Goal: Task Accomplishment & Management: Manage account settings

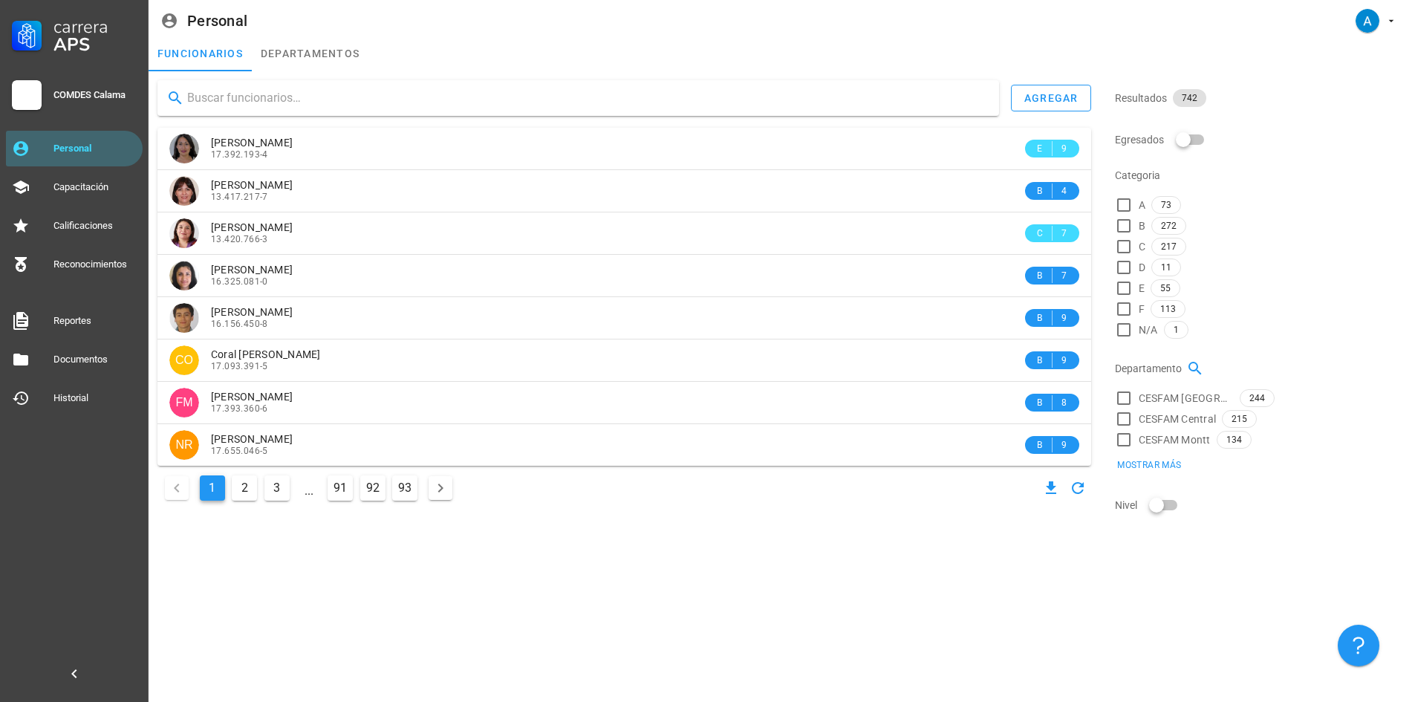
click at [238, 98] on input "text" at bounding box center [587, 98] width 800 height 24
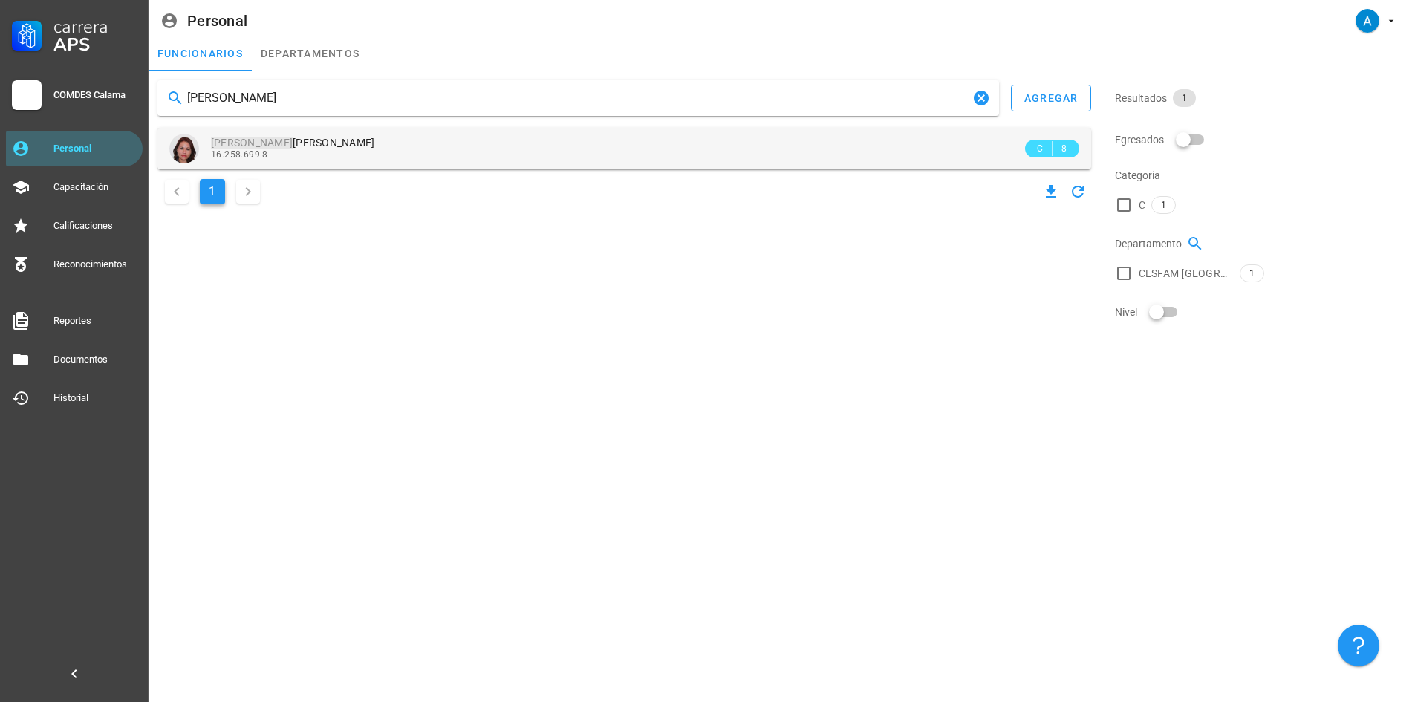
type input "[PERSON_NAME]"
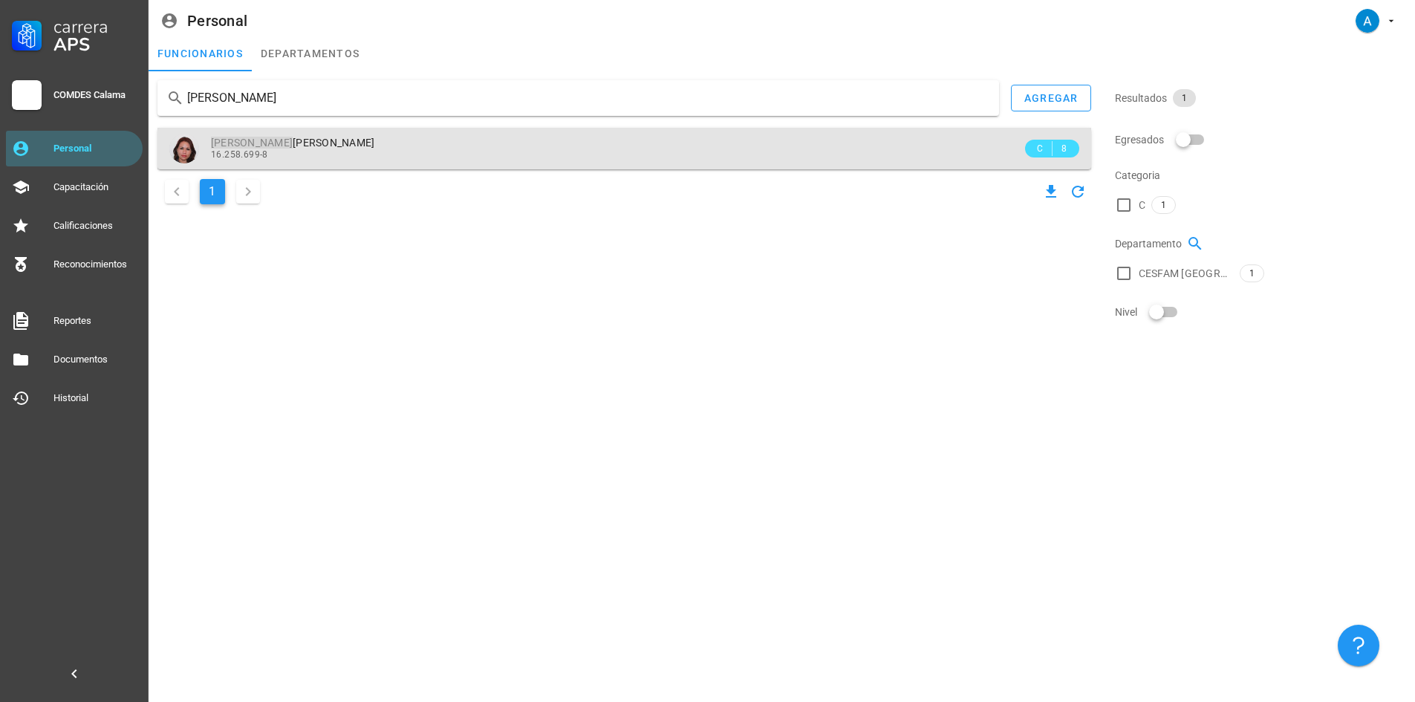
click at [322, 146] on span "Cheryl Andrea Diaz Tito" at bounding box center [293, 143] width 164 height 12
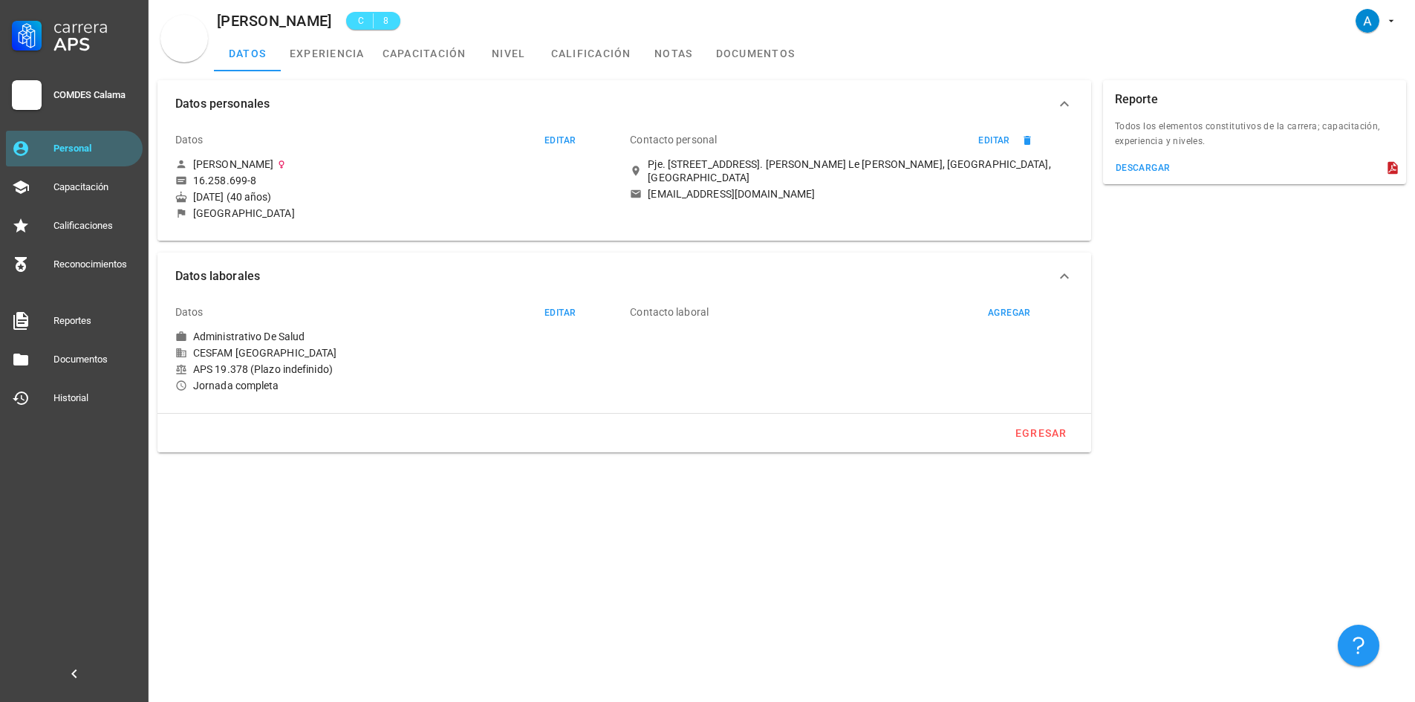
click at [920, 538] on div "Datos personales Datos editar Cheryl Andrea Diaz Tito 16.258.699-8 19 de ago. d…" at bounding box center [782, 386] width 1266 height 630
click at [449, 48] on link "capacitación" at bounding box center [425, 54] width 102 height 36
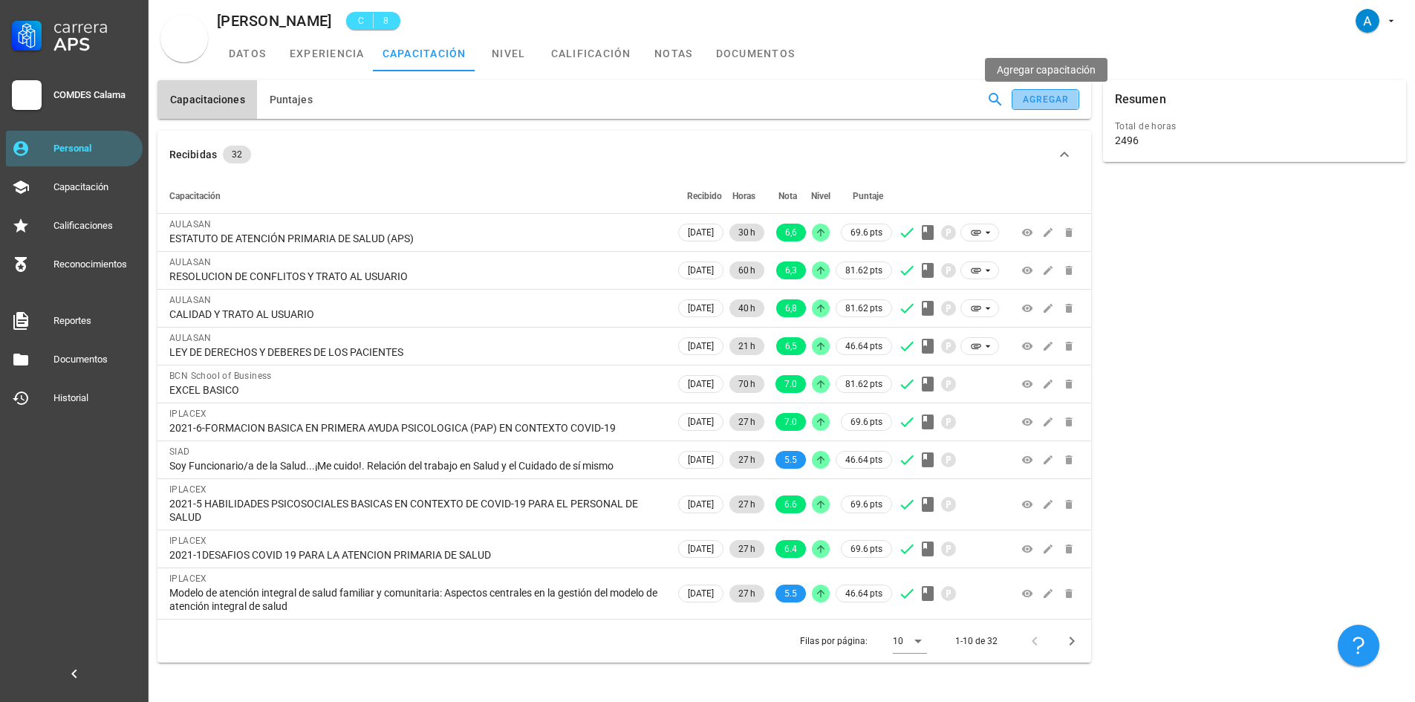
click at [1051, 102] on div "agregar" at bounding box center [1046, 99] width 48 height 10
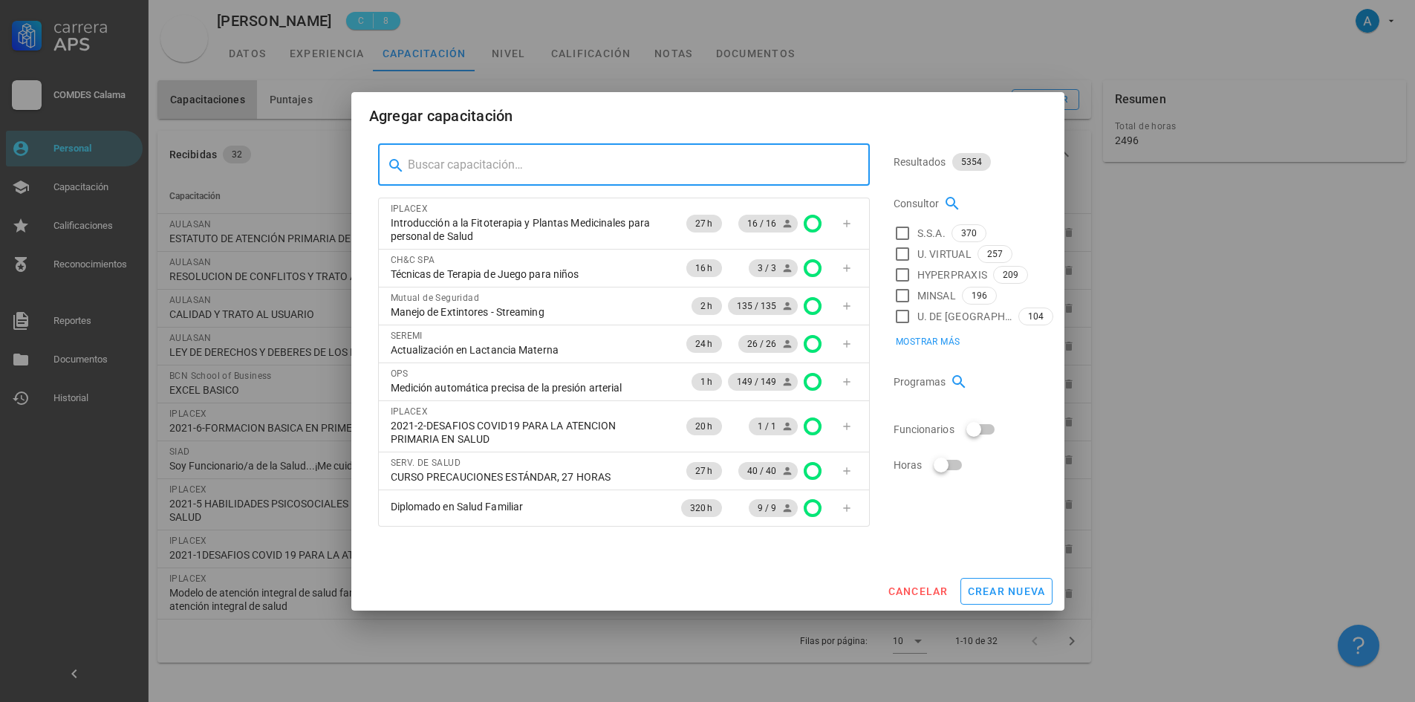
click at [547, 154] on input "text" at bounding box center [633, 165] width 450 height 24
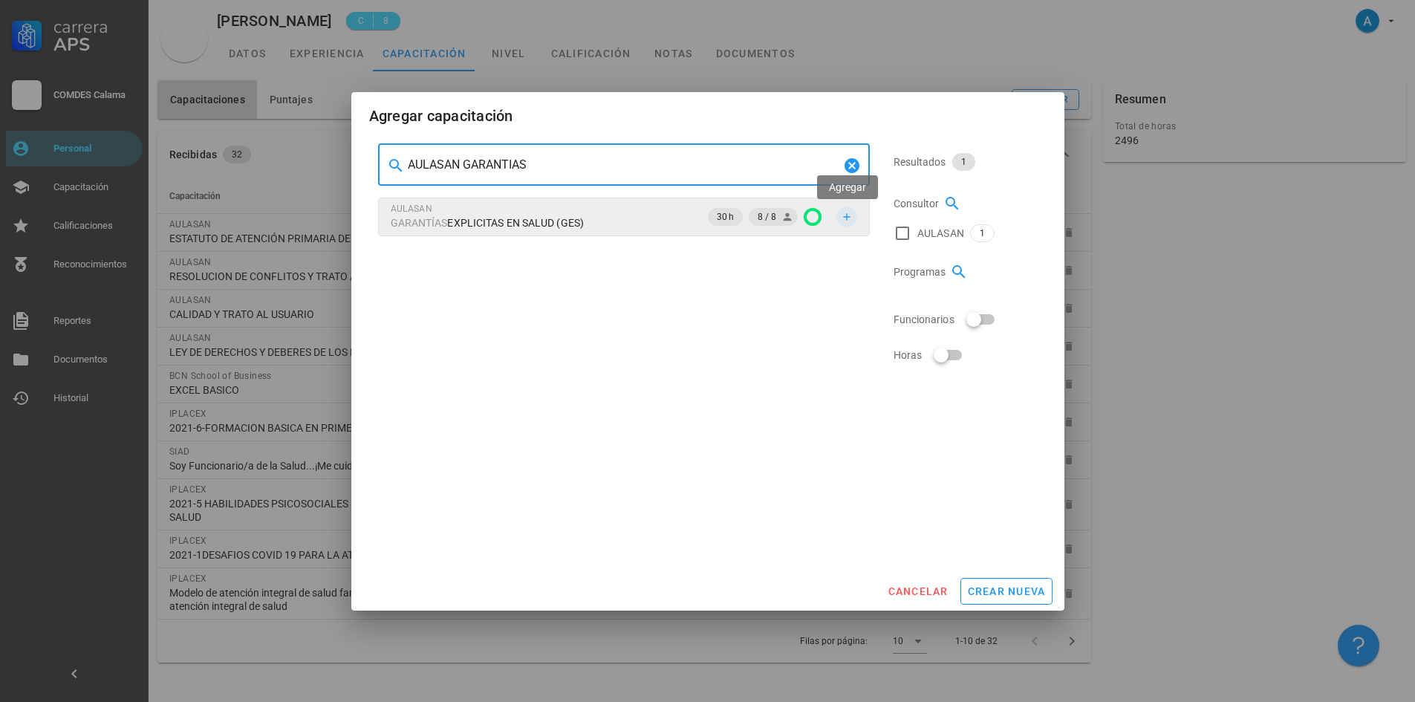
type input "AULASAN GARANTIAS"
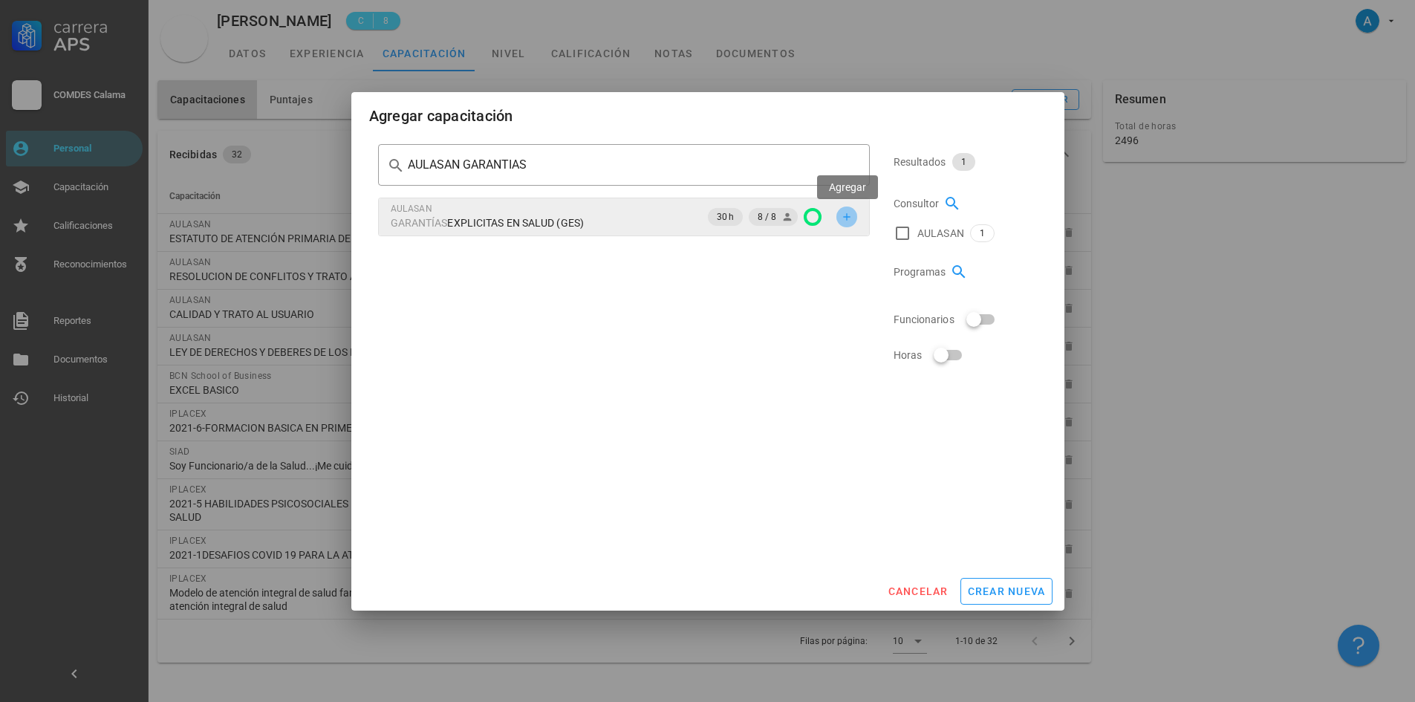
click at [851, 218] on icon "button" at bounding box center [847, 217] width 12 height 12
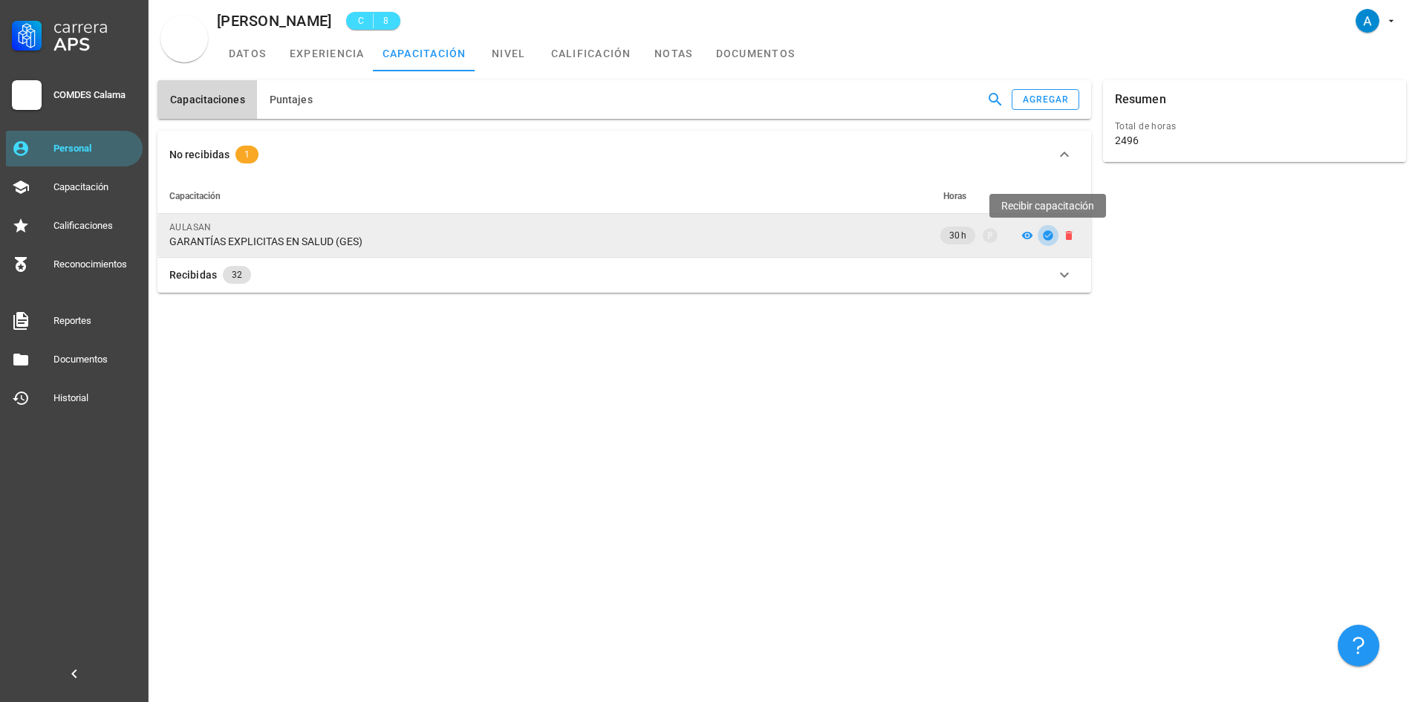
click at [1048, 240] on icon "button" at bounding box center [1048, 235] width 10 height 10
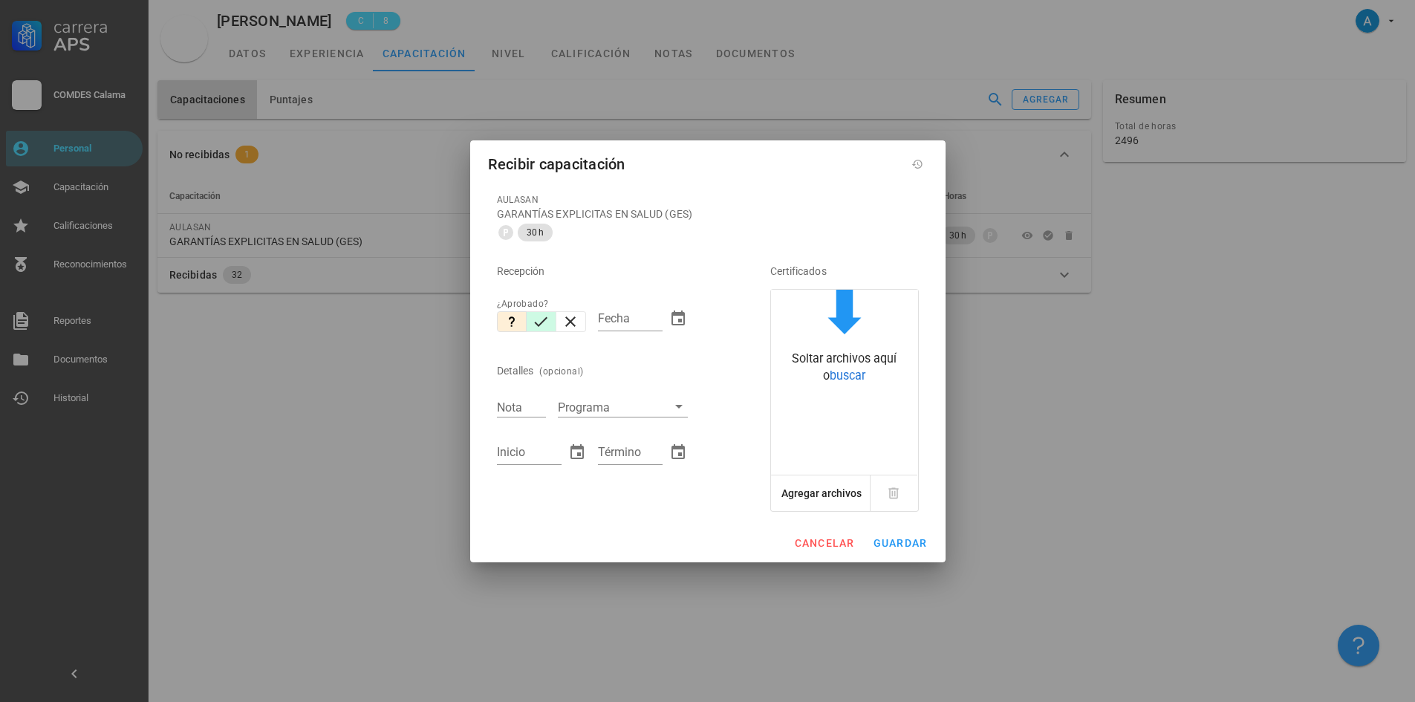
click at [541, 328] on icon "button" at bounding box center [541, 322] width 18 height 18
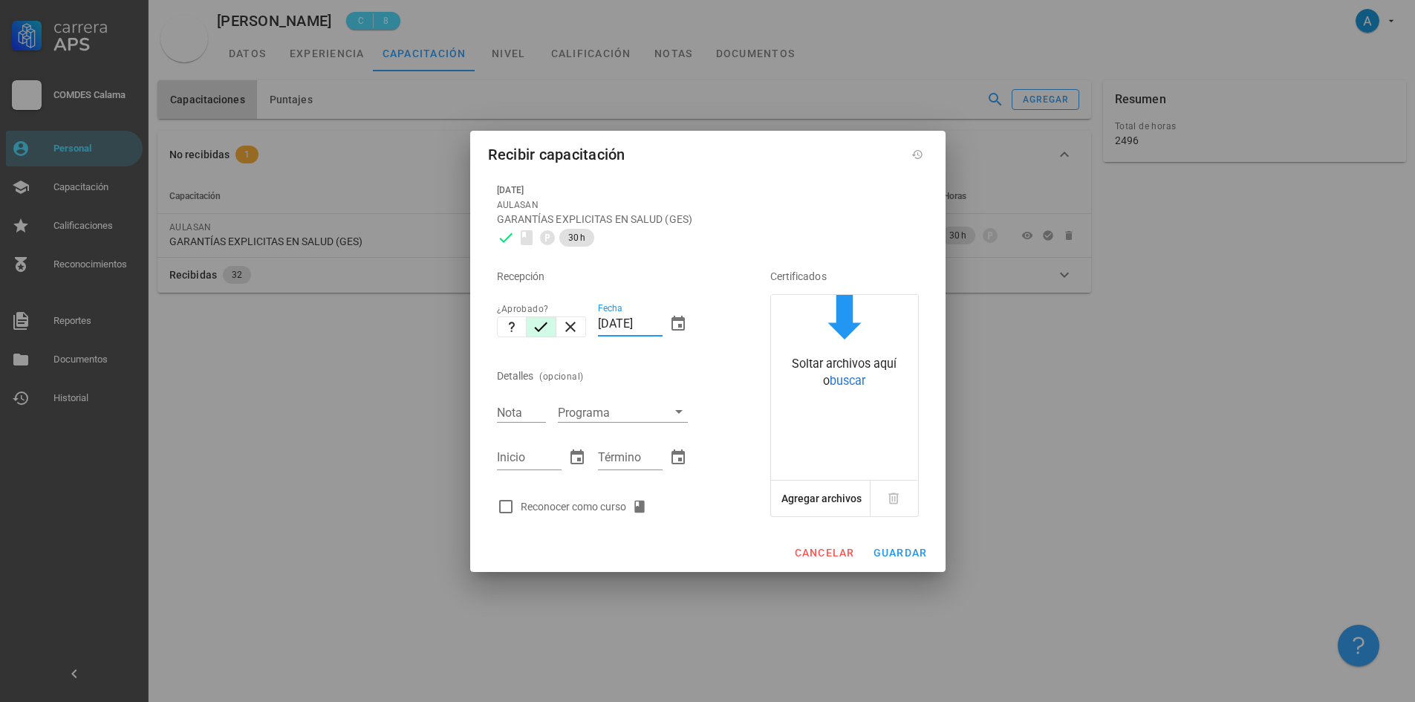
drag, startPoint x: 627, startPoint y: 324, endPoint x: 595, endPoint y: 325, distance: 32.7
click at [595, 325] on div "Fecha [DATE]" at bounding box center [643, 326] width 102 height 64
type input "[DATE]"
click at [542, 408] on input "Nota" at bounding box center [521, 411] width 49 height 19
type input "7,0"
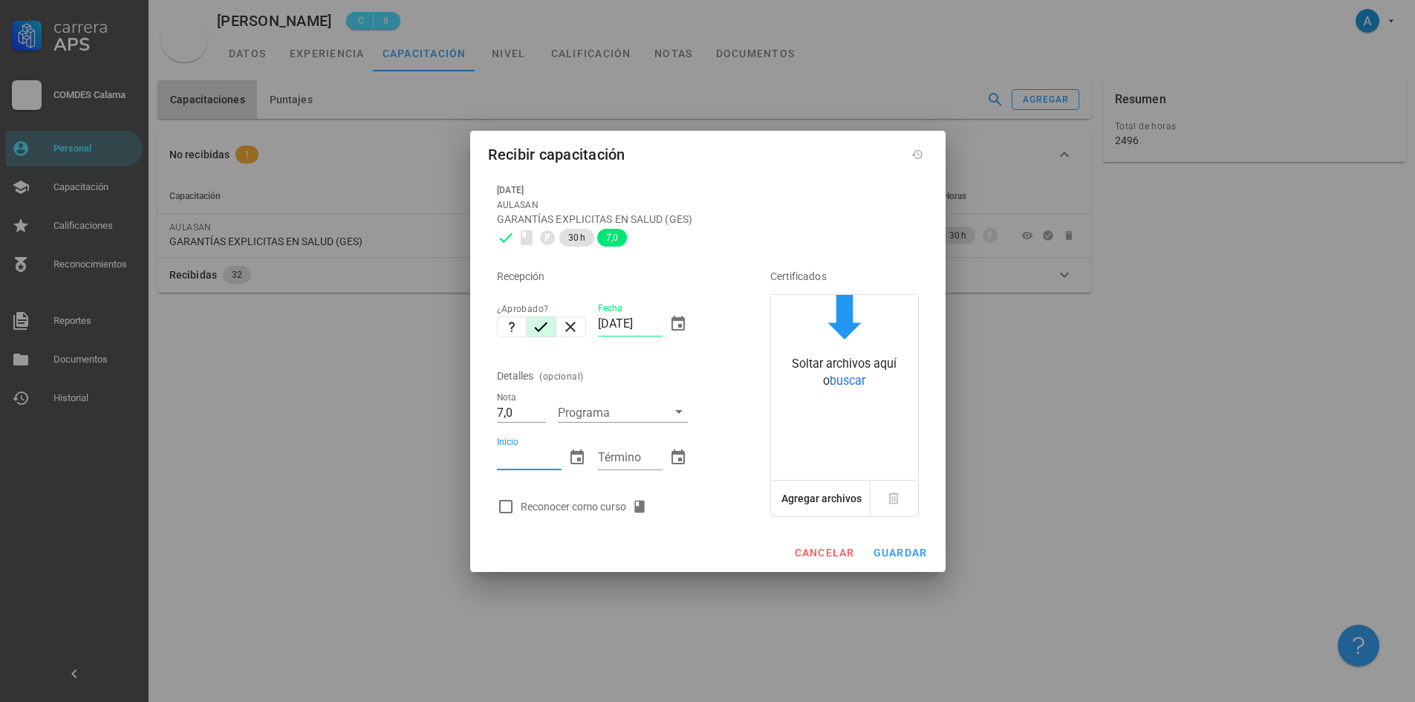
click at [510, 457] on input "Inicio" at bounding box center [529, 458] width 65 height 24
type input "19/06/2025"
click at [637, 454] on input "Término" at bounding box center [630, 458] width 65 height 24
type input "23/08/2025"
click at [503, 500] on div at bounding box center [505, 506] width 25 height 25
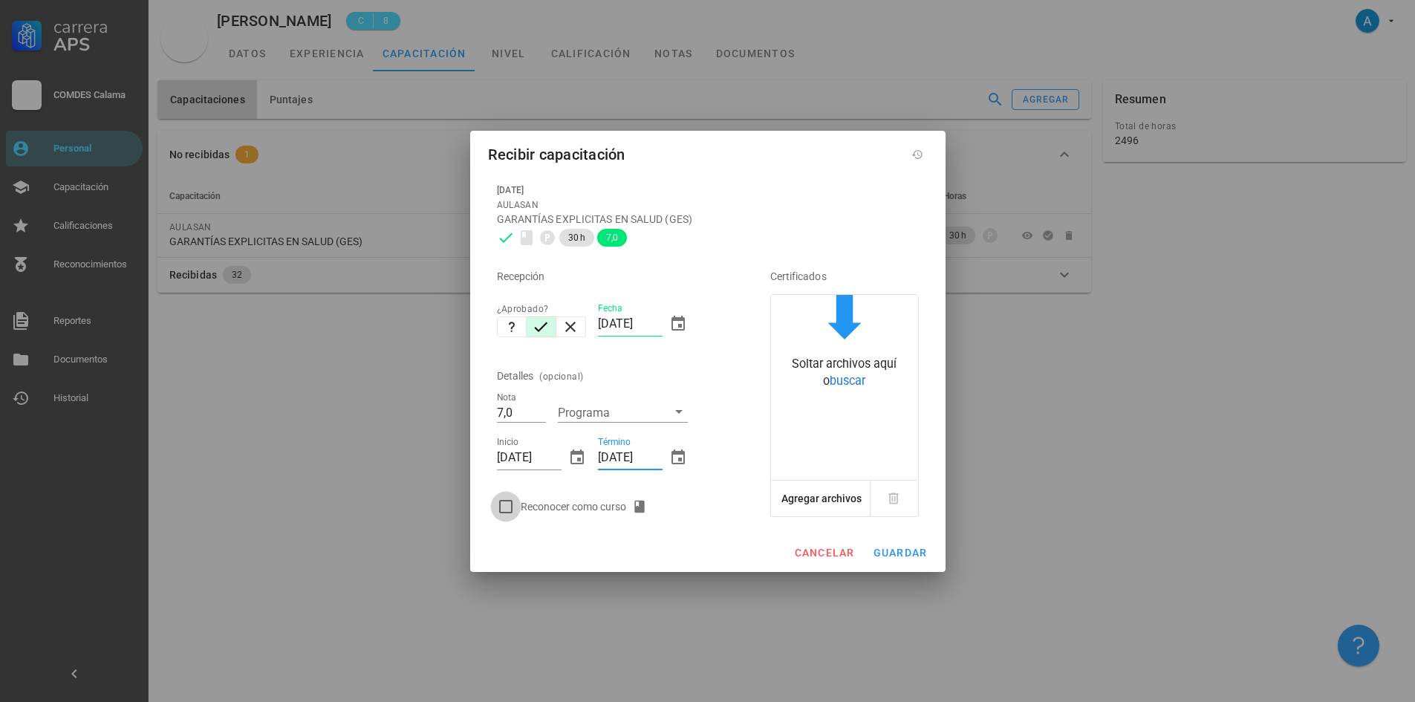
checkbox input "true"
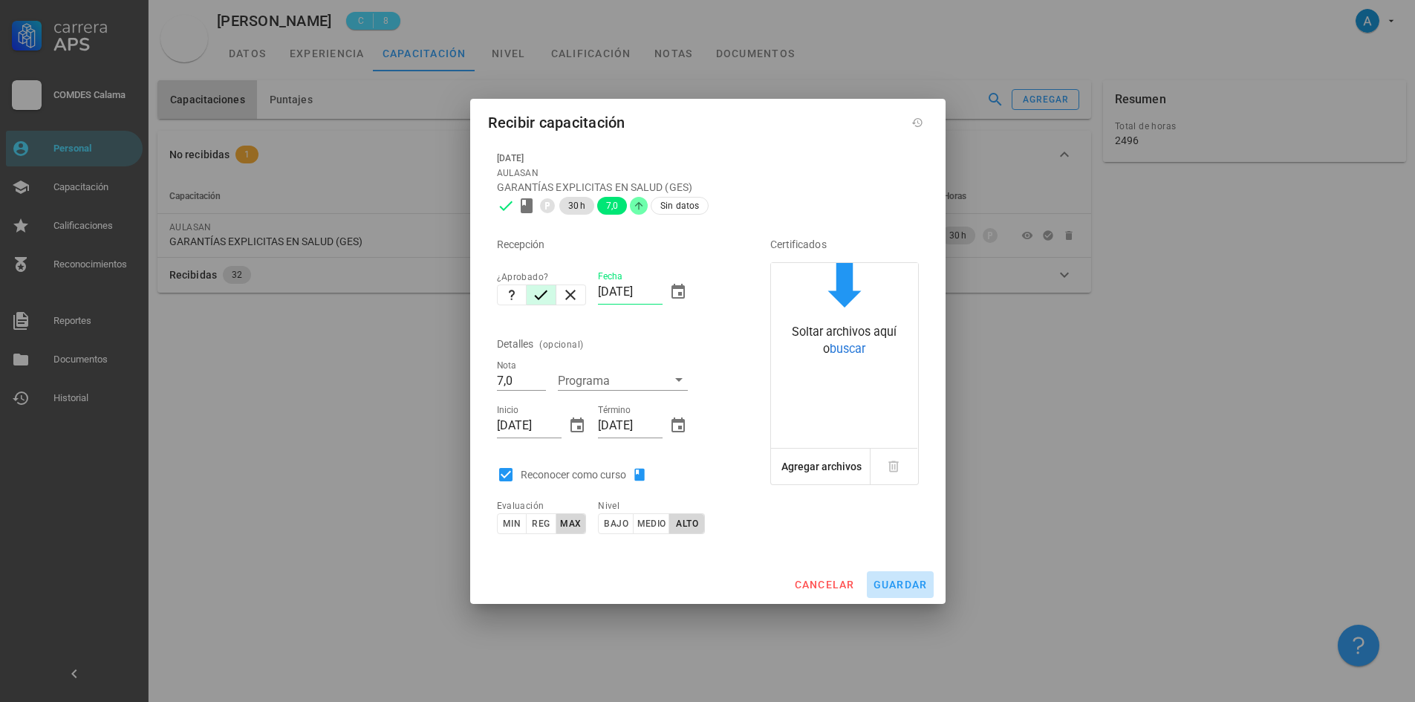
click at [912, 590] on button "guardar" at bounding box center [900, 584] width 67 height 27
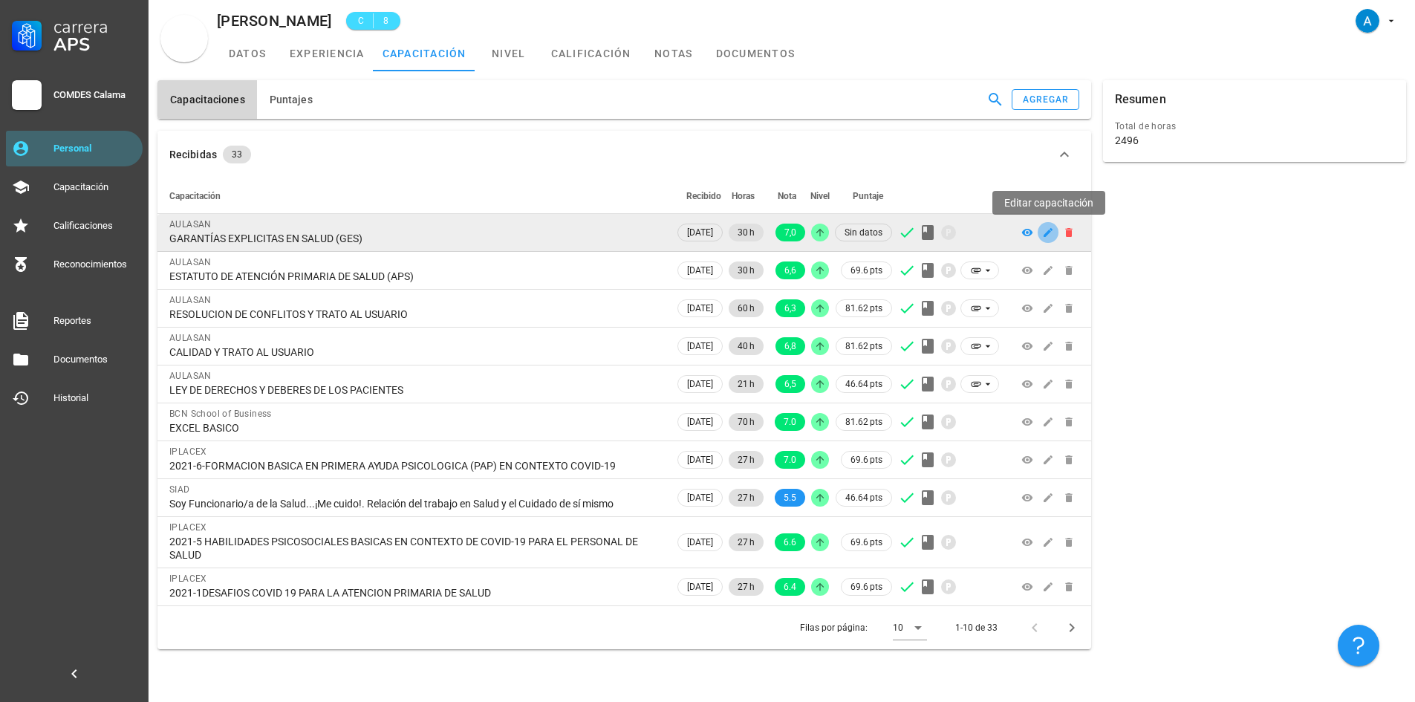
click at [1047, 241] on button "button" at bounding box center [1047, 232] width 21 height 21
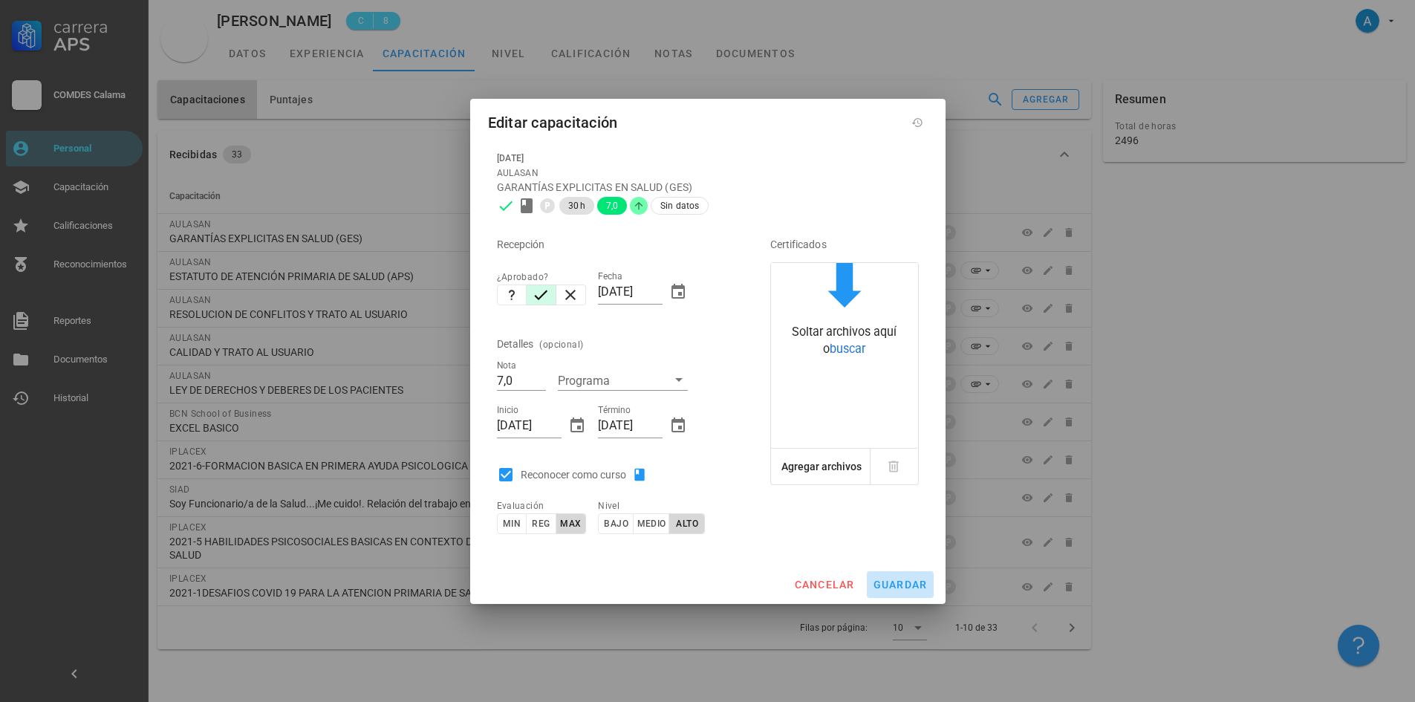
click at [919, 588] on span "guardar" at bounding box center [900, 584] width 55 height 12
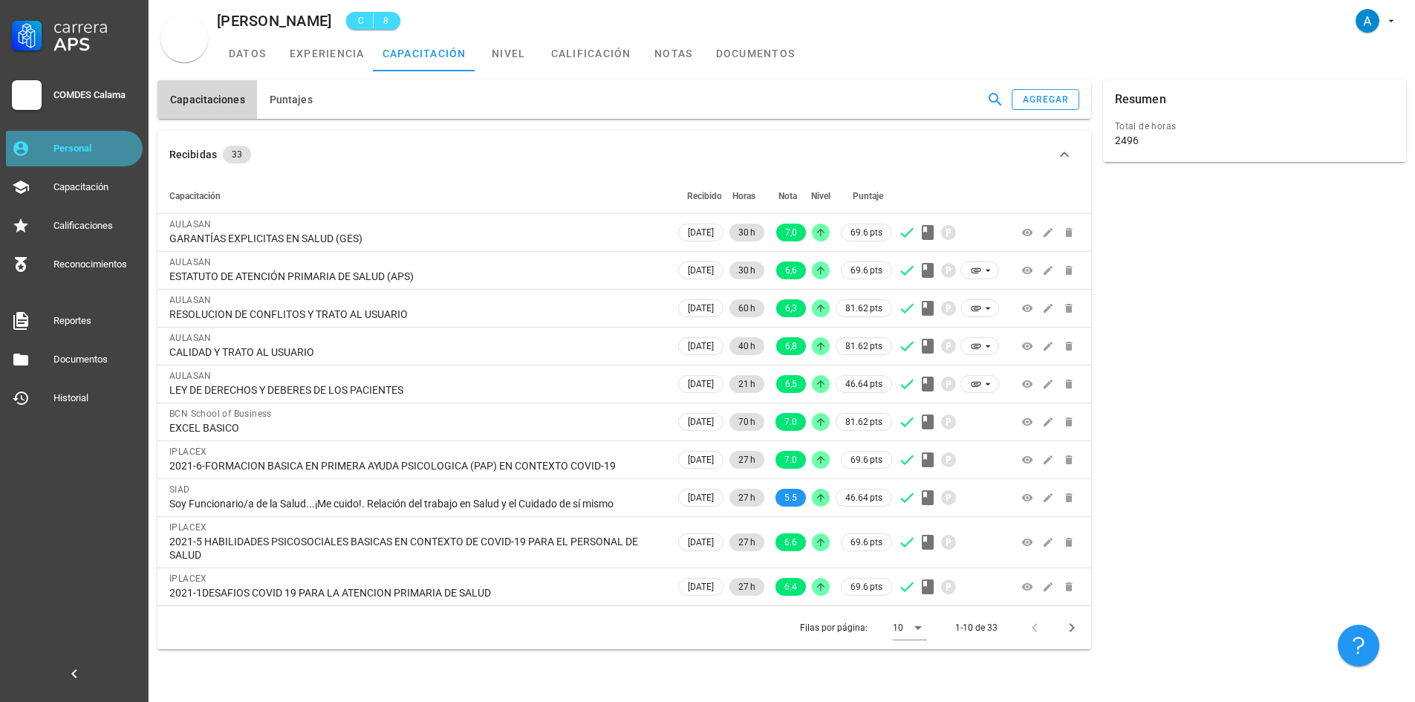
click at [67, 151] on div "Personal" at bounding box center [94, 149] width 83 height 12
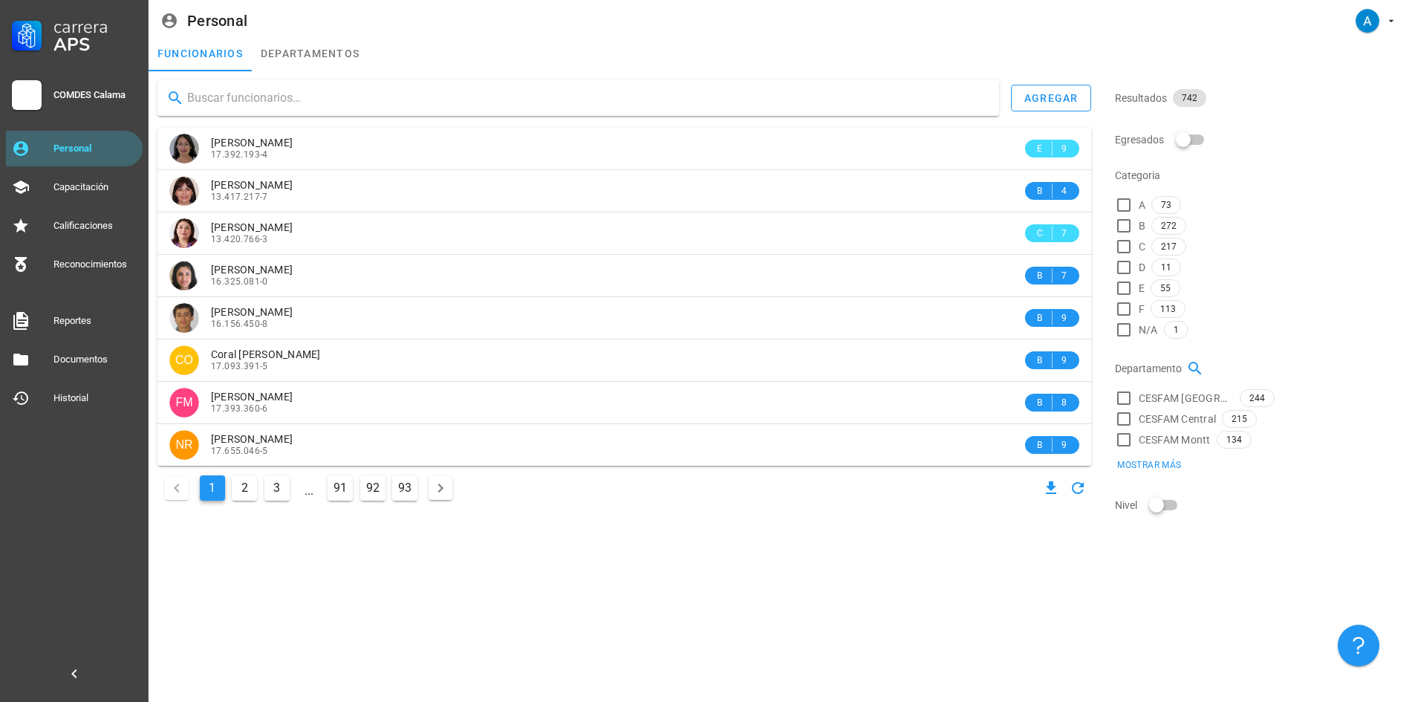
click at [320, 96] on input "text" at bounding box center [587, 98] width 800 height 24
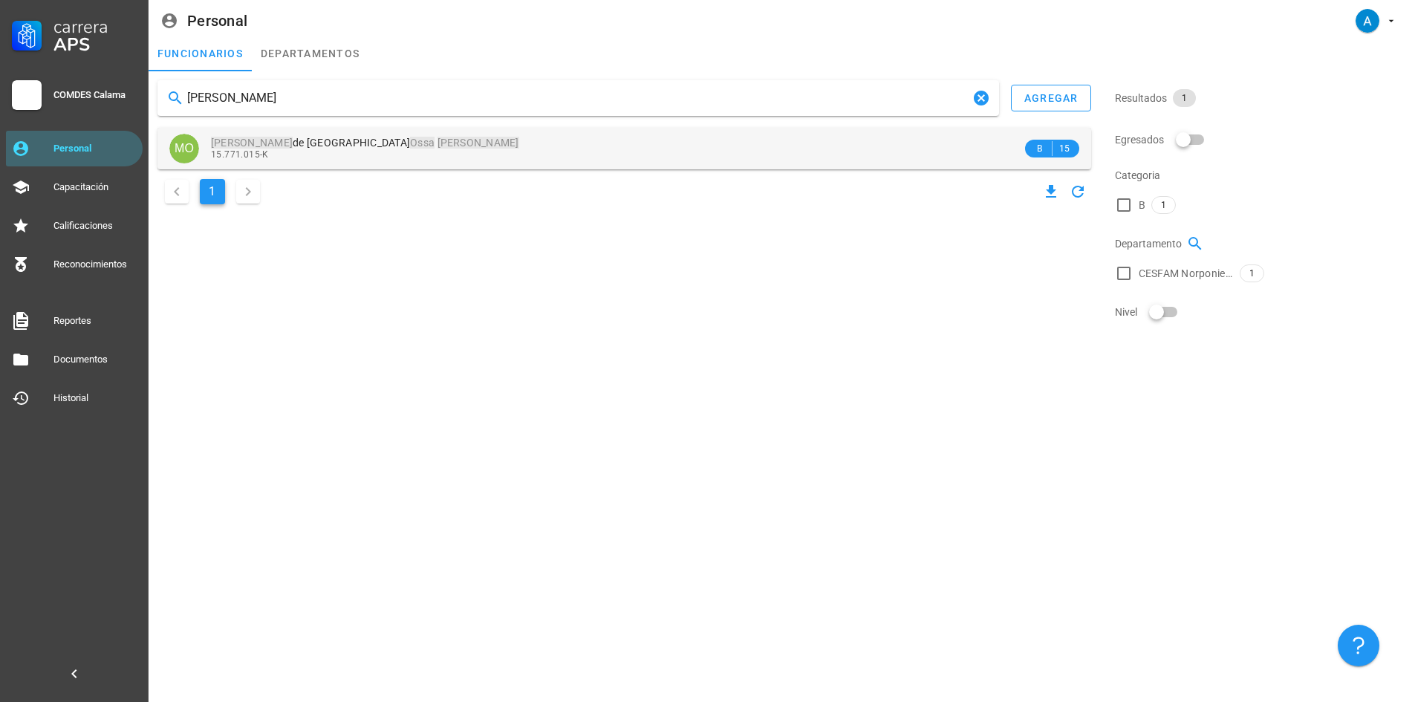
type input "MARIA OSSA RIVERA"
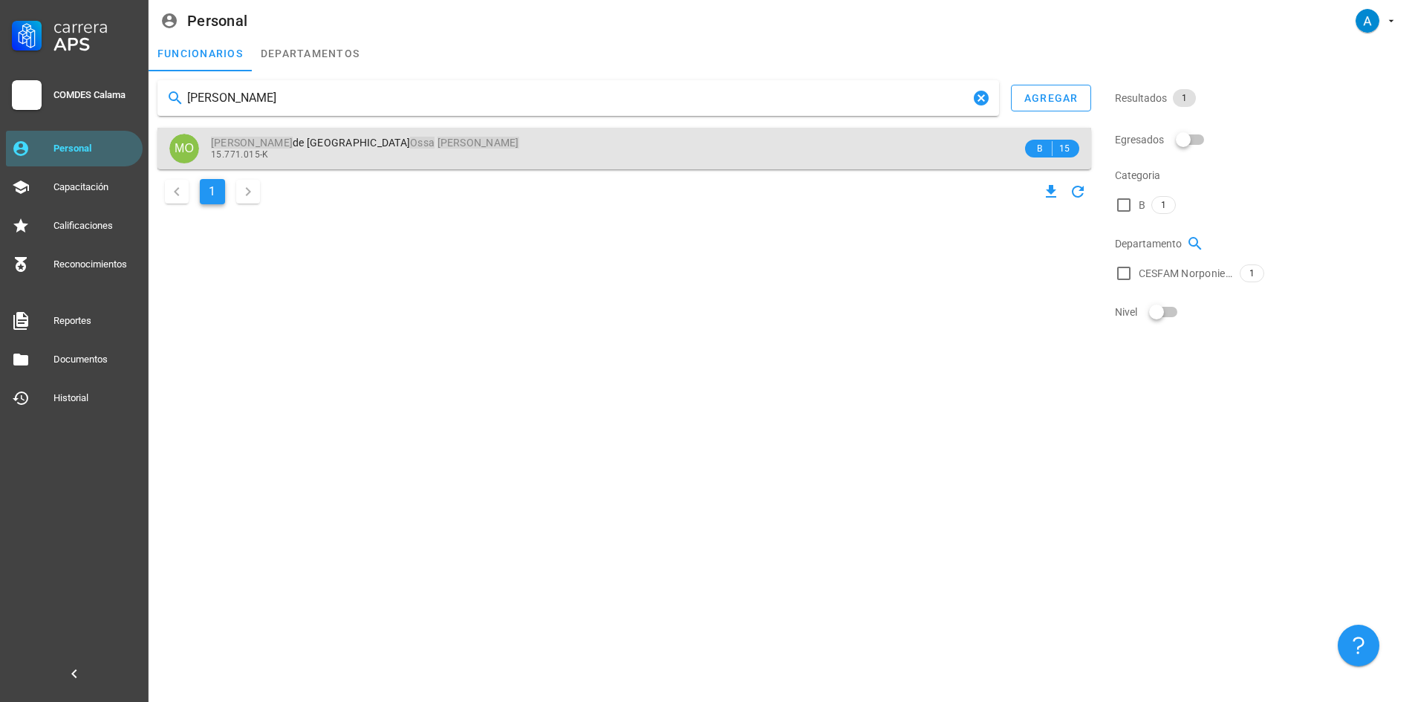
click at [437, 146] on mark "Rivera" at bounding box center [478, 143] width 82 height 12
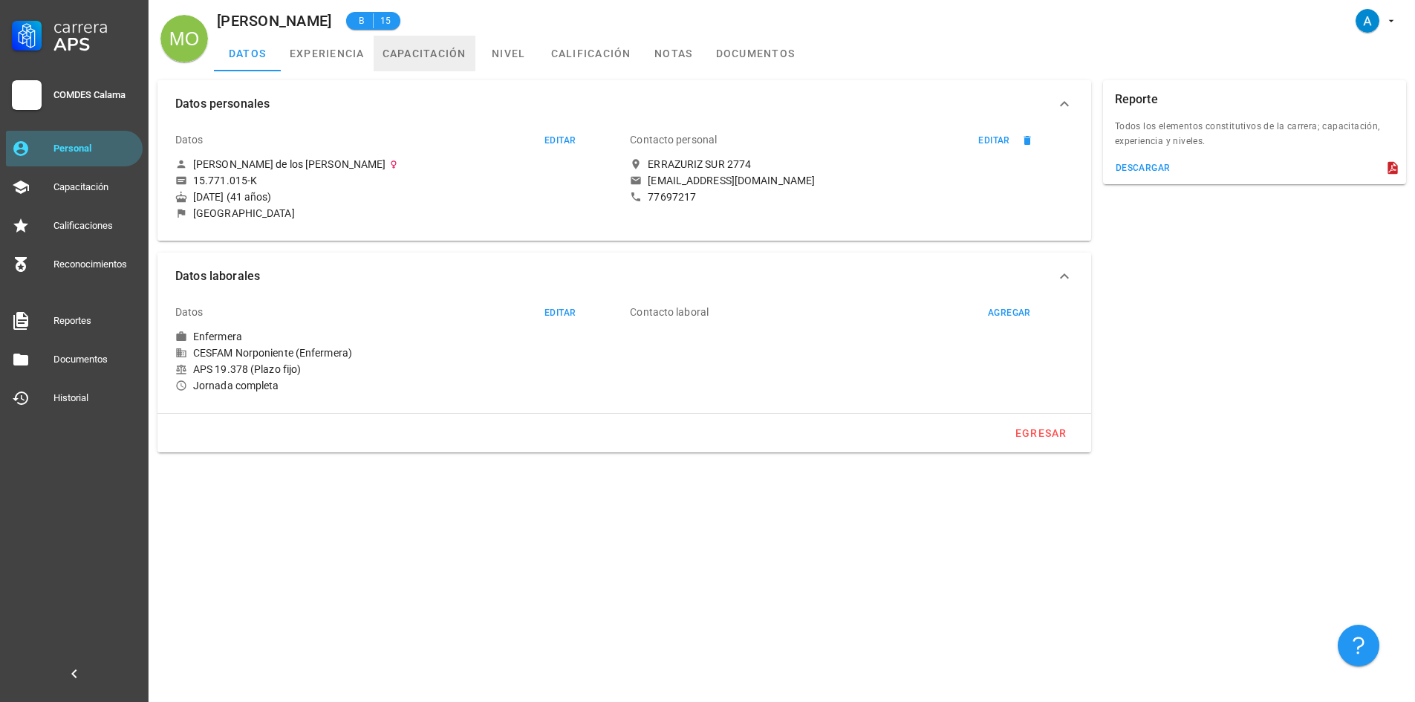
click at [408, 49] on link "capacitación" at bounding box center [425, 54] width 102 height 36
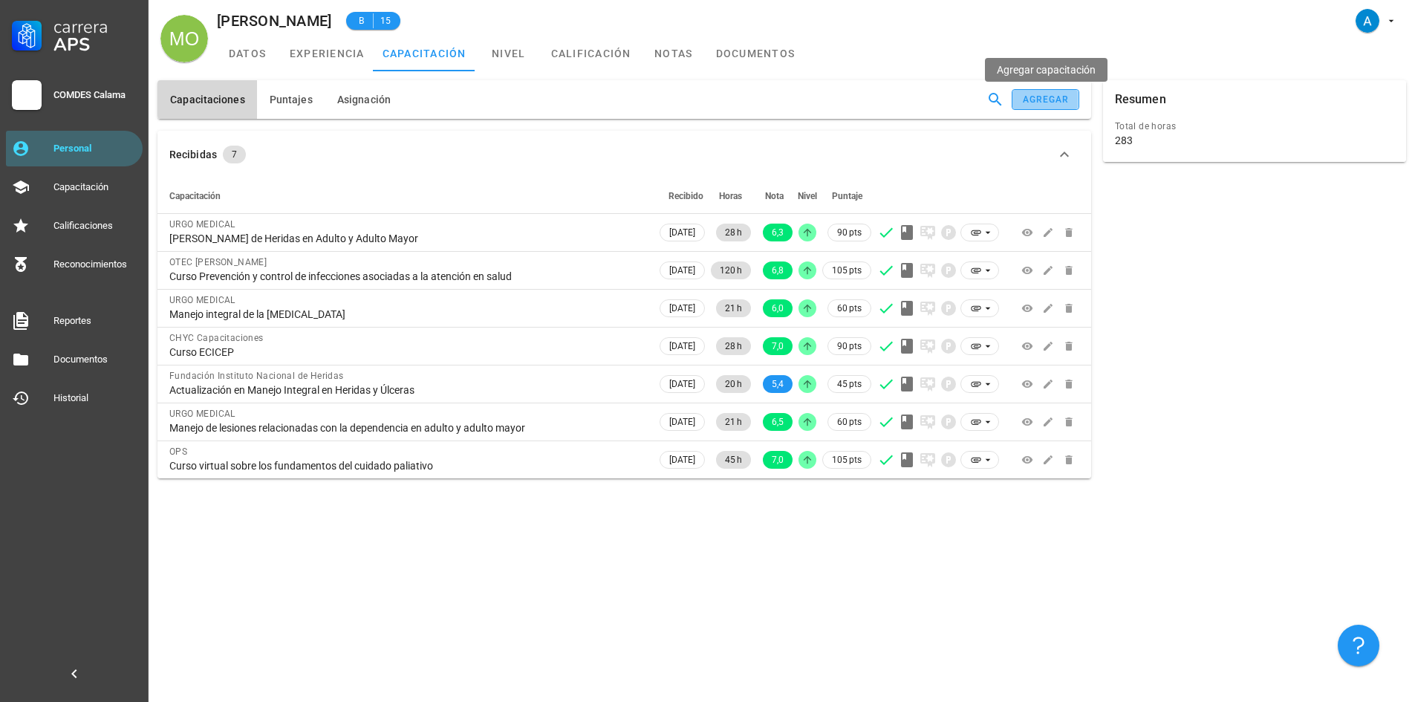
click at [1064, 100] on div "agregar" at bounding box center [1046, 99] width 48 height 10
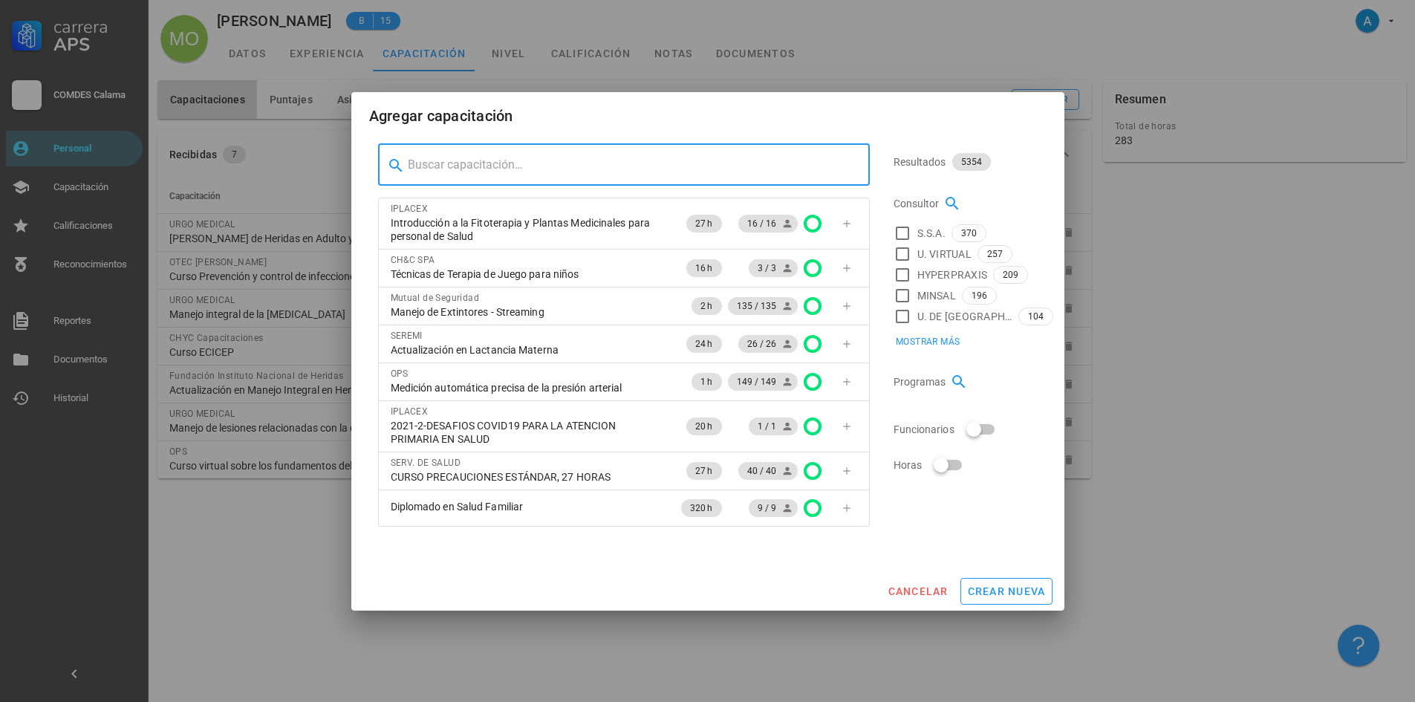
click at [665, 169] on input "text" at bounding box center [633, 165] width 450 height 24
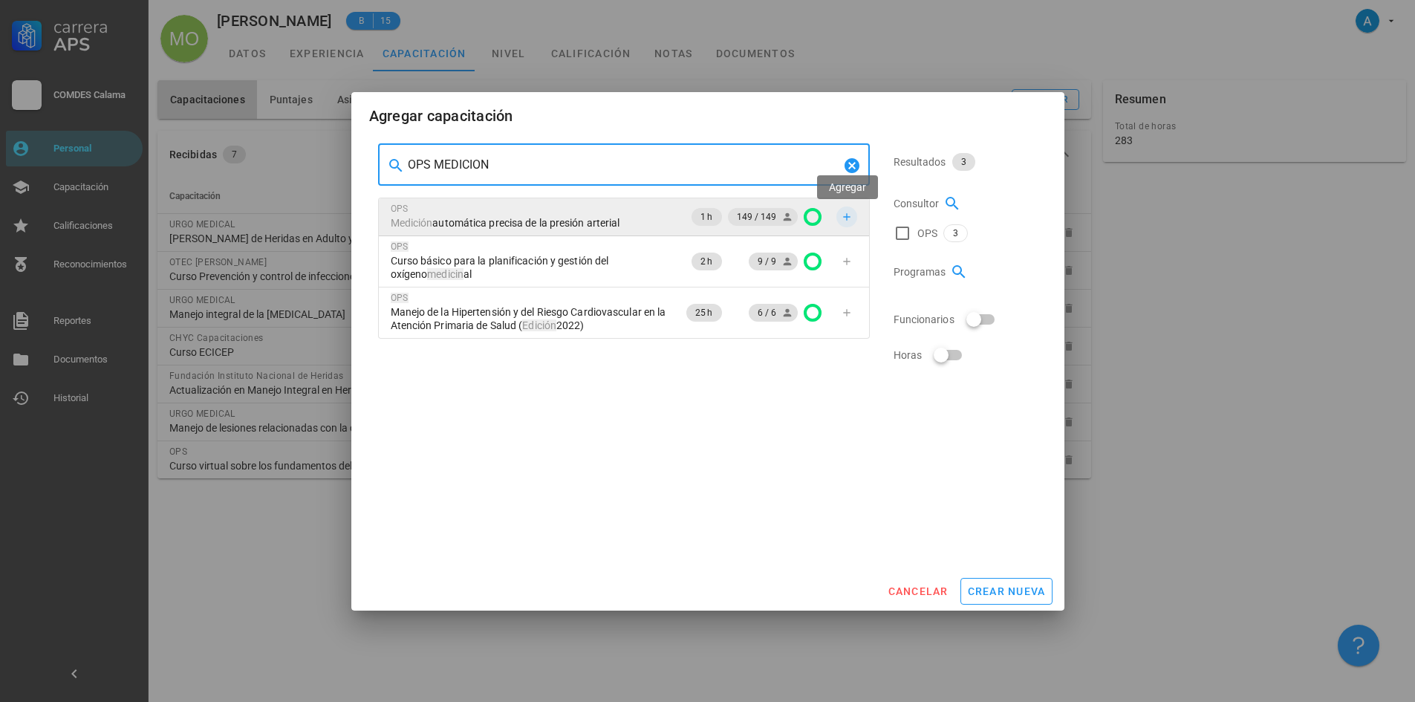
type input "OPS MEDICION"
click at [851, 224] on button "button" at bounding box center [846, 216] width 21 height 21
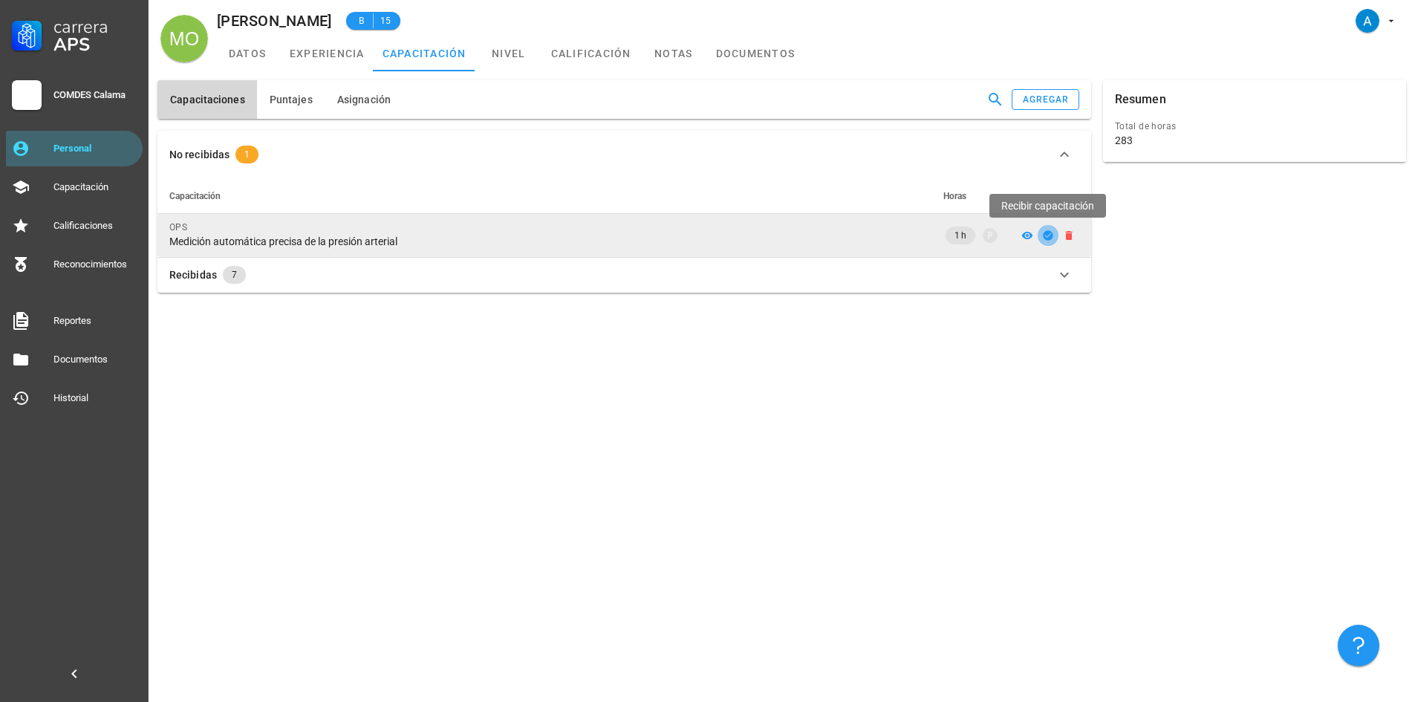
click at [1050, 232] on icon "button" at bounding box center [1048, 235] width 10 height 10
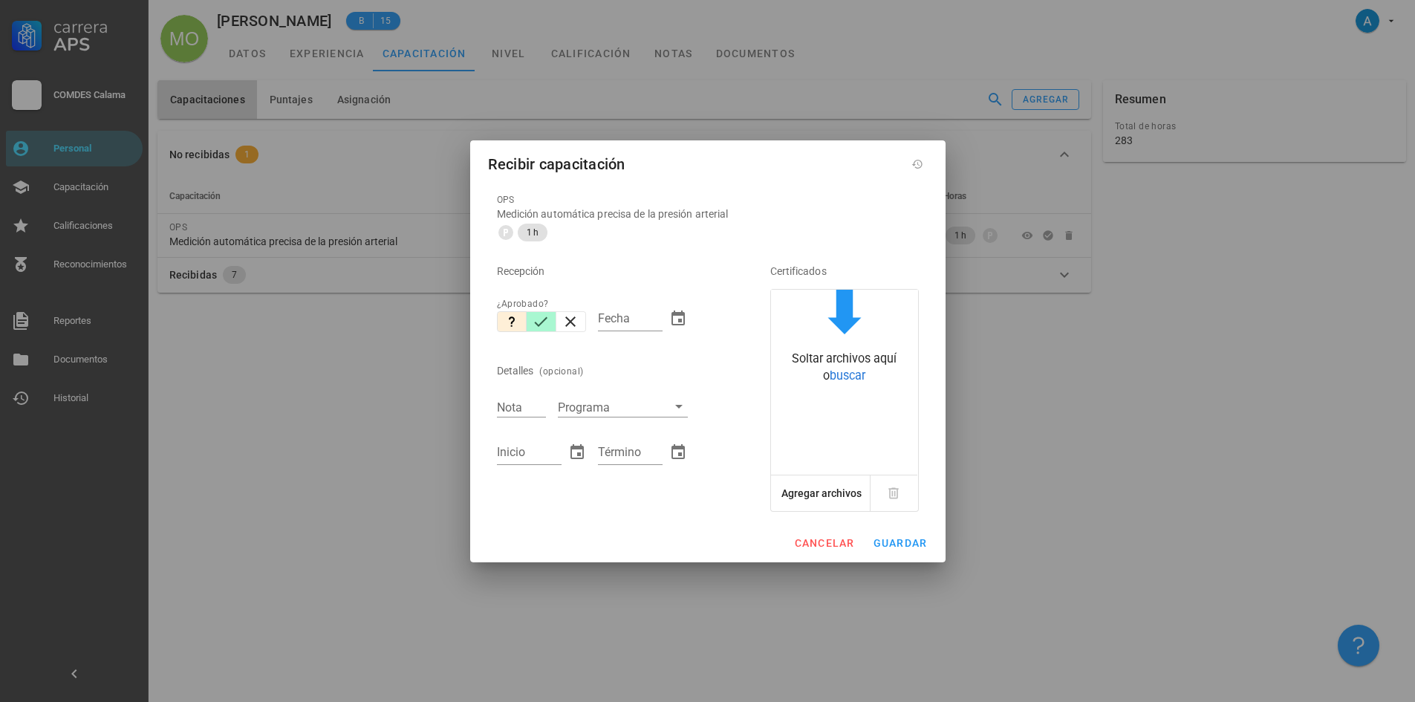
click at [544, 311] on button "button" at bounding box center [541, 321] width 30 height 21
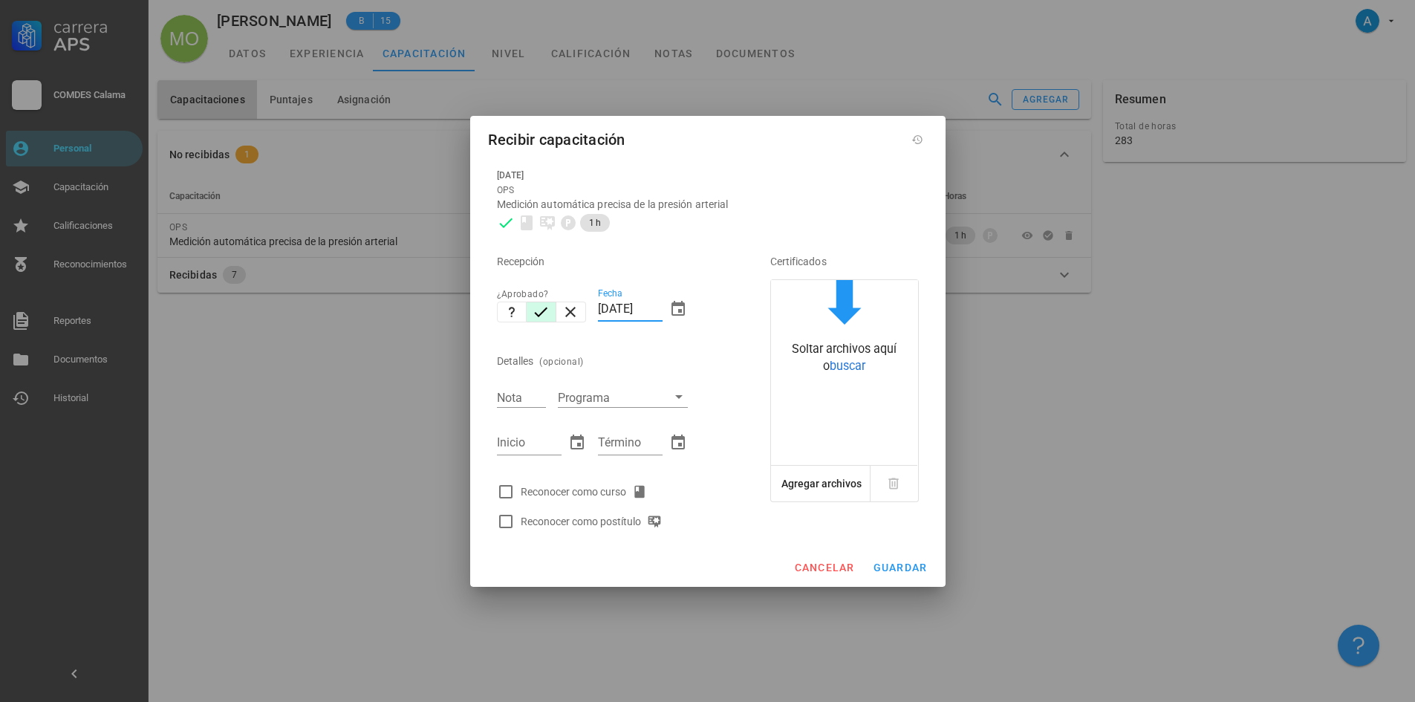
drag, startPoint x: 628, startPoint y: 306, endPoint x: 600, endPoint y: 307, distance: 28.3
click at [600, 307] on input "[DATE]" at bounding box center [630, 309] width 65 height 24
type input "[DATE]"
click at [521, 395] on input "Nota" at bounding box center [521, 397] width 49 height 19
type input "7,0"
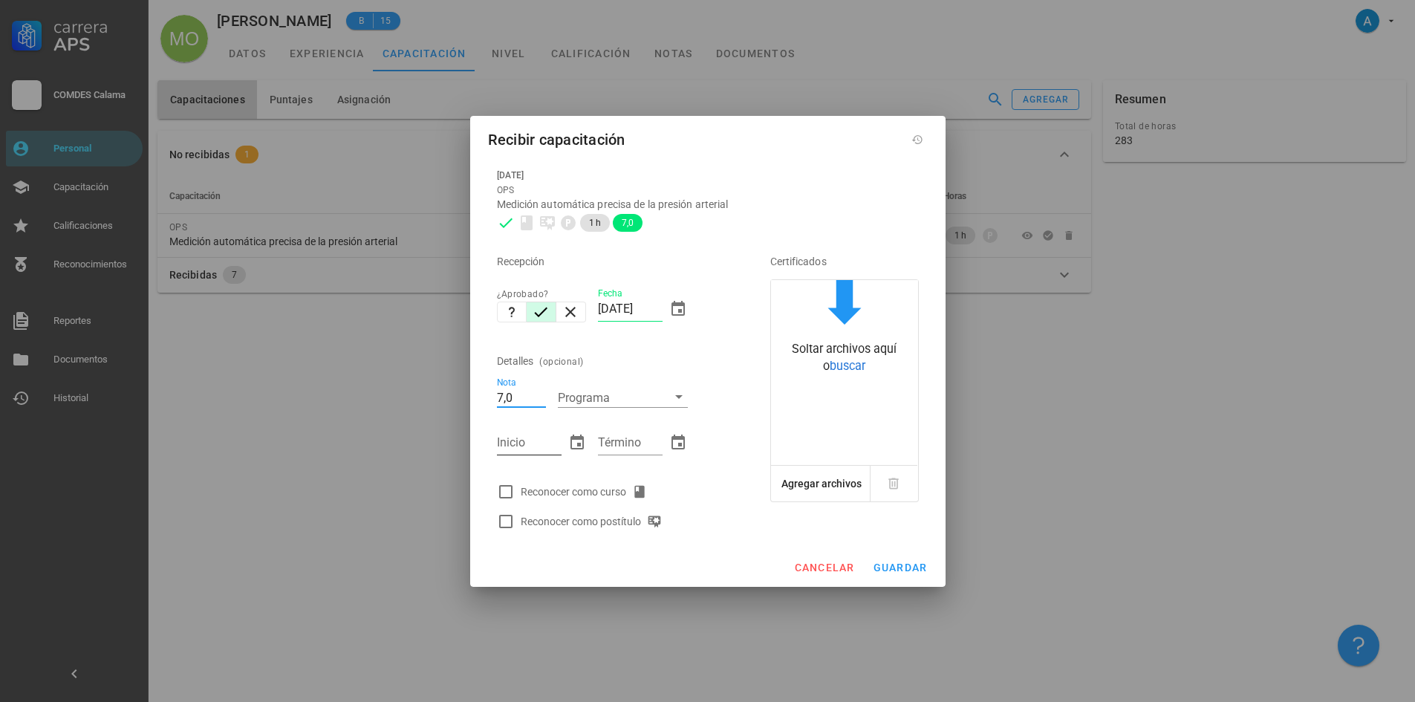
click at [523, 446] on input "Inicio" at bounding box center [529, 443] width 65 height 24
type input "25/08/2025"
click at [628, 449] on input "Término" at bounding box center [630, 443] width 65 height 24
type input "25/08/2025"
click at [503, 486] on div at bounding box center [505, 491] width 25 height 25
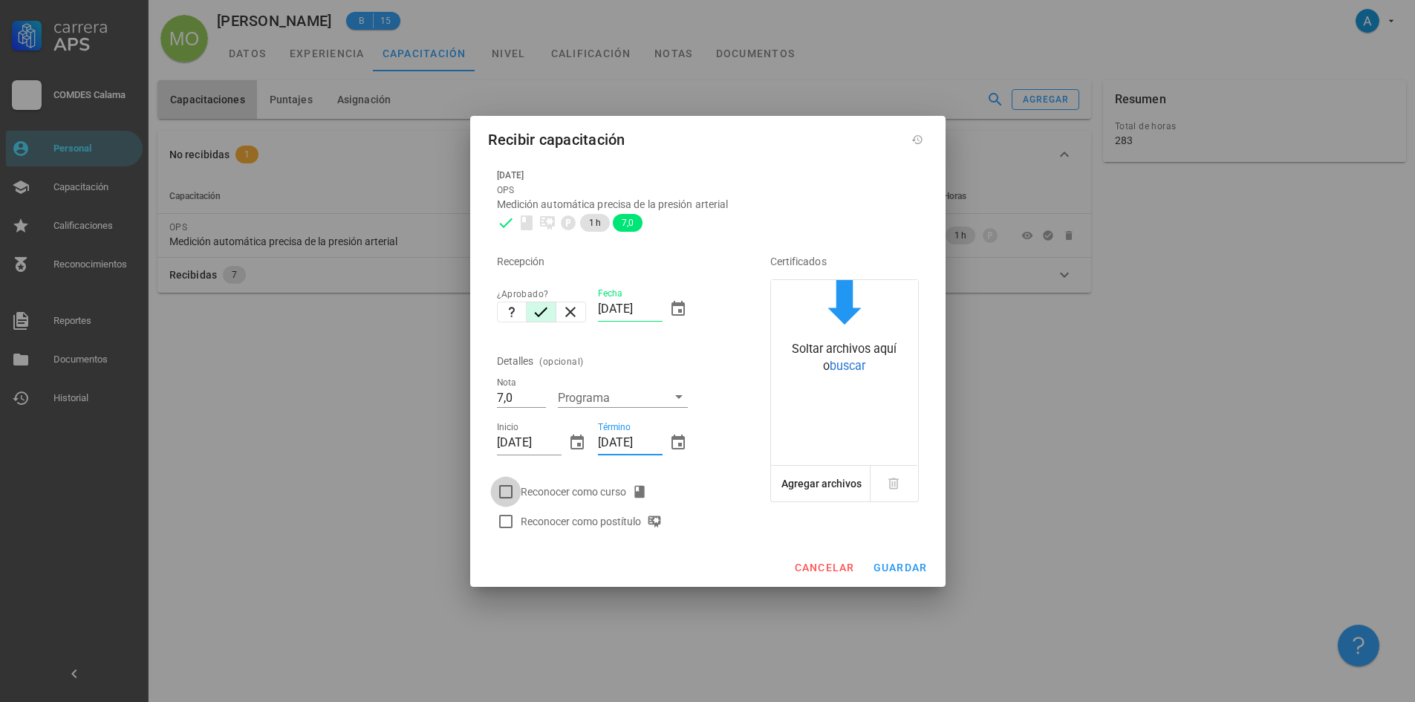
checkbox input "true"
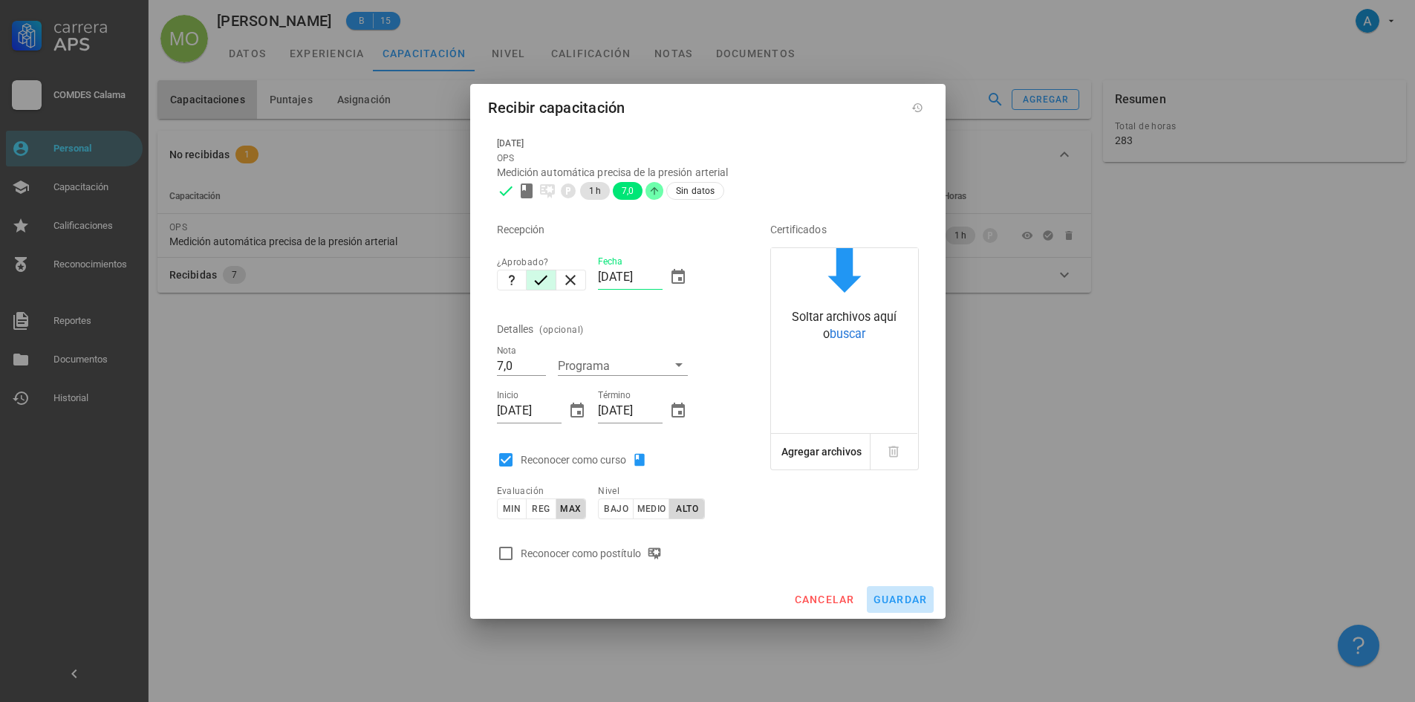
click at [905, 599] on span "guardar" at bounding box center [900, 599] width 55 height 12
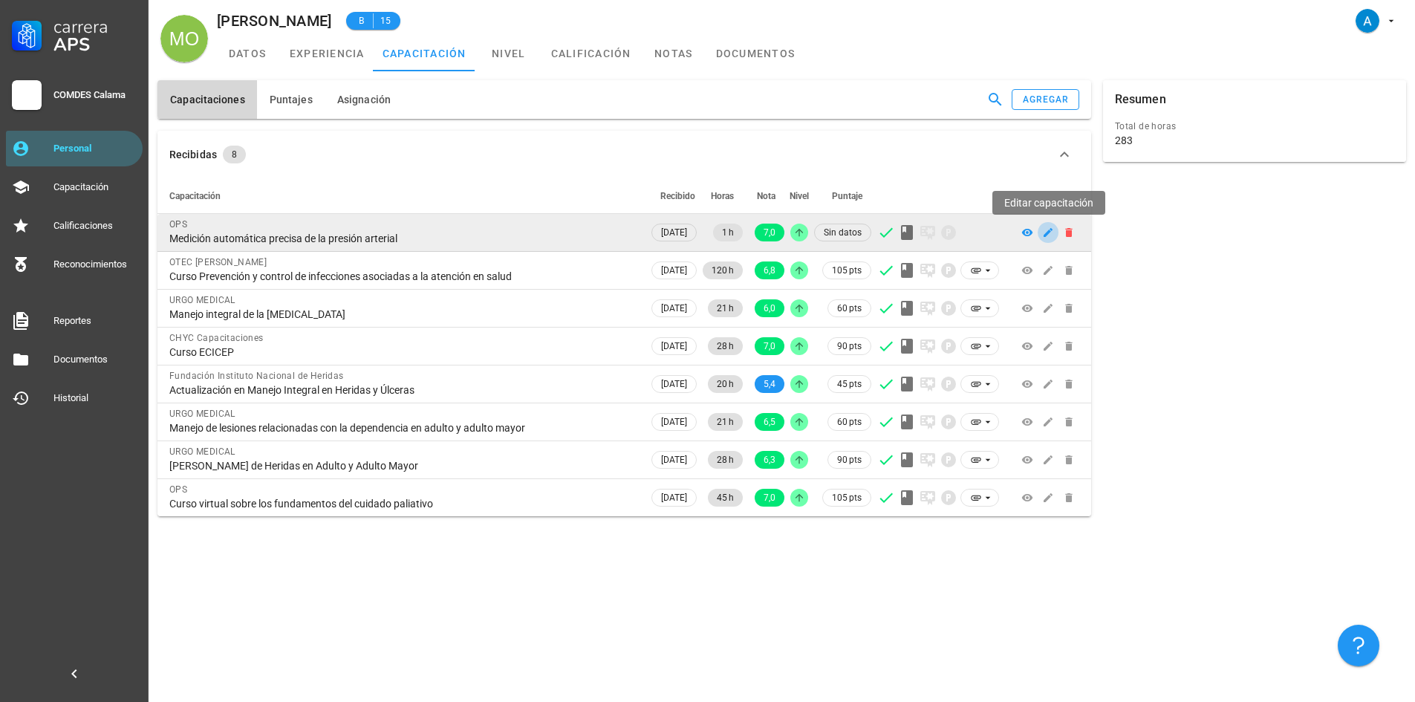
click at [1047, 233] on icon "button" at bounding box center [1047, 232] width 9 height 9
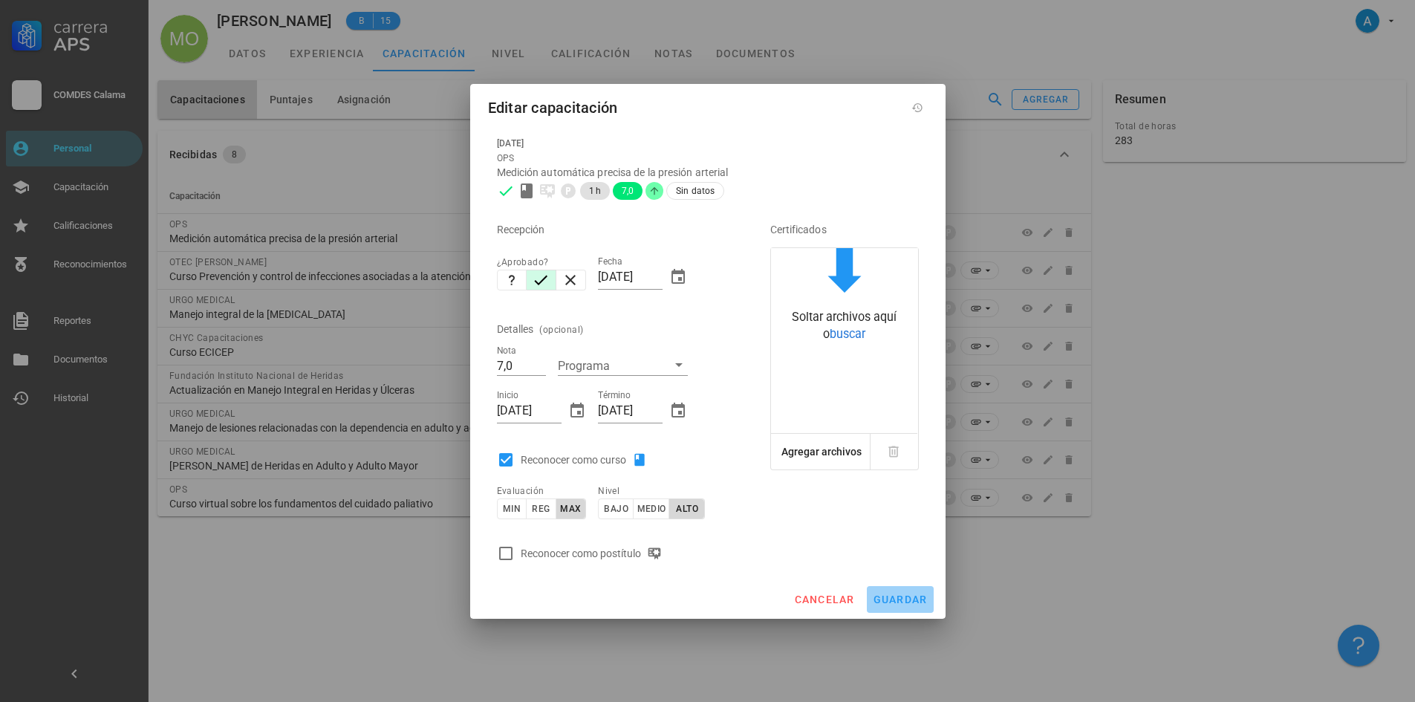
click at [913, 599] on span "guardar" at bounding box center [900, 599] width 55 height 12
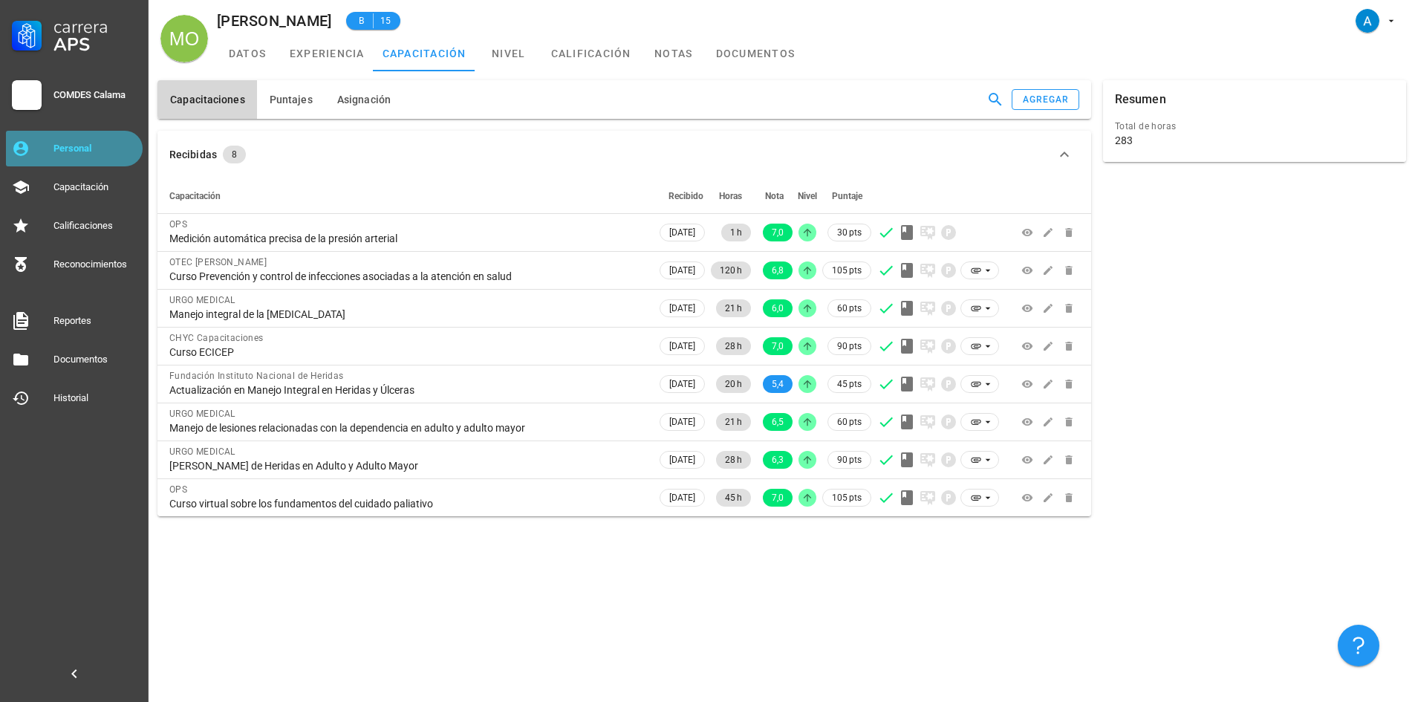
click at [81, 141] on div "Personal" at bounding box center [94, 149] width 83 height 24
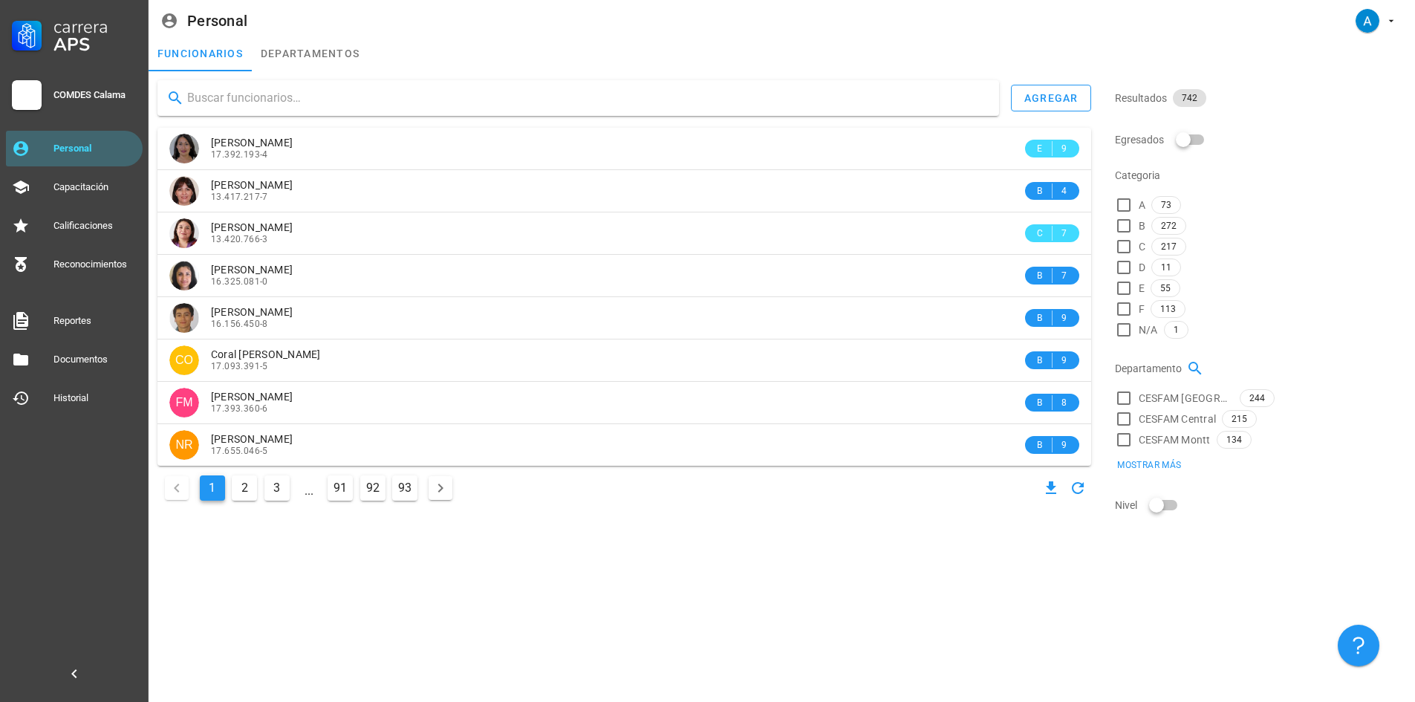
click at [236, 95] on input "text" at bounding box center [587, 98] width 800 height 24
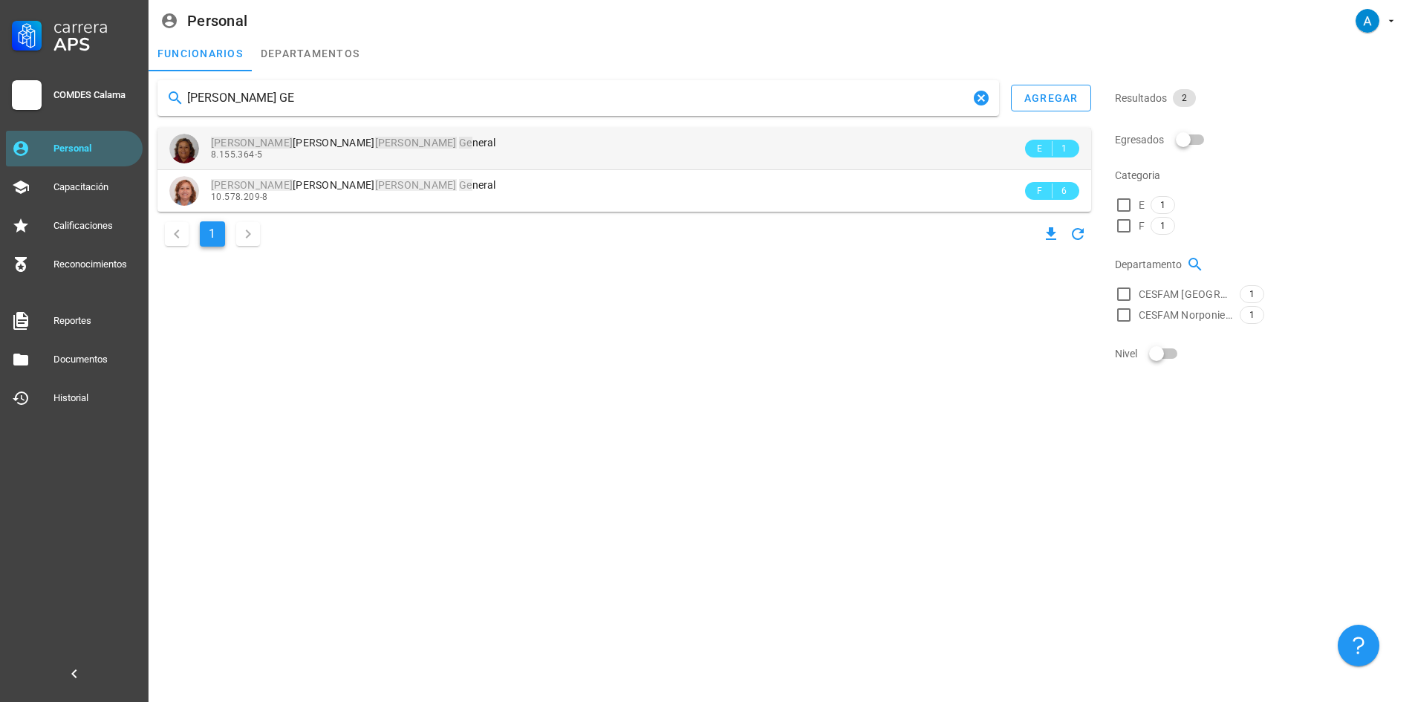
type input "ERIKA CARVAJAL GE"
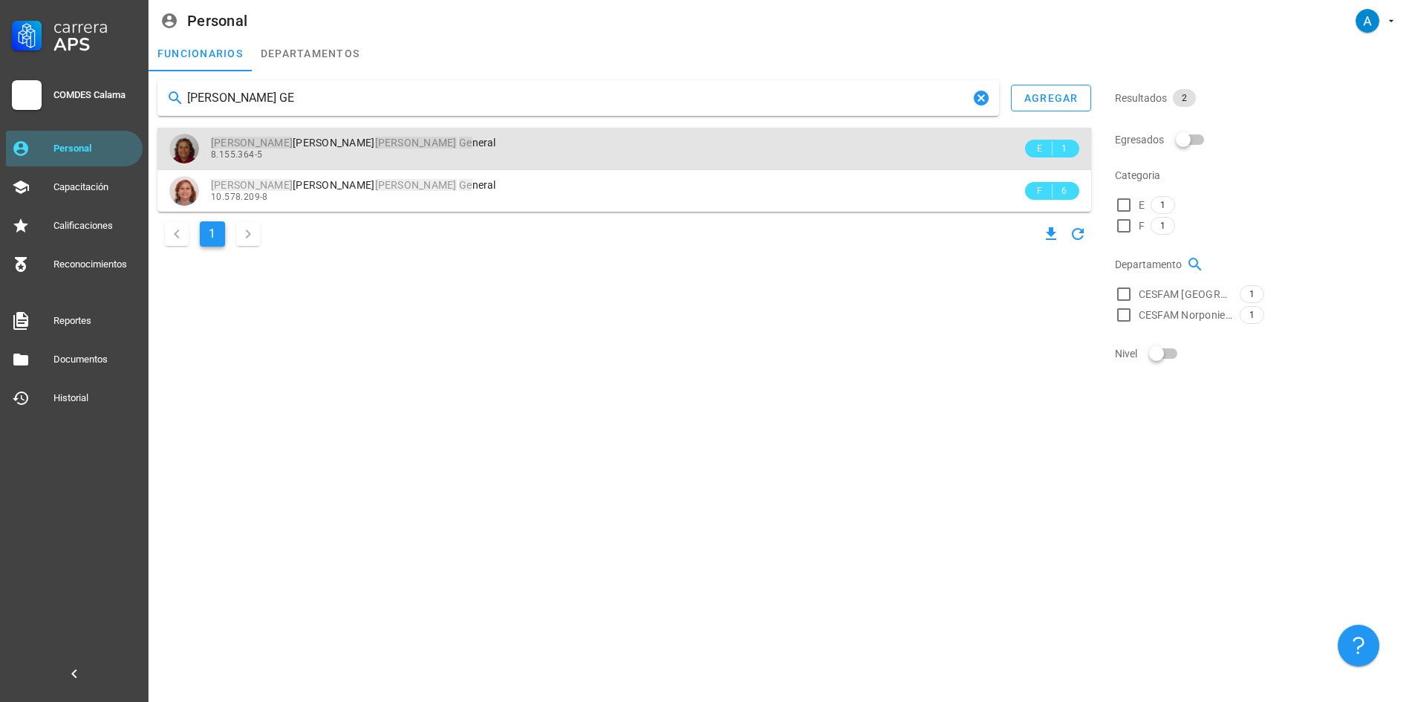
click at [301, 151] on div "8.155.364-5" at bounding box center [616, 154] width 811 height 10
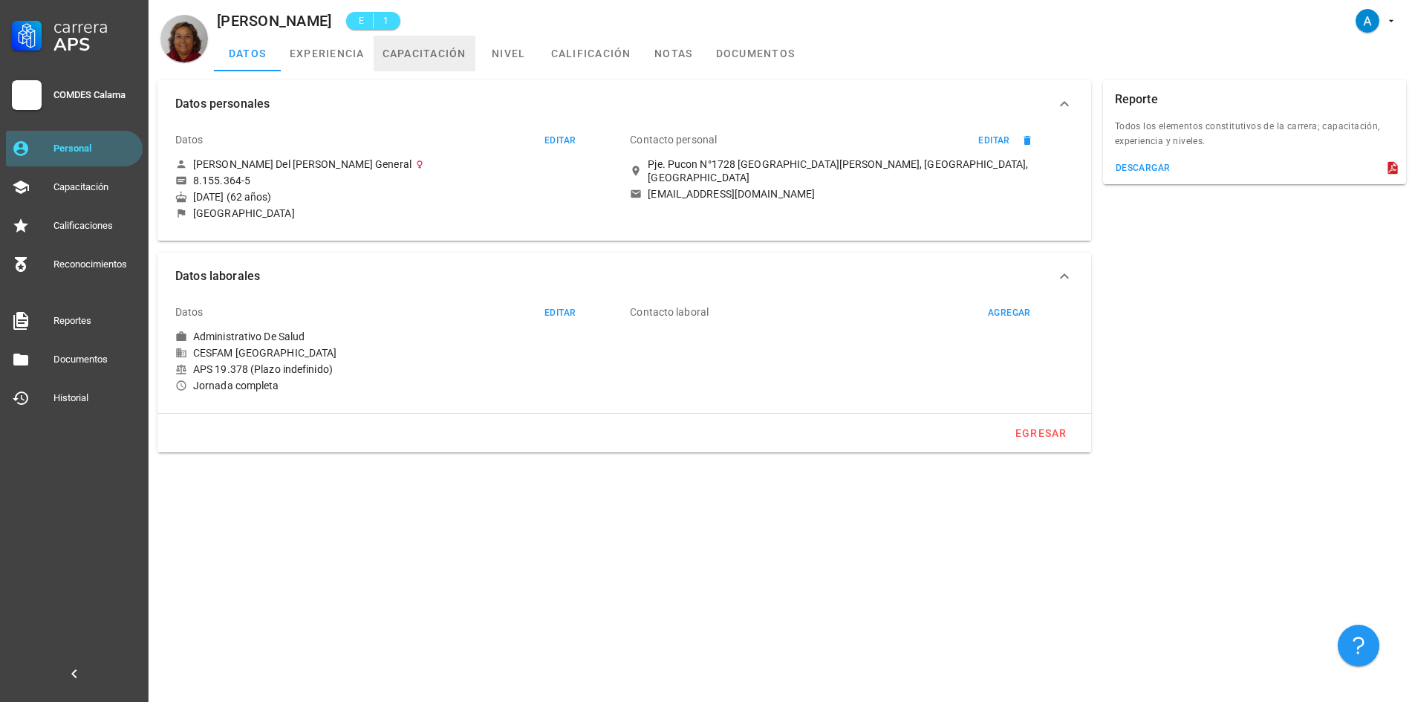
click at [443, 55] on link "capacitación" at bounding box center [425, 54] width 102 height 36
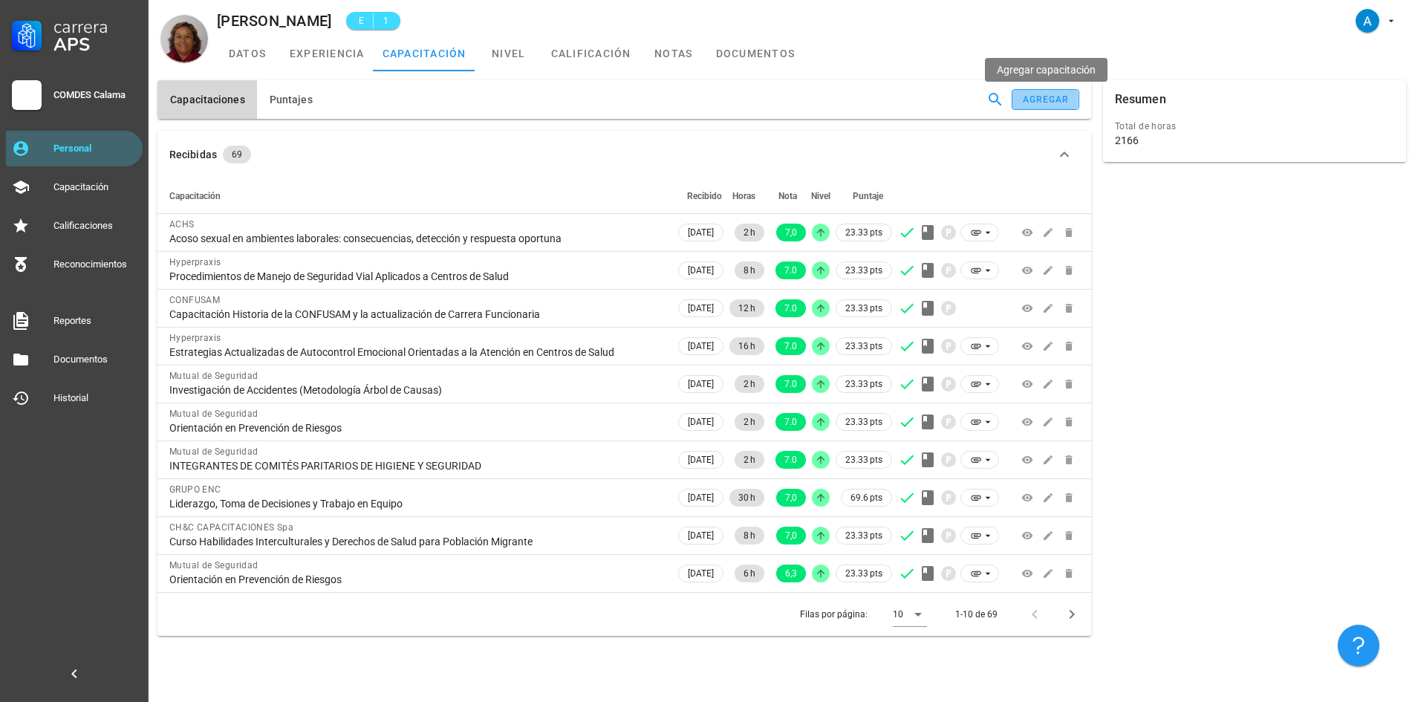
click at [1060, 104] on div "agregar" at bounding box center [1046, 99] width 48 height 10
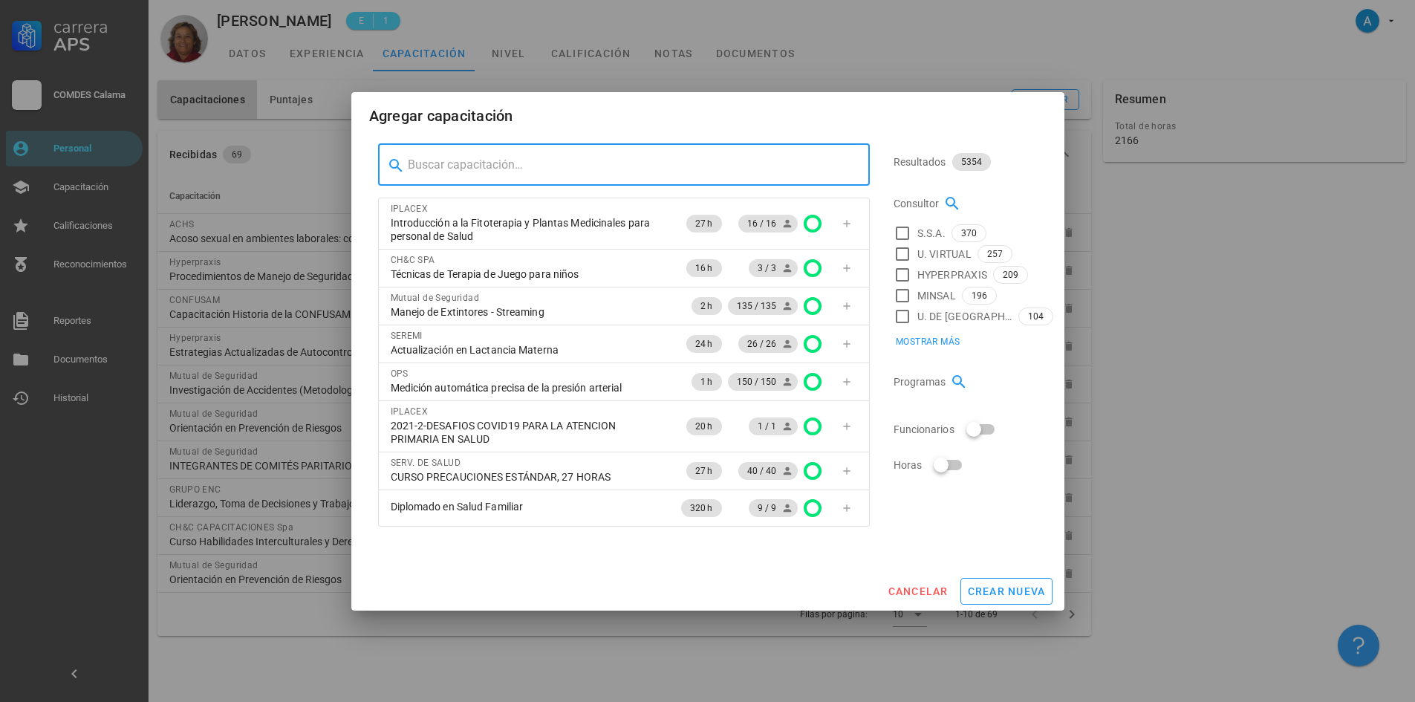
click at [545, 169] on input "text" at bounding box center [633, 165] width 450 height 24
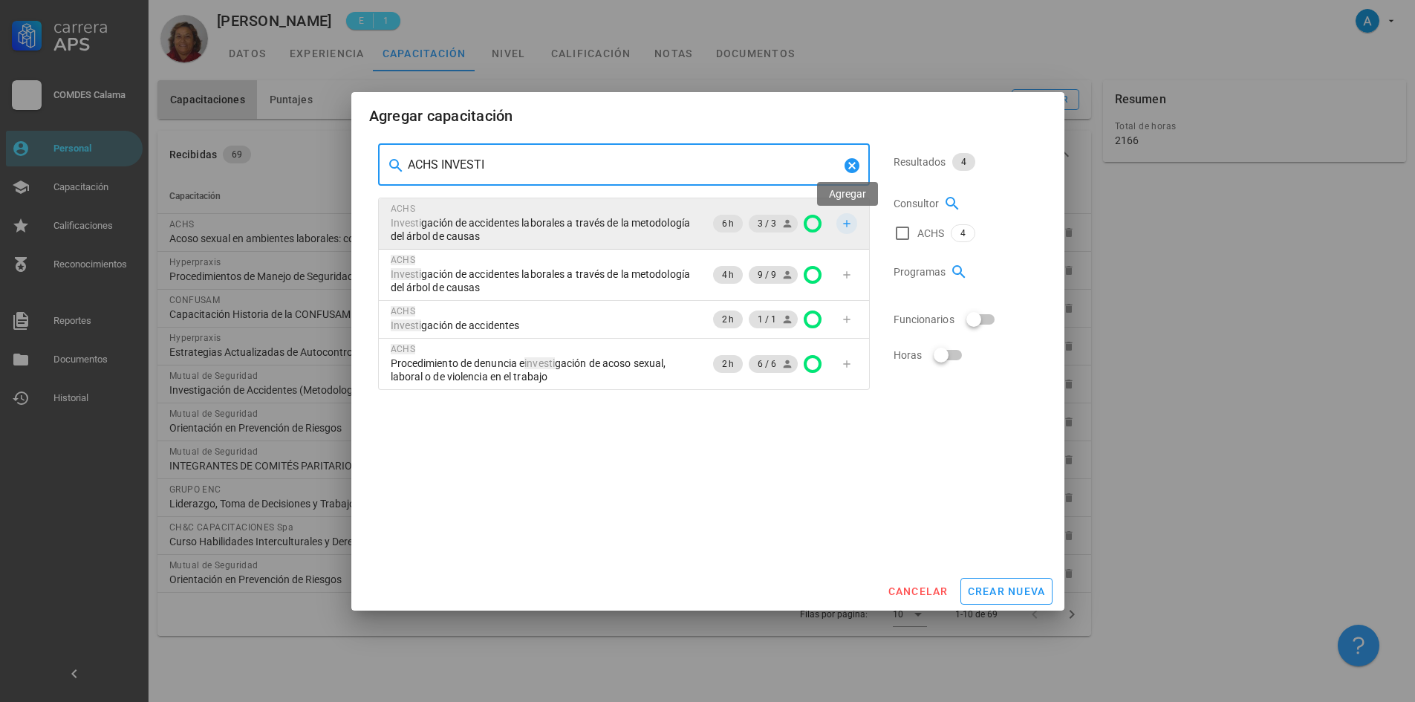
type input "ACHS INVESTI"
click at [847, 224] on icon "button" at bounding box center [846, 223] width 7 height 7
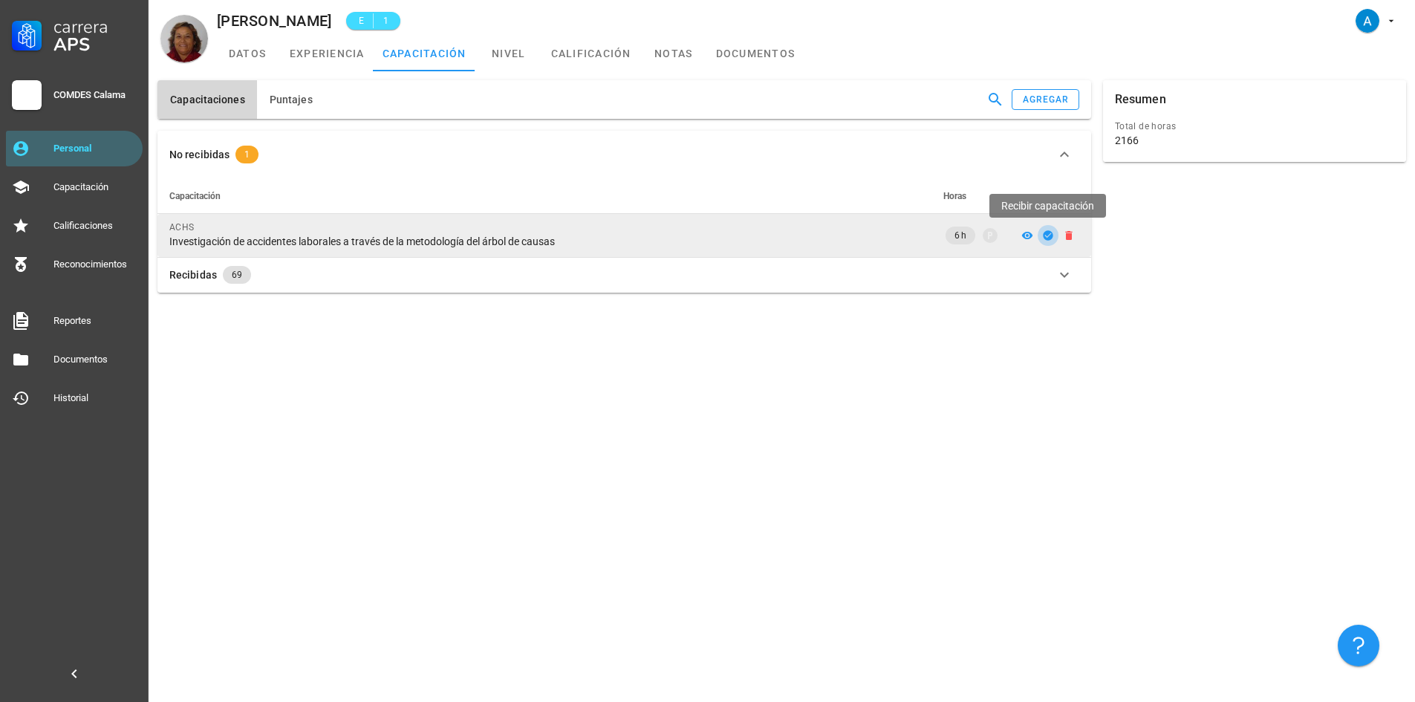
click at [1046, 234] on icon "button" at bounding box center [1048, 235] width 10 height 10
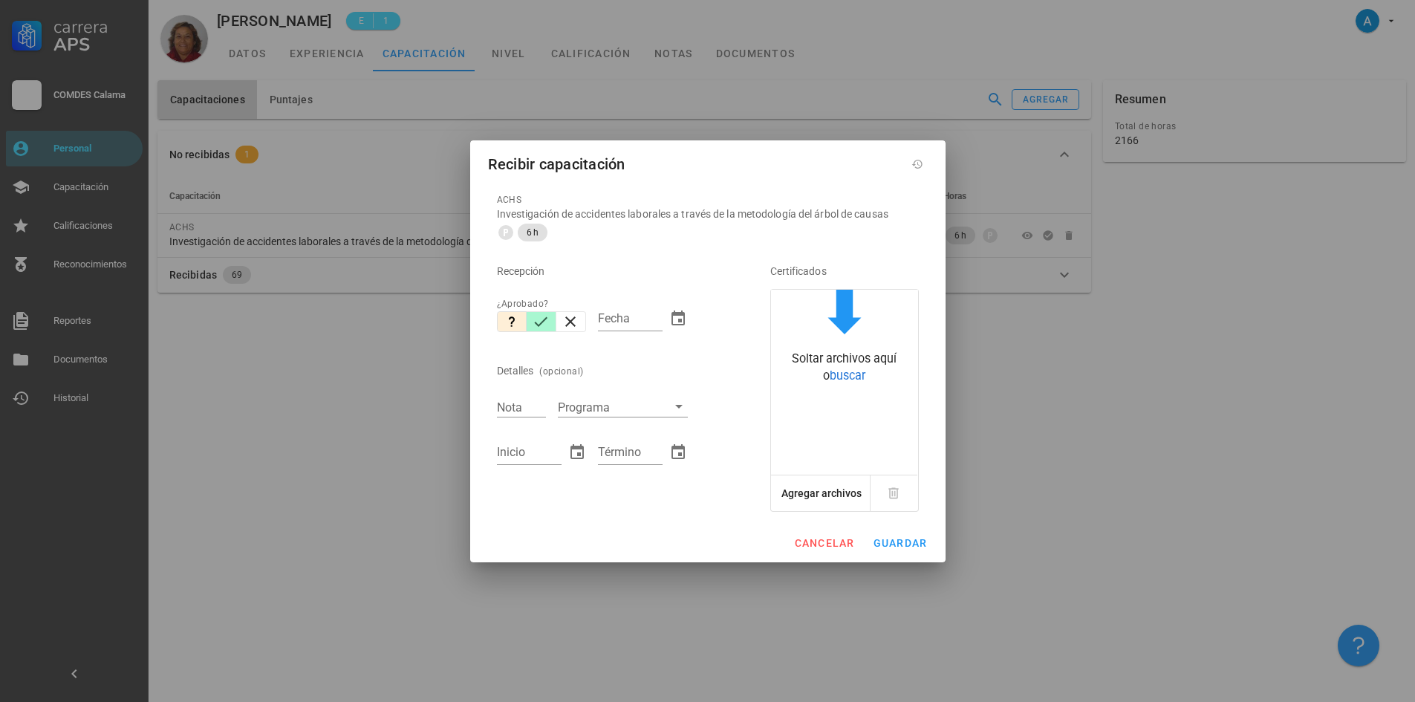
click at [538, 325] on icon "button" at bounding box center [541, 321] width 13 height 10
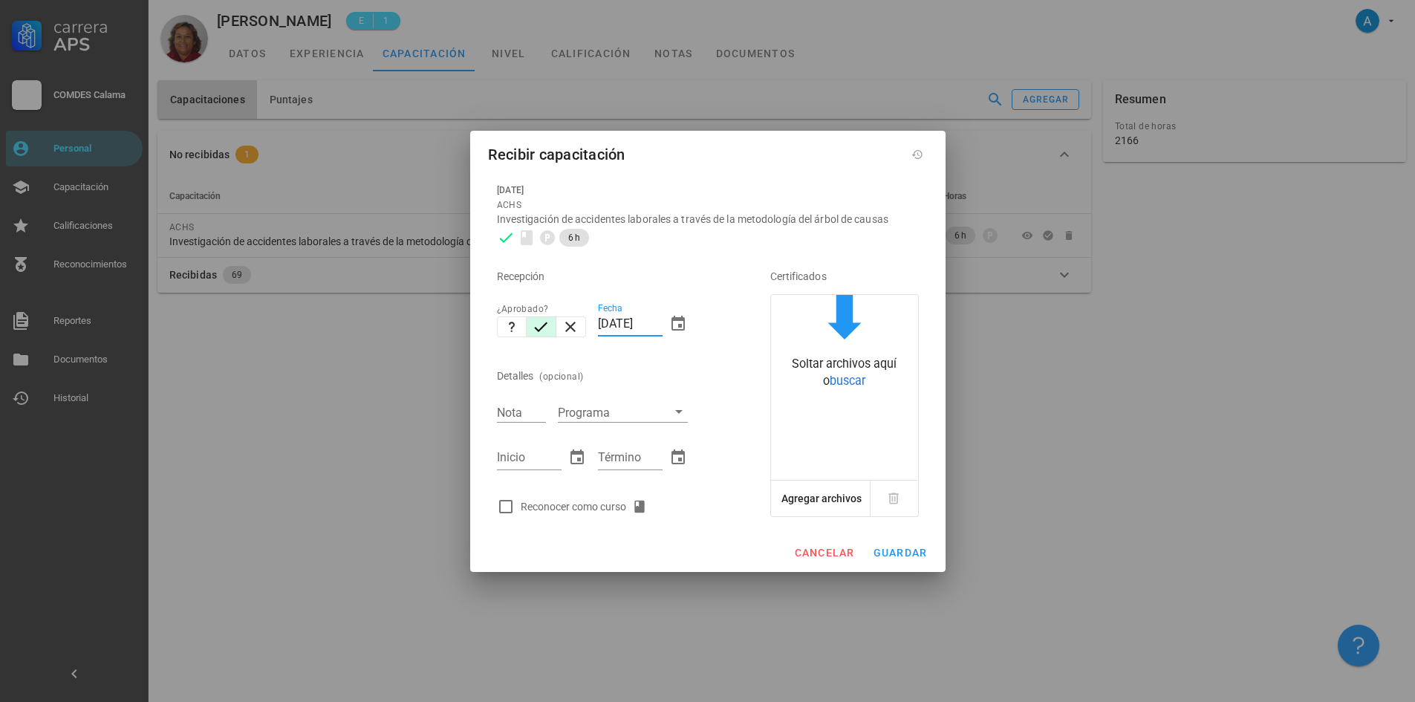
drag, startPoint x: 630, startPoint y: 323, endPoint x: 599, endPoint y: 327, distance: 31.4
click at [599, 327] on input "[DATE]" at bounding box center [630, 324] width 65 height 24
type input "[DATE]"
click at [536, 414] on input "Nota" at bounding box center [521, 411] width 49 height 19
drag, startPoint x: 544, startPoint y: 408, endPoint x: 489, endPoint y: 414, distance: 55.4
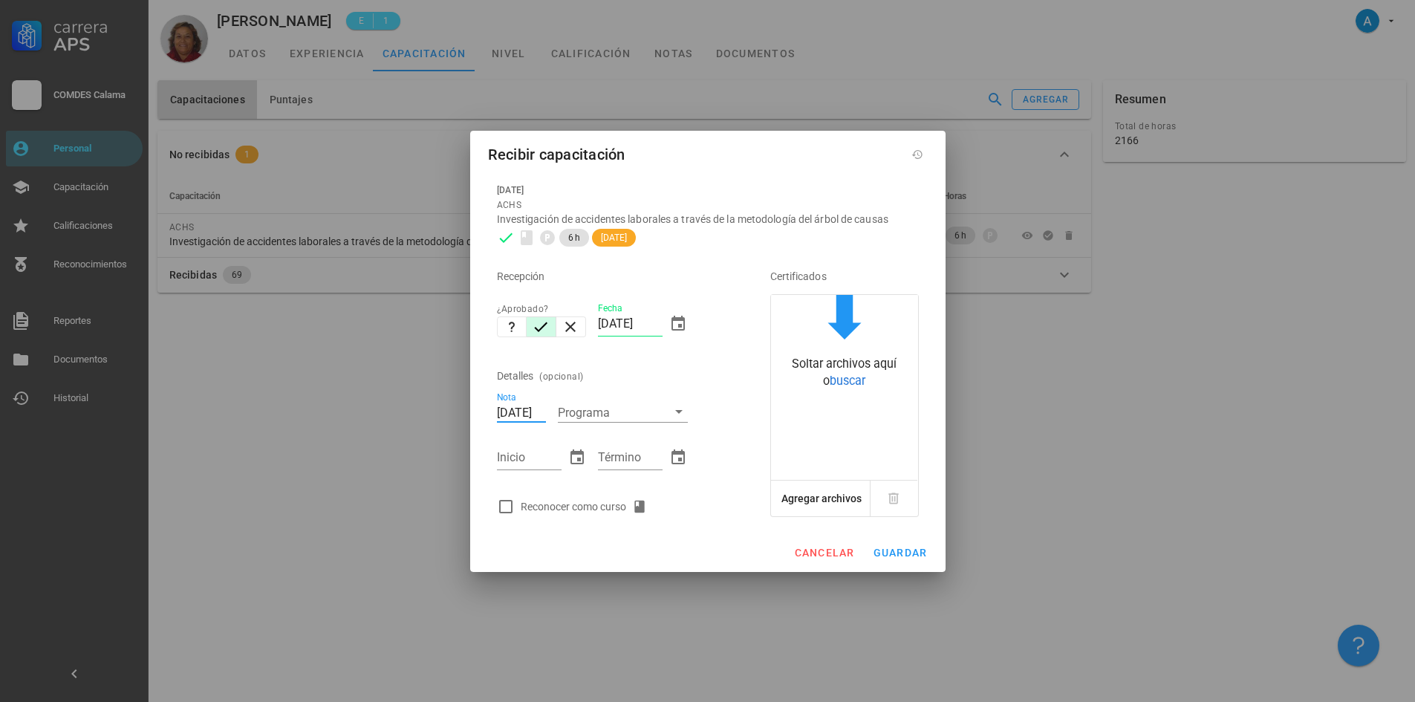
click at [489, 414] on div "27/08/2025 ACHS Investigación de accidentes laborales a través de la metodologí…" at bounding box center [708, 349] width 440 height 350
type input "6,5"
click at [514, 460] on input "Inicio" at bounding box center [529, 458] width 65 height 24
type input "17/06/2025"
click at [607, 460] on input "Término" at bounding box center [630, 458] width 65 height 24
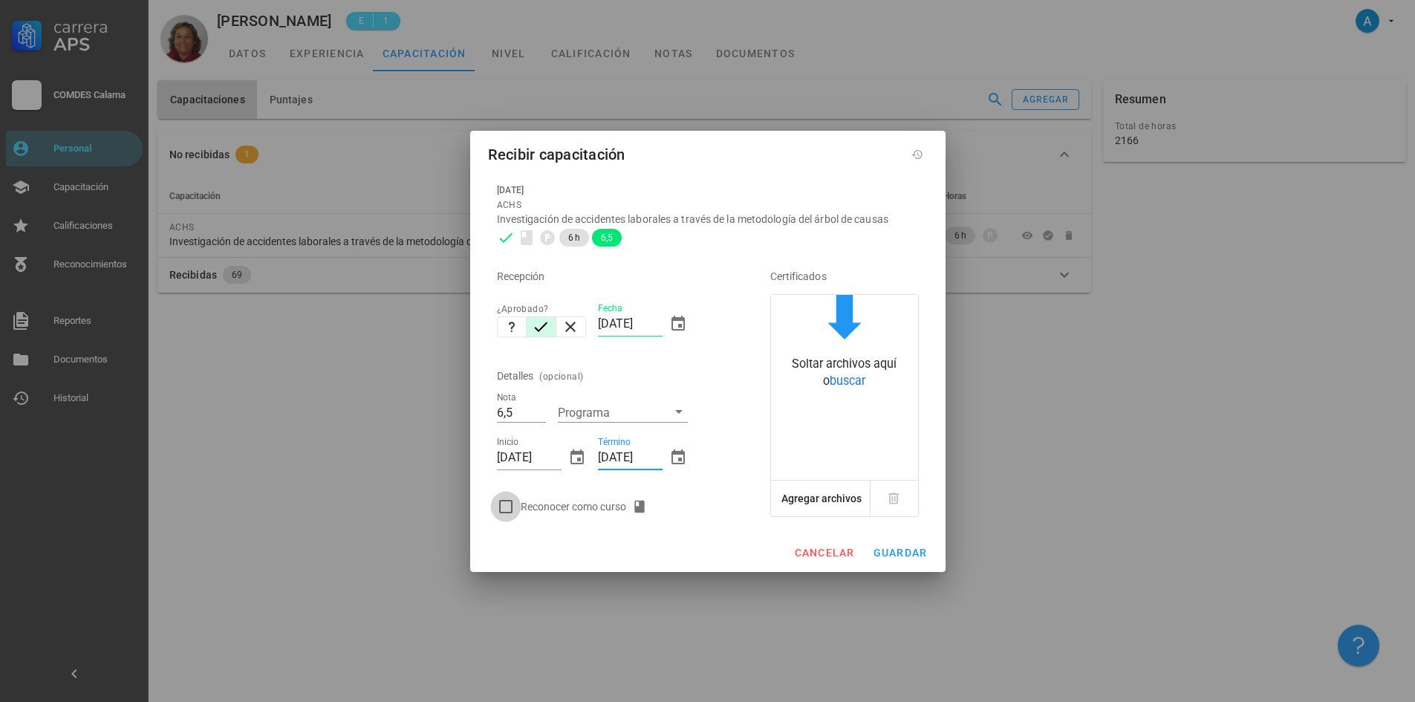
type input "17/06/2025"
click at [508, 502] on div at bounding box center [505, 506] width 25 height 25
checkbox input "true"
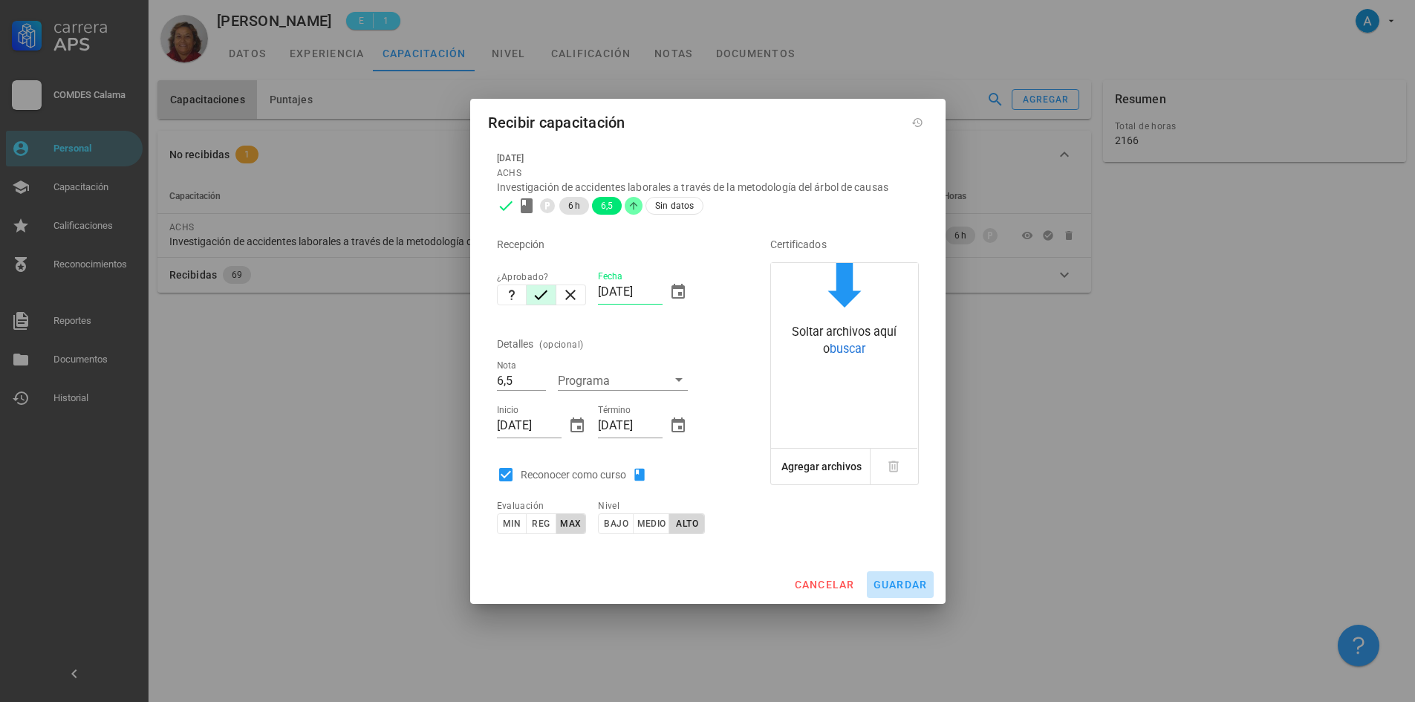
click at [910, 587] on span "guardar" at bounding box center [900, 584] width 55 height 12
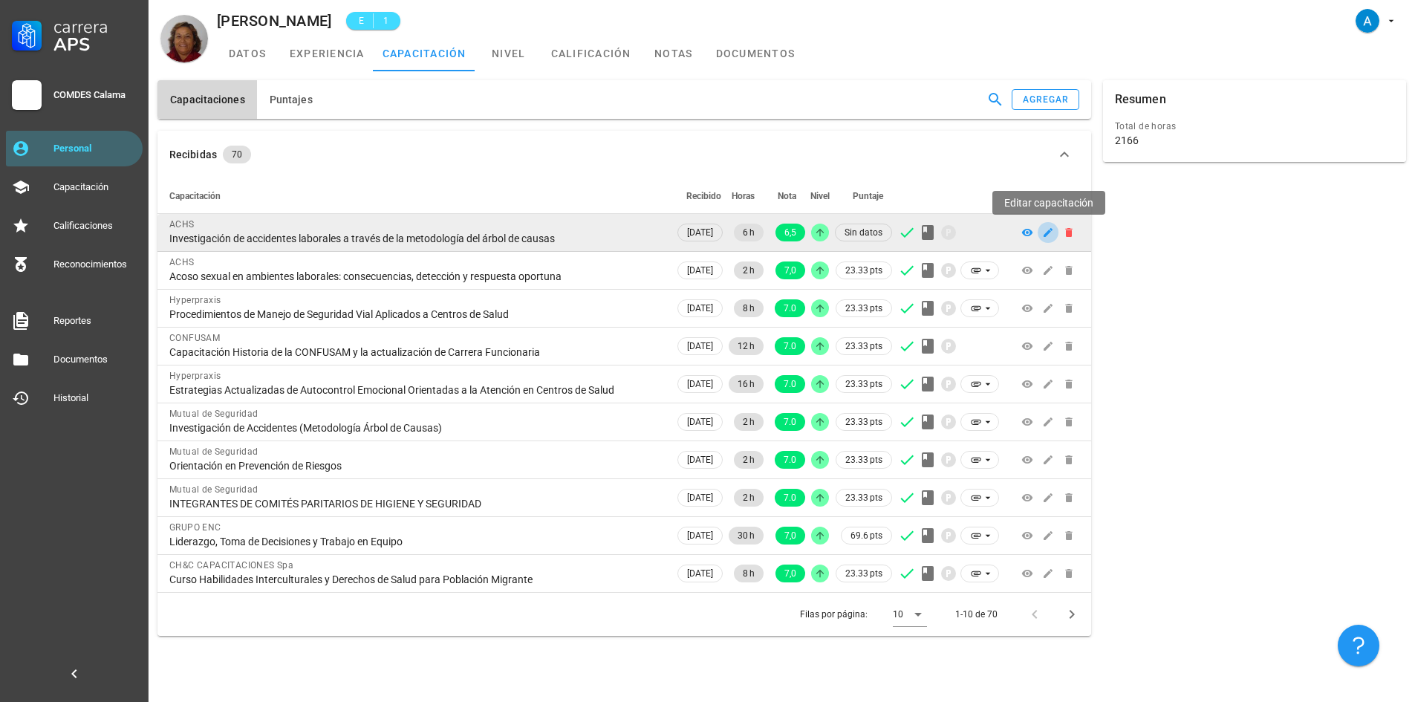
click at [1047, 234] on icon "button" at bounding box center [1047, 232] width 9 height 9
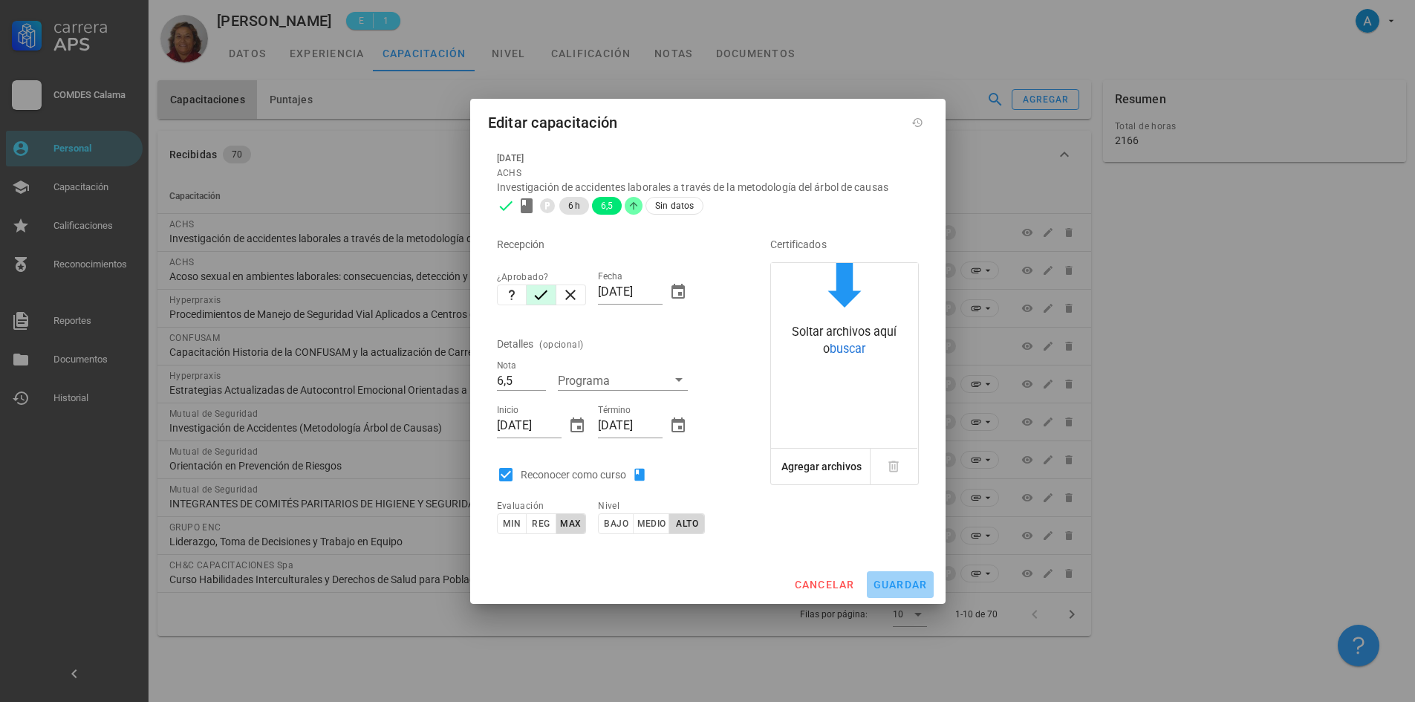
click at [893, 587] on span "guardar" at bounding box center [900, 584] width 55 height 12
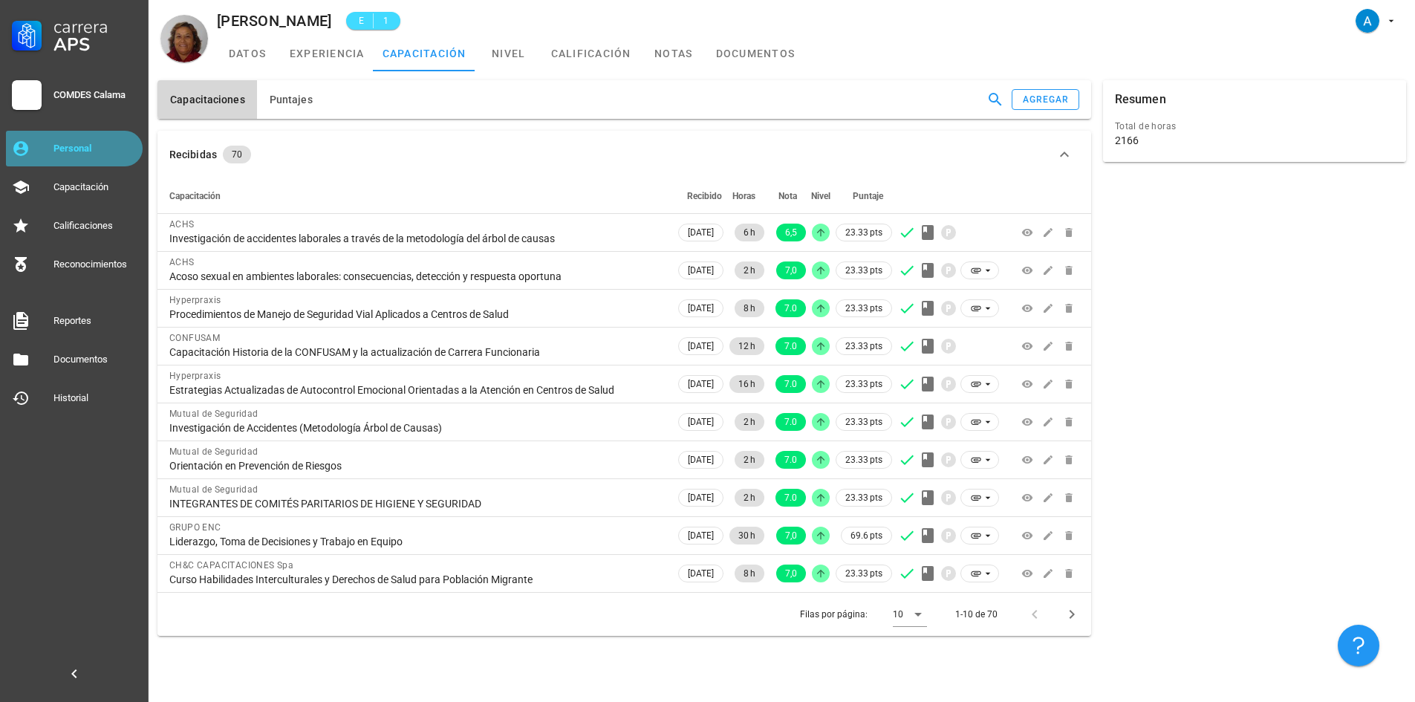
click at [75, 143] on div "Personal" at bounding box center [94, 149] width 83 height 12
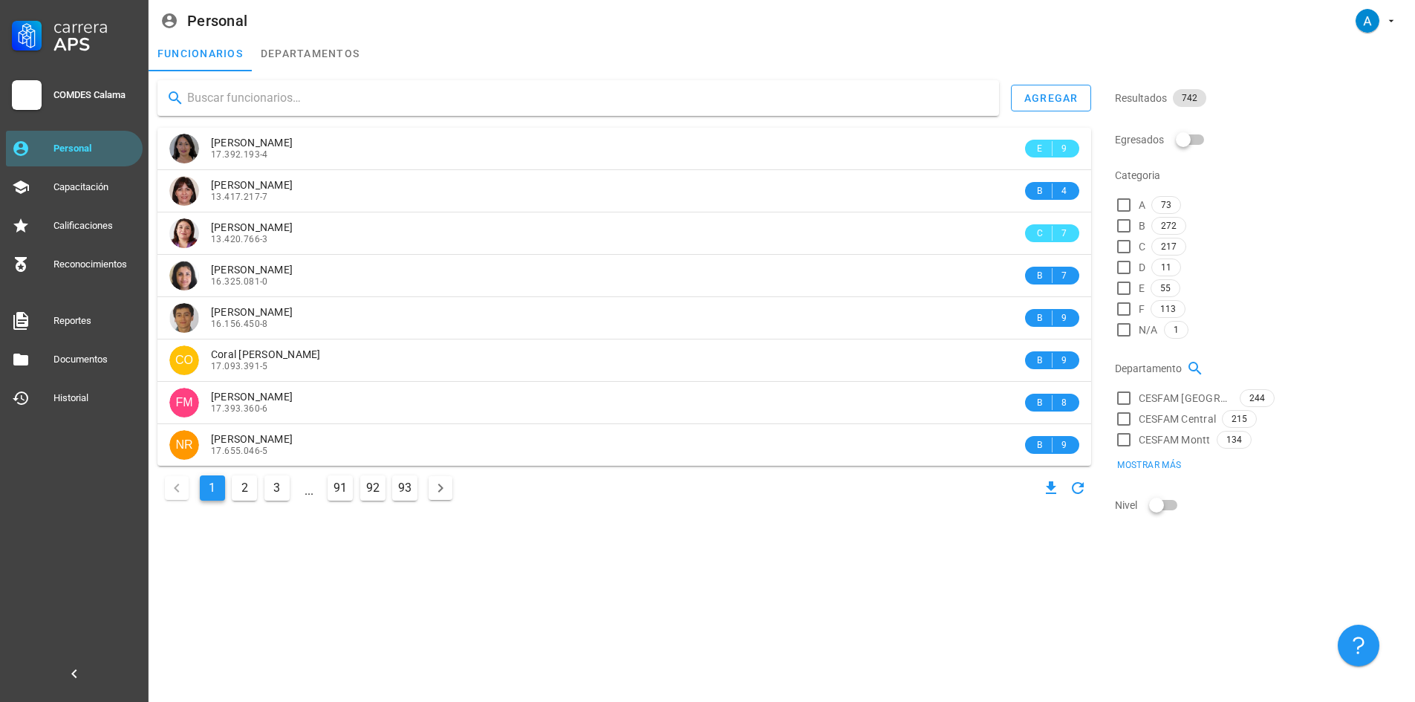
click at [226, 104] on input "text" at bounding box center [587, 98] width 800 height 24
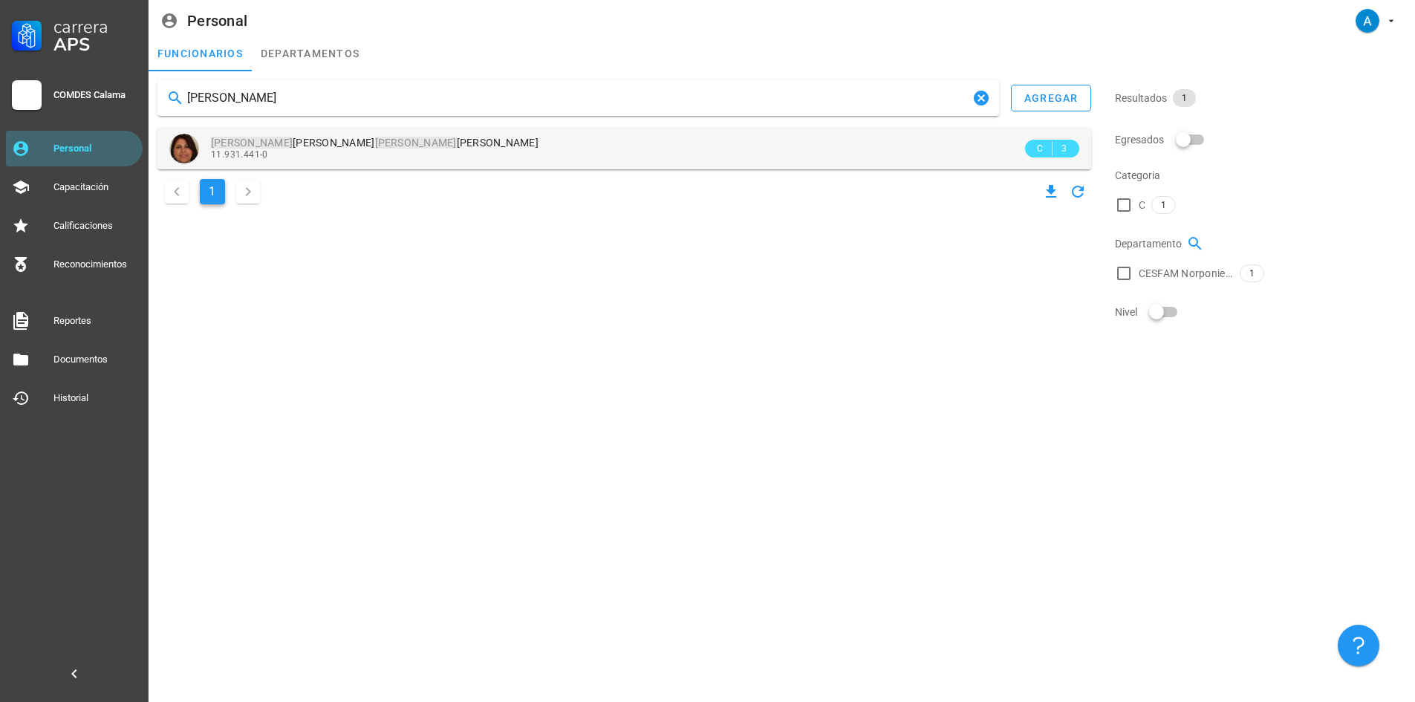
type input "PAOLA ILAJA"
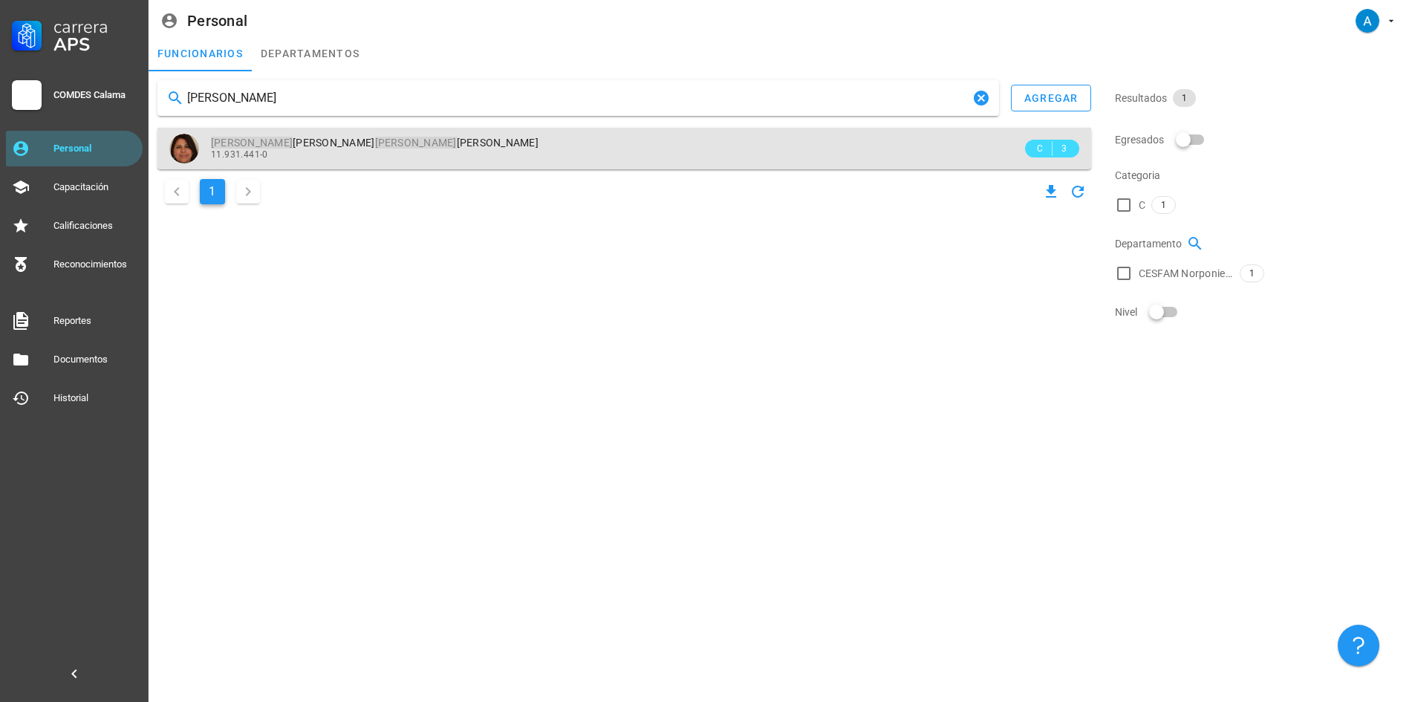
click at [248, 134] on div "Paola Isabel Ilaja Diaz 11.931.441-0" at bounding box center [616, 148] width 811 height 41
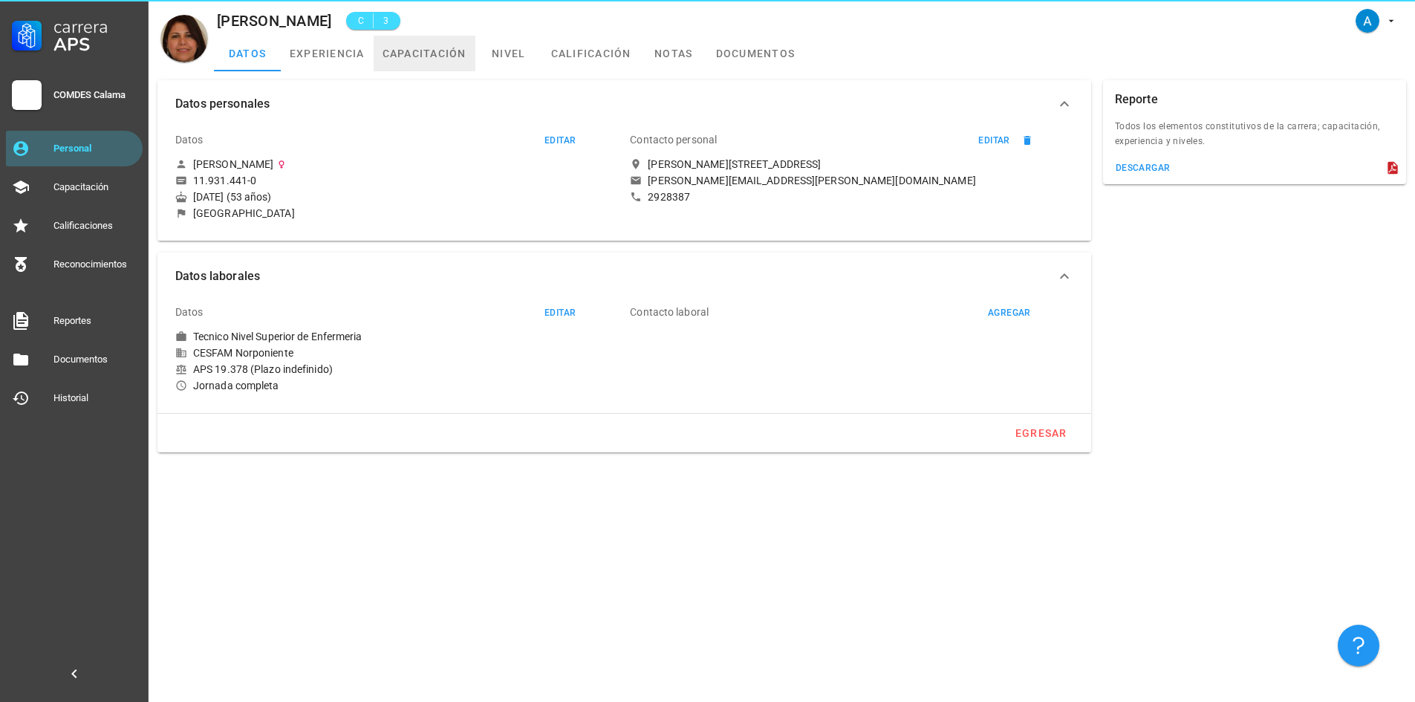
click at [415, 54] on link "capacitación" at bounding box center [425, 54] width 102 height 36
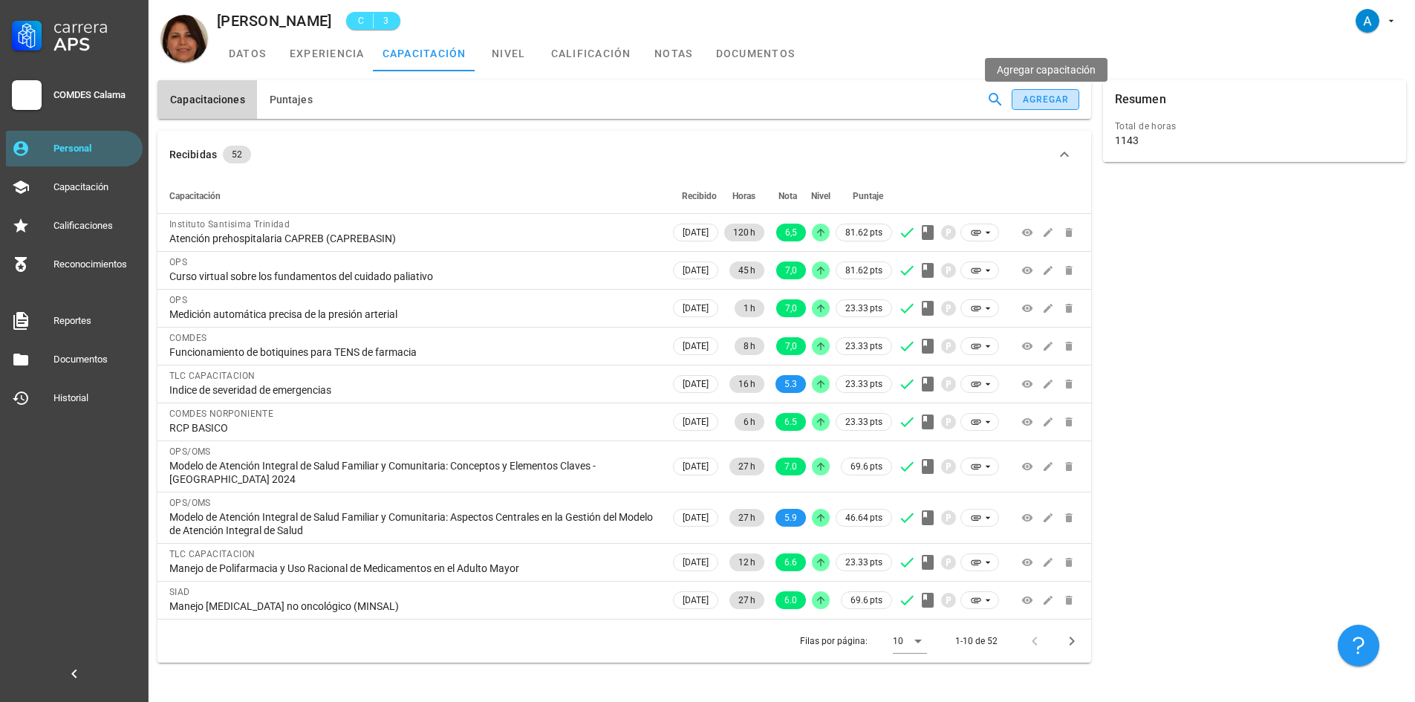
click at [1029, 98] on div "agregar" at bounding box center [1046, 99] width 48 height 10
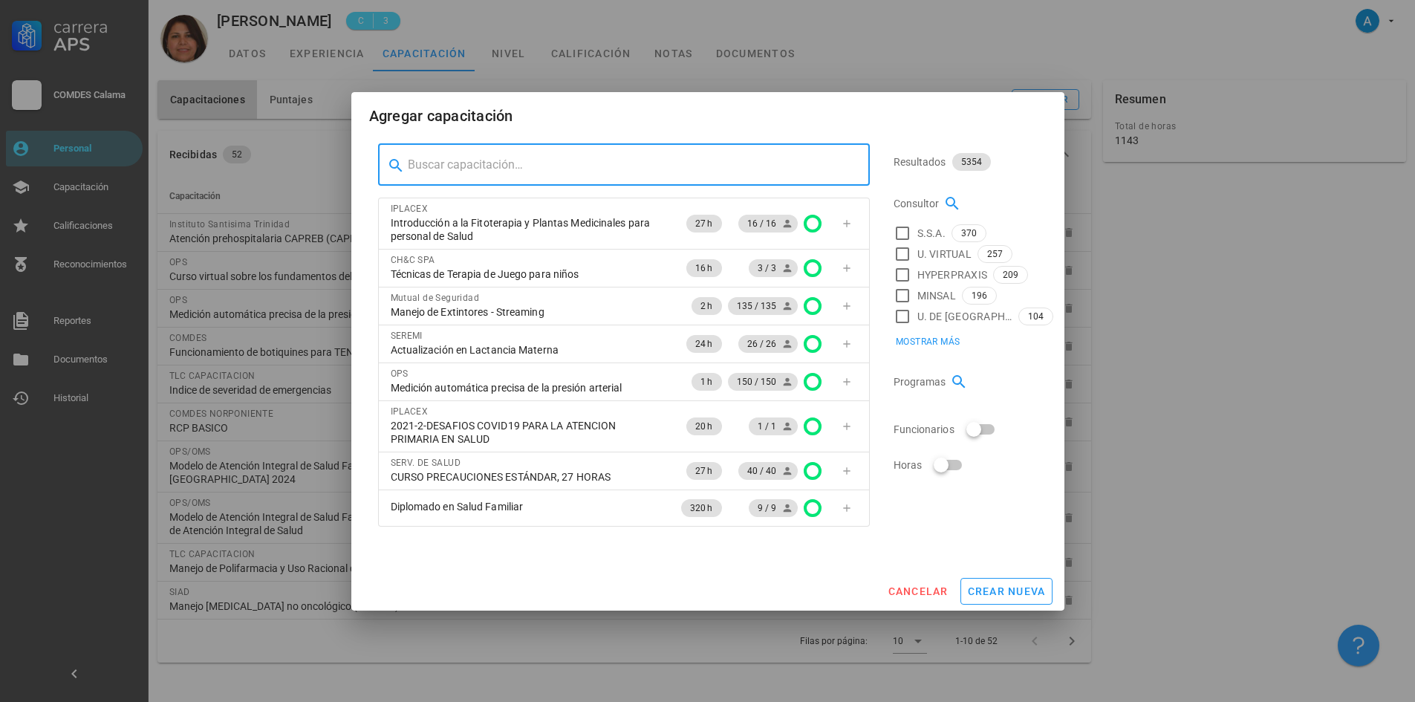
click at [578, 160] on input "text" at bounding box center [633, 165] width 450 height 24
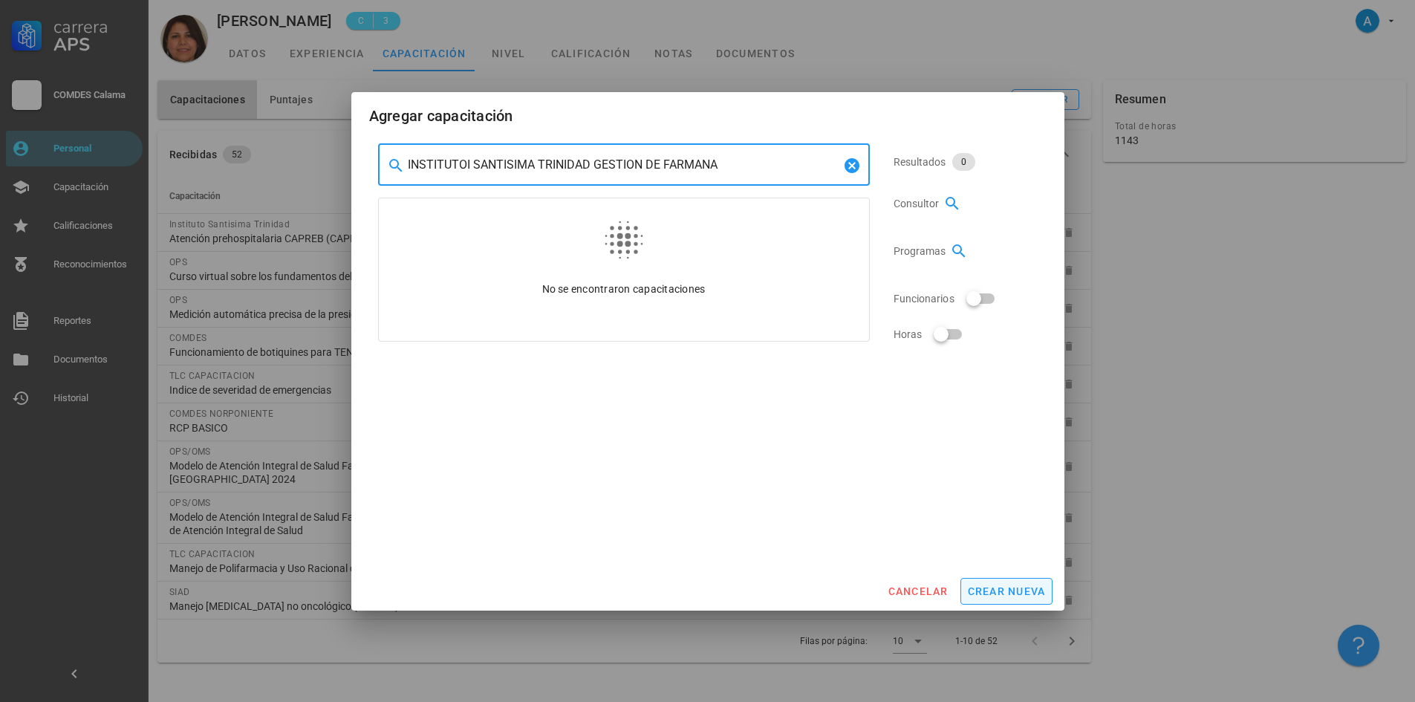
type input "INSTITUTOI SANTISIMA TRINIDAD GESTION DE FARMANA"
click at [1026, 599] on button "crear nueva" at bounding box center [1006, 591] width 92 height 27
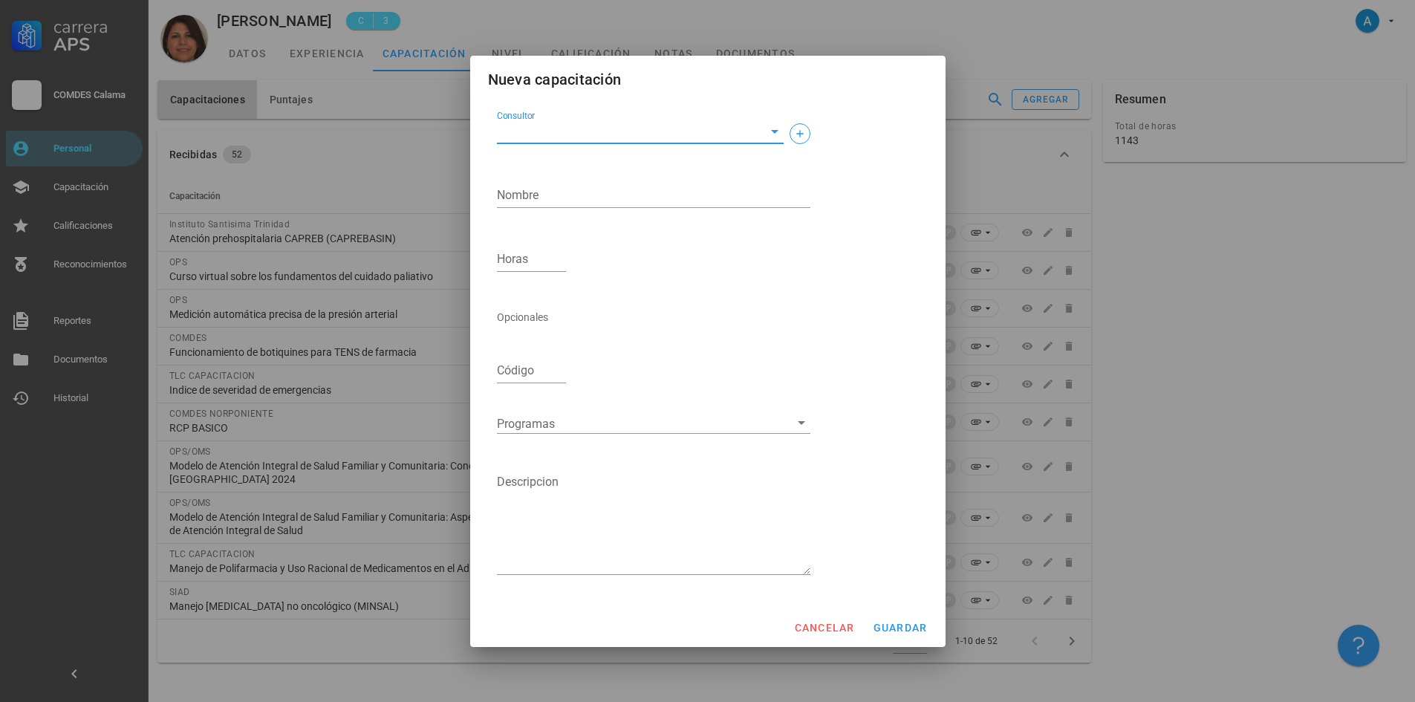
click at [581, 123] on input "Consultor" at bounding box center [628, 132] width 263 height 24
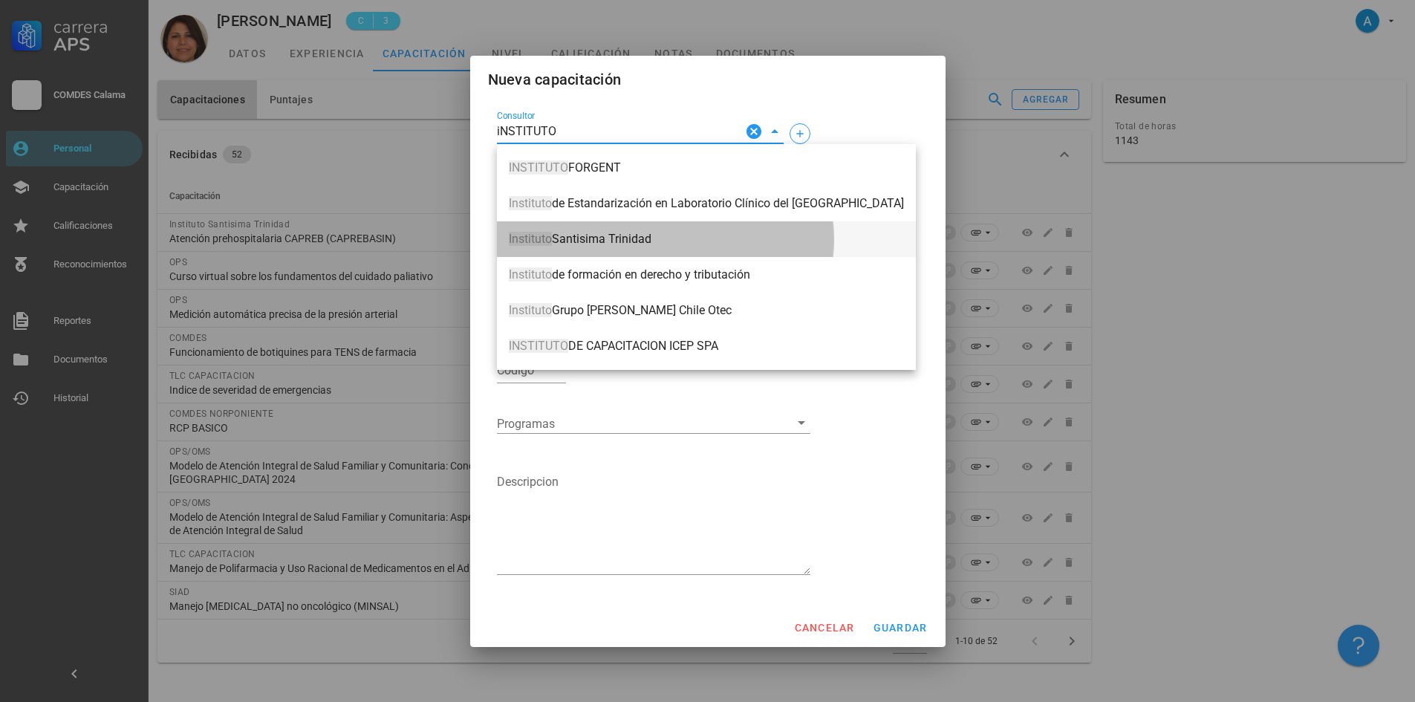
click at [569, 232] on span "Instituto Santisima Trinidad" at bounding box center [706, 238] width 395 height 13
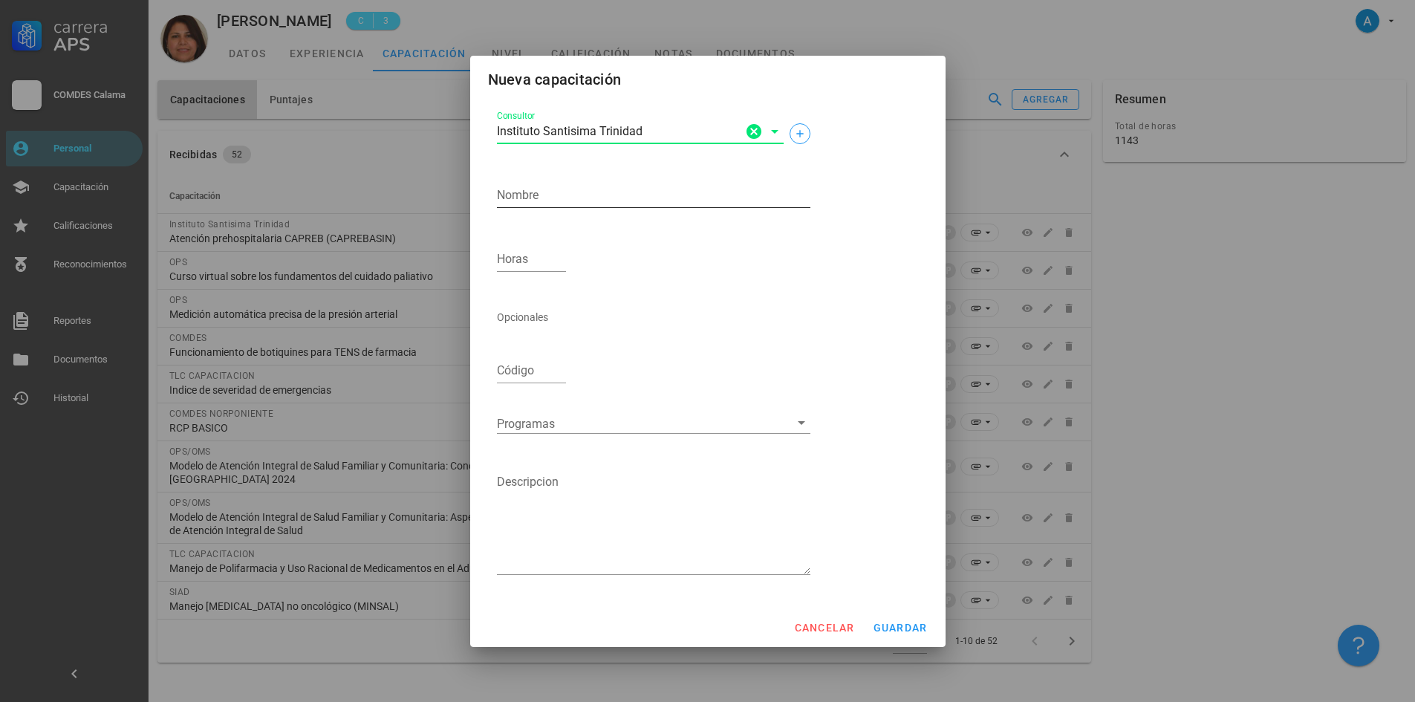
type input "Instituto Santisima Trinidad"
click at [561, 199] on textarea "Nombre" at bounding box center [653, 195] width 313 height 24
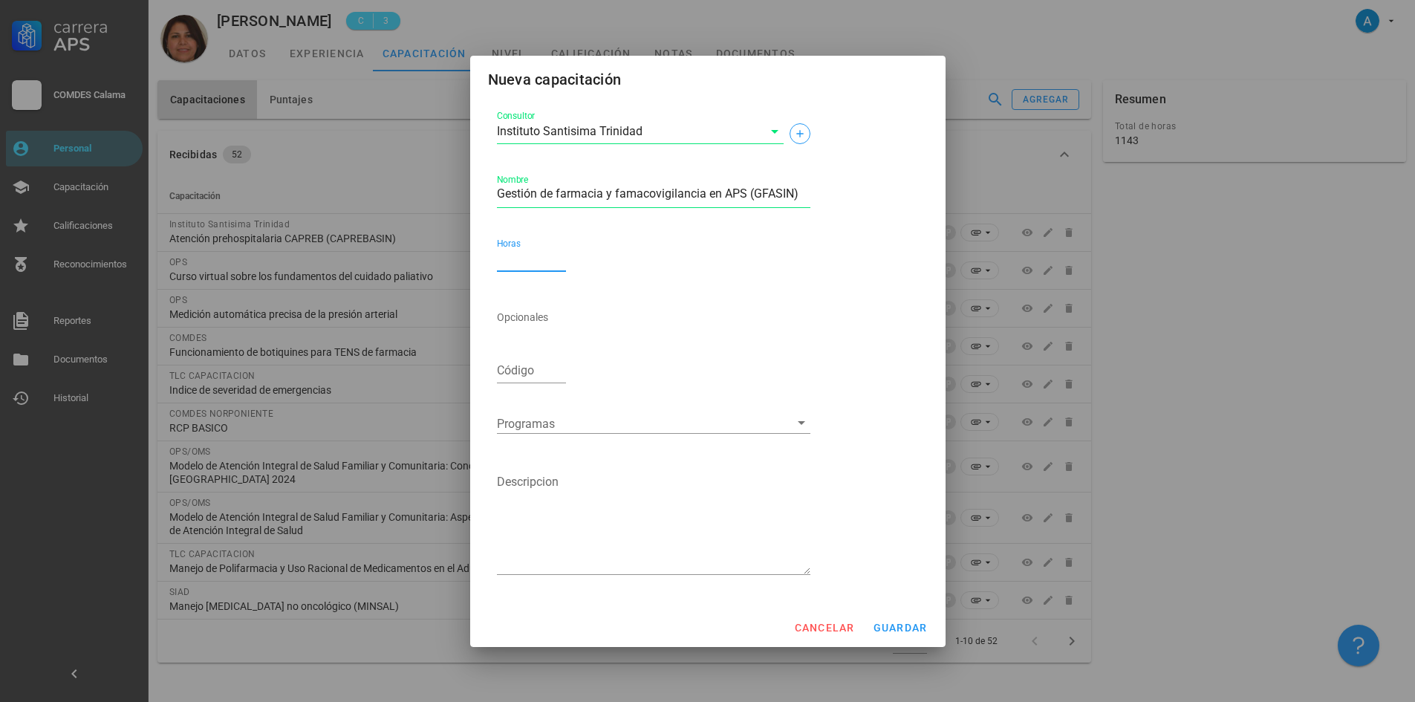
click at [521, 262] on input "Horas" at bounding box center [532, 259] width 70 height 24
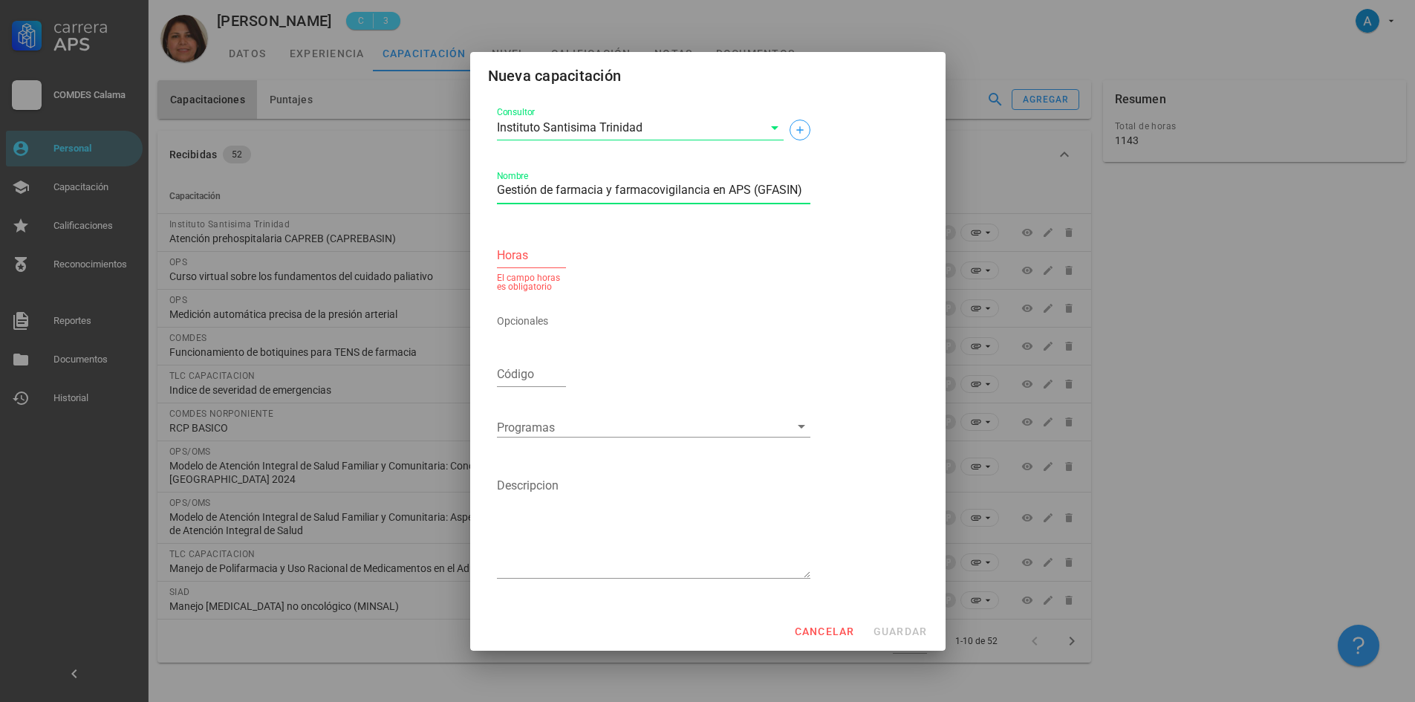
type textarea "Gestión de farmacia y farmacovigilancia en APS (GFASIN)"
click at [533, 252] on input "Horas" at bounding box center [532, 256] width 70 height 24
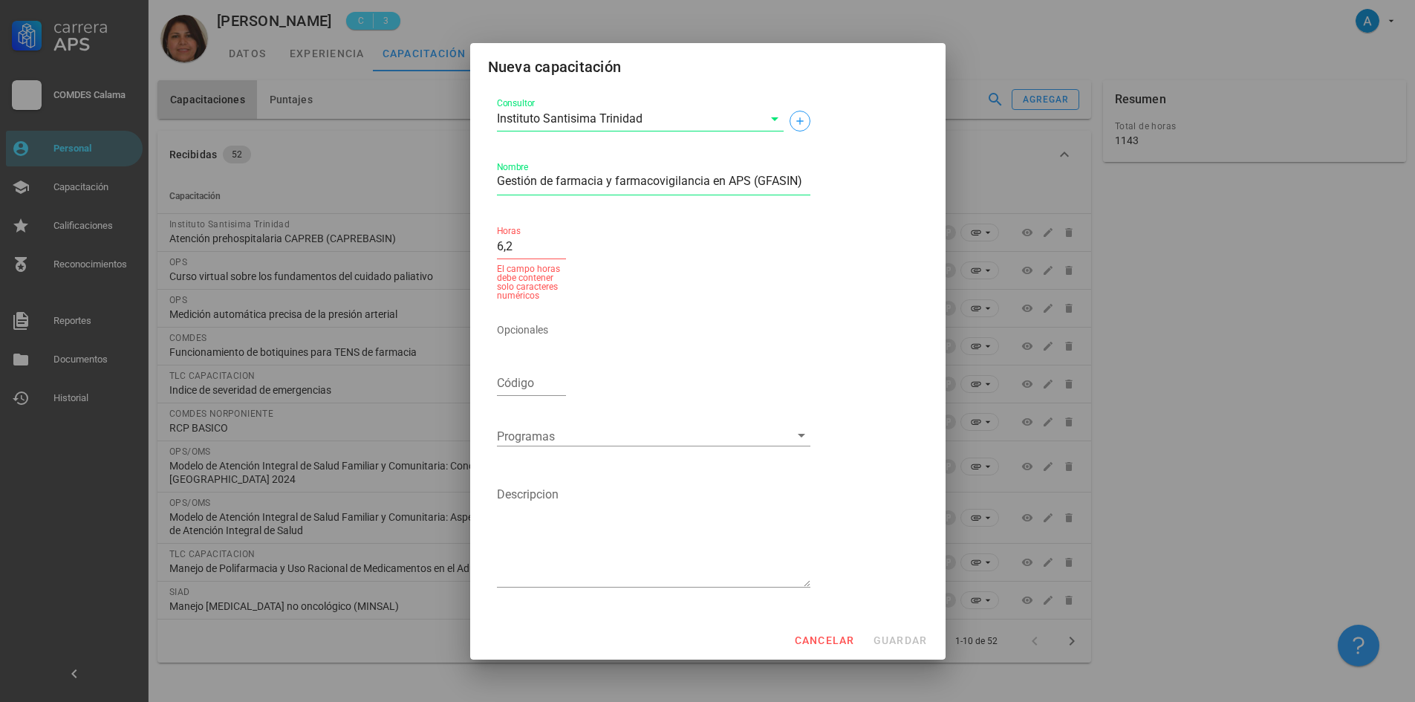
click at [904, 639] on div "cancelar guardar" at bounding box center [707, 640] width 475 height 39
drag, startPoint x: 524, startPoint y: 241, endPoint x: 470, endPoint y: 249, distance: 54.1
click at [470, 249] on div "Consultor Instituto Santisima Trinidad Nombre Gestión de farmacia y farmacovigi…" at bounding box center [707, 353] width 475 height 535
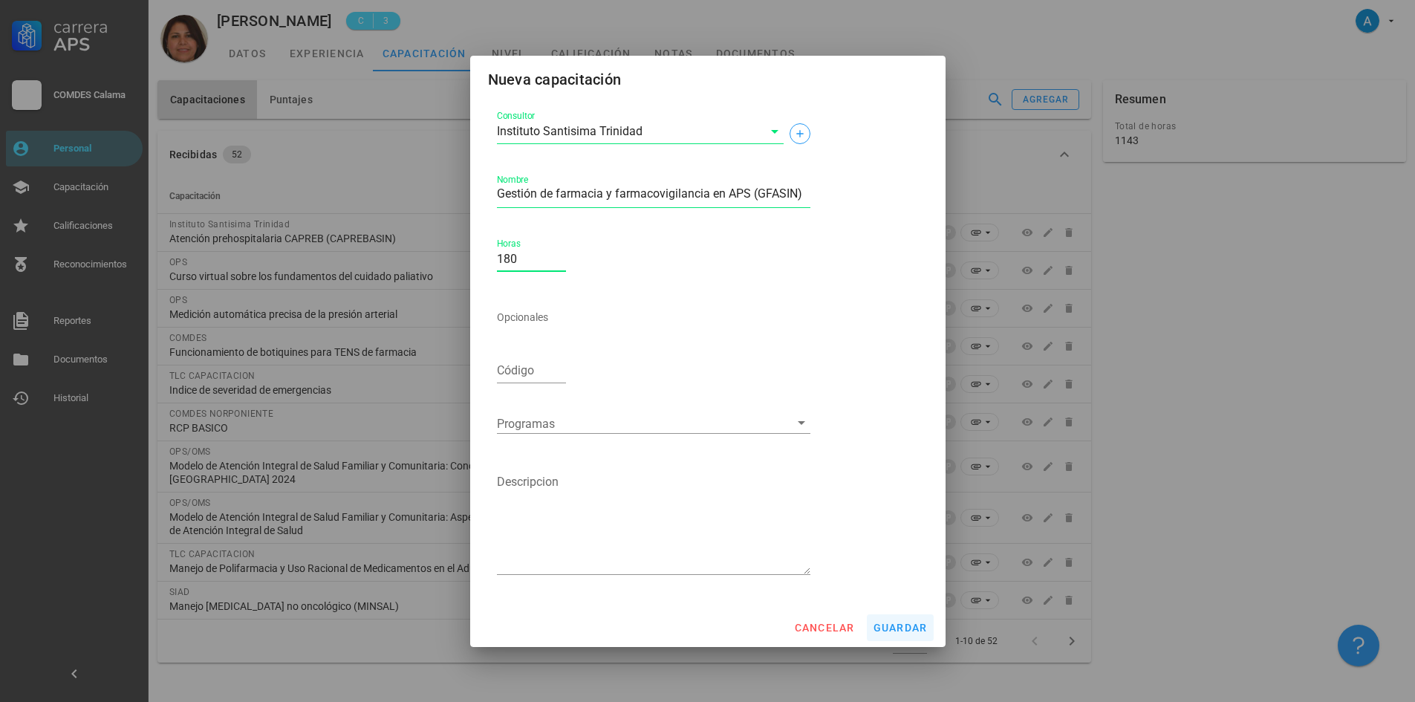
type input "180"
click at [913, 628] on span "guardar" at bounding box center [900, 628] width 55 height 12
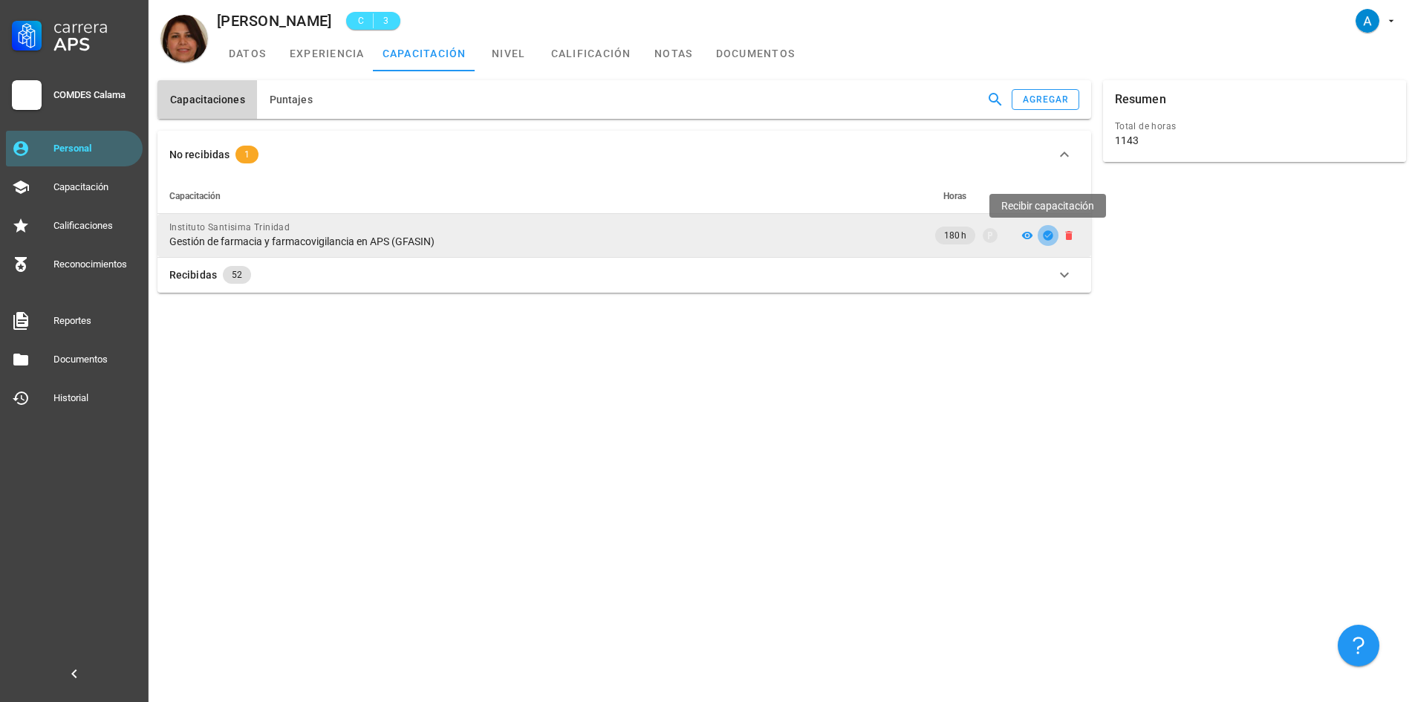
click at [1044, 236] on icon "button" at bounding box center [1048, 235] width 10 height 10
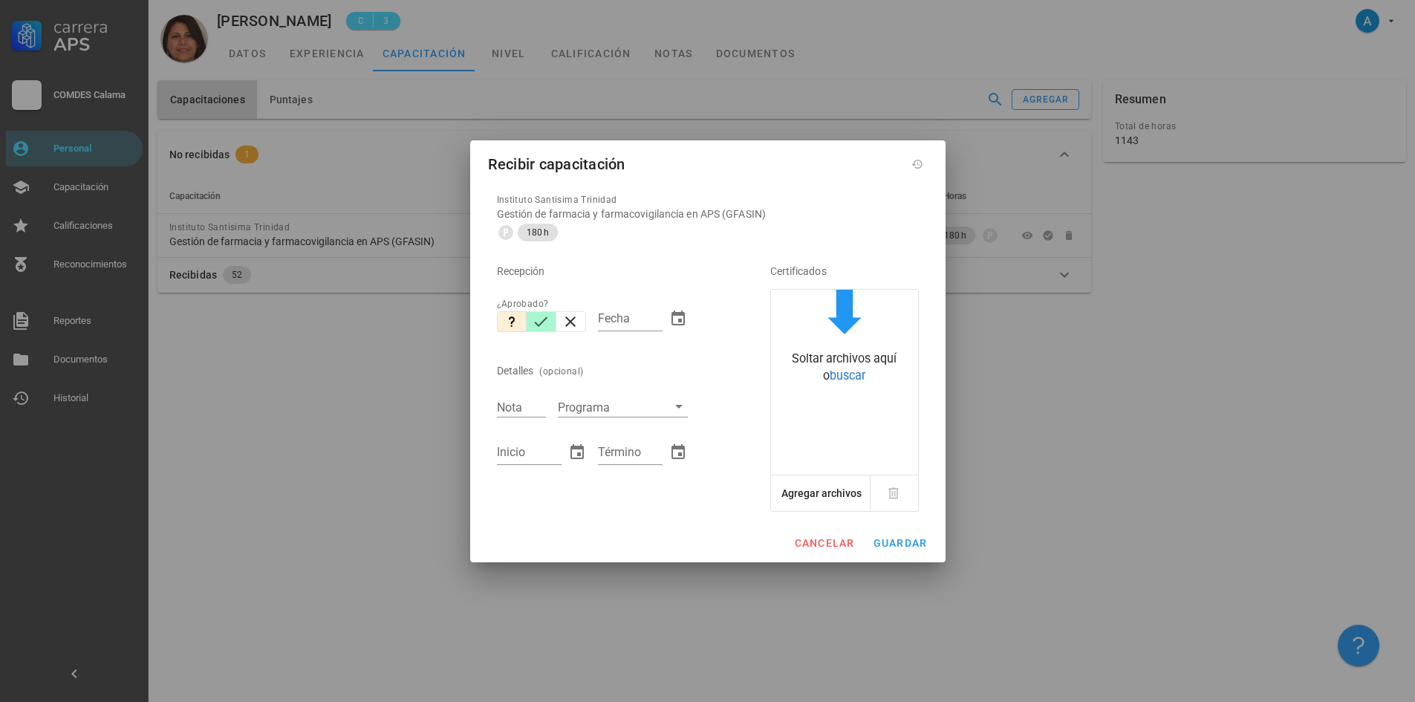
click at [536, 319] on icon "button" at bounding box center [541, 322] width 18 height 18
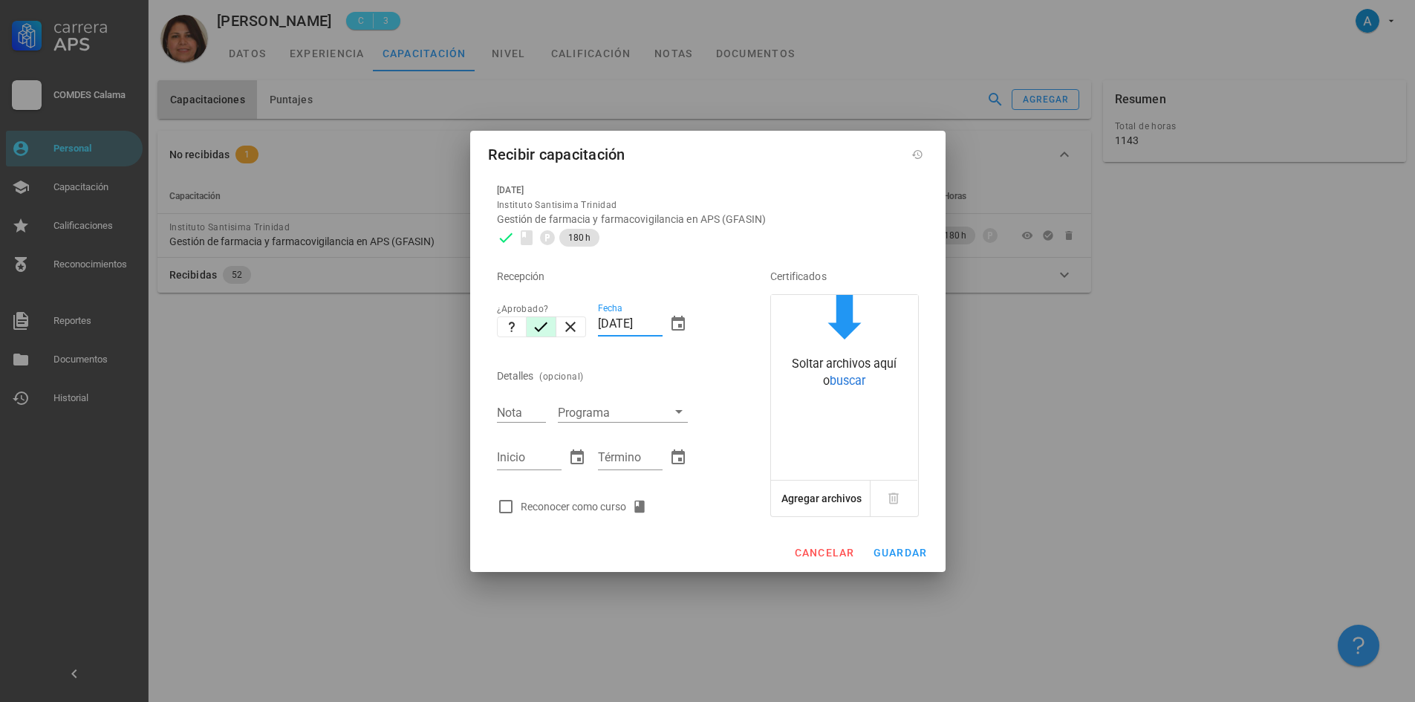
drag, startPoint x: 628, startPoint y: 319, endPoint x: 597, endPoint y: 324, distance: 31.5
click at [597, 324] on div "Fecha [DATE]" at bounding box center [643, 326] width 102 height 64
type input "[DATE]"
click at [516, 411] on input "Nota" at bounding box center [521, 411] width 49 height 19
type input "6,2"
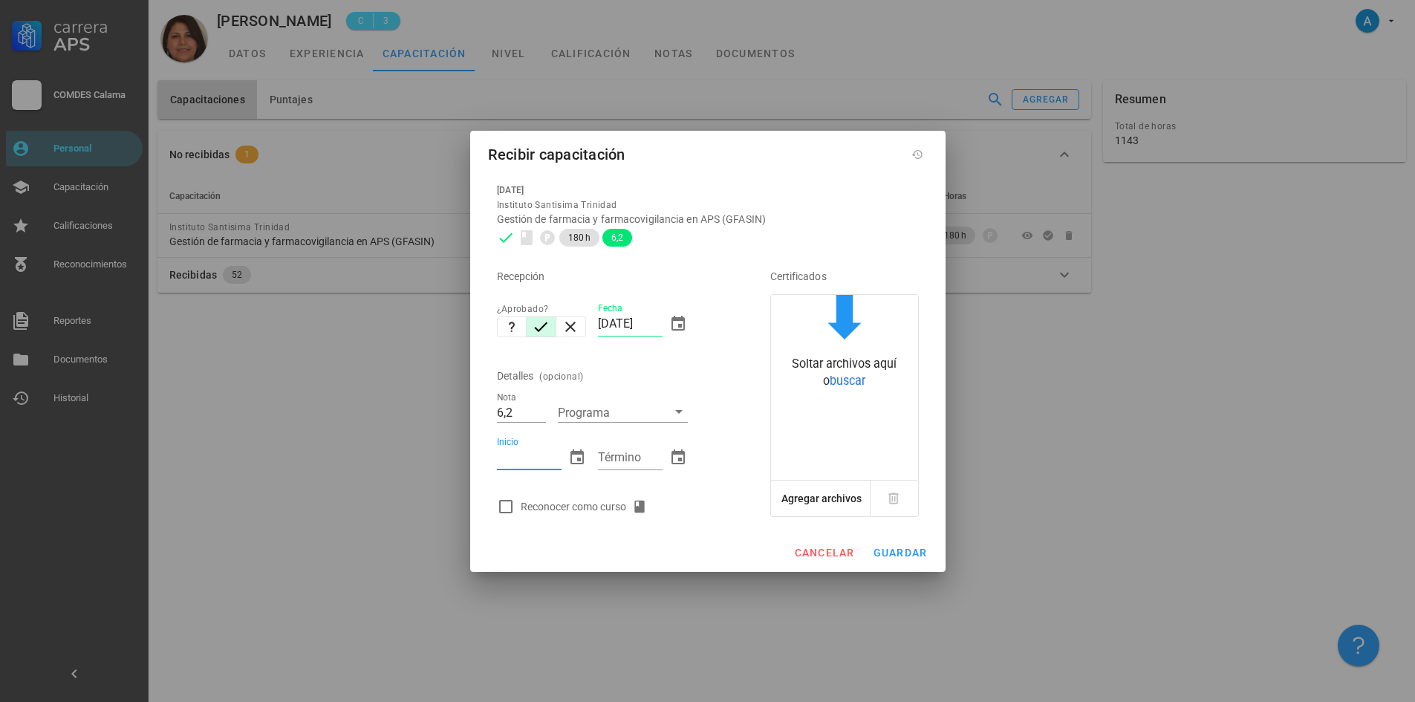
click at [522, 461] on input "Inicio" at bounding box center [529, 458] width 65 height 24
type input "01/07/2025"
click at [620, 455] on input "Término" at bounding box center [630, 458] width 65 height 24
type input "19/08/2025"
click at [502, 509] on div at bounding box center [505, 506] width 25 height 25
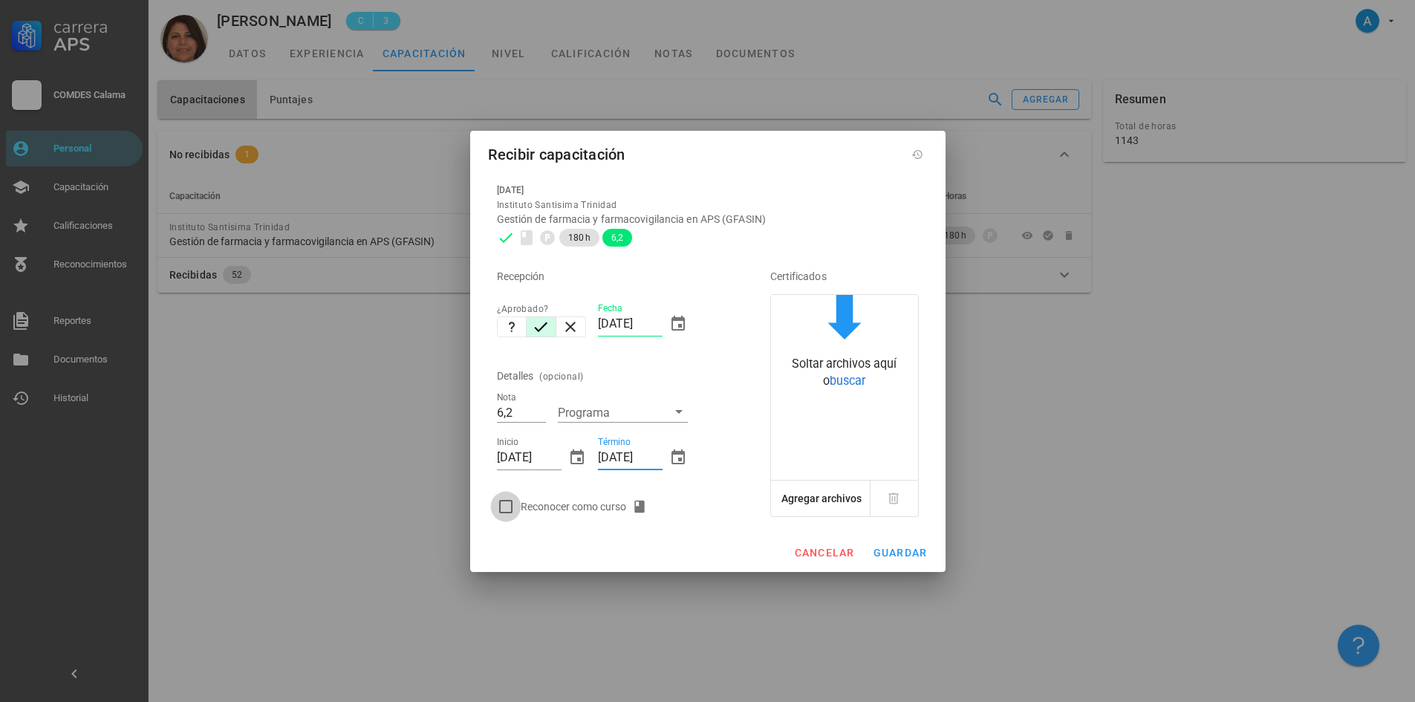
checkbox input "true"
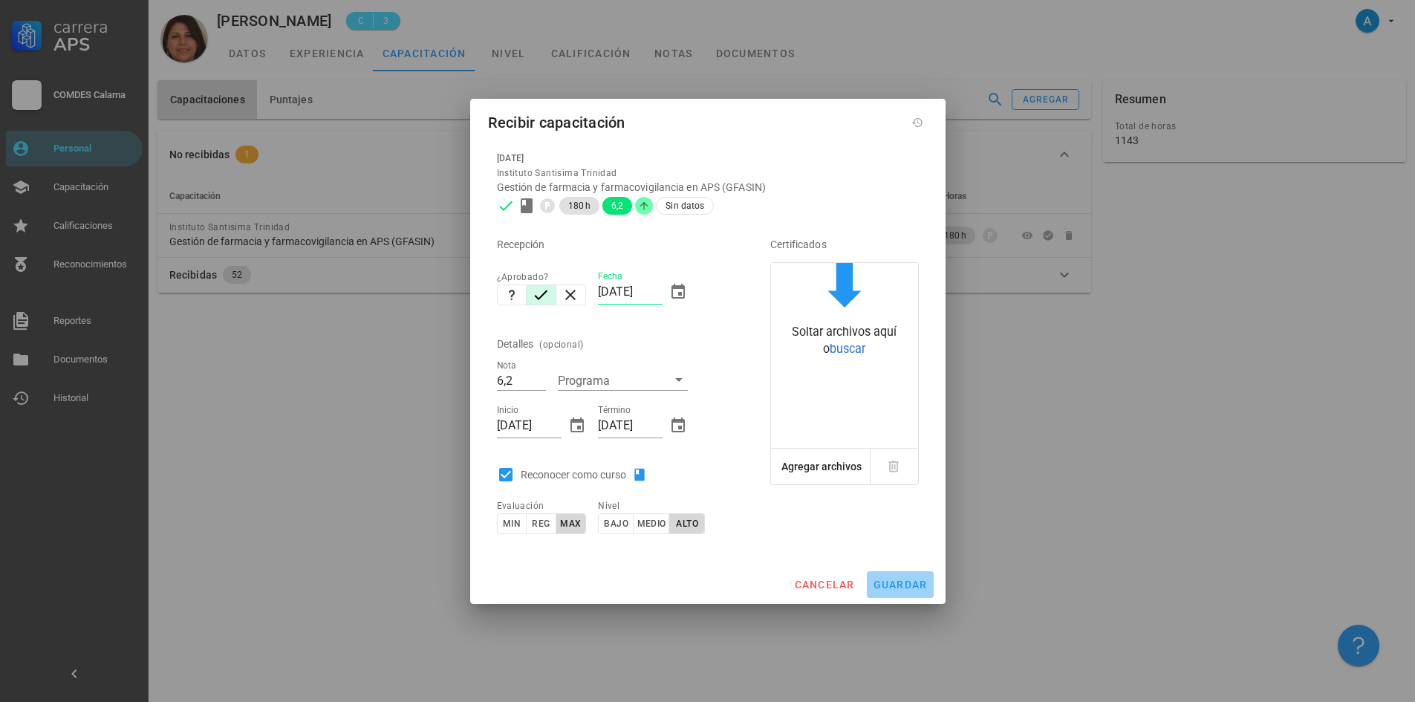
click at [907, 587] on span "guardar" at bounding box center [900, 584] width 55 height 12
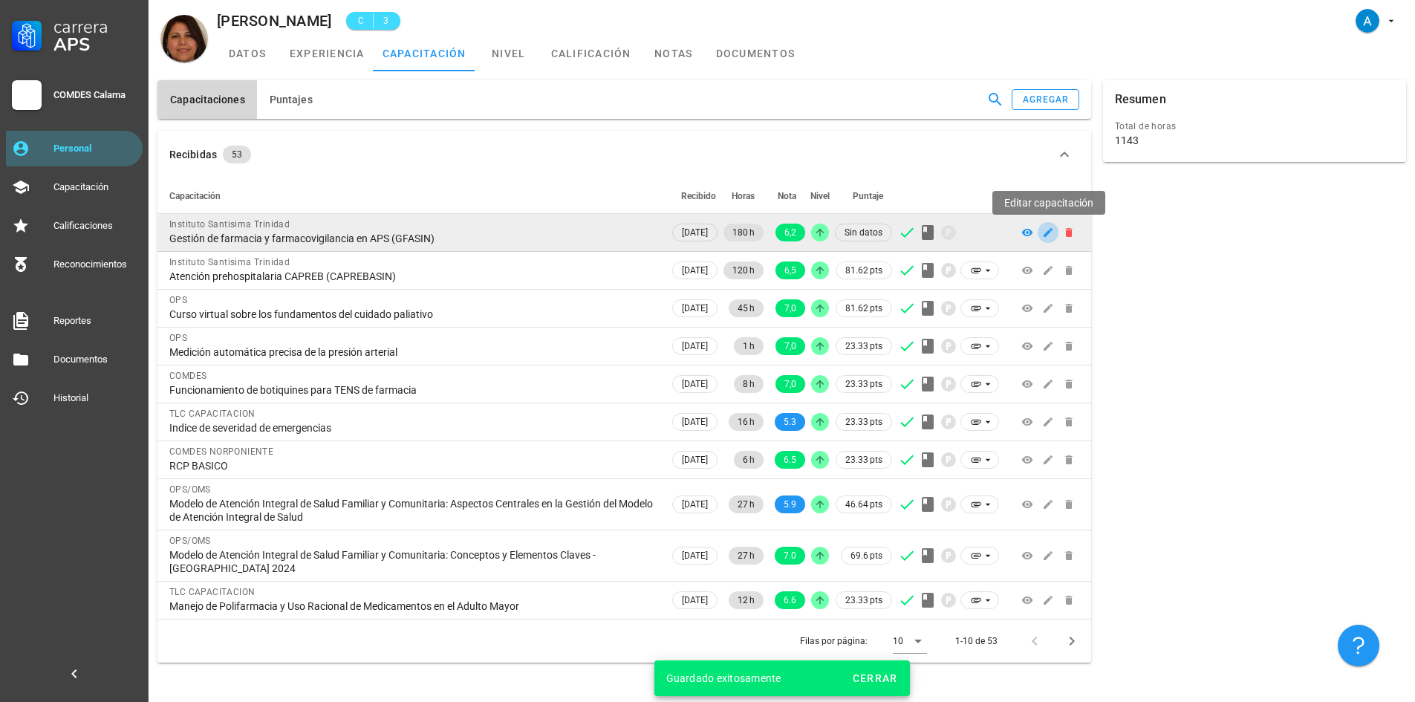
click at [1054, 235] on span "button" at bounding box center [1047, 232] width 21 height 12
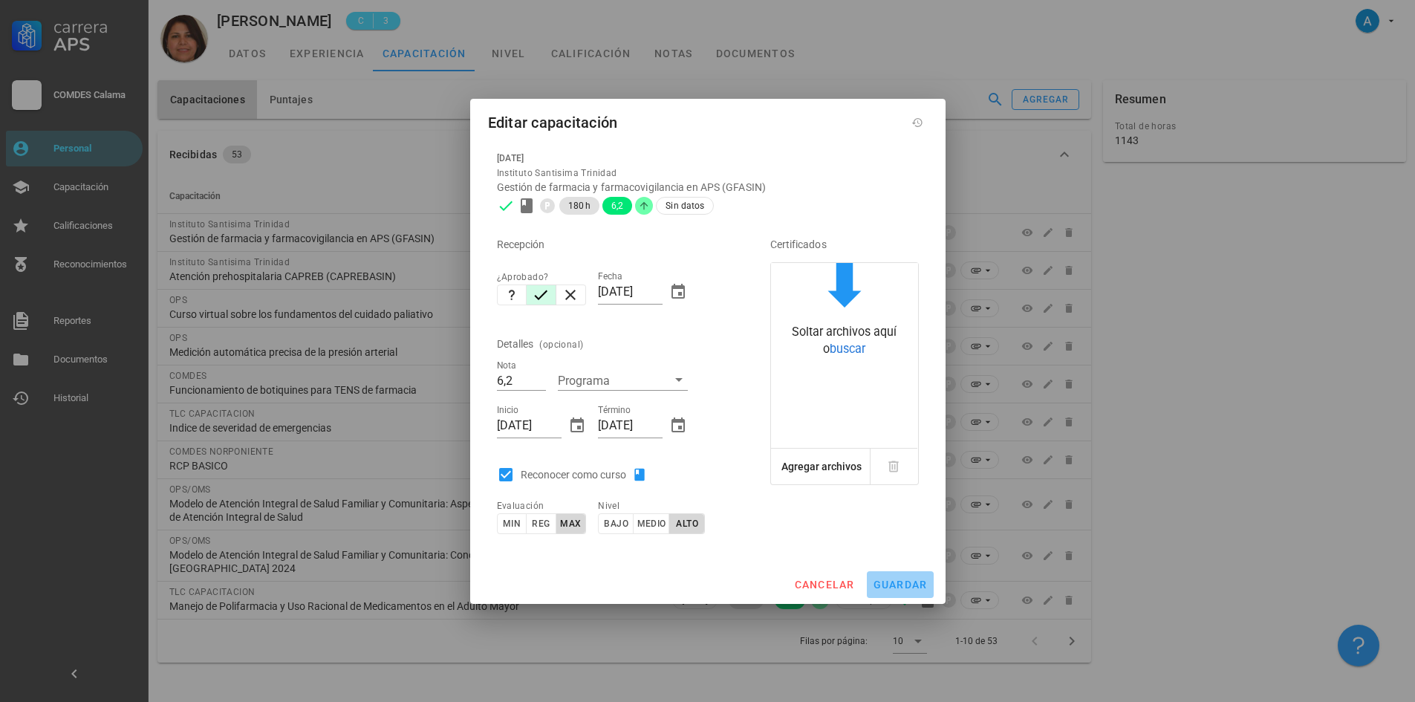
click at [884, 576] on button "guardar" at bounding box center [900, 584] width 67 height 27
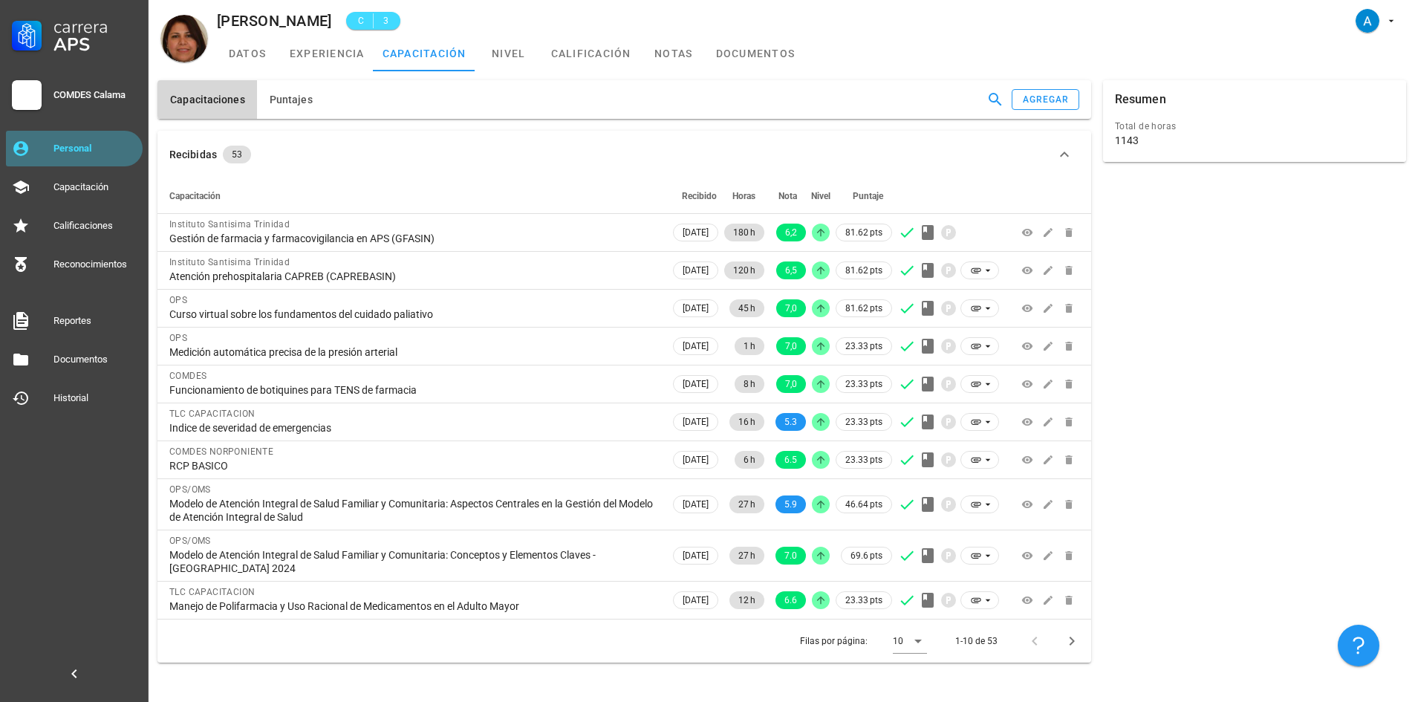
click at [65, 149] on div "Personal" at bounding box center [94, 149] width 83 height 12
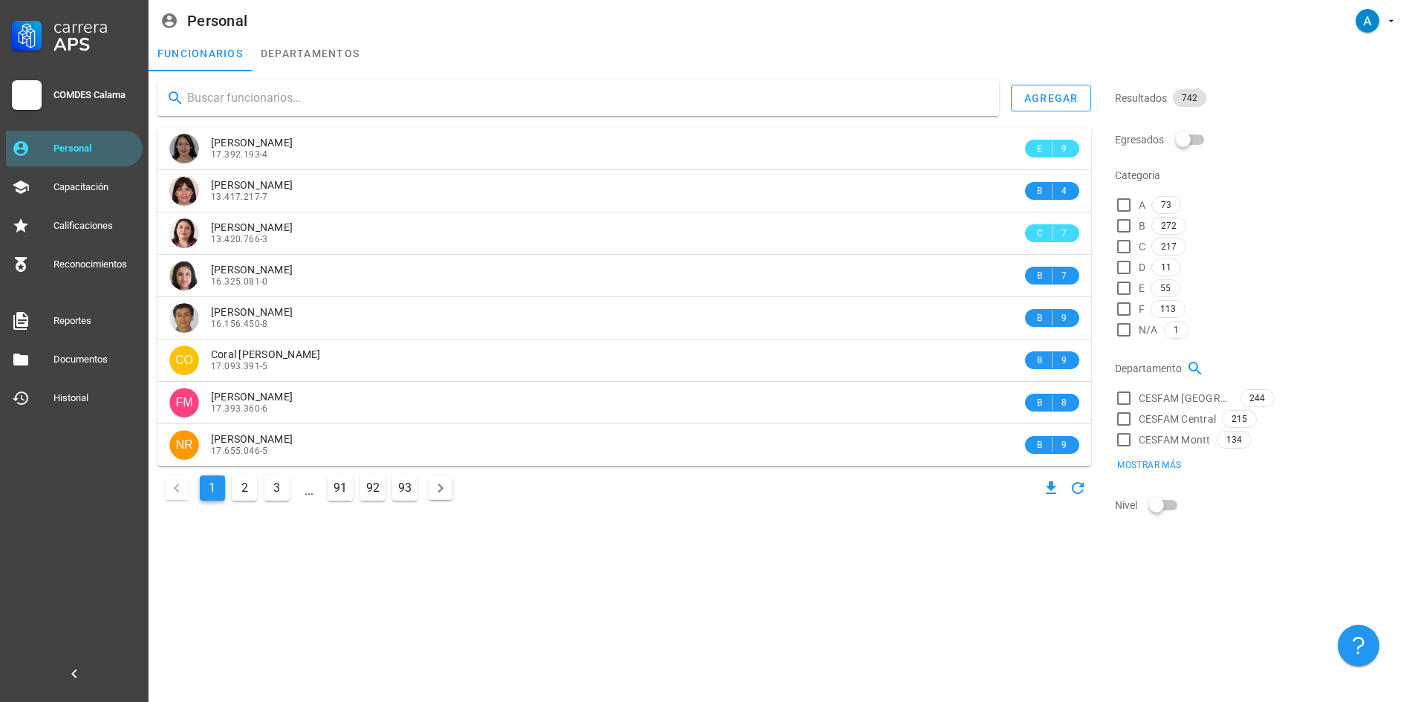
click at [260, 95] on input "text" at bounding box center [587, 98] width 800 height 24
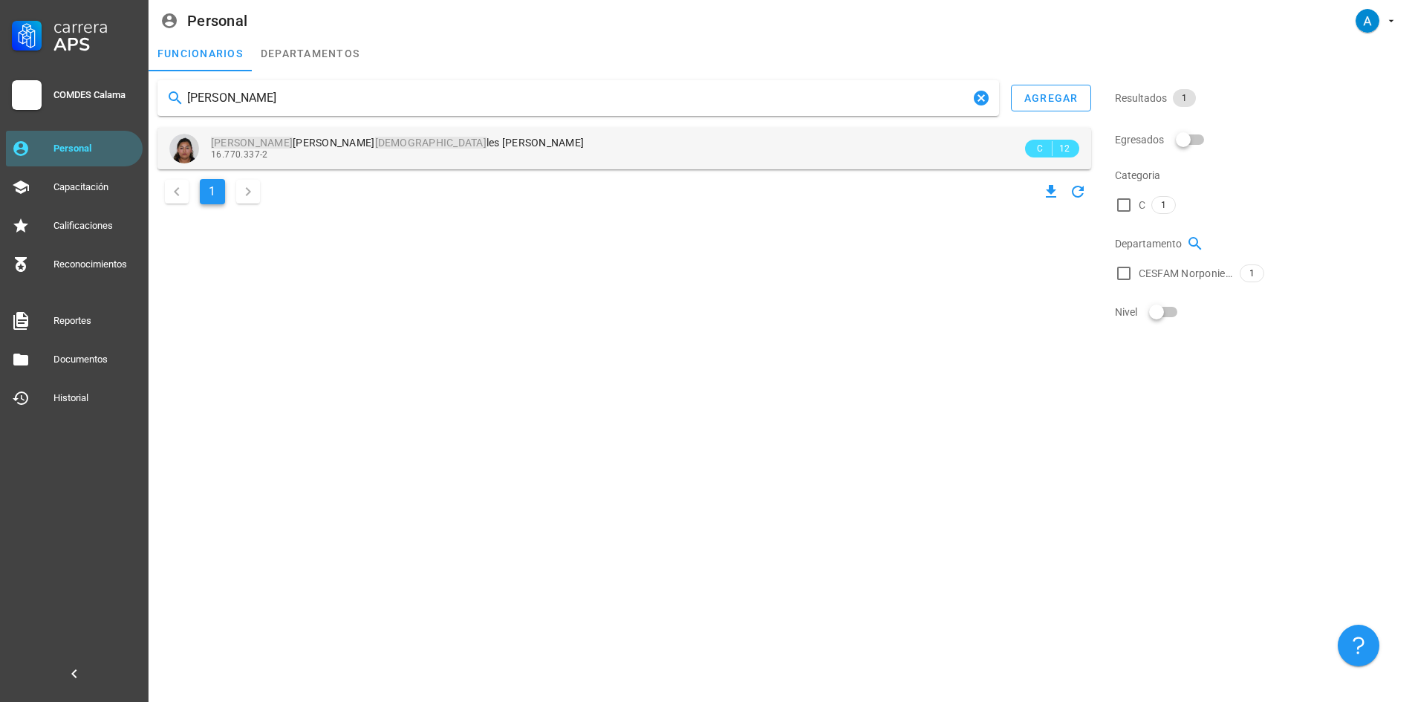
type input "ayleen cora"
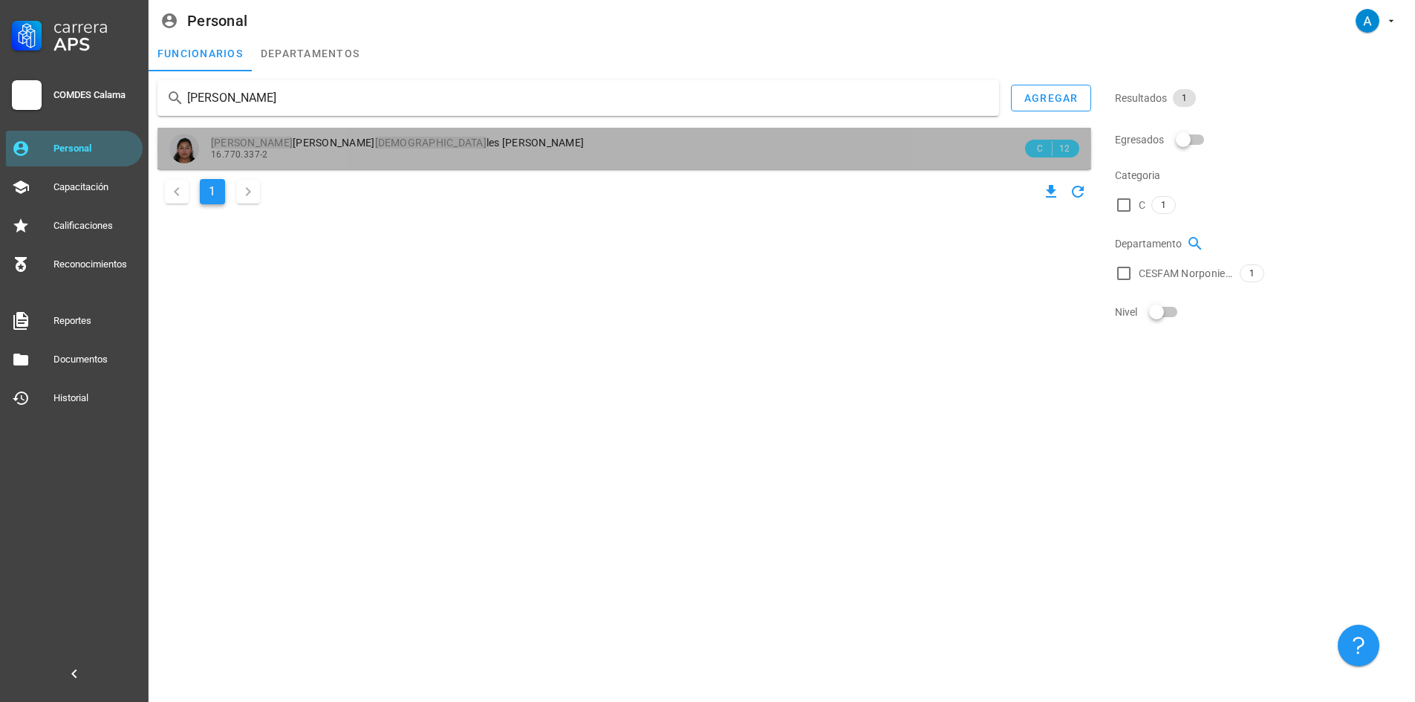
click at [273, 143] on span "Ayleen Daniza Corra les Escorza" at bounding box center [397, 143] width 373 height 12
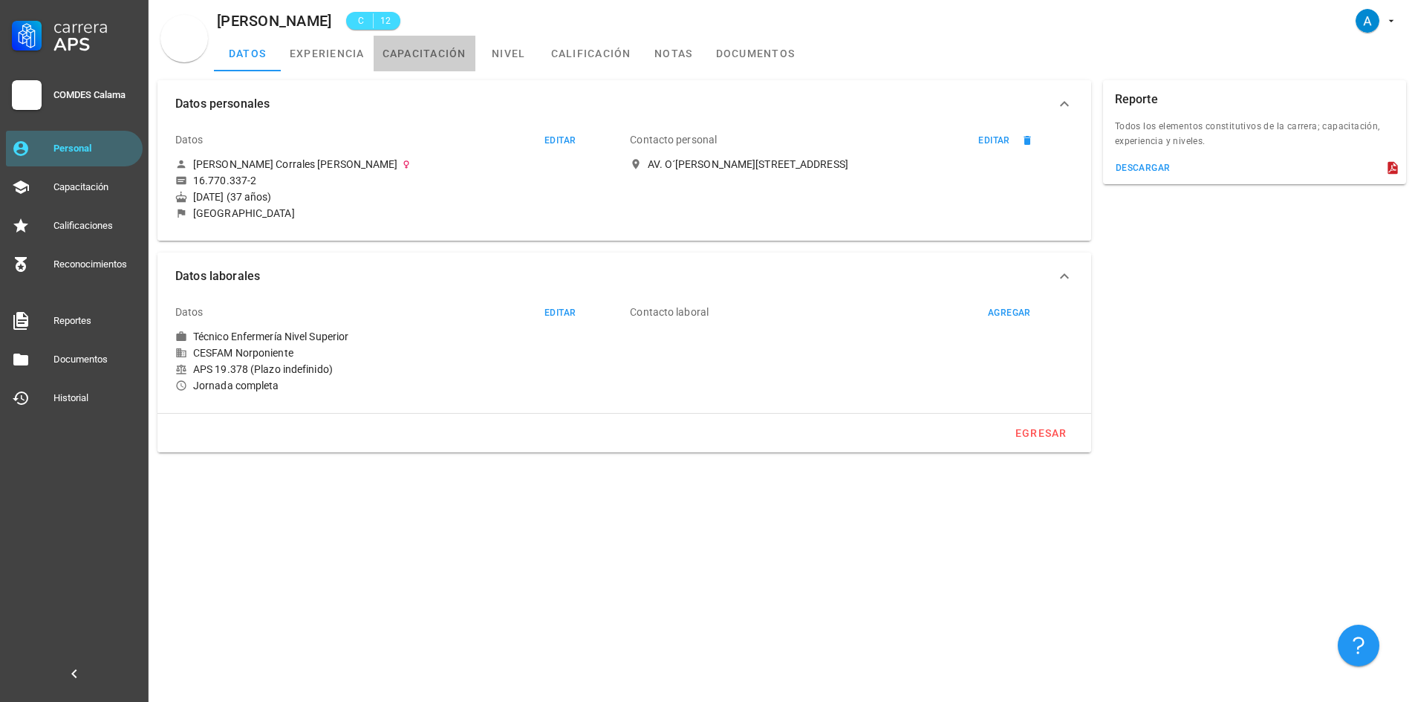
click at [401, 52] on link "capacitación" at bounding box center [425, 54] width 102 height 36
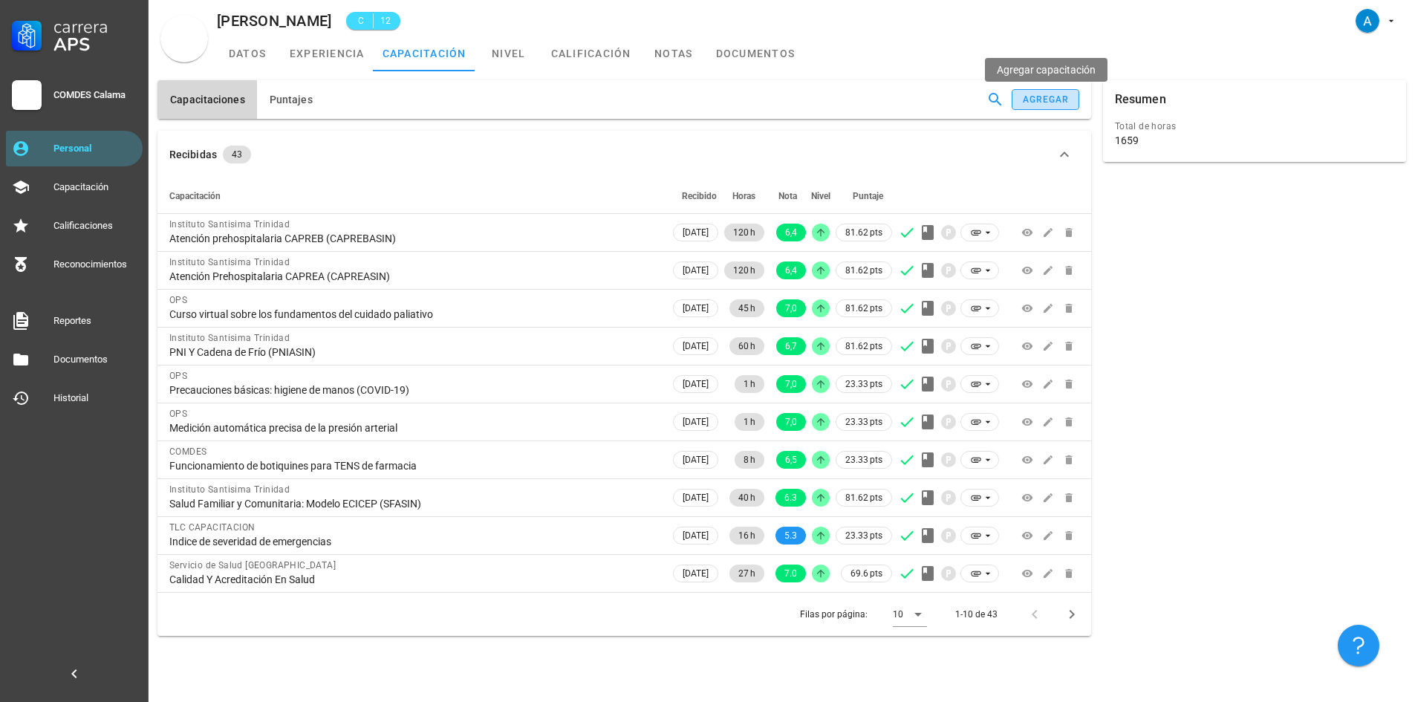
click at [1046, 100] on div "agregar" at bounding box center [1046, 99] width 48 height 10
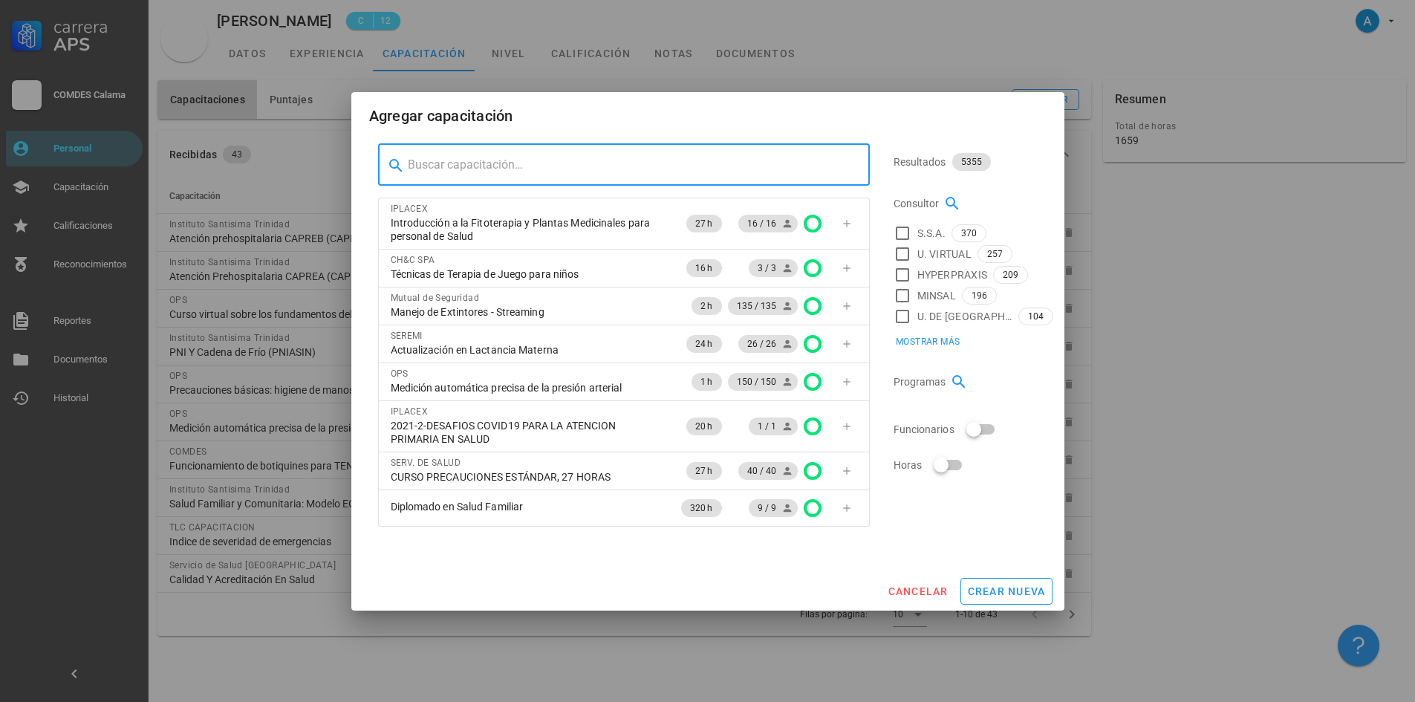
click at [551, 161] on input "text" at bounding box center [633, 165] width 450 height 24
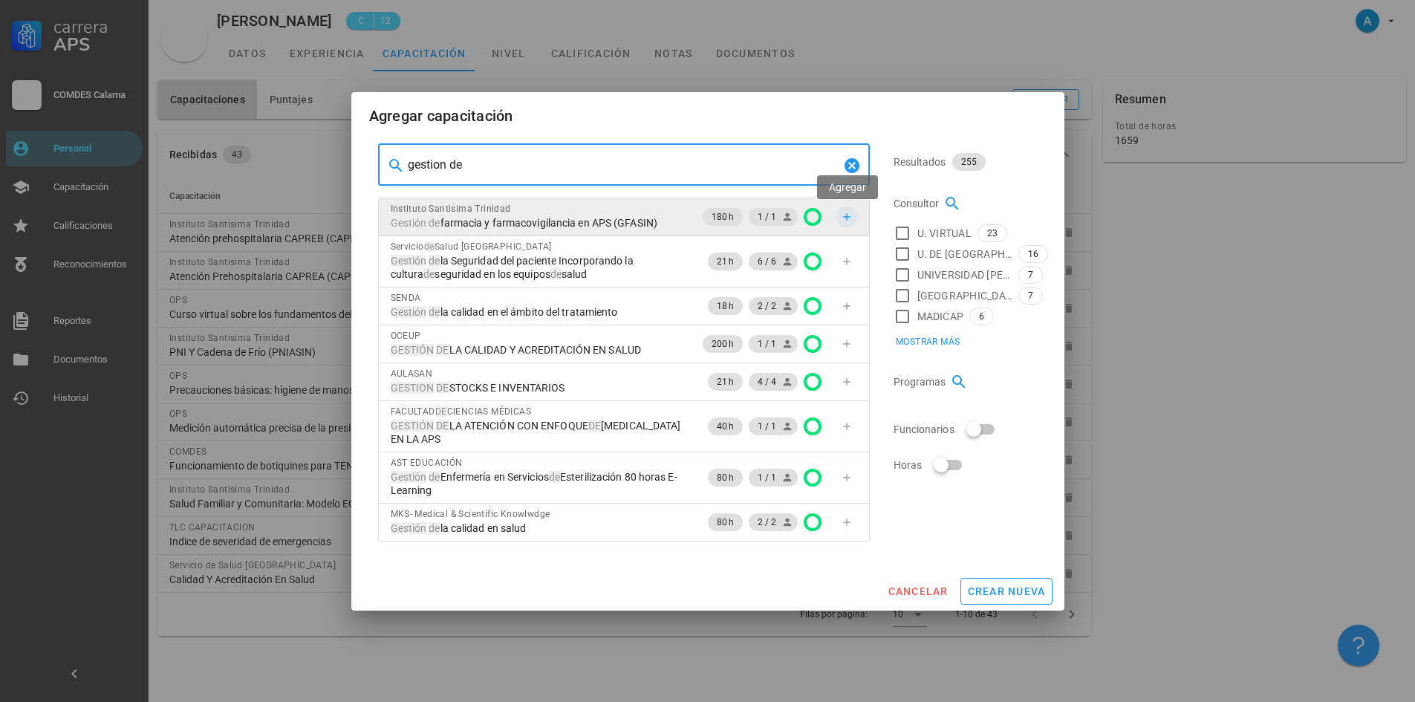
type input "gestion de"
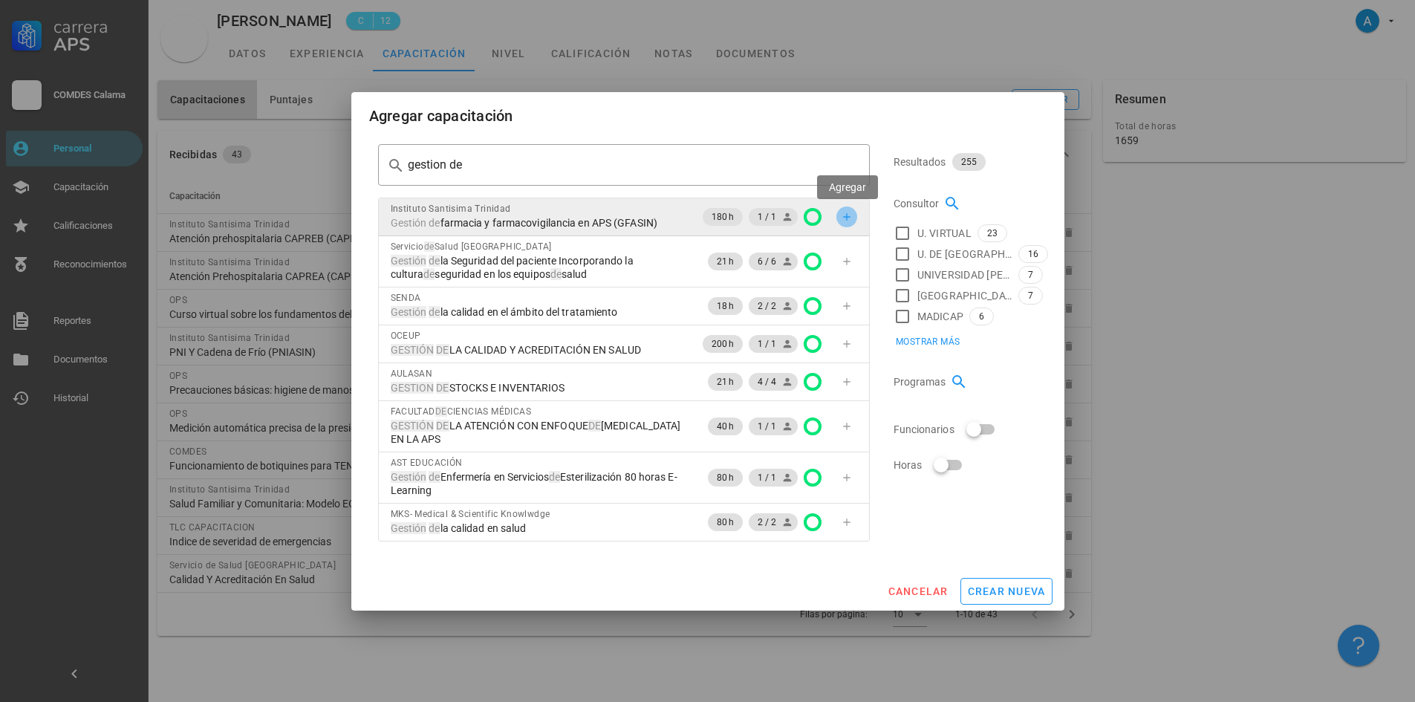
click at [845, 218] on icon "button" at bounding box center [847, 217] width 12 height 12
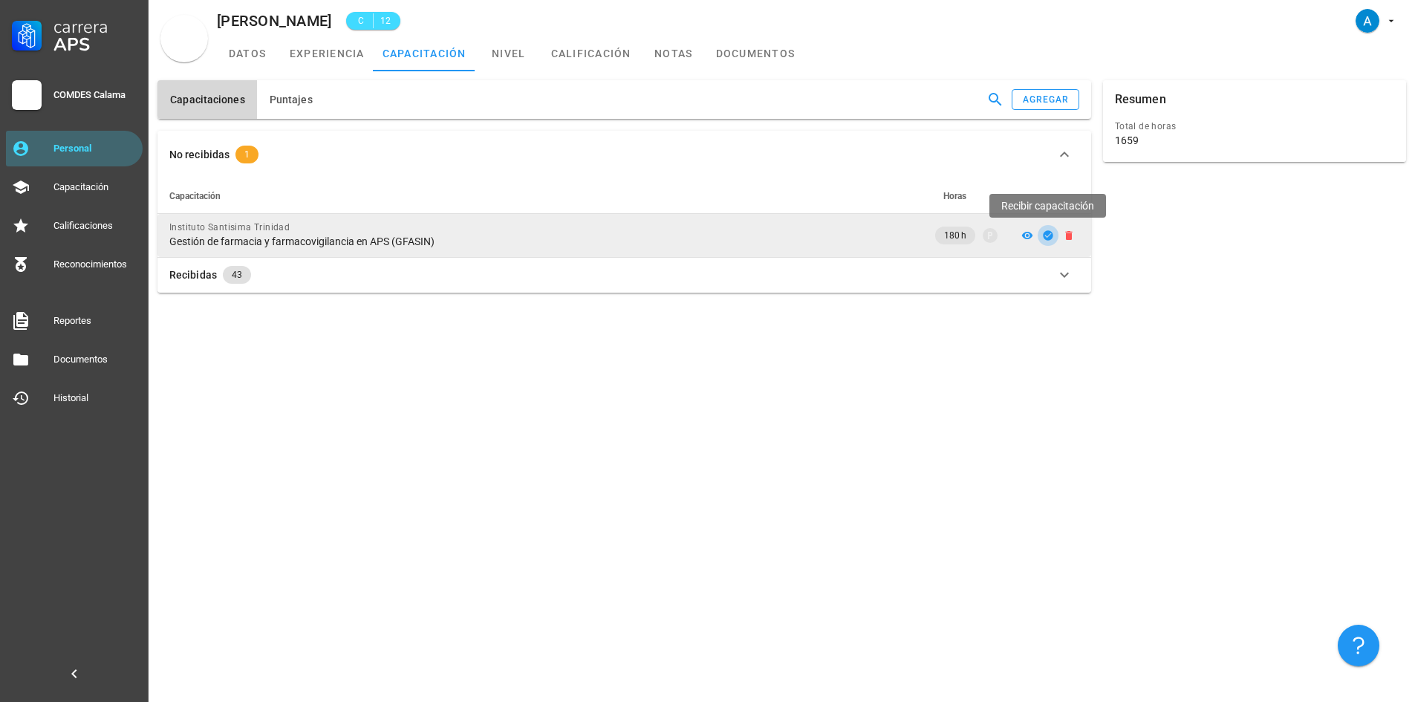
click at [1043, 237] on icon "button" at bounding box center [1048, 235] width 10 height 10
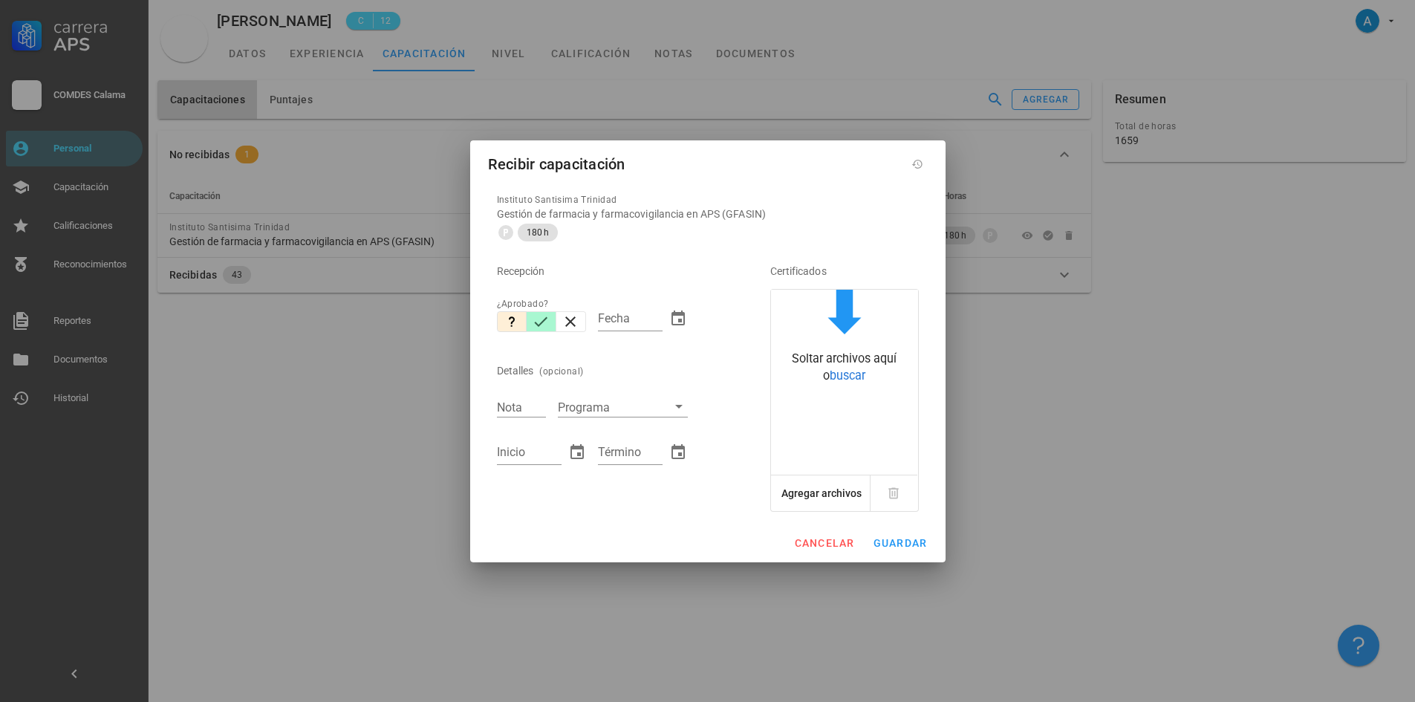
click at [545, 320] on icon "button" at bounding box center [541, 322] width 18 height 18
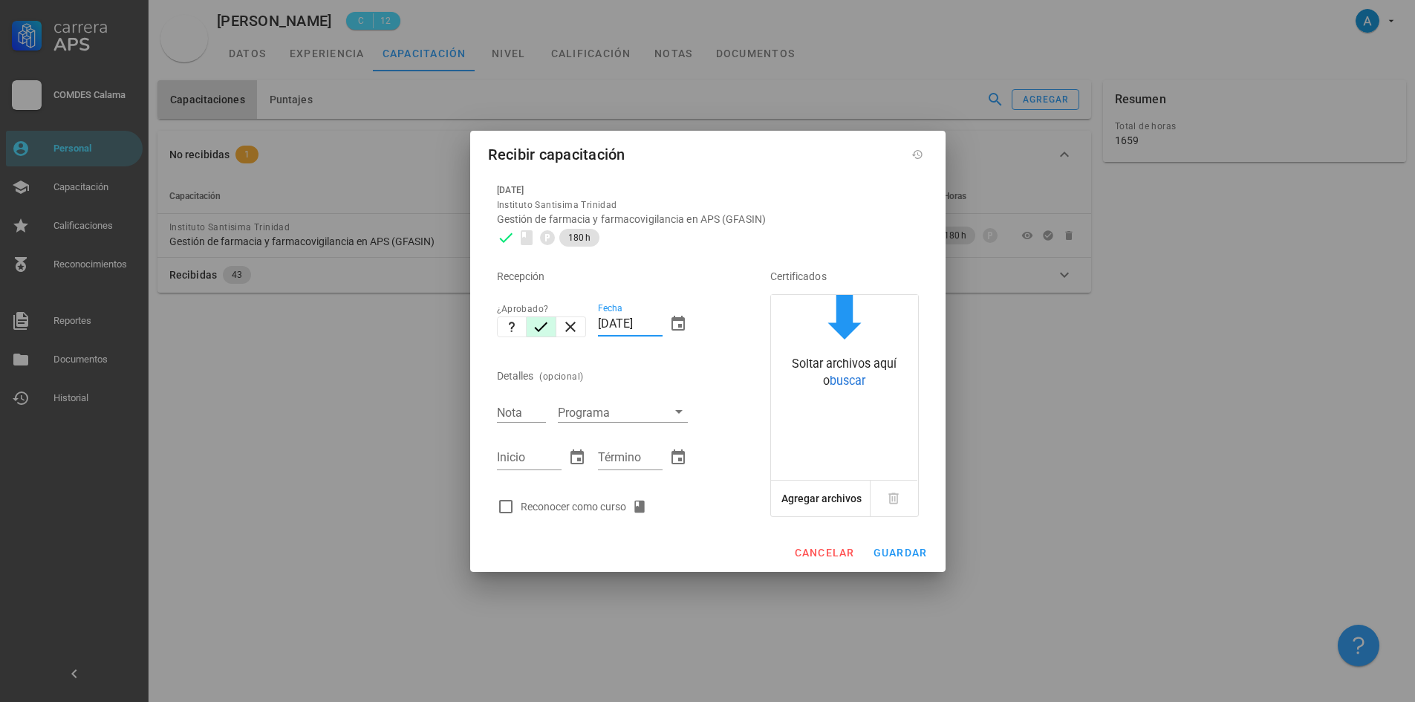
drag, startPoint x: 629, startPoint y: 320, endPoint x: 598, endPoint y: 321, distance: 31.2
click at [598, 321] on input "[DATE]" at bounding box center [630, 324] width 65 height 24
type input "[DATE]"
click at [532, 408] on input "Nota" at bounding box center [521, 411] width 49 height 19
type input "5,7"
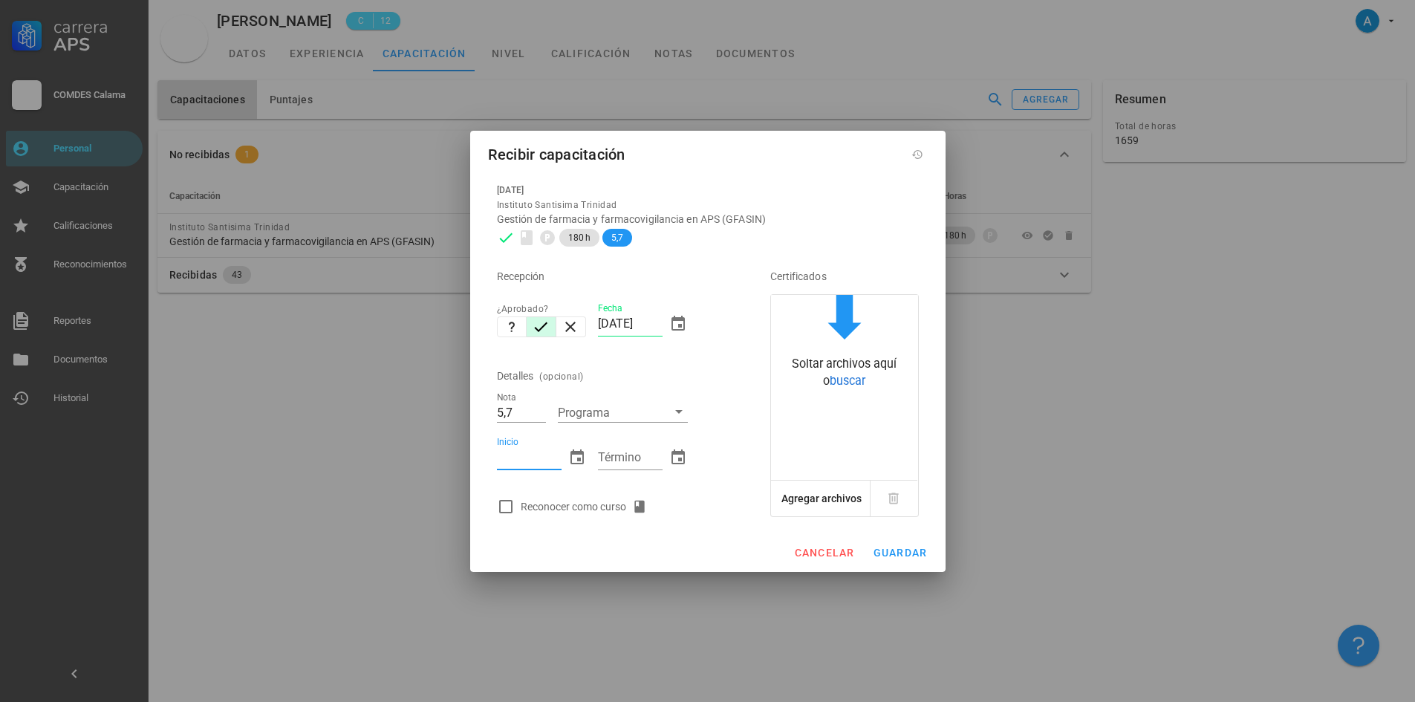
click at [520, 466] on input "Inicio" at bounding box center [529, 458] width 65 height 24
type input "01/07/2025"
click at [625, 454] on input "Término" at bounding box center [630, 458] width 65 height 24
type input "19/08/2025"
click at [512, 503] on div at bounding box center [505, 506] width 25 height 25
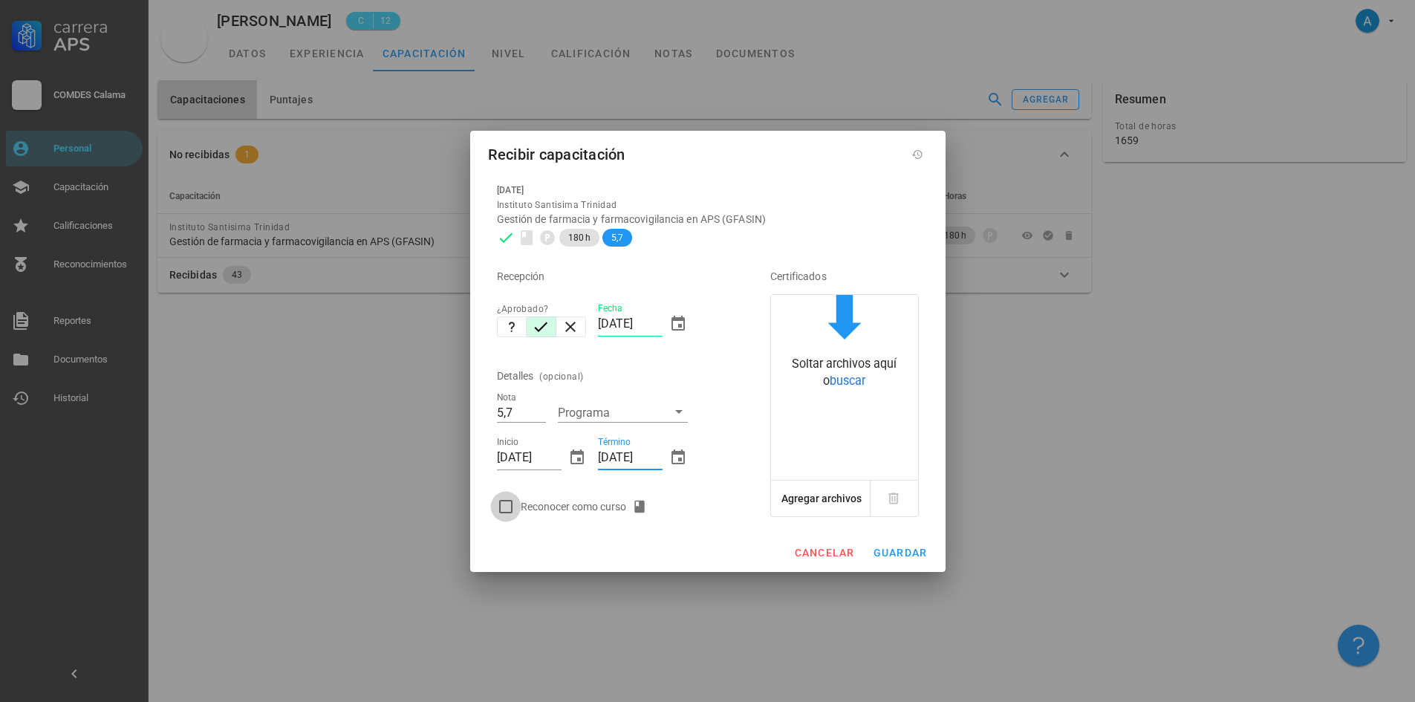
checkbox input "true"
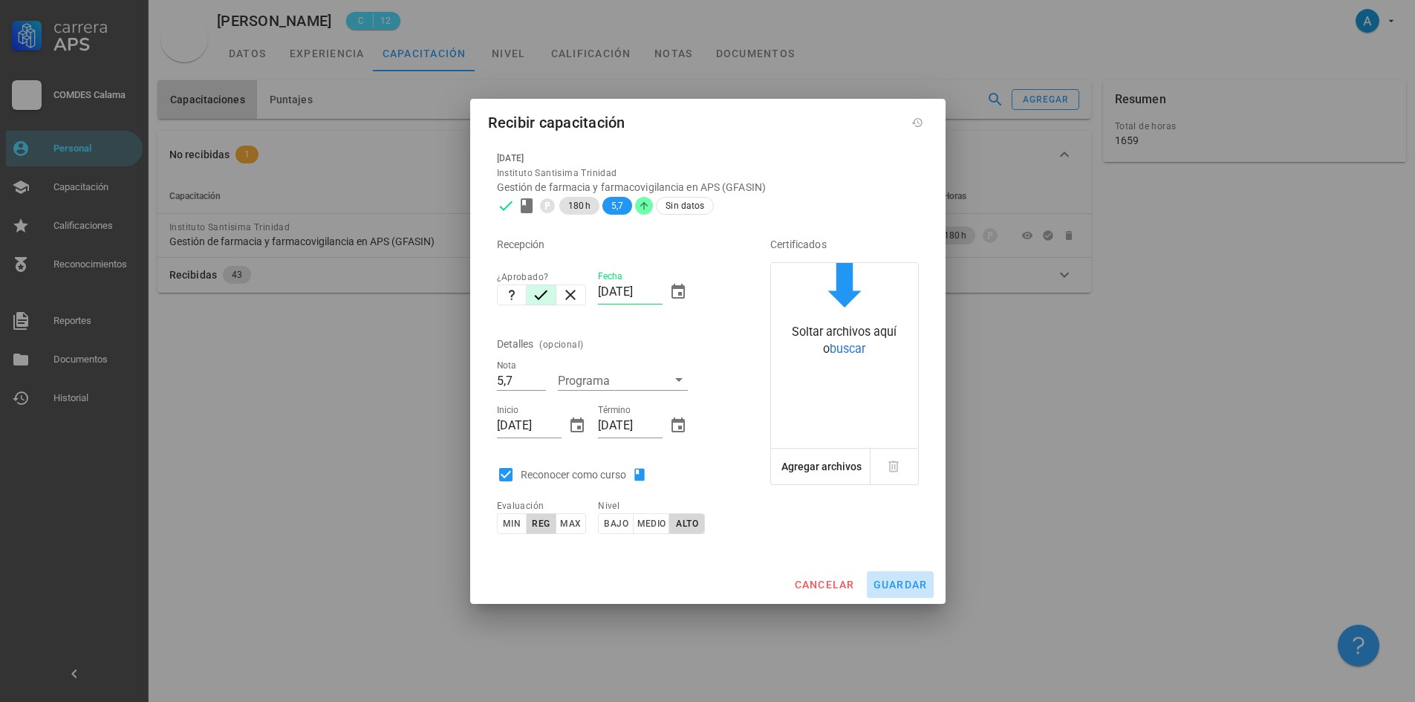
click at [884, 580] on span "guardar" at bounding box center [900, 584] width 55 height 12
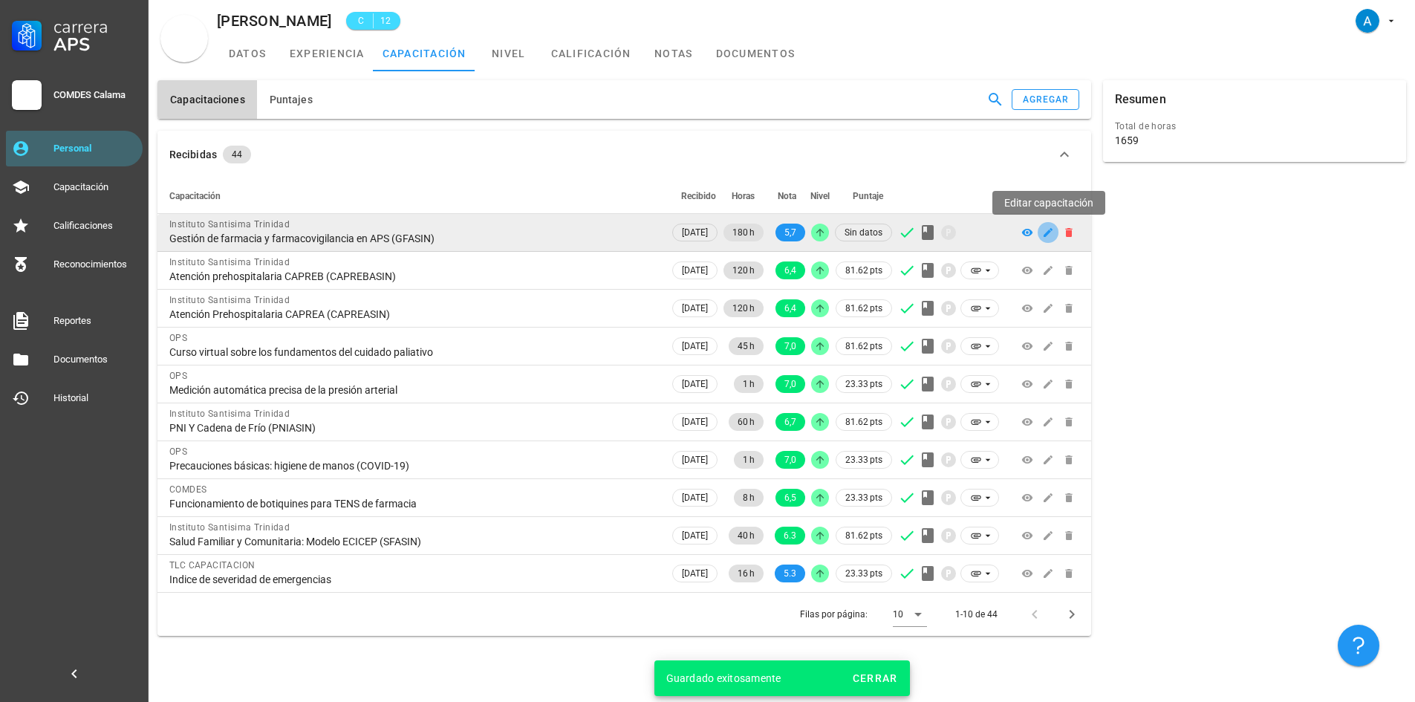
click at [1038, 235] on span "button" at bounding box center [1047, 232] width 21 height 12
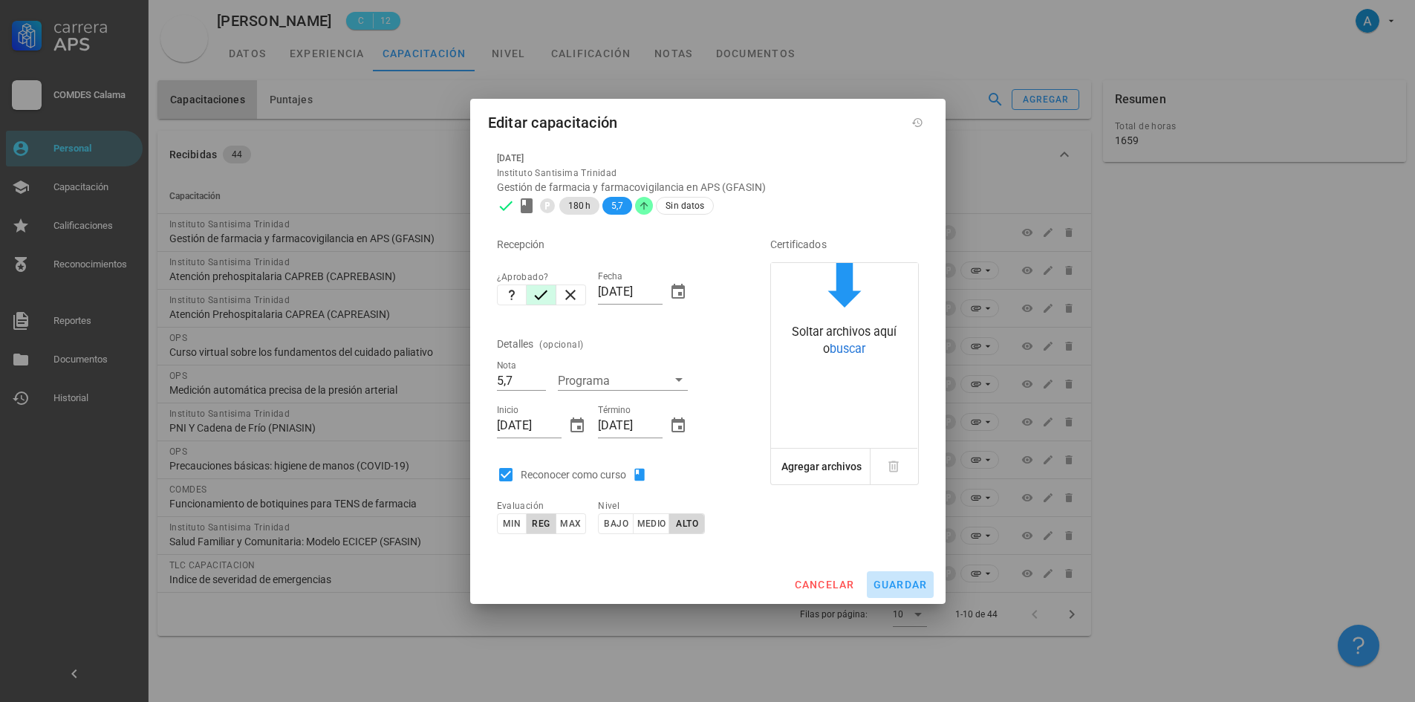
click at [910, 588] on span "guardar" at bounding box center [900, 584] width 55 height 12
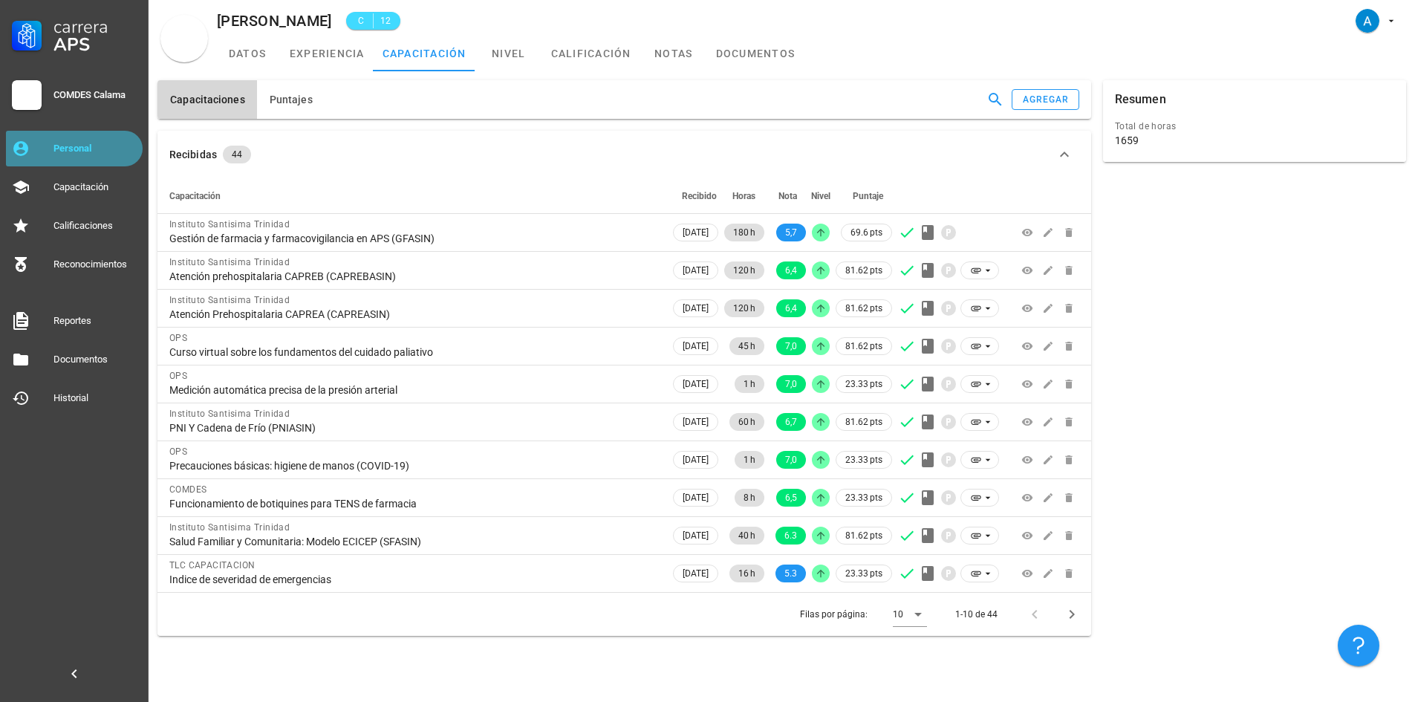
click at [98, 156] on div "Personal" at bounding box center [94, 149] width 83 height 24
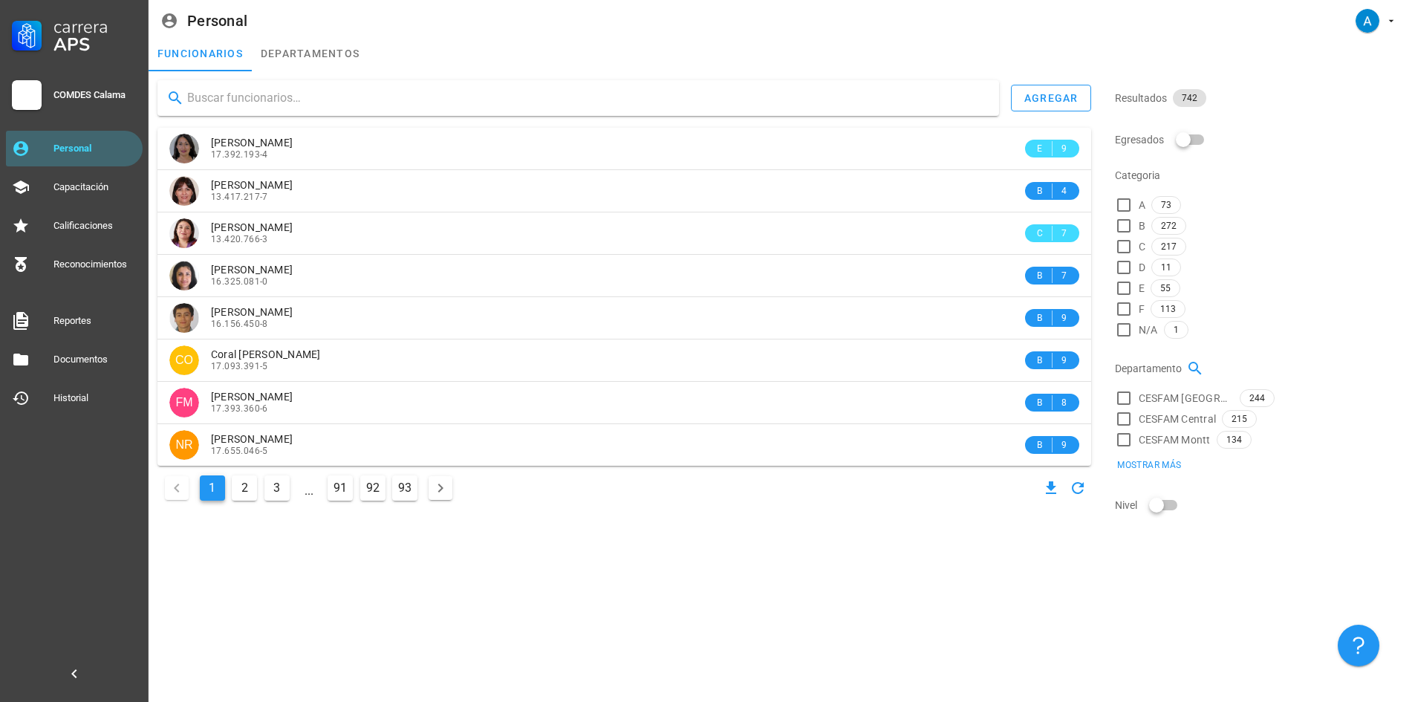
click at [257, 102] on input "text" at bounding box center [587, 98] width 800 height 24
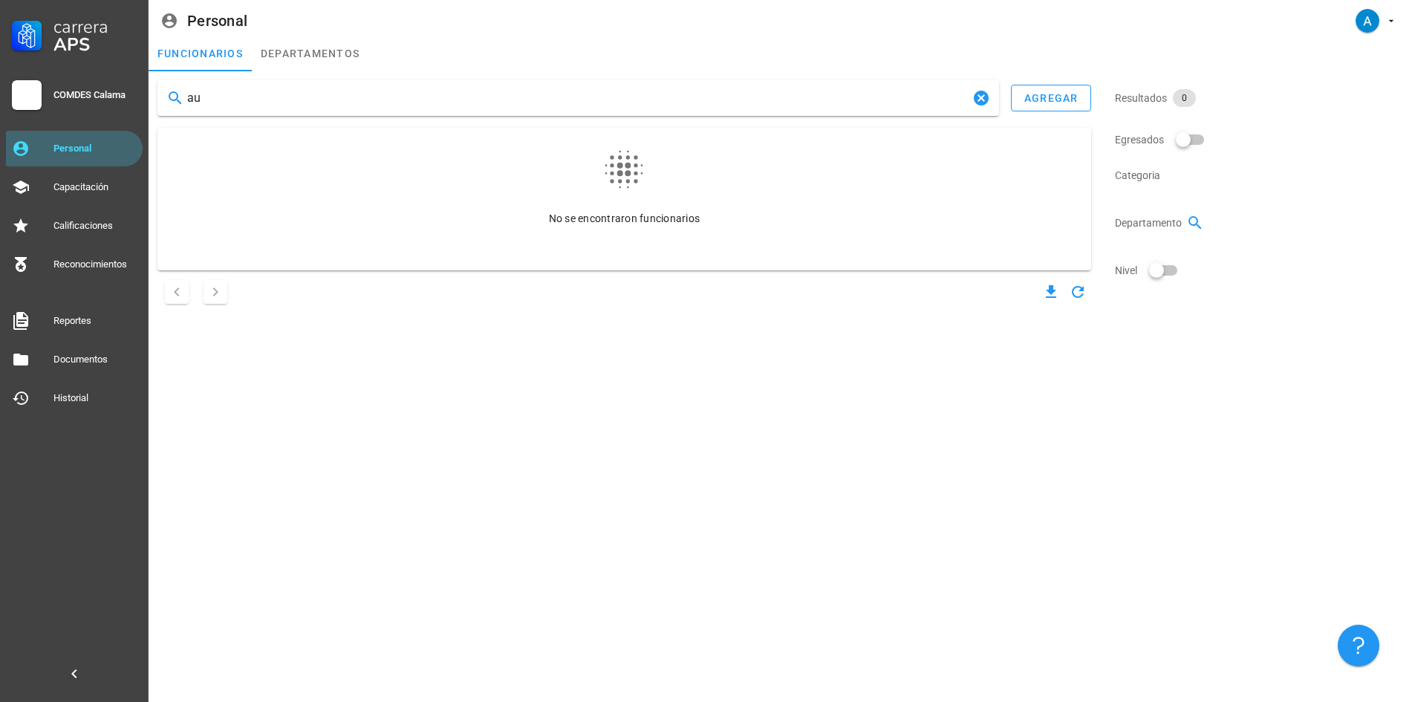
type input "a"
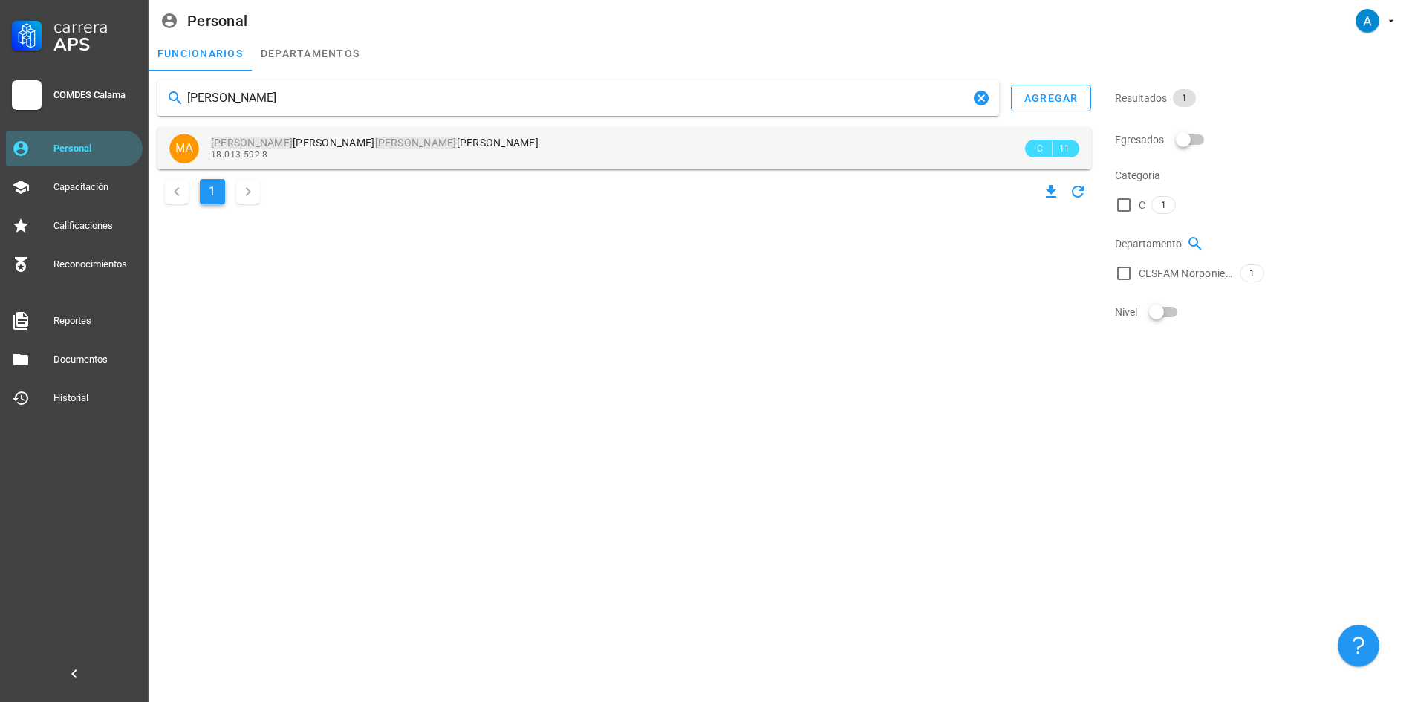
type input "marcela ayala"
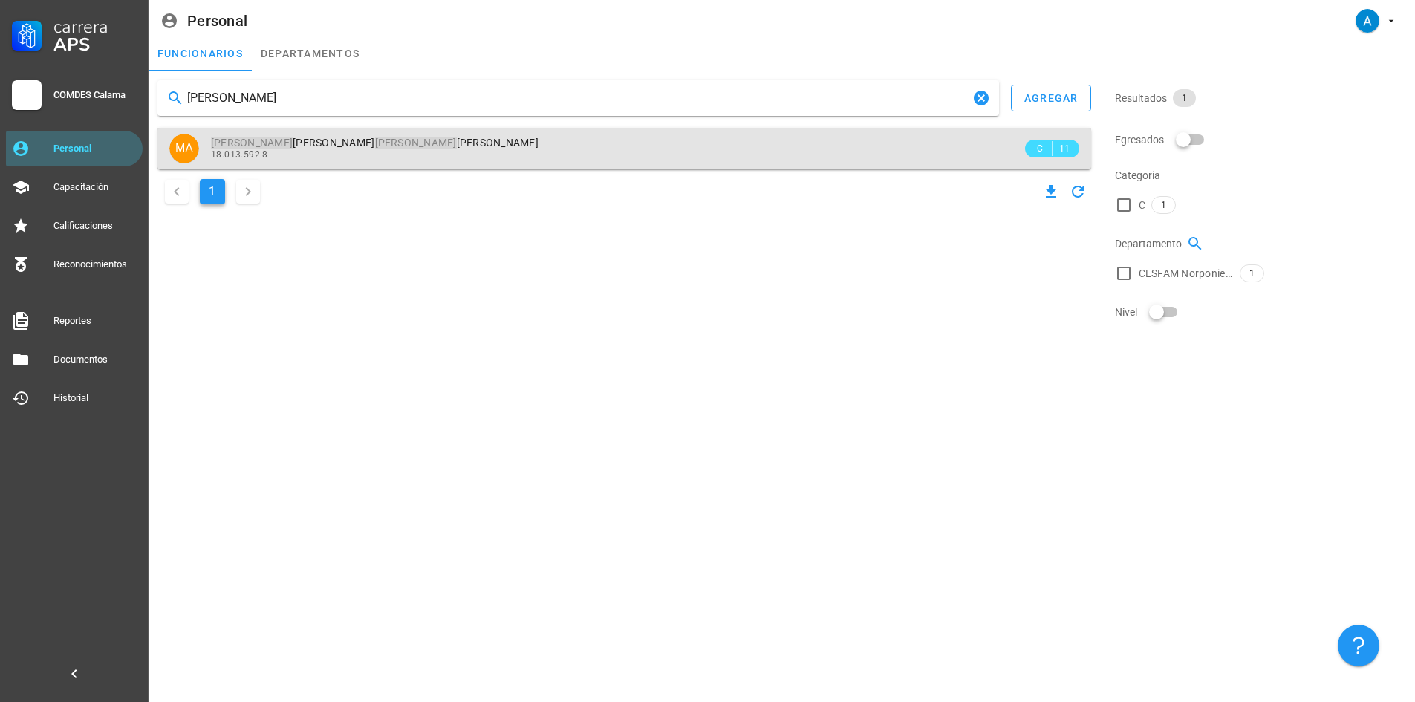
click at [261, 146] on span "Marcela Paulina Ayala Araya" at bounding box center [374, 143] width 327 height 12
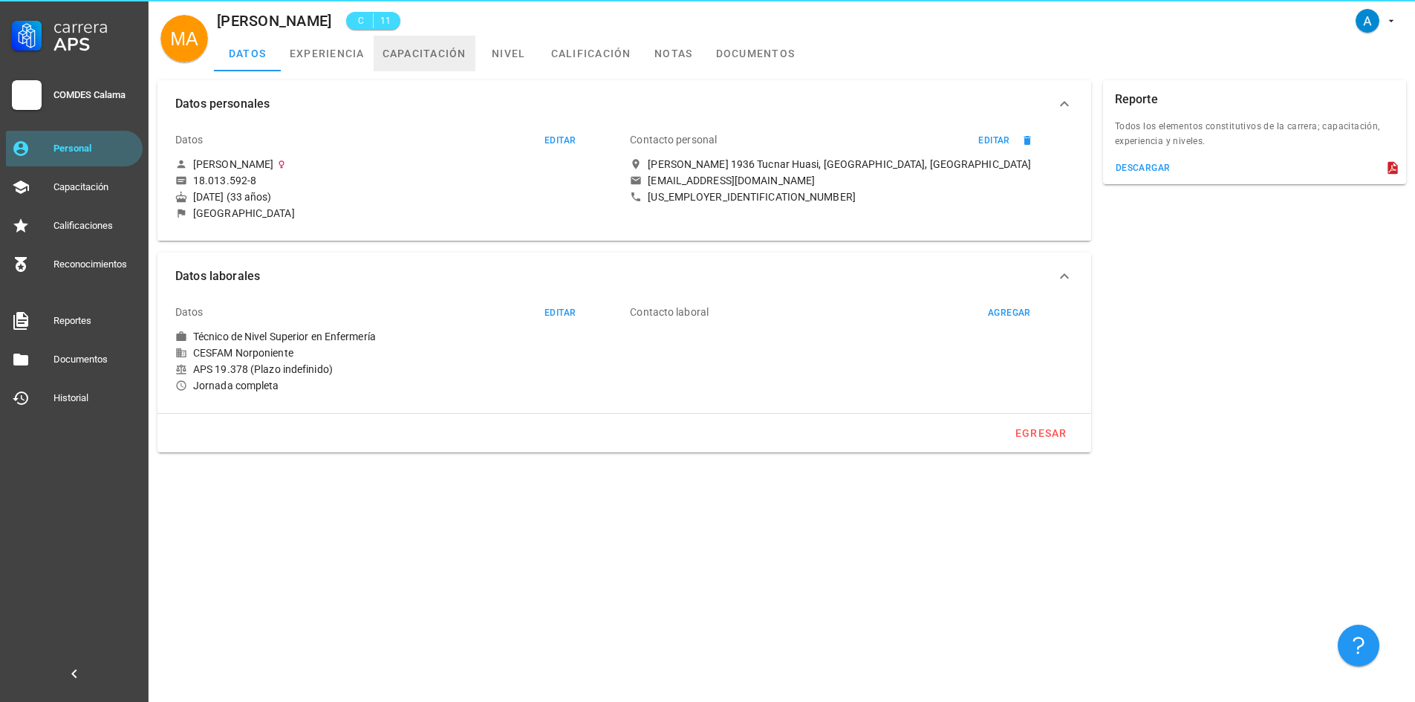
click at [405, 59] on link "capacitación" at bounding box center [425, 54] width 102 height 36
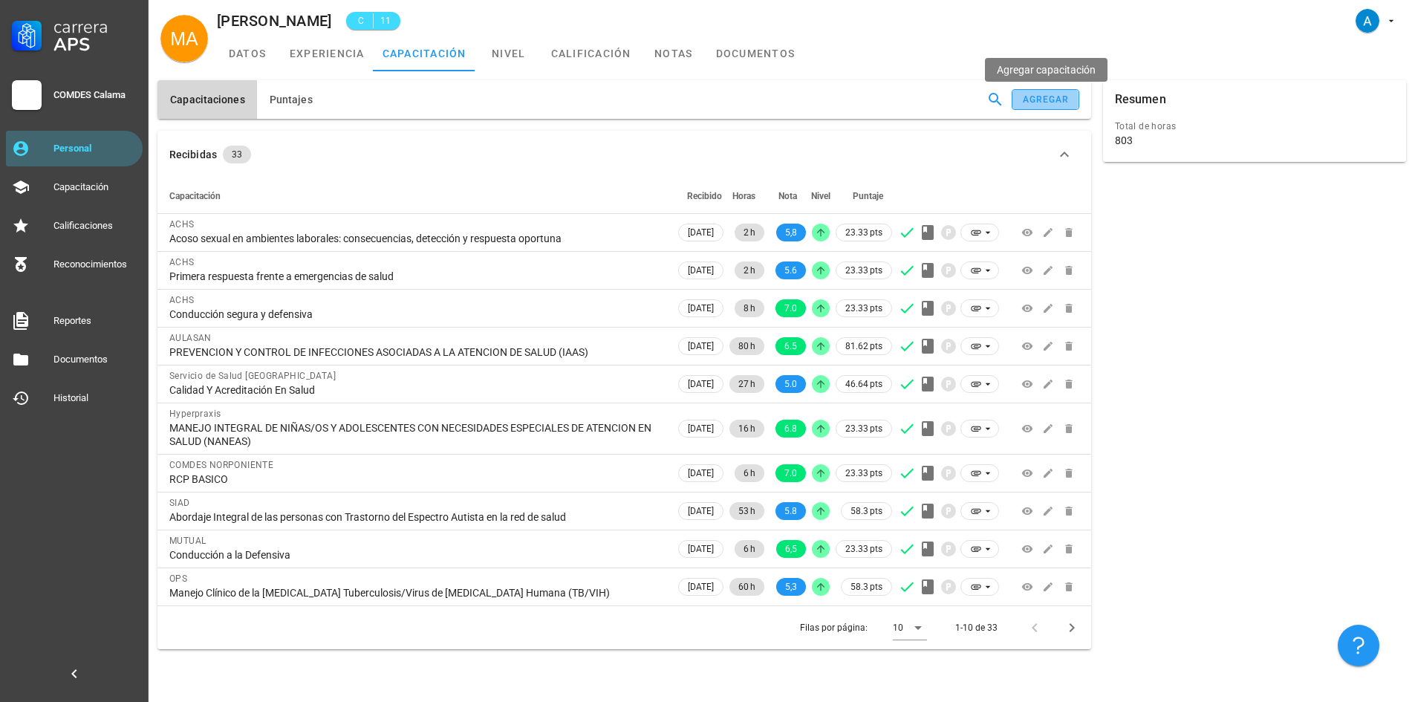
click at [1059, 102] on div "agregar" at bounding box center [1046, 99] width 48 height 10
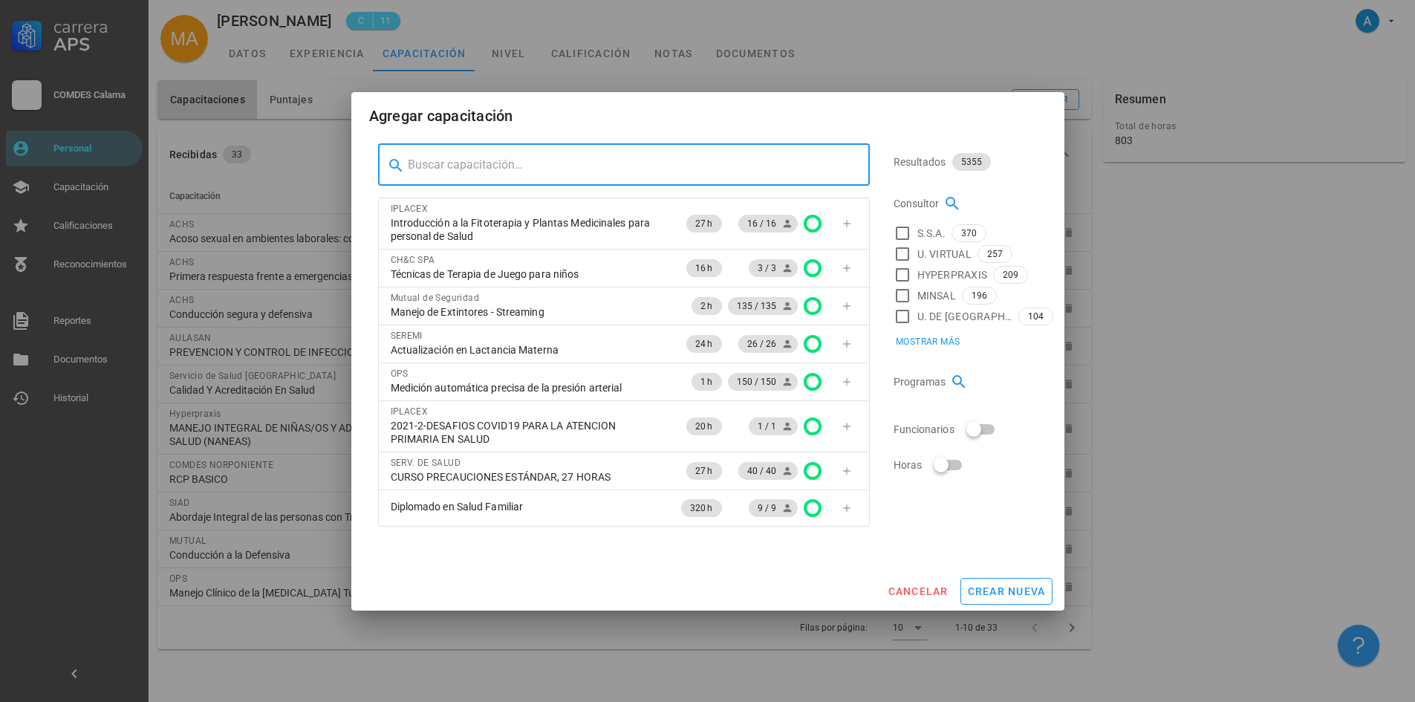
click at [547, 166] on input "text" at bounding box center [633, 165] width 450 height 24
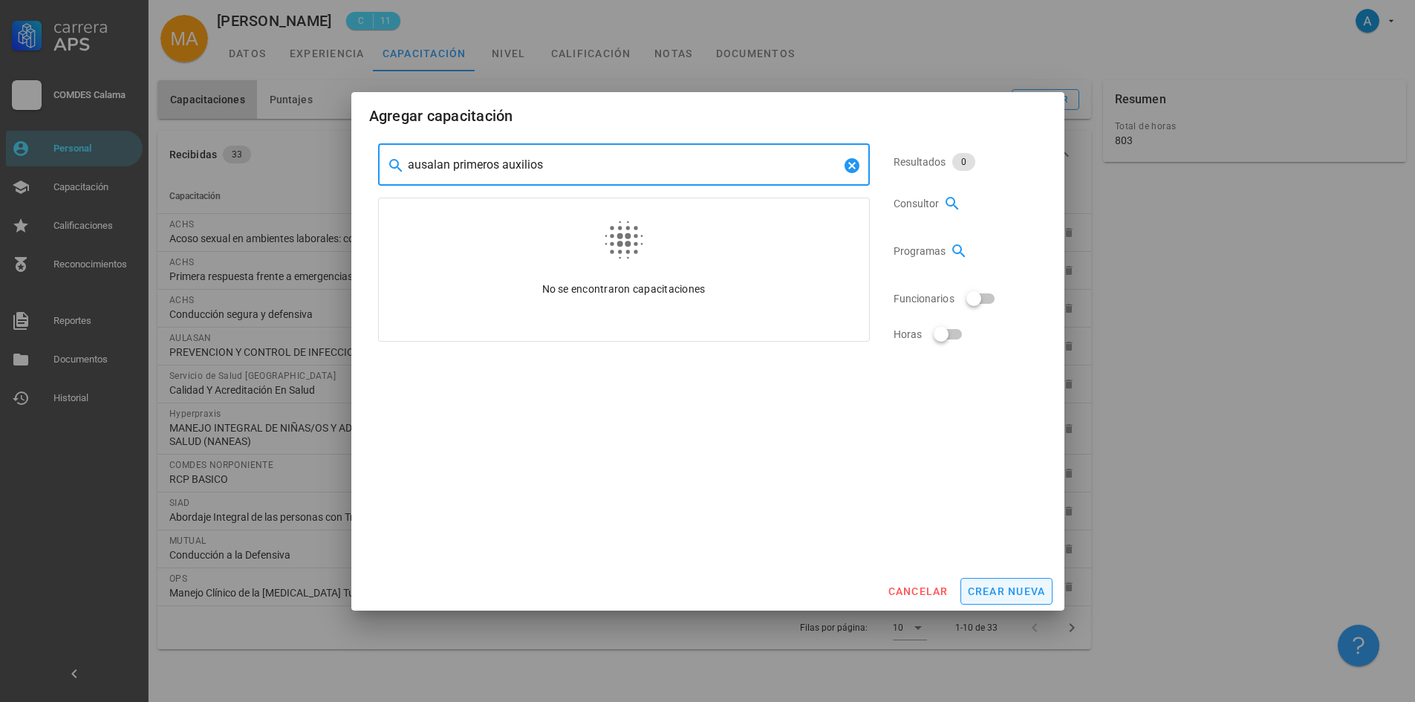
type input "ausalan primeros auxilios"
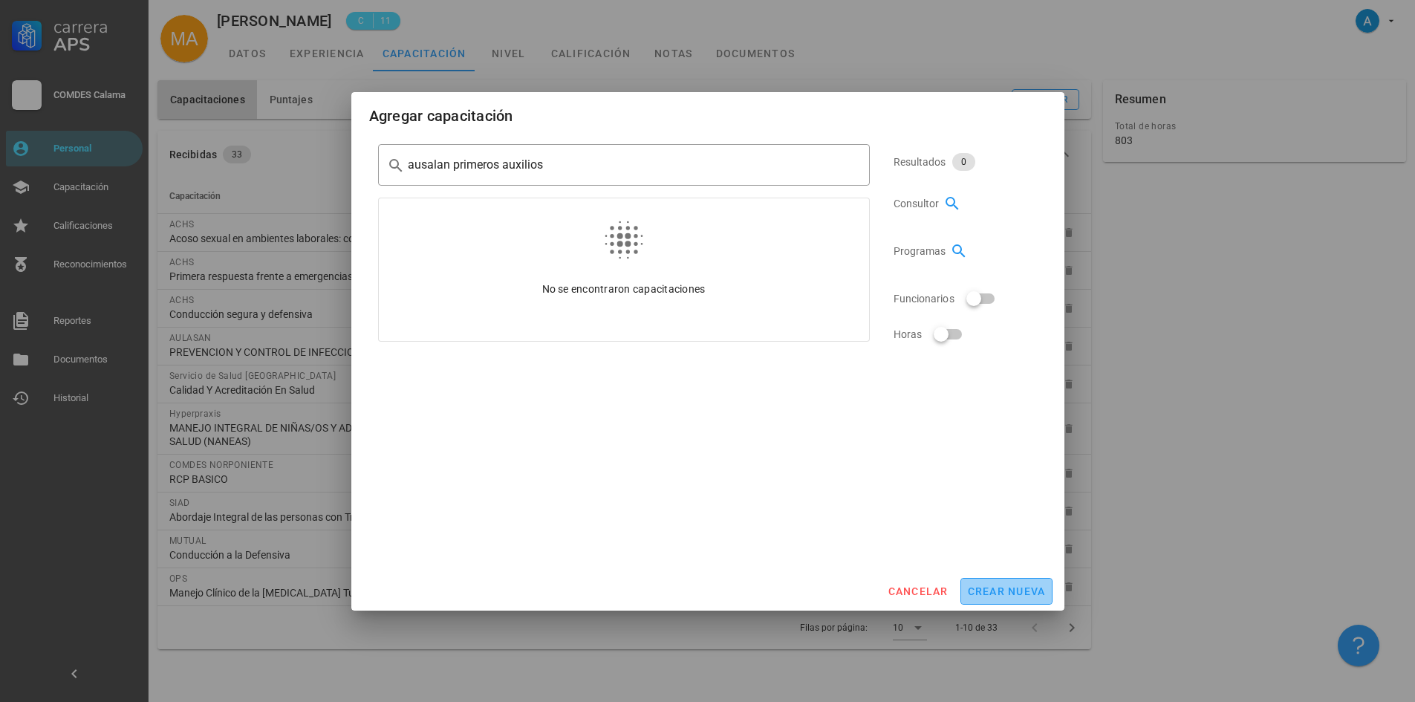
click at [1020, 582] on button "crear nueva" at bounding box center [1006, 591] width 92 height 27
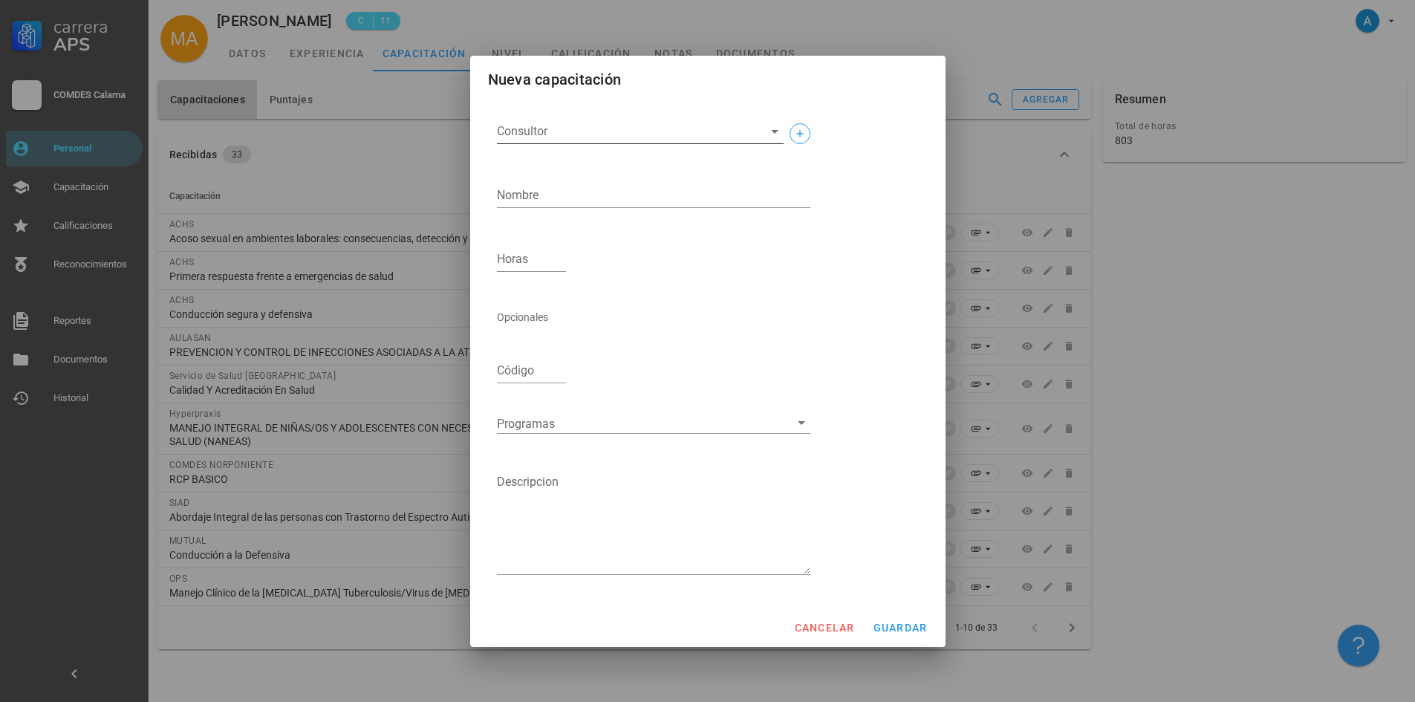
click at [669, 130] on input "Consultor" at bounding box center [628, 132] width 263 height 24
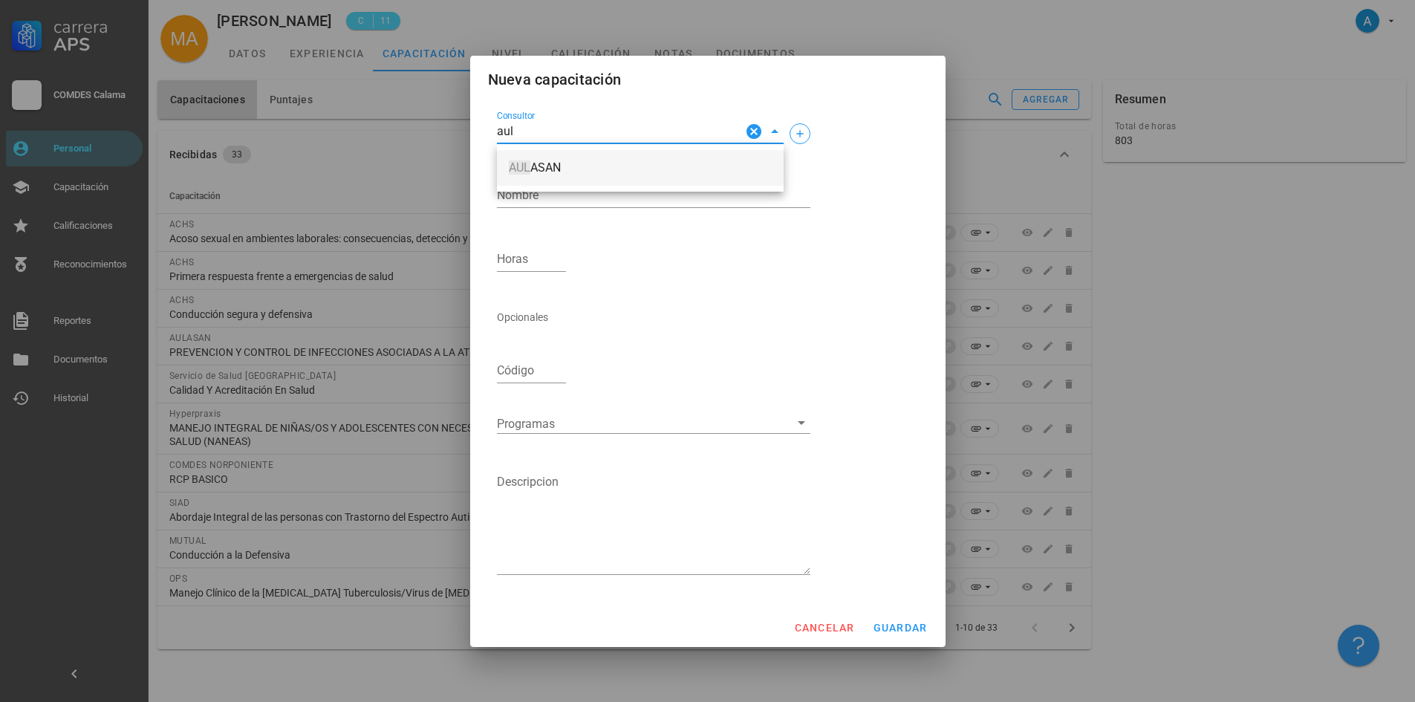
click at [563, 161] on span "AUL ASAN" at bounding box center [640, 167] width 263 height 13
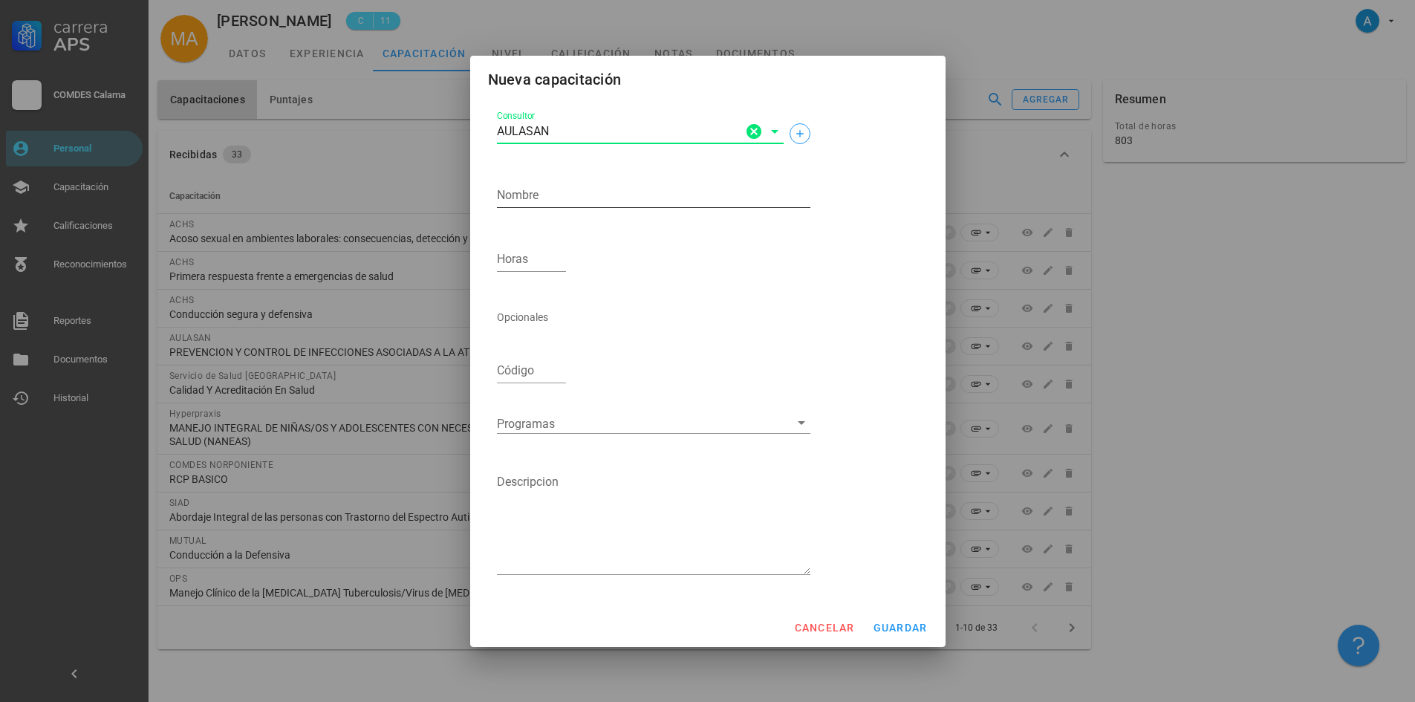
type input "AULASAN"
click at [534, 195] on textarea "Nombre" at bounding box center [653, 195] width 313 height 24
type textarea "Primeros Auxilios"
click at [526, 255] on input "Horas" at bounding box center [532, 259] width 70 height 24
type input "80"
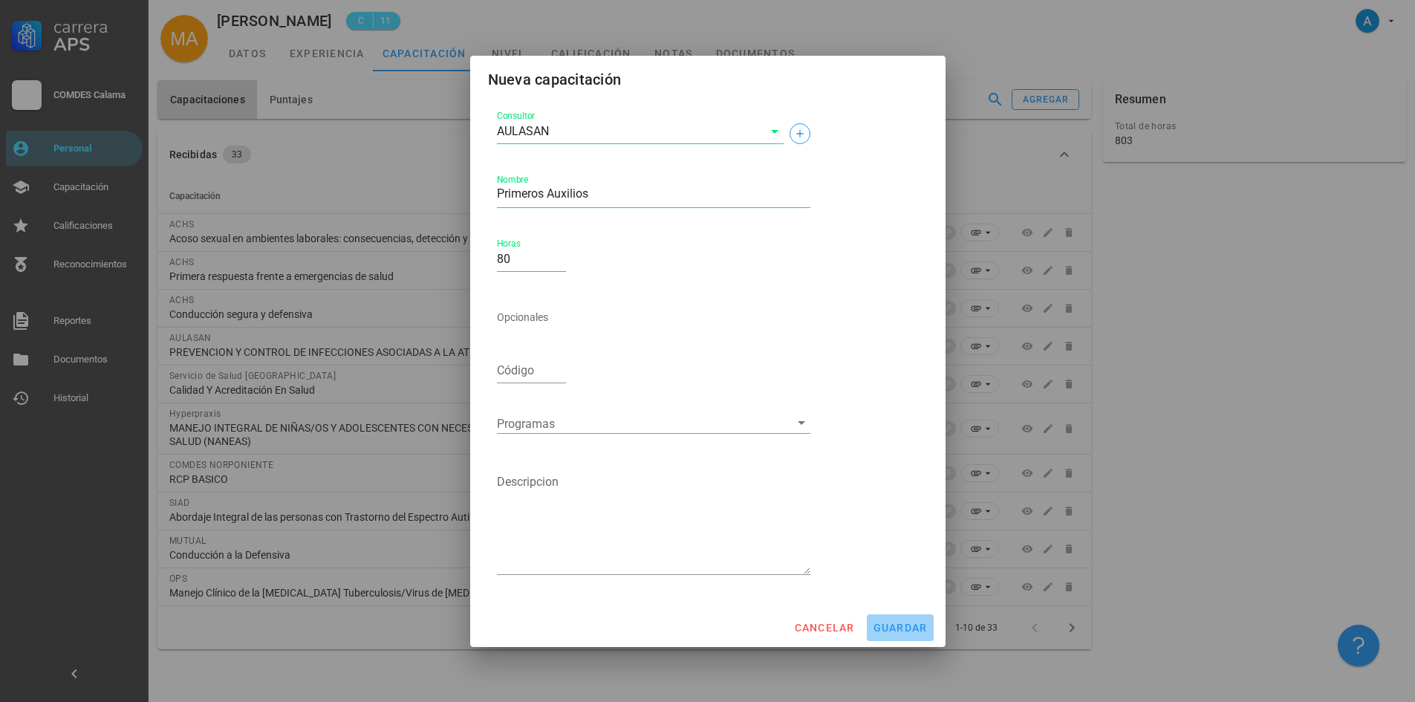
click at [919, 630] on span "guardar" at bounding box center [900, 628] width 55 height 12
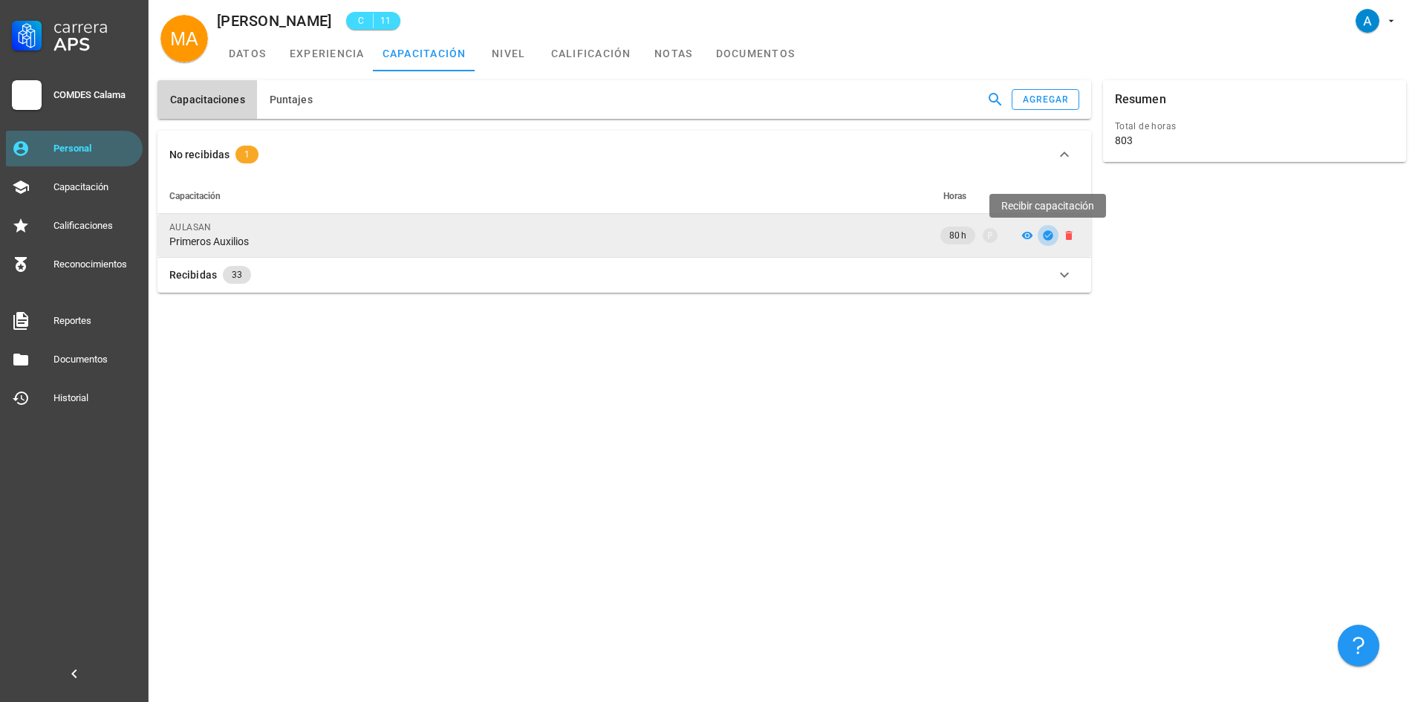
click at [1047, 234] on icon "button" at bounding box center [1048, 235] width 10 height 10
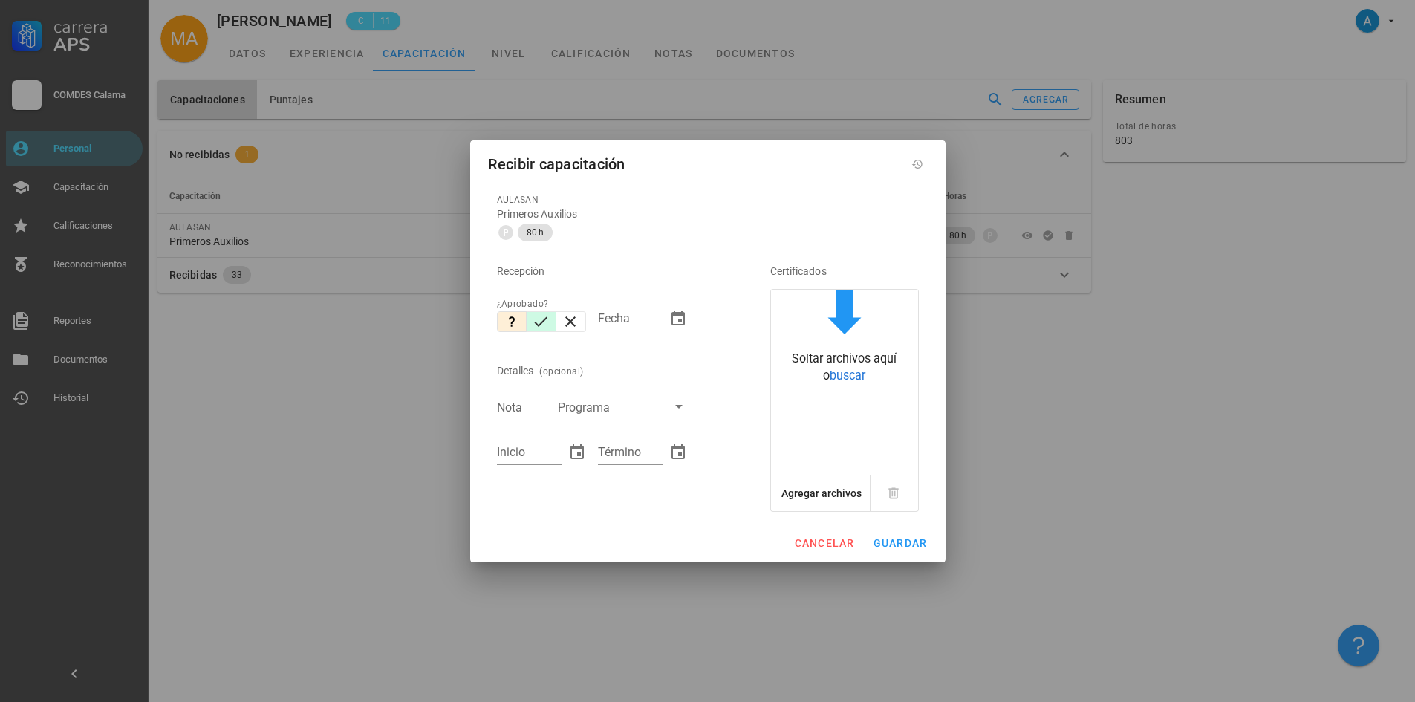
click at [544, 325] on icon "button" at bounding box center [541, 322] width 18 height 18
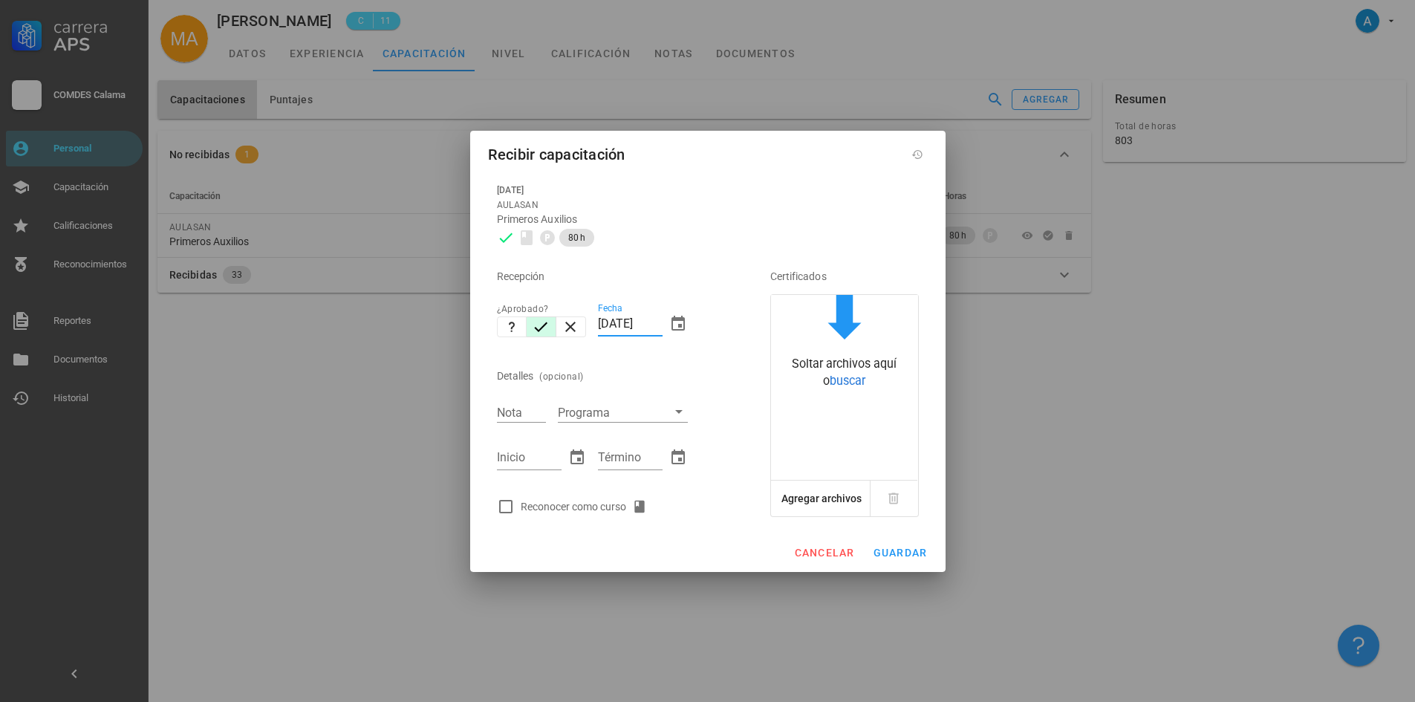
drag, startPoint x: 628, startPoint y: 324, endPoint x: 594, endPoint y: 325, distance: 34.2
click at [594, 325] on div "Fecha [DATE]" at bounding box center [643, 326] width 102 height 64
type input "[DATE]"
click at [518, 409] on input "Nota" at bounding box center [521, 411] width 49 height 19
type input "7,0"
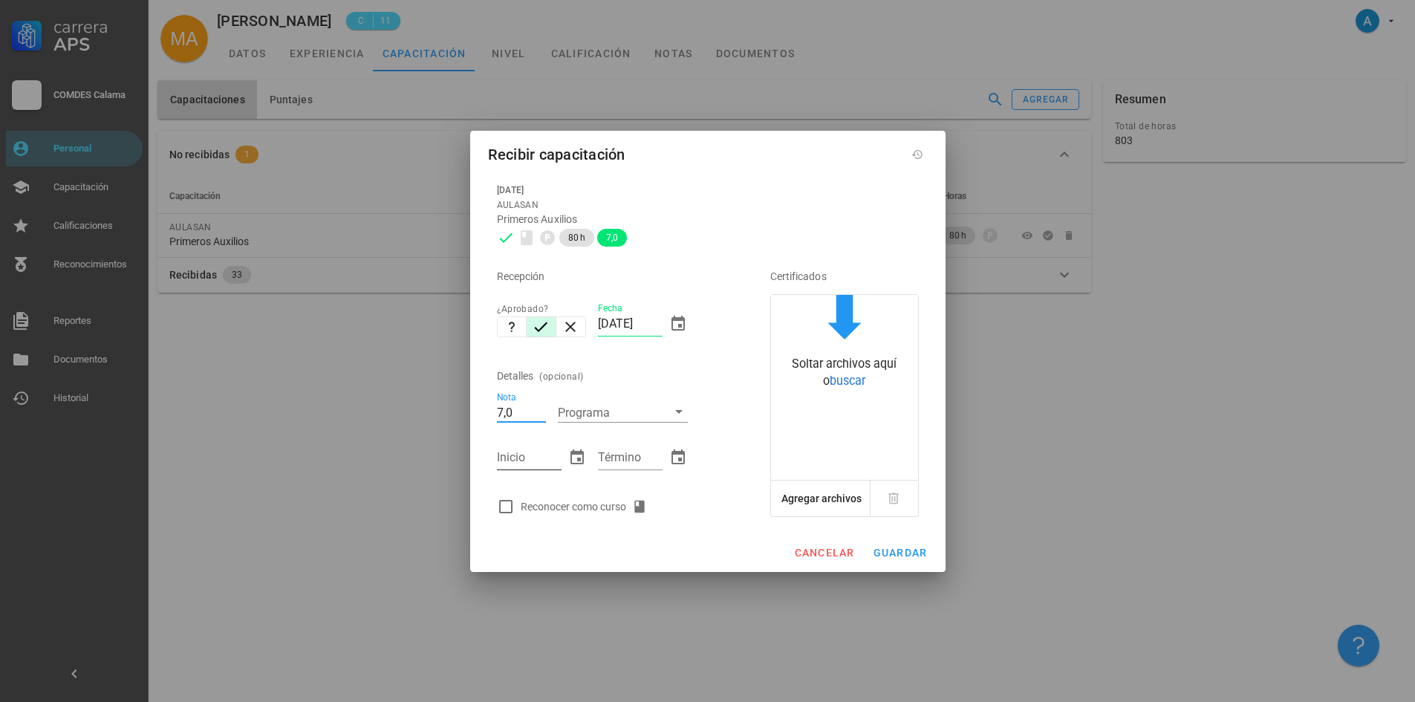
click at [518, 460] on input "Inicio" at bounding box center [529, 458] width 65 height 24
type input "23/07/2025"
click at [625, 455] on input "Término" at bounding box center [630, 458] width 65 height 24
type input "14/08/2025"
click at [503, 505] on div at bounding box center [505, 506] width 25 height 25
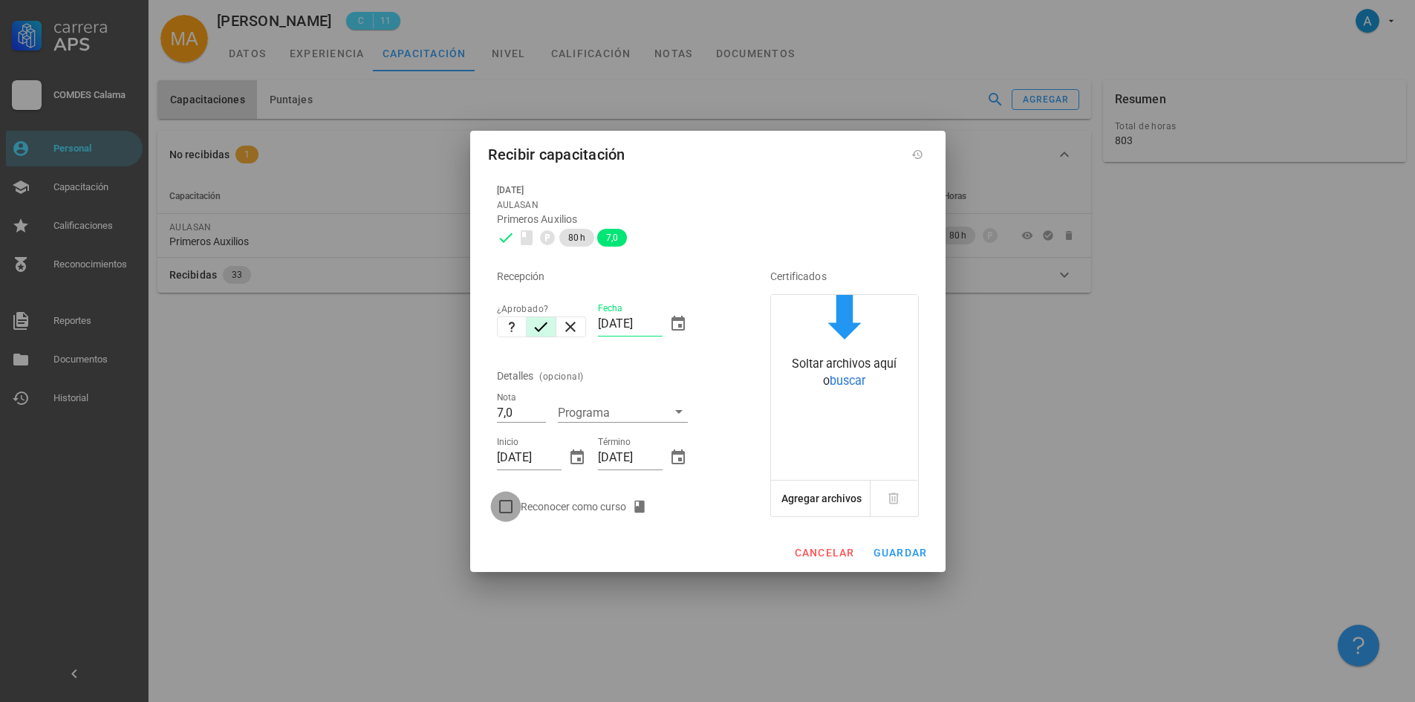
checkbox input "true"
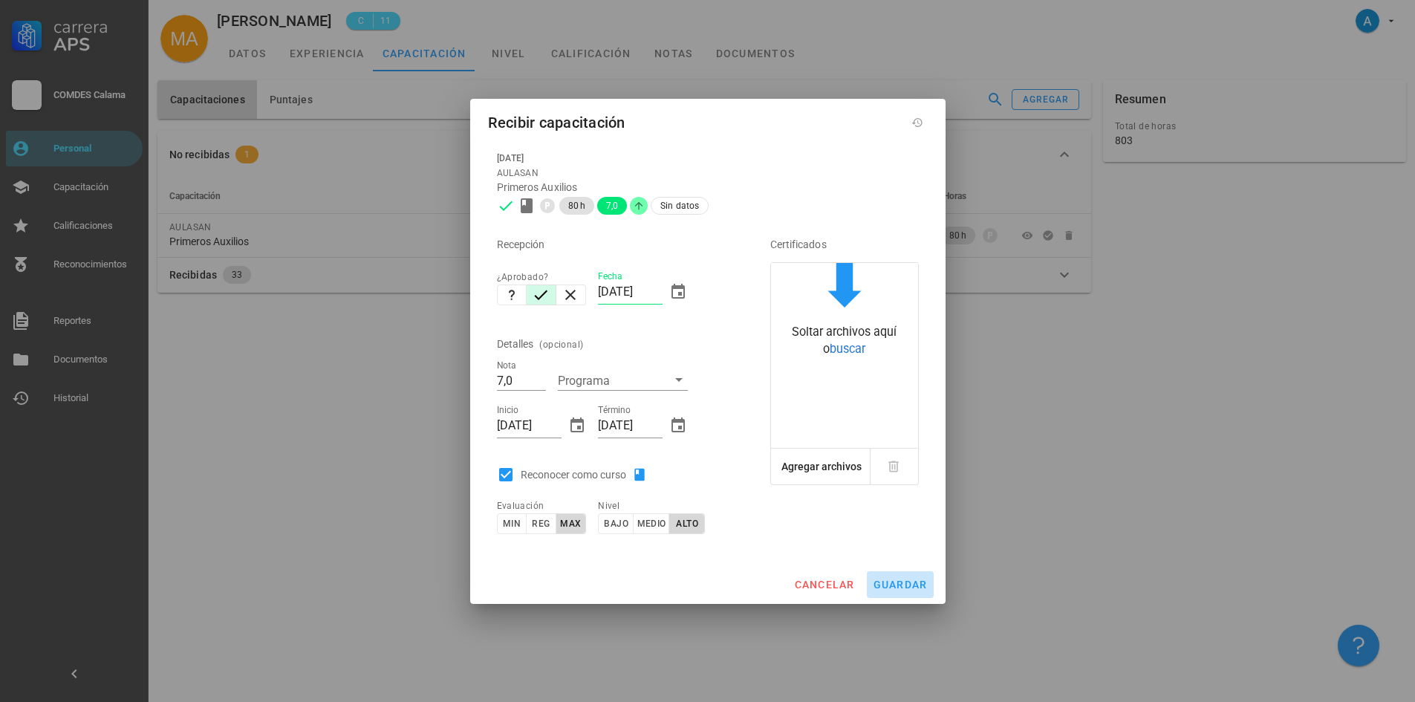
click at [911, 578] on span "guardar" at bounding box center [900, 584] width 55 height 12
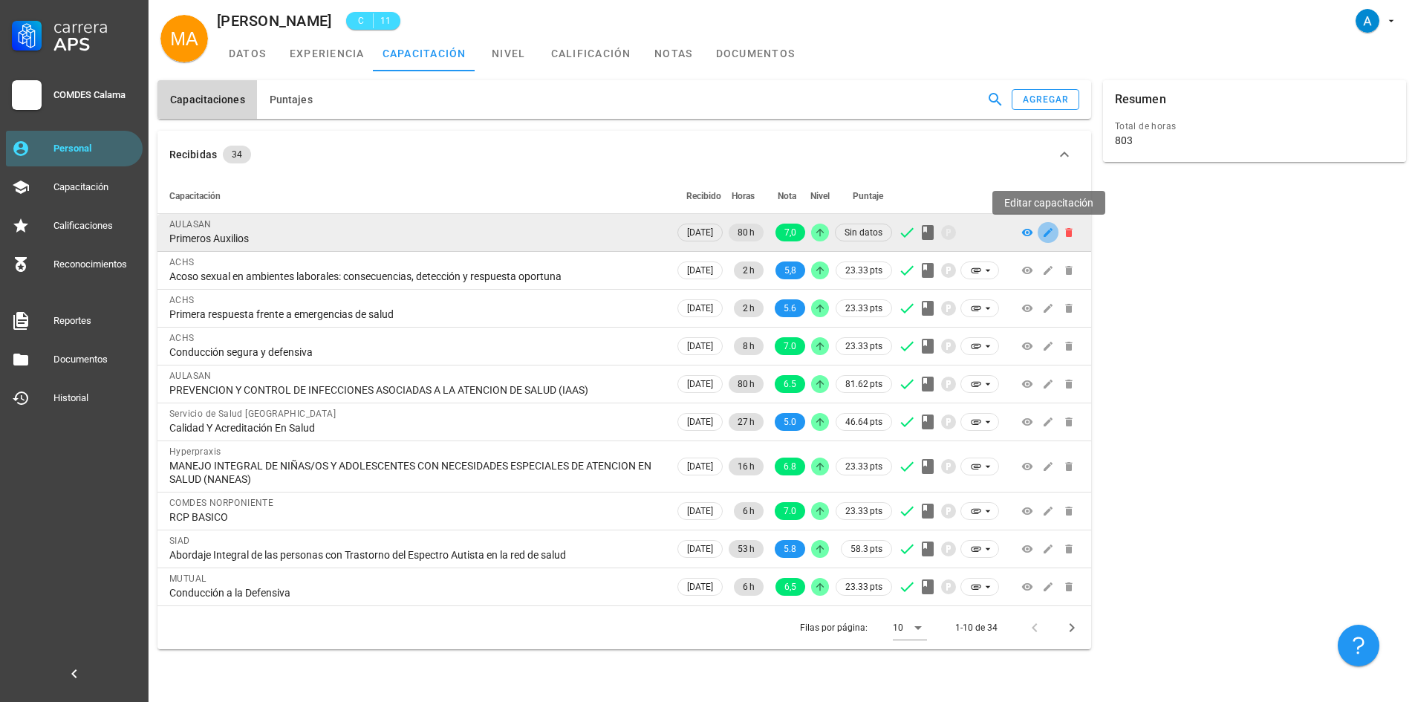
click at [1043, 235] on icon "button" at bounding box center [1047, 232] width 9 height 9
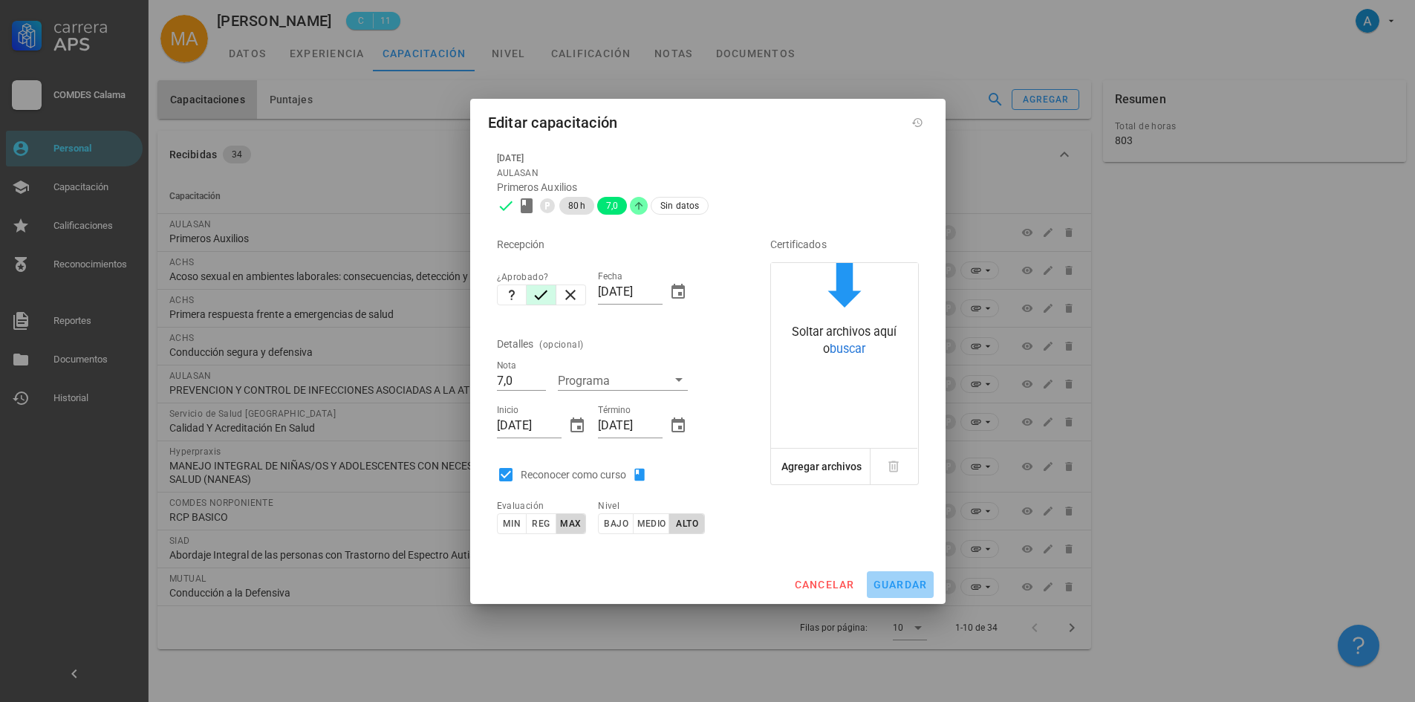
click at [898, 587] on span "guardar" at bounding box center [900, 584] width 55 height 12
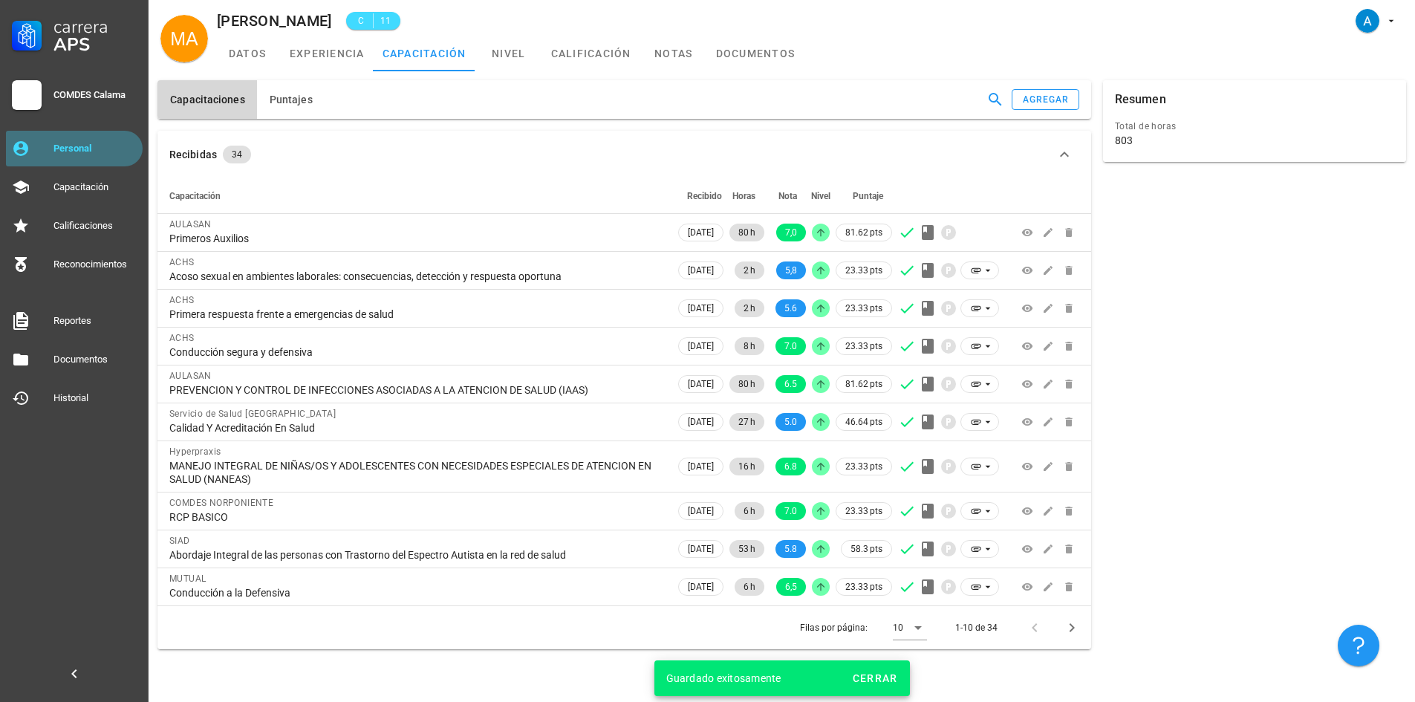
click at [116, 142] on div "Personal" at bounding box center [94, 149] width 83 height 24
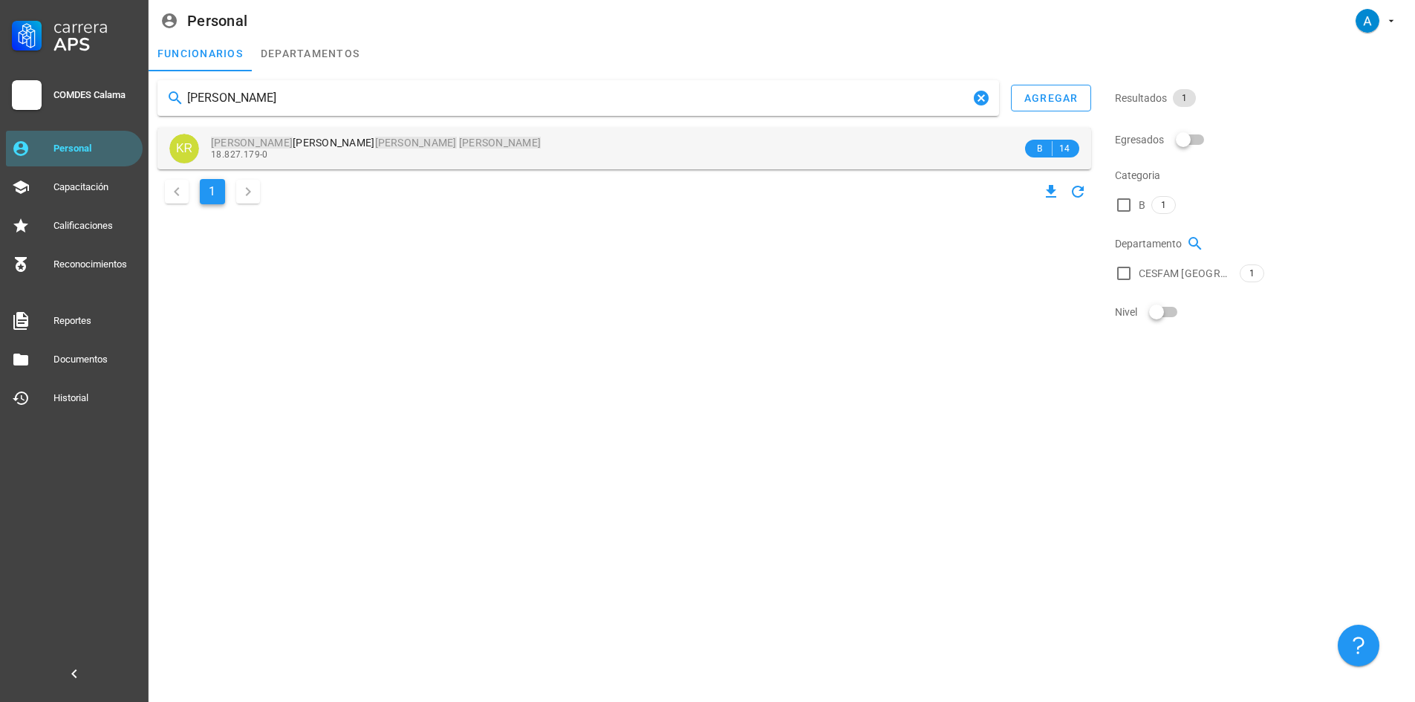
type input "karla rojas diaz"
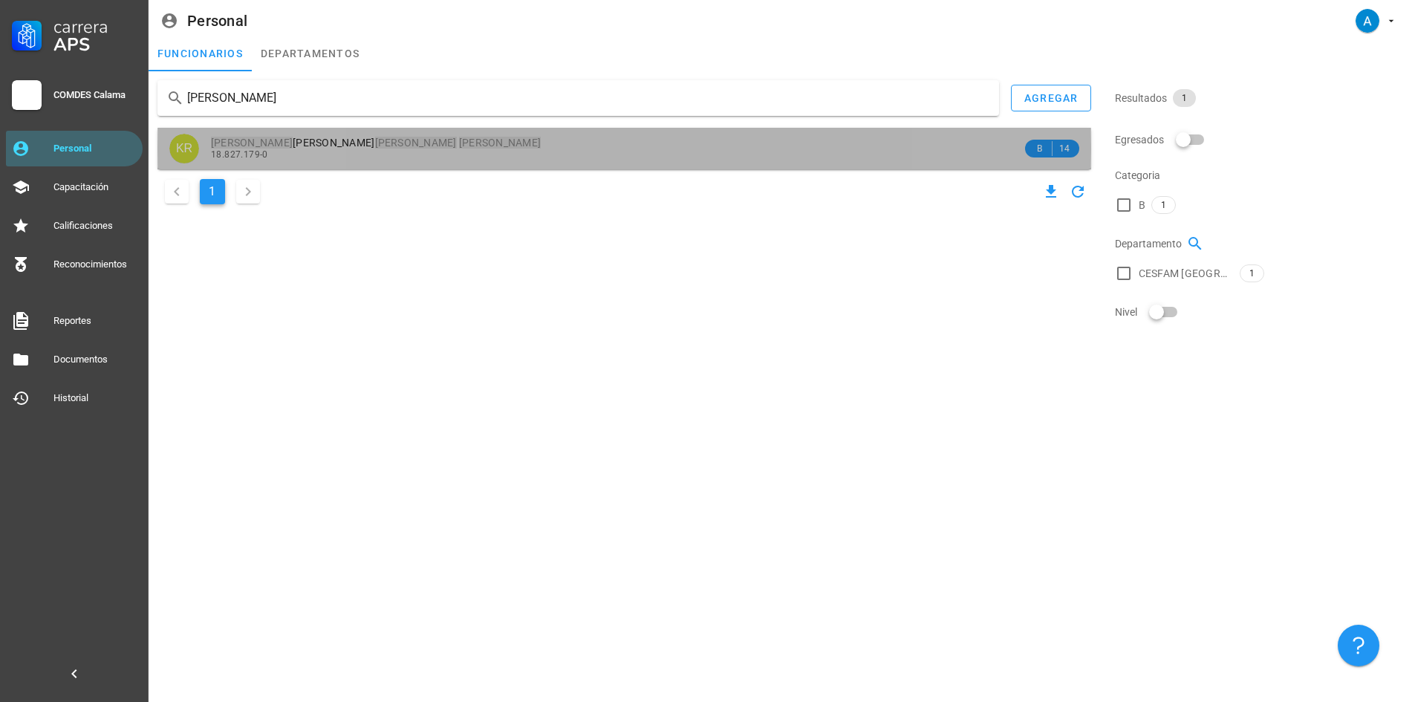
click at [322, 133] on div "Karla Lidia Rojas Diaz 18.827.179-0" at bounding box center [616, 148] width 811 height 41
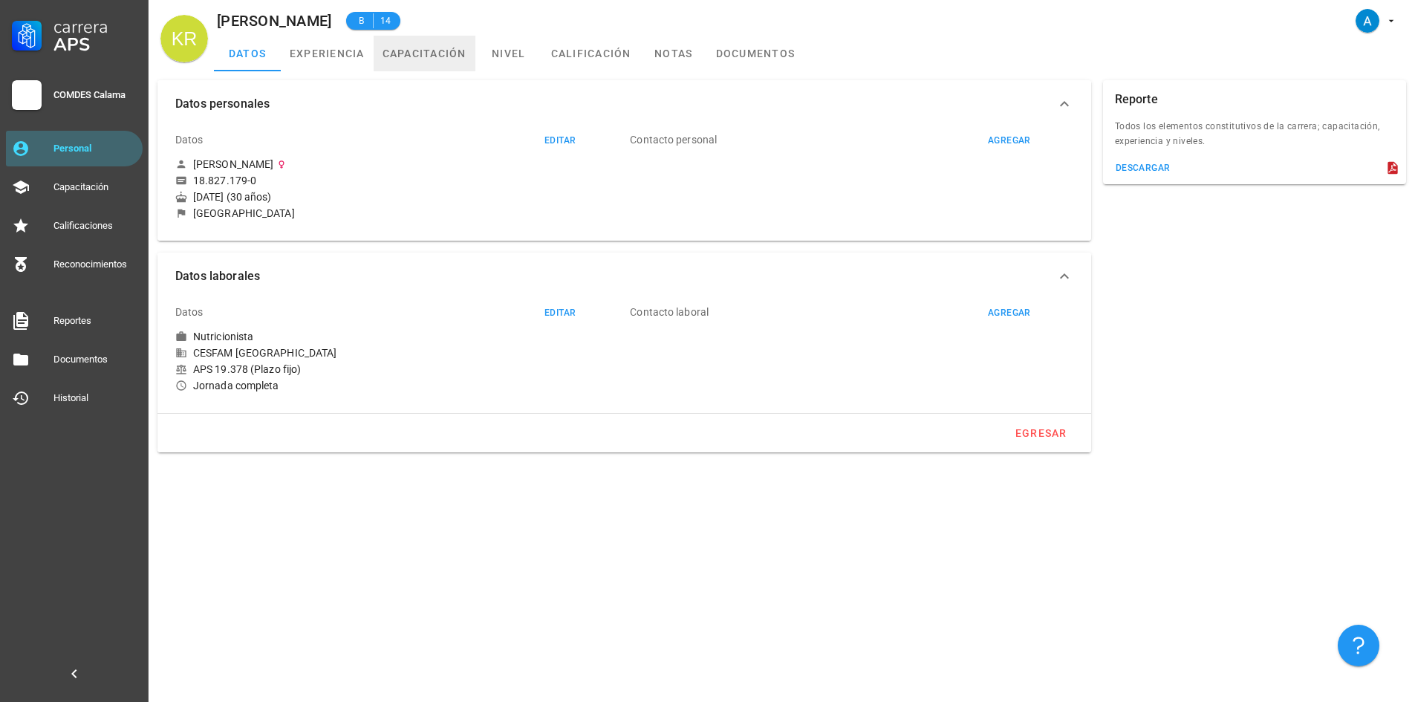
click at [450, 48] on link "capacitación" at bounding box center [425, 54] width 102 height 36
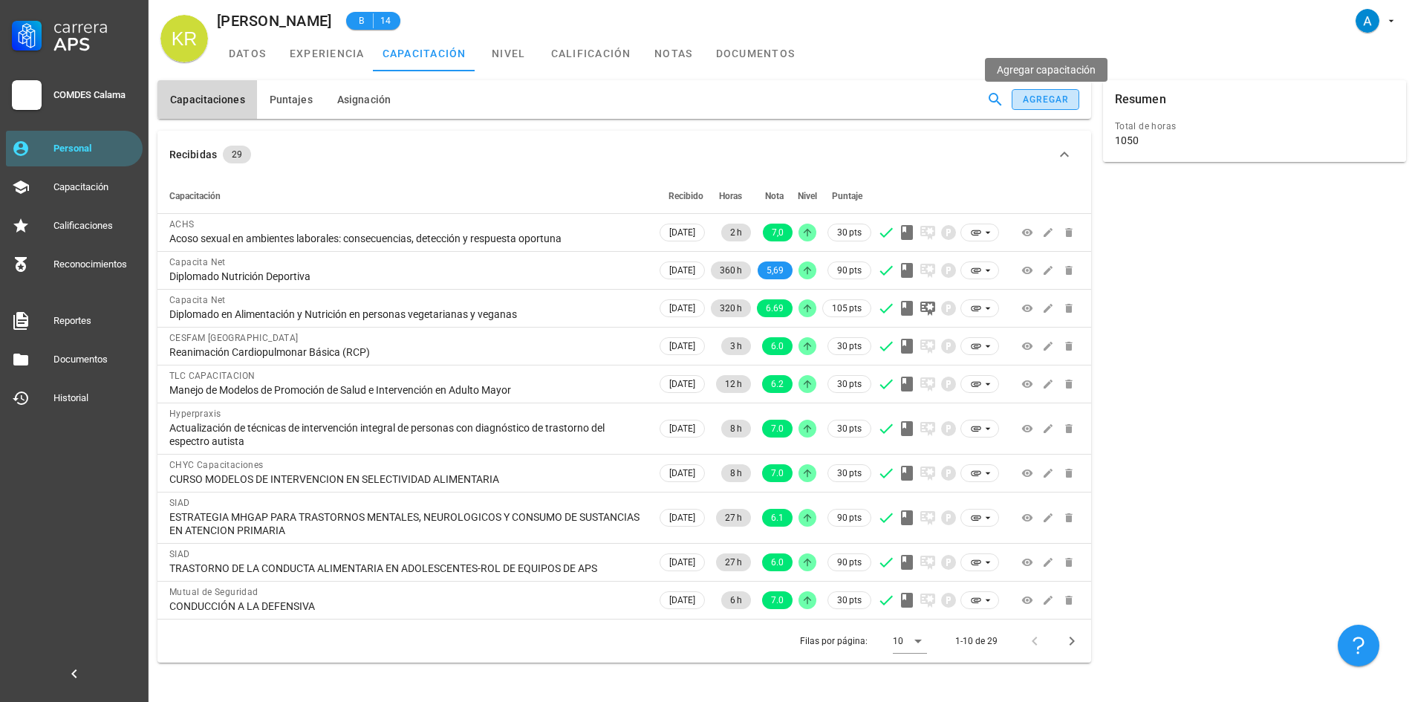
click at [1044, 103] on div "agregar" at bounding box center [1046, 99] width 48 height 10
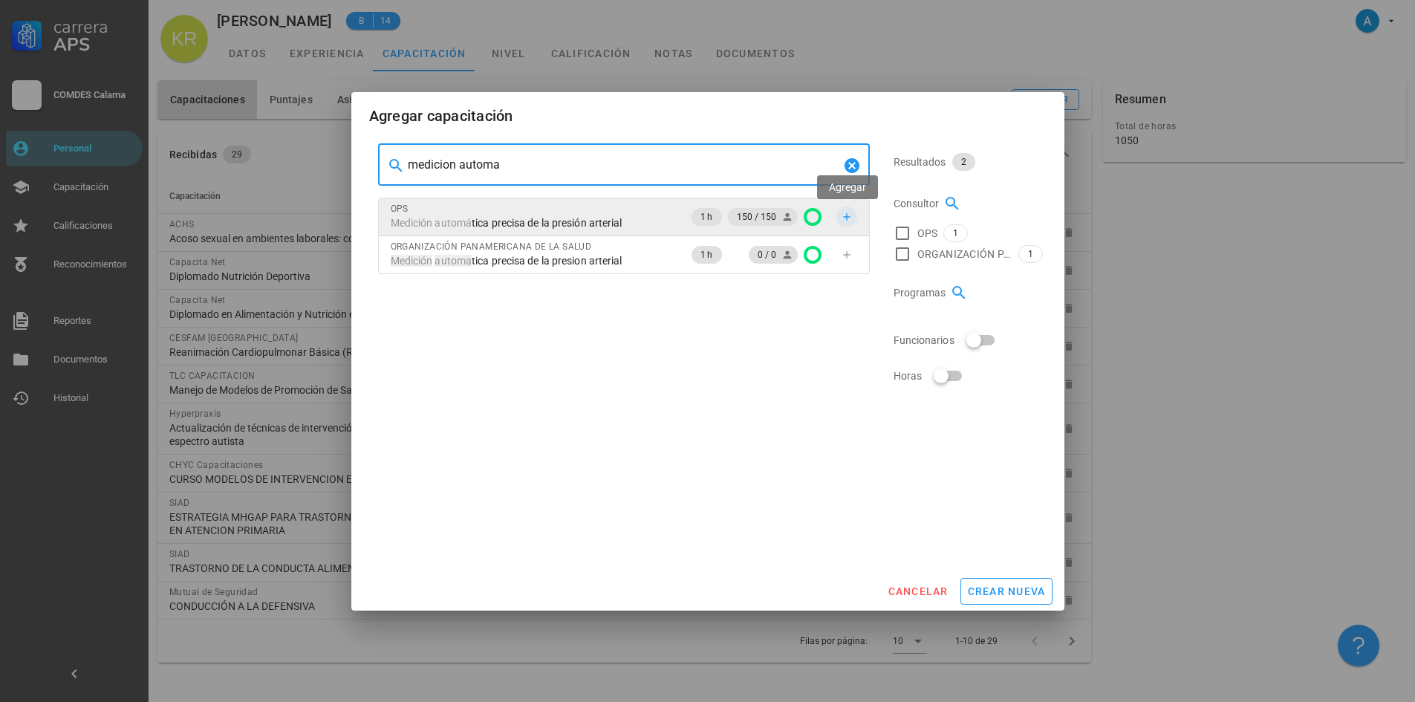
type input "medicion automa"
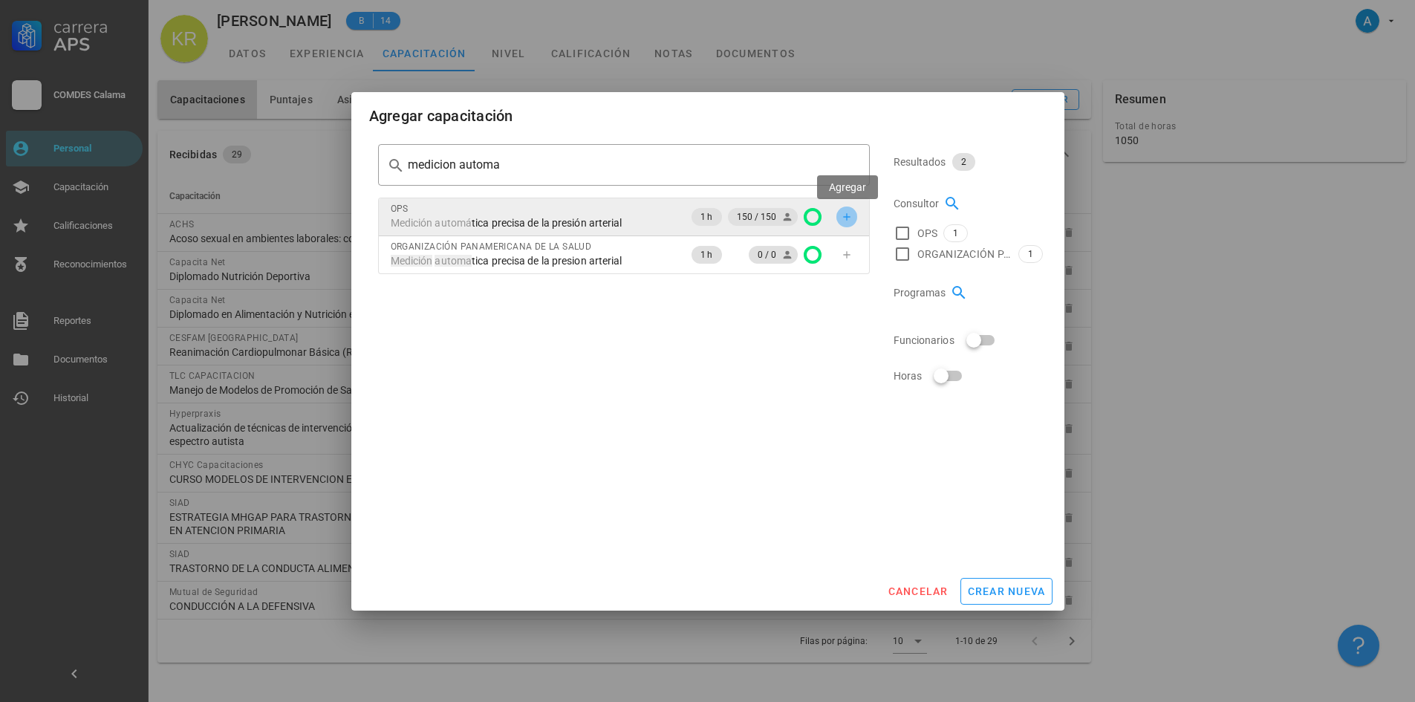
click at [847, 221] on icon "button" at bounding box center [847, 217] width 12 height 12
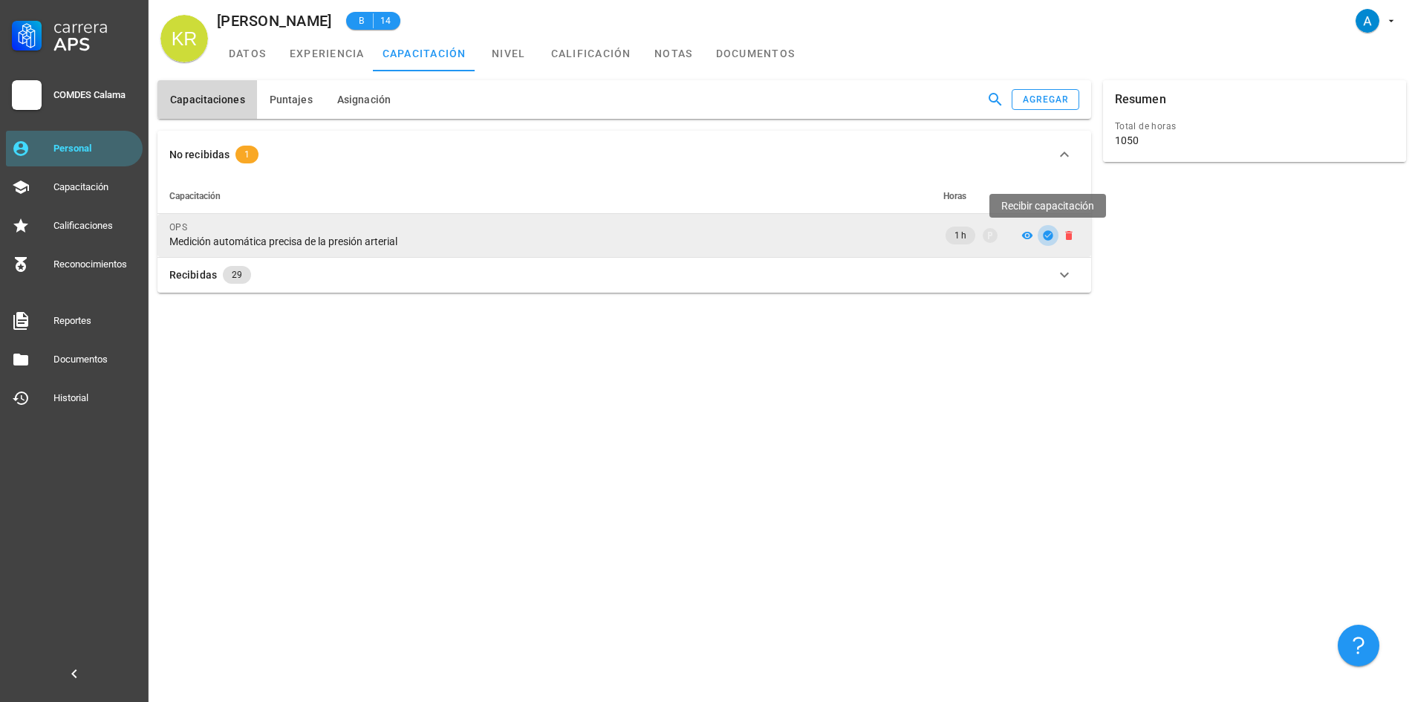
click at [1048, 236] on icon "button" at bounding box center [1048, 235] width 12 height 12
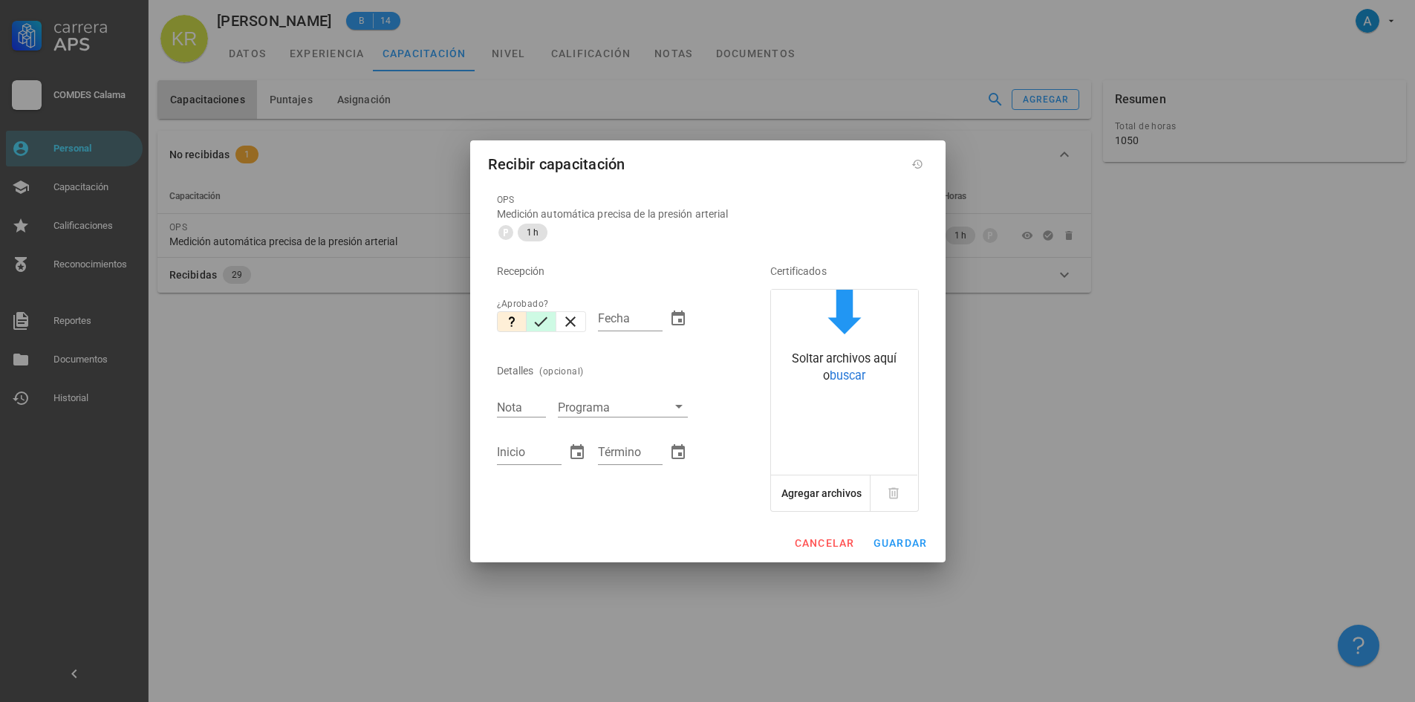
click at [533, 319] on icon "button" at bounding box center [541, 322] width 18 height 18
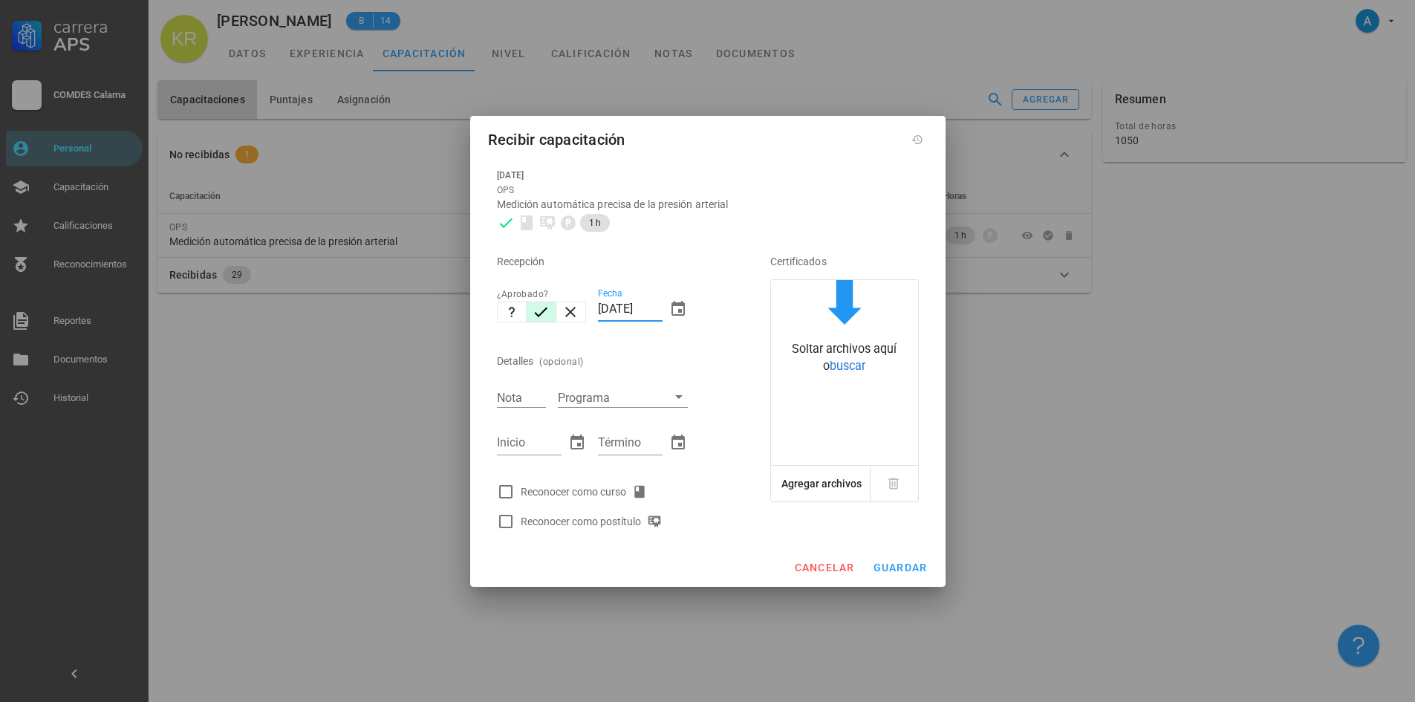
drag, startPoint x: 629, startPoint y: 309, endPoint x: 596, endPoint y: 305, distance: 33.6
click at [596, 305] on div "Fecha [DATE]" at bounding box center [643, 311] width 102 height 64
type input "[DATE]"
click at [522, 405] on input "Nota" at bounding box center [521, 397] width 49 height 19
type input "7,0"
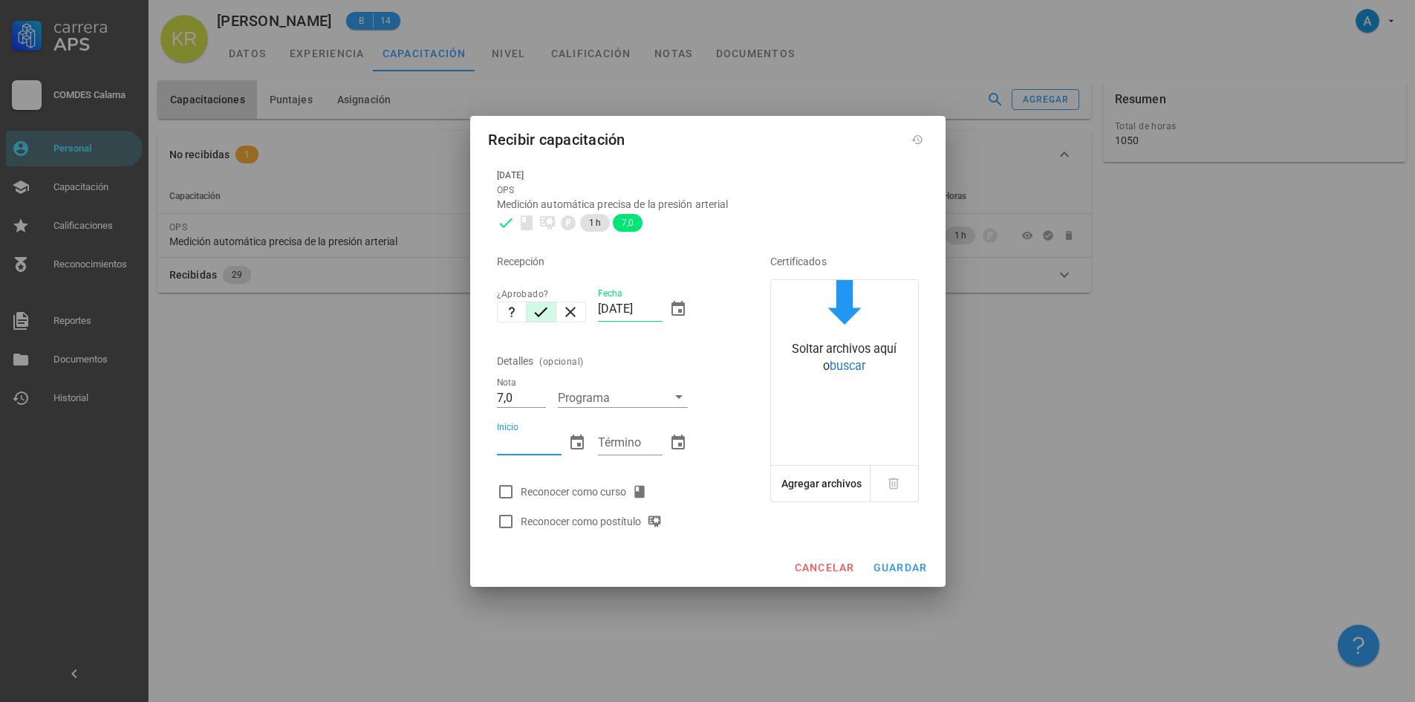
click at [527, 451] on input "Inicio" at bounding box center [529, 443] width 65 height 24
type input "23/04/2025"
click at [630, 445] on input "Término" at bounding box center [630, 443] width 65 height 24
type input "23/04/2025"
click at [500, 489] on div at bounding box center [505, 491] width 25 height 25
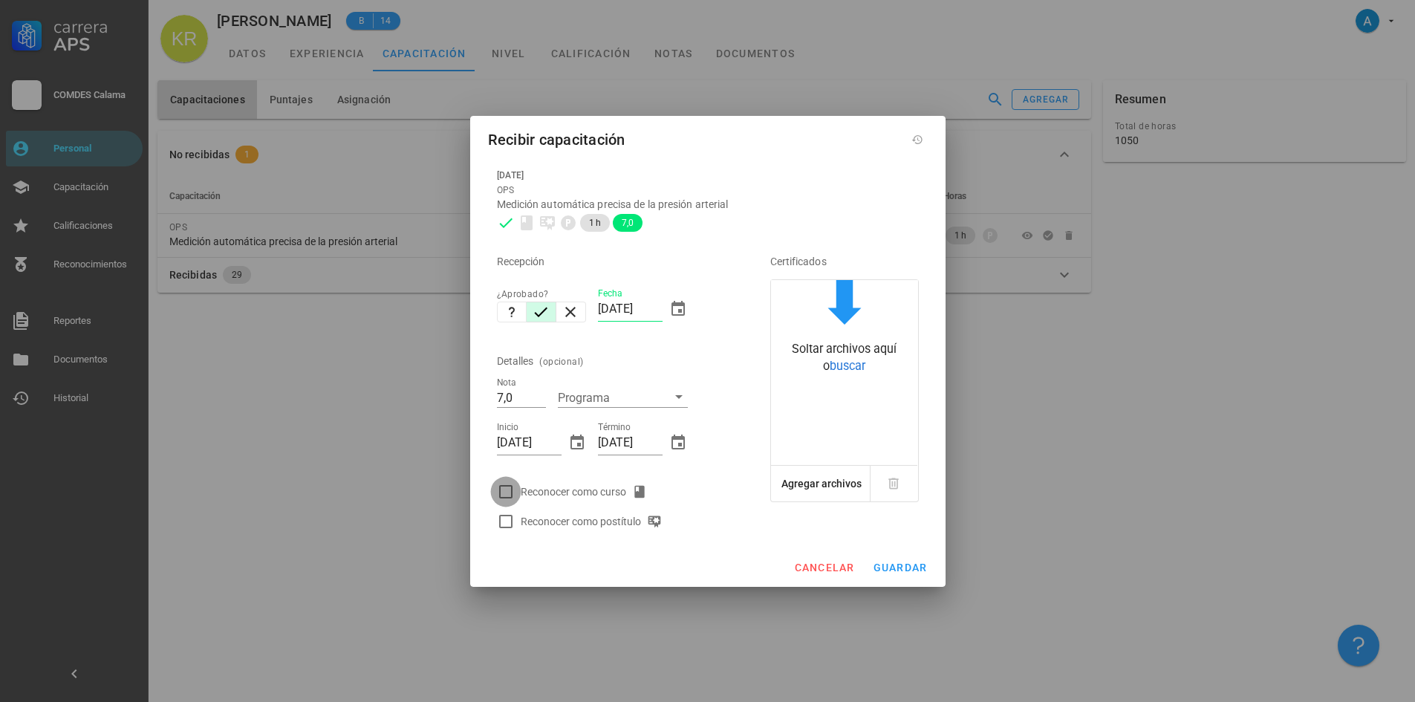
checkbox input "true"
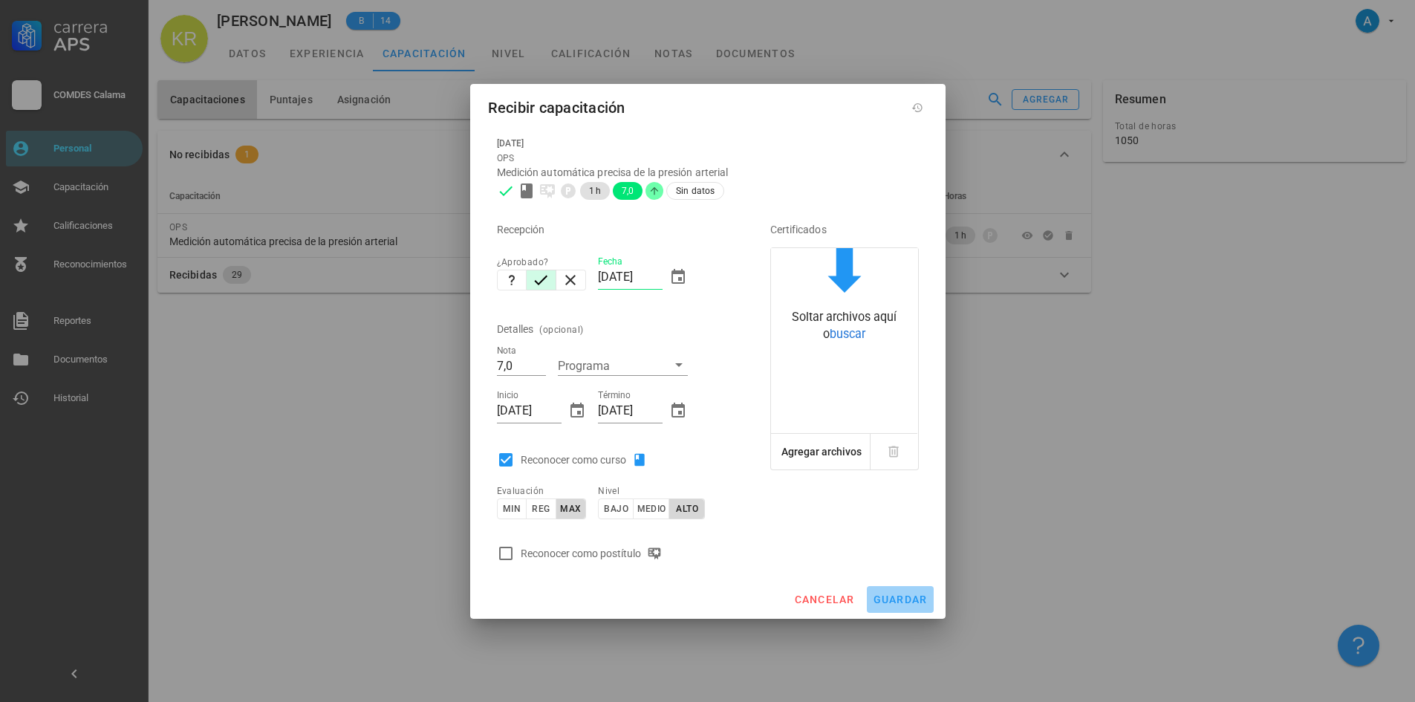
click at [884, 599] on span "guardar" at bounding box center [900, 599] width 55 height 12
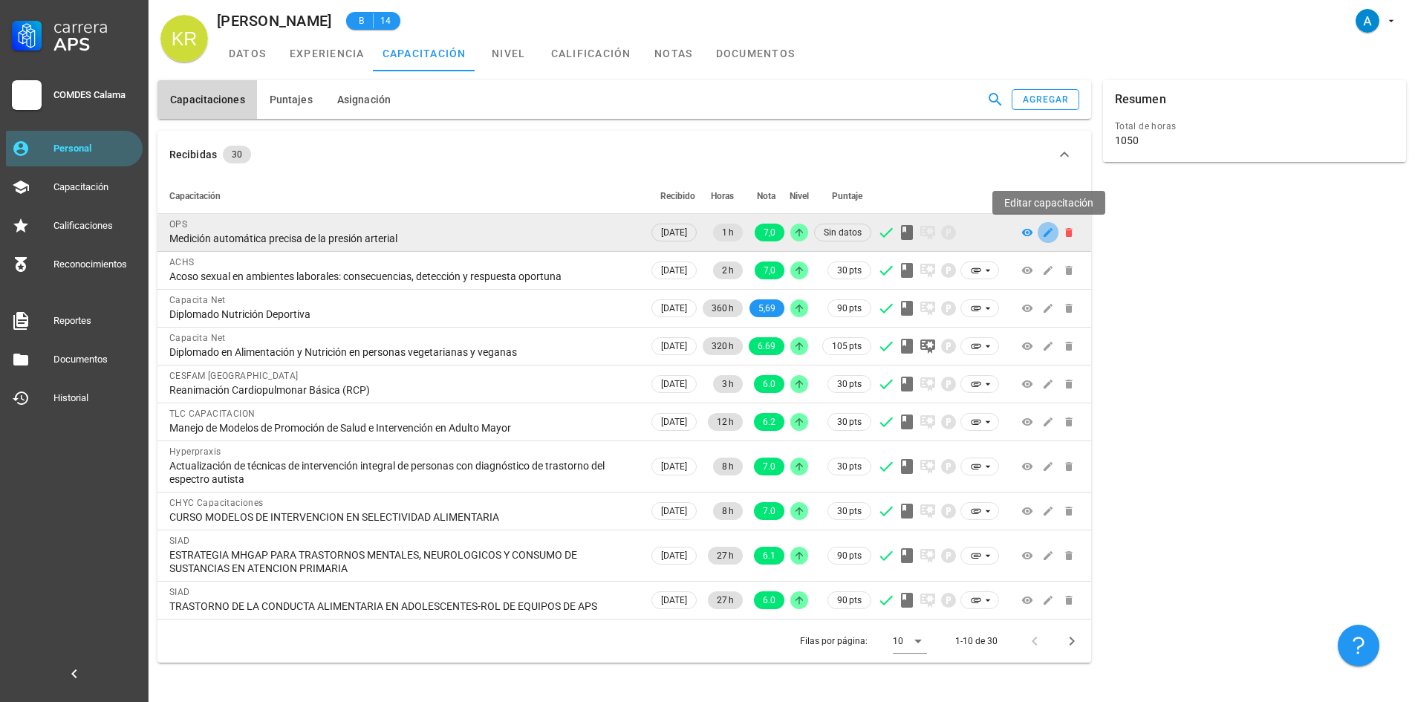
click at [1049, 235] on icon "button" at bounding box center [1048, 232] width 12 height 12
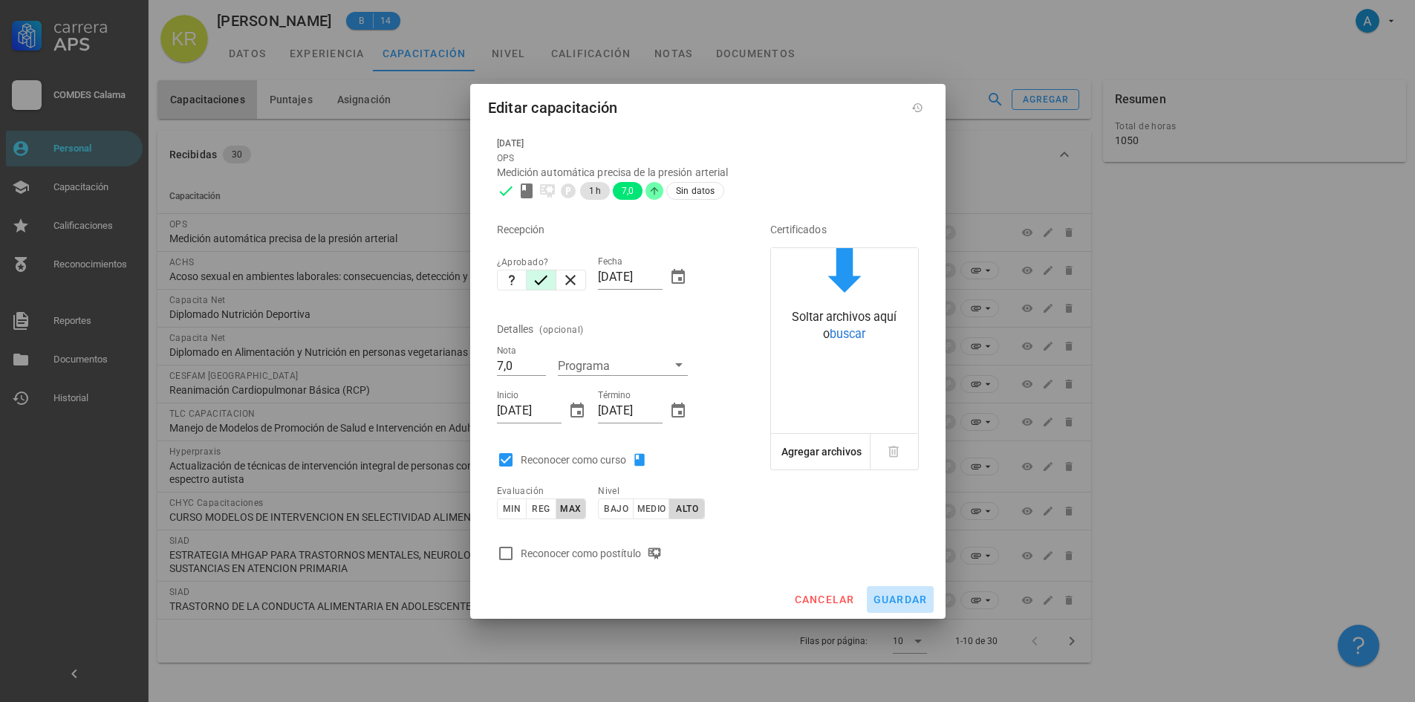
click at [916, 599] on span "guardar" at bounding box center [900, 599] width 55 height 12
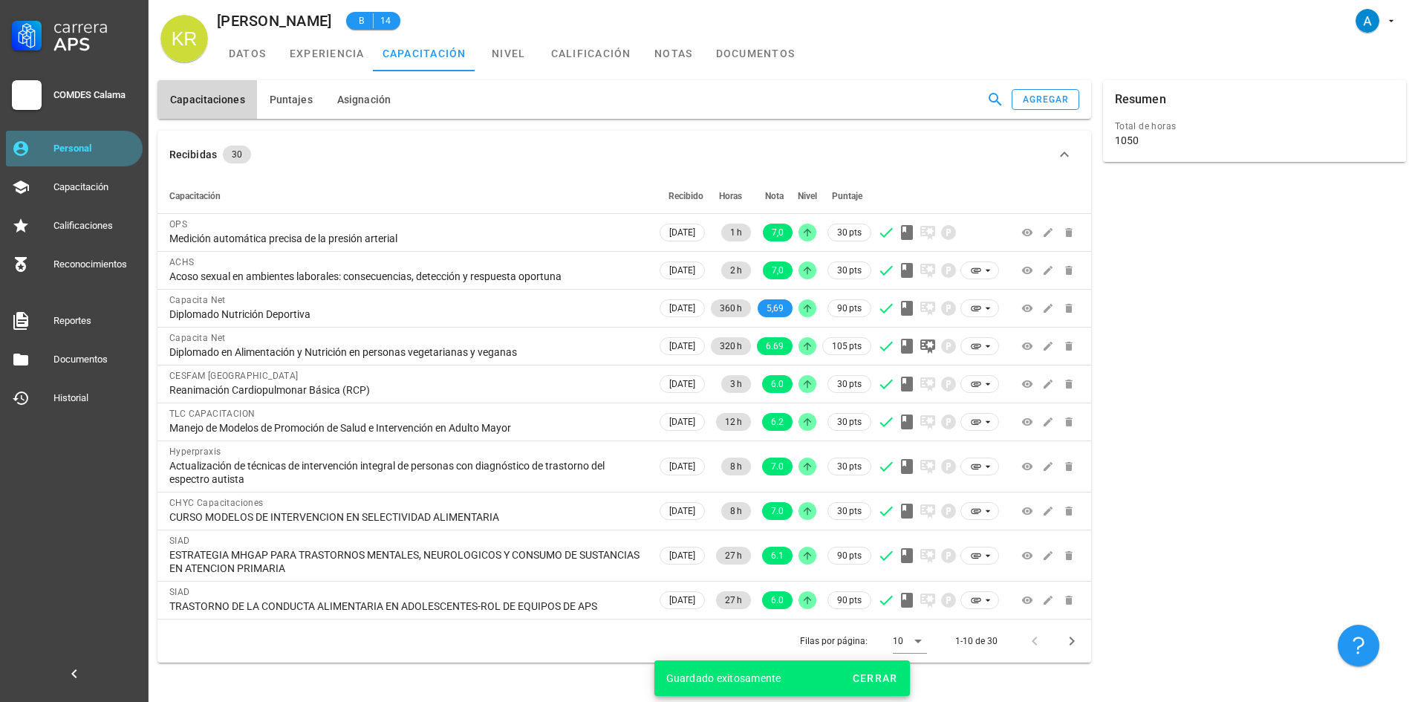
click at [91, 143] on div "Personal" at bounding box center [94, 149] width 83 height 12
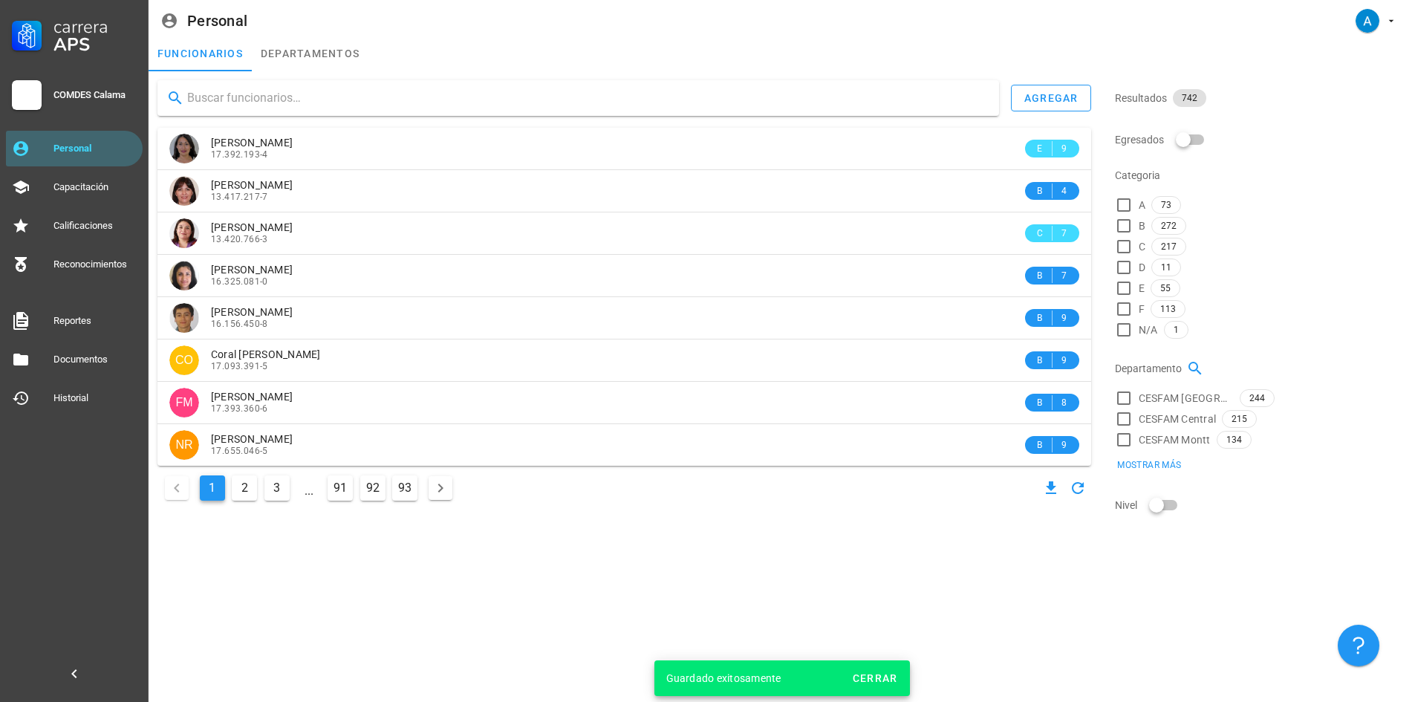
click at [232, 105] on input "text" at bounding box center [587, 98] width 800 height 24
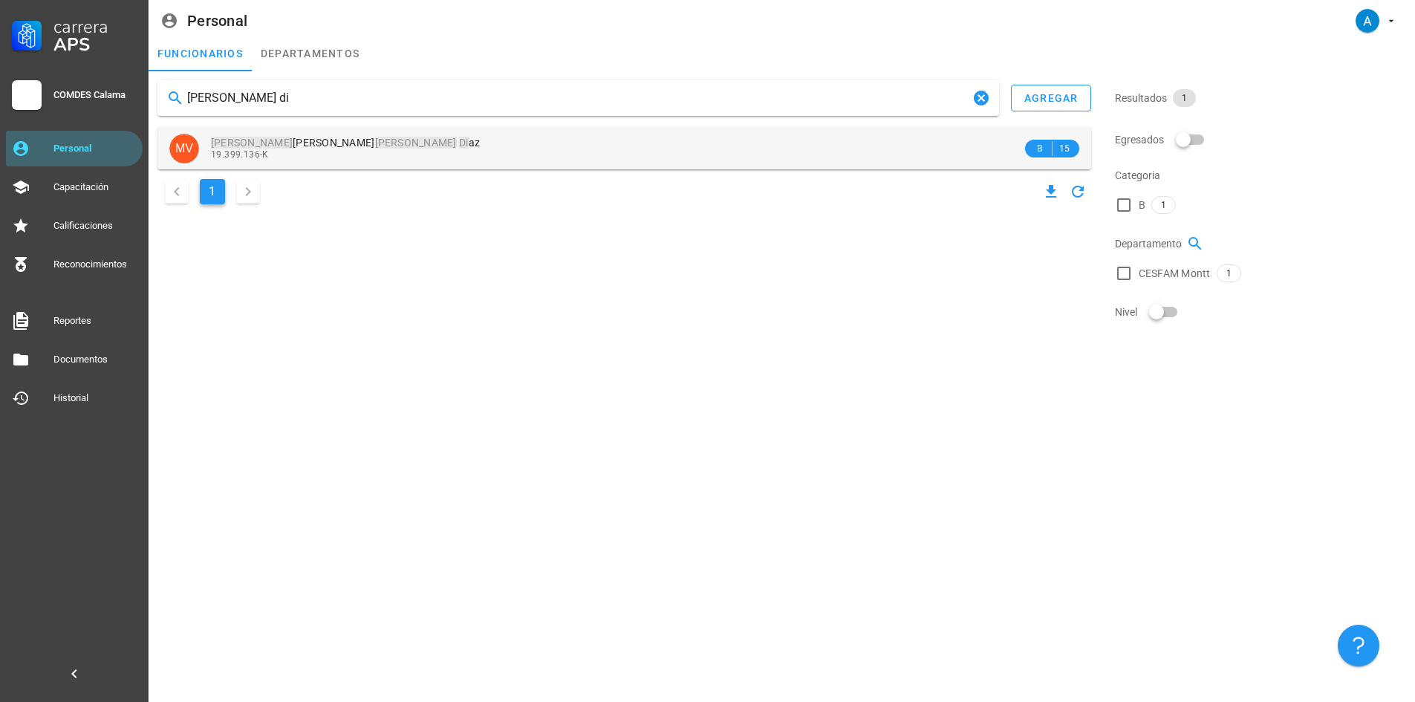
type input "marta vicencio di"
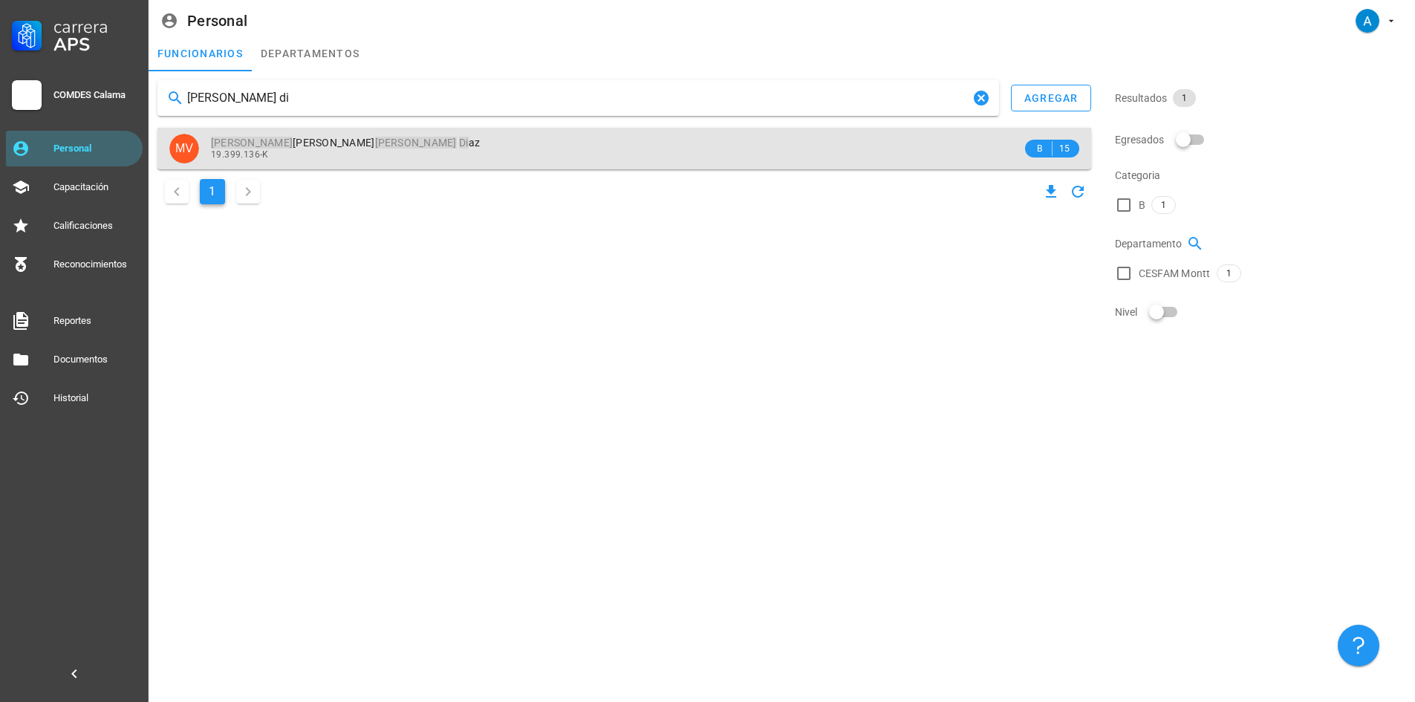
click at [375, 140] on mark "Vicencio" at bounding box center [416, 143] width 82 height 12
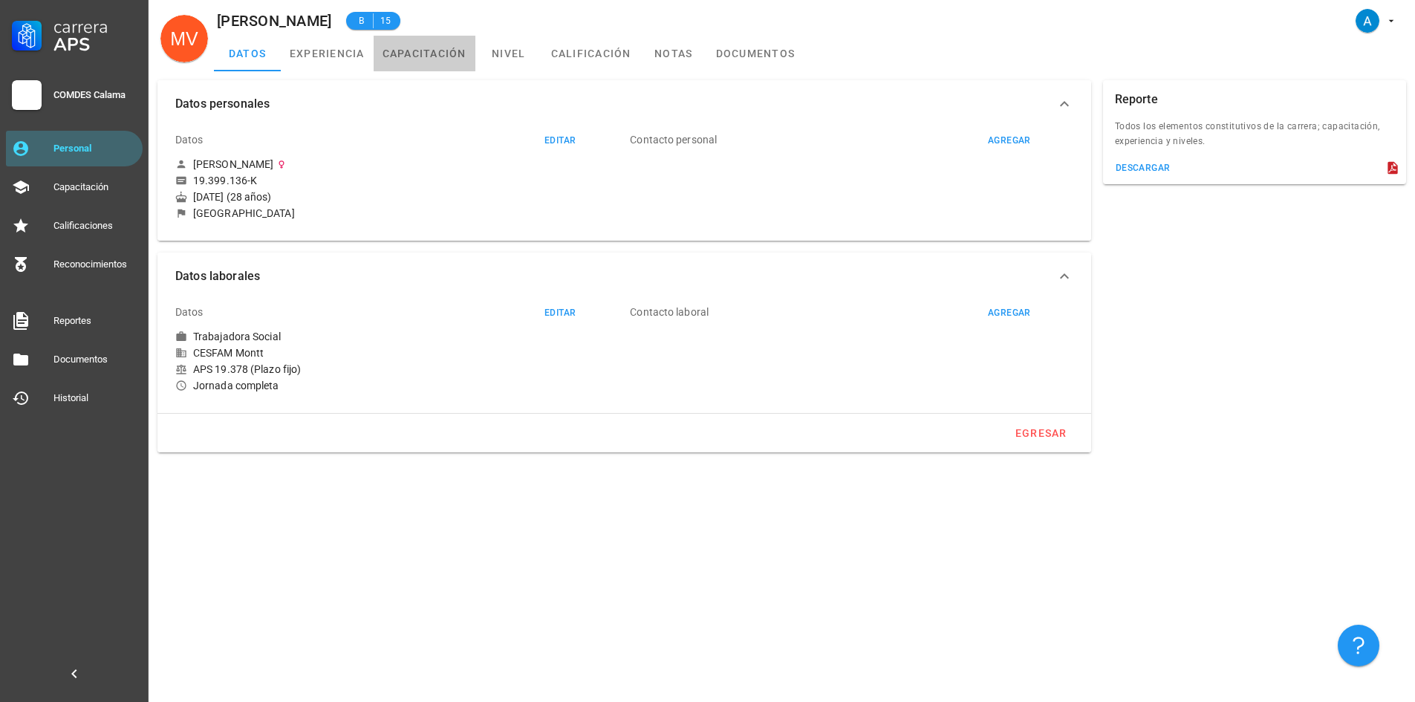
click at [439, 60] on link "capacitación" at bounding box center [425, 54] width 102 height 36
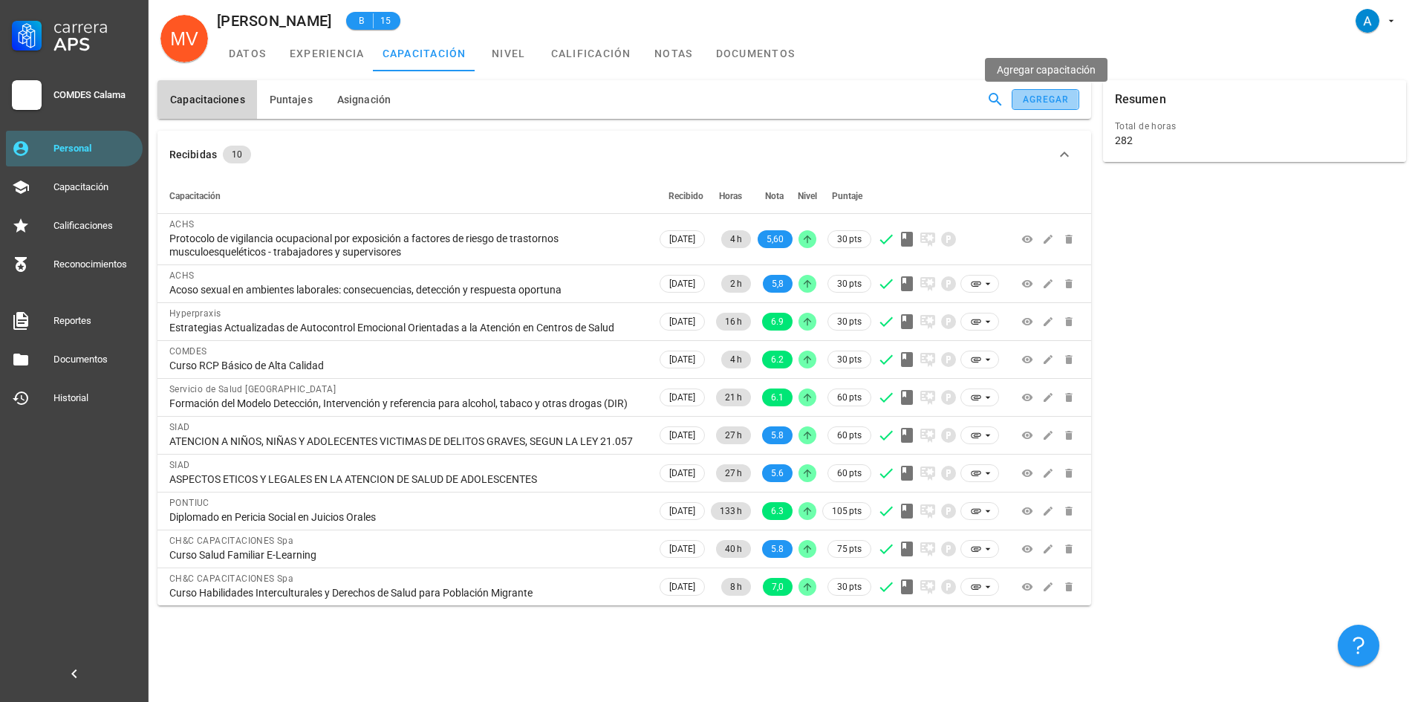
click at [1046, 105] on button "agregar" at bounding box center [1044, 99] width 67 height 21
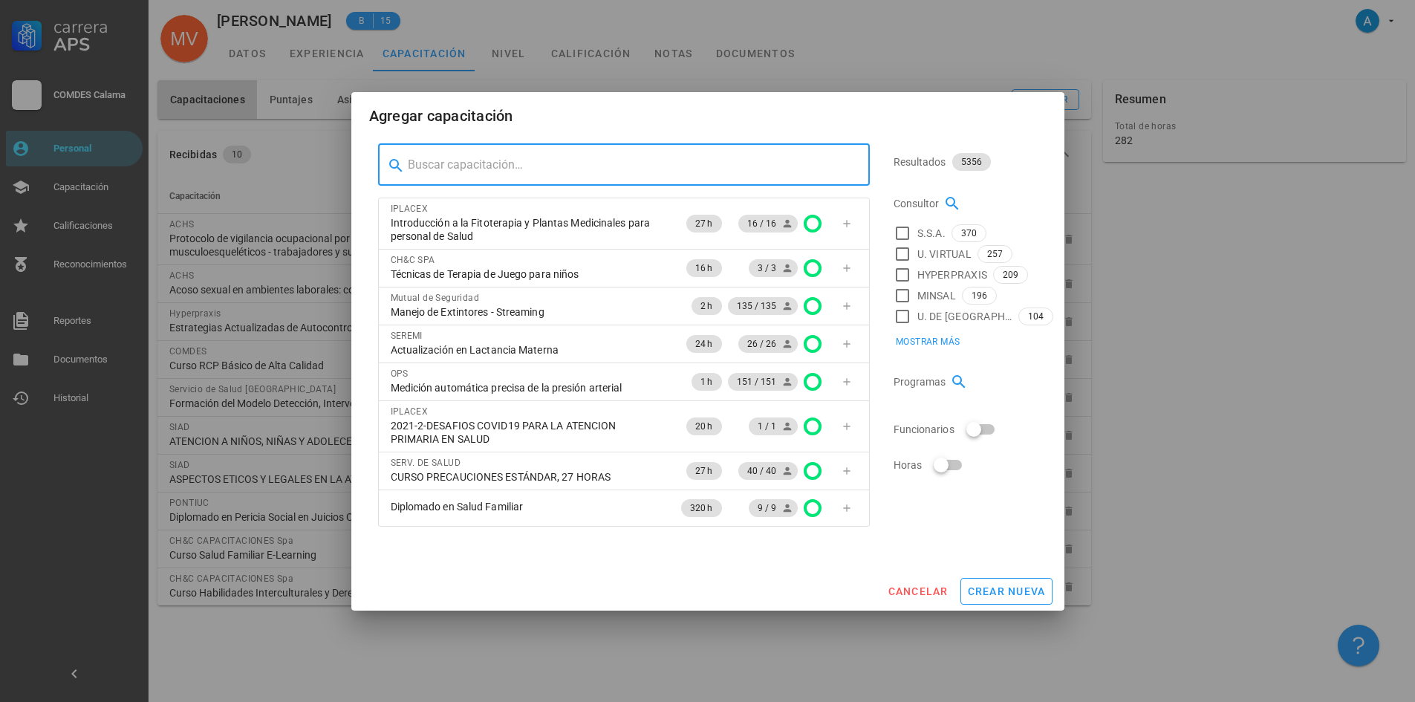
click at [510, 169] on input "text" at bounding box center [633, 165] width 450 height 24
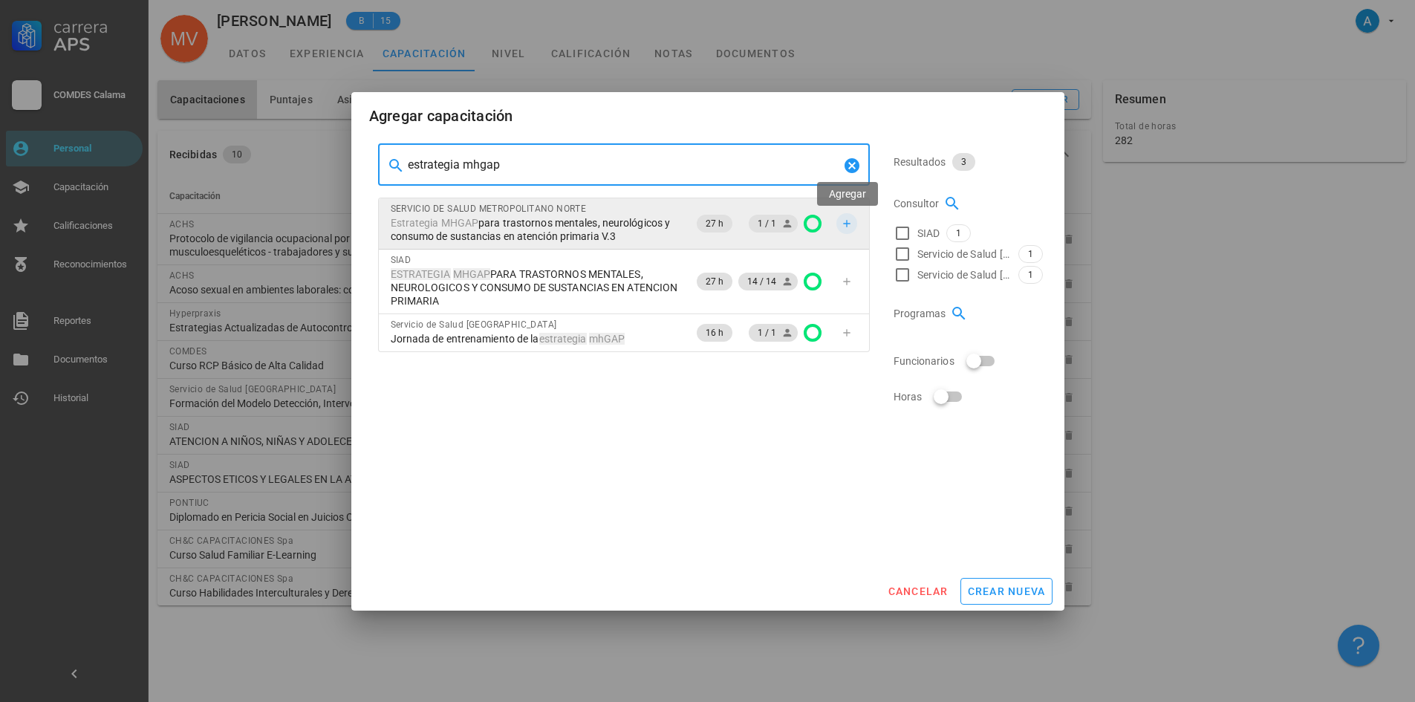
type input "estrategia mhgap"
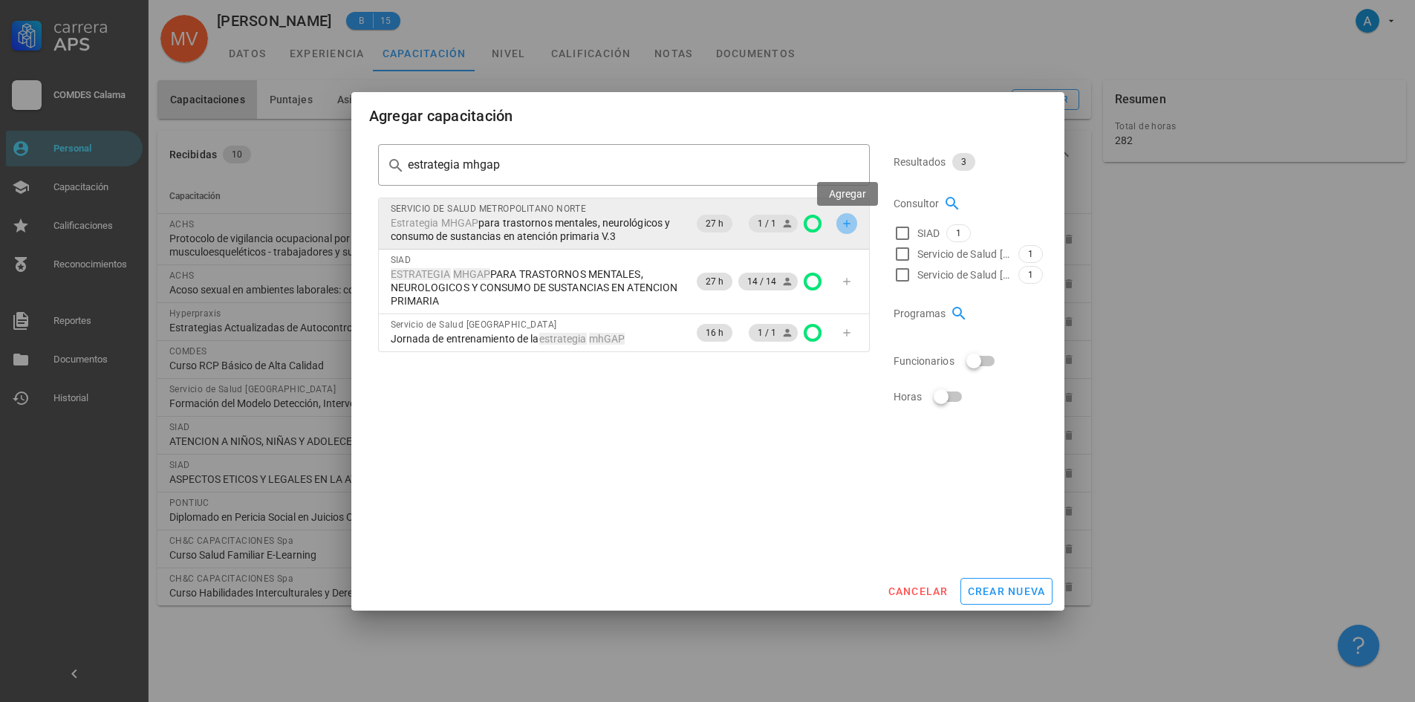
click at [850, 229] on icon "button" at bounding box center [847, 224] width 12 height 12
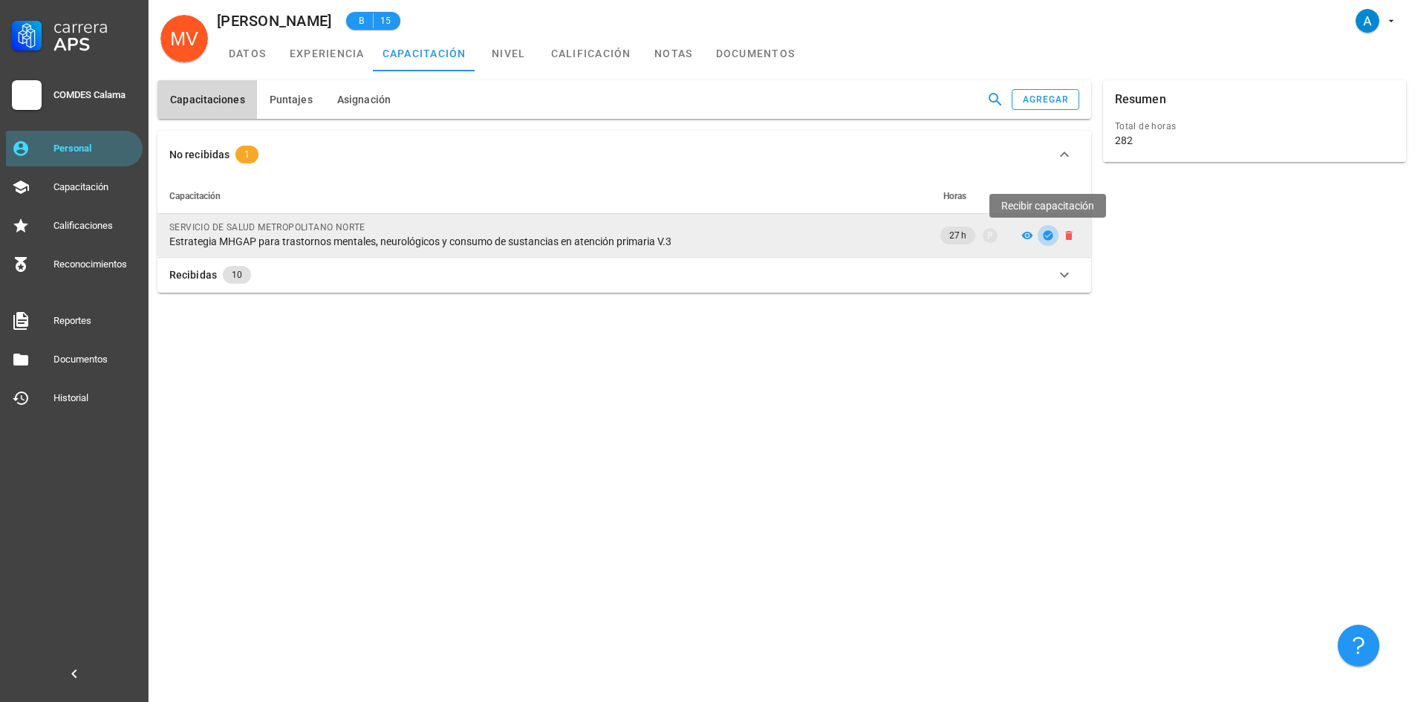
click at [1044, 236] on icon "button" at bounding box center [1048, 235] width 10 height 10
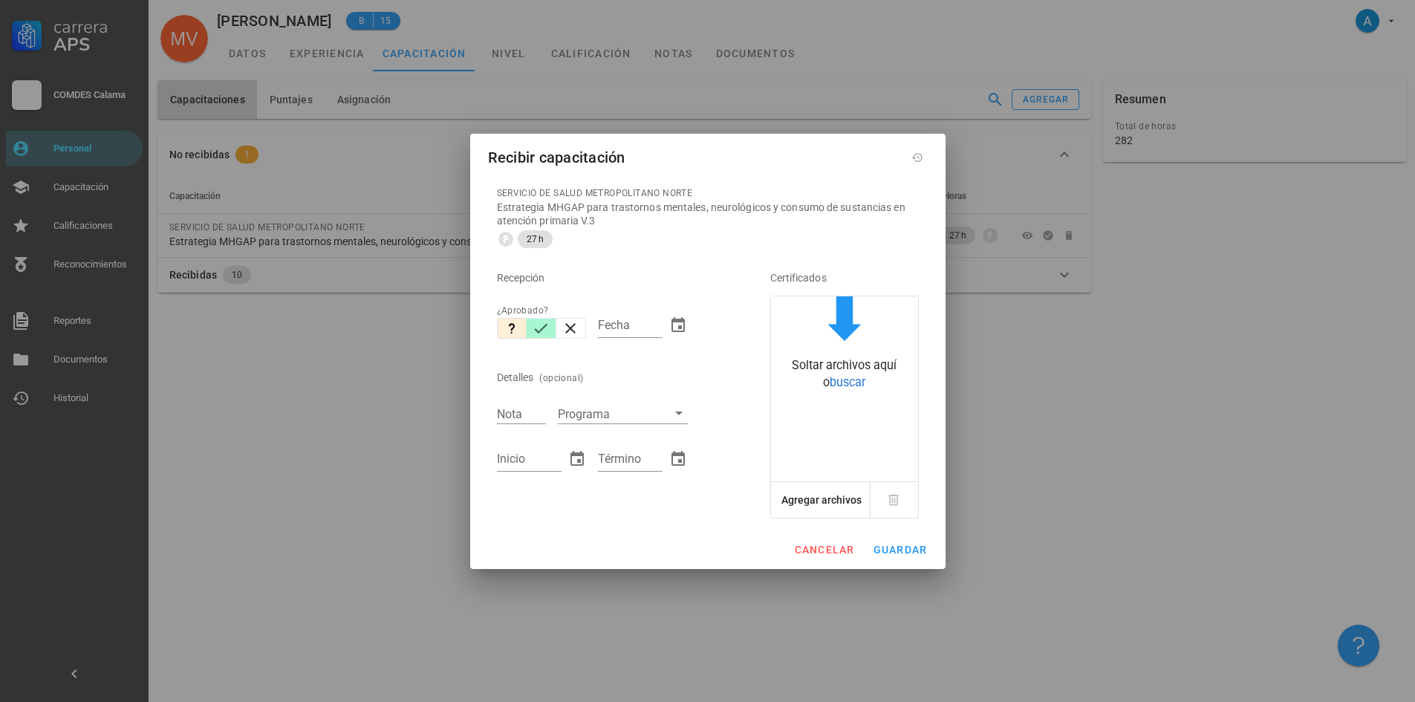
click at [540, 322] on icon "button" at bounding box center [541, 328] width 18 height 18
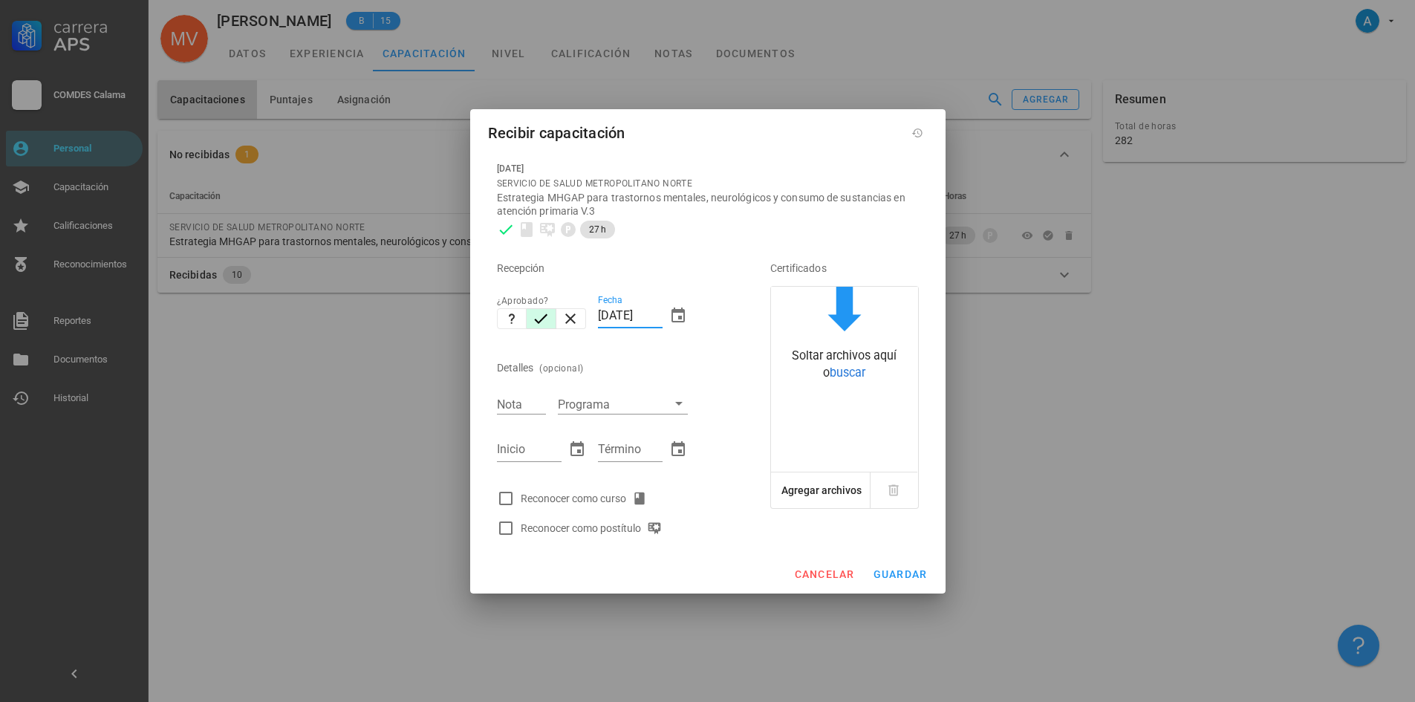
drag, startPoint x: 629, startPoint y: 311, endPoint x: 601, endPoint y: 317, distance: 28.8
click at [601, 317] on input "[DATE]" at bounding box center [630, 316] width 65 height 24
type input "[DATE]"
click at [534, 400] on input "Nota" at bounding box center [521, 403] width 49 height 19
type input "6,1"
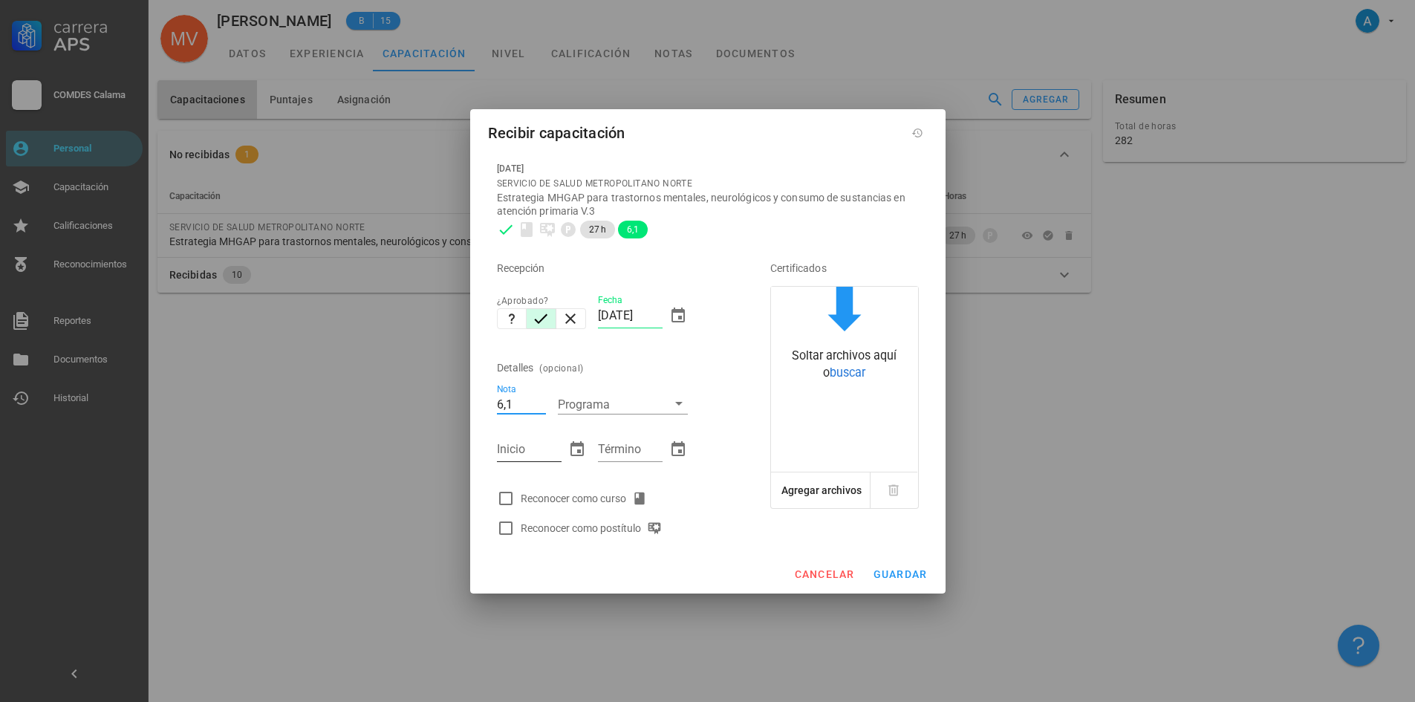
click at [515, 451] on input "Inicio" at bounding box center [529, 449] width 65 height 24
type input "04/08/2025"
click at [607, 446] on input "Término" at bounding box center [630, 449] width 65 height 24
type input "05/09/2025"
click at [508, 496] on div at bounding box center [505, 498] width 25 height 25
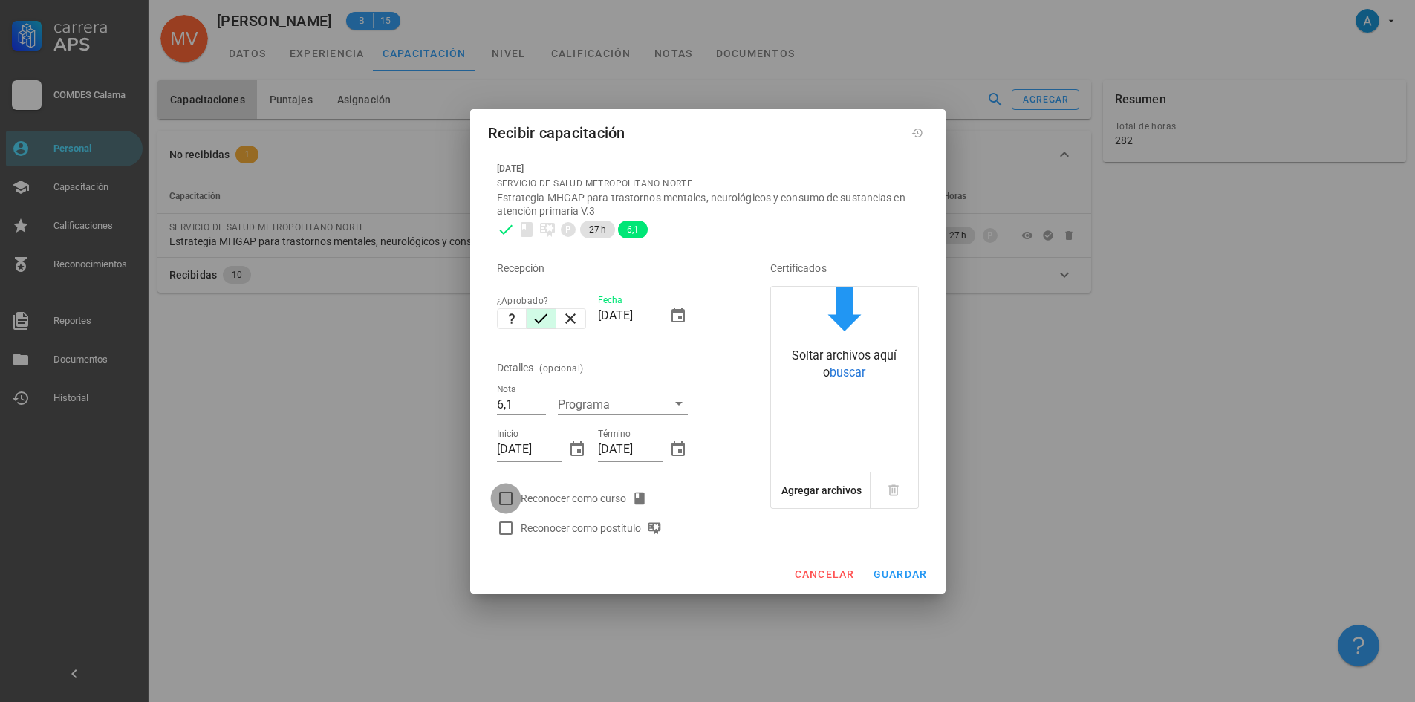
checkbox input "true"
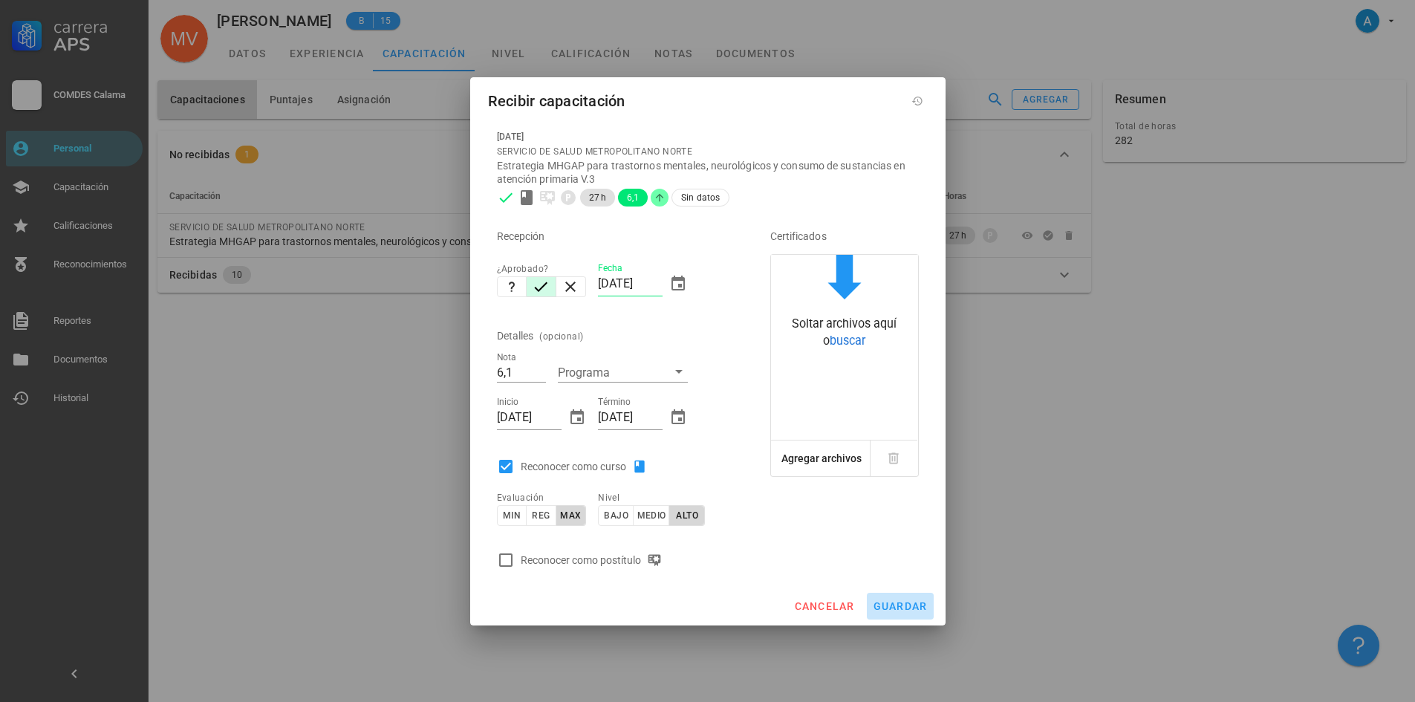
click at [888, 608] on span "guardar" at bounding box center [900, 606] width 55 height 12
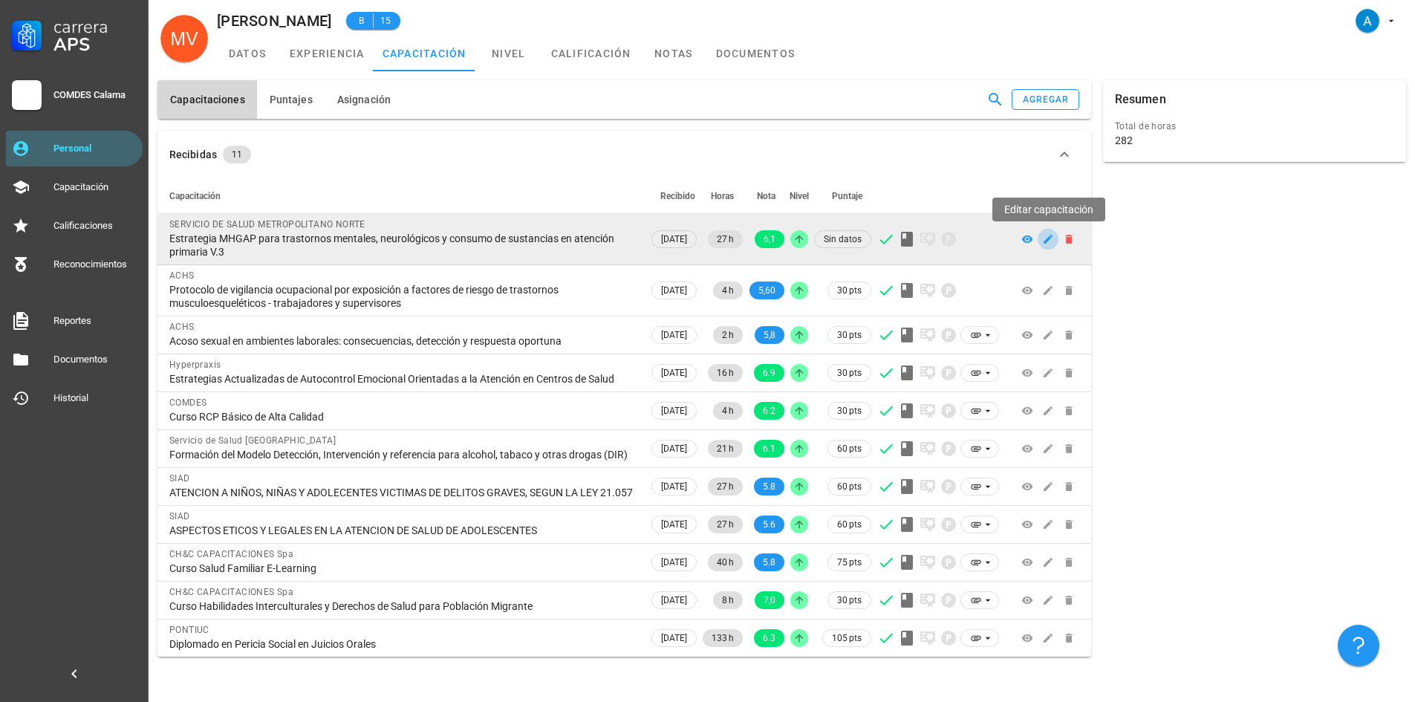
click at [1043, 235] on icon "button" at bounding box center [1048, 239] width 12 height 12
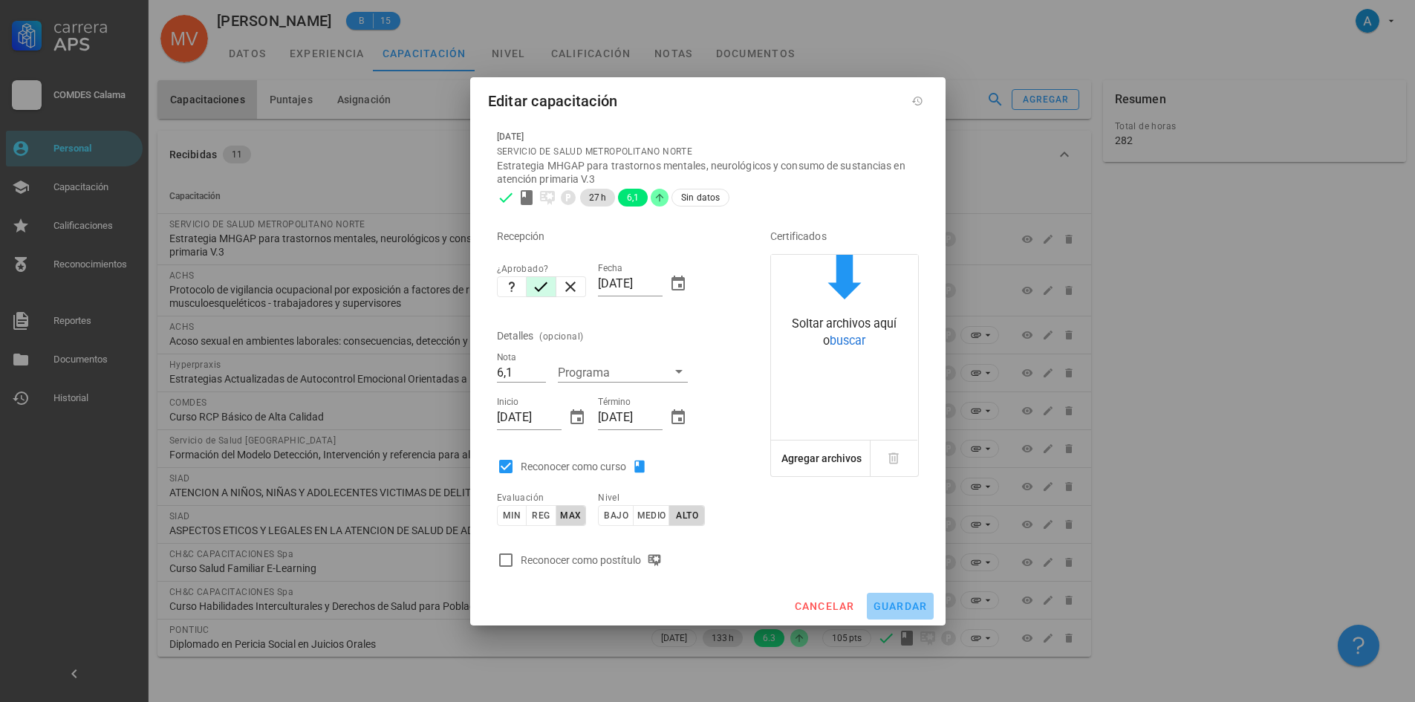
click at [903, 605] on span "guardar" at bounding box center [900, 606] width 55 height 12
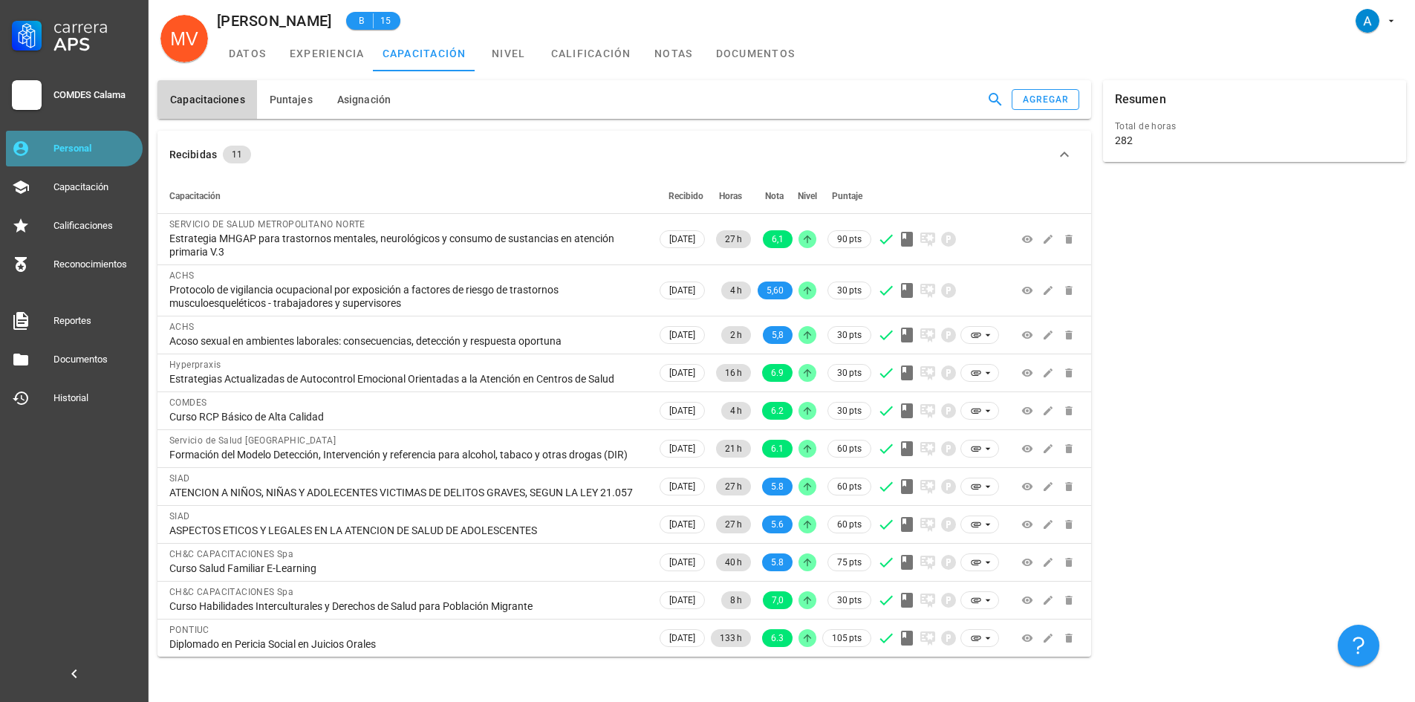
click at [86, 158] on div "Personal" at bounding box center [94, 149] width 83 height 24
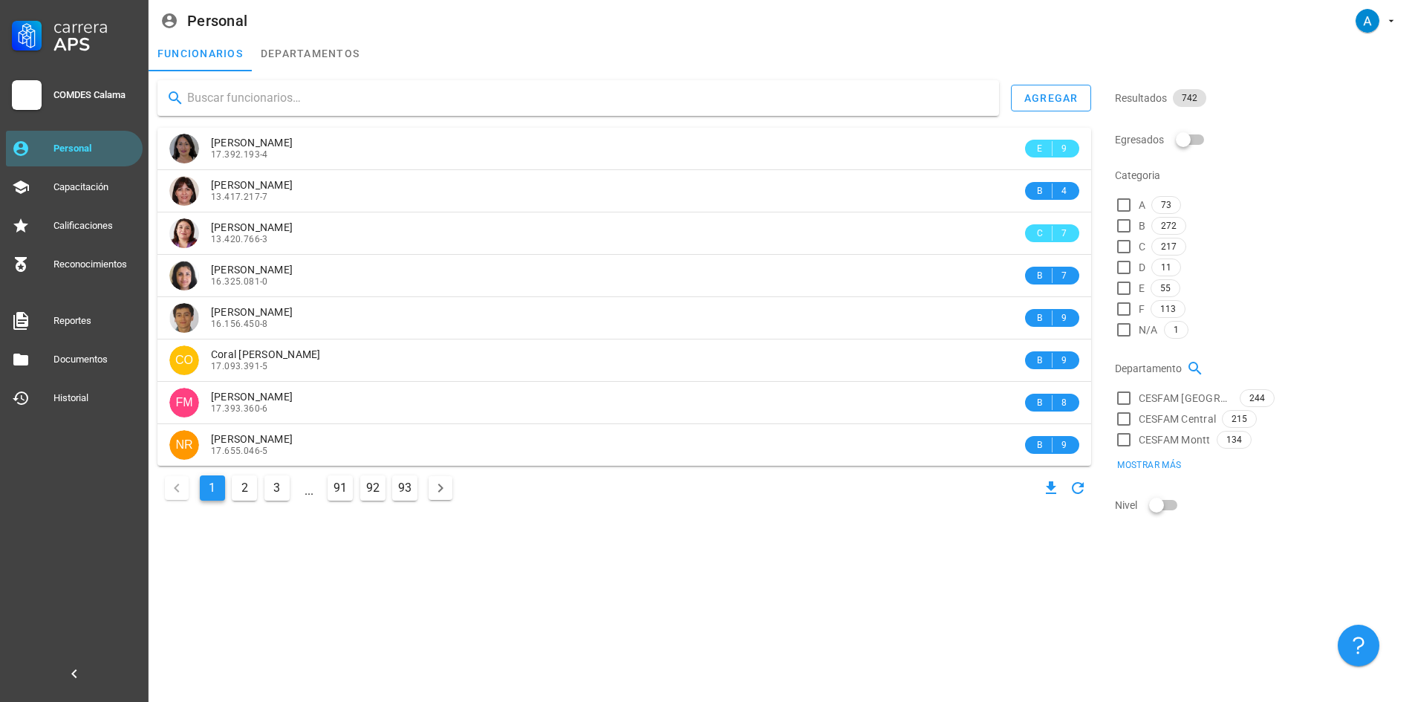
click at [273, 103] on input "text" at bounding box center [587, 98] width 800 height 24
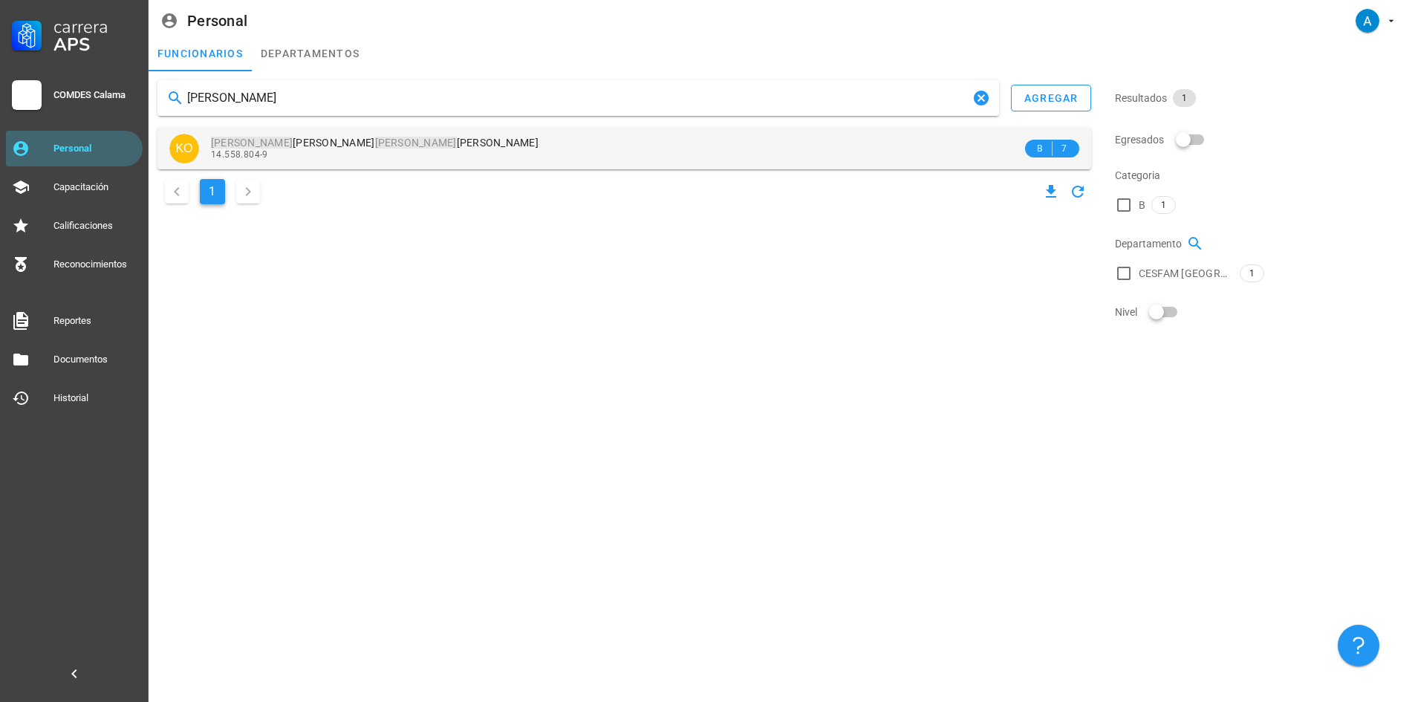
type input "katty ocampo"
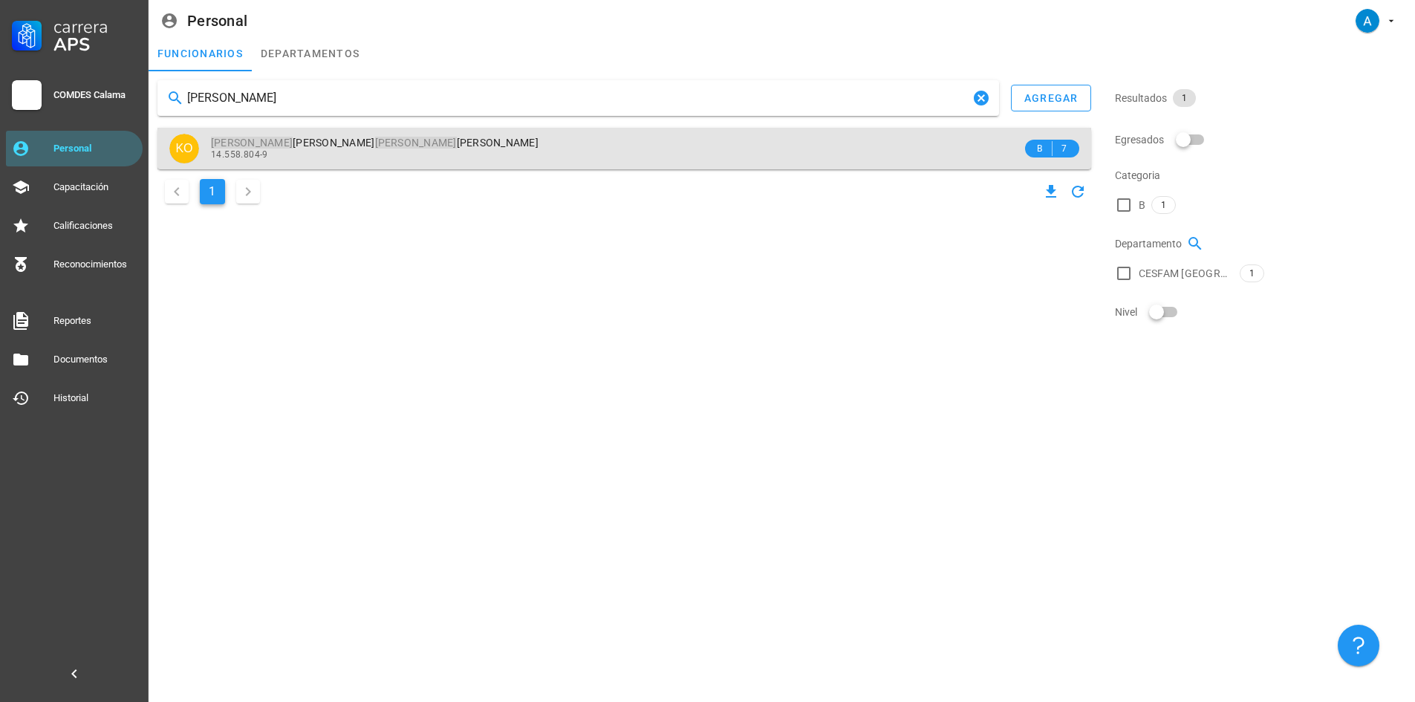
click at [321, 140] on span "Katty Ines Ocampo Colque" at bounding box center [374, 143] width 327 height 12
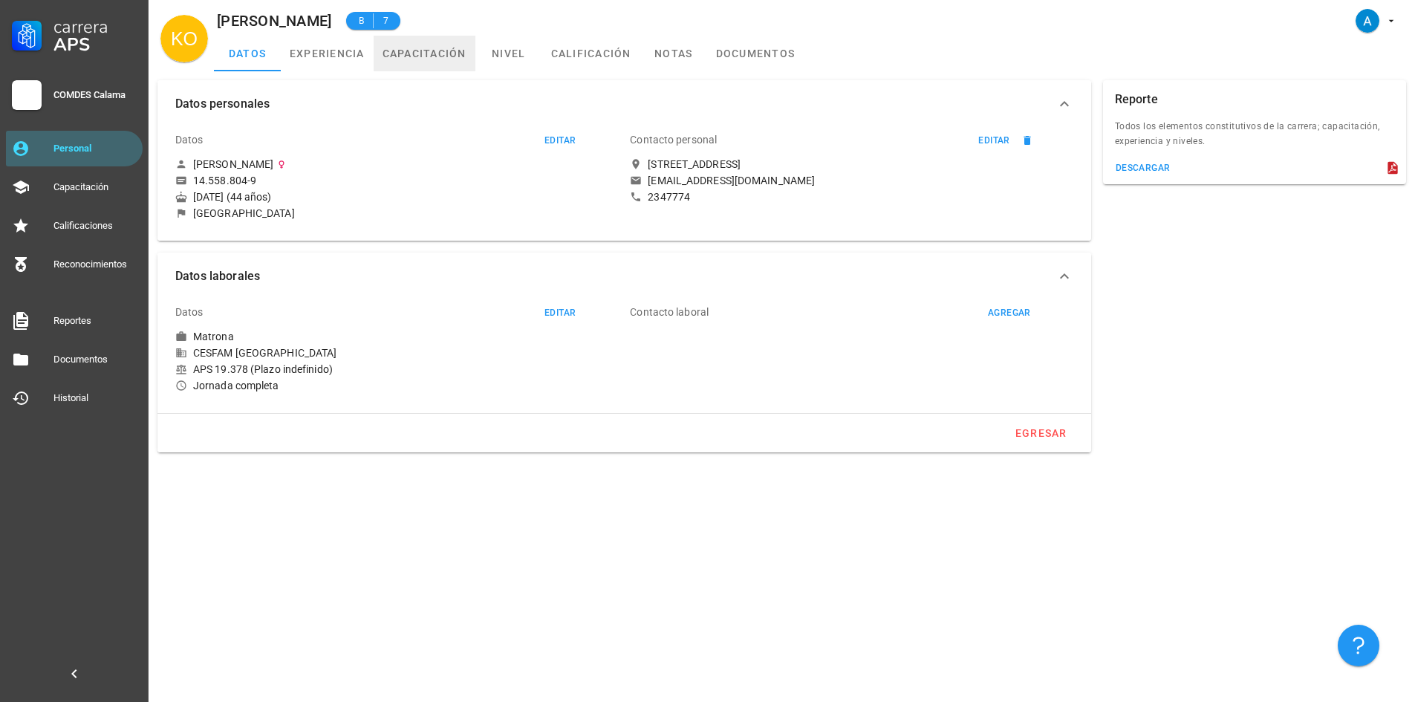
click at [440, 51] on link "capacitación" at bounding box center [425, 54] width 102 height 36
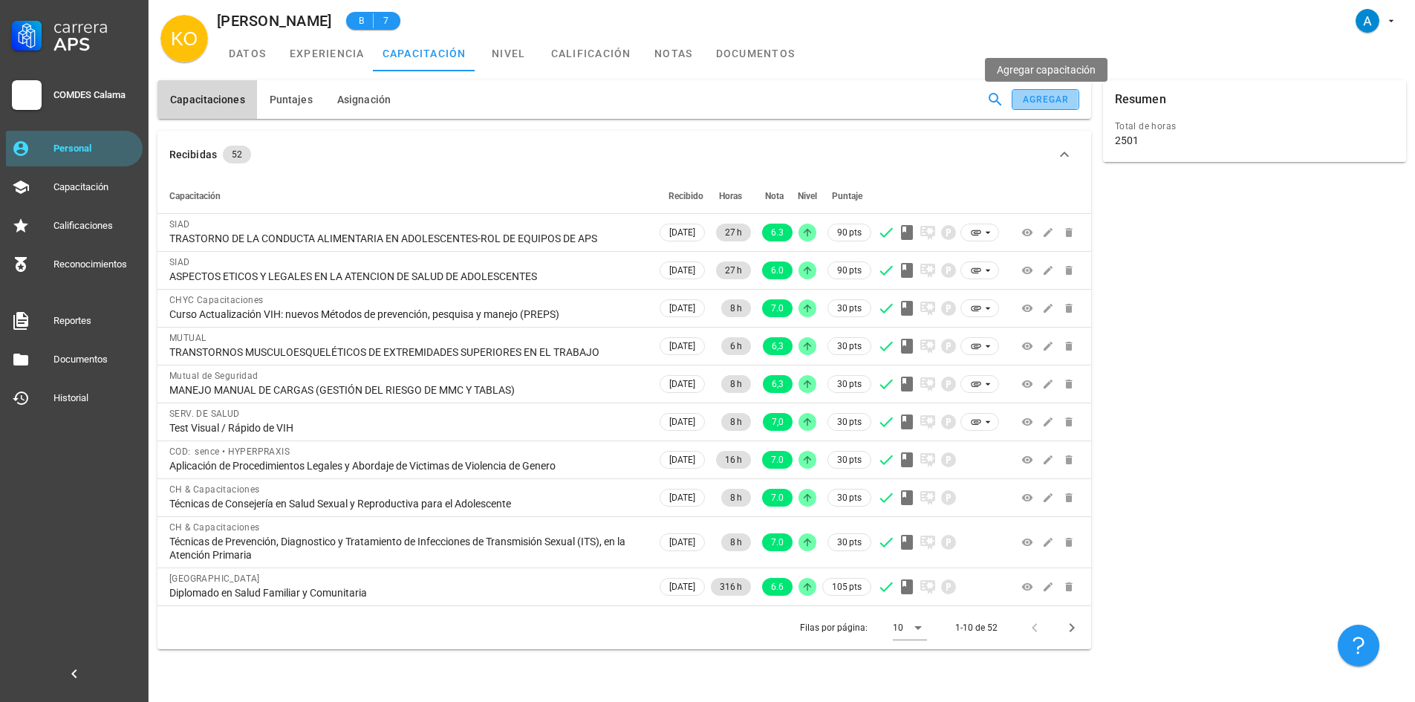
click at [1035, 95] on div "agregar" at bounding box center [1046, 99] width 48 height 10
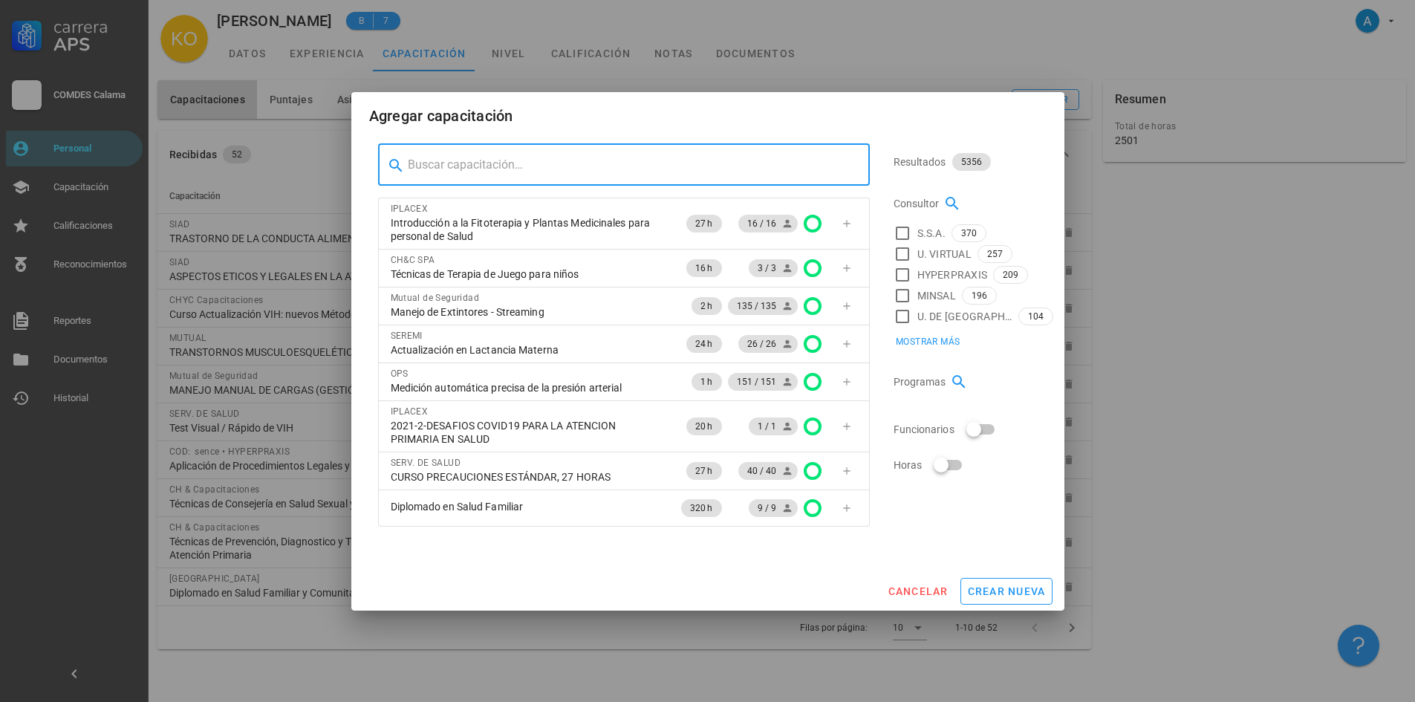
click at [610, 164] on input "text" at bounding box center [633, 165] width 450 height 24
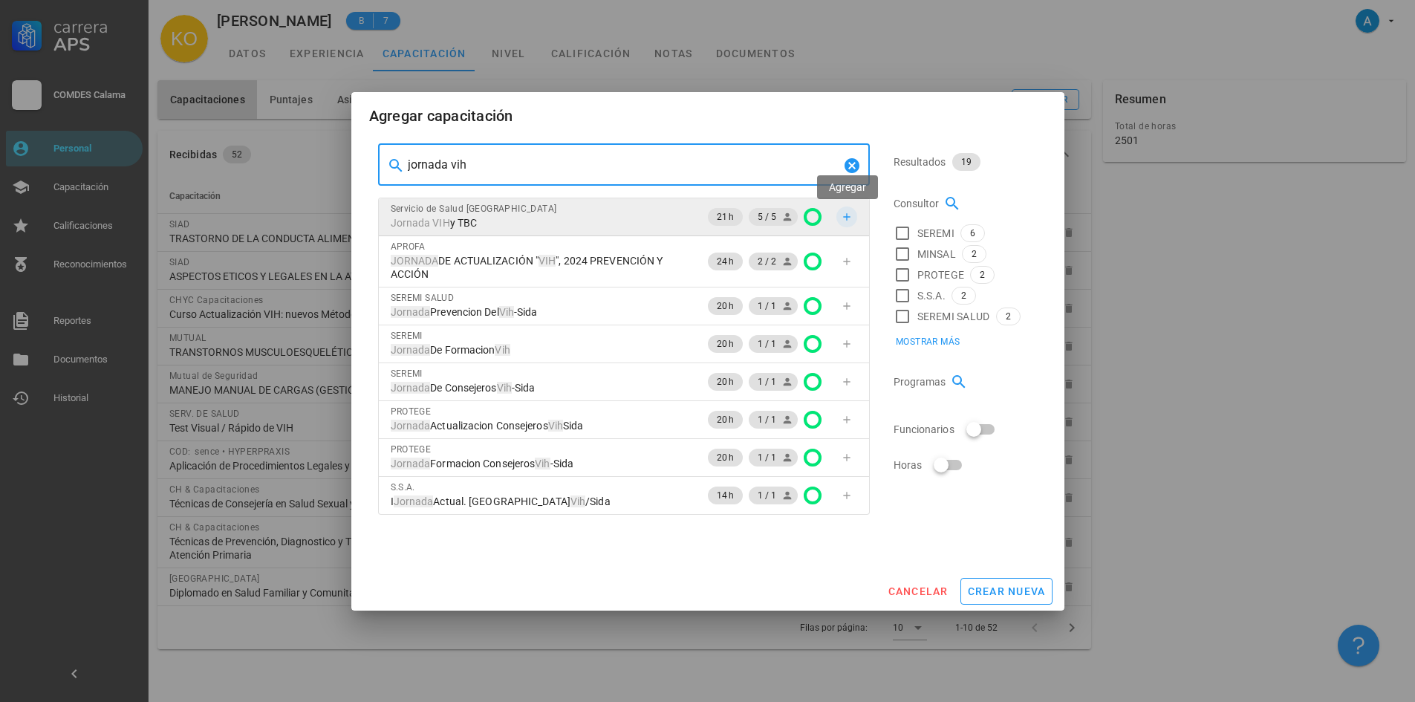
type input "jornada vih"
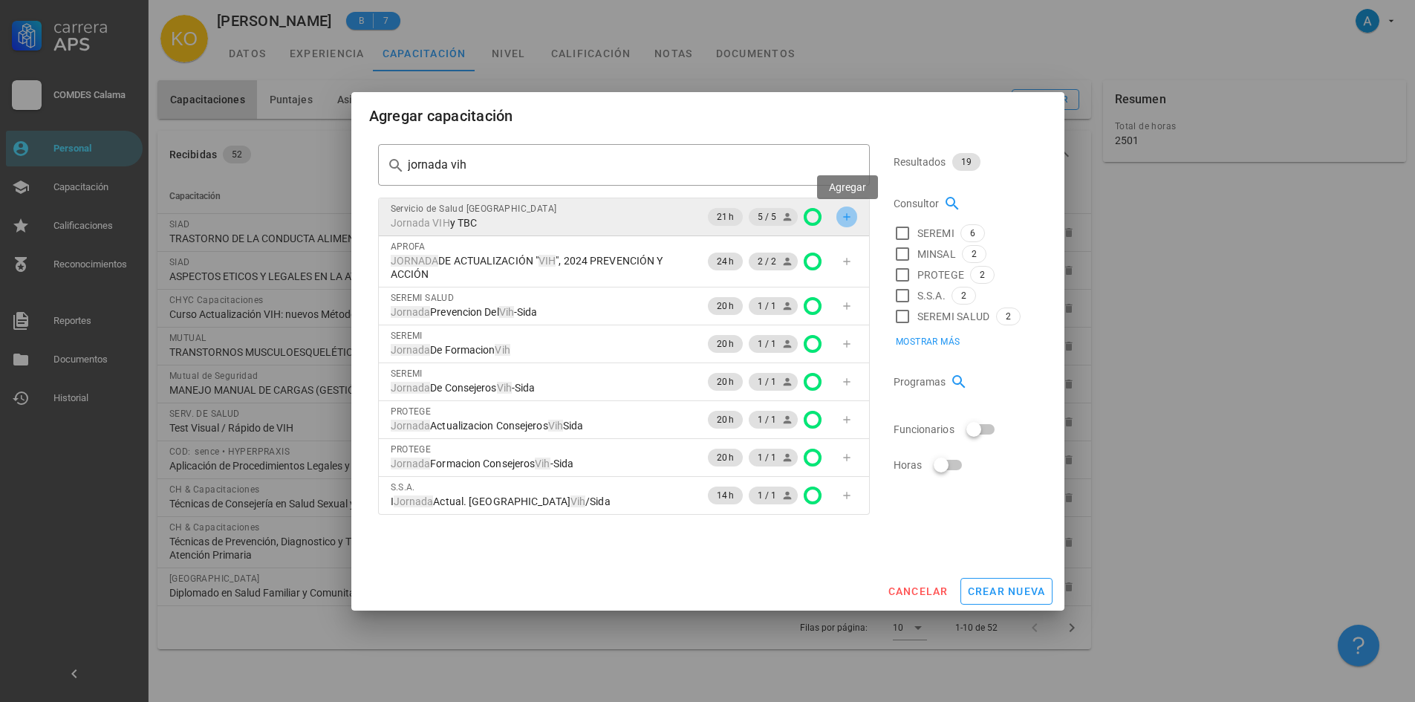
click at [842, 216] on icon "button" at bounding box center [847, 217] width 12 height 12
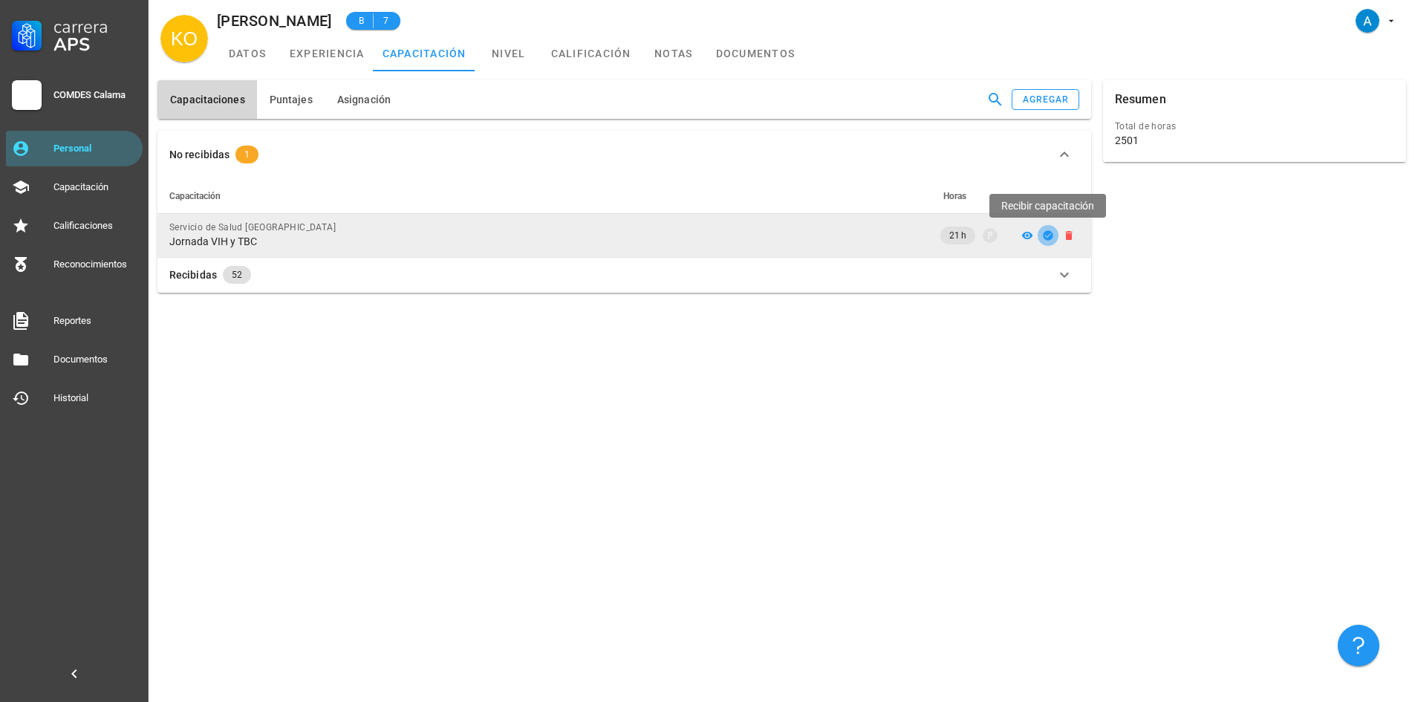
click at [1047, 232] on icon "button" at bounding box center [1048, 235] width 10 height 10
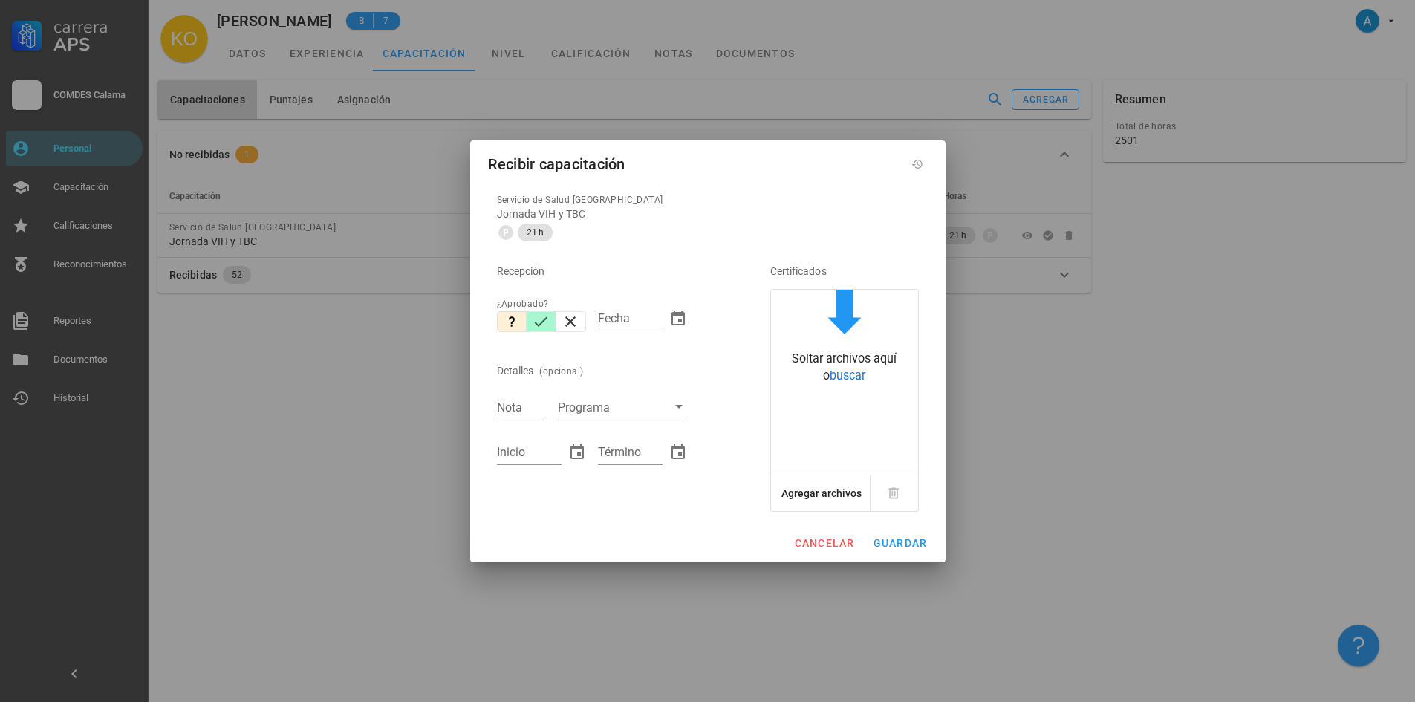
click at [541, 326] on icon "button" at bounding box center [541, 322] width 18 height 18
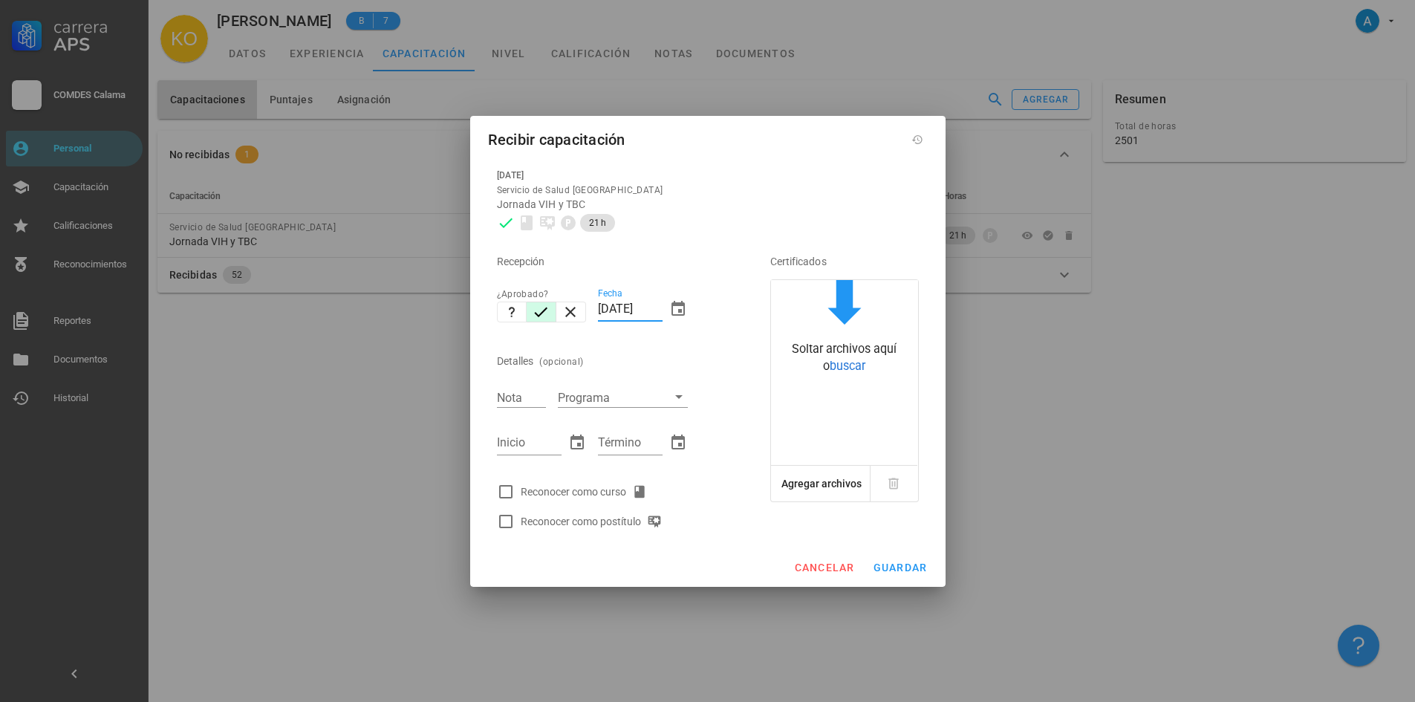
drag, startPoint x: 631, startPoint y: 304, endPoint x: 597, endPoint y: 310, distance: 34.8
click at [597, 310] on div "Fecha [DATE]" at bounding box center [643, 311] width 102 height 64
type input "[DATE]"
click at [513, 396] on input "Nota" at bounding box center [521, 397] width 49 height 19
type input "7,0"
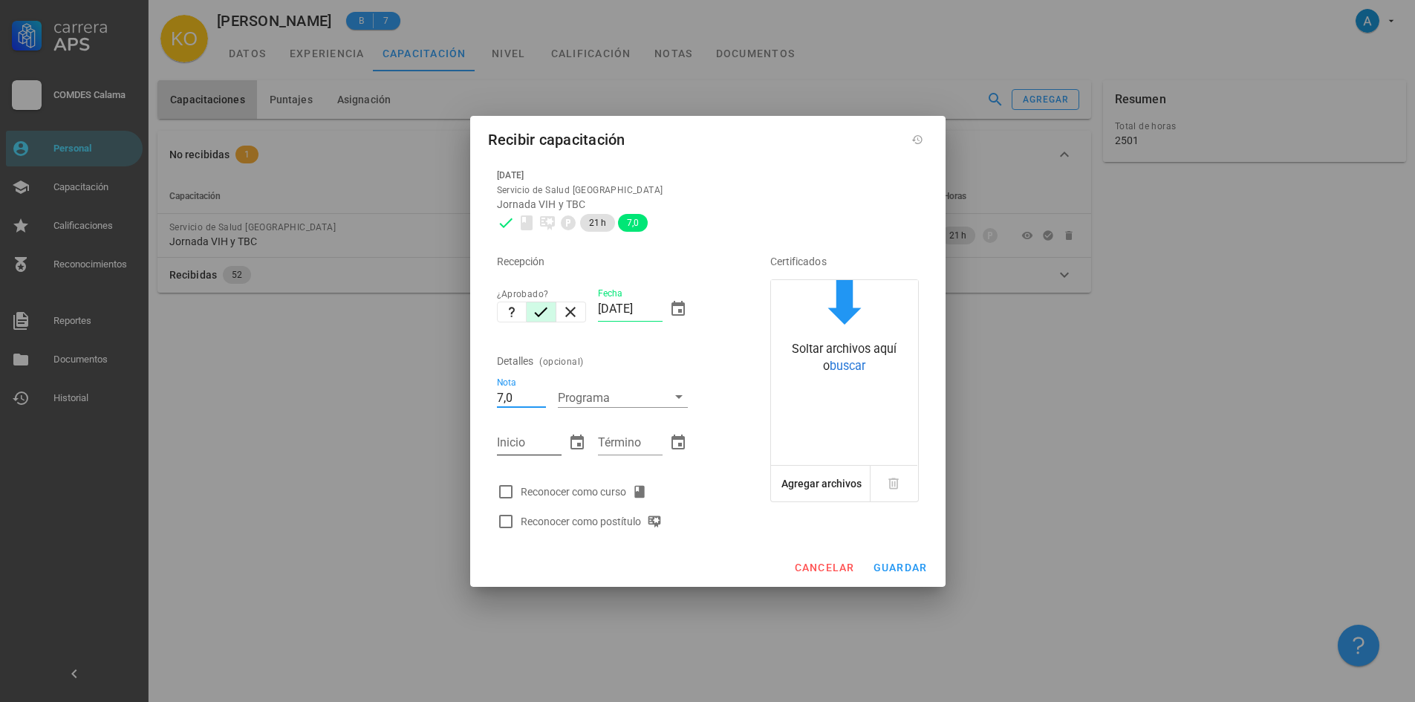
click at [517, 440] on input "Inicio" at bounding box center [529, 443] width 65 height 24
type input "21/11/2024"
click at [611, 443] on input "Término" at bounding box center [630, 443] width 65 height 24
type input "22/11/2024"
click at [503, 489] on div at bounding box center [505, 491] width 25 height 25
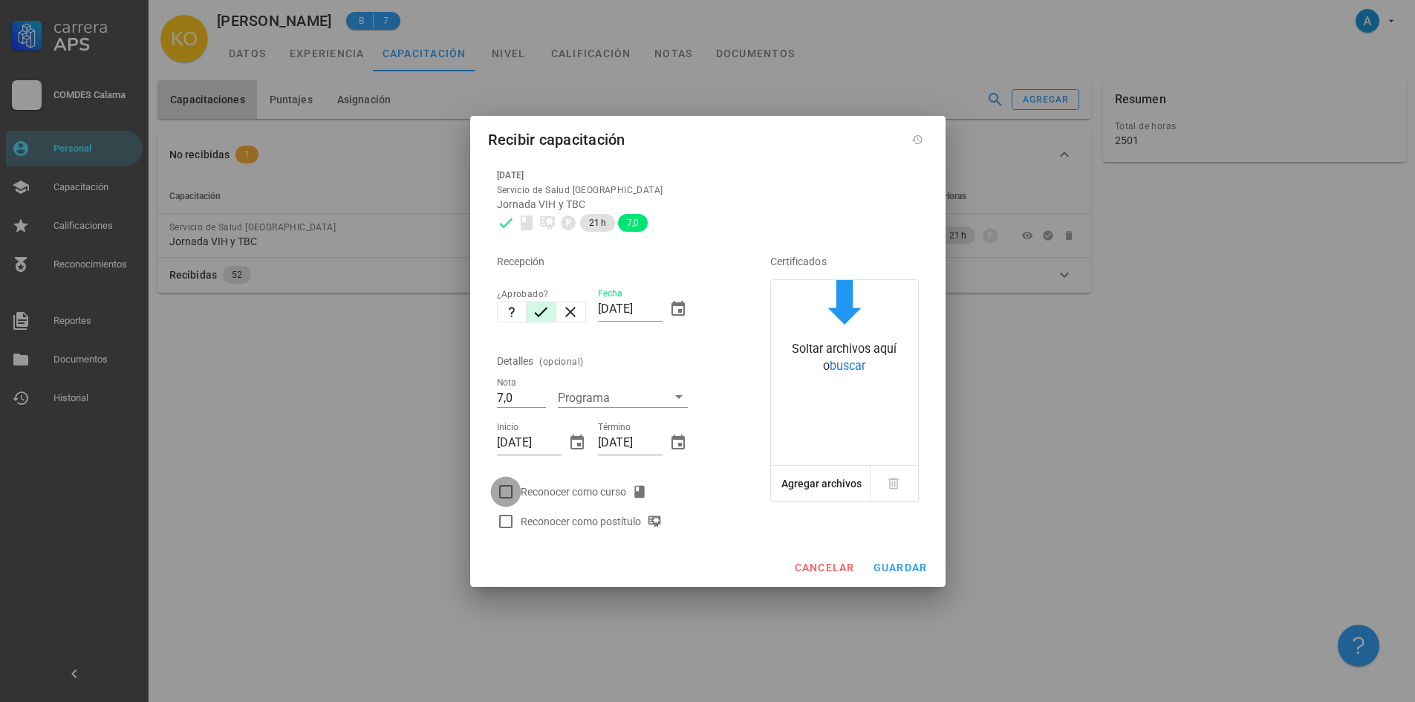
checkbox input "true"
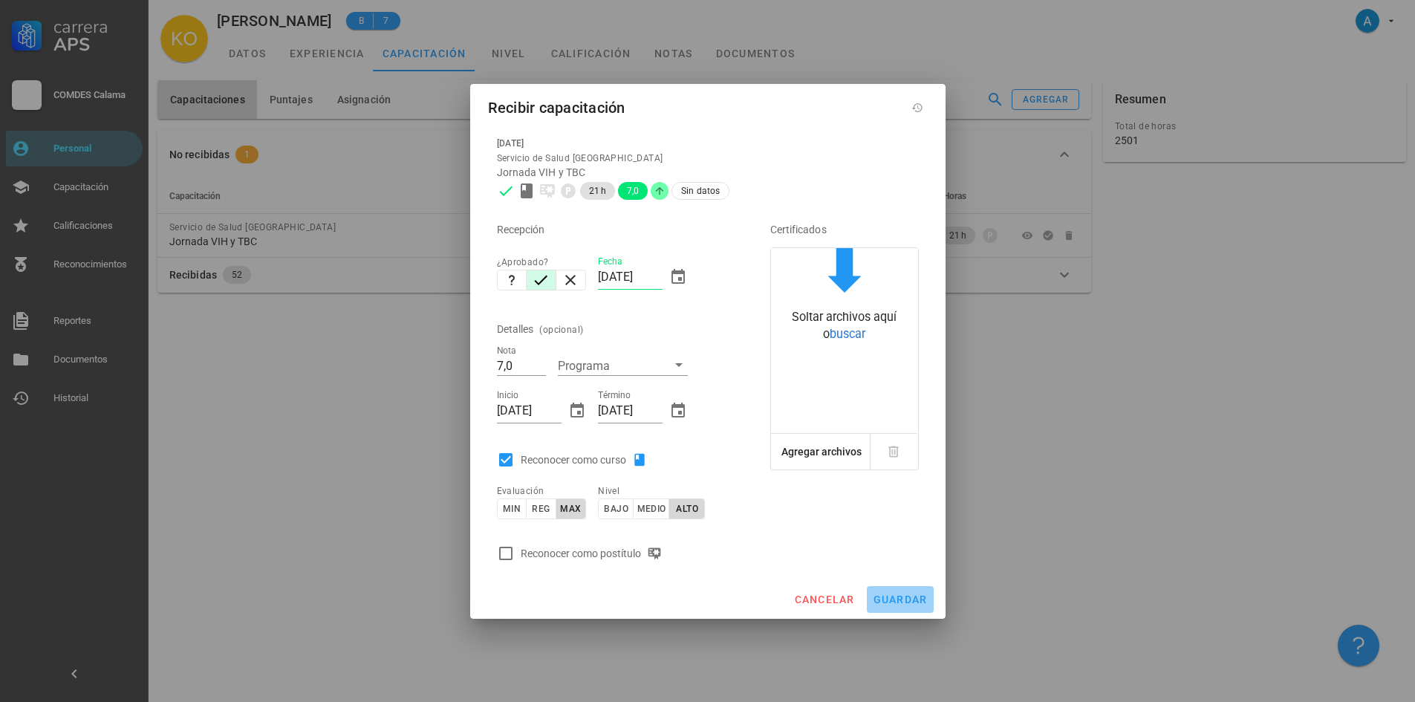
click at [918, 593] on span "guardar" at bounding box center [900, 599] width 55 height 12
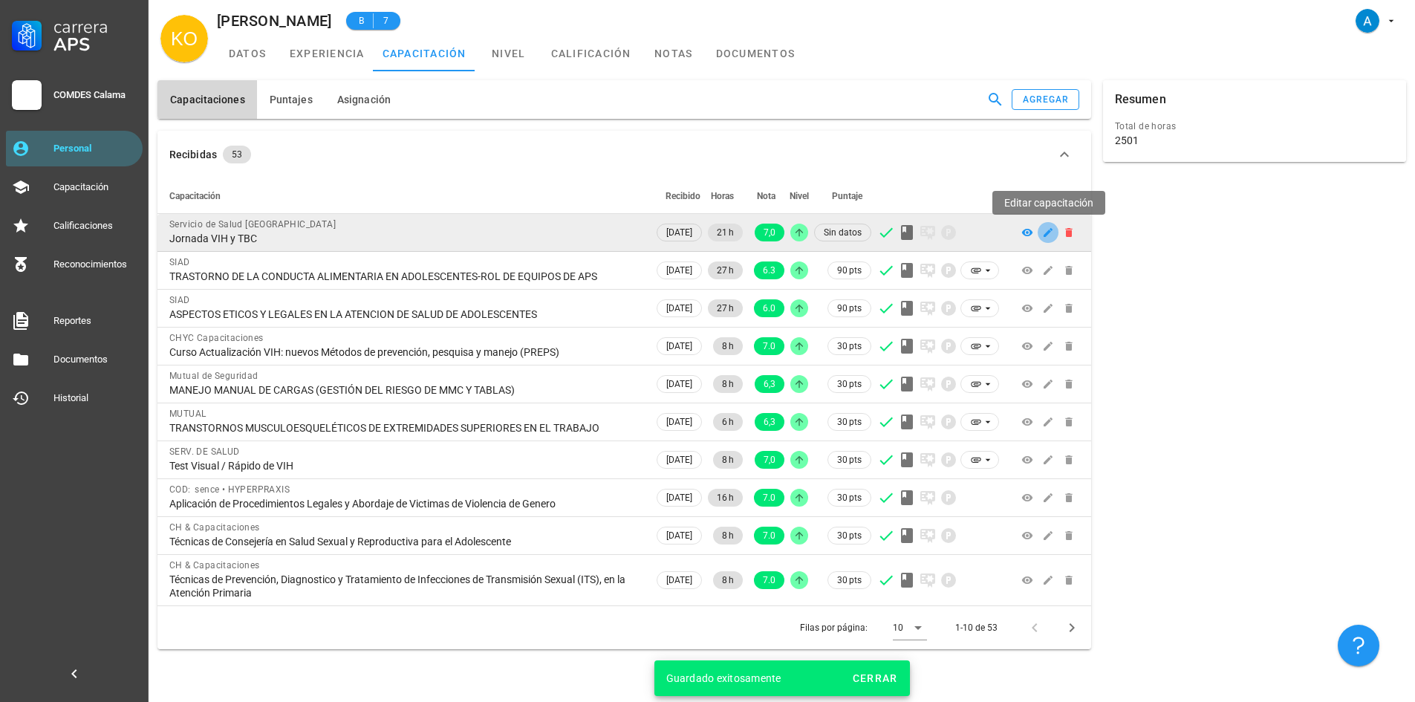
click at [1049, 233] on icon "button" at bounding box center [1047, 232] width 9 height 9
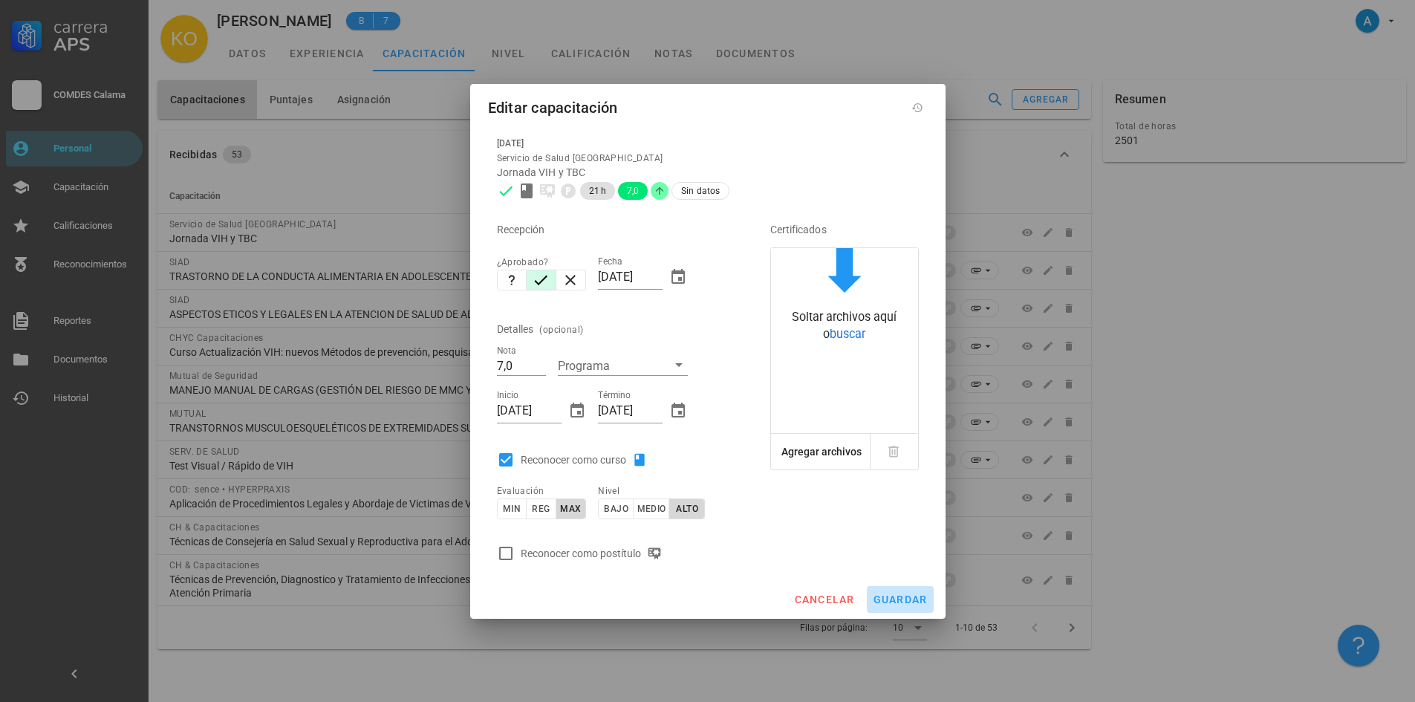
click at [896, 591] on button "guardar" at bounding box center [900, 599] width 67 height 27
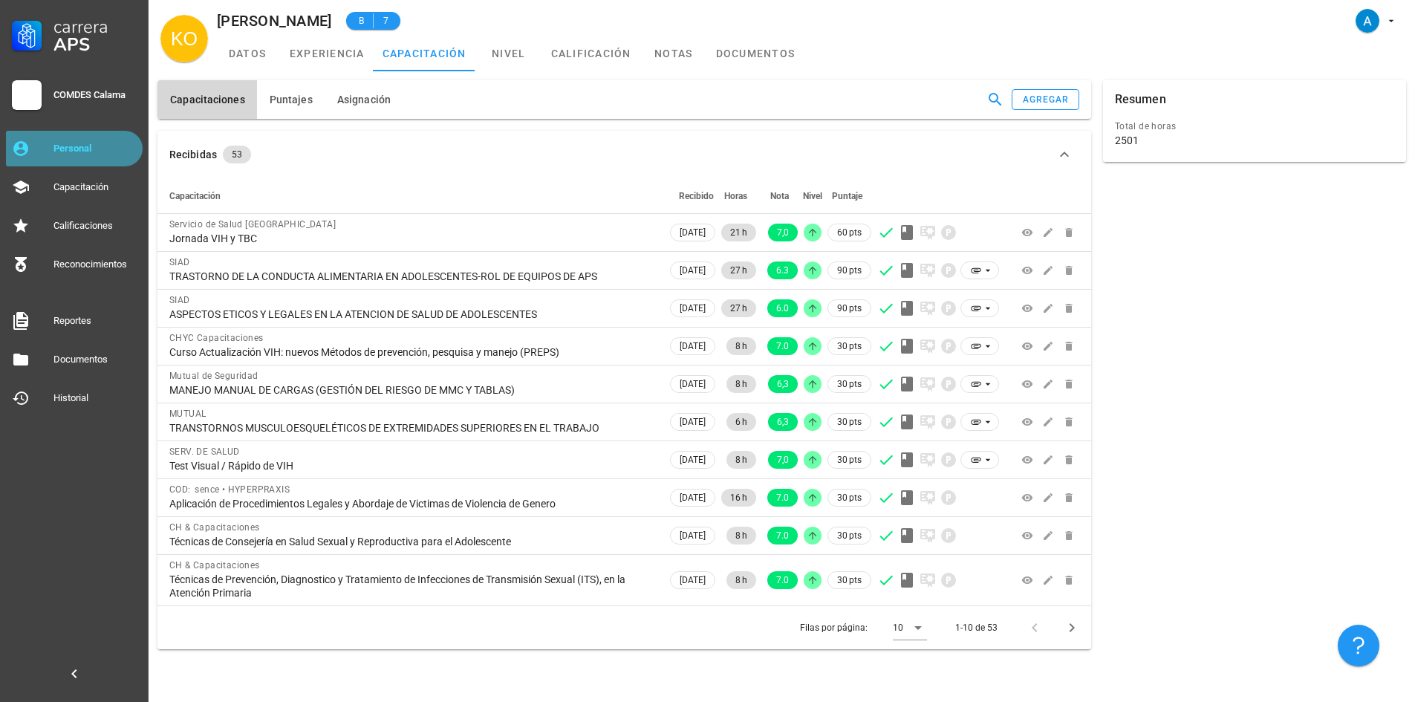
click at [105, 151] on div "Personal" at bounding box center [94, 149] width 83 height 12
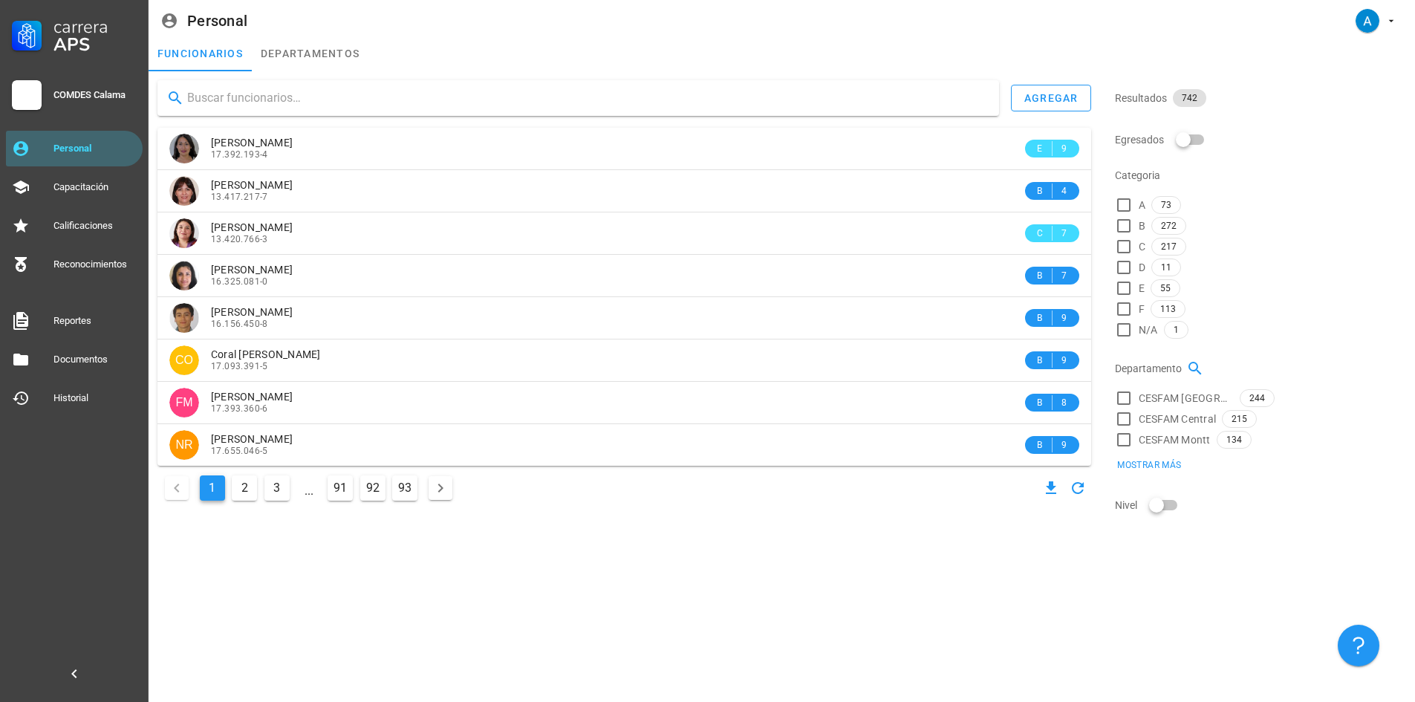
click at [250, 91] on input "text" at bounding box center [587, 98] width 800 height 24
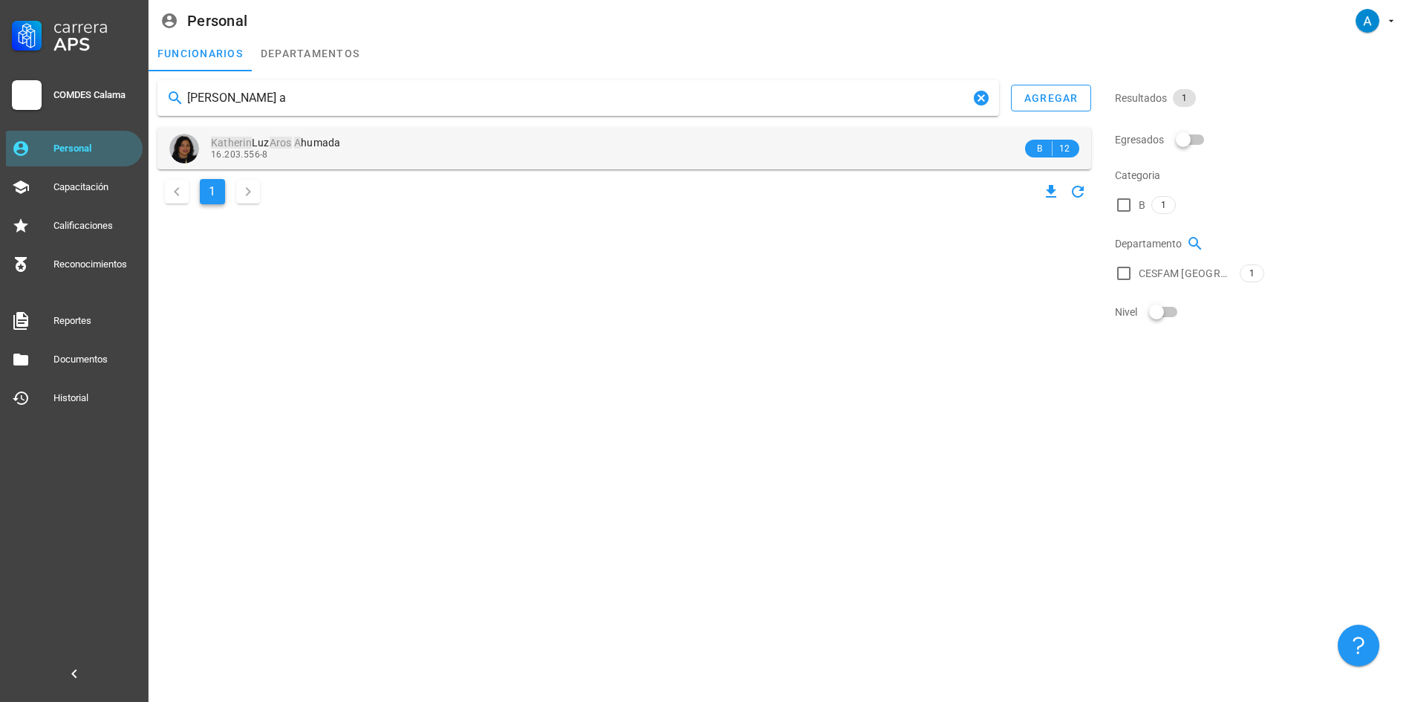
type input "katherine aros a"
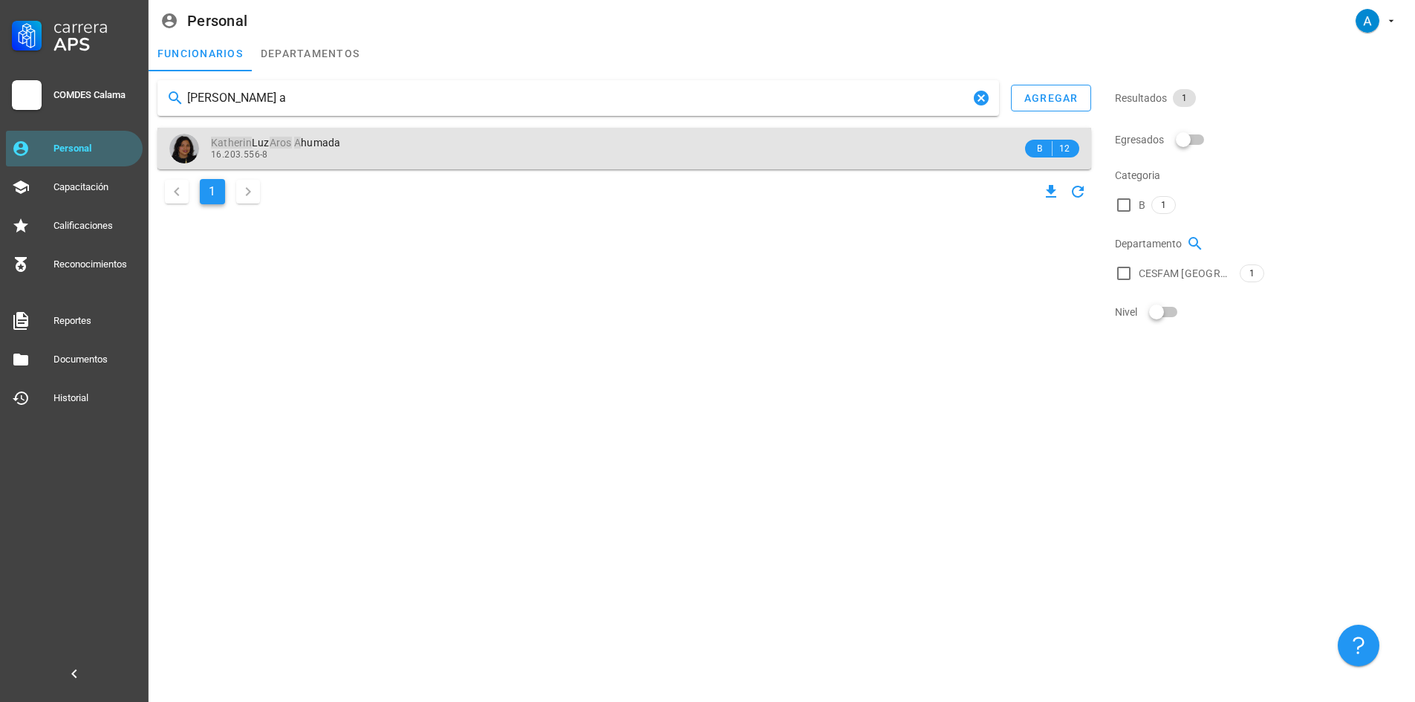
click at [273, 143] on mark "Aros" at bounding box center [281, 143] width 22 height 12
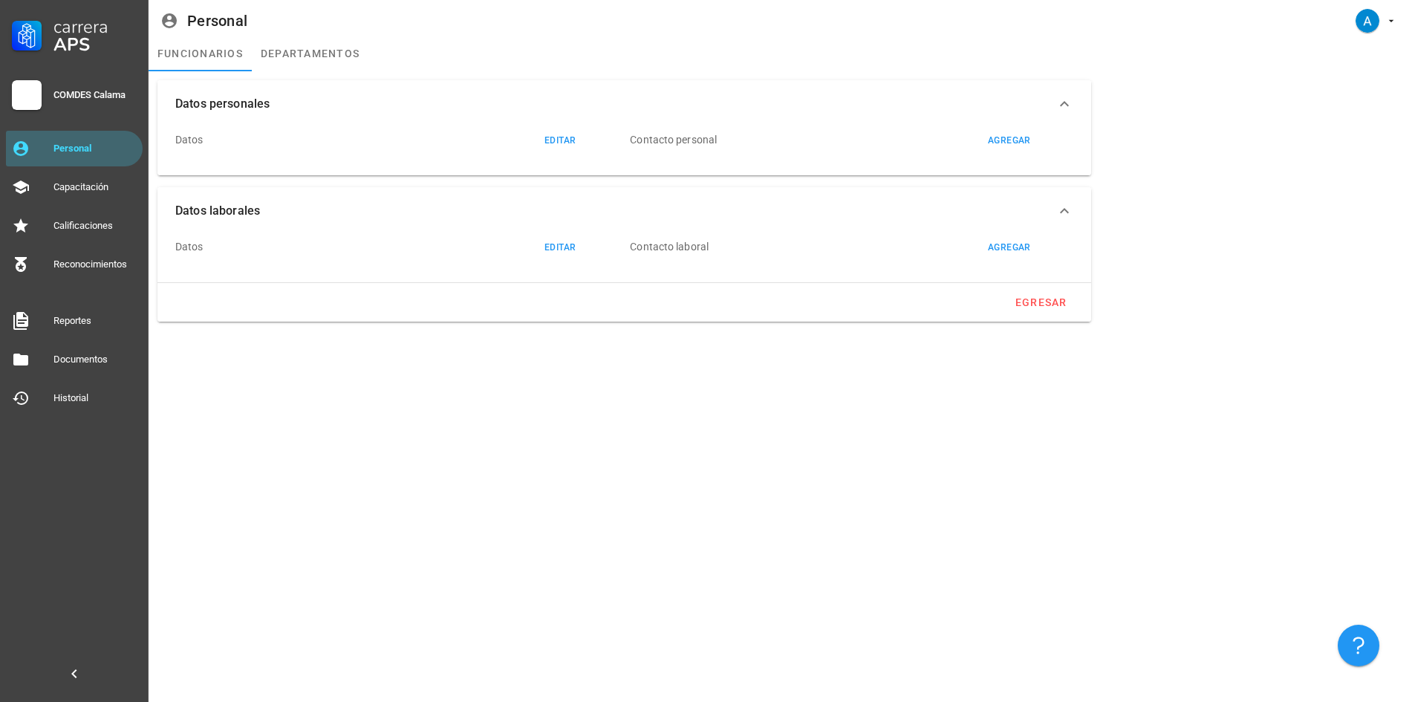
click at [273, 143] on div "Datos editar" at bounding box center [378, 140] width 407 height 36
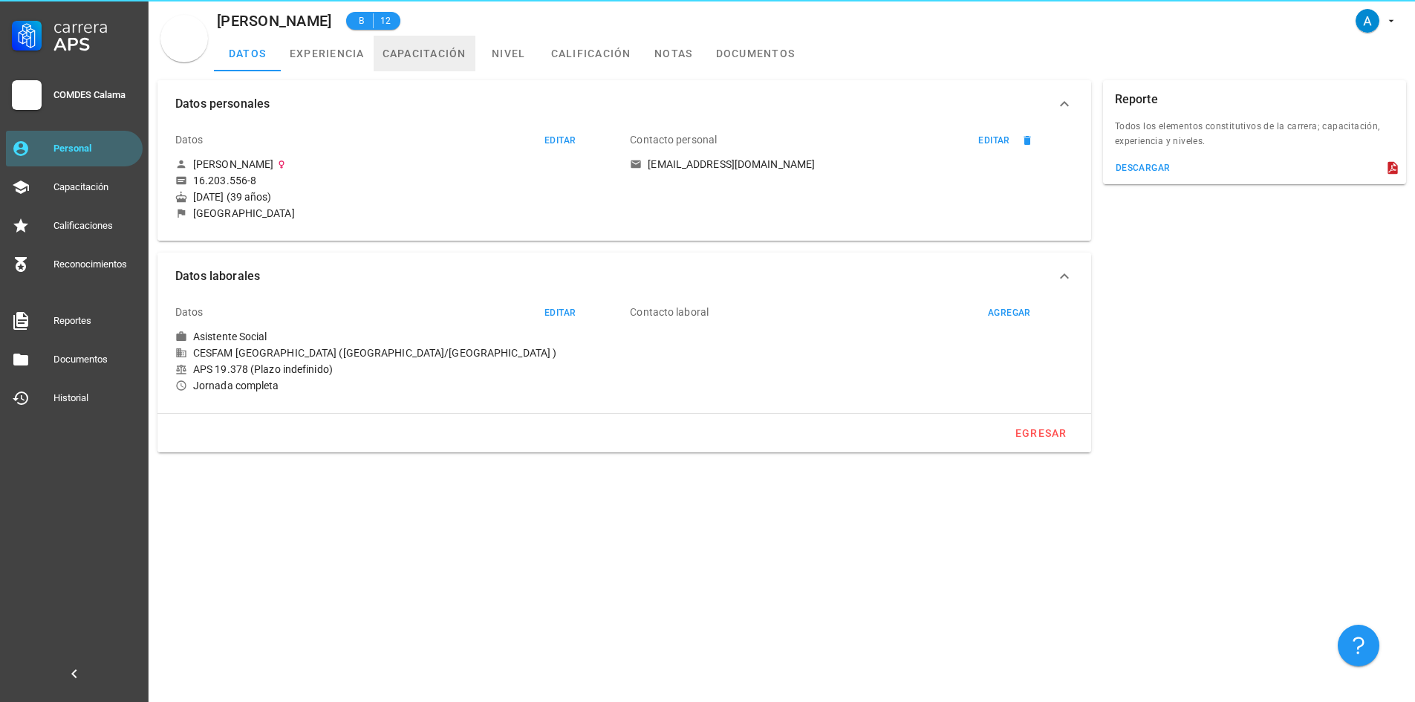
click at [425, 56] on link "capacitación" at bounding box center [425, 54] width 102 height 36
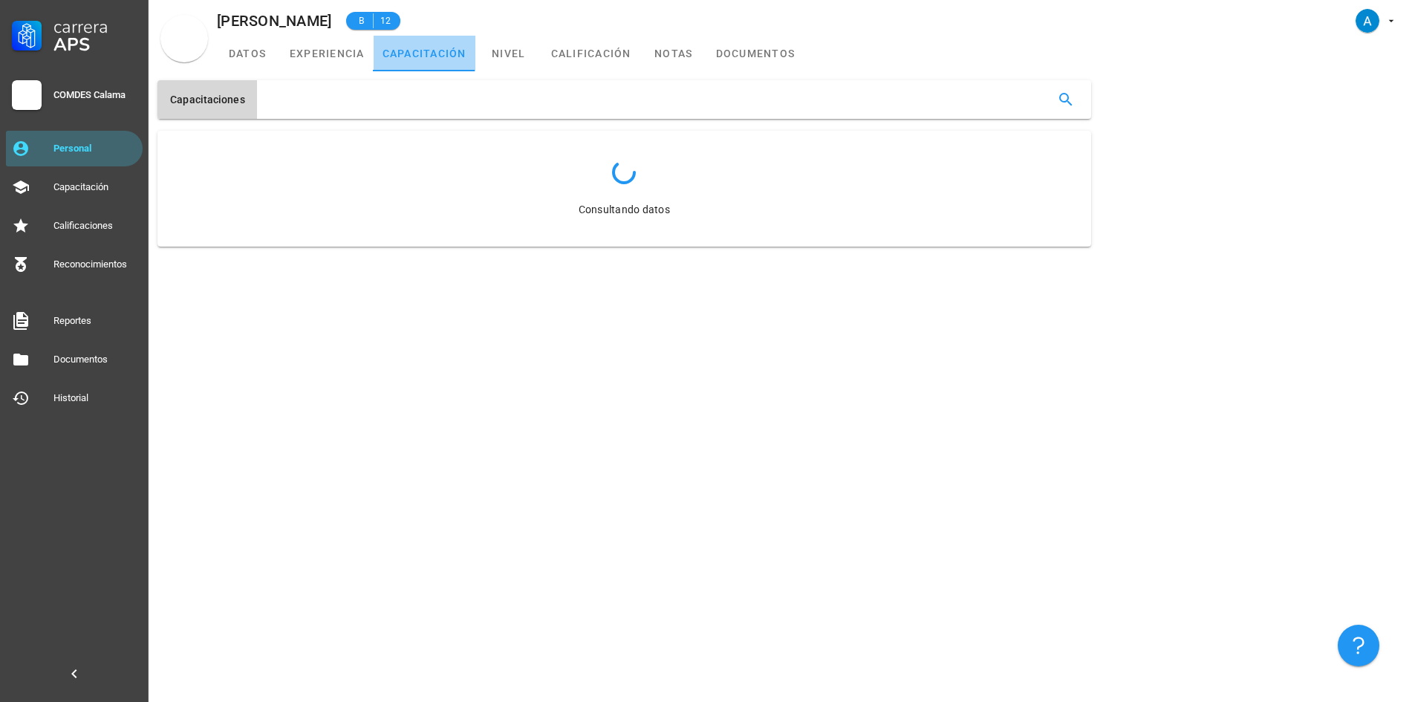
click at [425, 56] on link "capacitación" at bounding box center [425, 54] width 102 height 36
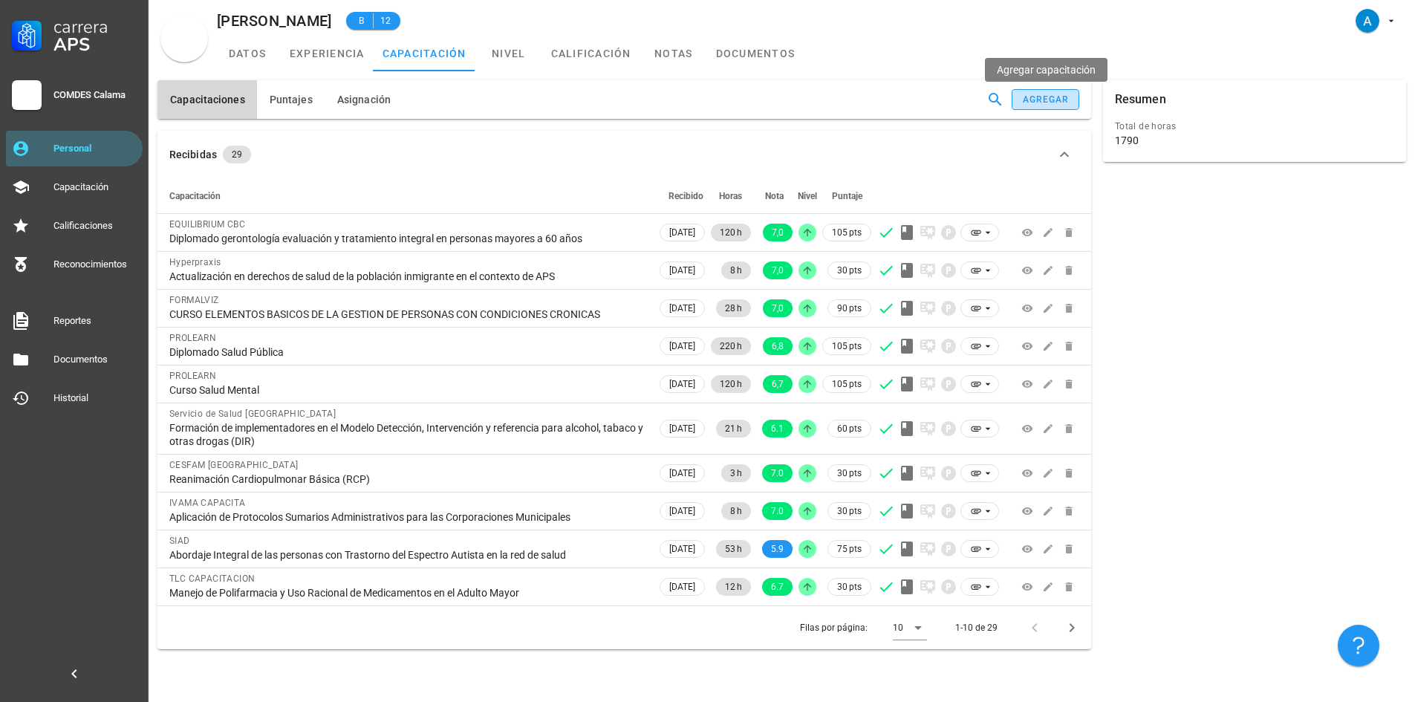
click at [1057, 97] on div "agregar" at bounding box center [1046, 99] width 48 height 10
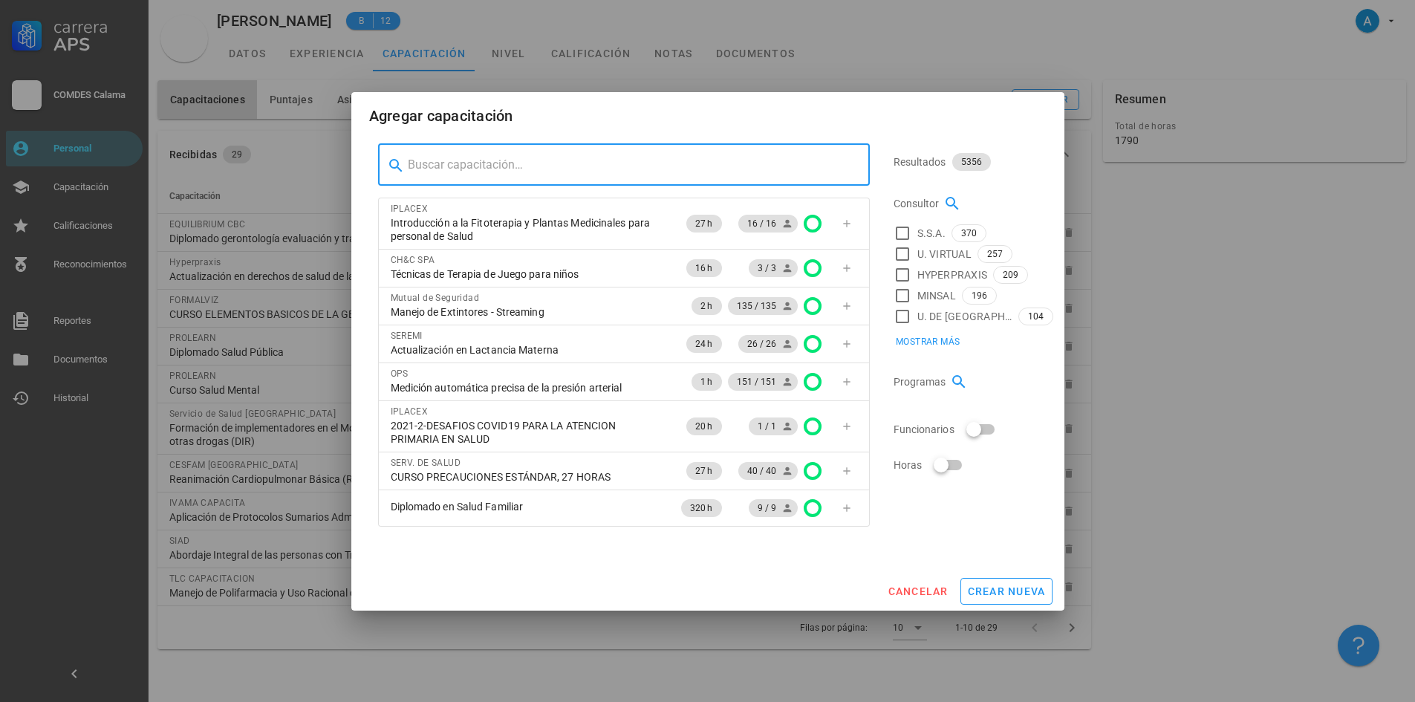
click at [520, 160] on input "text" at bounding box center [633, 165] width 450 height 24
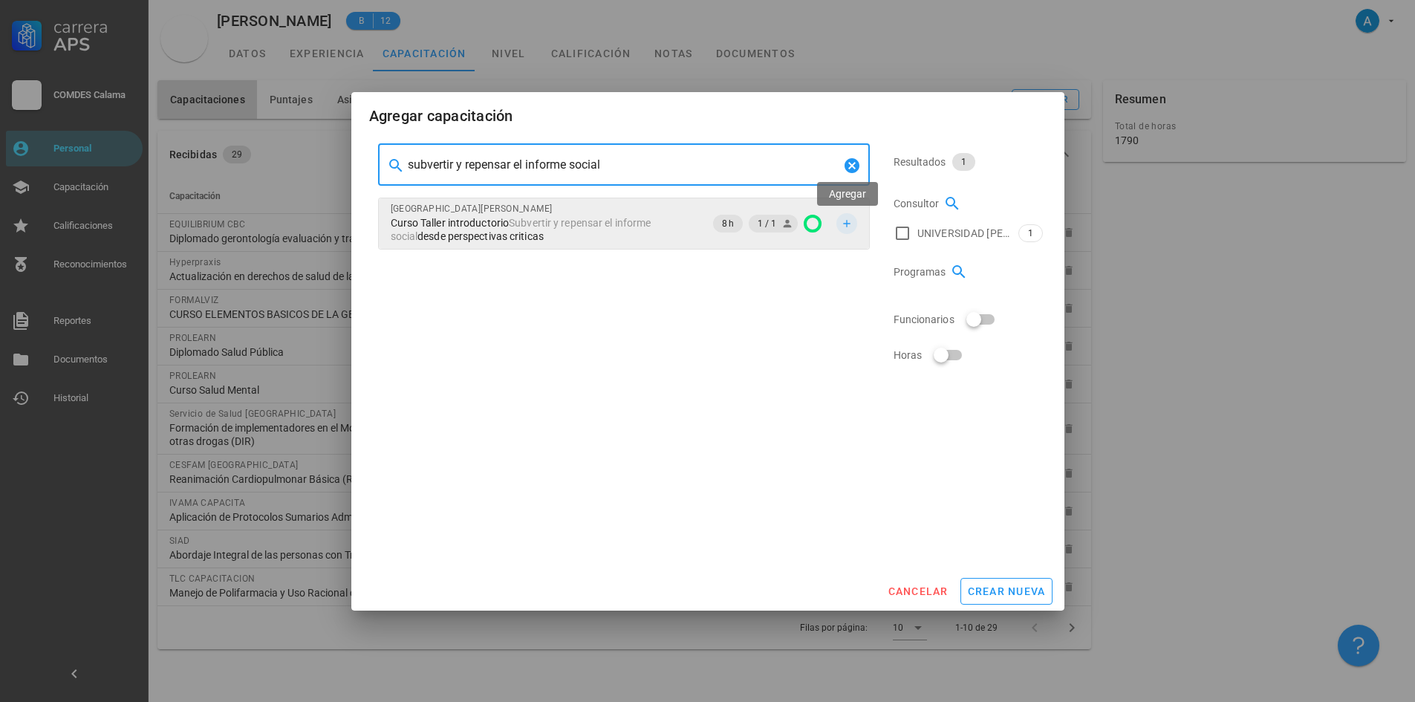
type input "subvertir y repensar el informe social"
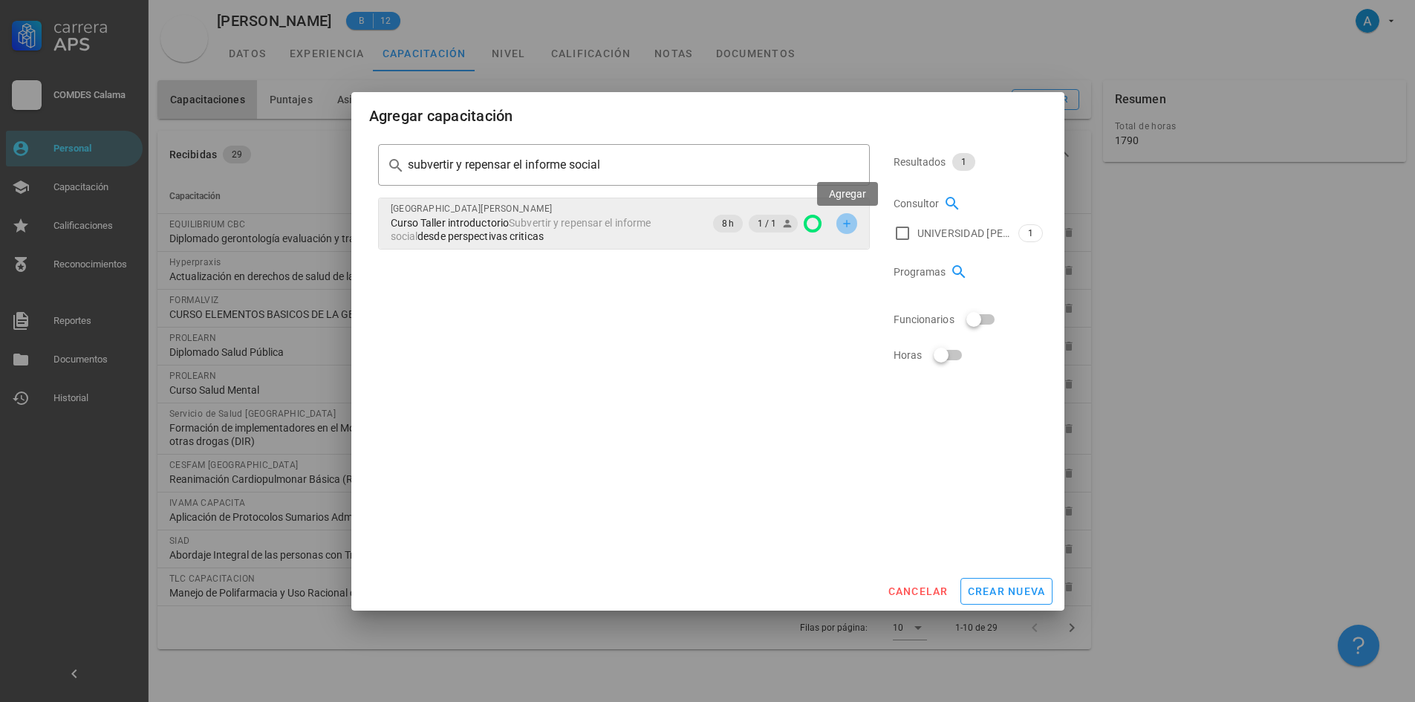
click at [851, 222] on icon "button" at bounding box center [847, 224] width 12 height 12
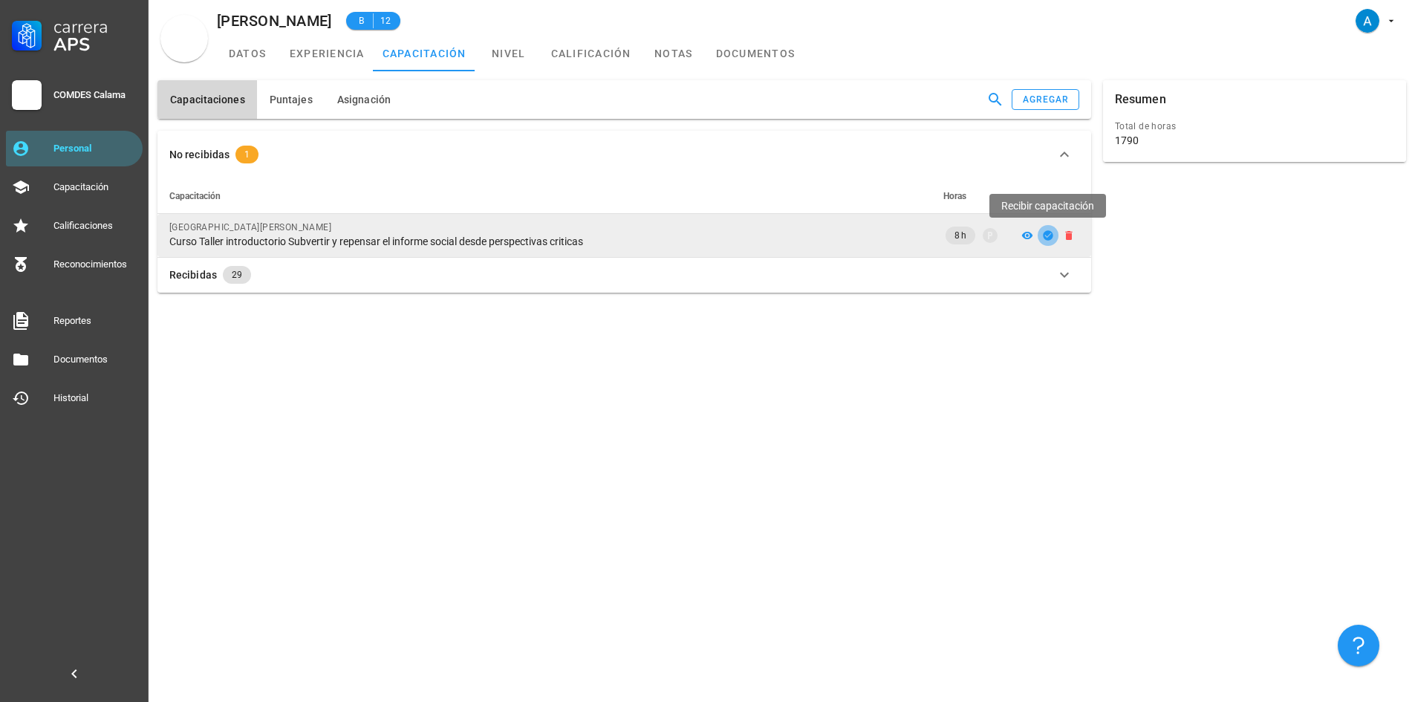
click at [1050, 238] on icon "button" at bounding box center [1048, 235] width 10 height 10
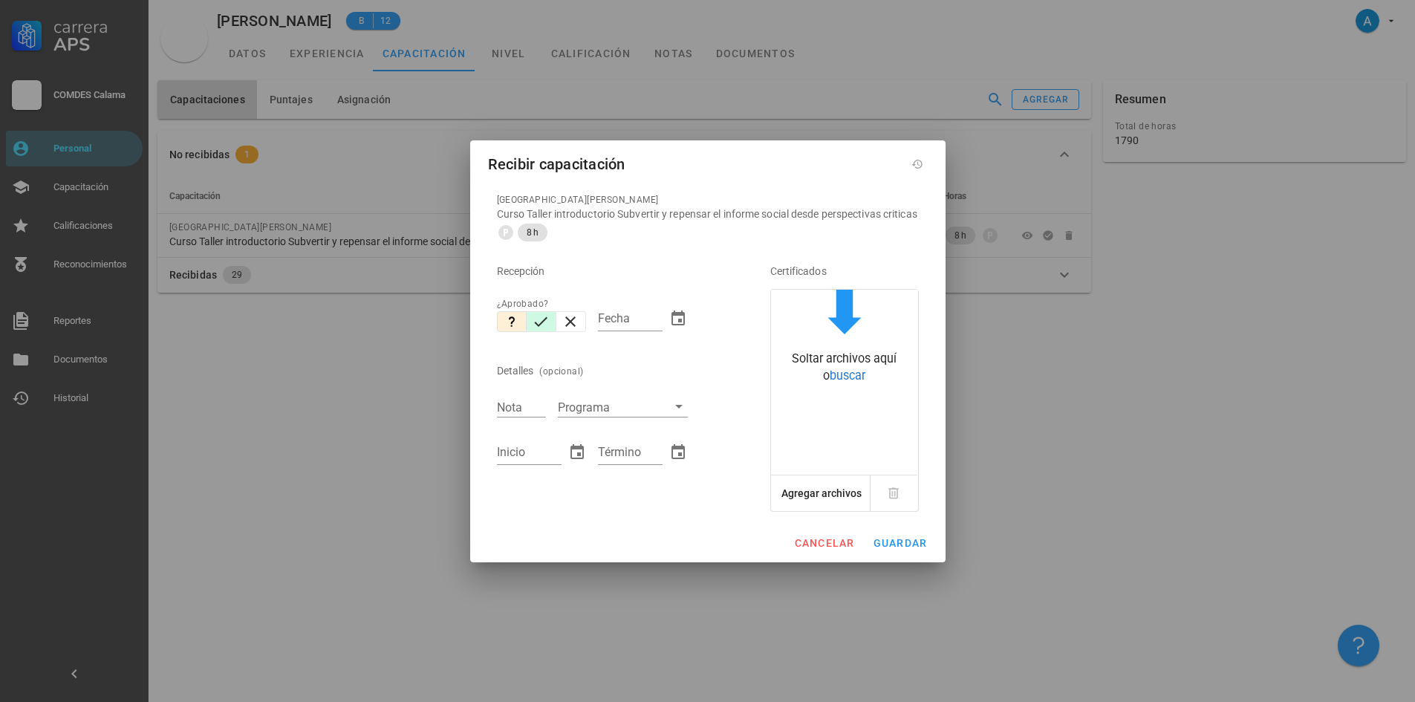
click at [539, 330] on icon "button" at bounding box center [541, 322] width 18 height 18
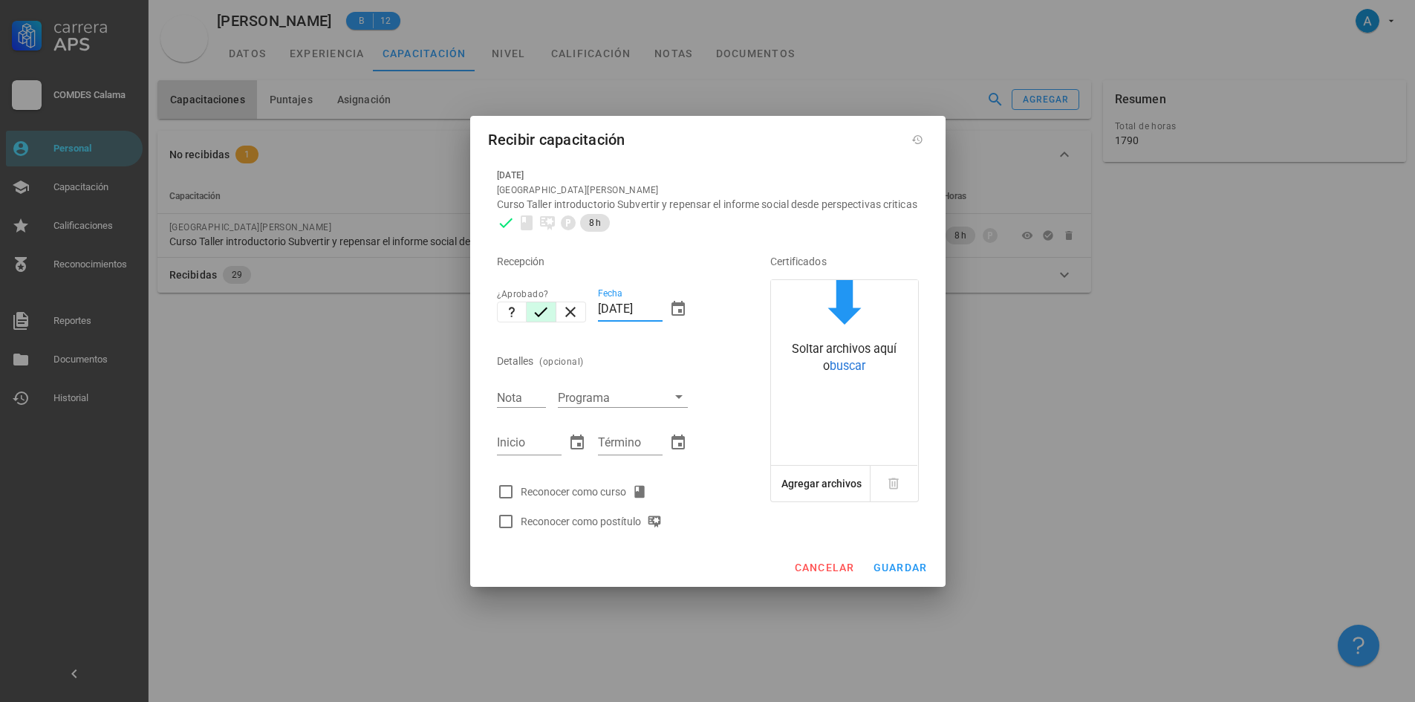
drag, startPoint x: 627, startPoint y: 313, endPoint x: 593, endPoint y: 313, distance: 34.2
click at [593, 313] on div "Fecha [DATE]" at bounding box center [643, 311] width 102 height 64
type input "[DATE]"
click at [517, 401] on input "Nota" at bounding box center [521, 397] width 49 height 19
type input "7,0"
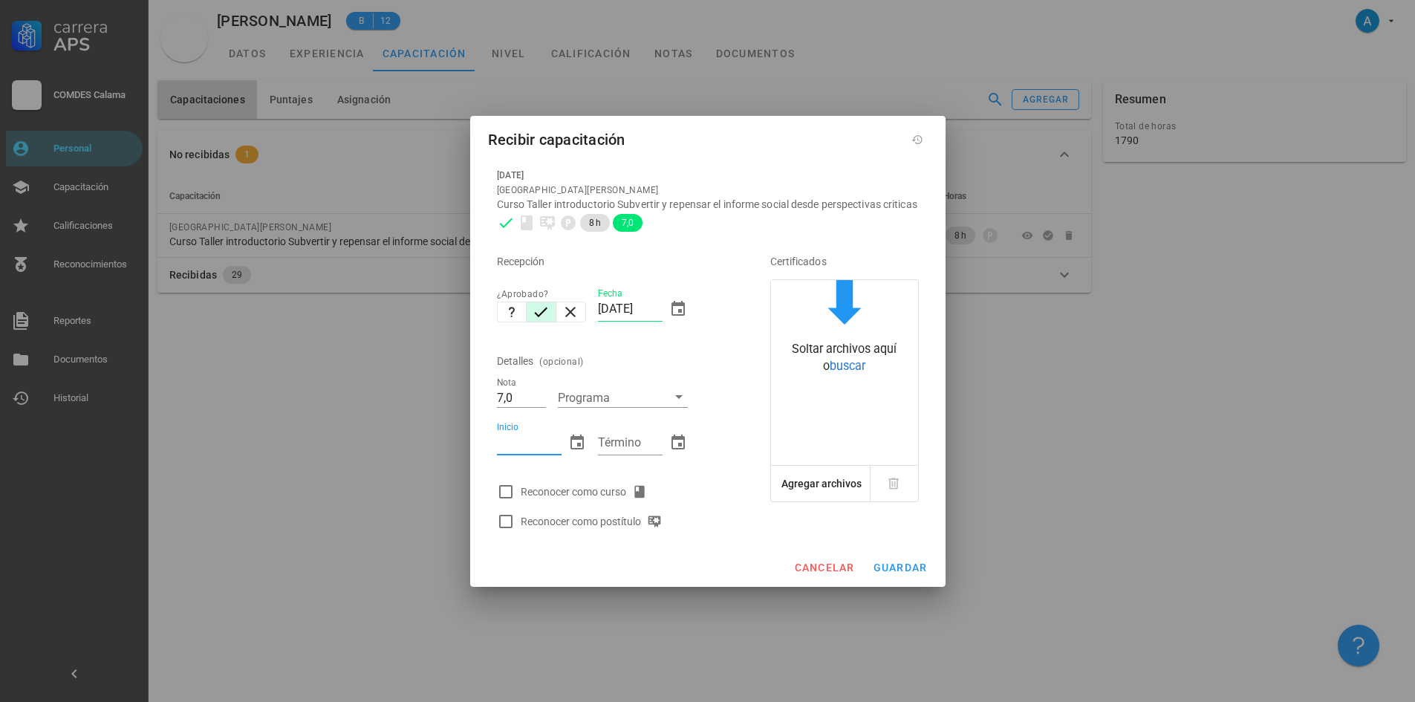
click at [524, 443] on input "Inicio" at bounding box center [529, 443] width 65 height 24
type input "26/07/2024"
click at [611, 446] on input "Término" at bounding box center [630, 443] width 65 height 24
type input "26/07/2024"
click at [506, 492] on div at bounding box center [505, 491] width 25 height 25
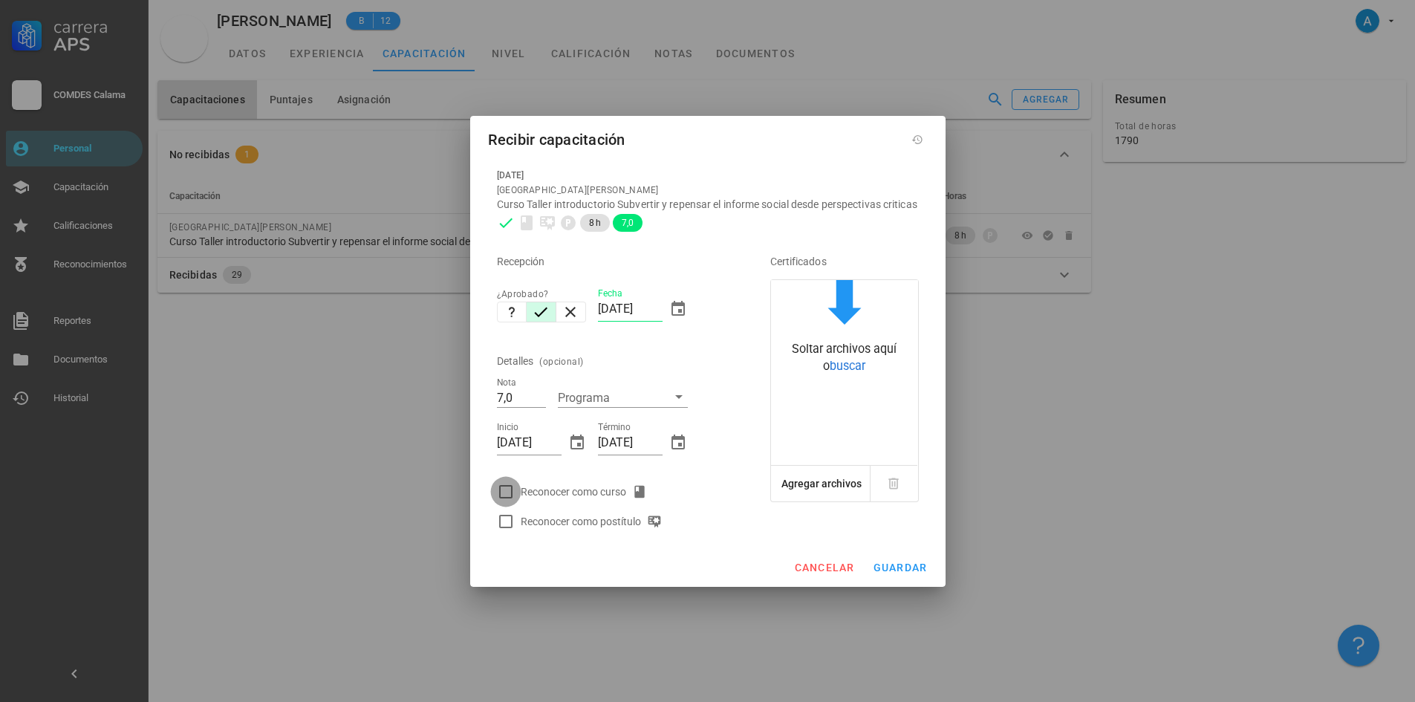
checkbox input "true"
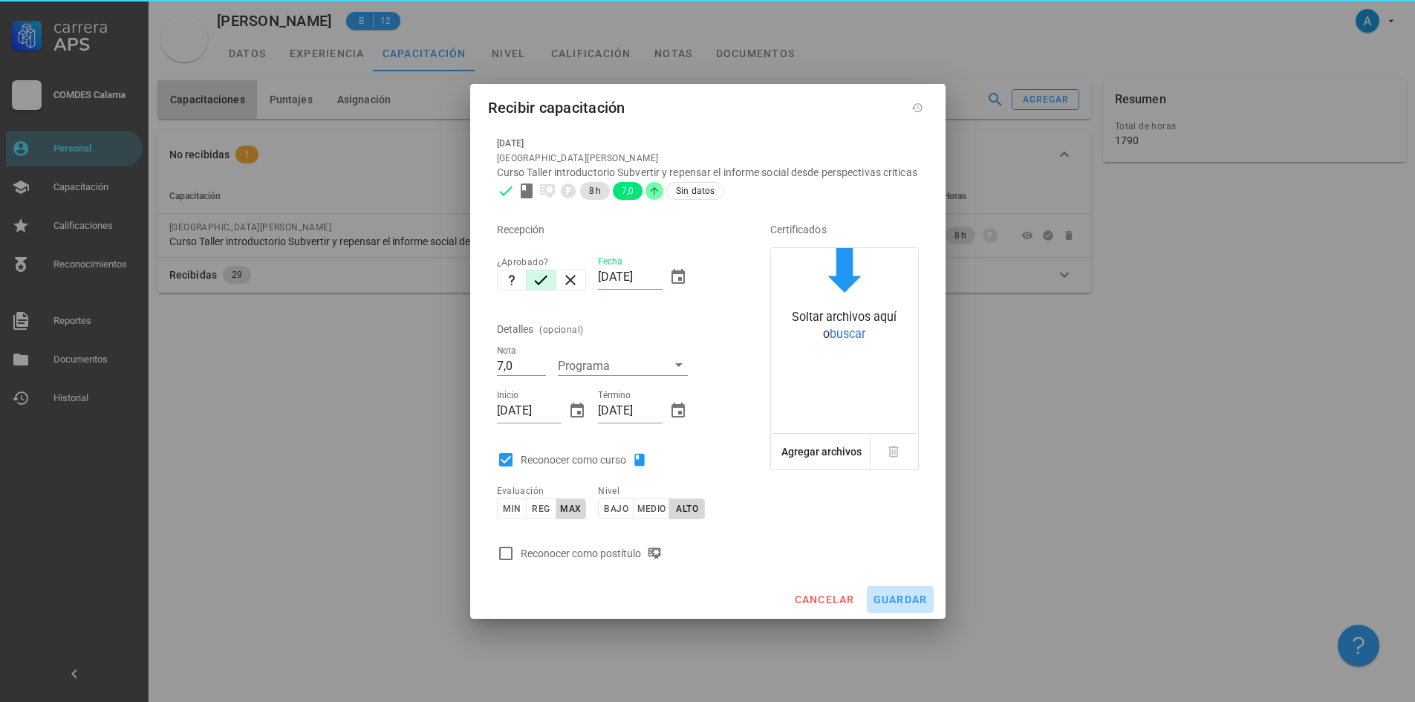
click at [886, 604] on span "guardar" at bounding box center [900, 599] width 55 height 12
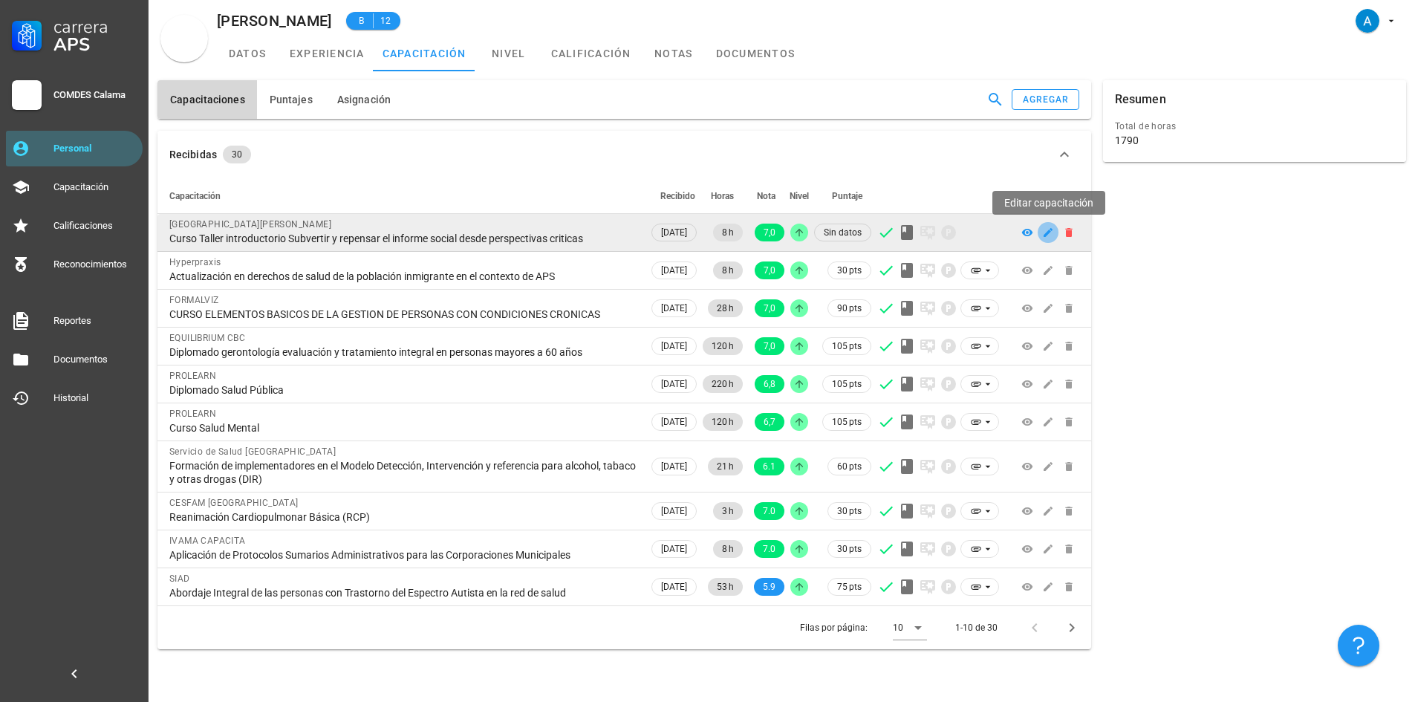
click at [1048, 230] on icon "button" at bounding box center [1048, 232] width 12 height 12
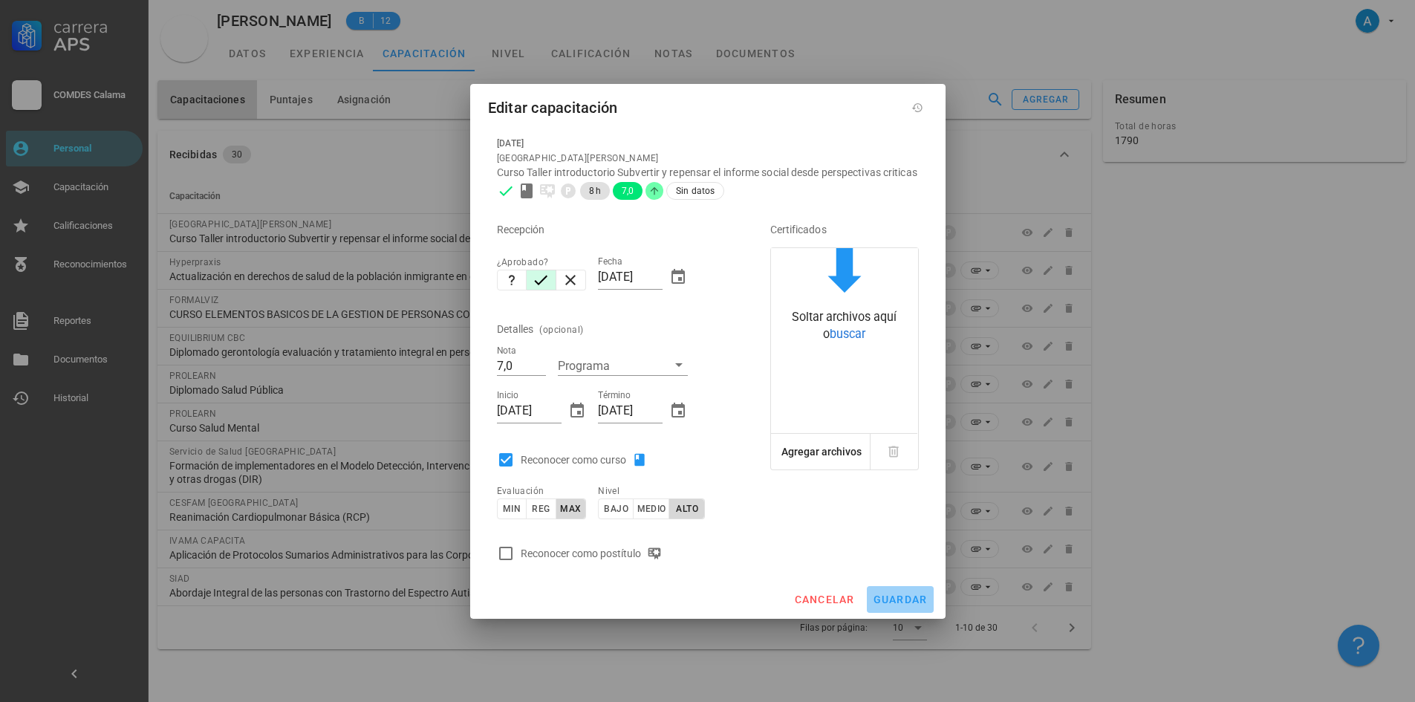
click at [887, 598] on button "guardar" at bounding box center [900, 599] width 67 height 27
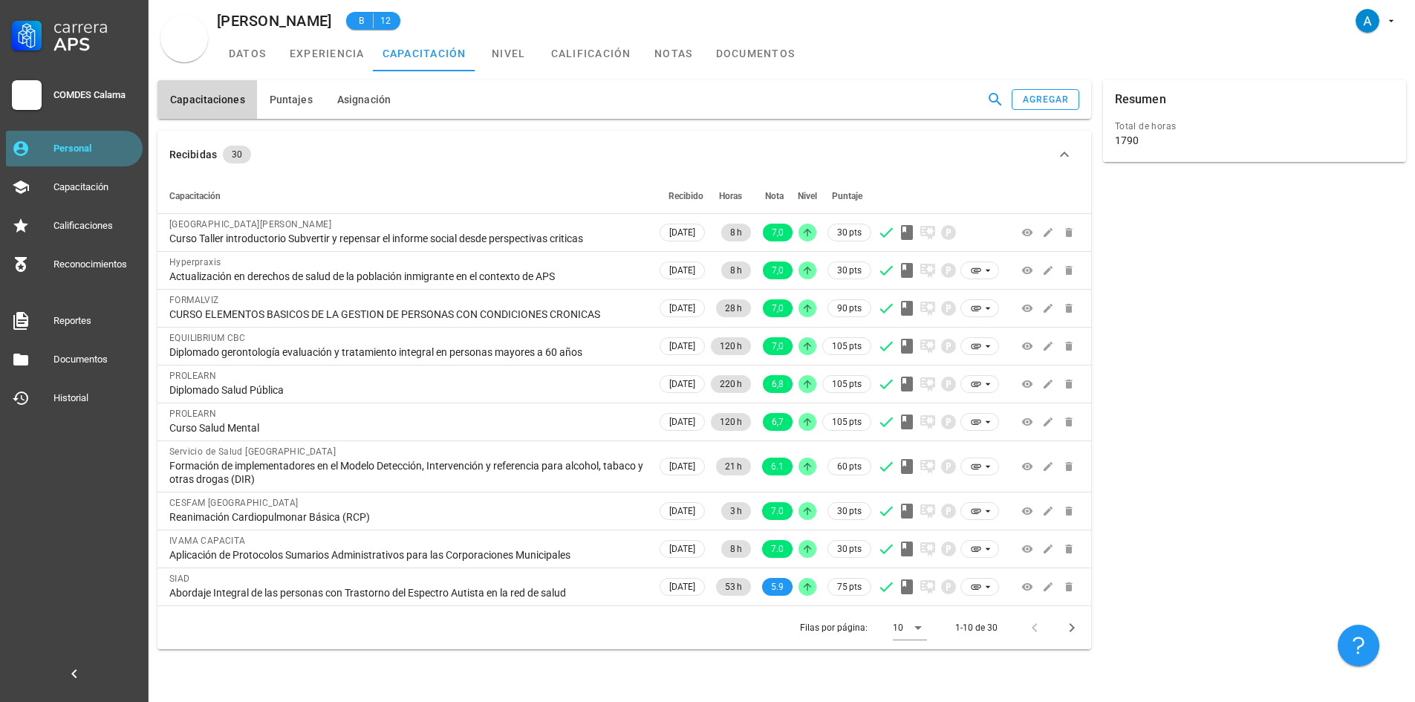
click at [111, 133] on link "Personal" at bounding box center [74, 149] width 137 height 36
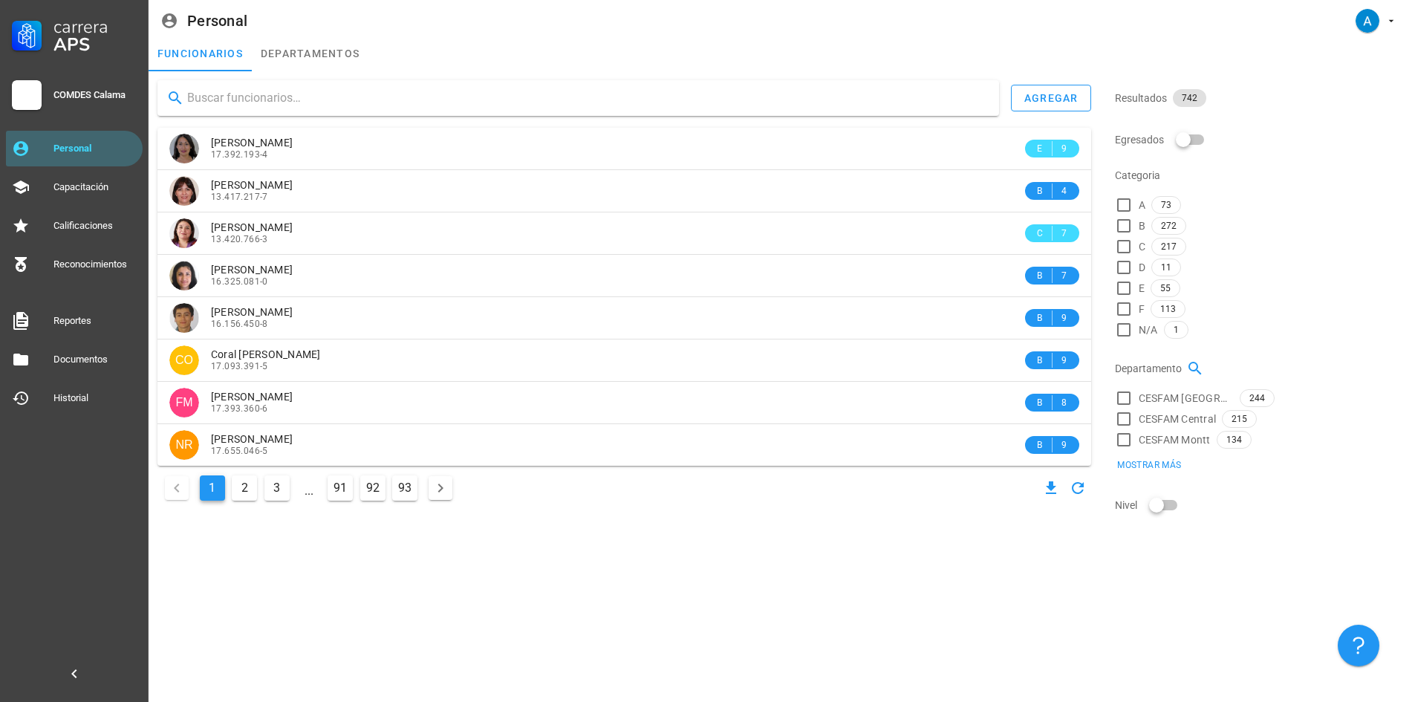
click at [237, 104] on input "text" at bounding box center [587, 98] width 800 height 24
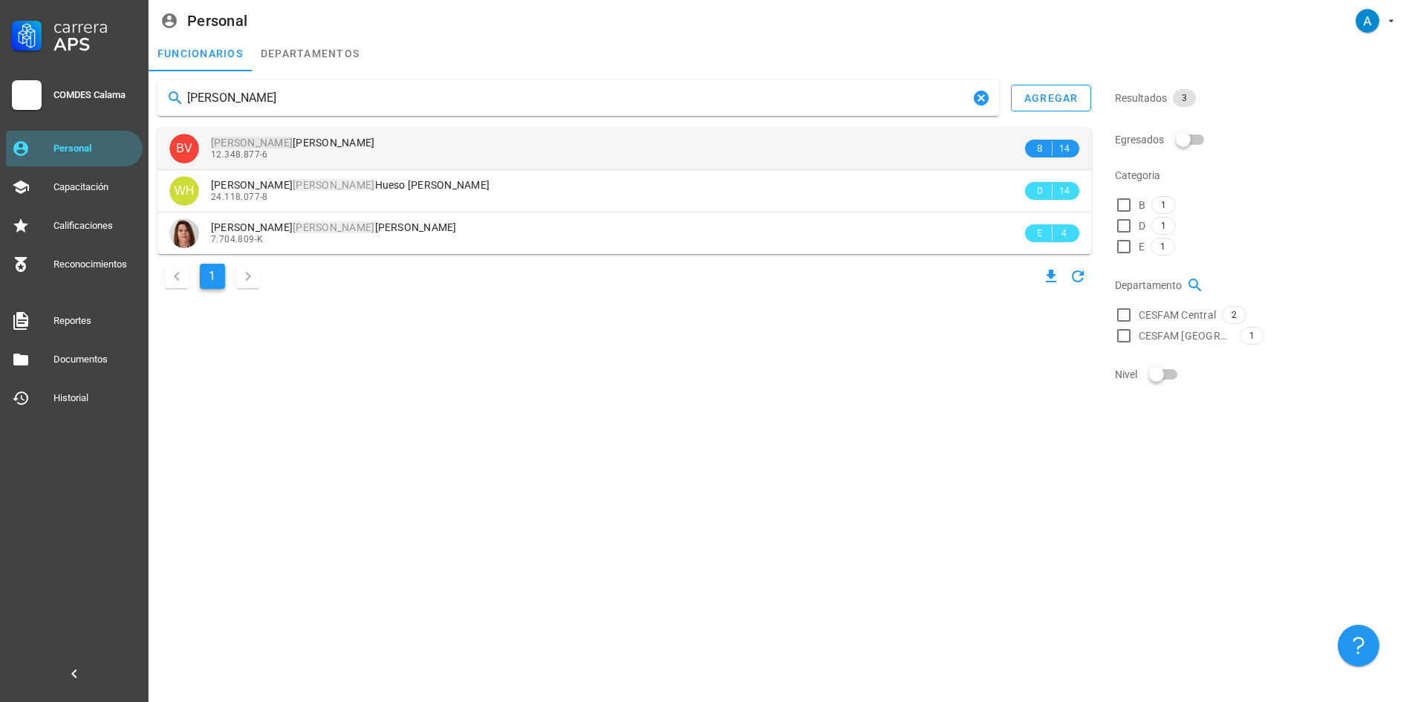
type input "beatriz"
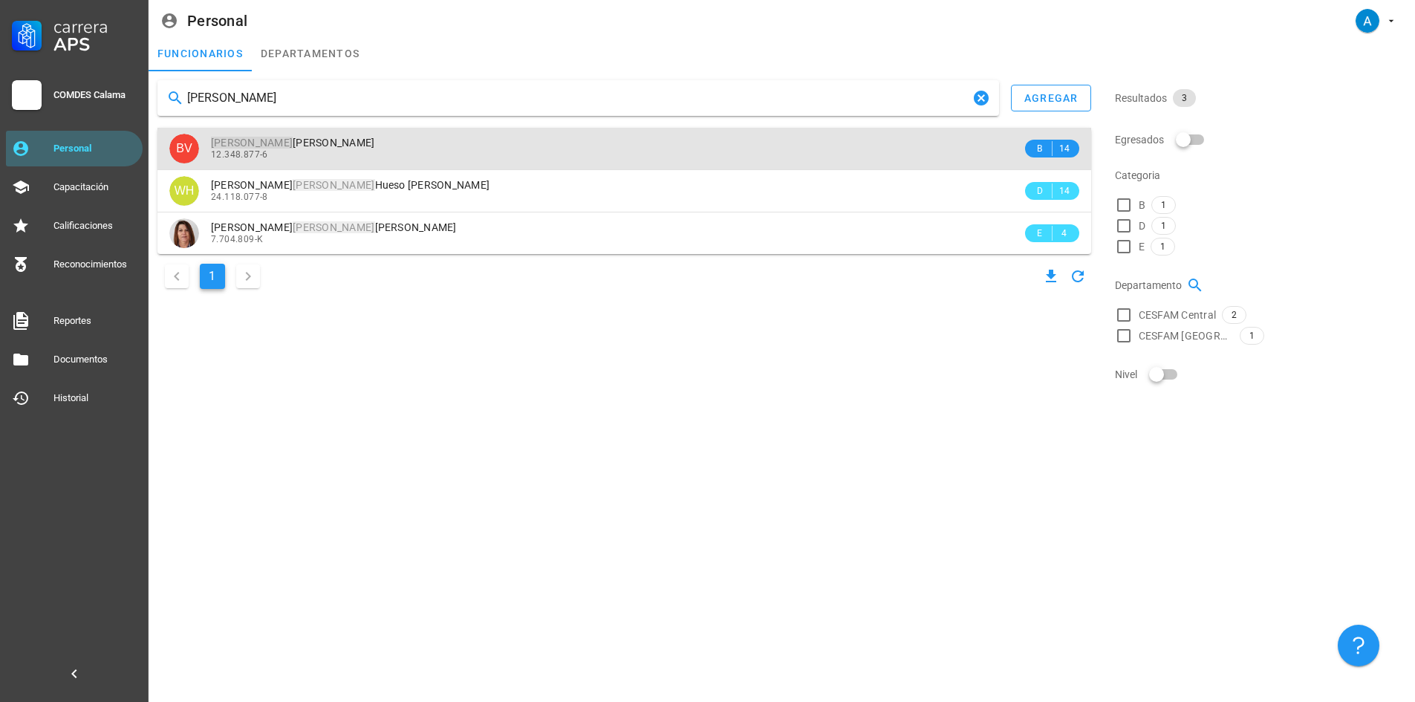
click at [354, 147] on span "Beatriz Angelica Villarroel Bustamante" at bounding box center [293, 143] width 164 height 12
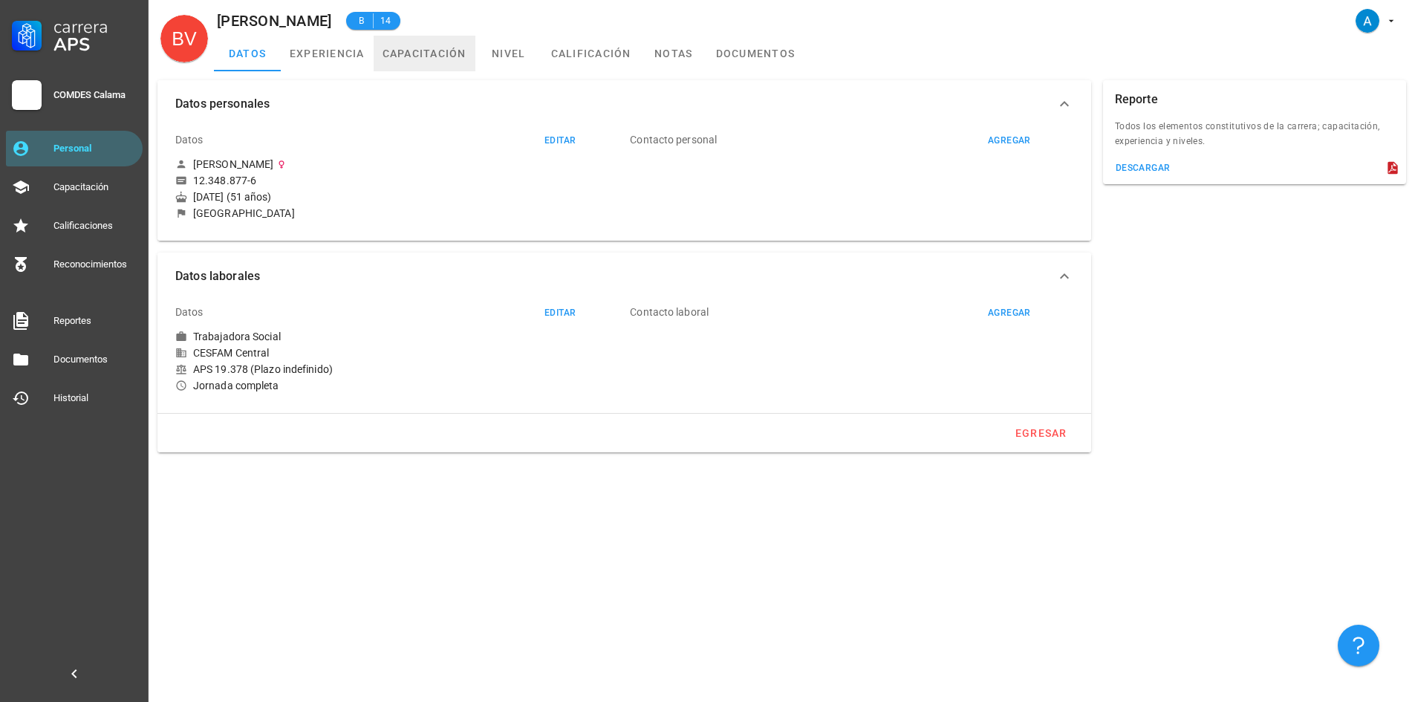
click at [405, 53] on link "capacitación" at bounding box center [425, 54] width 102 height 36
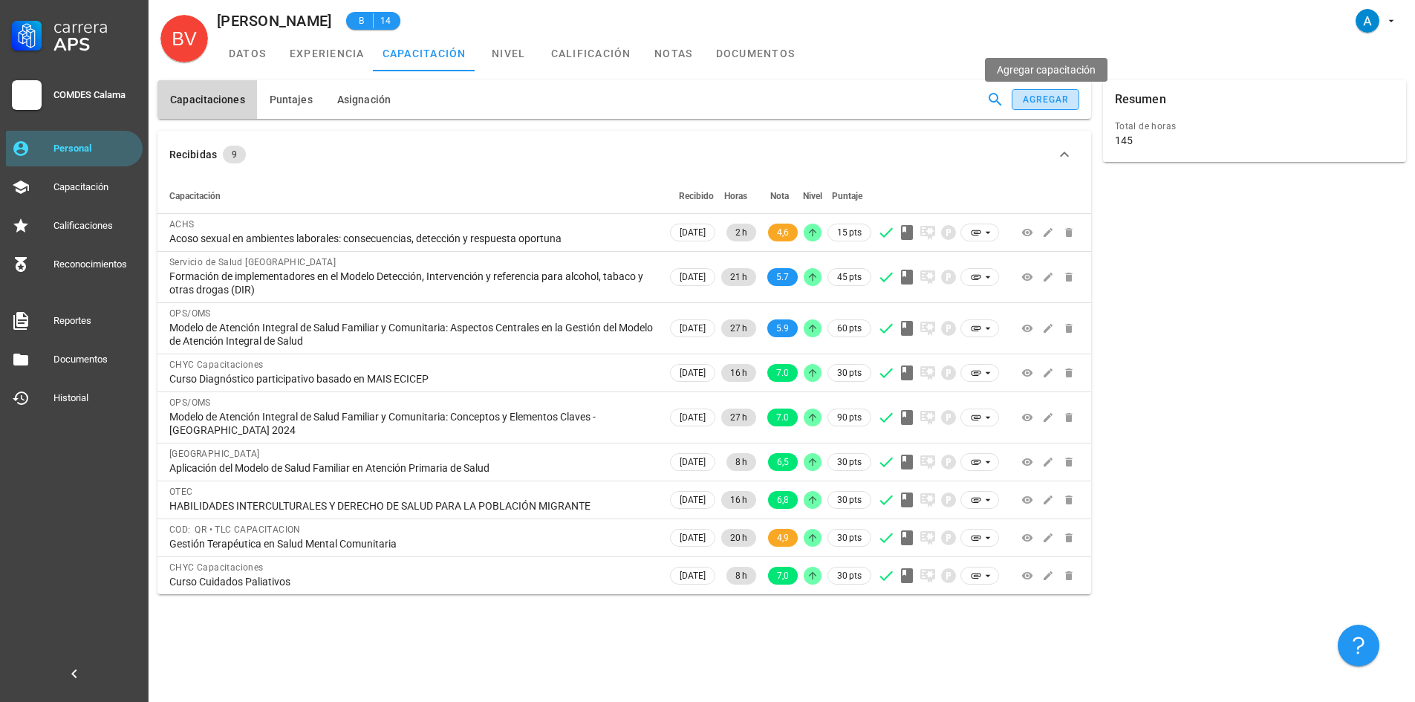
click at [1037, 97] on div "agregar" at bounding box center [1046, 99] width 48 height 10
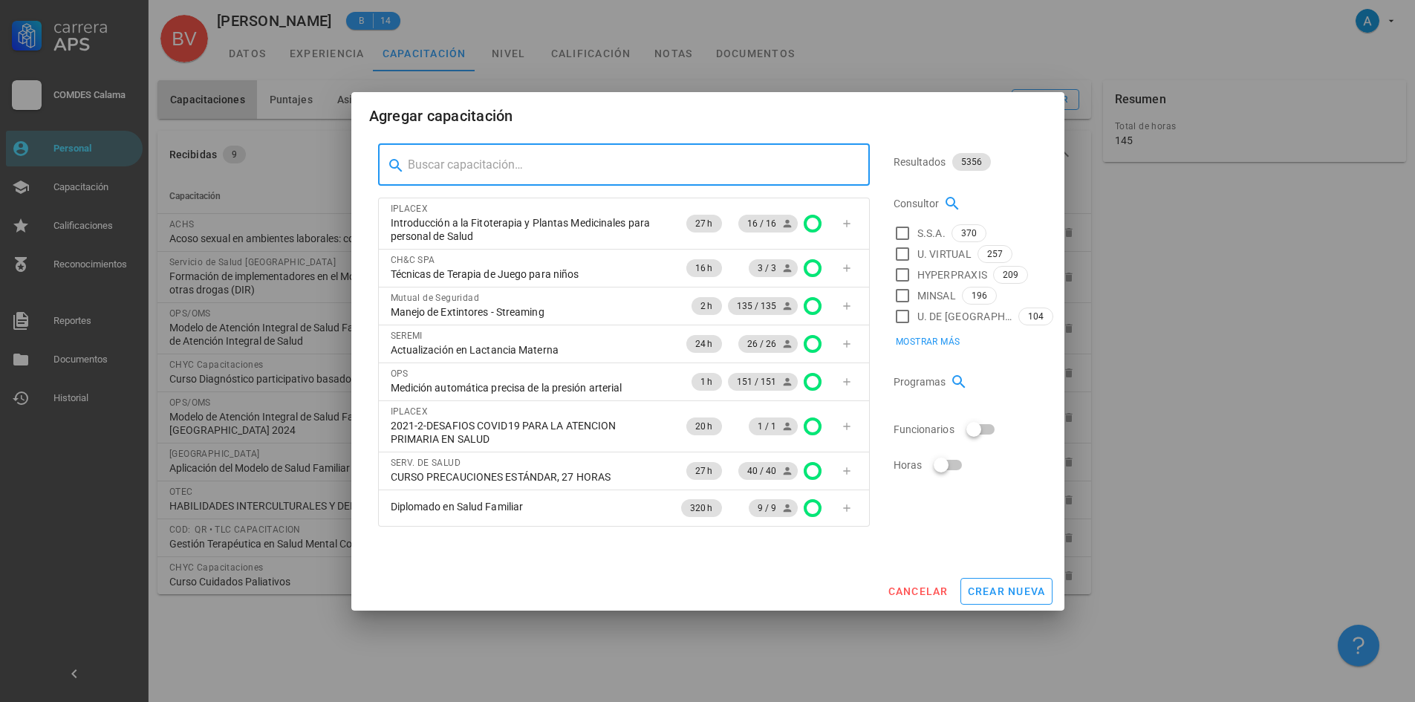
click at [498, 171] on input "text" at bounding box center [633, 165] width 450 height 24
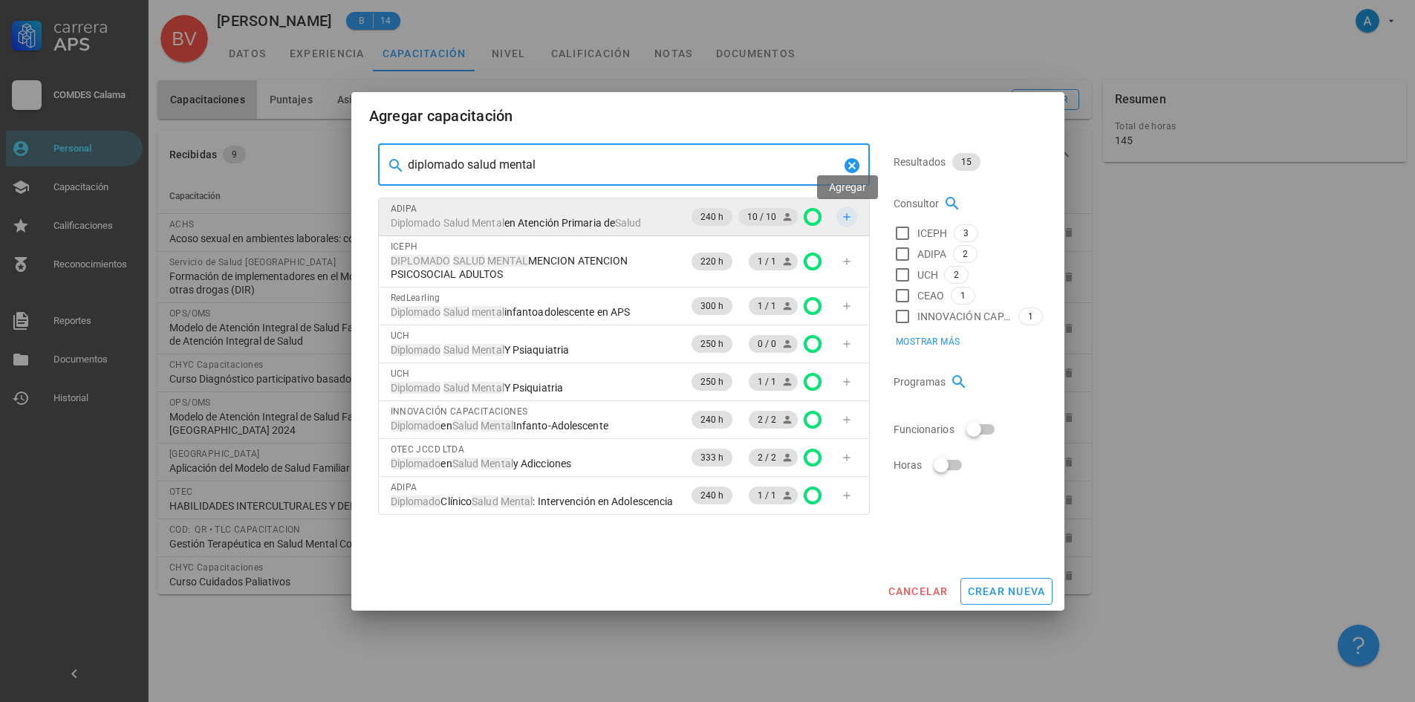
type input "diplomado salud mental"
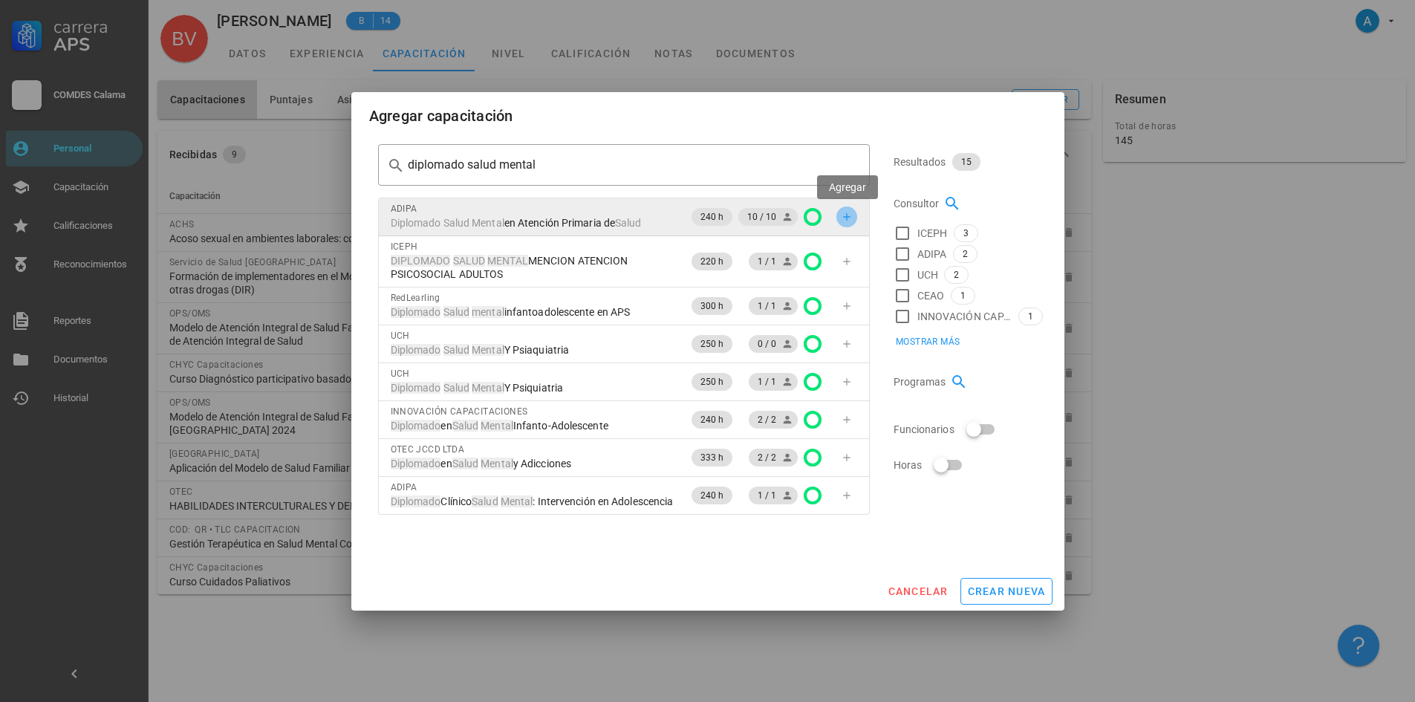
click at [844, 226] on button "button" at bounding box center [846, 216] width 21 height 21
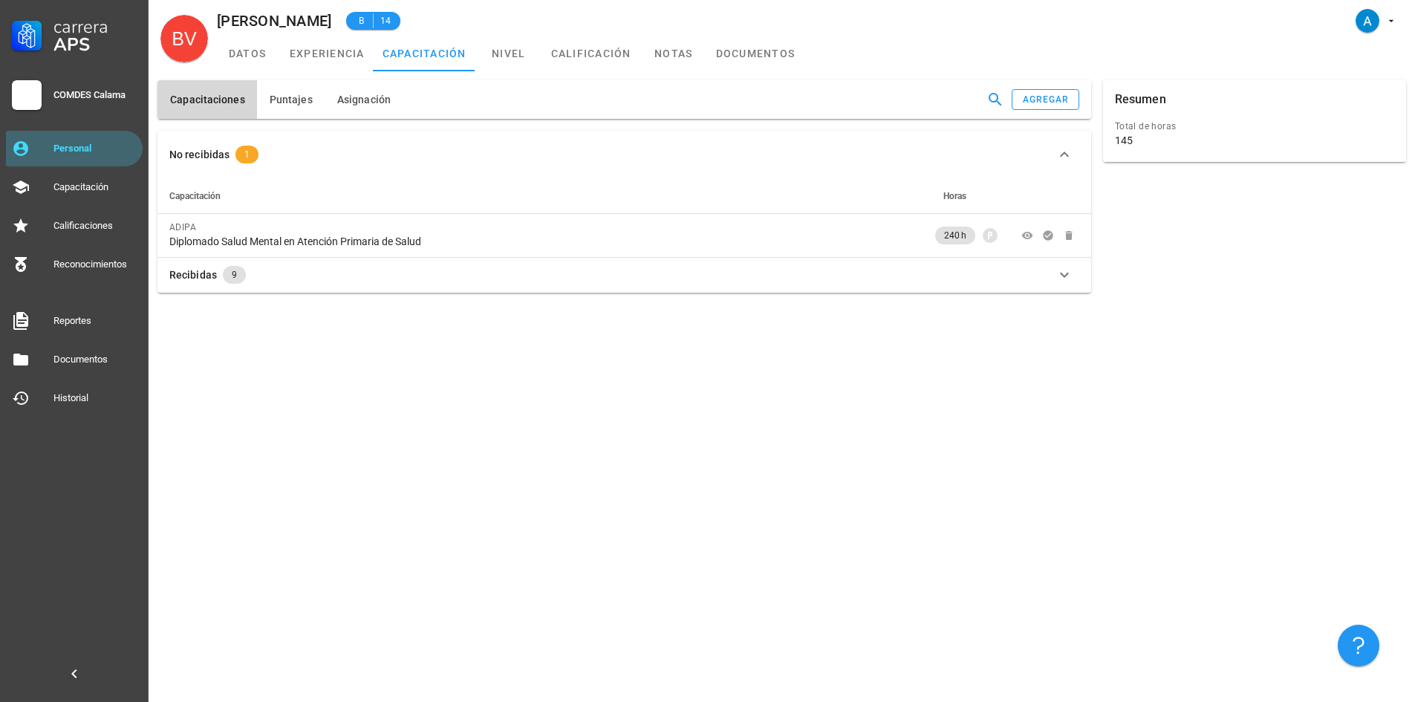
click at [1064, 276] on icon "button" at bounding box center [1064, 275] width 9 height 5
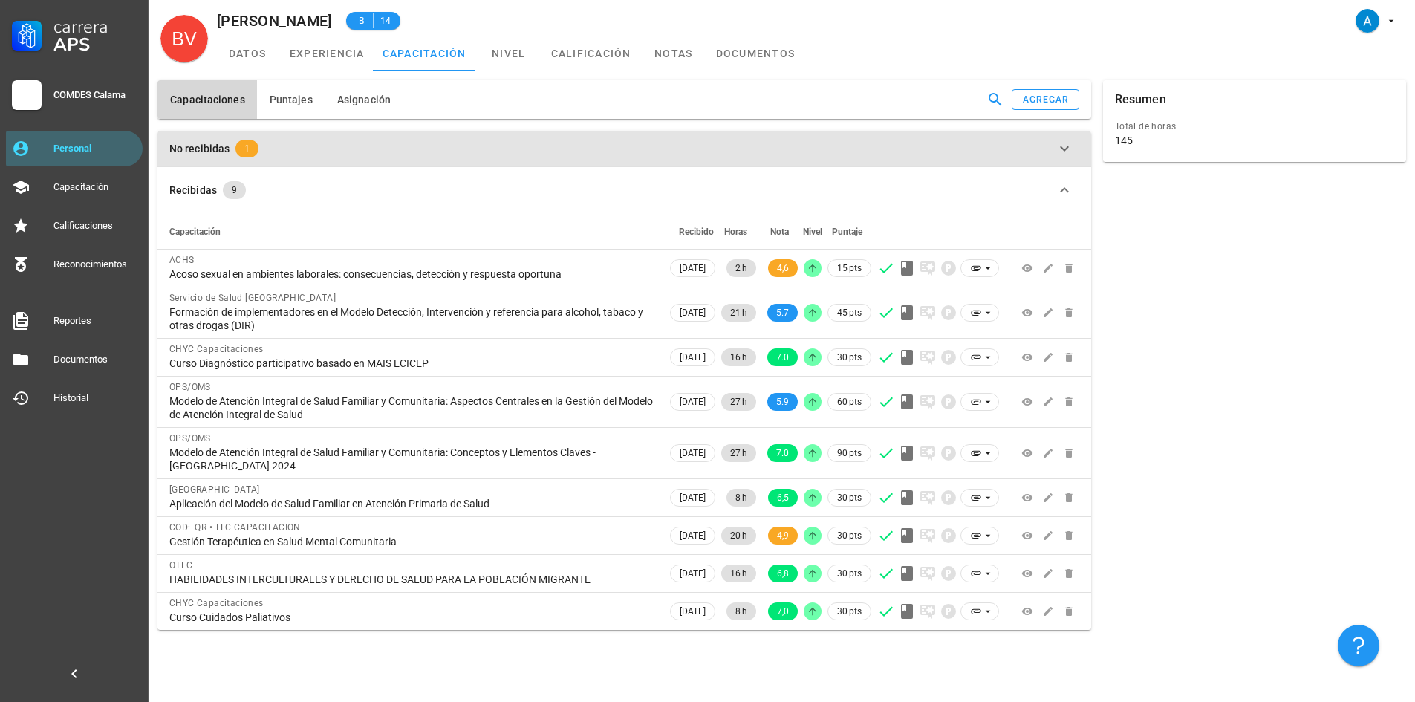
click at [656, 150] on div "No recibidas 1" at bounding box center [615, 149] width 892 height 18
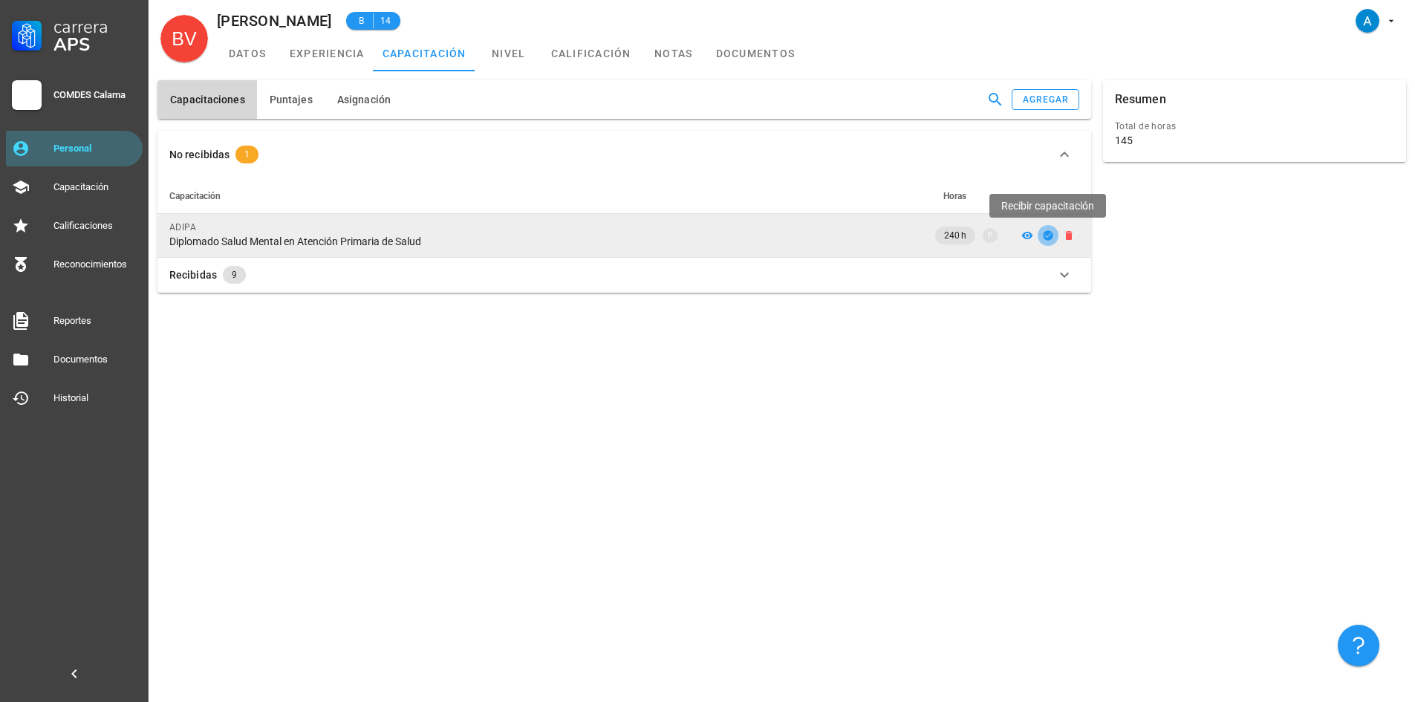
click at [1047, 237] on icon "button" at bounding box center [1048, 235] width 12 height 12
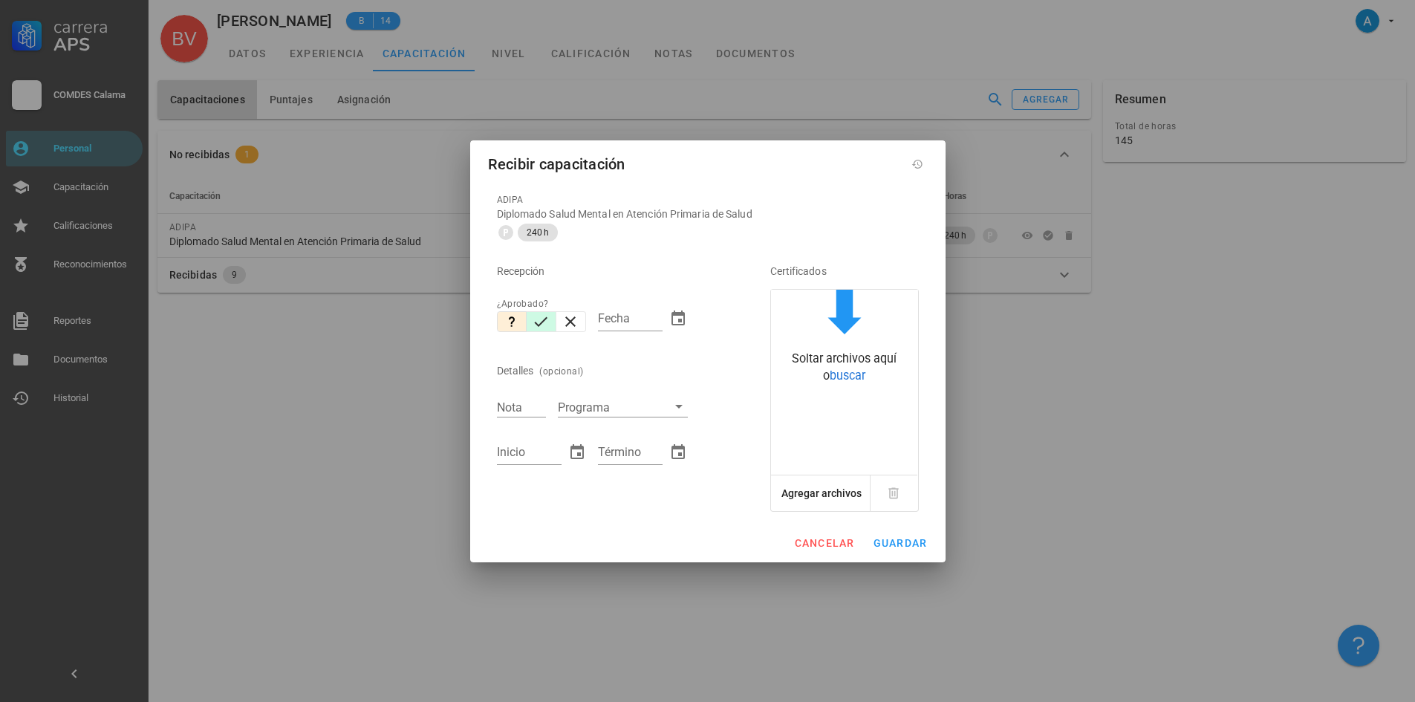
click at [543, 322] on icon "button" at bounding box center [541, 322] width 18 height 18
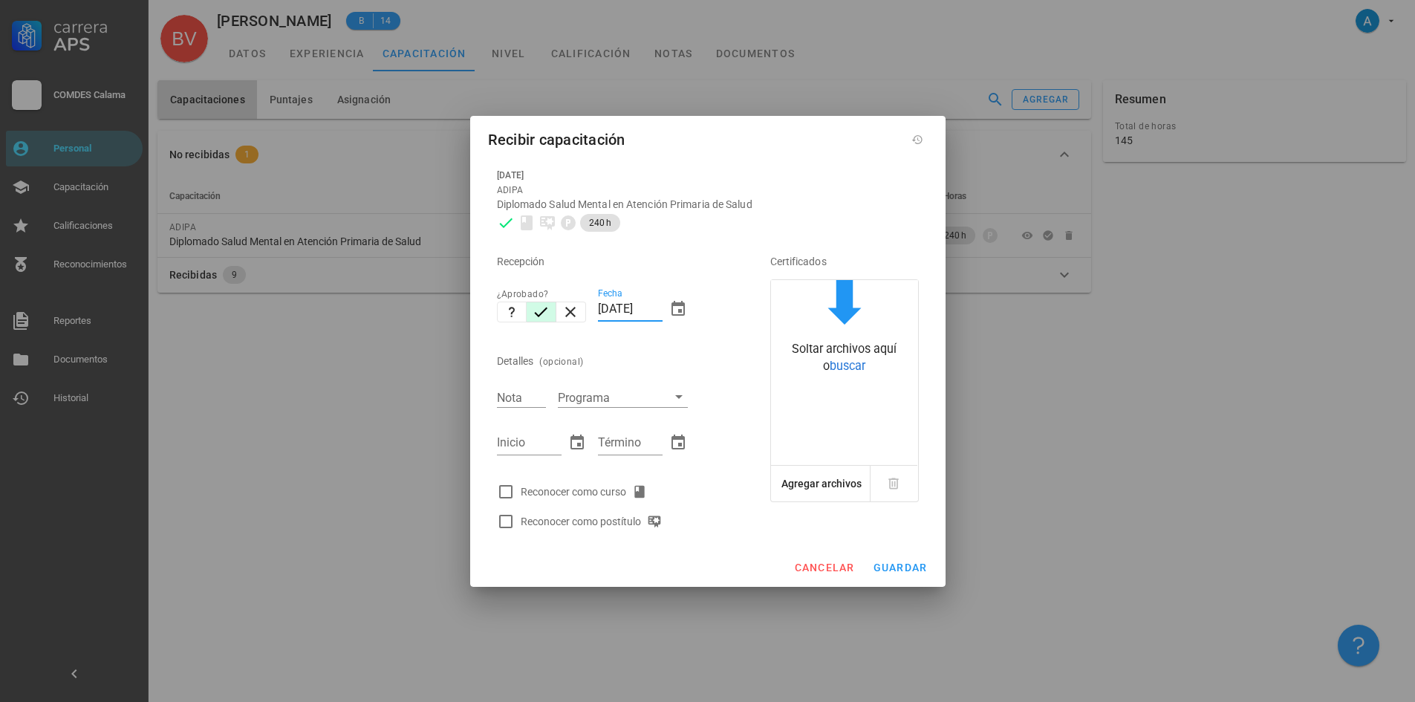
drag, startPoint x: 627, startPoint y: 307, endPoint x: 598, endPoint y: 310, distance: 29.9
click at [598, 310] on input "[DATE]" at bounding box center [630, 309] width 65 height 24
type input "[DATE]"
click at [506, 402] on input "Nota" at bounding box center [521, 397] width 49 height 19
click at [519, 439] on input "Inicio" at bounding box center [529, 443] width 65 height 24
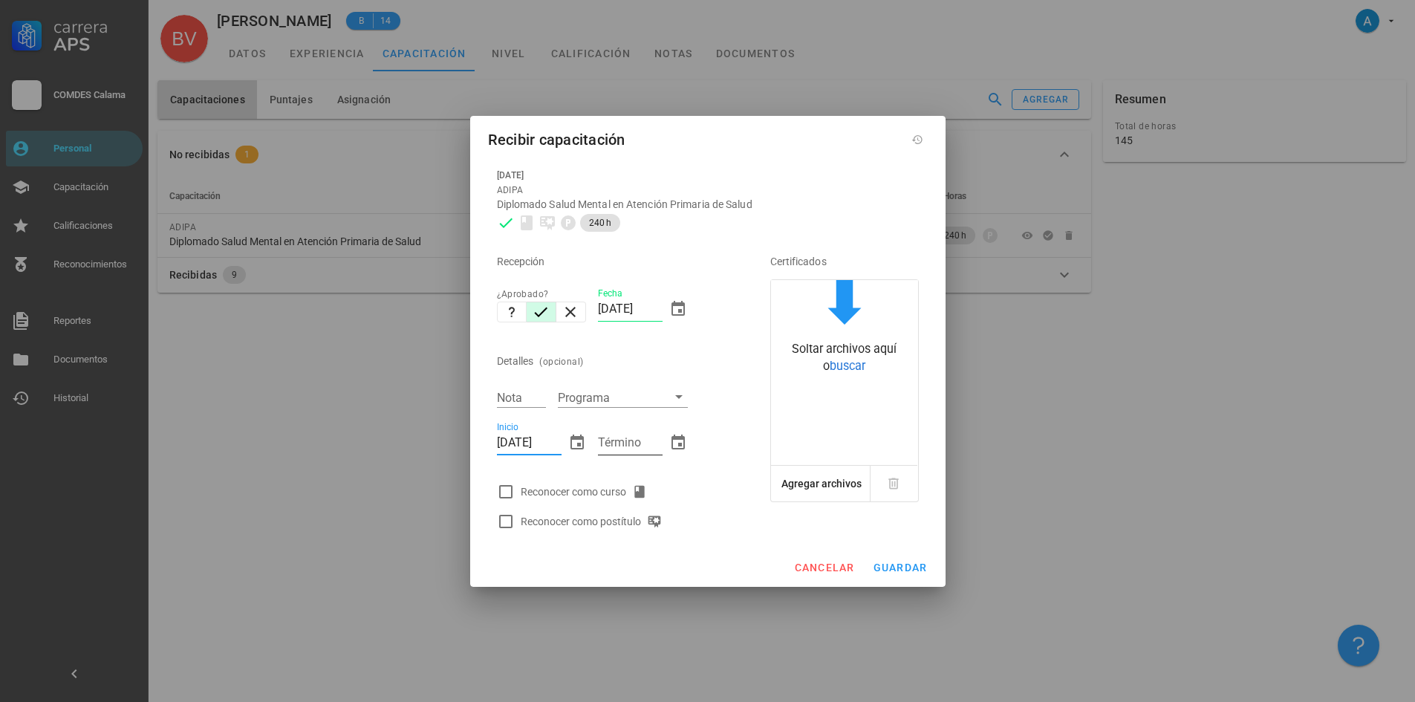
type input "01/10/2024"
click at [626, 444] on input "Término" at bounding box center [630, 443] width 65 height 24
type input "01/02/2025"
click at [506, 480] on div at bounding box center [505, 491] width 25 height 25
checkbox input "true"
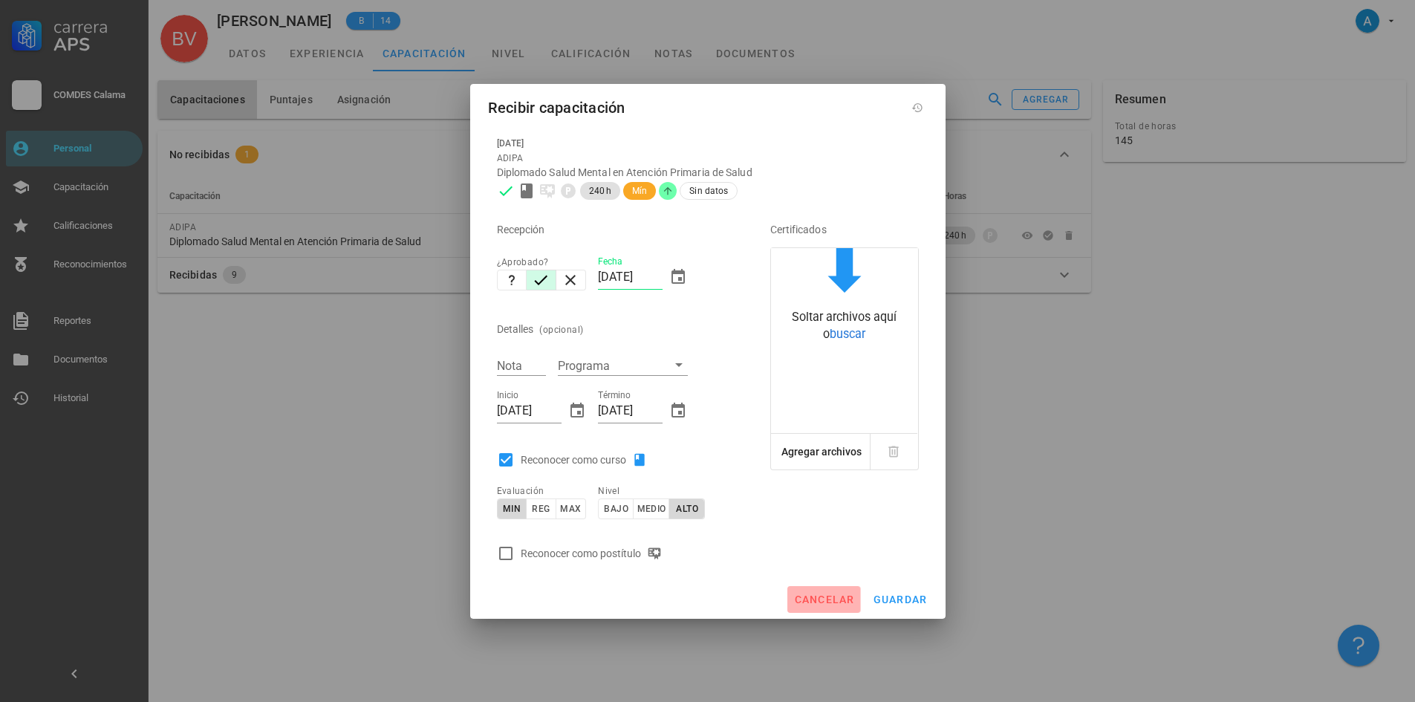
click at [832, 592] on button "cancelar" at bounding box center [823, 599] width 73 height 27
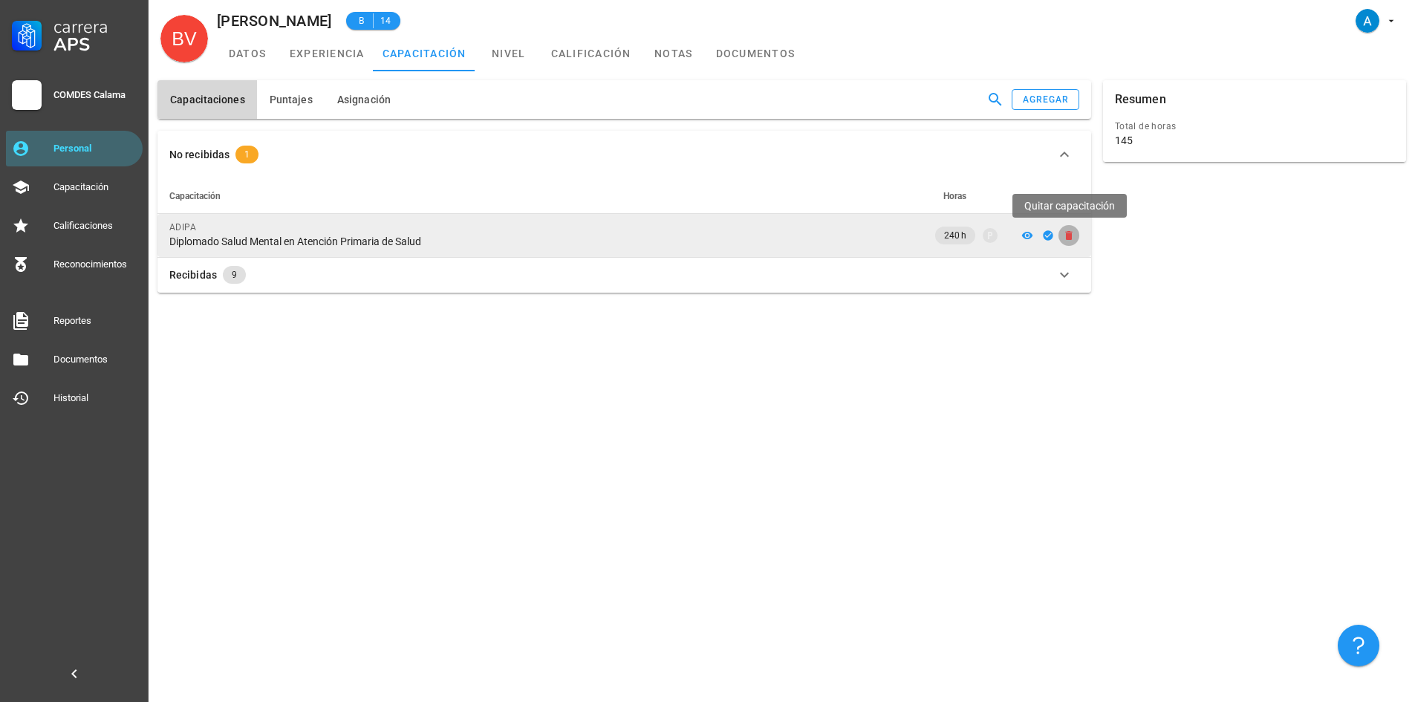
click at [1072, 237] on icon "button" at bounding box center [1069, 235] width 12 height 12
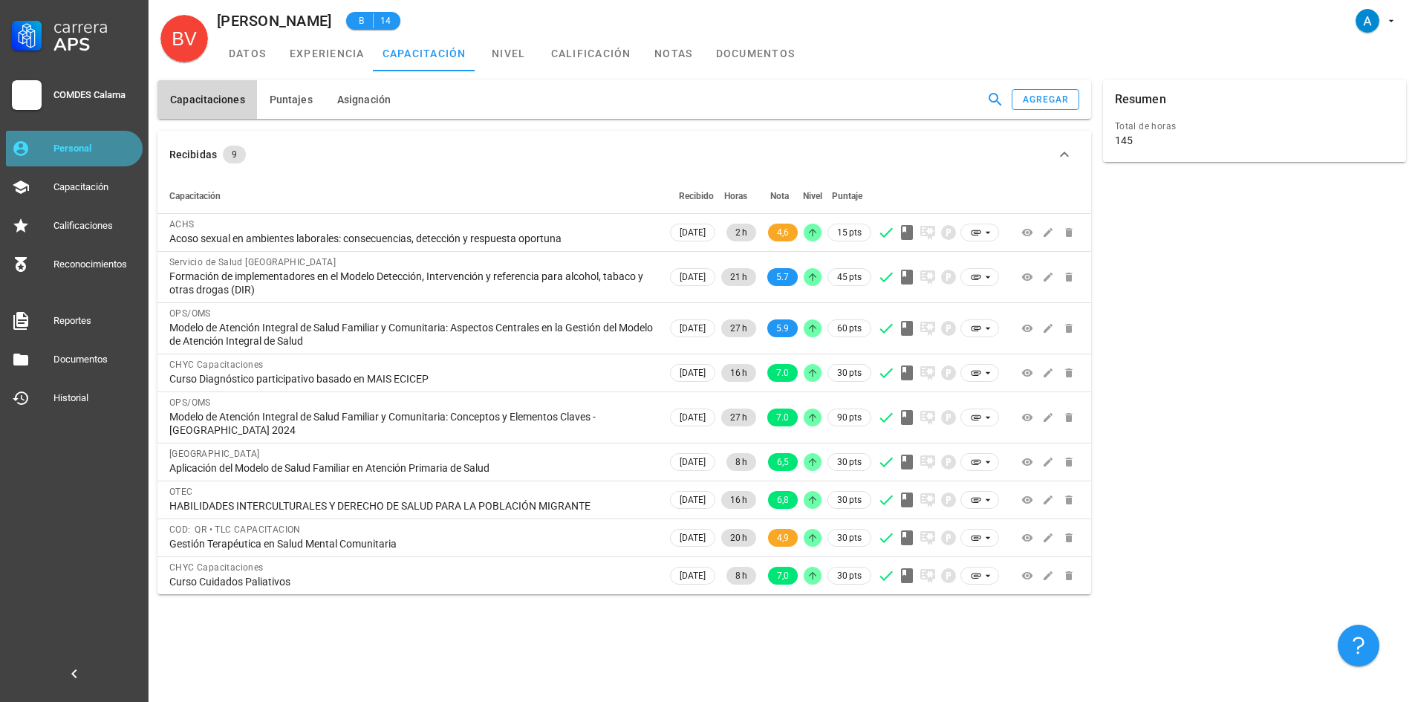
click at [88, 153] on div "Personal" at bounding box center [94, 149] width 83 height 12
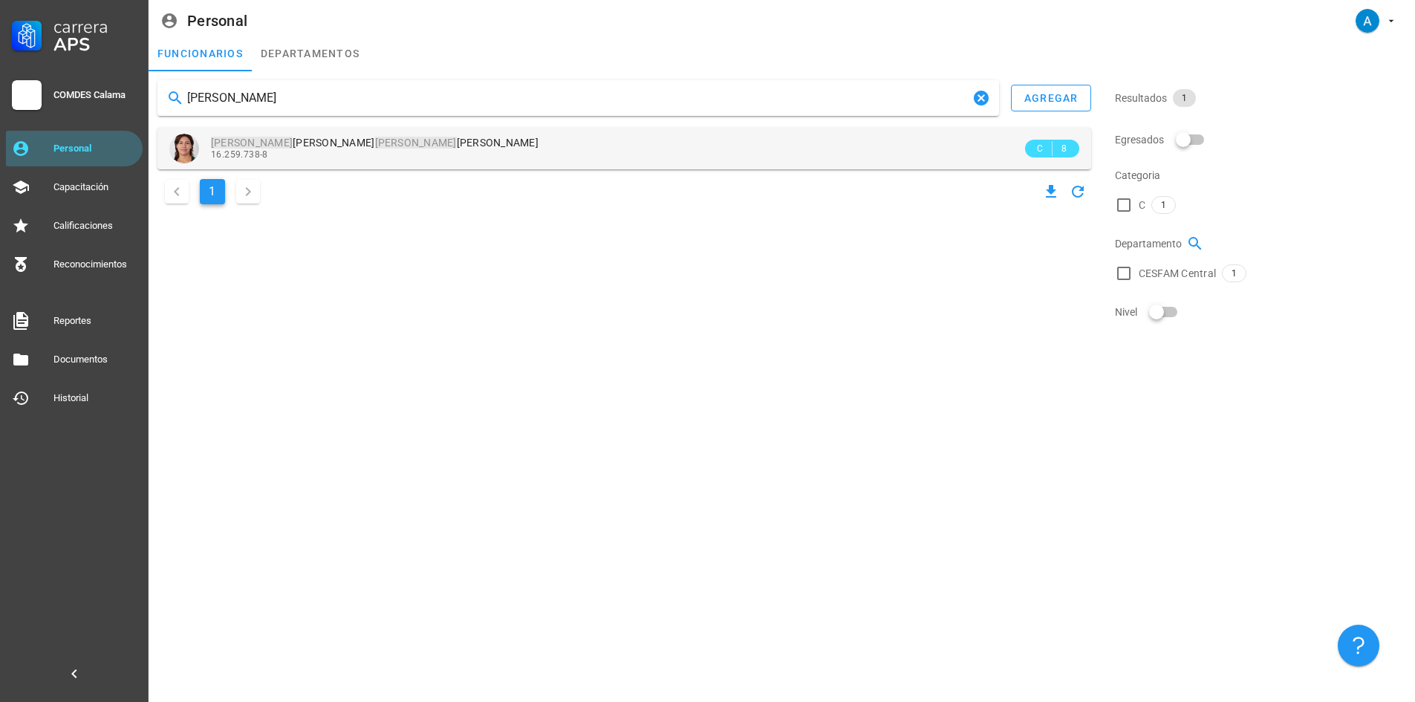
type input "viviana zuleta"
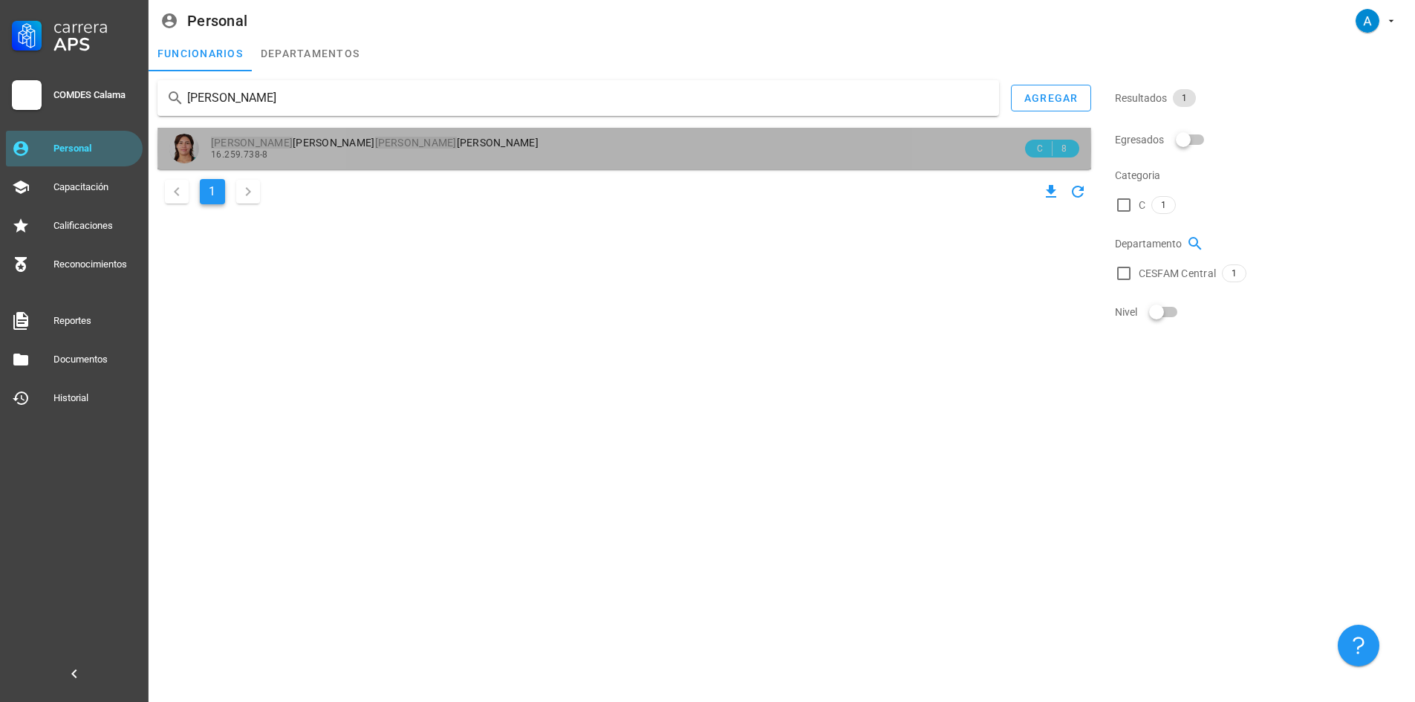
click at [375, 145] on mark "Zuleta" at bounding box center [416, 143] width 82 height 12
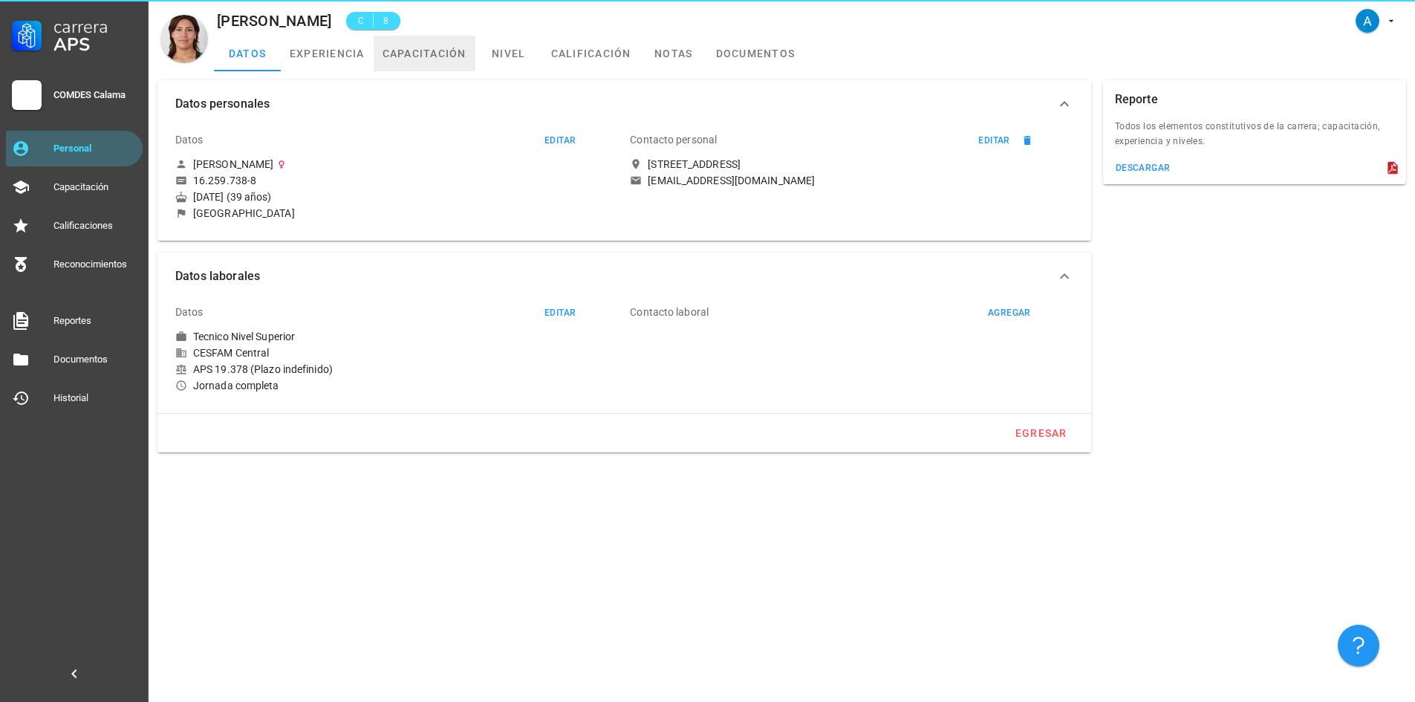
click at [411, 48] on link "capacitación" at bounding box center [425, 54] width 102 height 36
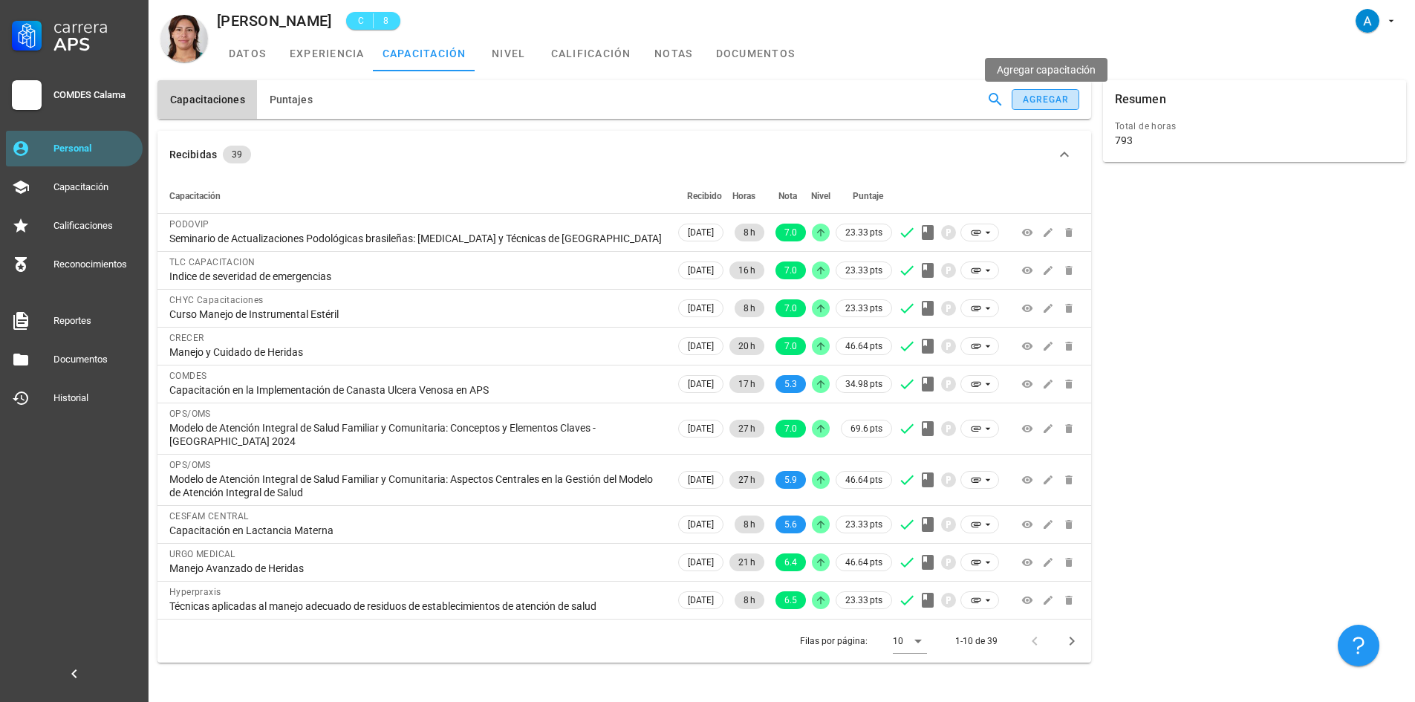
click at [1043, 93] on button "agregar" at bounding box center [1044, 99] width 67 height 21
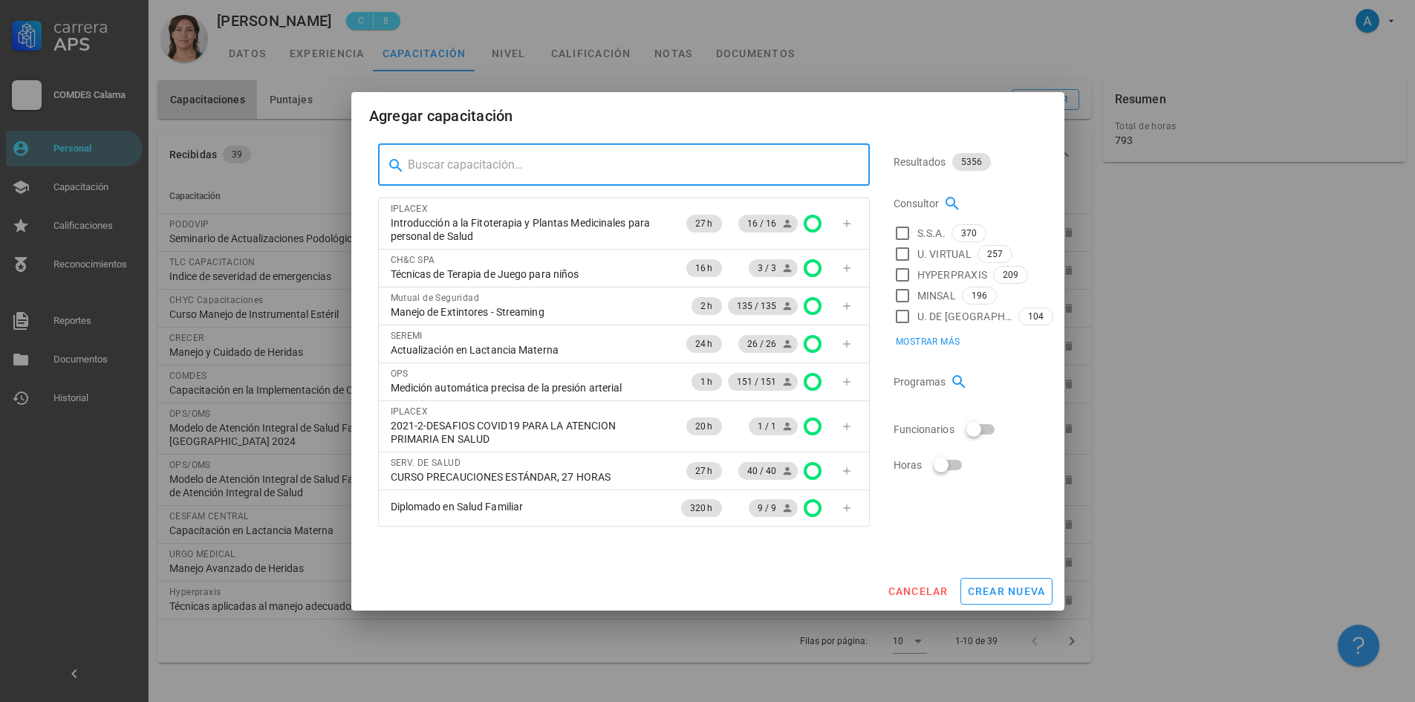
click at [541, 170] on input "text" at bounding box center [633, 165] width 450 height 24
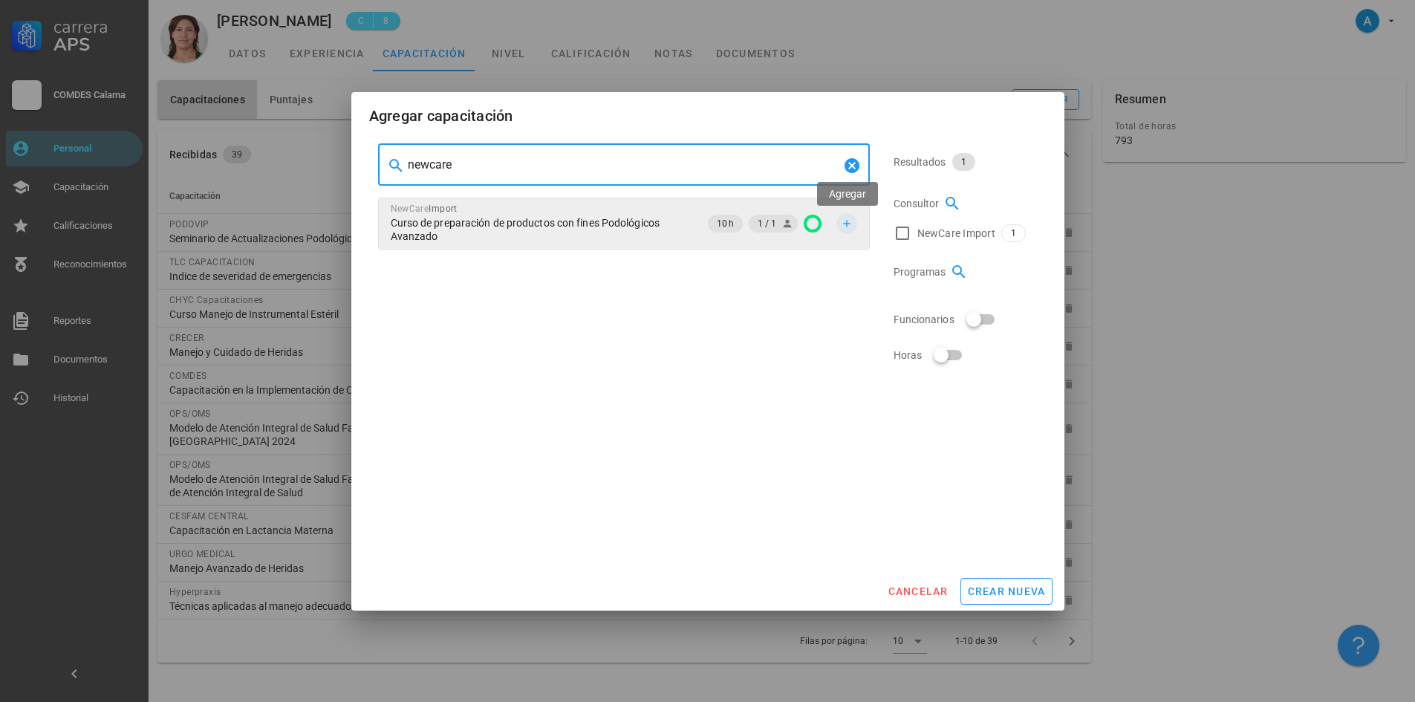
type input "newcare"
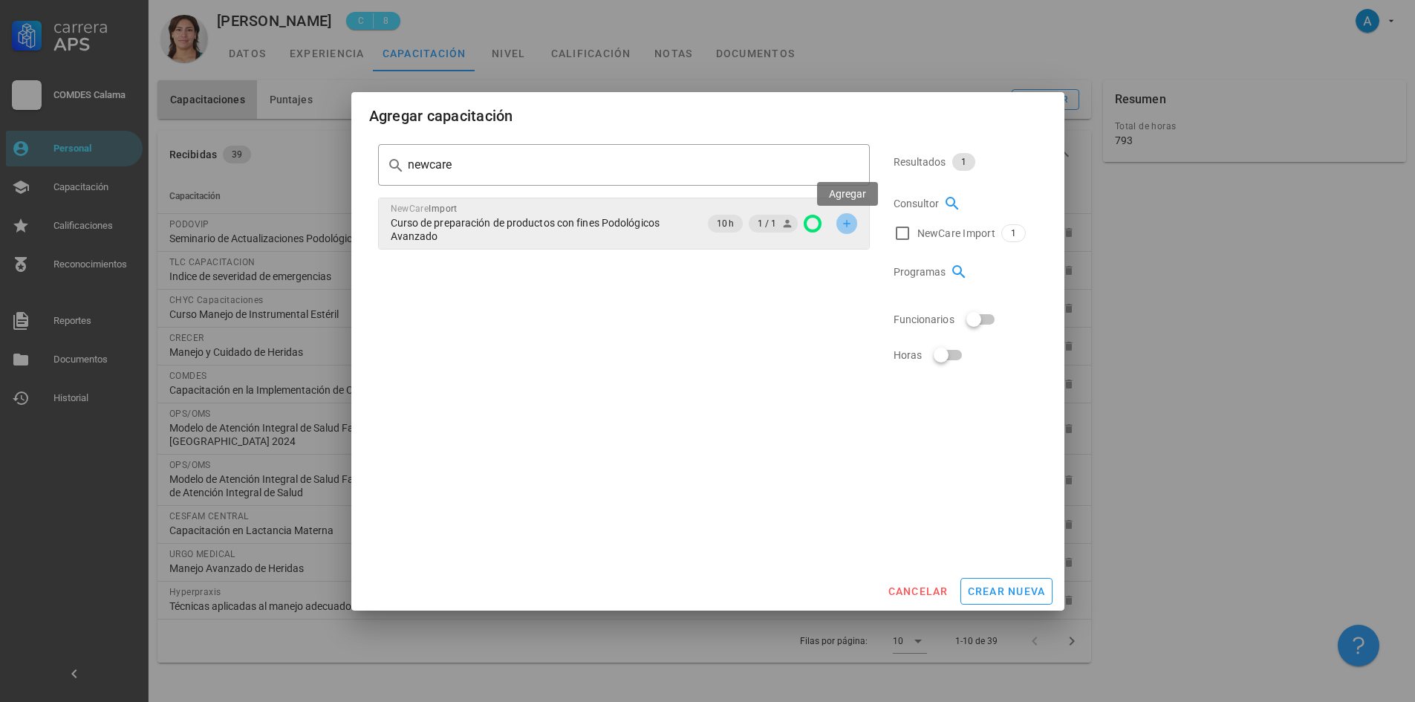
click at [851, 221] on icon "button" at bounding box center [847, 224] width 12 height 12
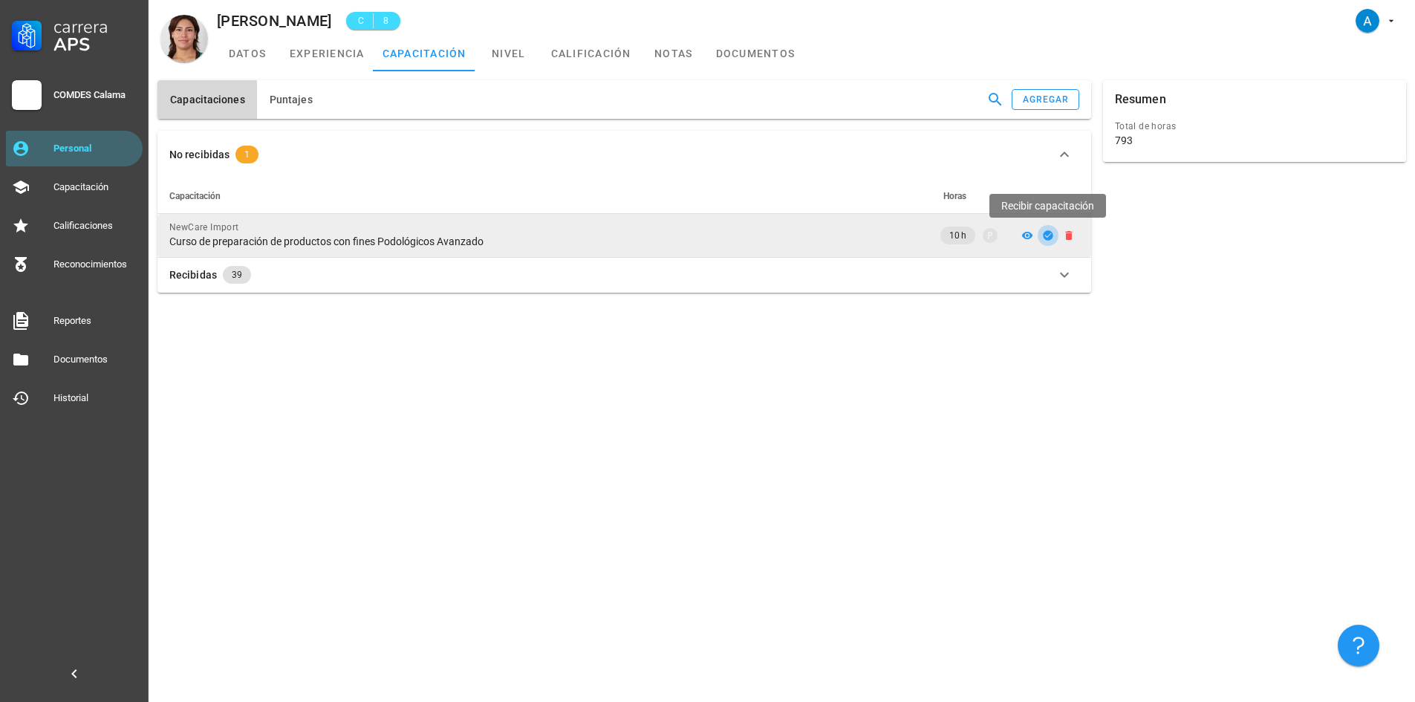
click at [1054, 233] on span "button" at bounding box center [1047, 235] width 21 height 12
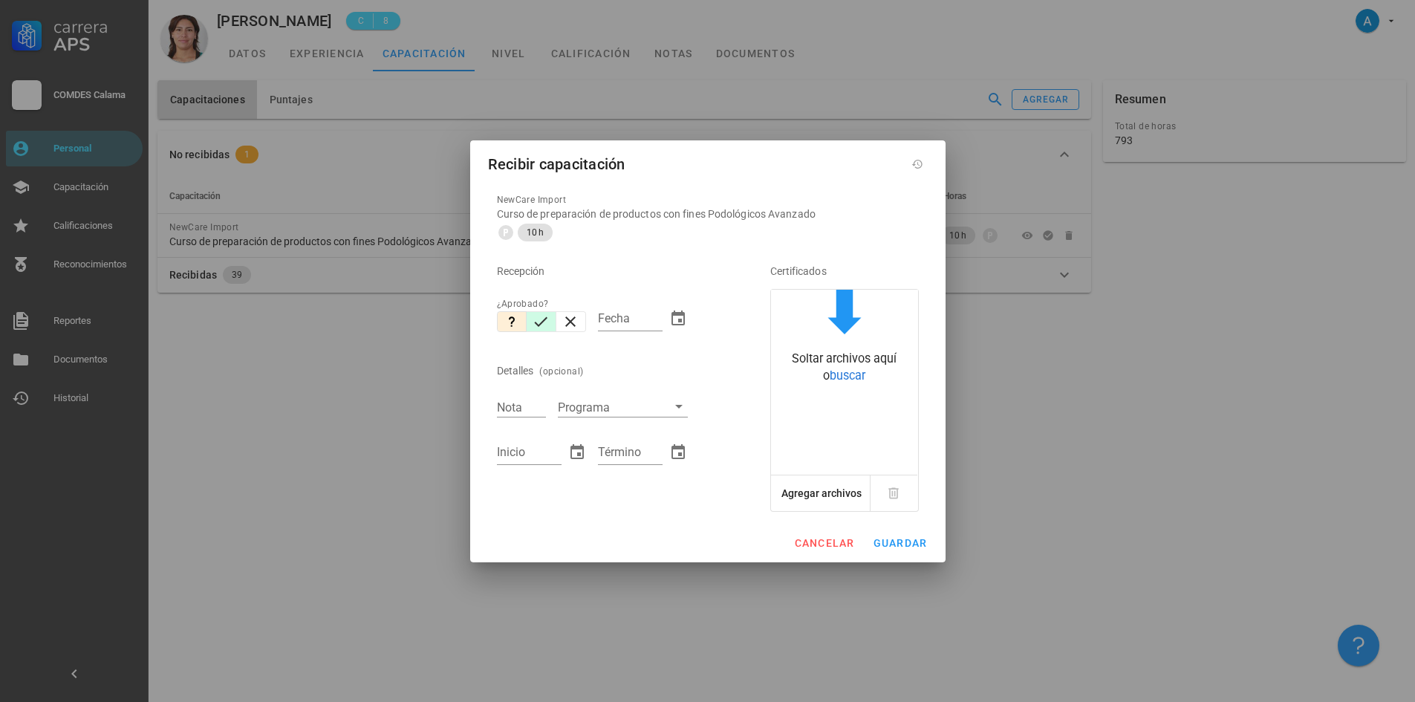
click at [544, 326] on icon "button" at bounding box center [541, 322] width 18 height 18
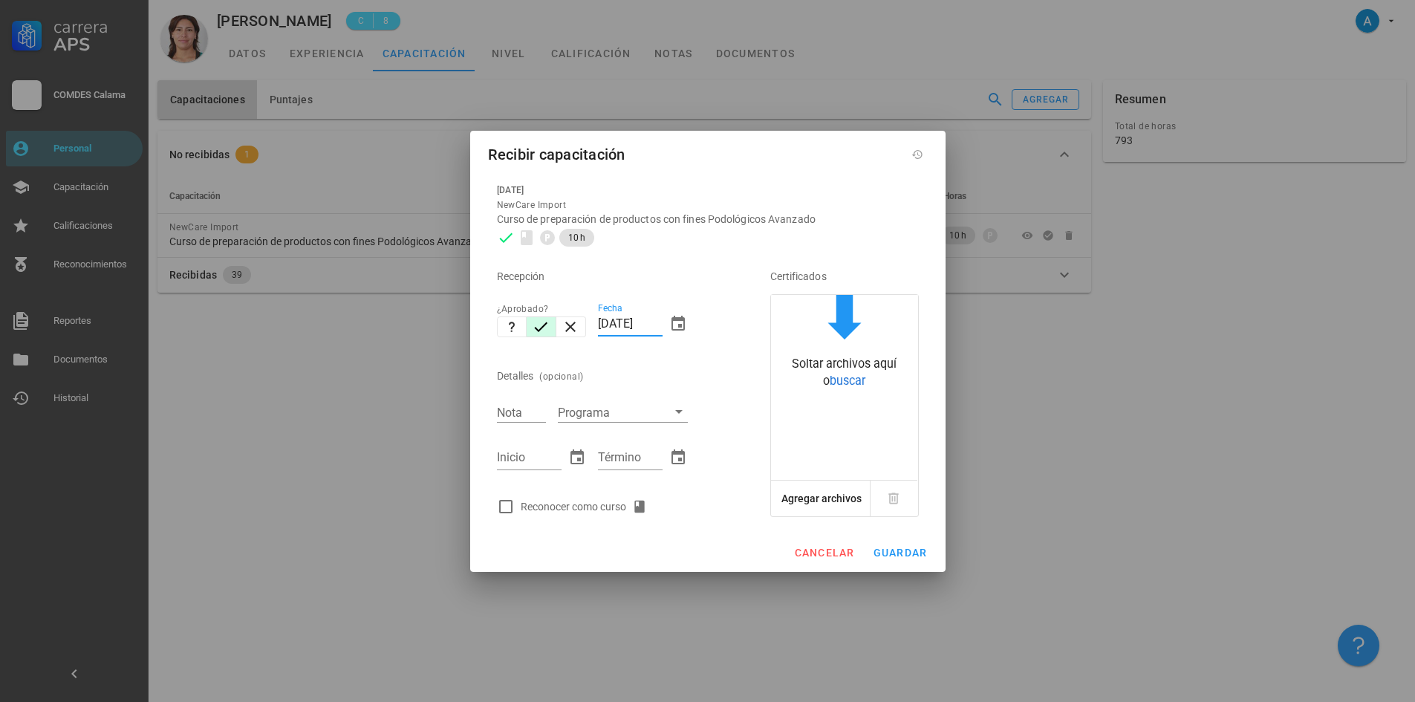
drag, startPoint x: 629, startPoint y: 319, endPoint x: 590, endPoint y: 318, distance: 39.4
click at [590, 318] on div "Recepción ¿Aprobado? Fecha [DATE] Detalles (opcional) Nota Programa Inicio Térm…" at bounding box center [613, 386] width 244 height 269
type input "[DATE]"
click at [518, 401] on div "Nota" at bounding box center [521, 411] width 61 height 34
click at [520, 406] on input "Nota" at bounding box center [521, 411] width 49 height 19
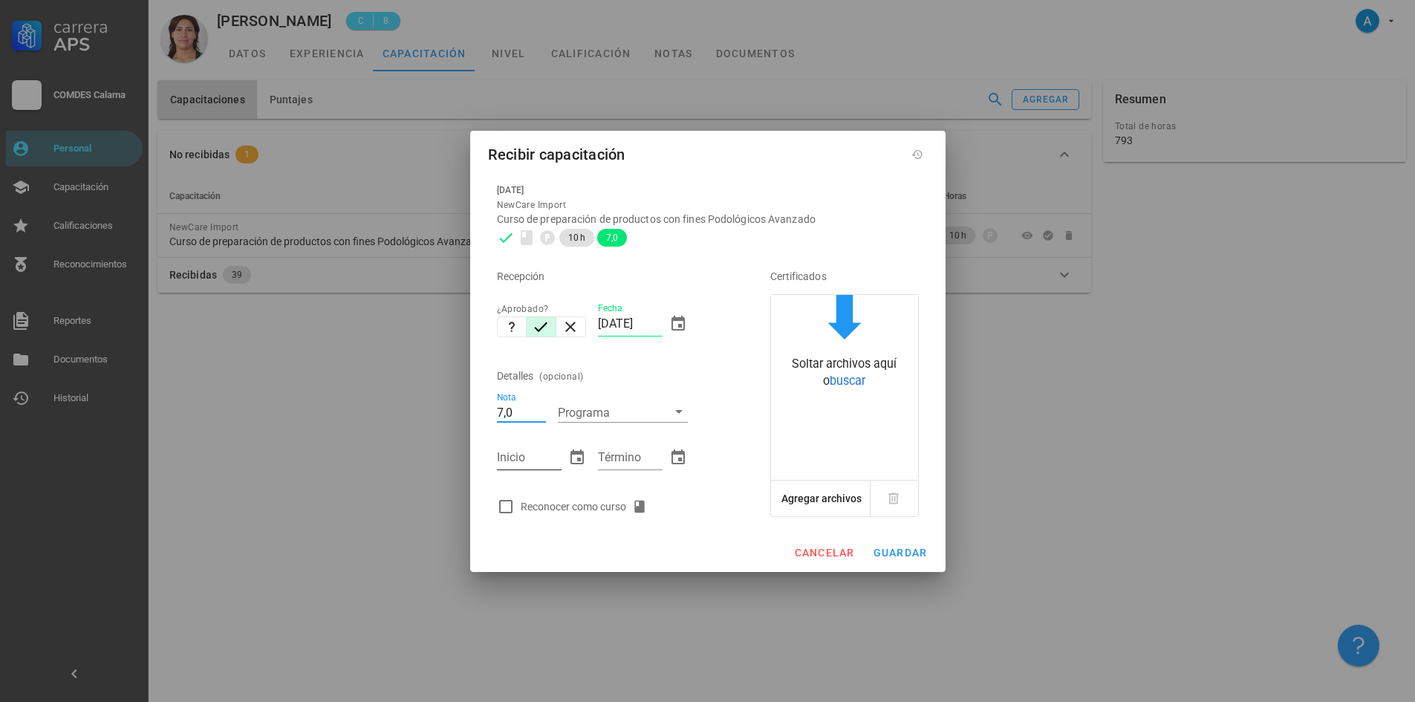
type input "7,0"
click at [528, 454] on input "Inicio" at bounding box center [529, 458] width 65 height 24
type input "12/01/2023"
click at [618, 456] on input "Término" at bounding box center [630, 458] width 65 height 24
type input "12/01/2023"
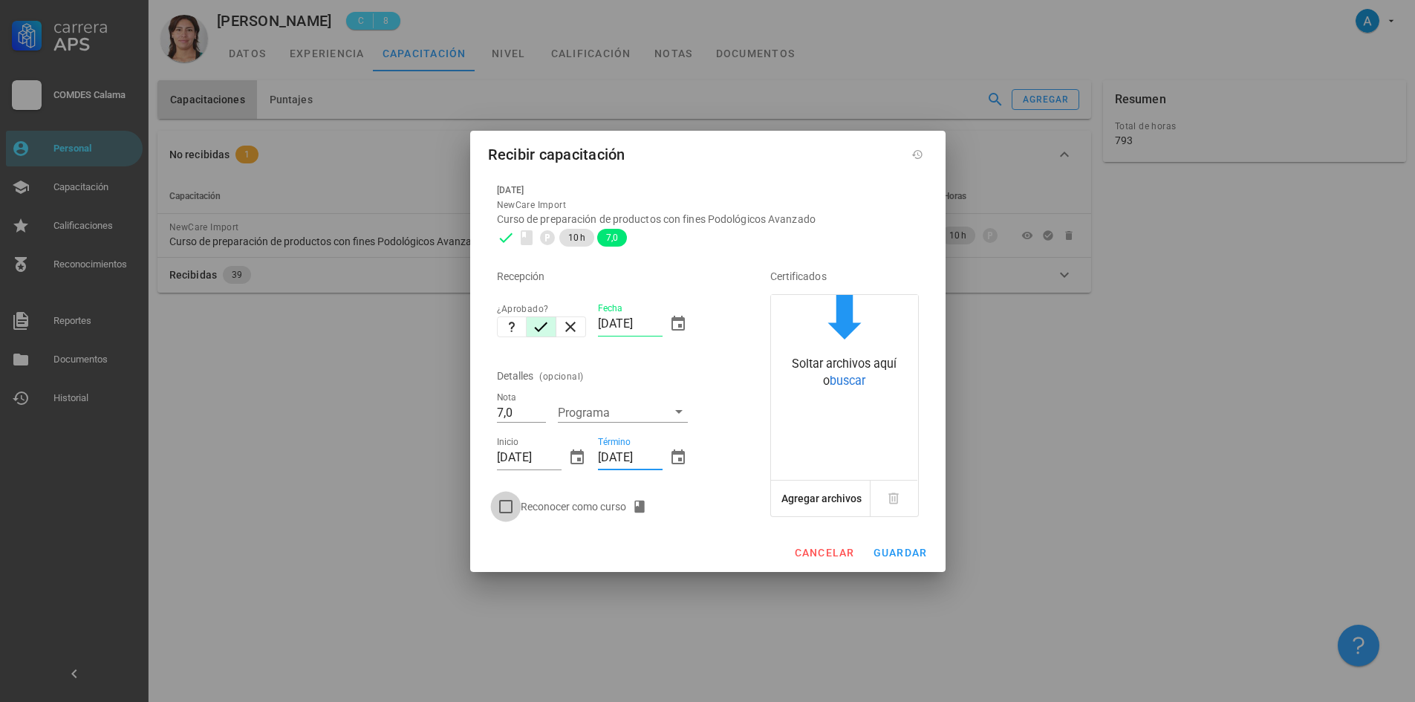
click at [511, 509] on div at bounding box center [505, 506] width 25 height 25
checkbox input "true"
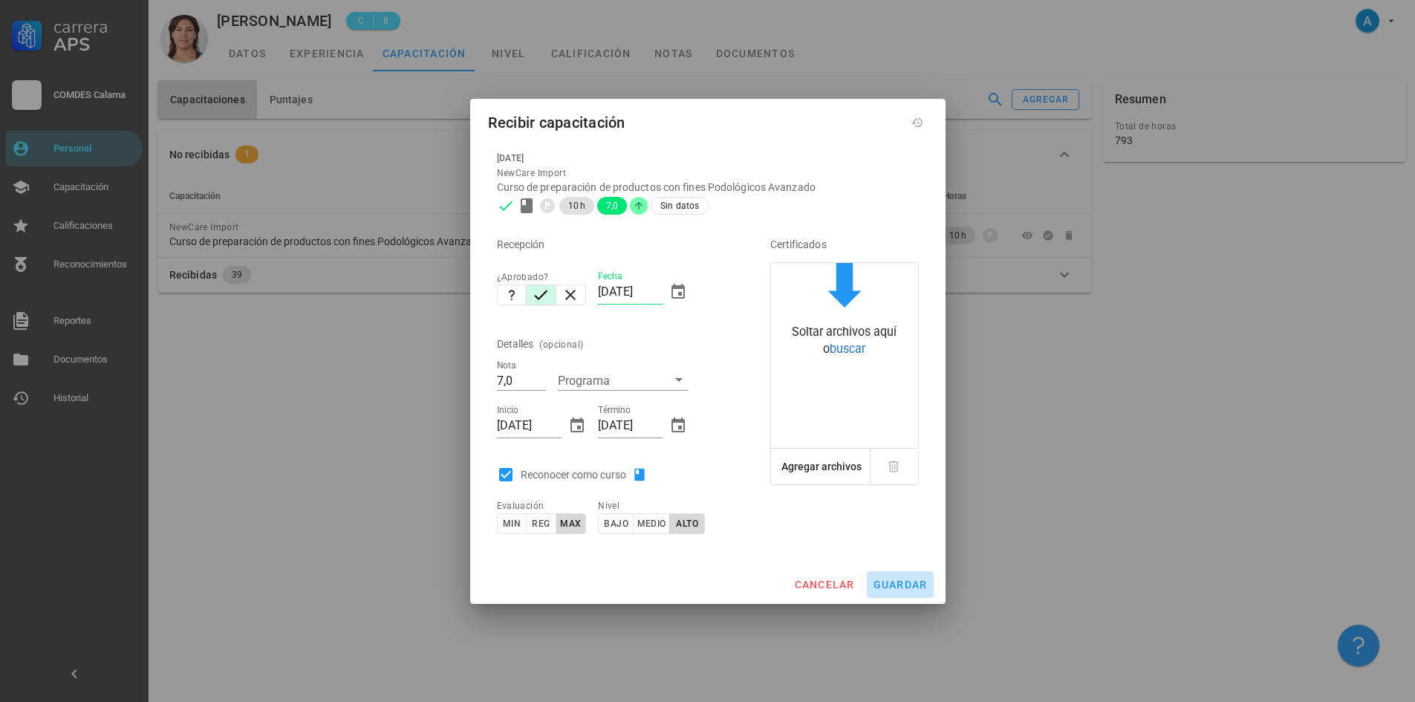
click at [899, 584] on span "guardar" at bounding box center [900, 584] width 55 height 12
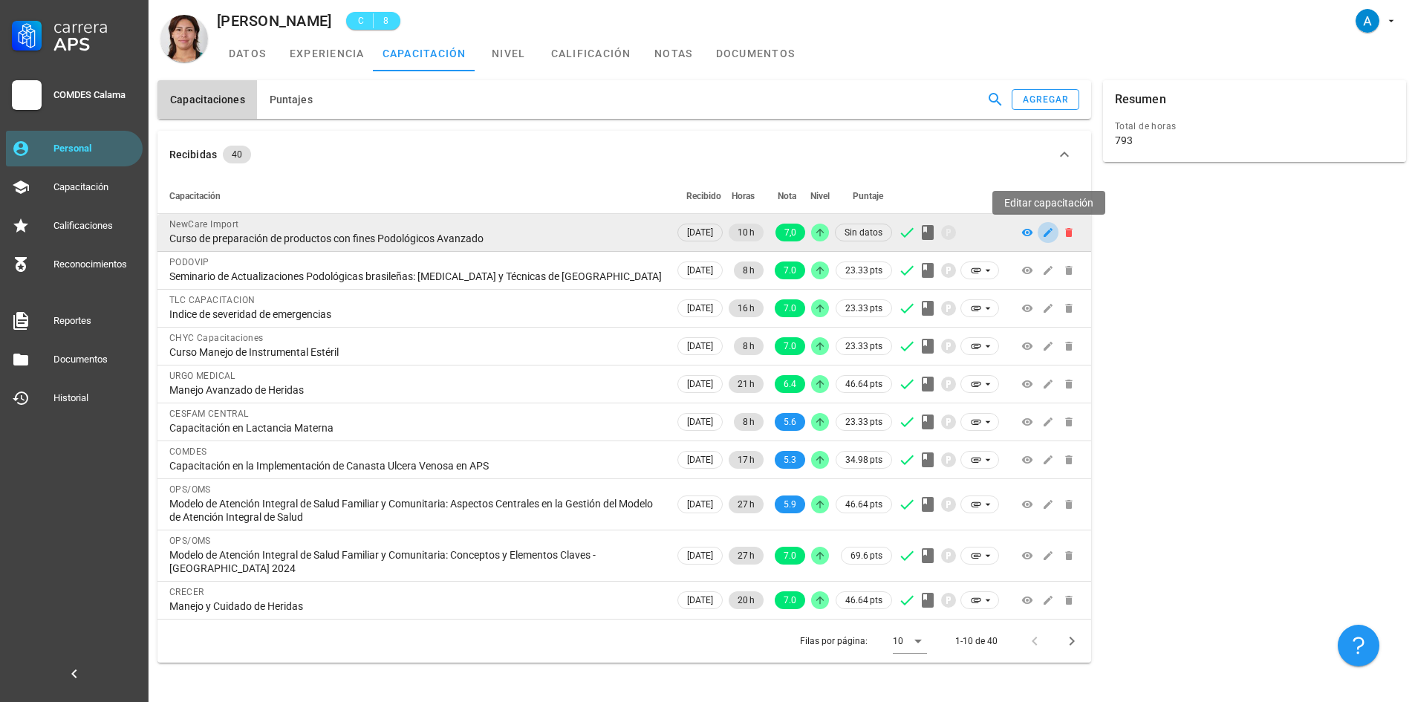
click at [1043, 232] on icon "button" at bounding box center [1048, 232] width 12 height 12
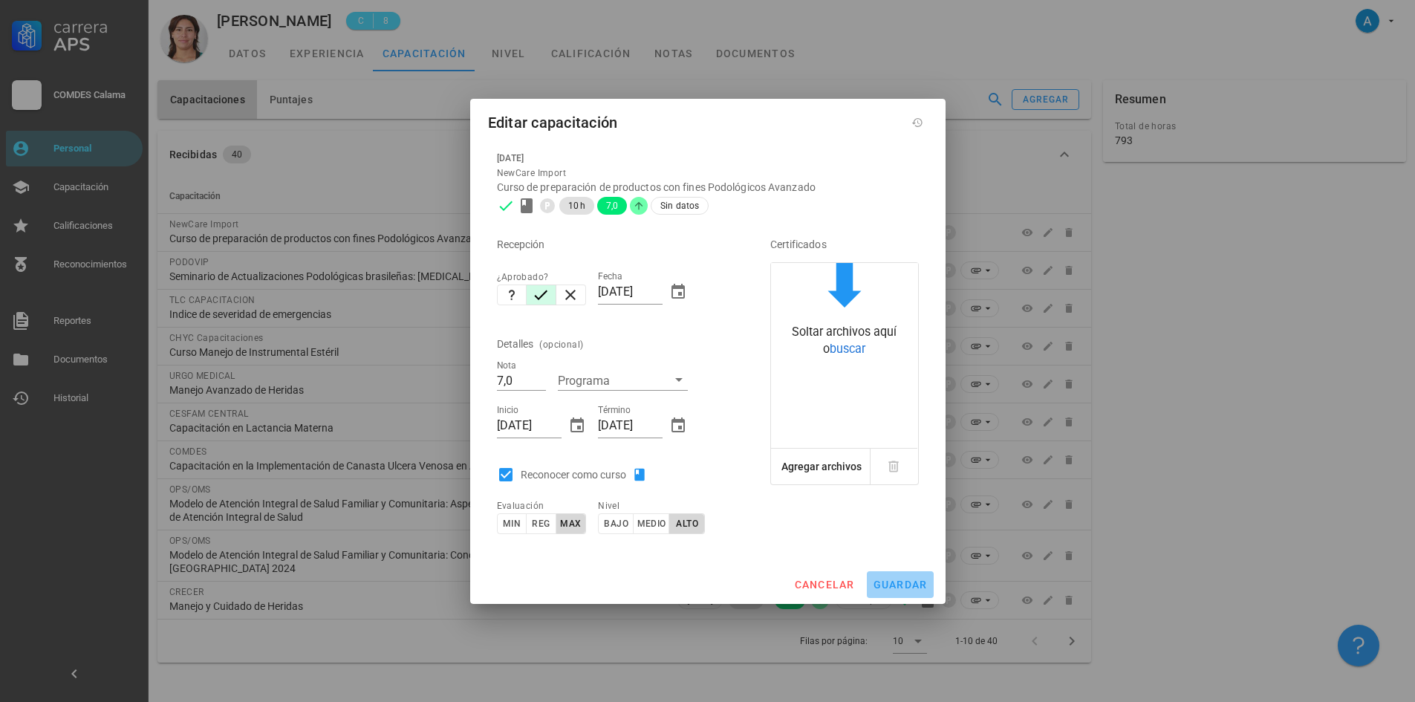
click at [919, 581] on span "guardar" at bounding box center [900, 584] width 55 height 12
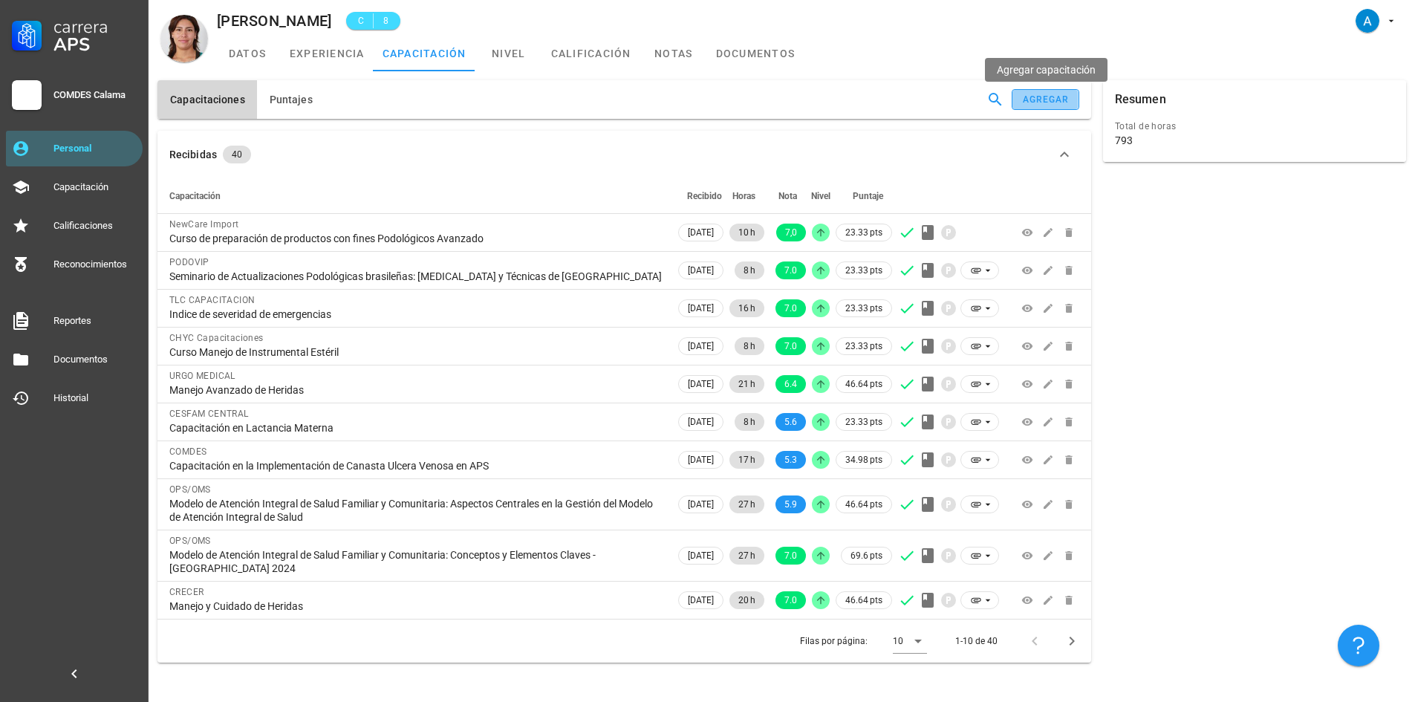
click at [1030, 105] on button "agregar" at bounding box center [1044, 99] width 67 height 21
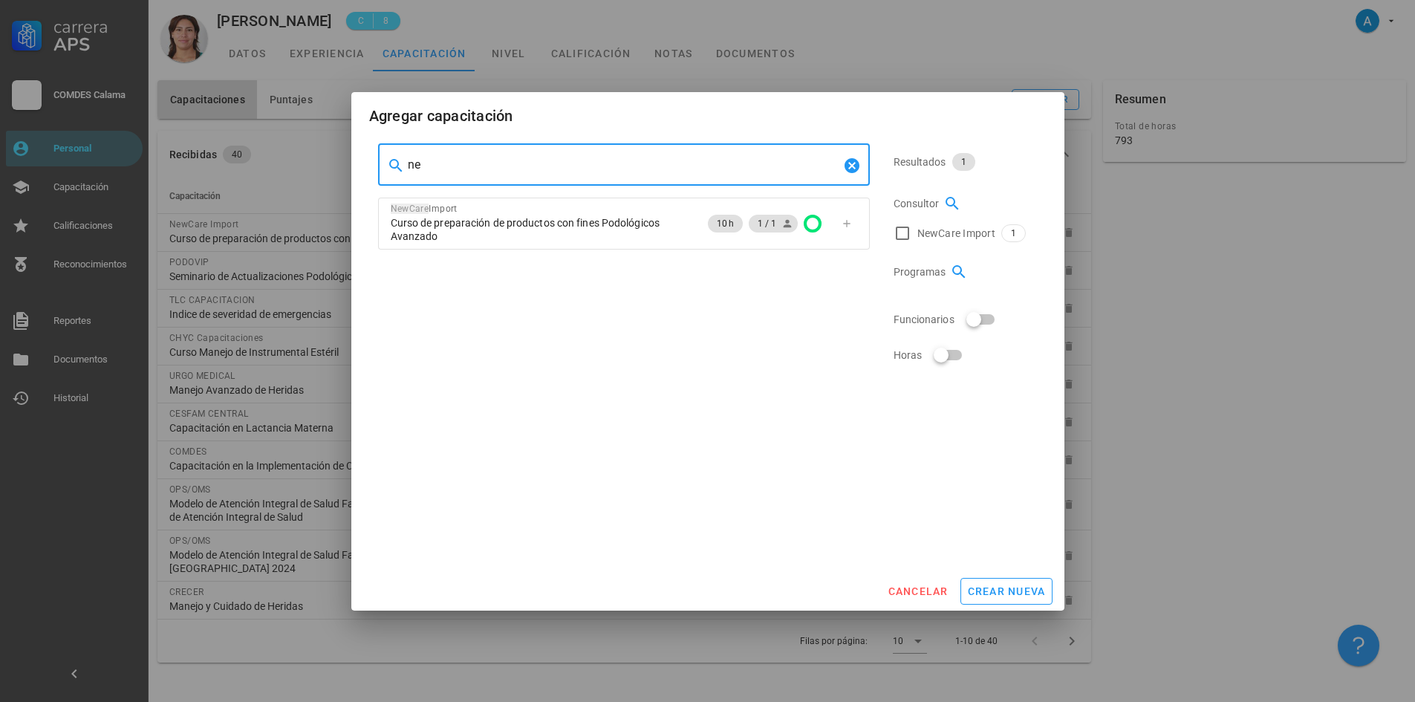
type input "n"
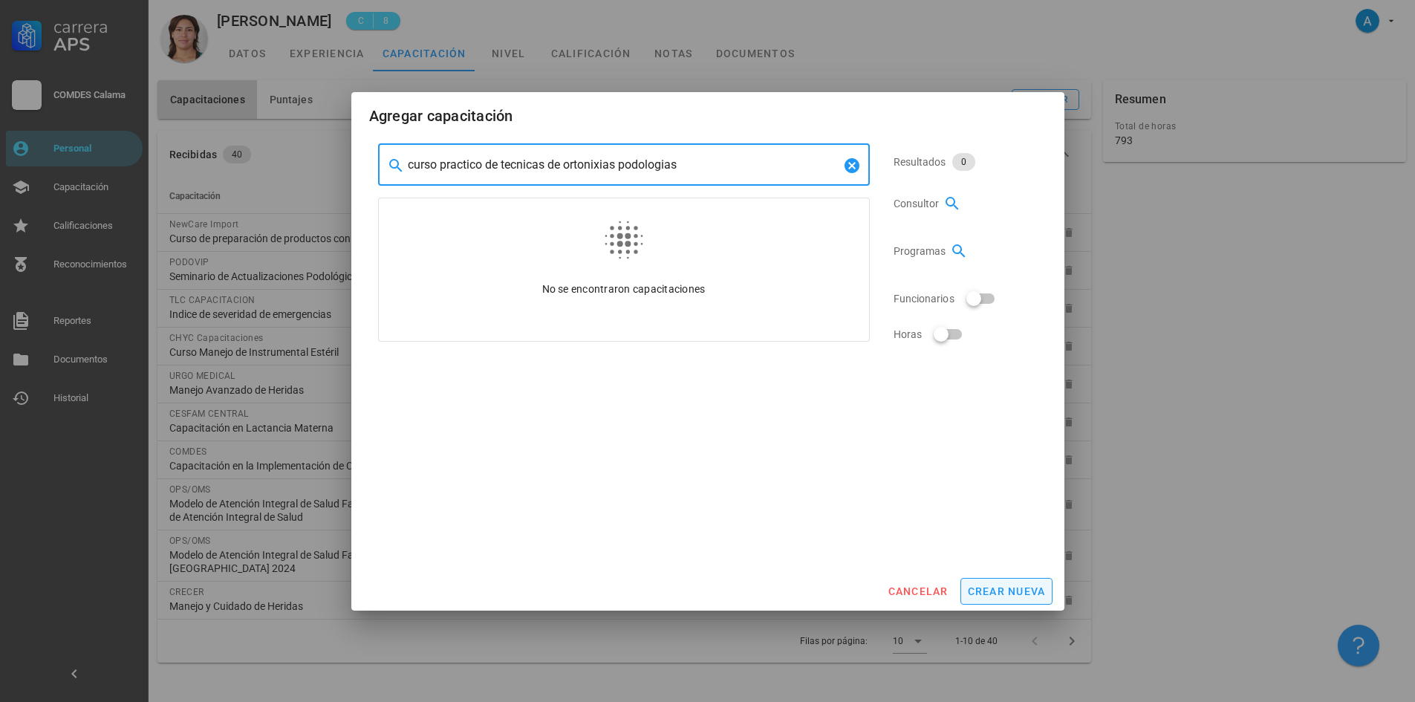
type input "curso practico de tecnicas de ortonixias podologias"
click at [1019, 594] on span "crear nueva" at bounding box center [1006, 591] width 79 height 12
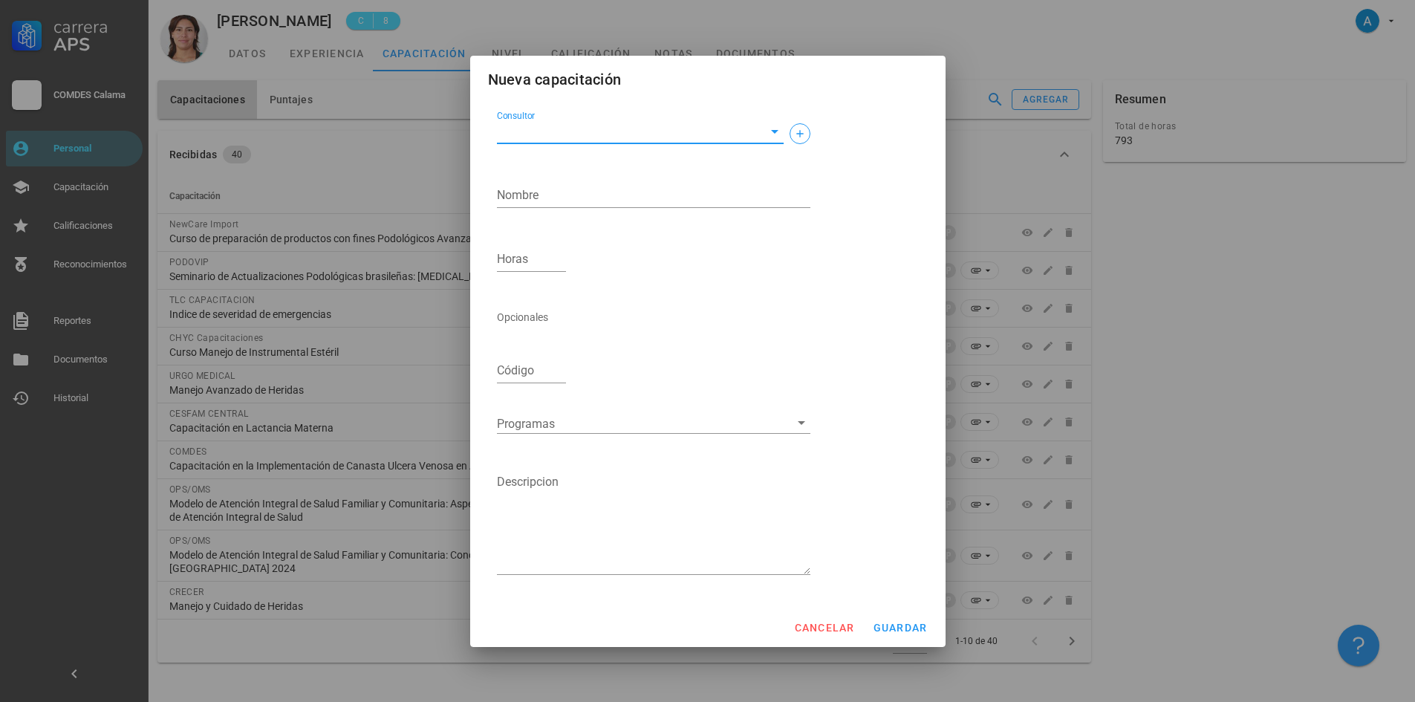
click at [614, 125] on input "Consultor" at bounding box center [628, 132] width 263 height 24
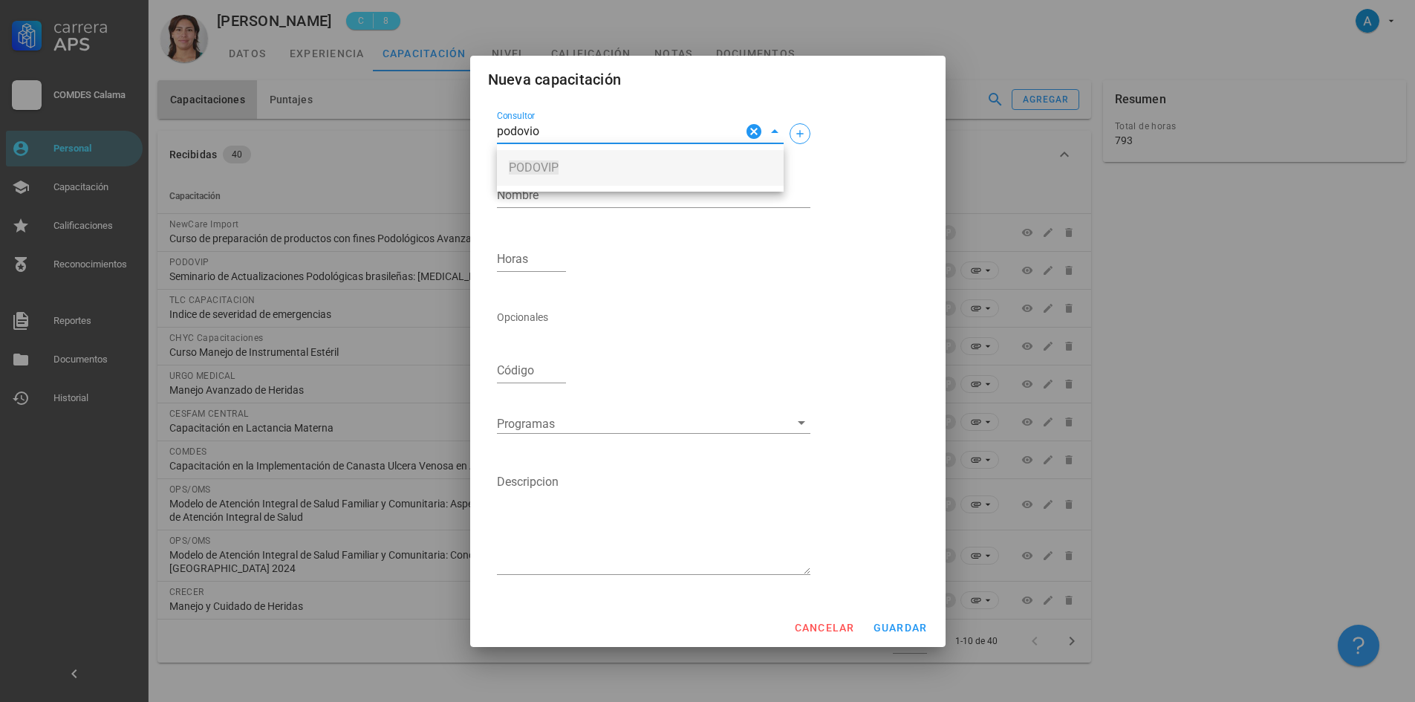
click at [529, 168] on mark "PODOVIP" at bounding box center [534, 167] width 50 height 14
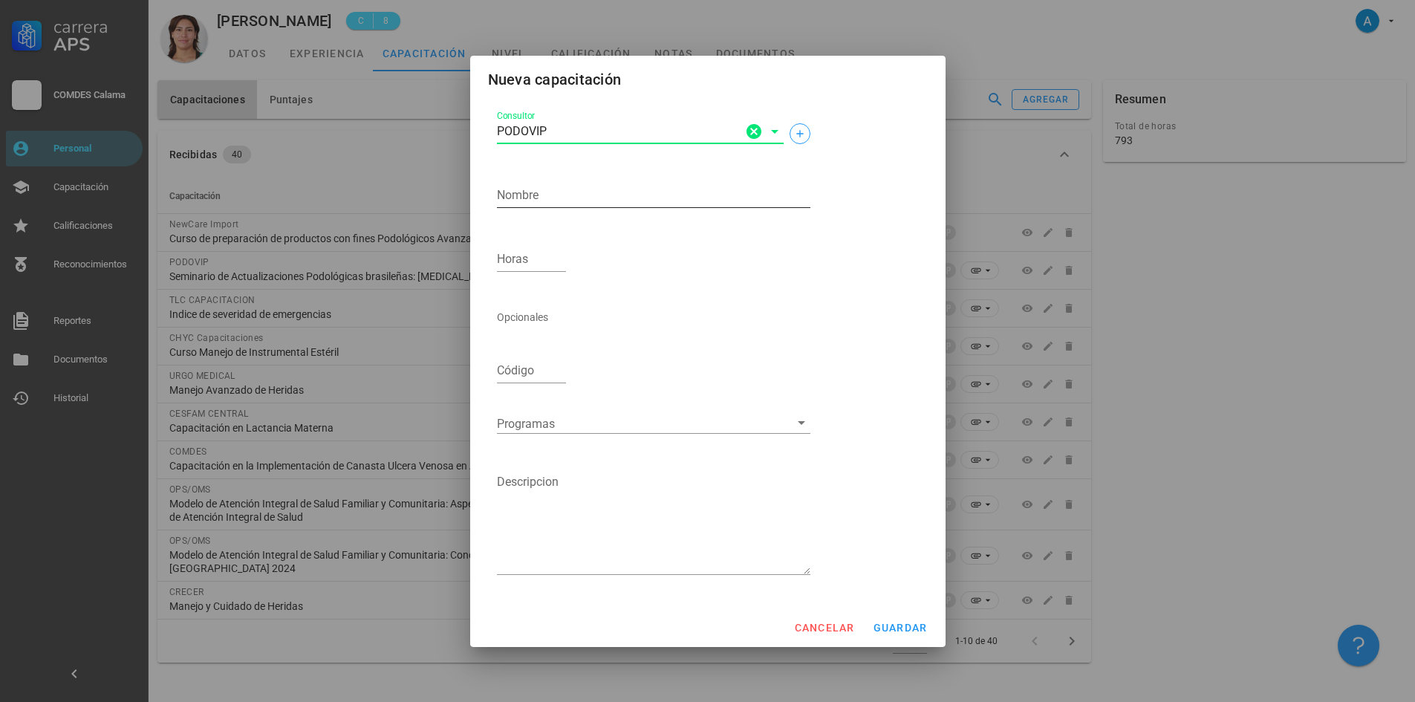
type input "PODOVIP"
click at [542, 198] on textarea "Nombre" at bounding box center [653, 195] width 313 height 24
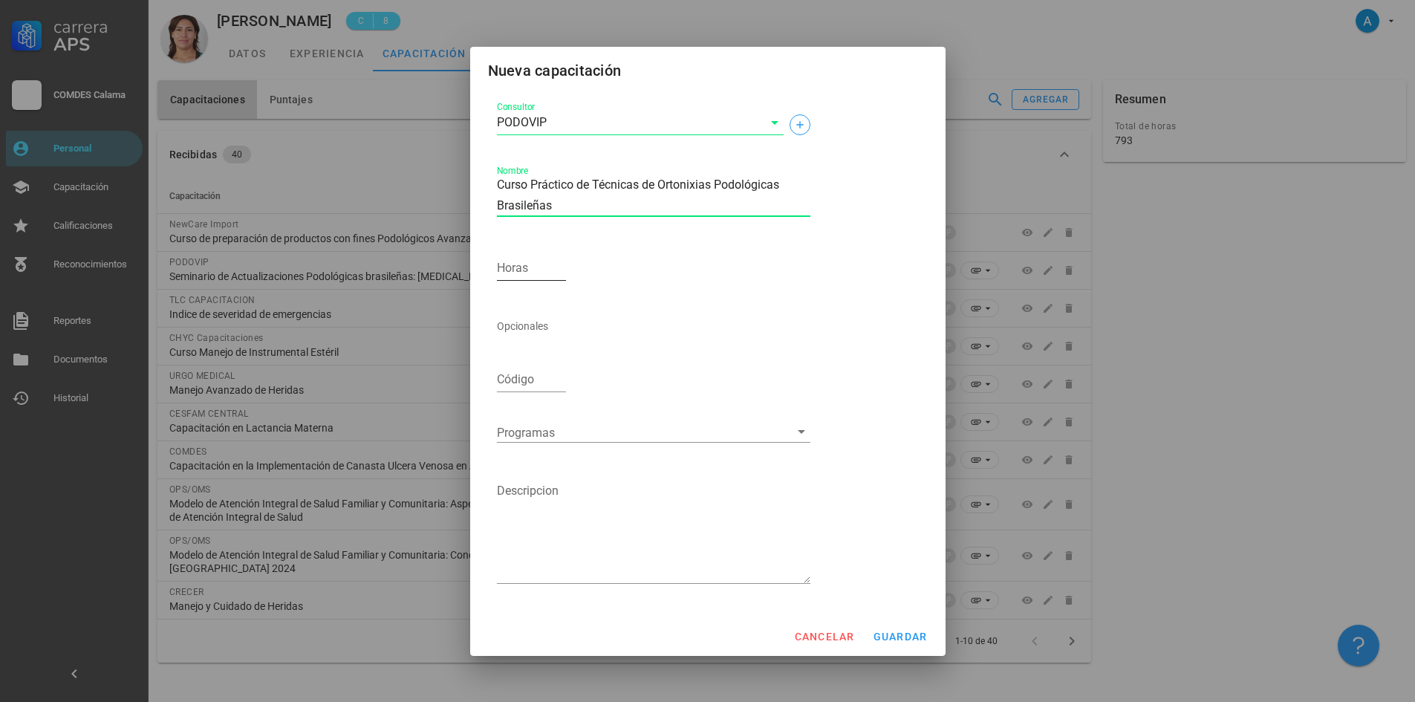
type textarea "Curso Práctico de Técnicas de Ortonixias Podológicas Brasileñas"
click at [535, 267] on input "Horas" at bounding box center [532, 268] width 70 height 24
type input "5"
click at [922, 637] on span "guardar" at bounding box center [900, 636] width 55 height 12
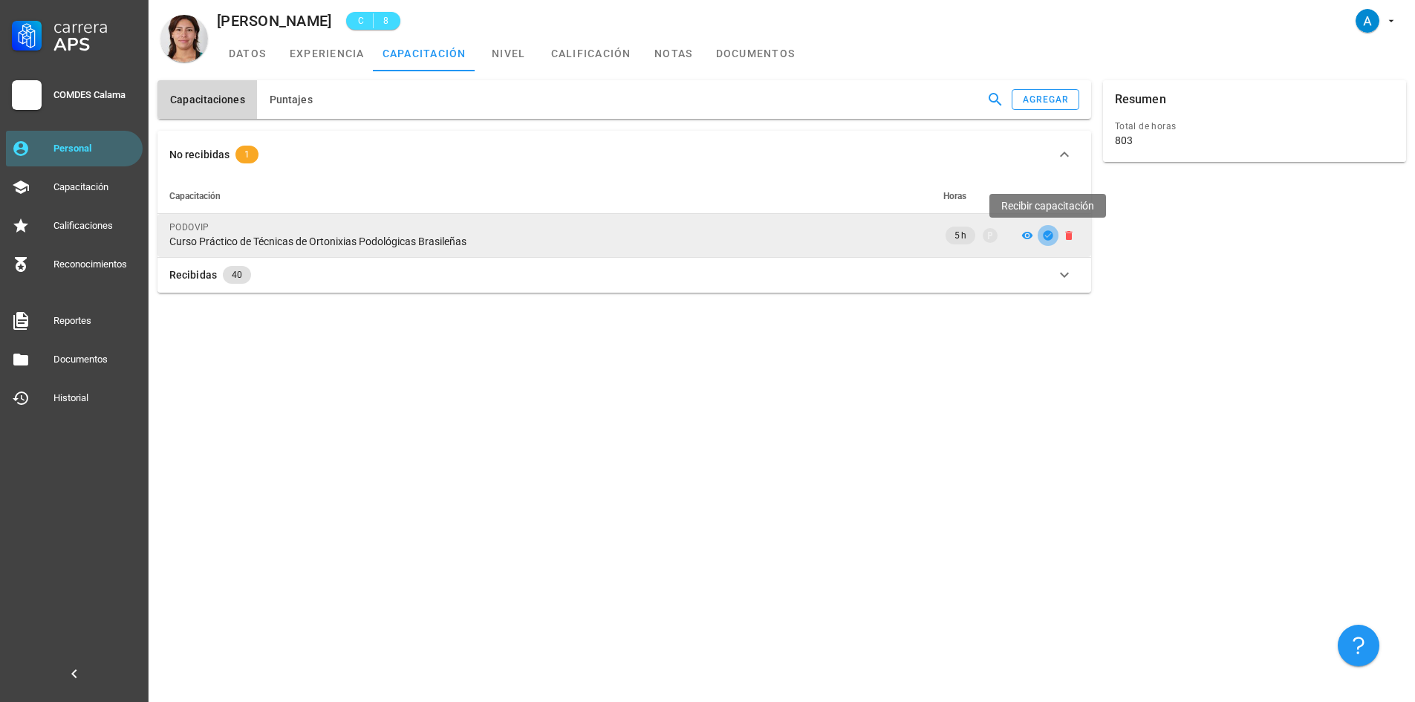
click at [1043, 233] on icon "button" at bounding box center [1048, 235] width 12 height 12
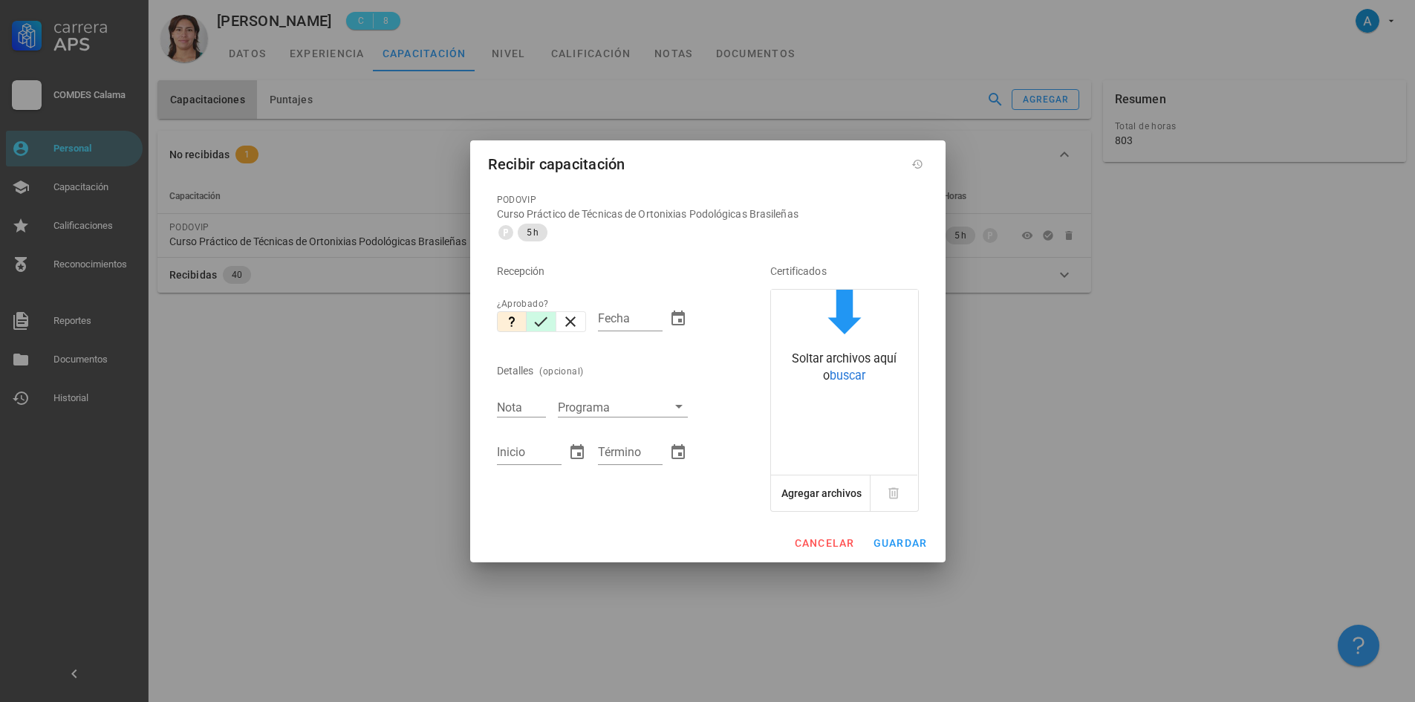
click at [539, 325] on icon "button" at bounding box center [541, 321] width 13 height 10
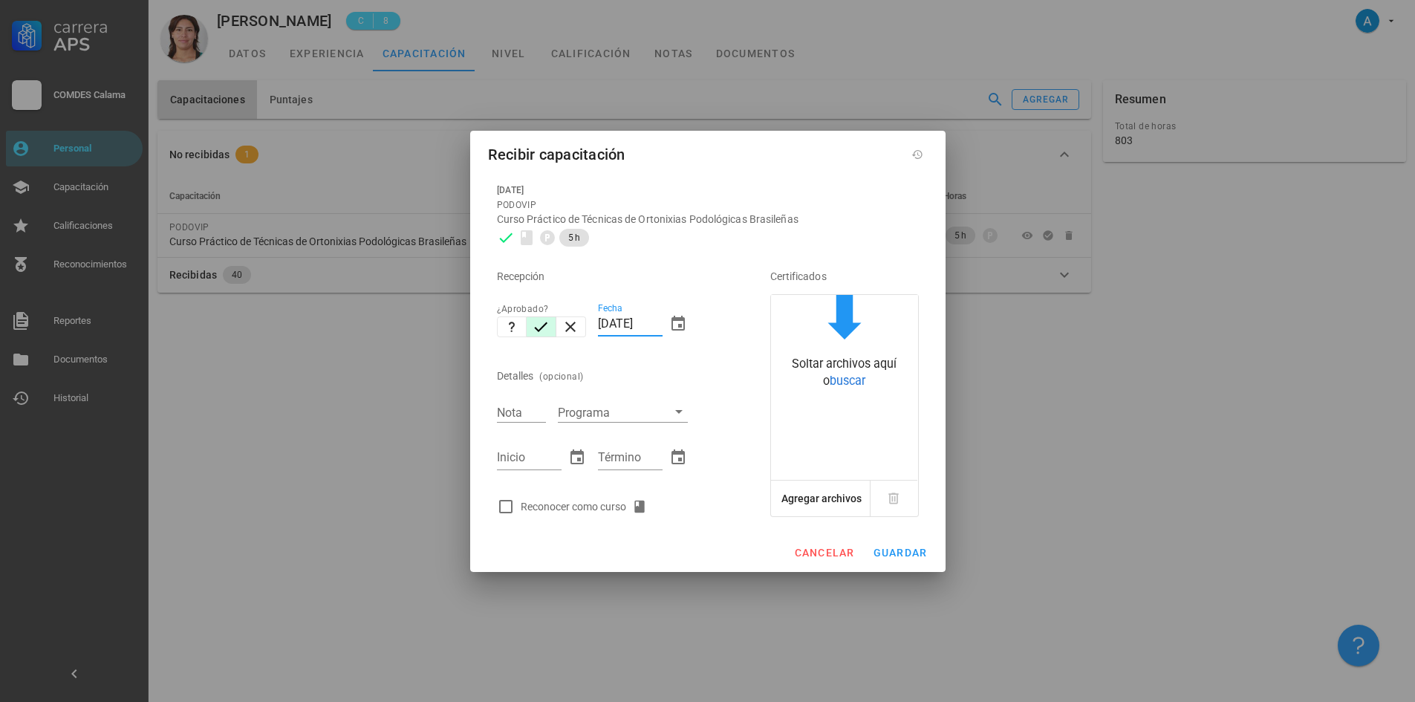
drag, startPoint x: 628, startPoint y: 322, endPoint x: 596, endPoint y: 320, distance: 32.7
click at [596, 320] on div "Fecha [DATE]" at bounding box center [643, 326] width 102 height 64
type input "[DATE]"
click at [534, 408] on input "Nota" at bounding box center [521, 411] width 49 height 19
type input "7,0"
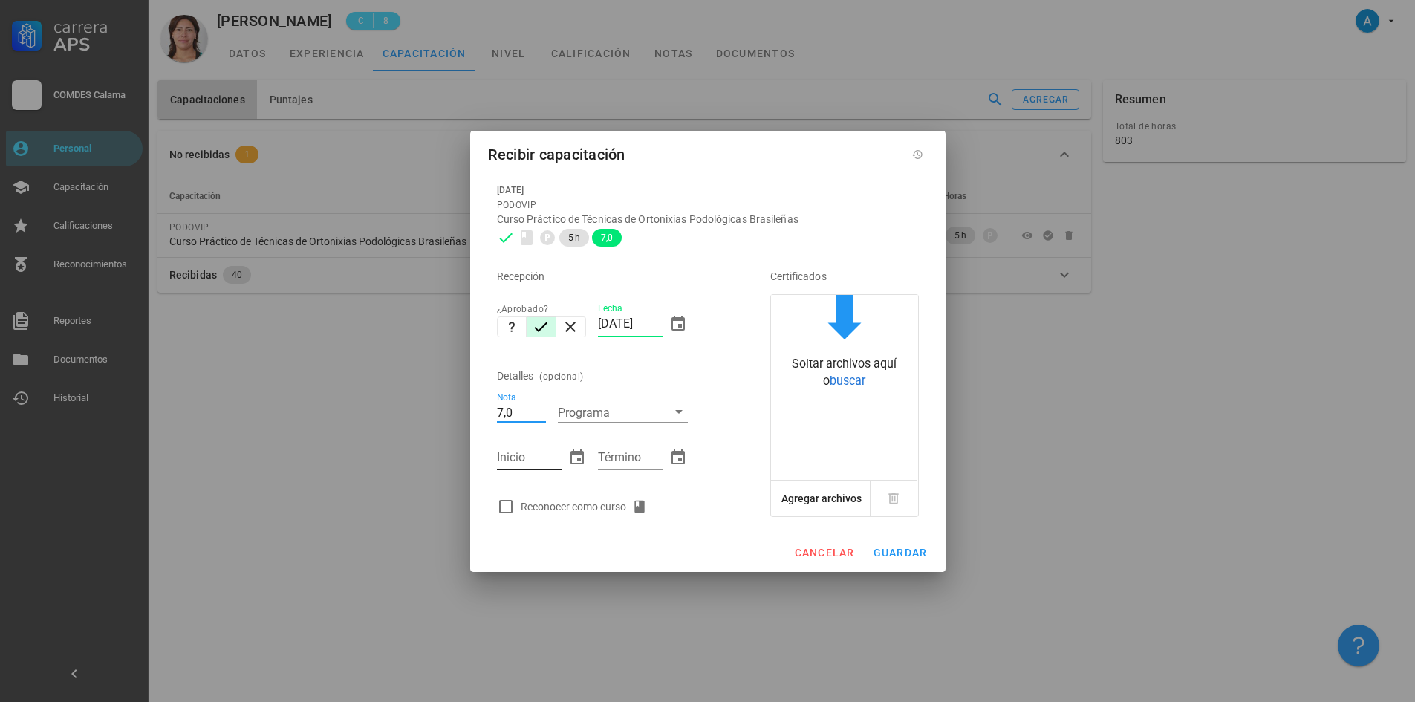
click at [506, 468] on input "Inicio" at bounding box center [529, 458] width 65 height 24
type input "08/08/2024"
click at [616, 455] on input "Término" at bounding box center [630, 458] width 65 height 24
type input "05/08/2024"
click at [508, 503] on div at bounding box center [505, 506] width 25 height 25
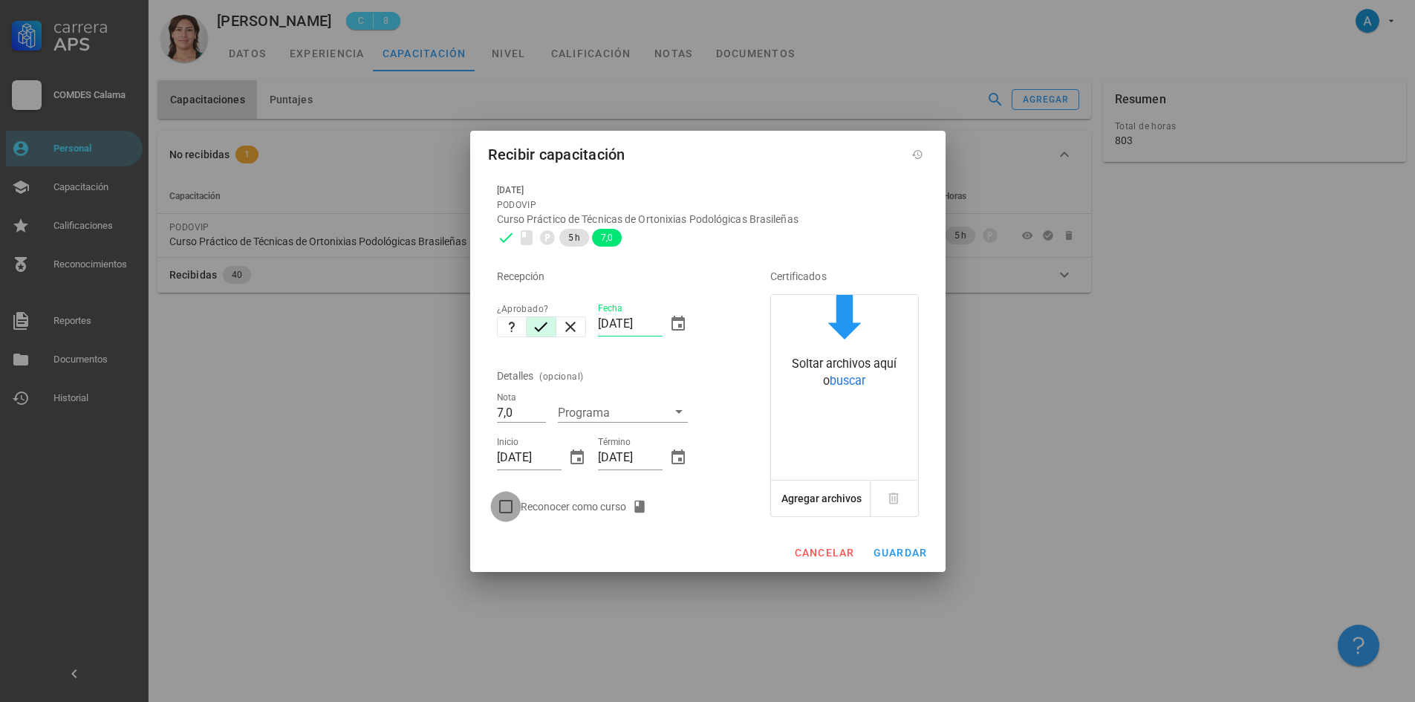
checkbox input "true"
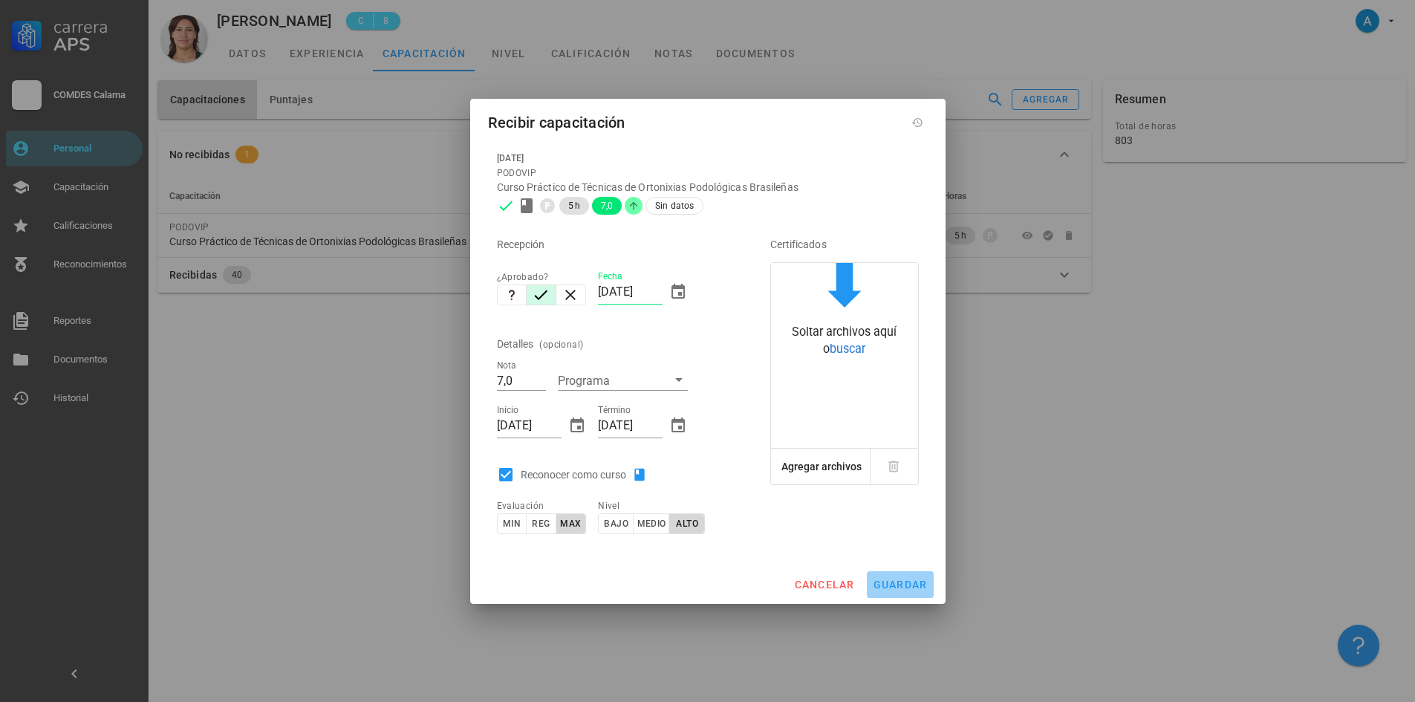
click at [908, 575] on button "guardar" at bounding box center [900, 584] width 67 height 27
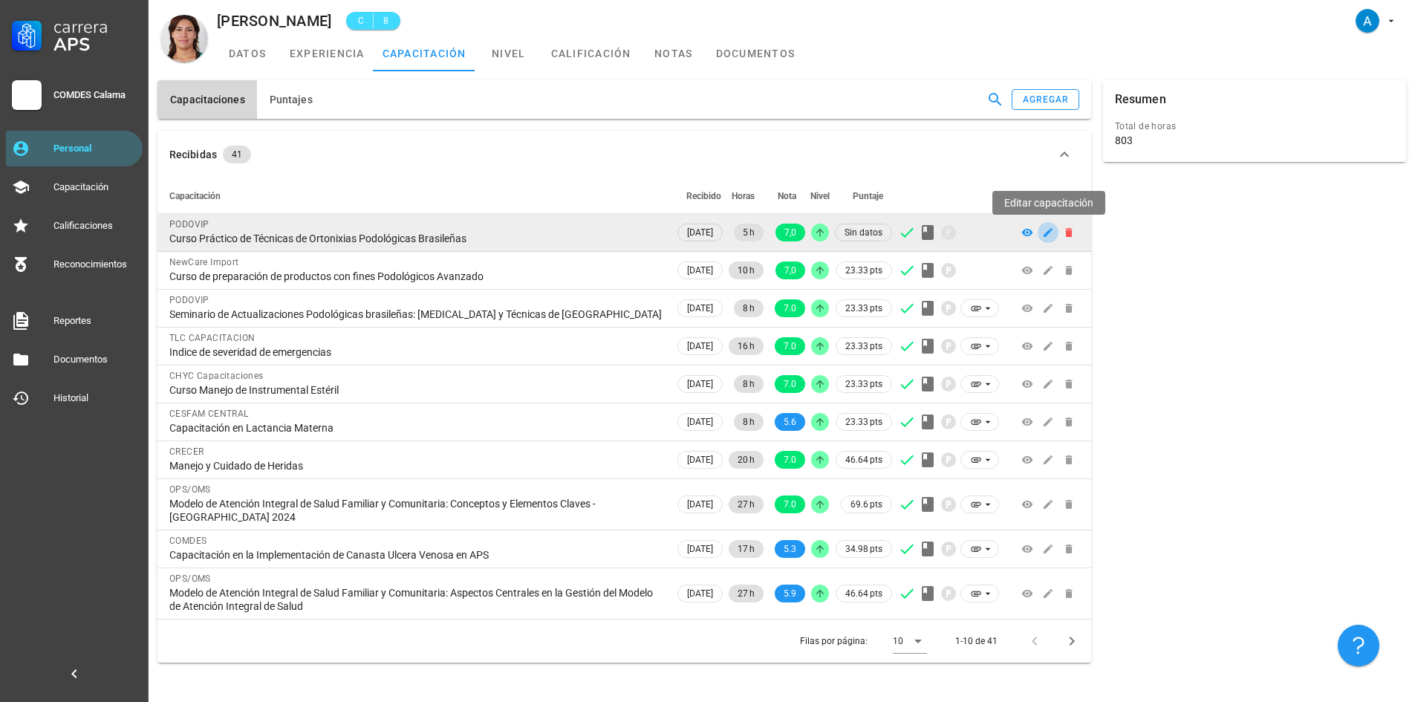
click at [1045, 232] on icon "button" at bounding box center [1048, 232] width 12 height 12
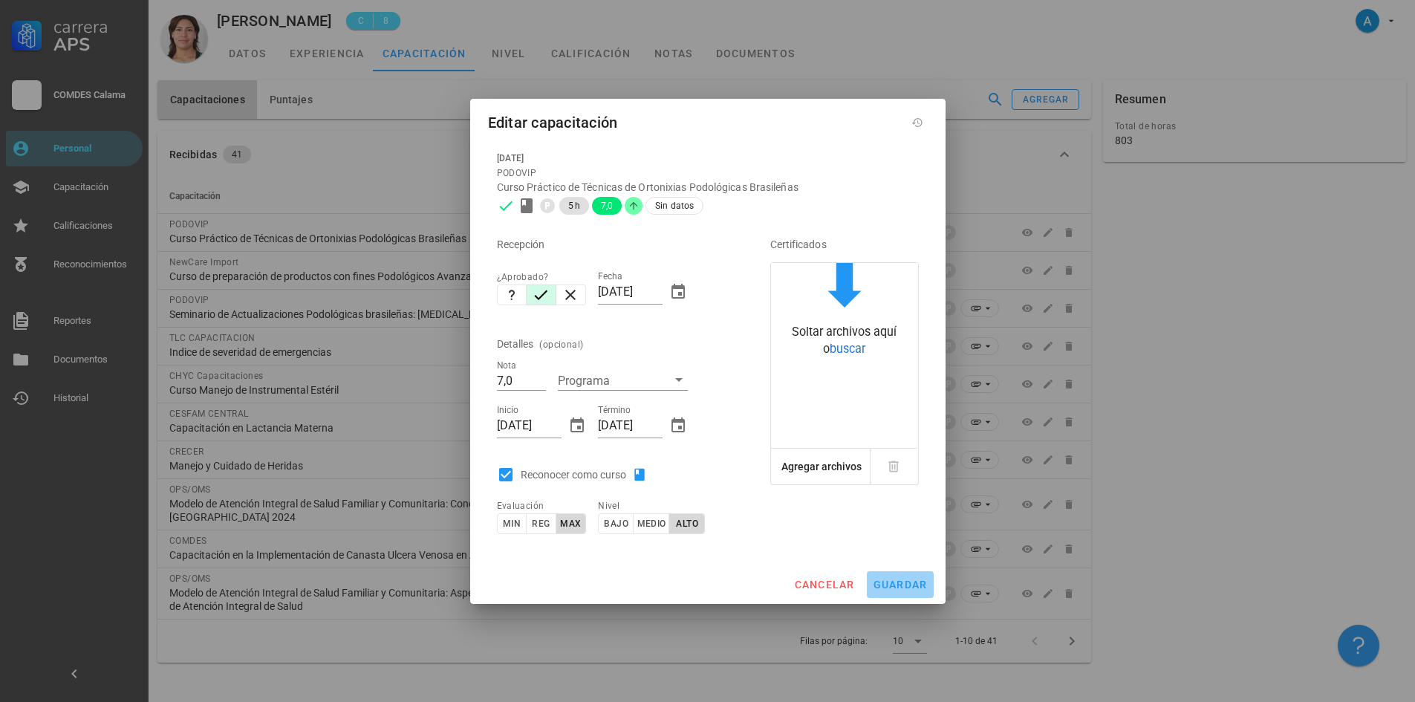
click at [904, 575] on button "guardar" at bounding box center [900, 584] width 67 height 27
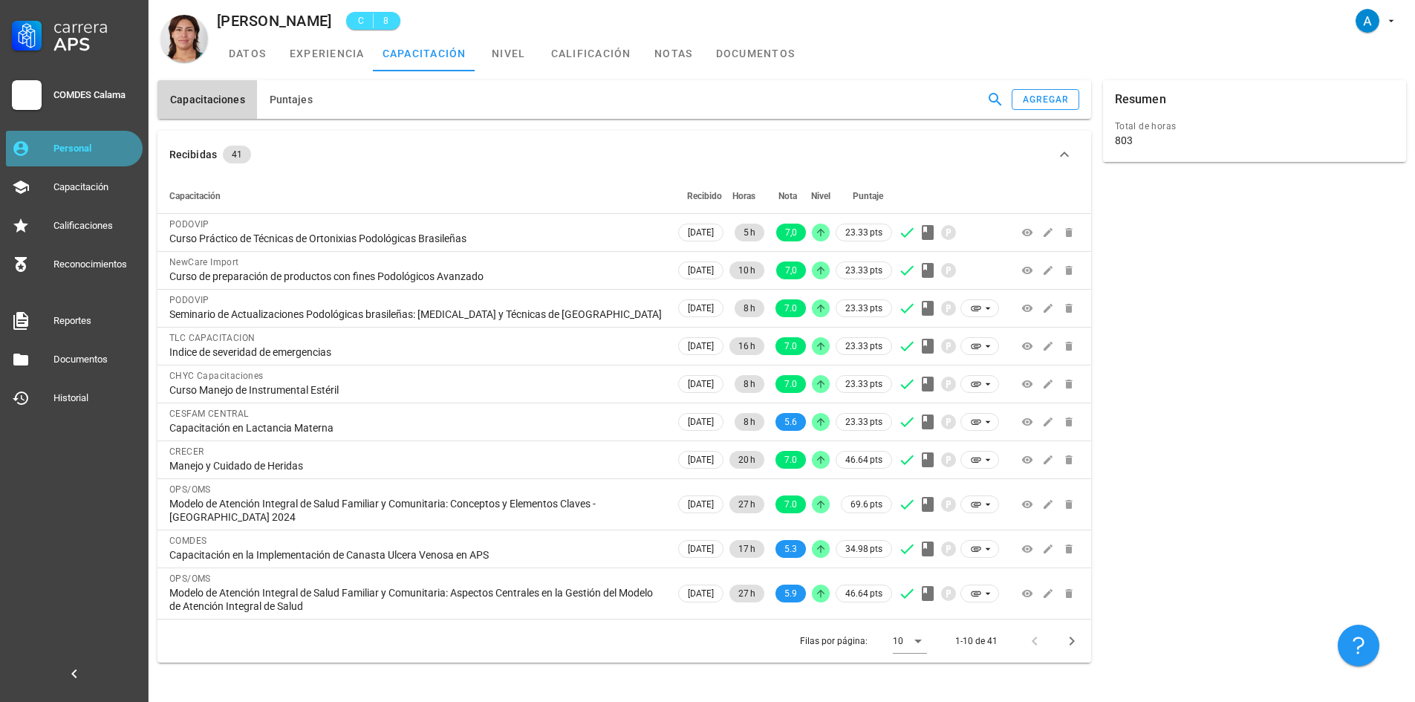
click at [63, 142] on div "Personal" at bounding box center [94, 149] width 83 height 24
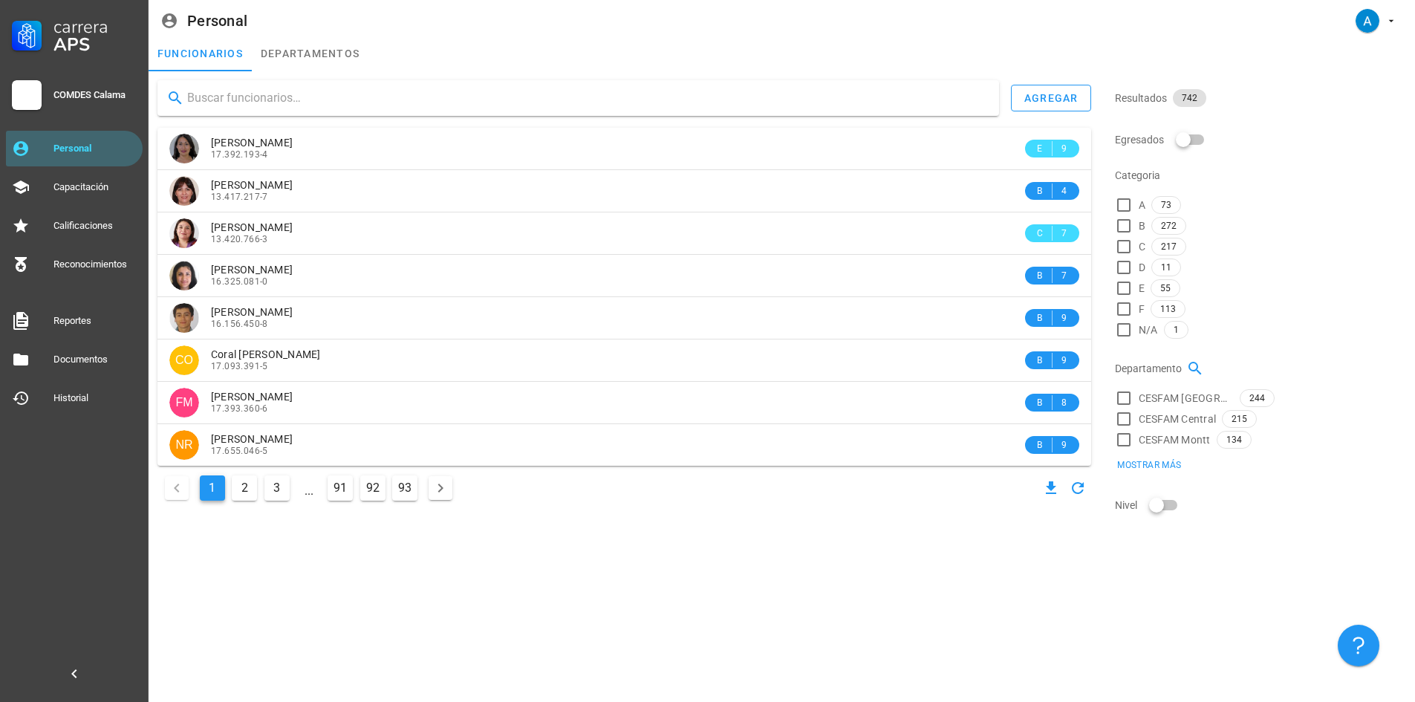
click at [278, 97] on input "text" at bounding box center [587, 98] width 800 height 24
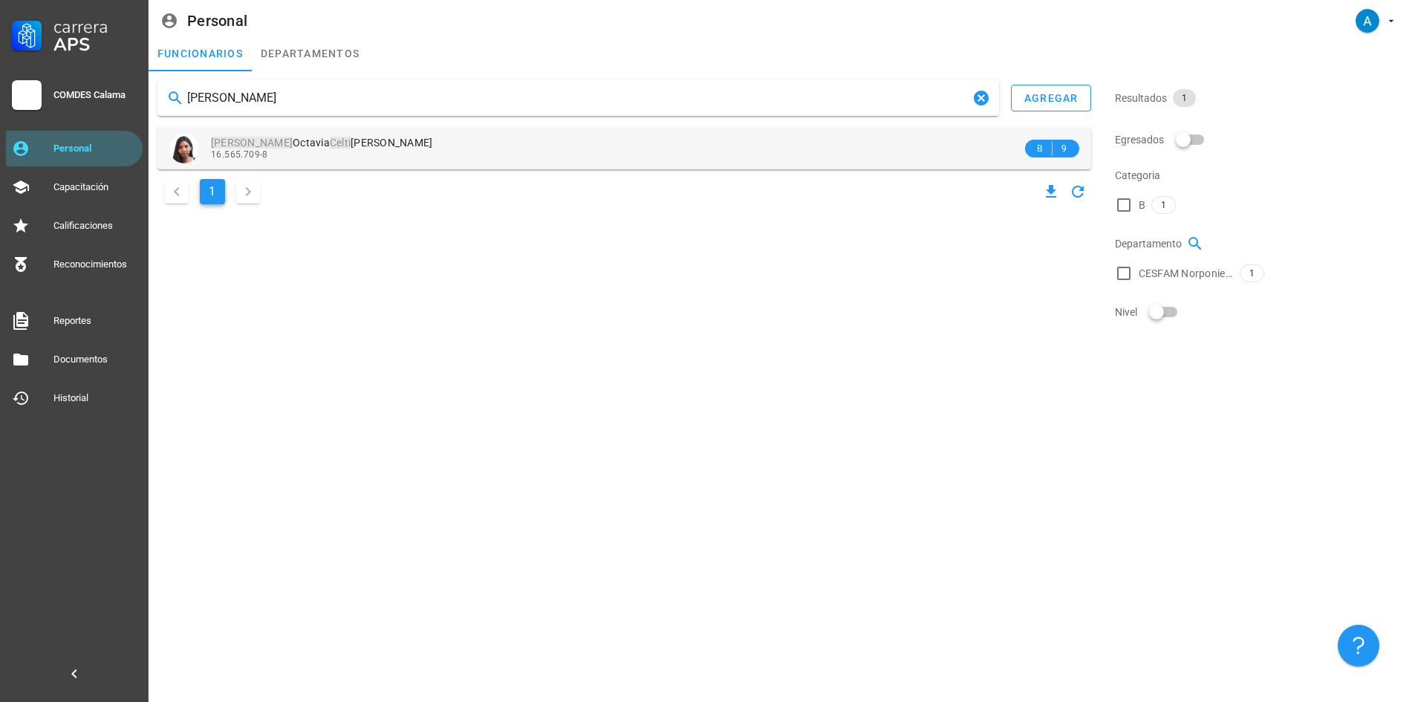
type input "jocelyn celti"
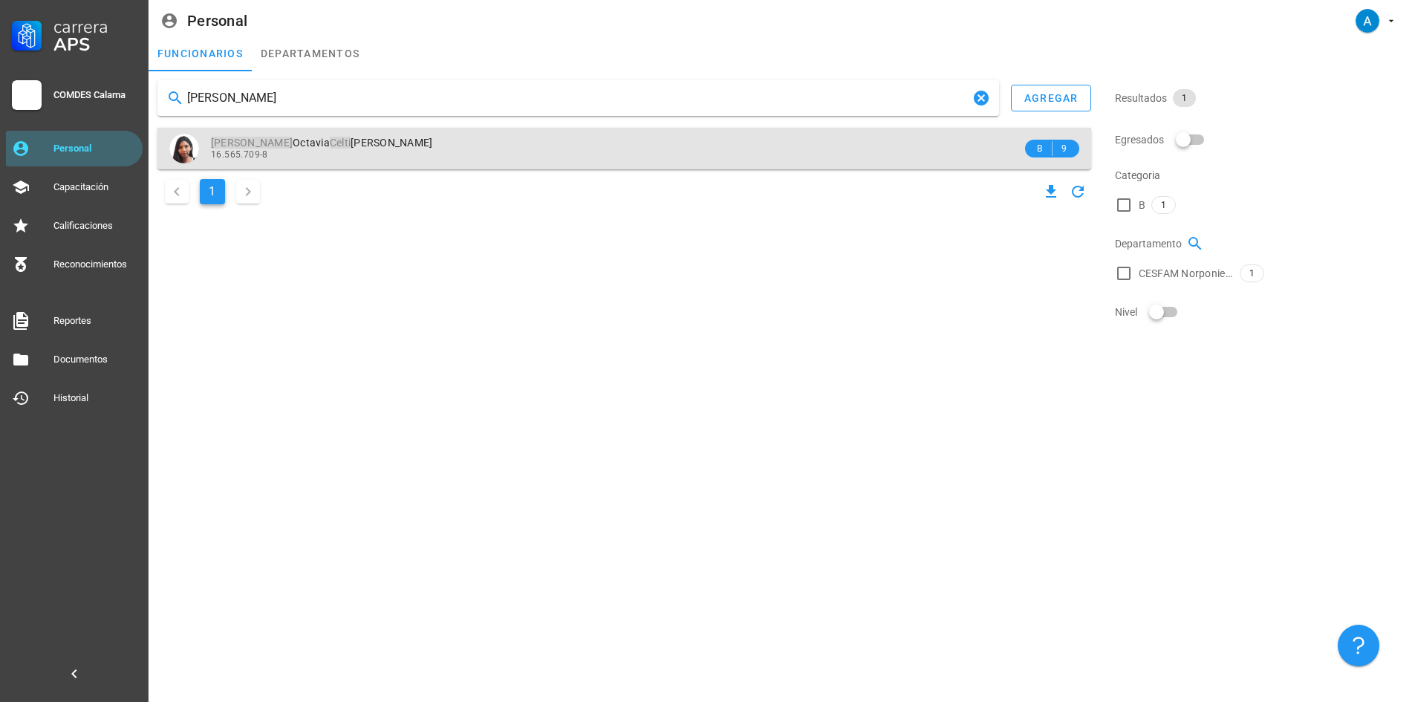
click at [334, 136] on div "Jocelyn Octavia Celti Quispe 16.565.709-8" at bounding box center [616, 148] width 811 height 41
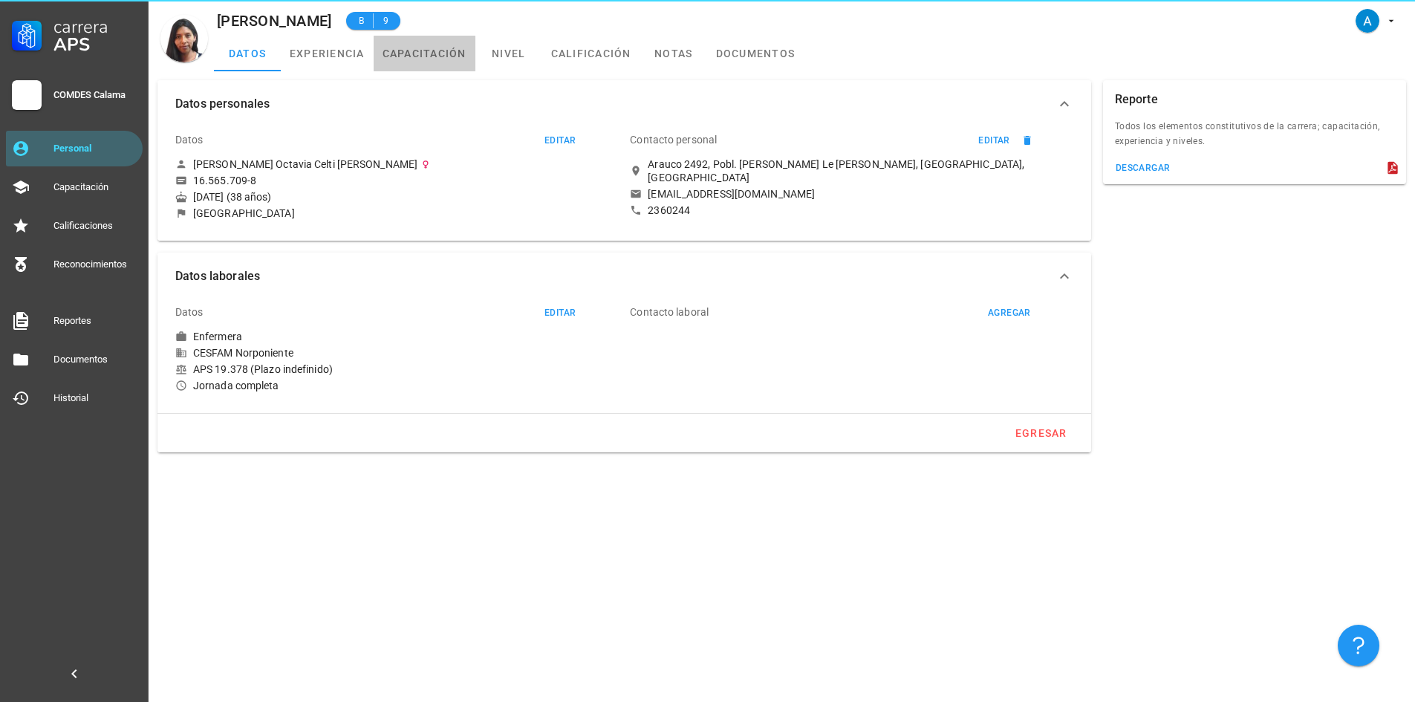
click at [436, 48] on link "capacitación" at bounding box center [425, 54] width 102 height 36
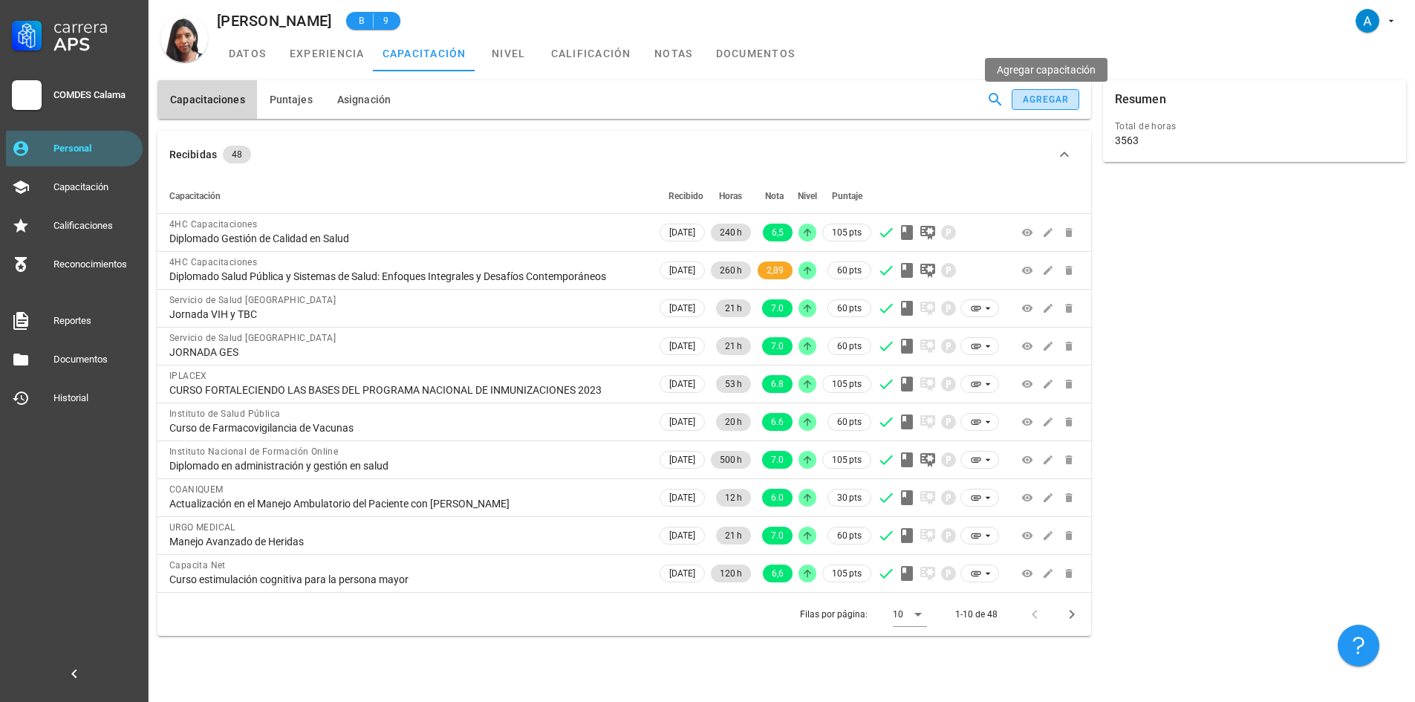
click at [1036, 100] on div "agregar" at bounding box center [1046, 99] width 48 height 10
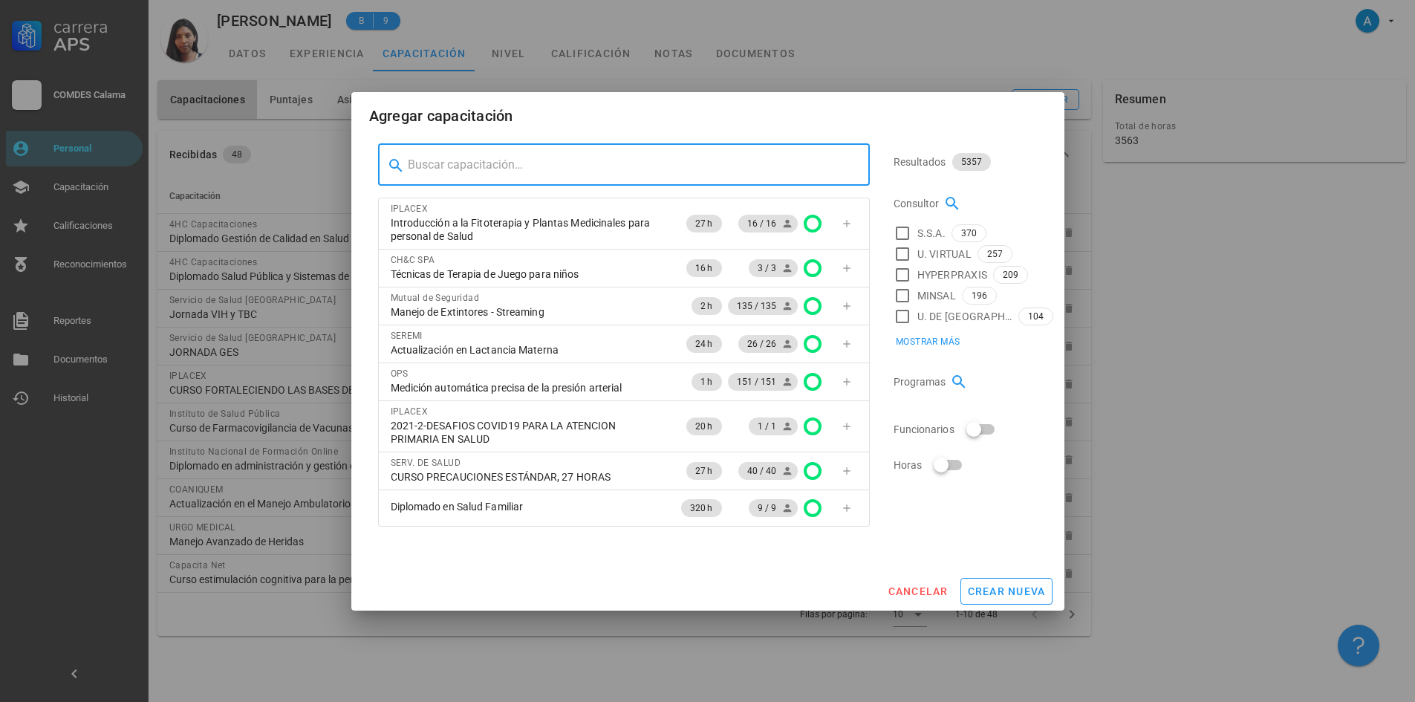
click at [618, 163] on input "text" at bounding box center [633, 165] width 450 height 24
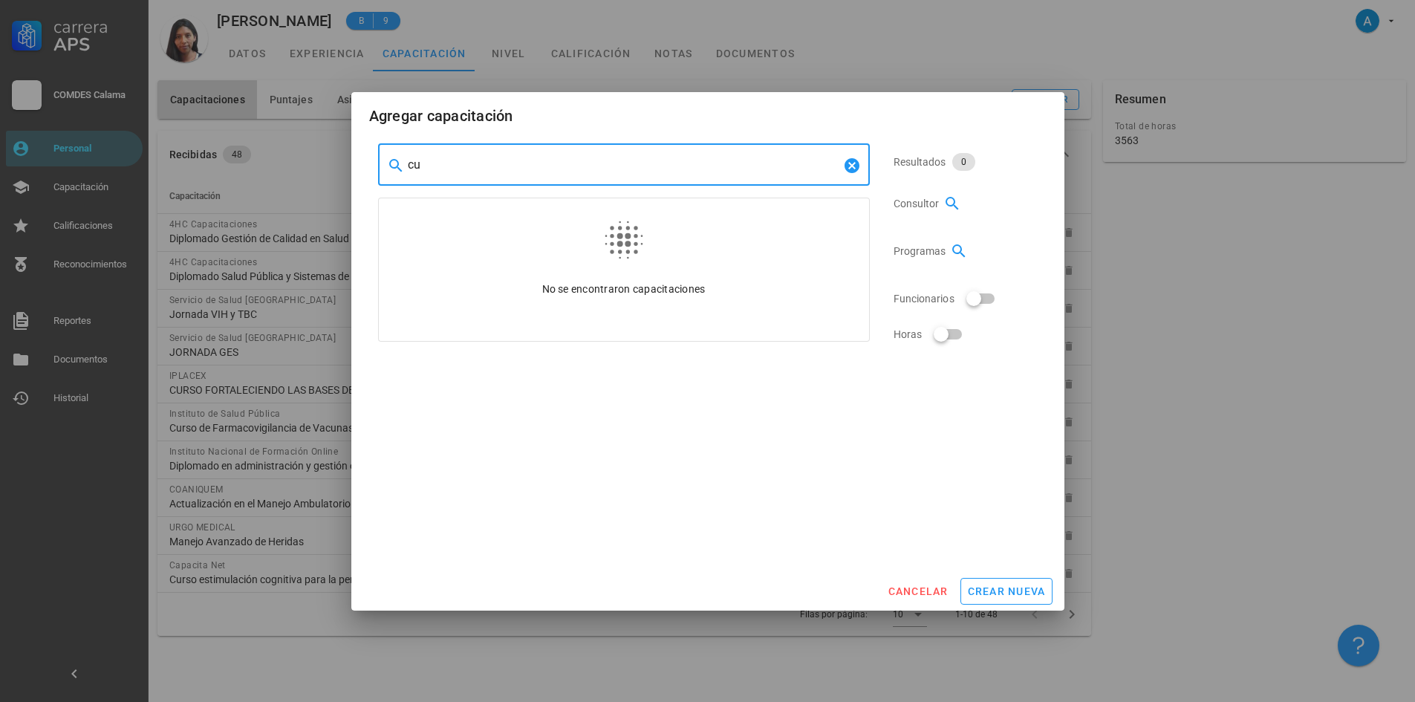
type input "c"
type input "msk gestion de la calidad"
click at [988, 592] on span "crear nueva" at bounding box center [1006, 591] width 79 height 12
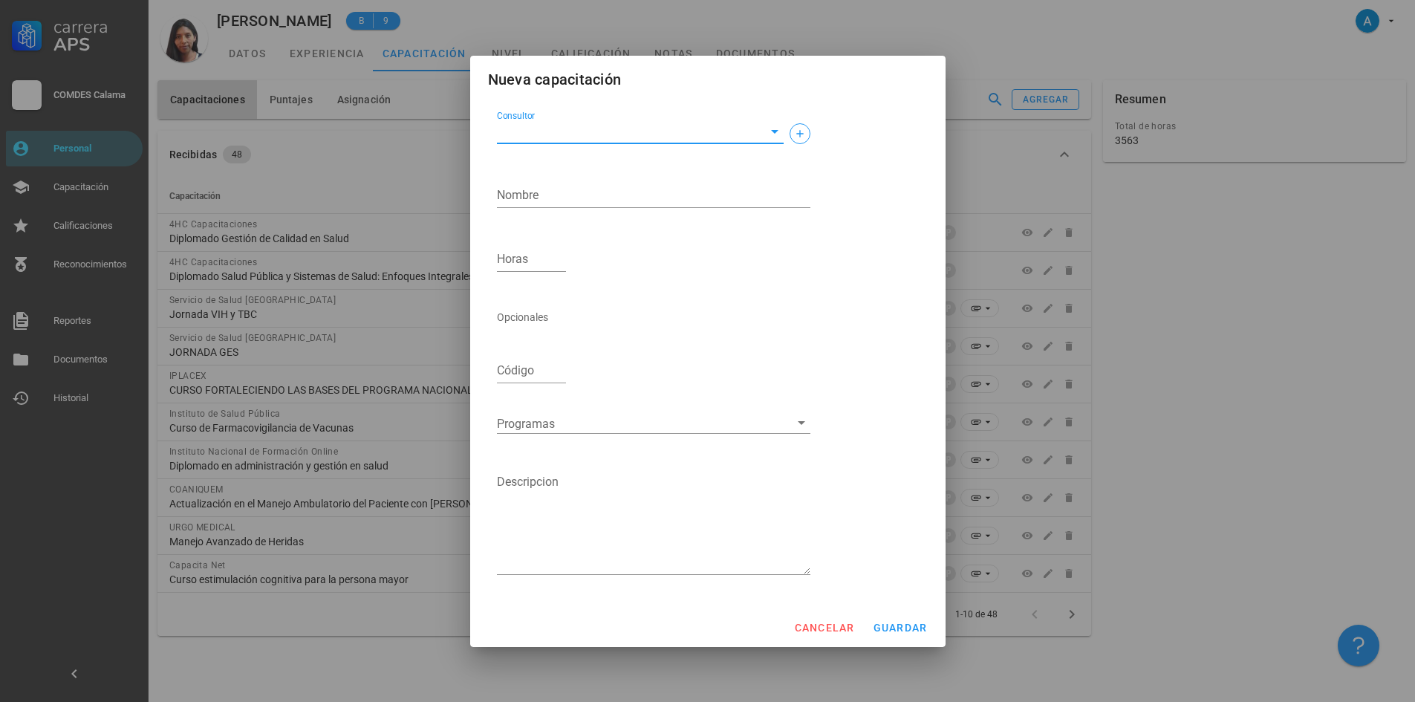
click at [550, 123] on input "Consultor" at bounding box center [628, 132] width 263 height 24
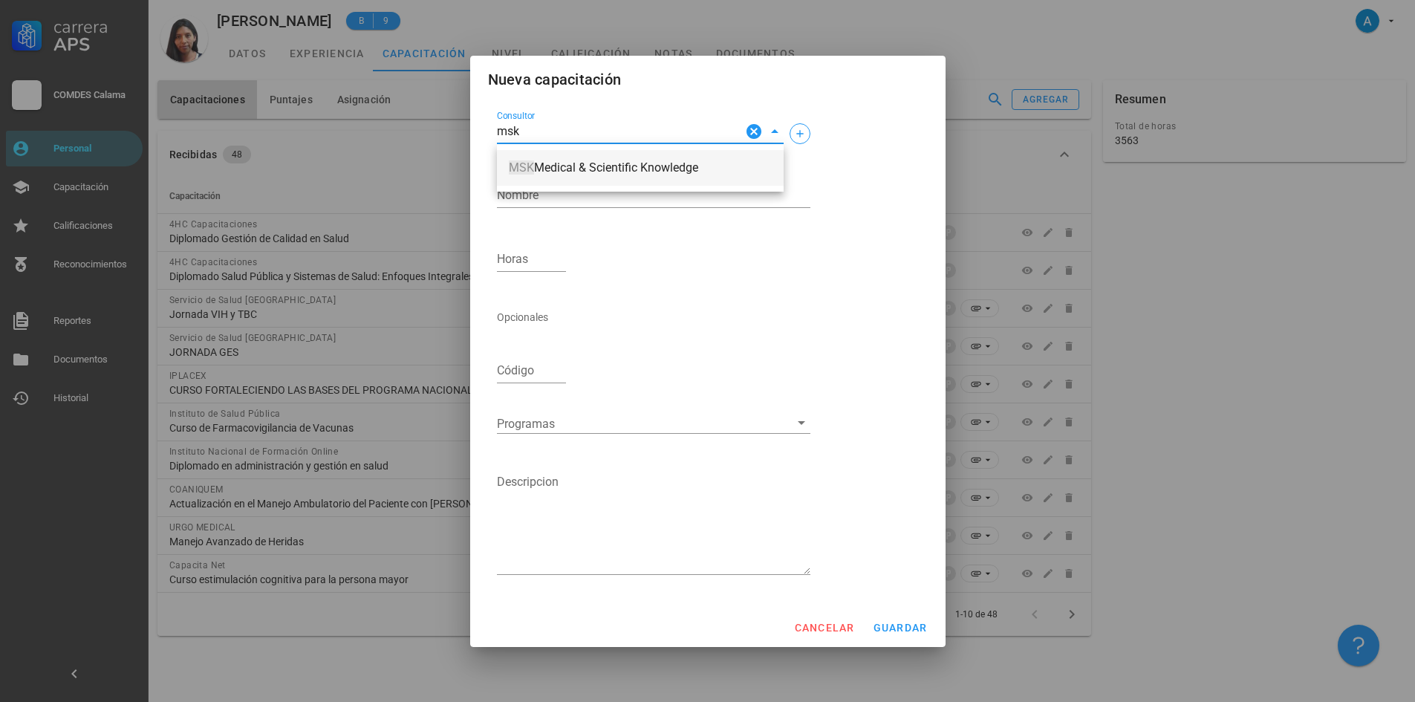
click at [639, 154] on div "MSK Medical & Scientific Knowledge" at bounding box center [640, 167] width 263 height 31
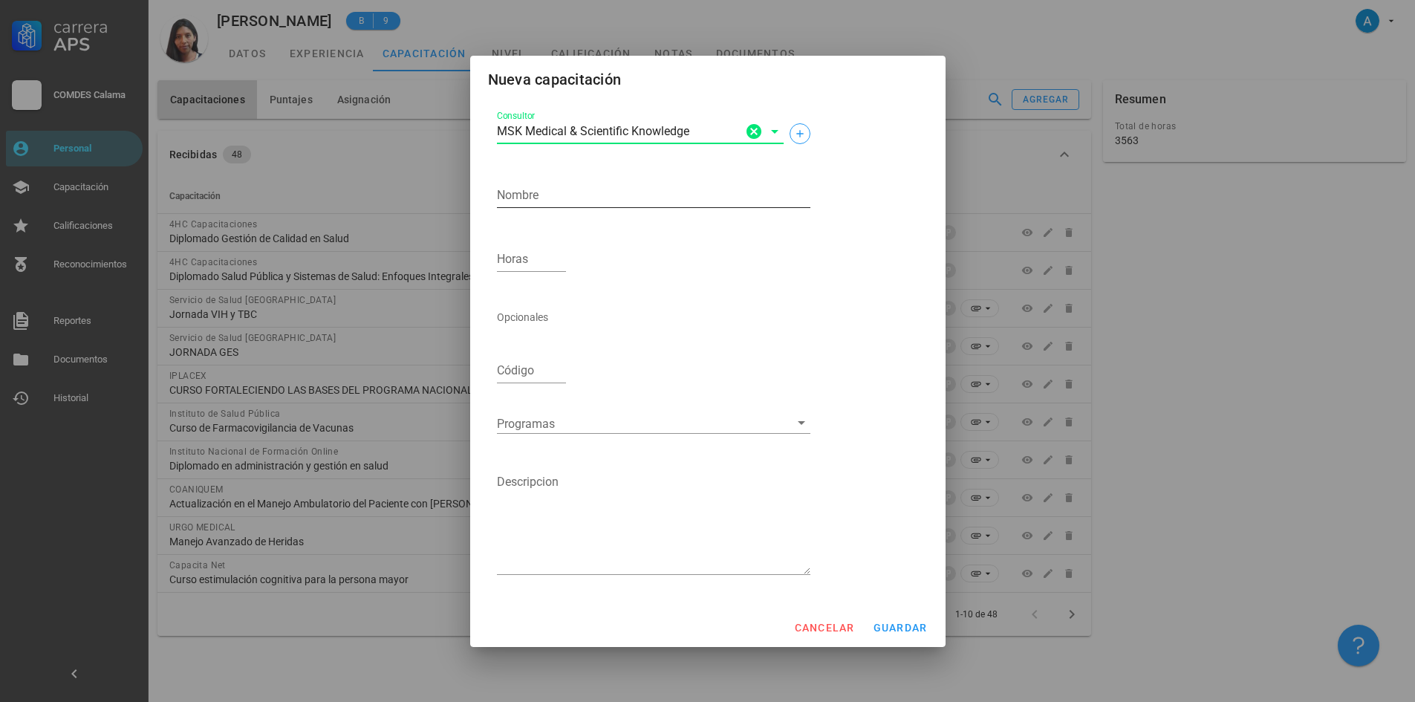
type input "MSK Medical & Scientific Knowledge"
click at [572, 188] on textarea "Nombre" at bounding box center [653, 195] width 313 height 24
type textarea "c"
click at [497, 190] on textarea "gestión de la Calidad en Salud" at bounding box center [653, 195] width 313 height 24
click at [550, 194] on textarea "Curso de gestión de la Calidad en Salud" at bounding box center [653, 195] width 313 height 24
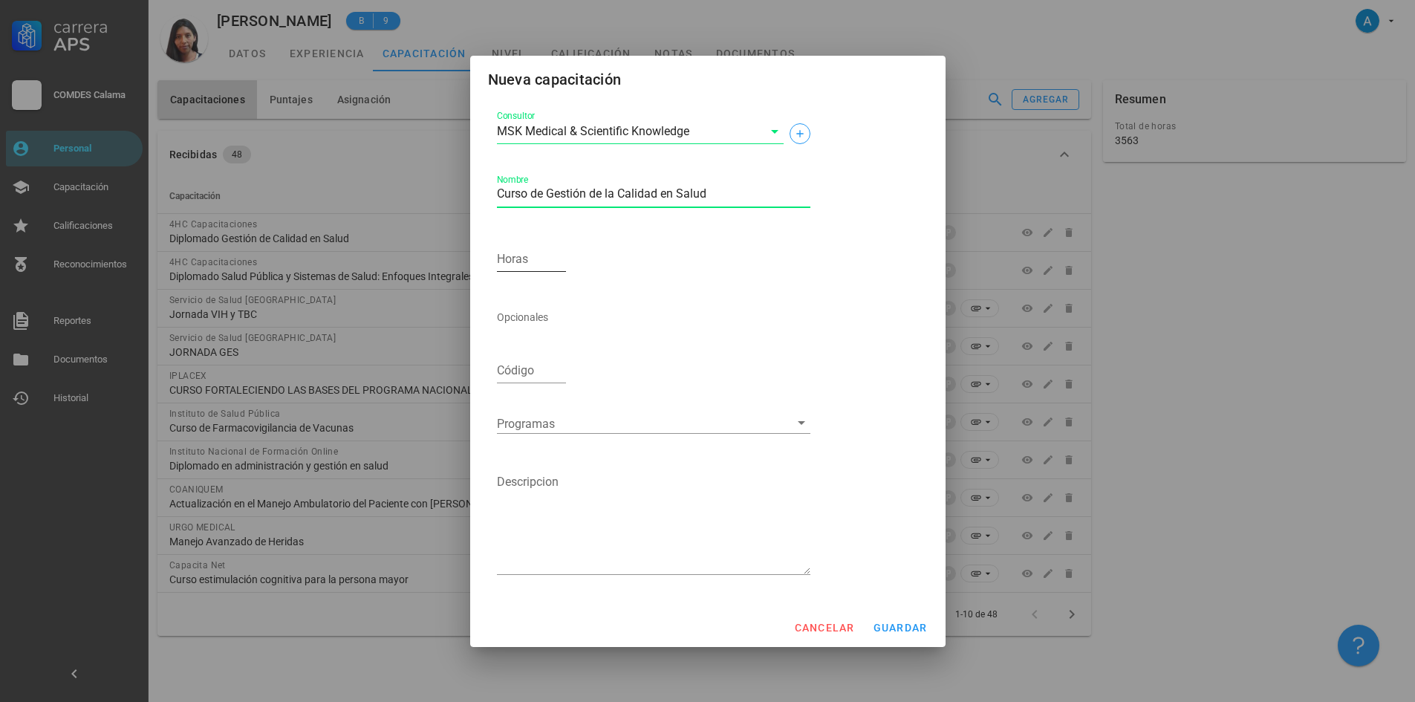
type textarea "Curso de Gestión de la Calidad en Salud"
click at [530, 261] on input "Horas" at bounding box center [532, 259] width 70 height 24
type input "80"
click at [904, 616] on button "guardar" at bounding box center [900, 627] width 67 height 27
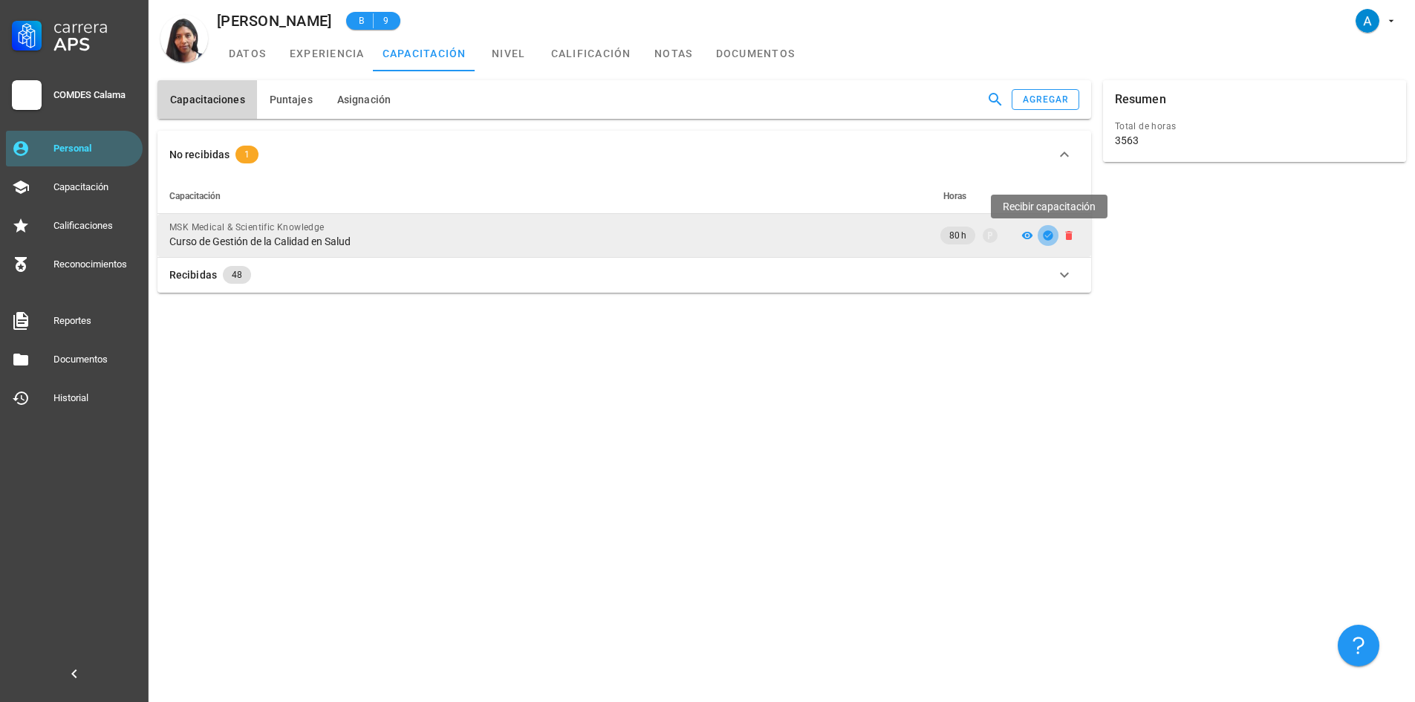
click at [1048, 230] on icon "button" at bounding box center [1048, 235] width 12 height 12
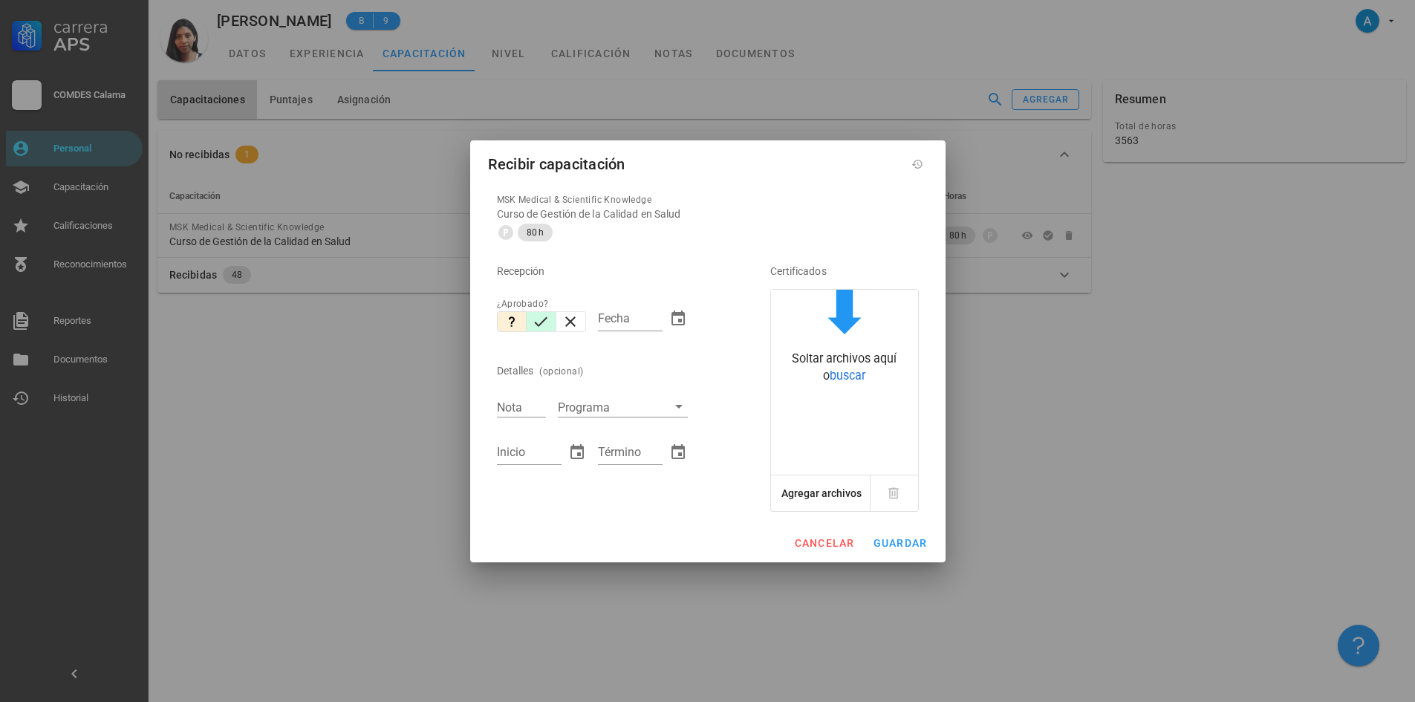
click at [546, 325] on icon "button" at bounding box center [541, 322] width 18 height 18
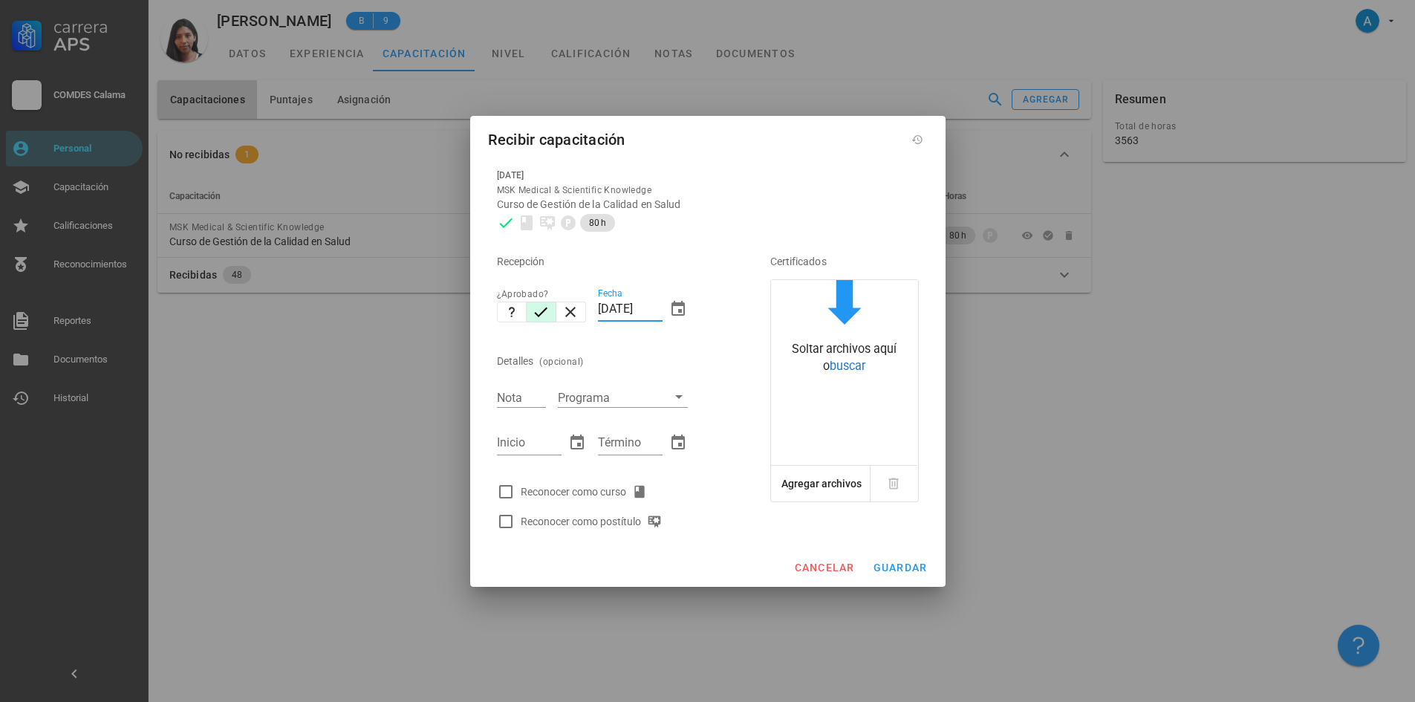
drag, startPoint x: 627, startPoint y: 306, endPoint x: 595, endPoint y: 306, distance: 32.7
click at [595, 306] on div "Fecha [DATE]" at bounding box center [643, 311] width 102 height 64
type input "[DATE]"
click at [530, 390] on input "Nota" at bounding box center [521, 397] width 49 height 19
type input "7,0"
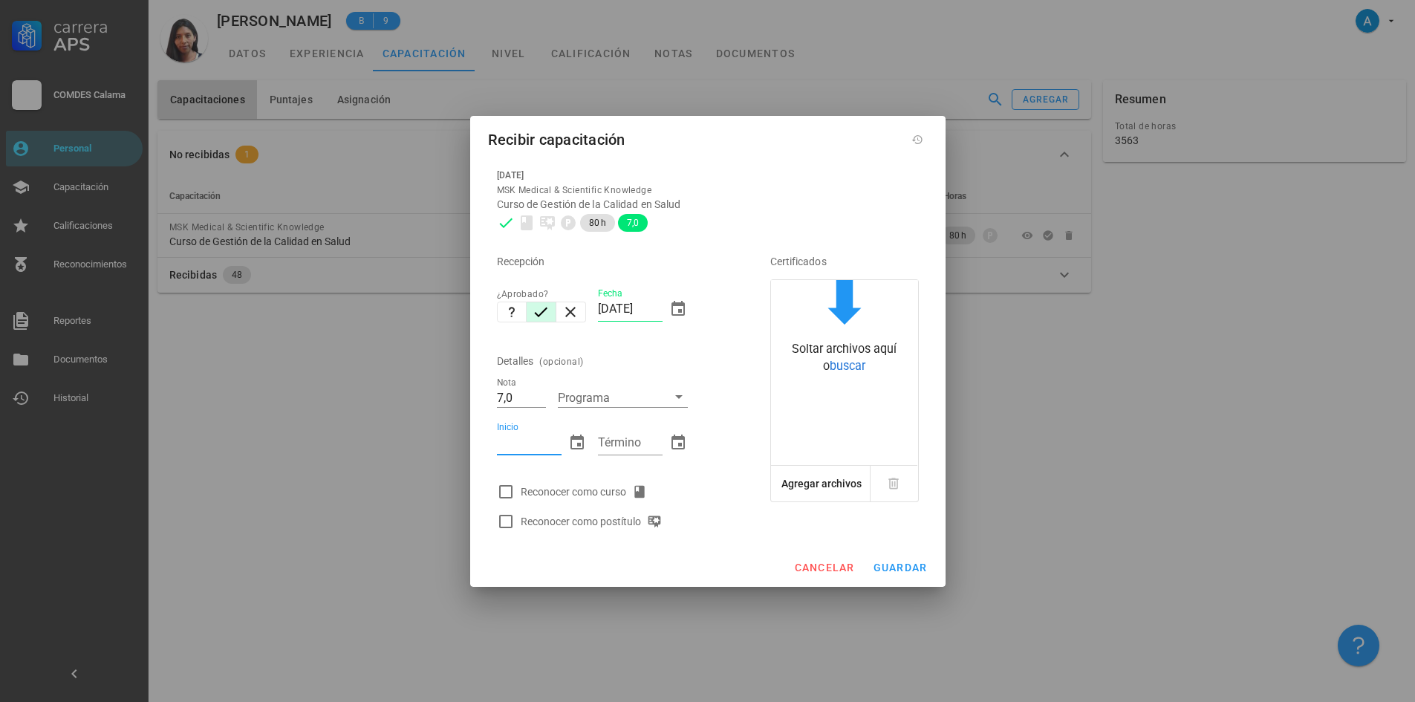
click at [532, 443] on input "Inicio" at bounding box center [529, 443] width 65 height 24
type input "29/08/2024"
click at [615, 441] on input "Término" at bounding box center [630, 443] width 65 height 24
type input "02/08/2025"
click at [505, 493] on div at bounding box center [505, 491] width 25 height 25
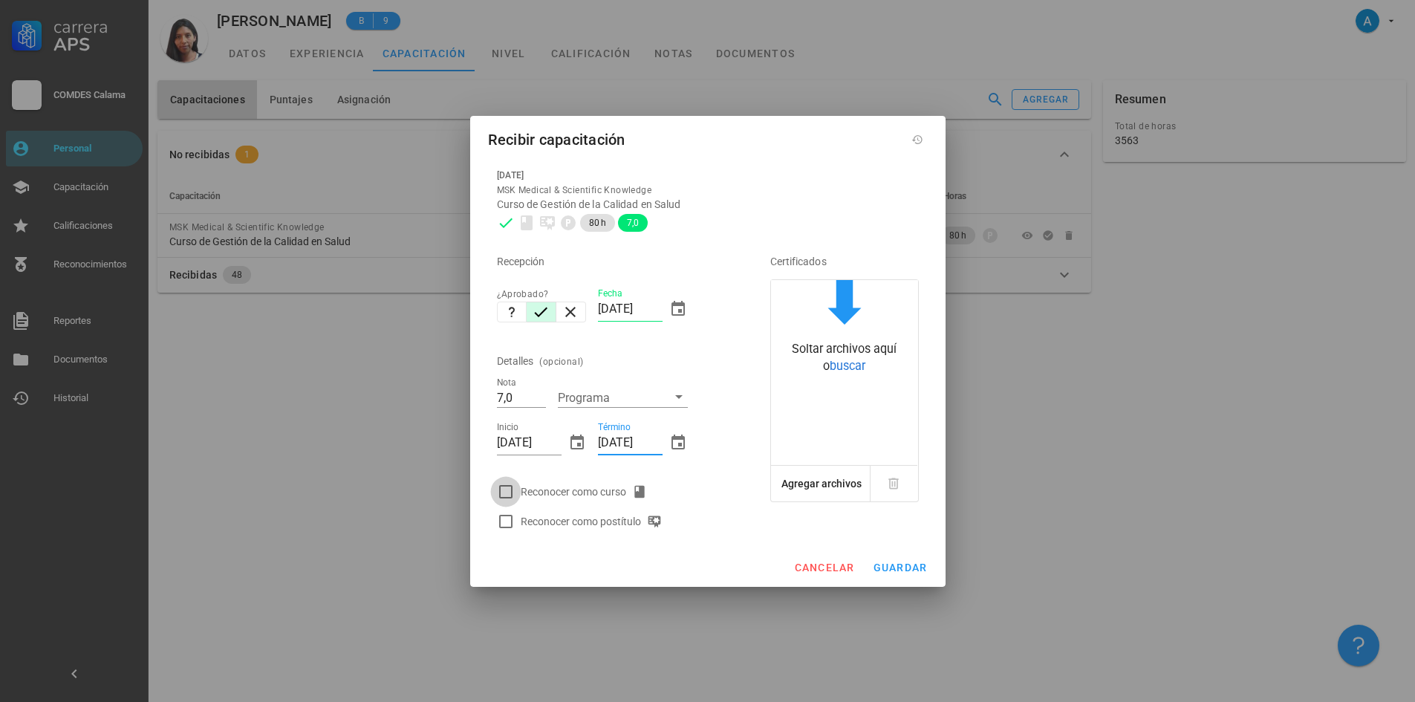
checkbox input "true"
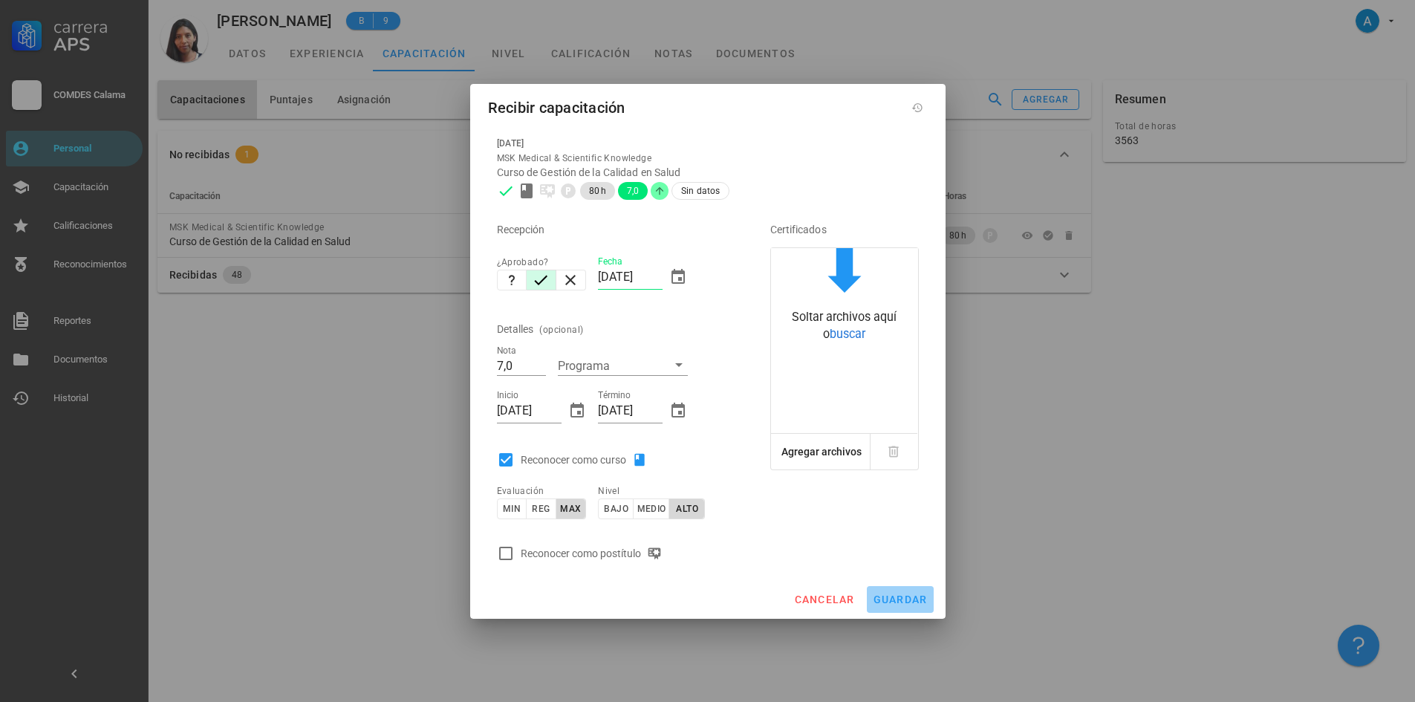
click at [903, 607] on button "guardar" at bounding box center [900, 599] width 67 height 27
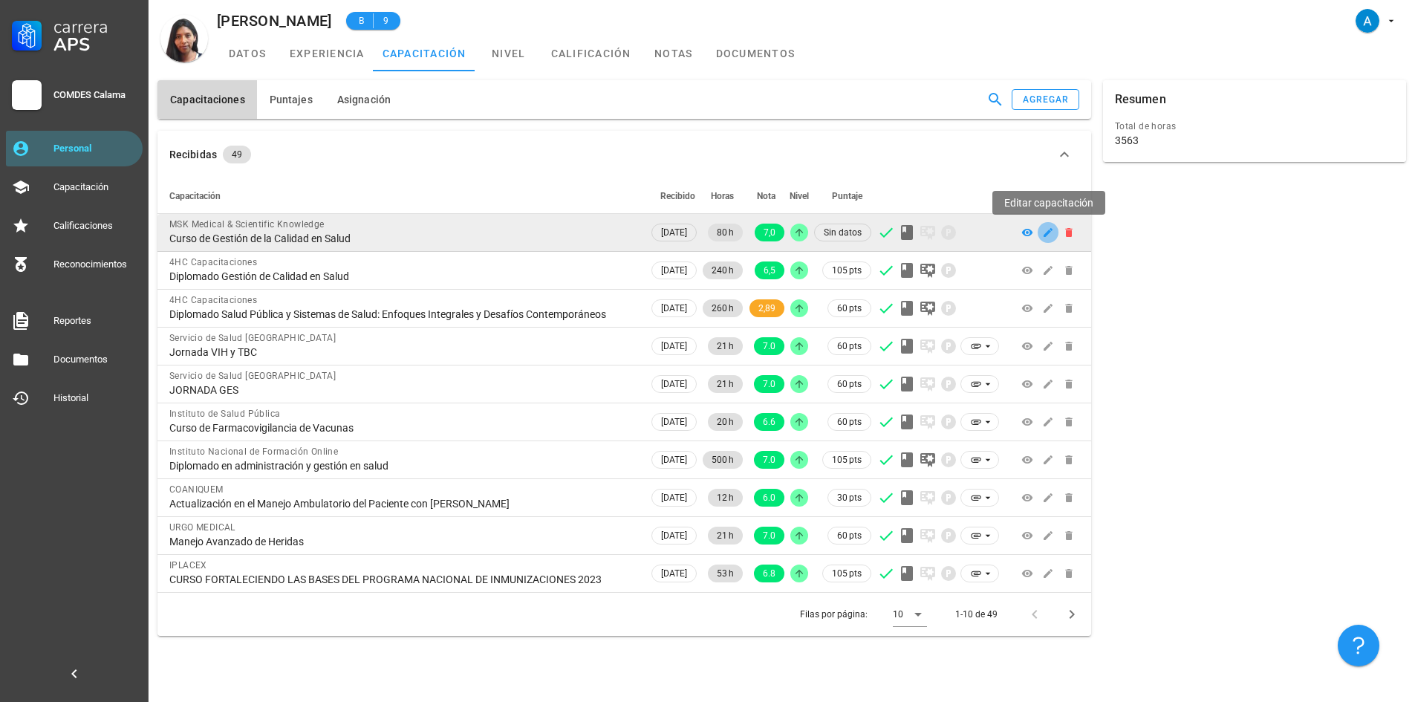
click at [1052, 224] on button "button" at bounding box center [1047, 232] width 21 height 21
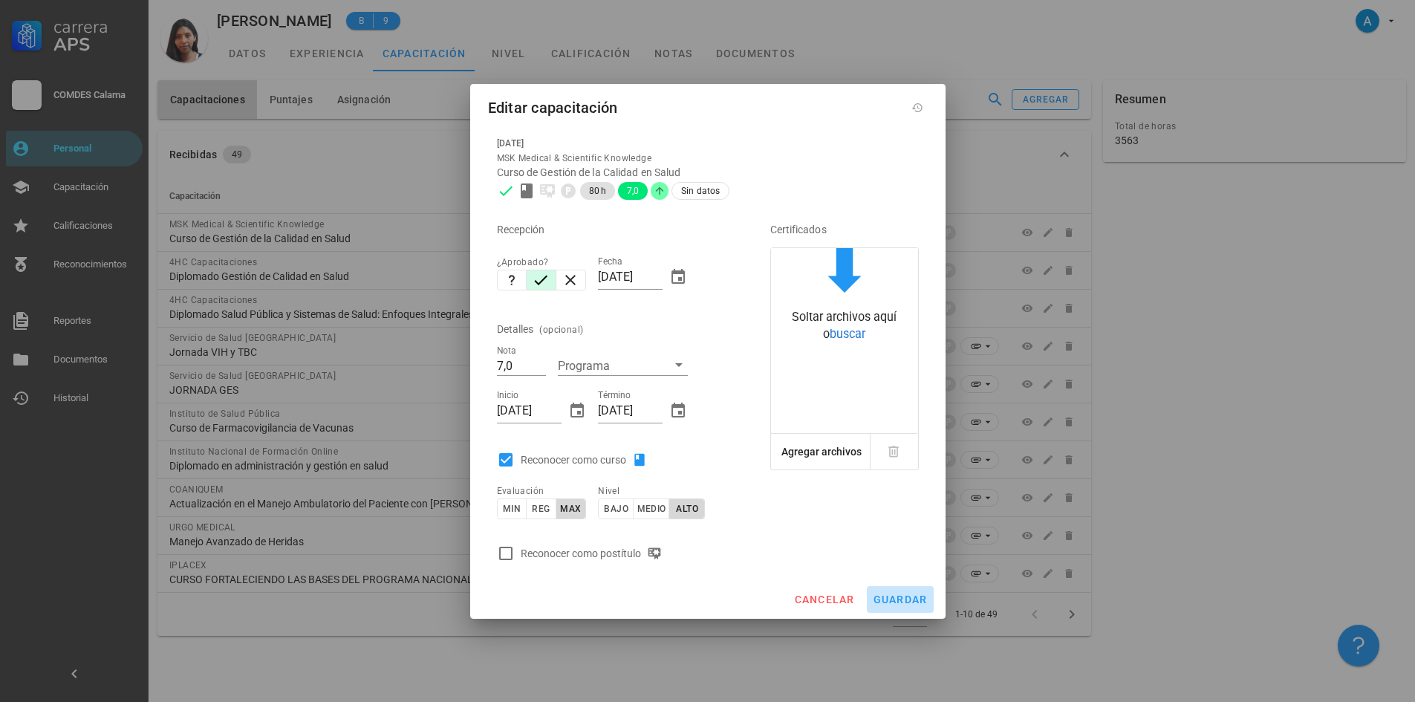
click at [902, 592] on button "guardar" at bounding box center [900, 599] width 67 height 27
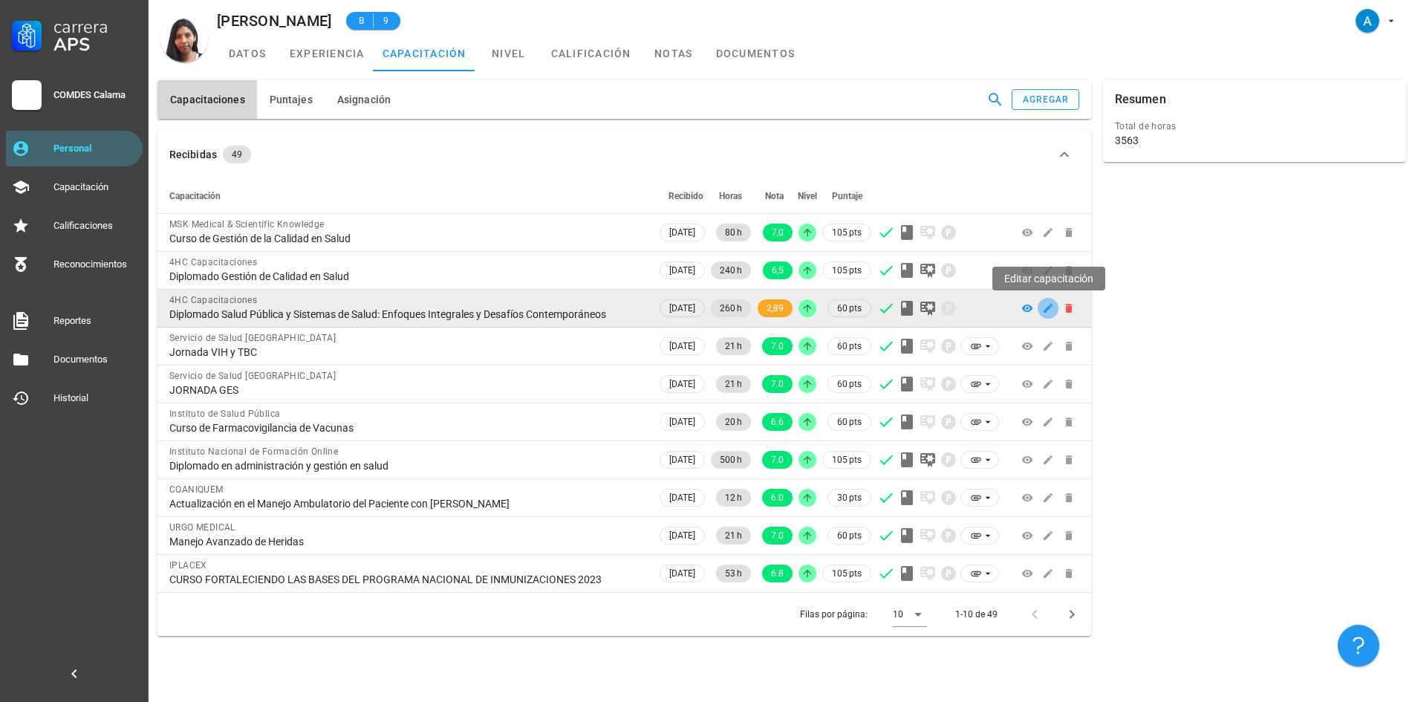
click at [1047, 315] on button "button" at bounding box center [1047, 308] width 21 height 21
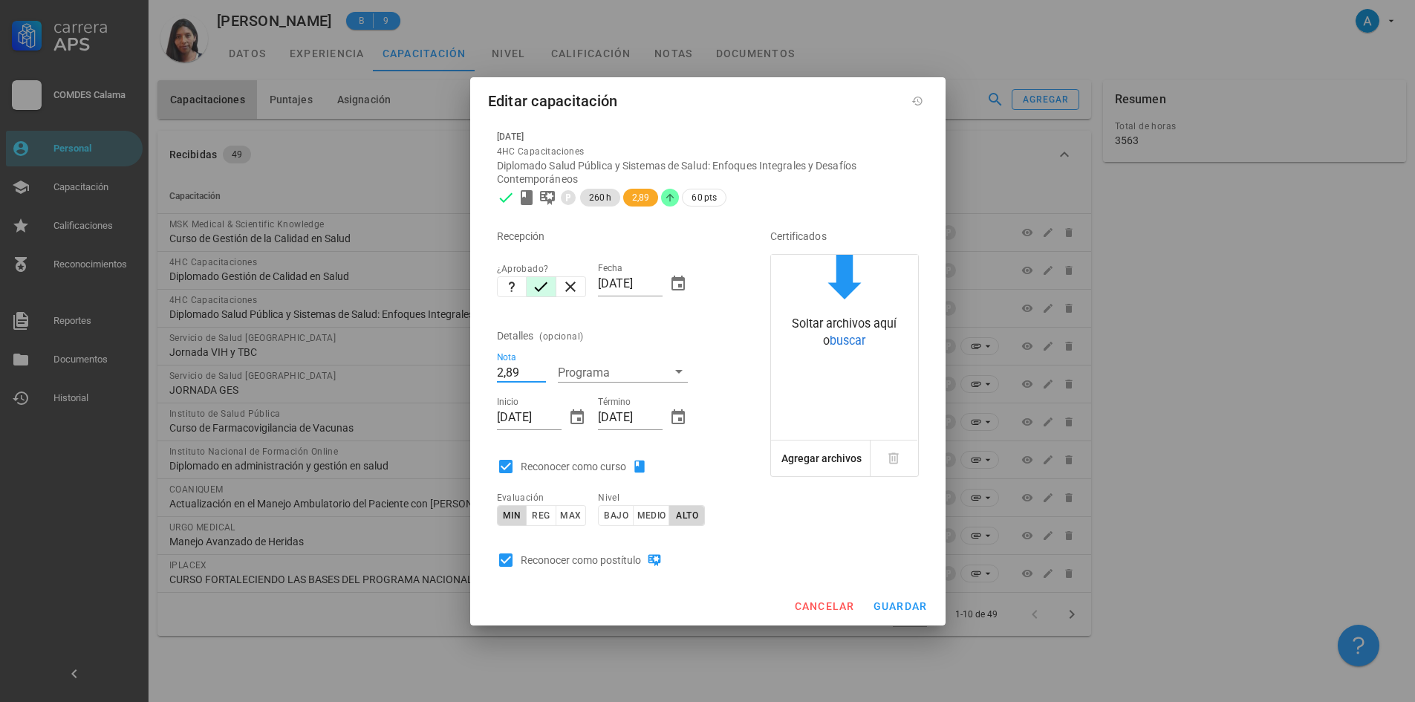
click at [495, 371] on div "Nota 2,89" at bounding box center [521, 370] width 61 height 34
type input "6,89"
click at [886, 603] on span "guardar" at bounding box center [900, 606] width 55 height 12
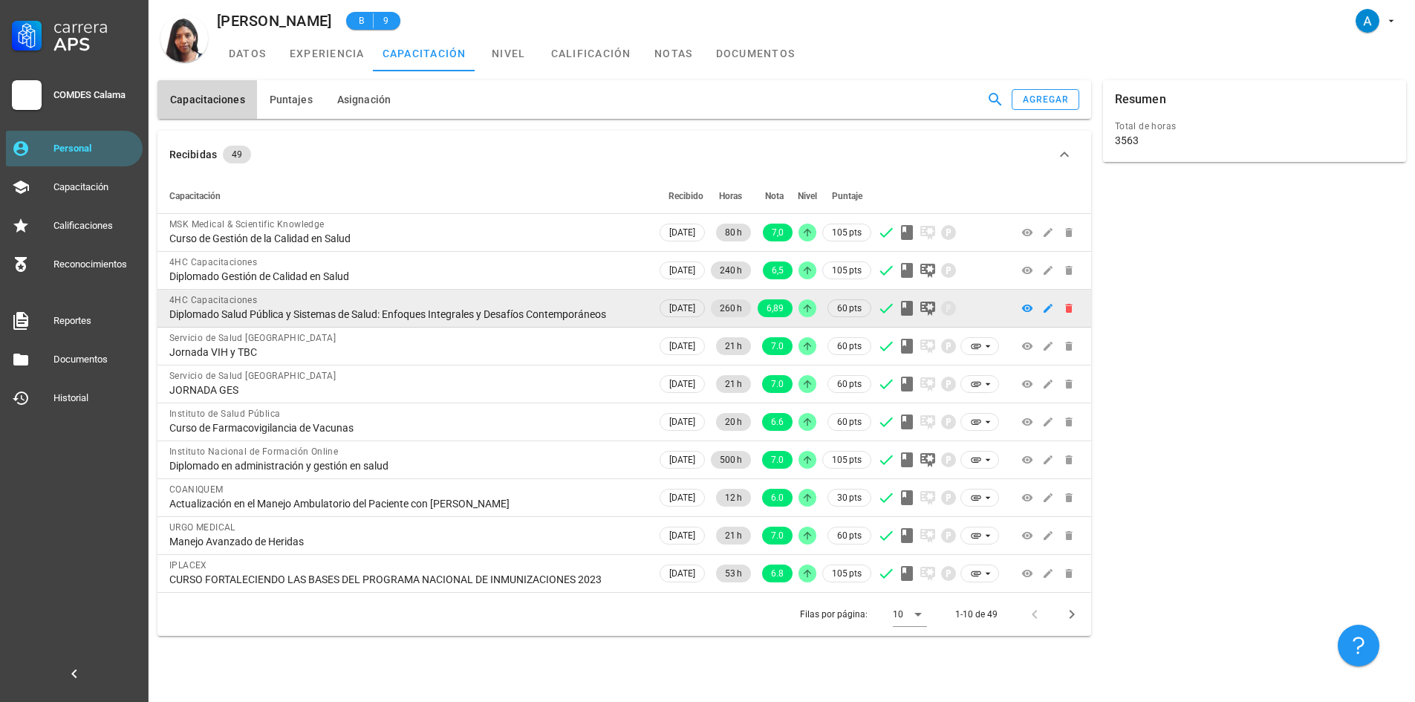
click at [1041, 321] on td at bounding box center [1048, 309] width 86 height 38
click at [1047, 307] on icon "button" at bounding box center [1047, 308] width 9 height 9
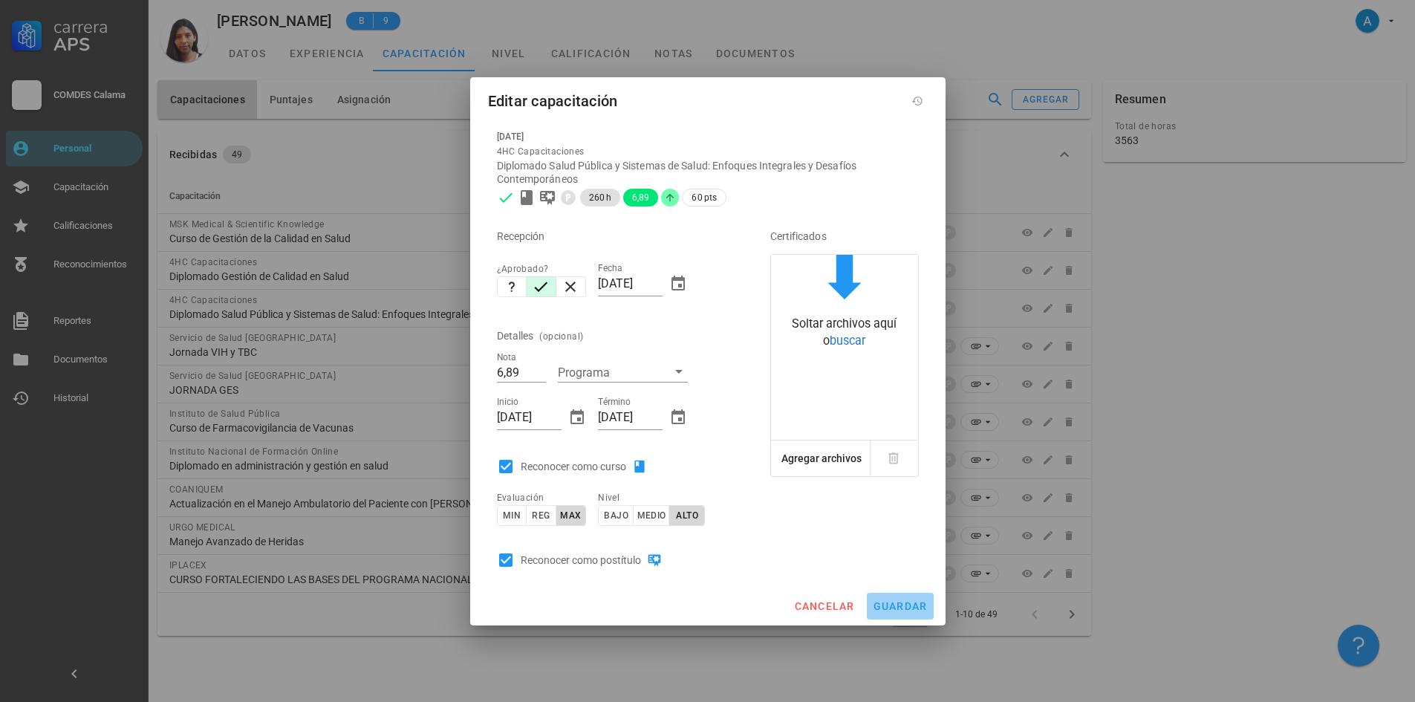
click at [894, 607] on span "guardar" at bounding box center [900, 606] width 55 height 12
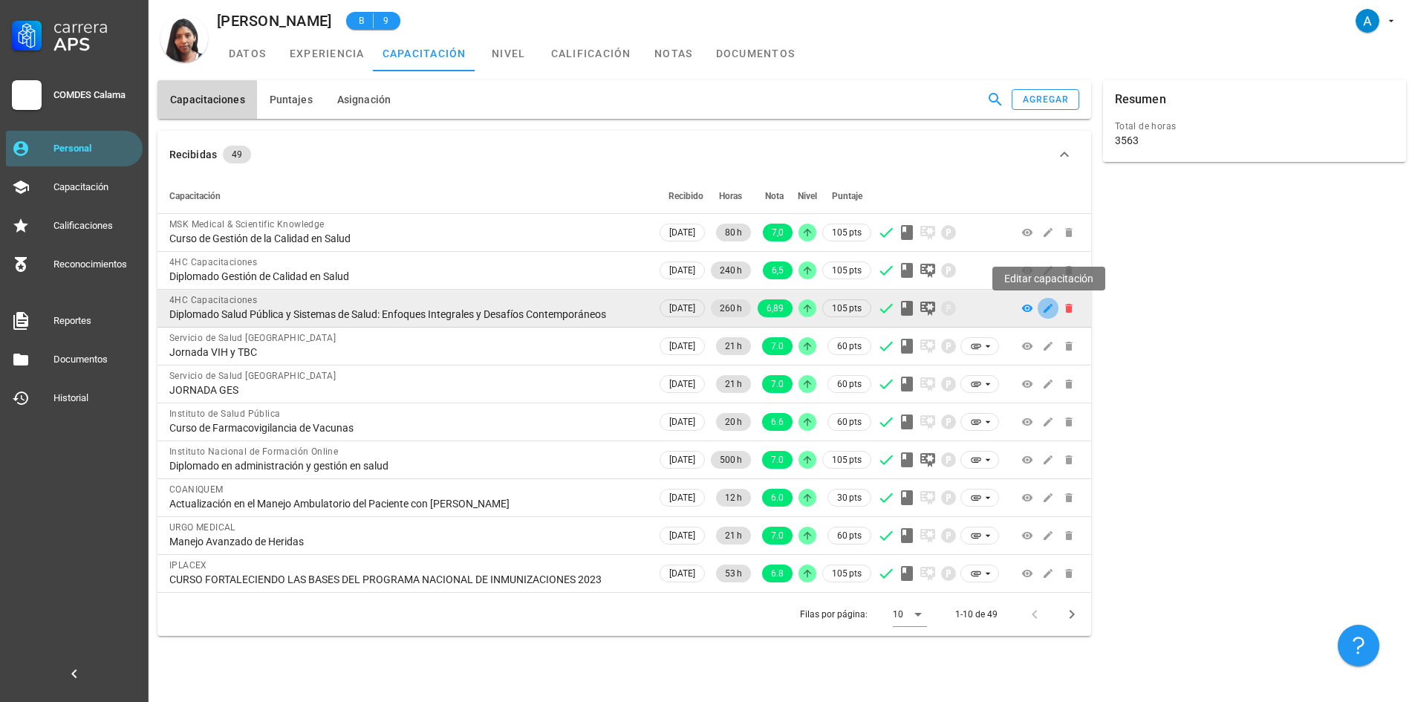
click at [1050, 316] on button "button" at bounding box center [1047, 308] width 21 height 21
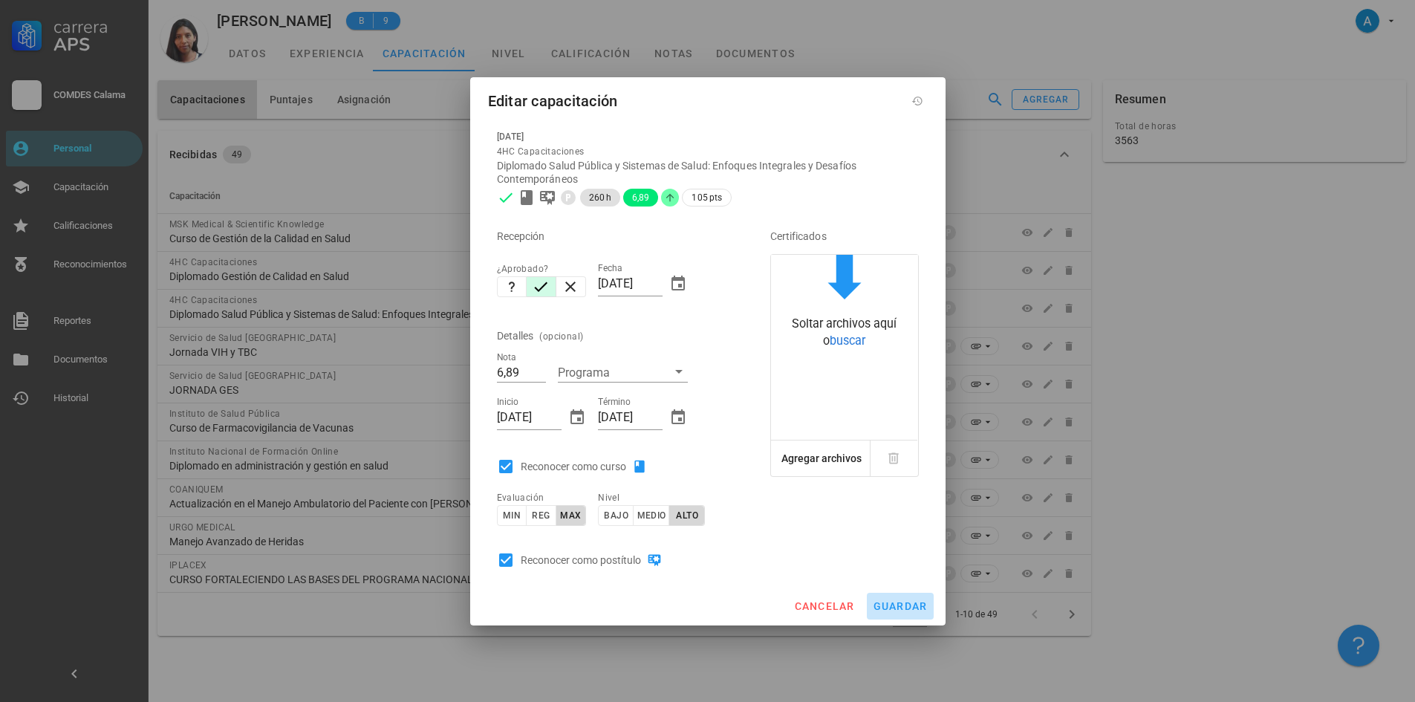
click at [904, 614] on button "guardar" at bounding box center [900, 606] width 67 height 27
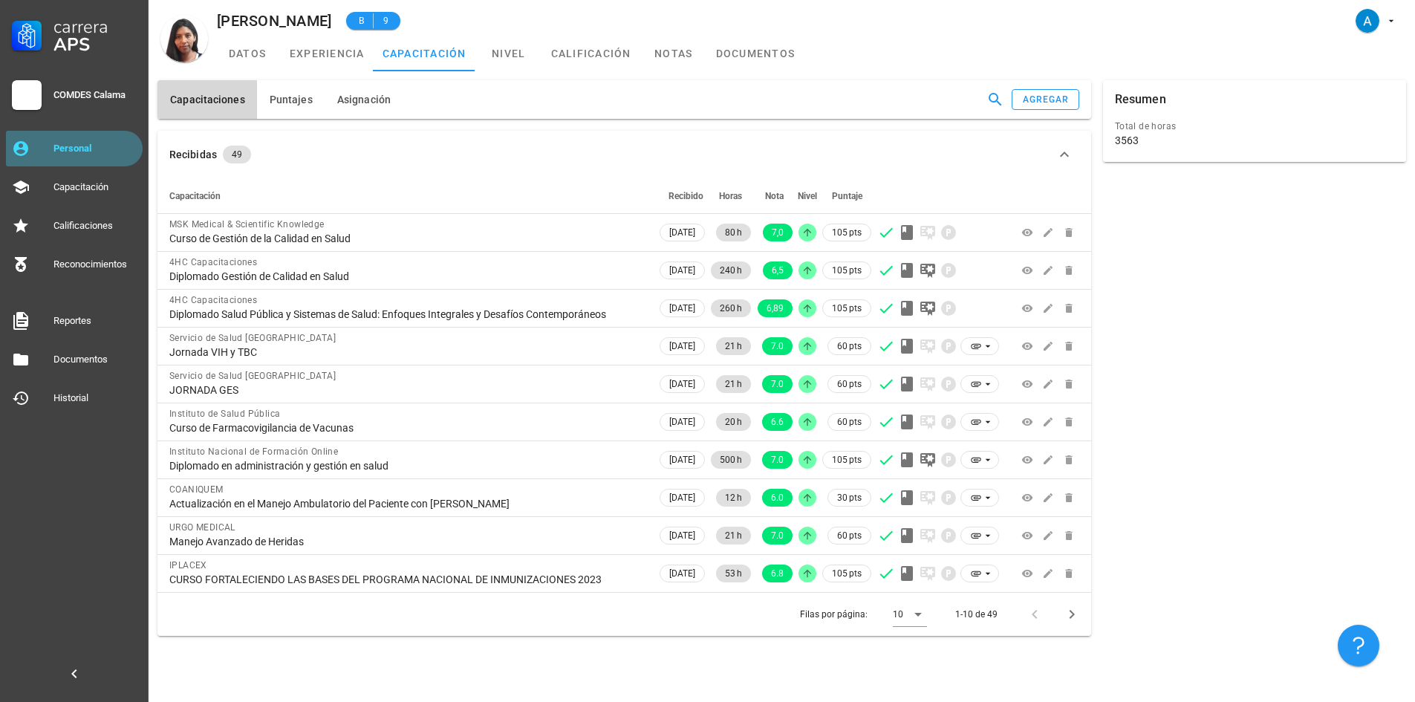
click at [89, 149] on div "Personal" at bounding box center [94, 149] width 83 height 12
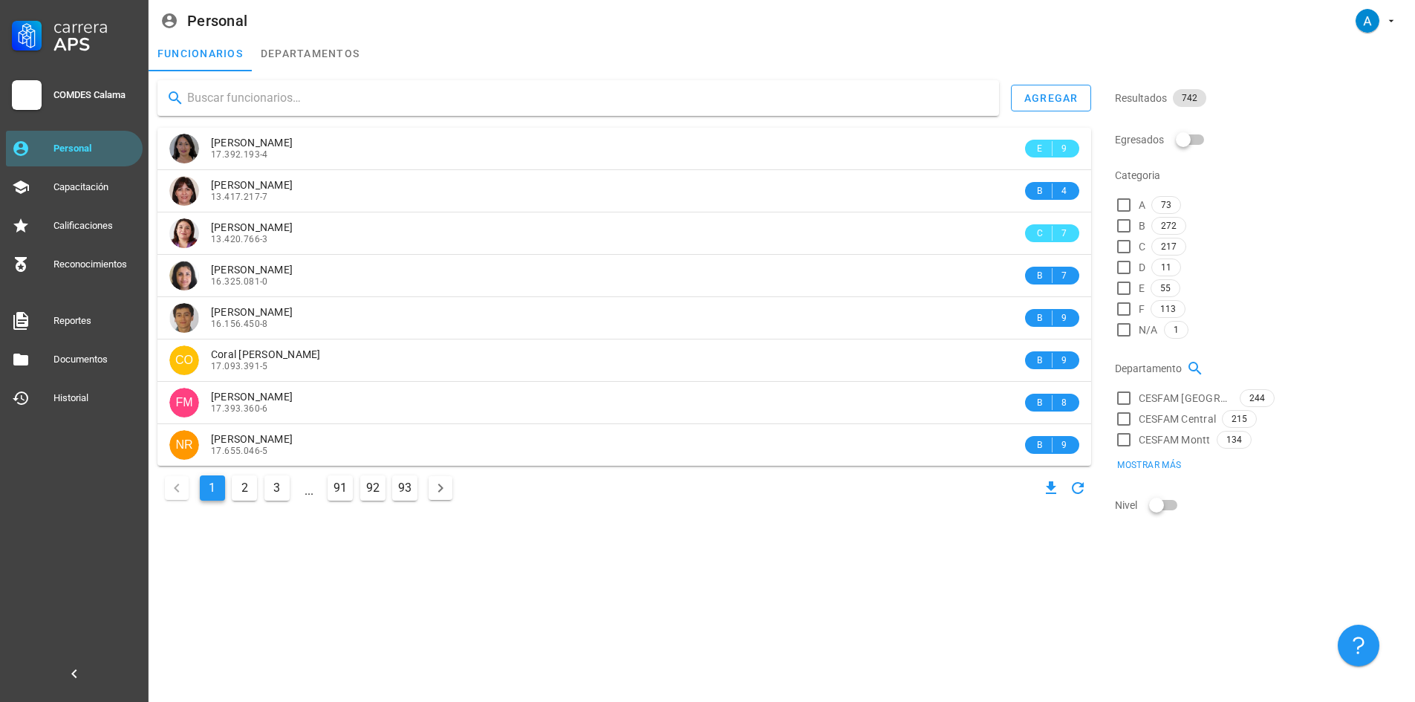
click at [273, 105] on input "text" at bounding box center [587, 98] width 800 height 24
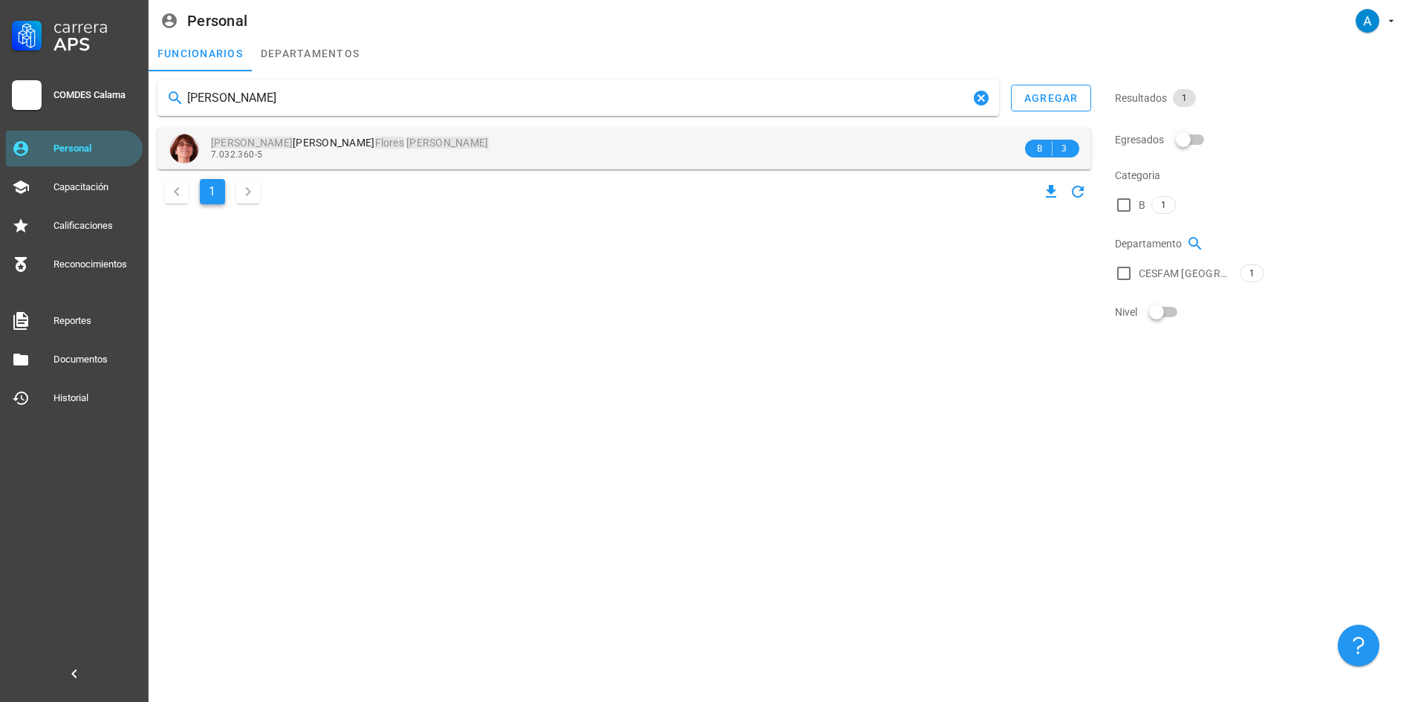
type input "pabla flores rodriguez"
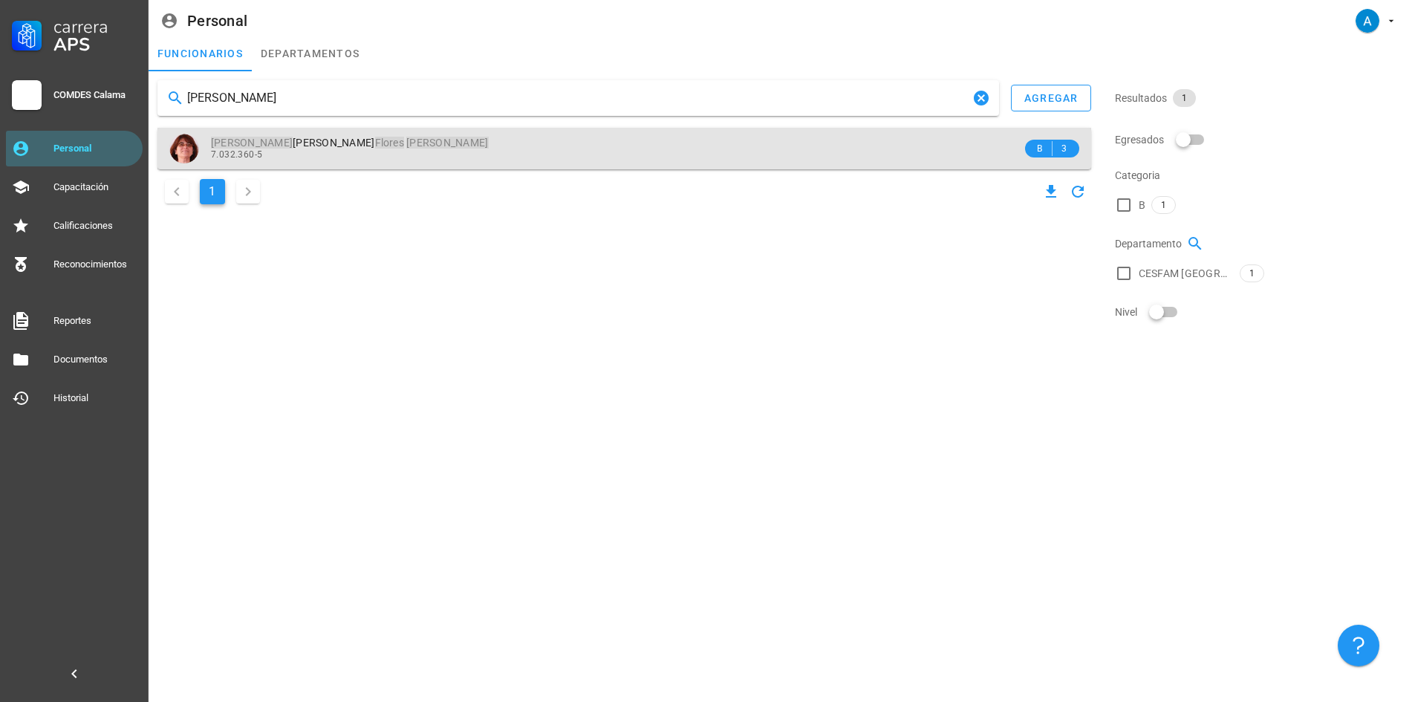
click at [338, 129] on div "Pabla Vivian Flores Rodriguez 7.032.360-5" at bounding box center [616, 148] width 811 height 41
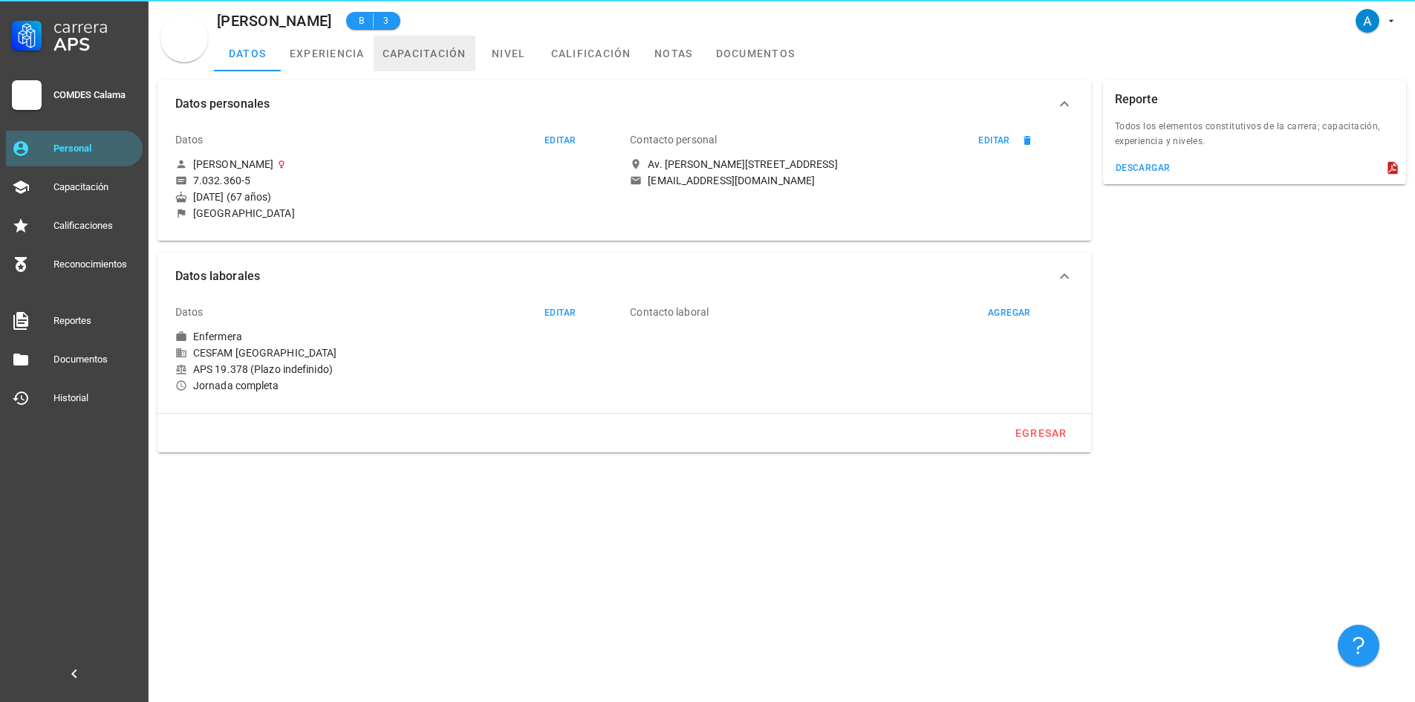
click at [408, 53] on link "capacitación" at bounding box center [425, 54] width 102 height 36
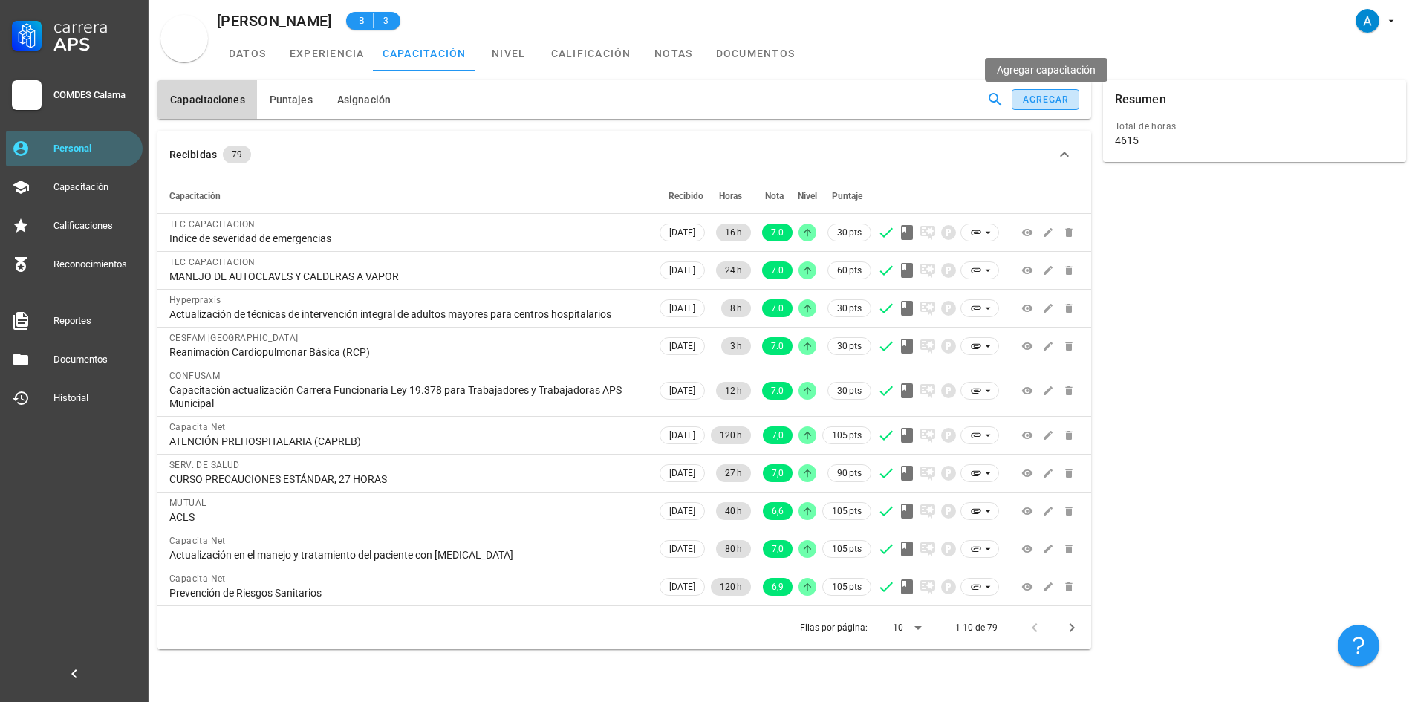
click at [1048, 108] on button "agregar" at bounding box center [1044, 99] width 67 height 21
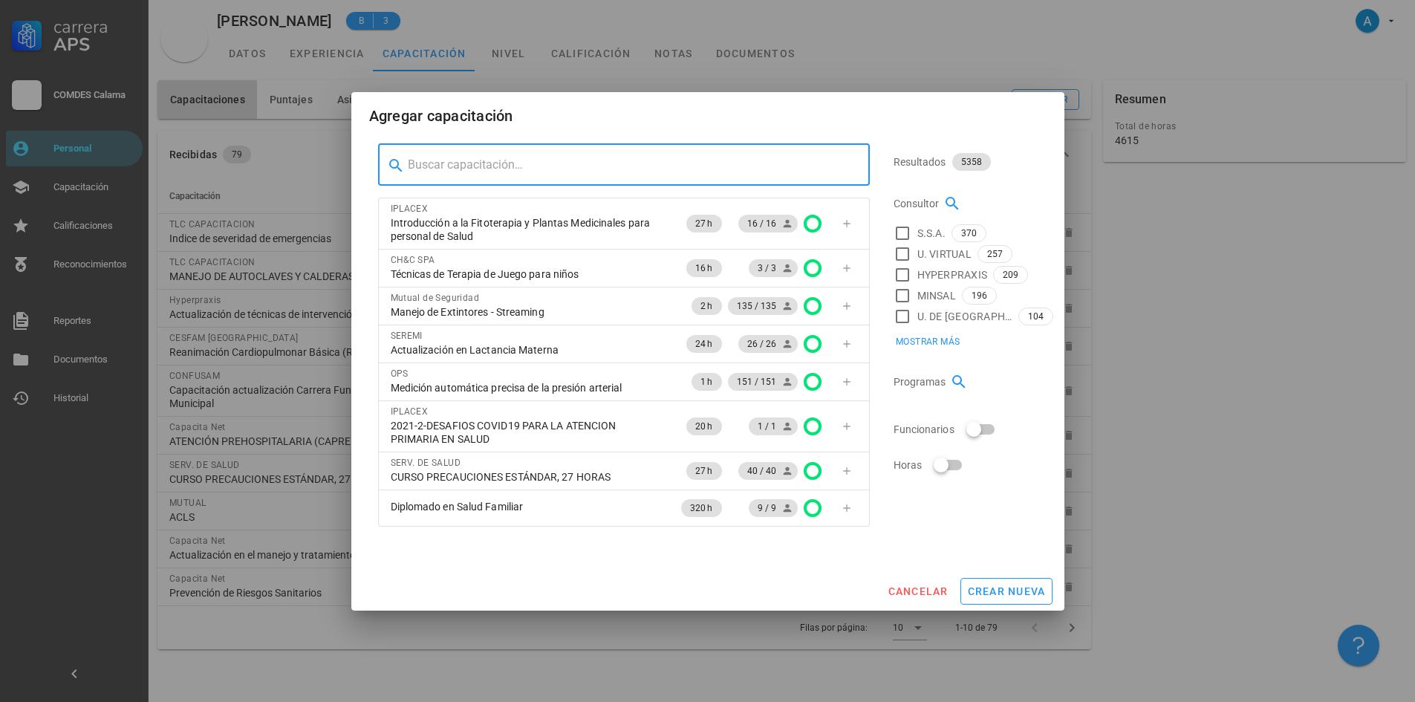
click at [489, 159] on input "text" at bounding box center [633, 165] width 450 height 24
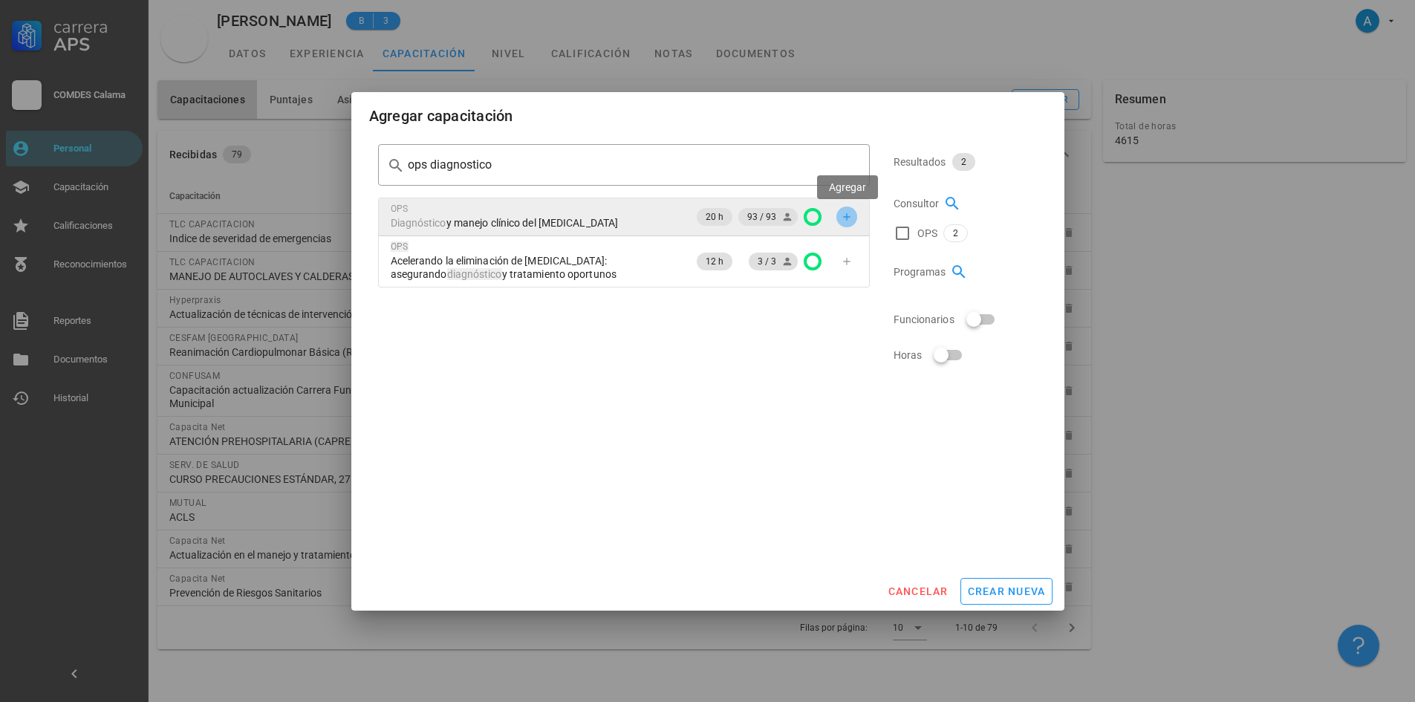
click at [847, 221] on icon "button" at bounding box center [847, 217] width 12 height 12
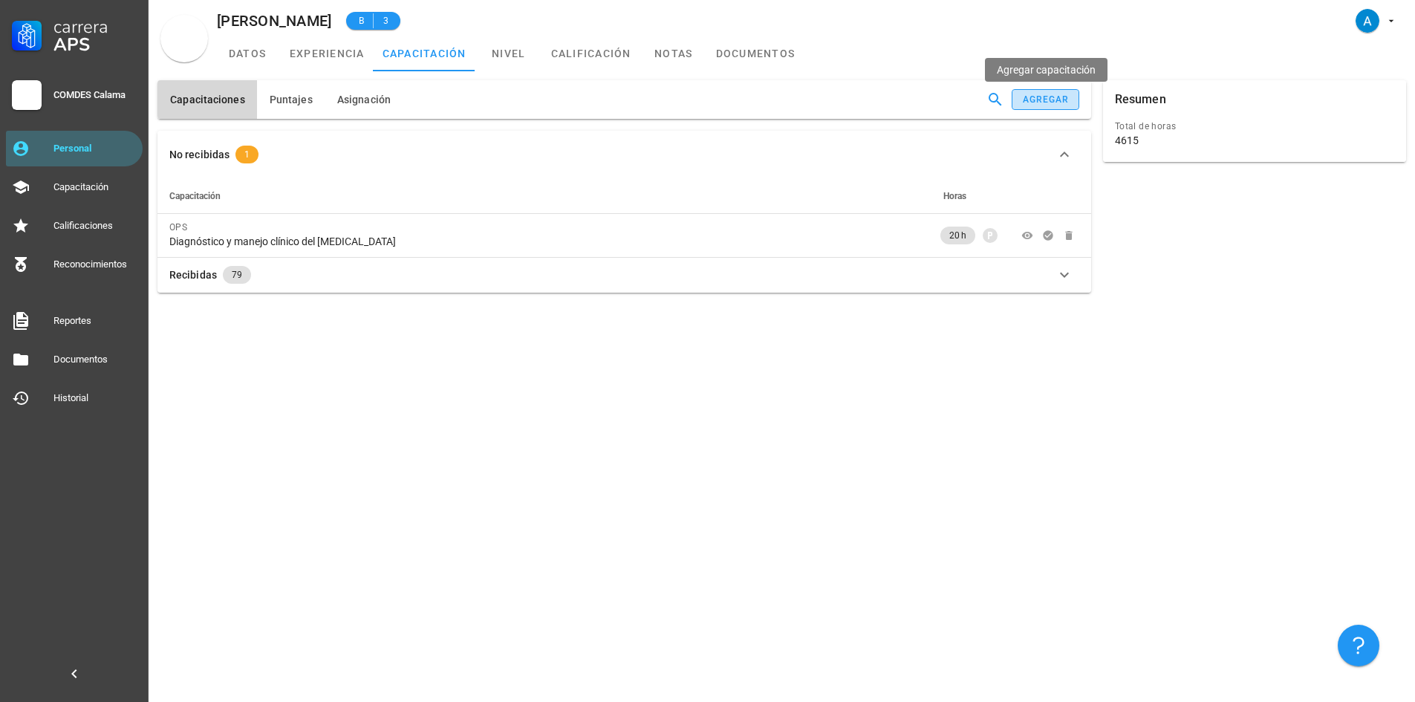
click at [1037, 100] on div "agregar" at bounding box center [1046, 99] width 48 height 10
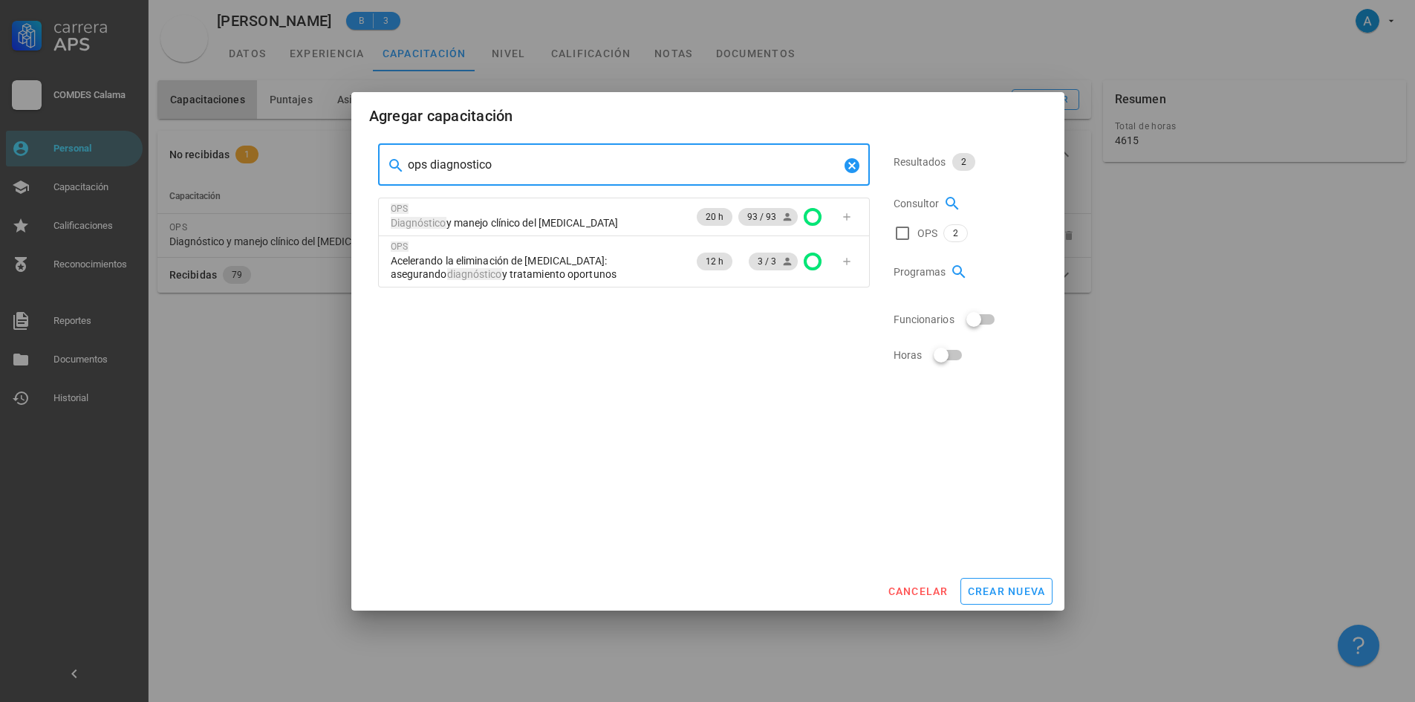
drag, startPoint x: 500, startPoint y: 167, endPoint x: 431, endPoint y: 165, distance: 69.1
click at [431, 165] on input "ops diagnostico" at bounding box center [624, 165] width 432 height 24
type input "o"
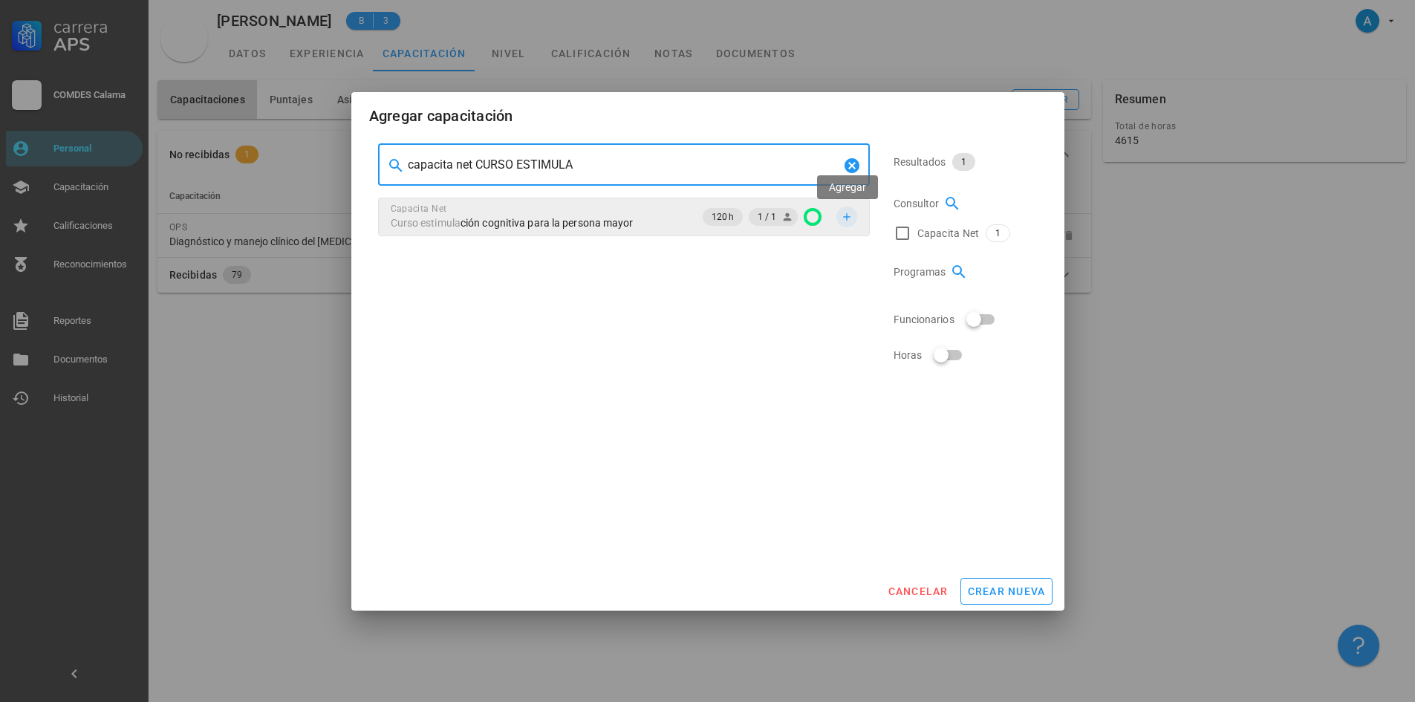
type input "capacita net CURSO ESTIMULA"
click at [846, 212] on icon "button" at bounding box center [847, 217] width 12 height 12
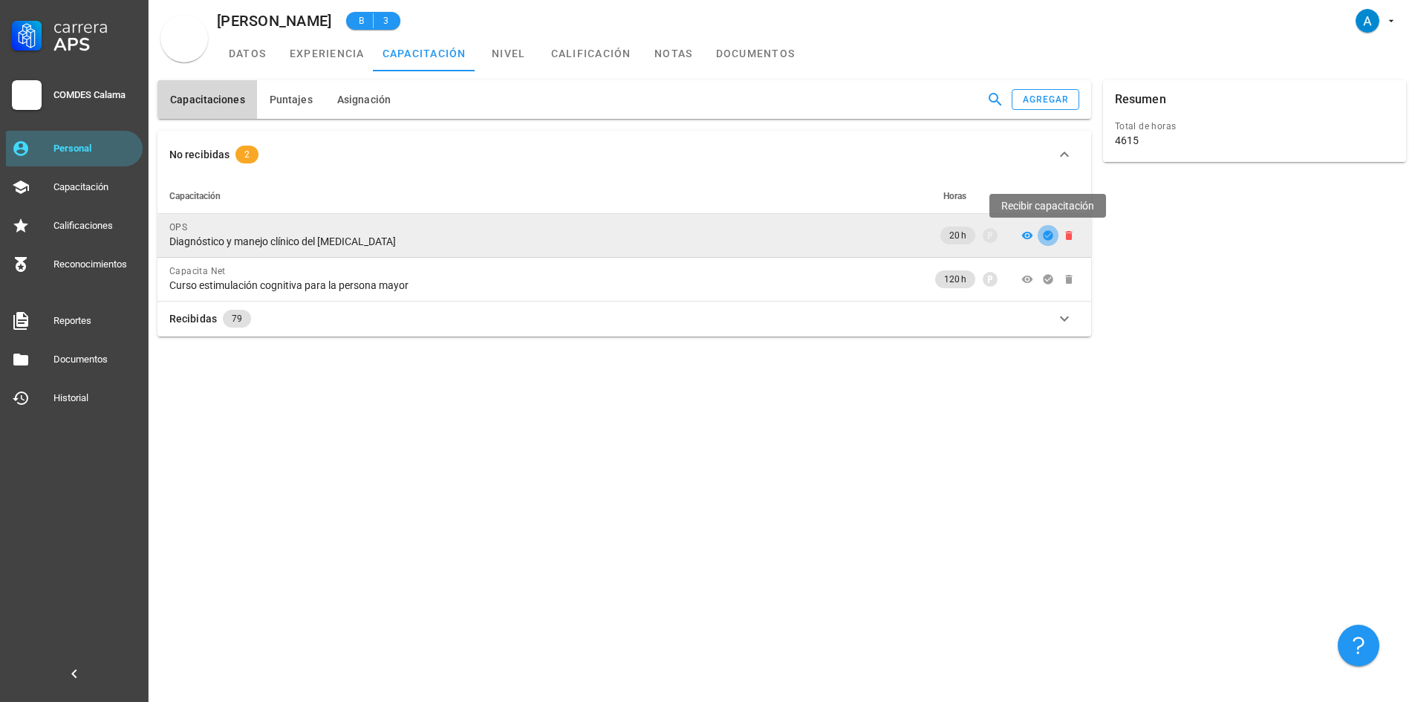
click at [1046, 240] on icon "button" at bounding box center [1048, 235] width 10 height 10
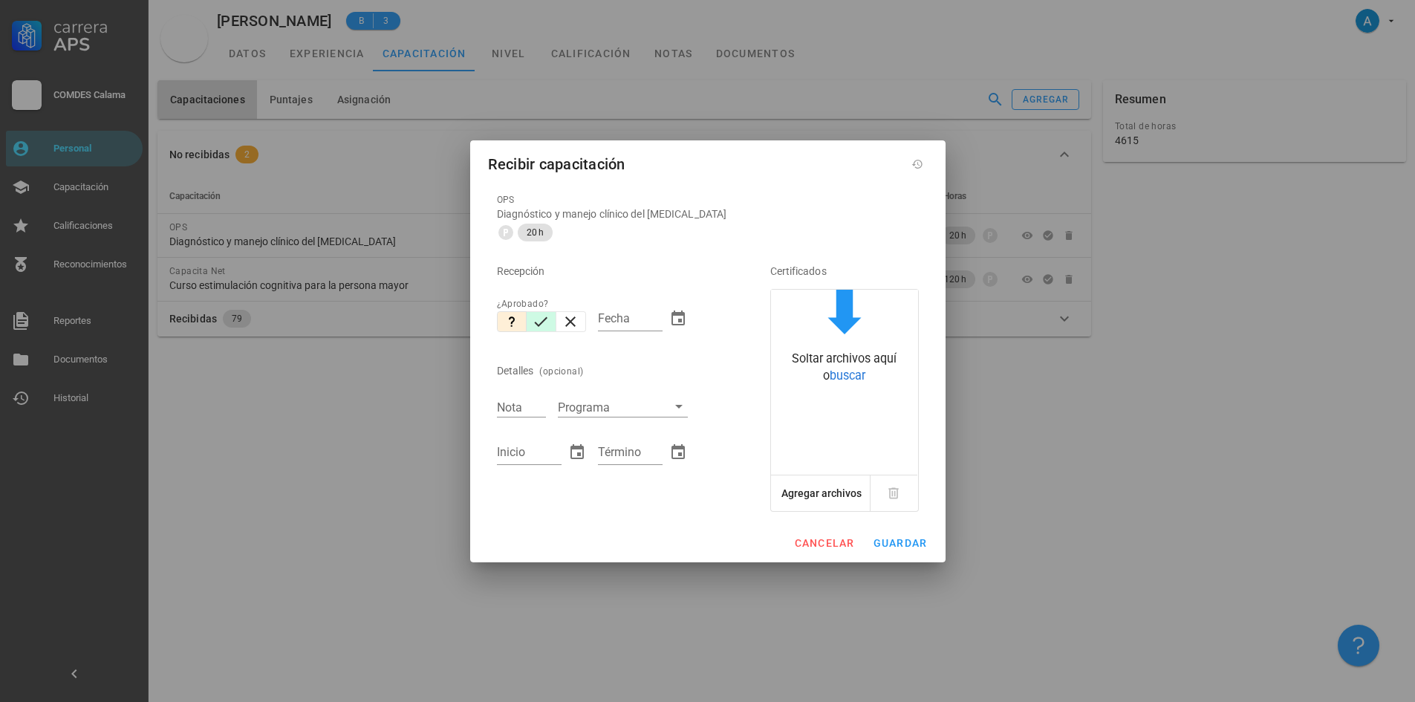
click at [534, 317] on icon "button" at bounding box center [541, 322] width 18 height 18
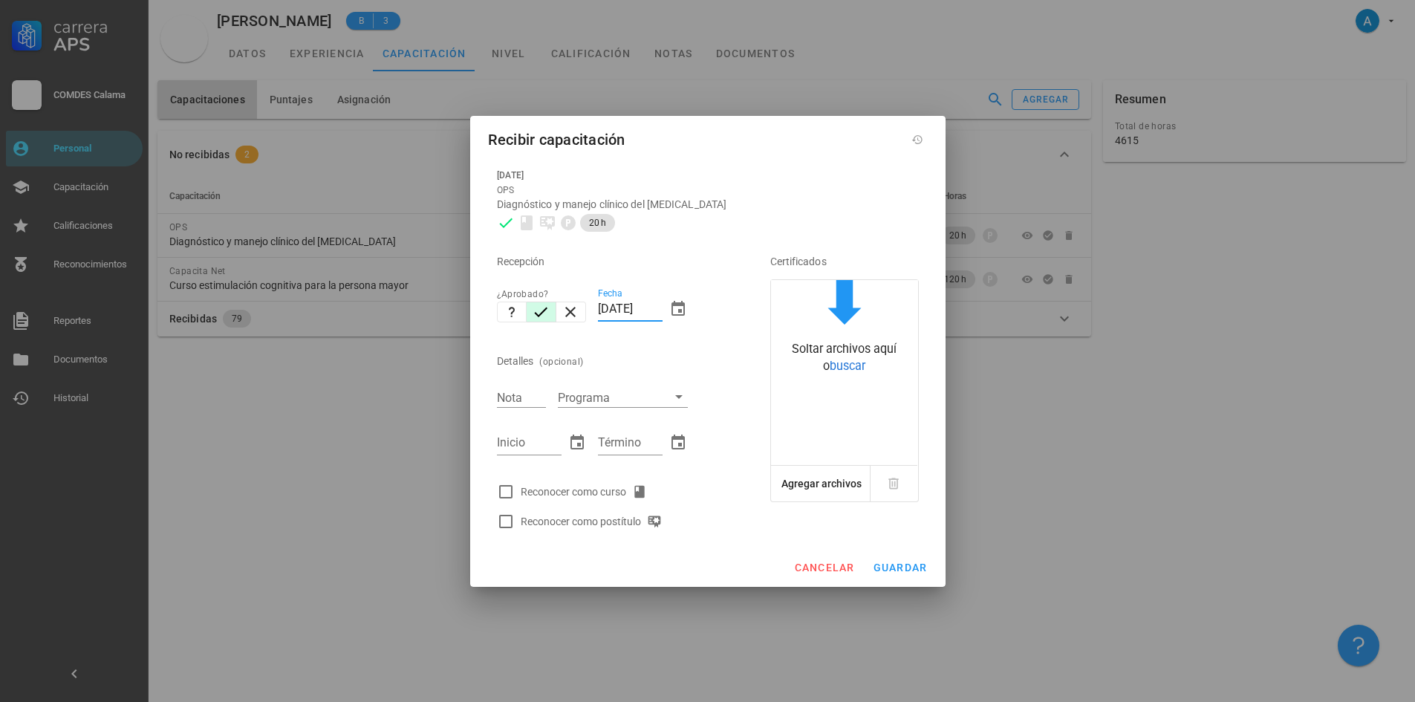
drag, startPoint x: 627, startPoint y: 308, endPoint x: 594, endPoint y: 314, distance: 33.9
click at [594, 314] on div "Fecha [DATE]" at bounding box center [643, 311] width 102 height 64
type input "[DATE]"
click at [521, 400] on input "Nota" at bounding box center [521, 397] width 49 height 19
type input "6,3"
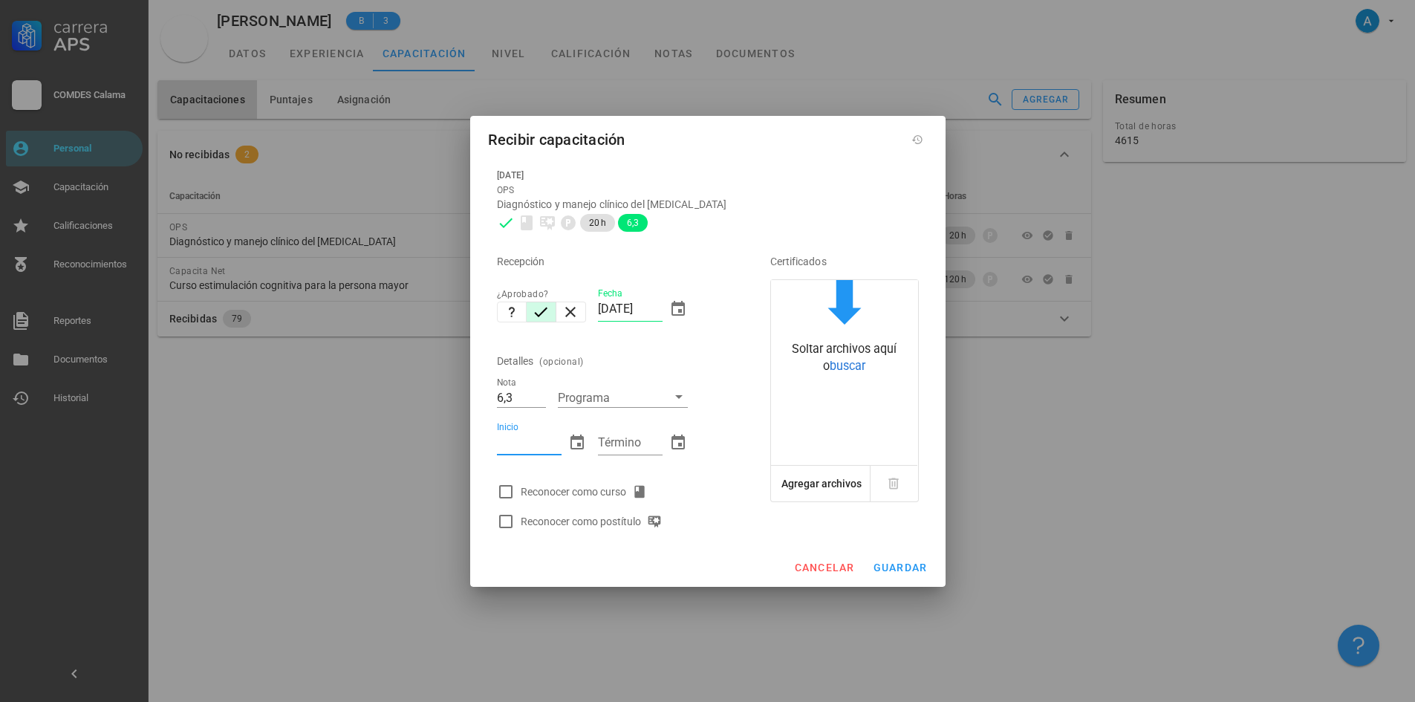
click at [514, 445] on input "Inicio" at bounding box center [529, 443] width 65 height 24
type input "21/10/2024"
click at [636, 447] on input "Término" at bounding box center [630, 443] width 65 height 24
type input "21/10/2024"
click at [507, 490] on div at bounding box center [505, 491] width 25 height 25
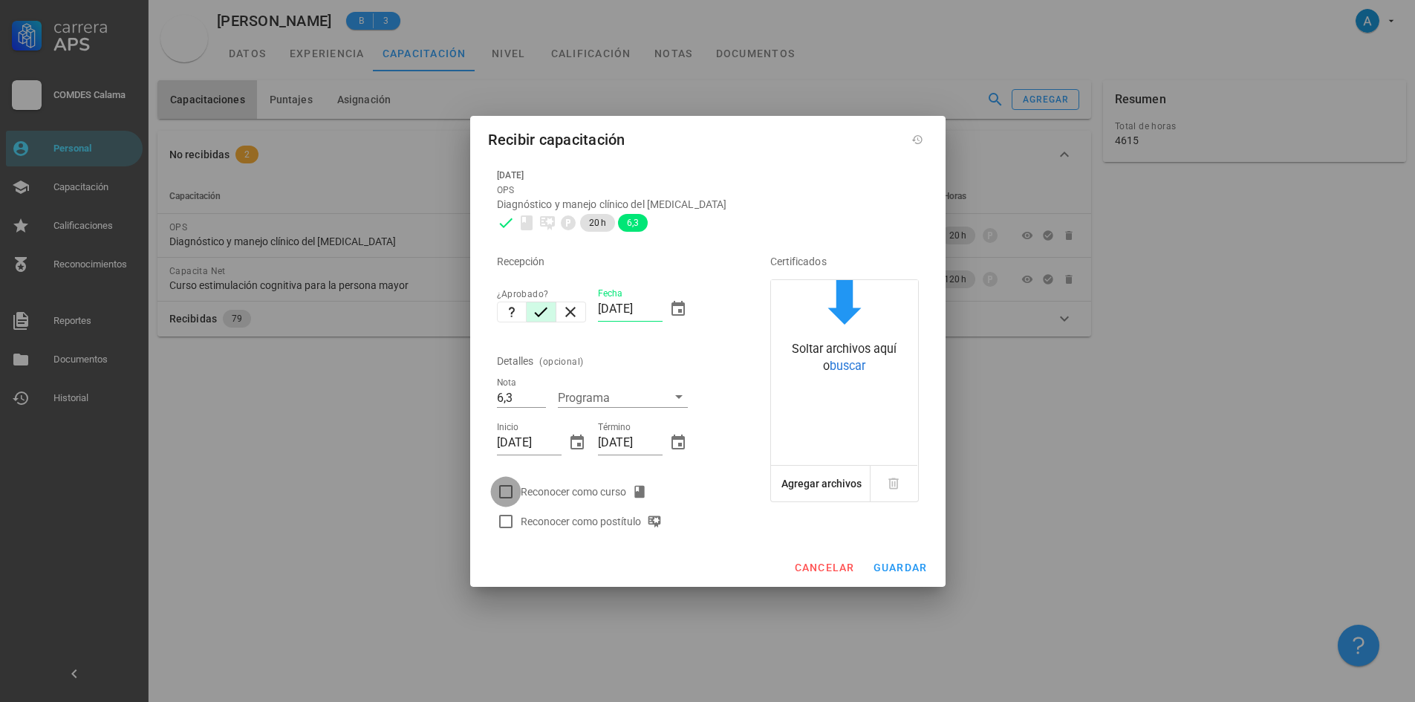
checkbox input "true"
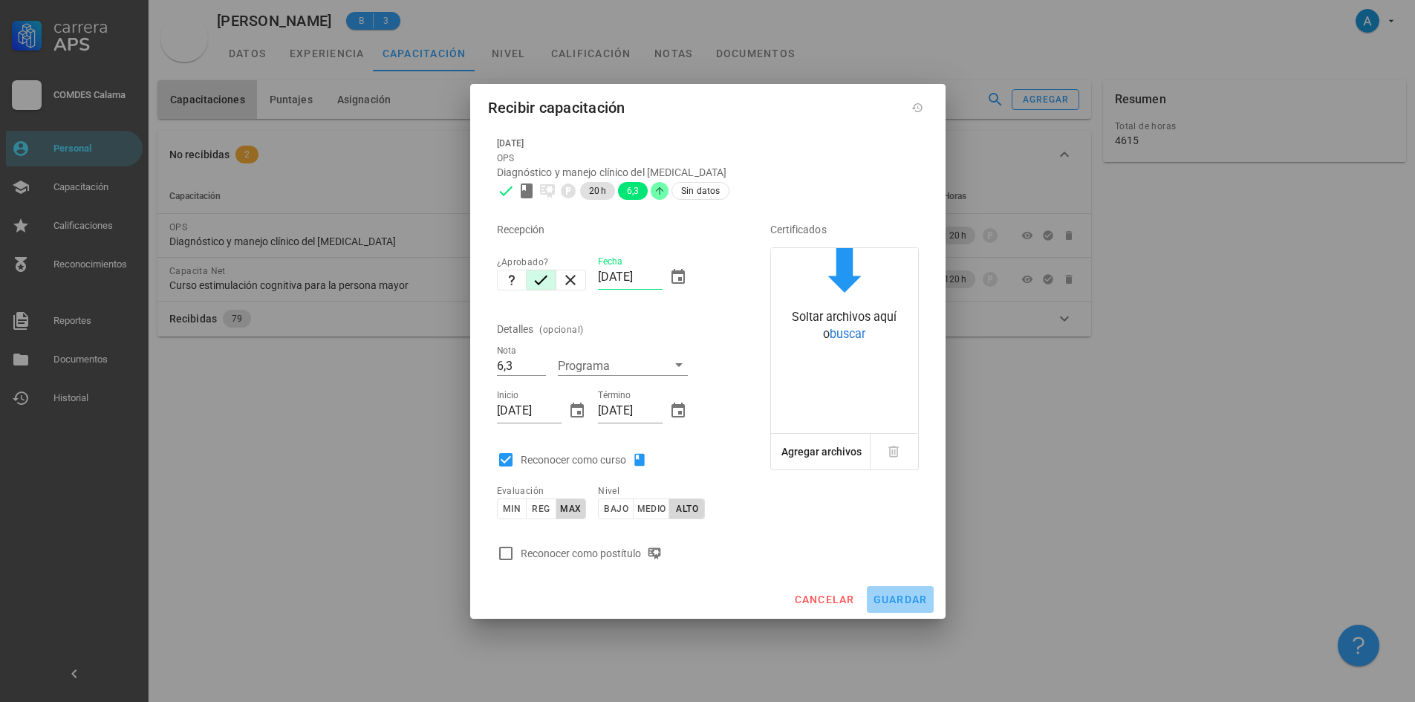
click at [883, 601] on span "guardar" at bounding box center [900, 599] width 55 height 12
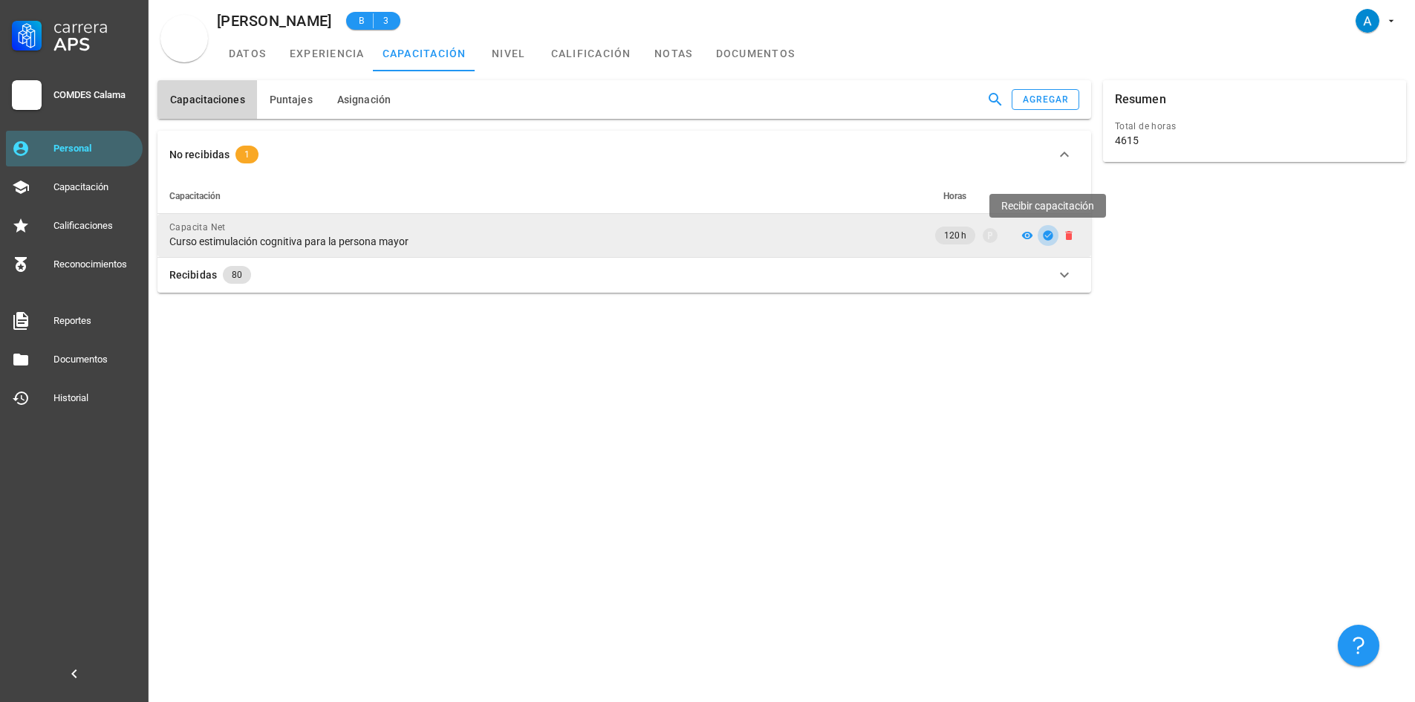
click at [1047, 235] on icon "button" at bounding box center [1048, 235] width 10 height 10
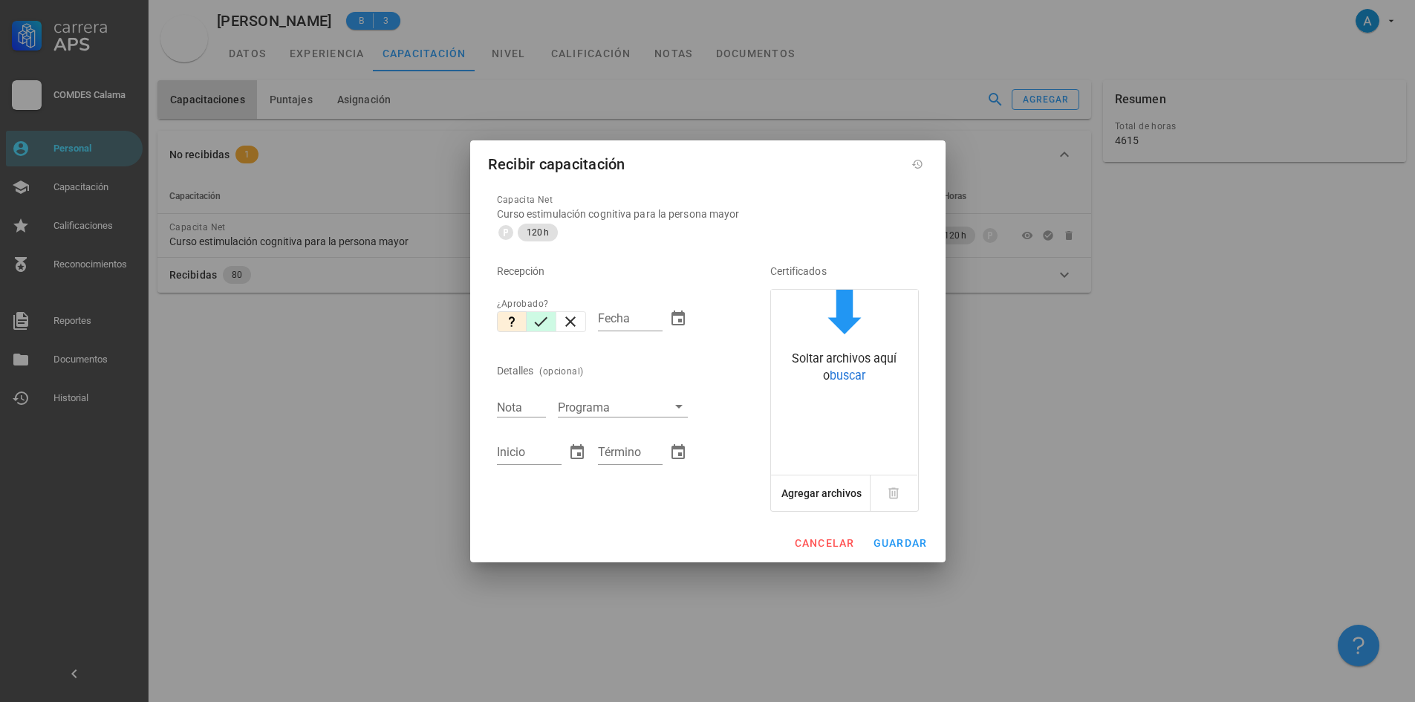
click at [536, 318] on icon "button" at bounding box center [541, 322] width 18 height 18
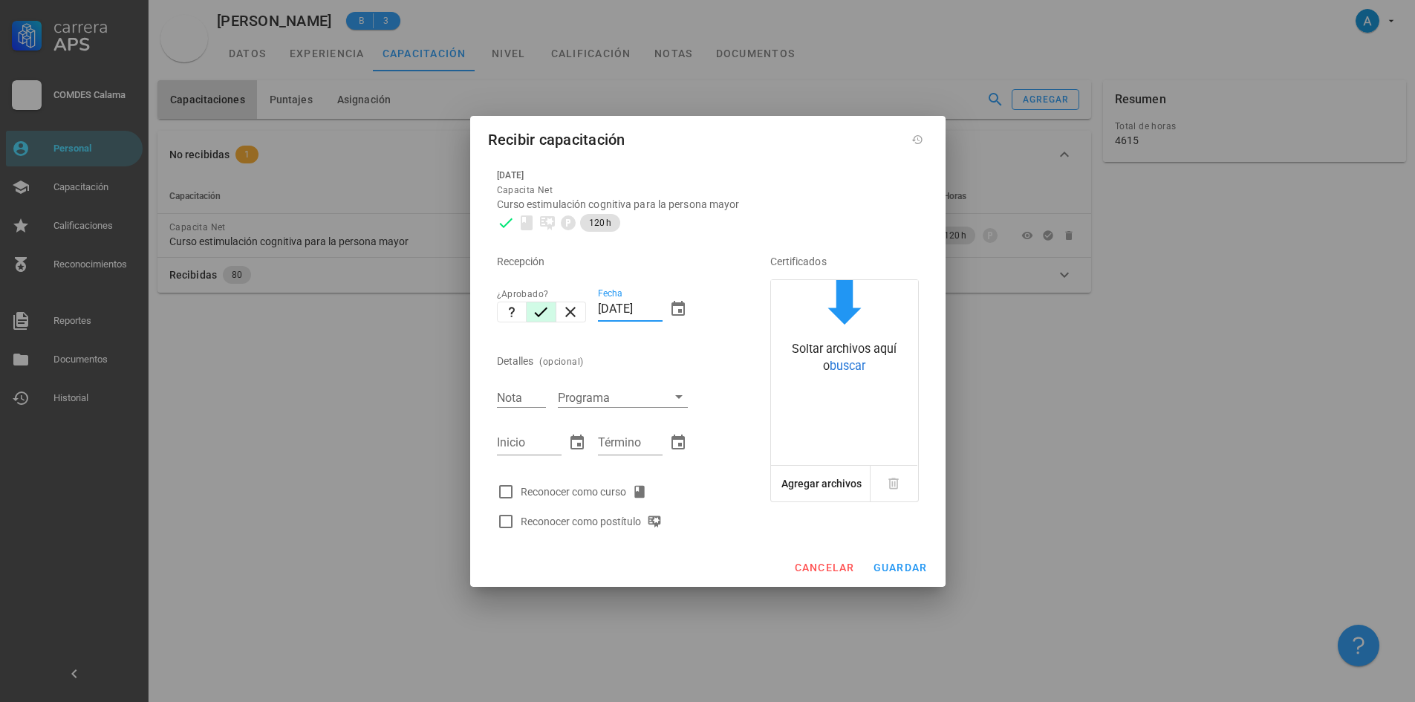
drag, startPoint x: 632, startPoint y: 310, endPoint x: 601, endPoint y: 310, distance: 31.2
click at [601, 310] on input "[DATE]" at bounding box center [630, 309] width 65 height 24
type input "[DATE]"
click at [520, 402] on input "Nota" at bounding box center [521, 397] width 49 height 19
type input "6,34"
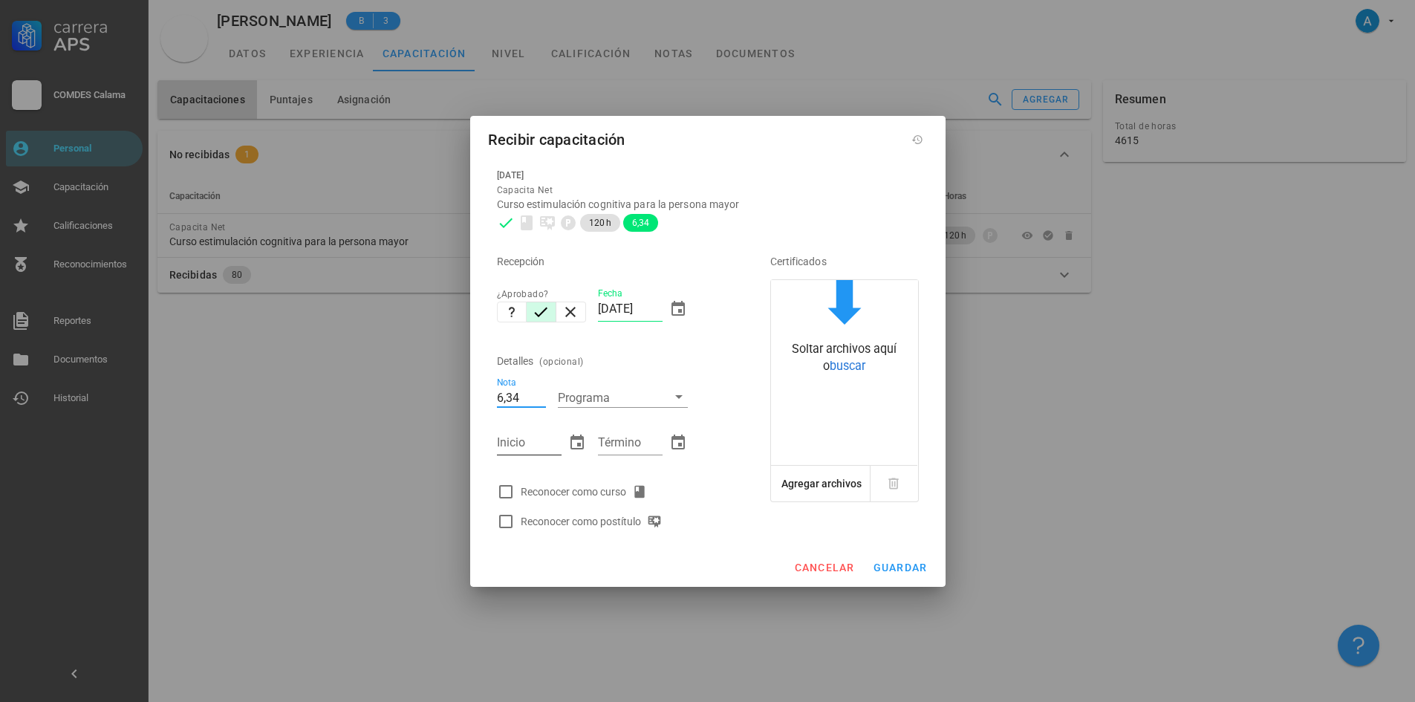
click at [514, 444] on input "Inicio" at bounding box center [529, 443] width 65 height 24
type input "02/08/2024"
click at [626, 447] on input "Término" at bounding box center [630, 443] width 65 height 24
type input "24/08/2025"
click at [509, 492] on div at bounding box center [505, 491] width 25 height 25
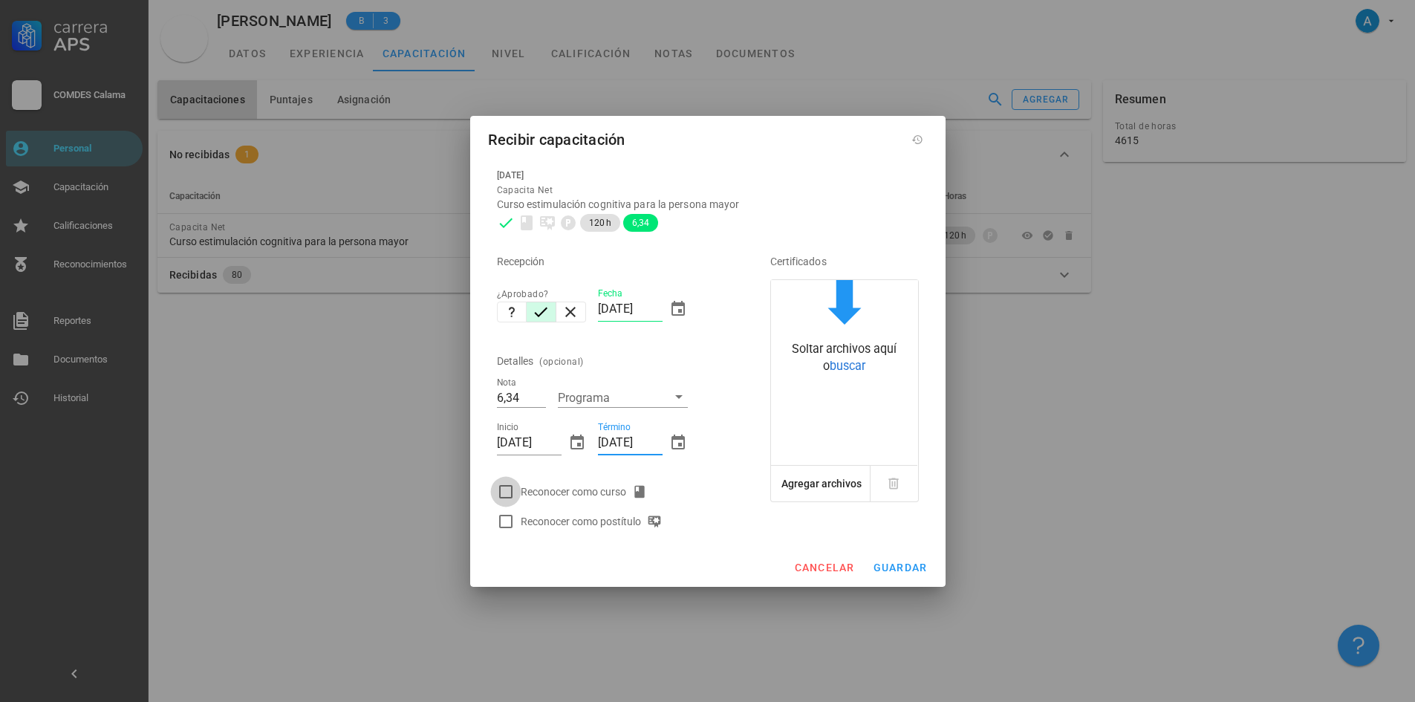
checkbox input "true"
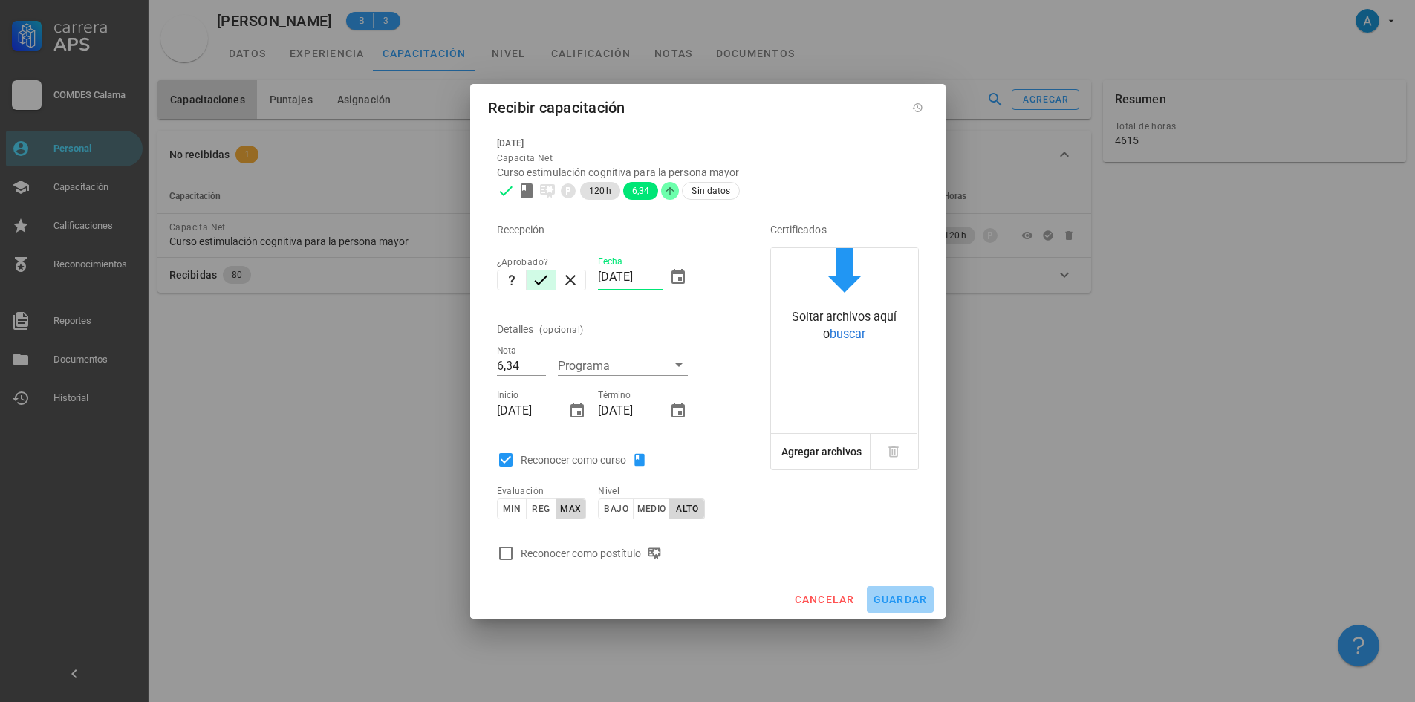
click at [881, 599] on span "guardar" at bounding box center [900, 599] width 55 height 12
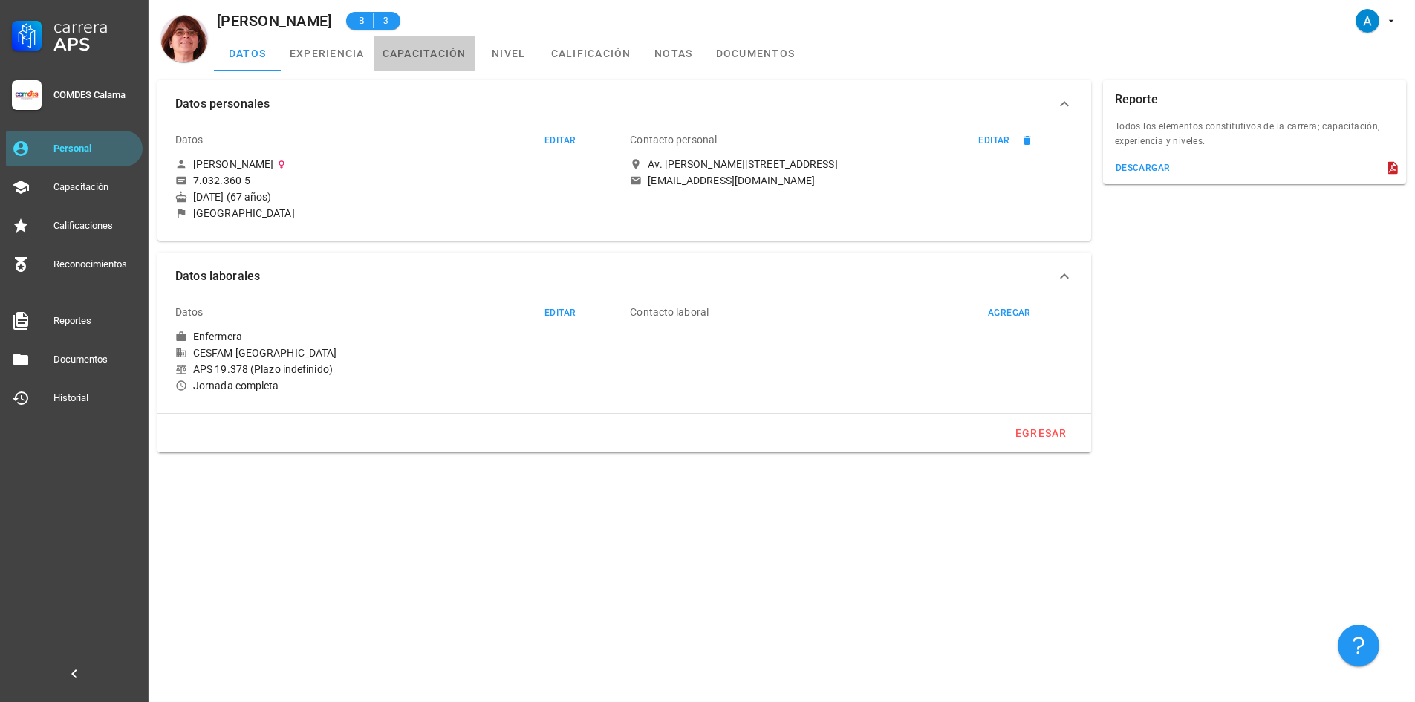
click at [431, 57] on link "capacitación" at bounding box center [425, 54] width 102 height 36
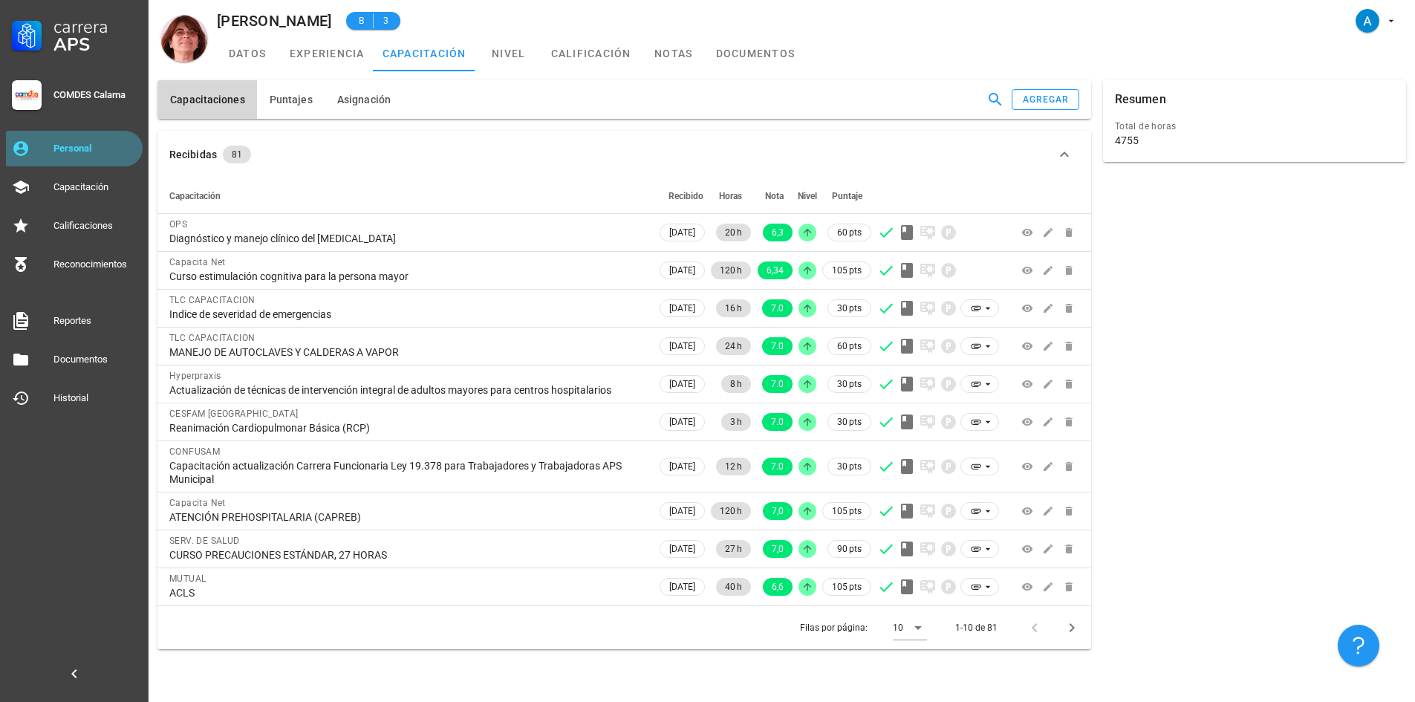
click at [121, 151] on div "Personal" at bounding box center [94, 149] width 83 height 12
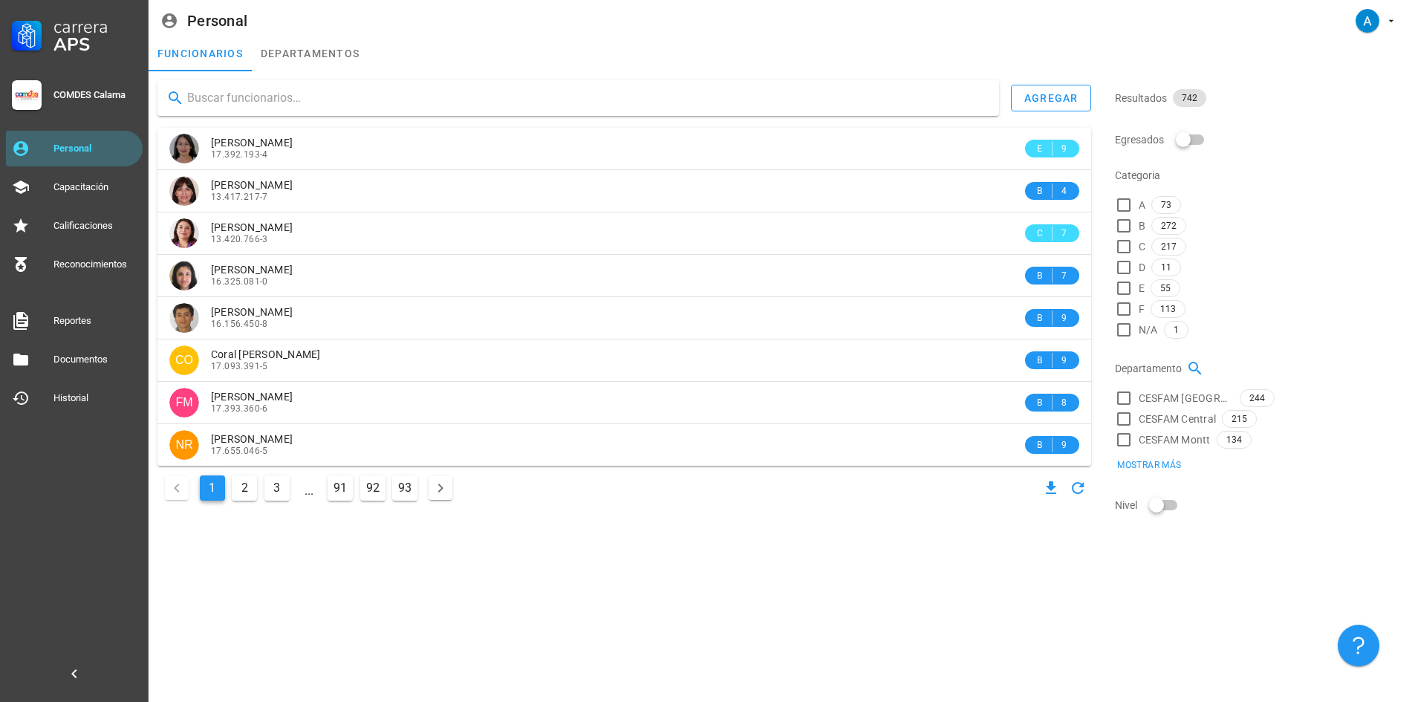
click at [299, 100] on input "text" at bounding box center [587, 98] width 800 height 24
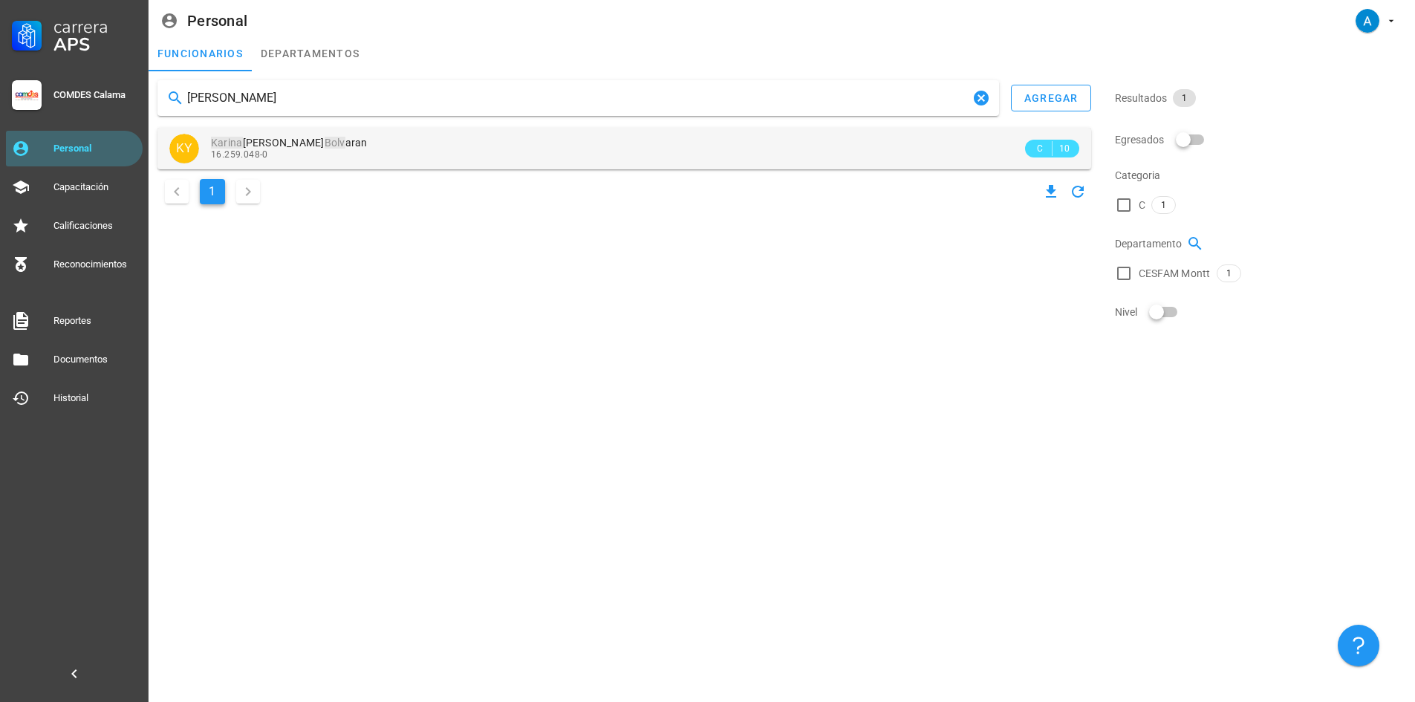
type input "[PERSON_NAME]"
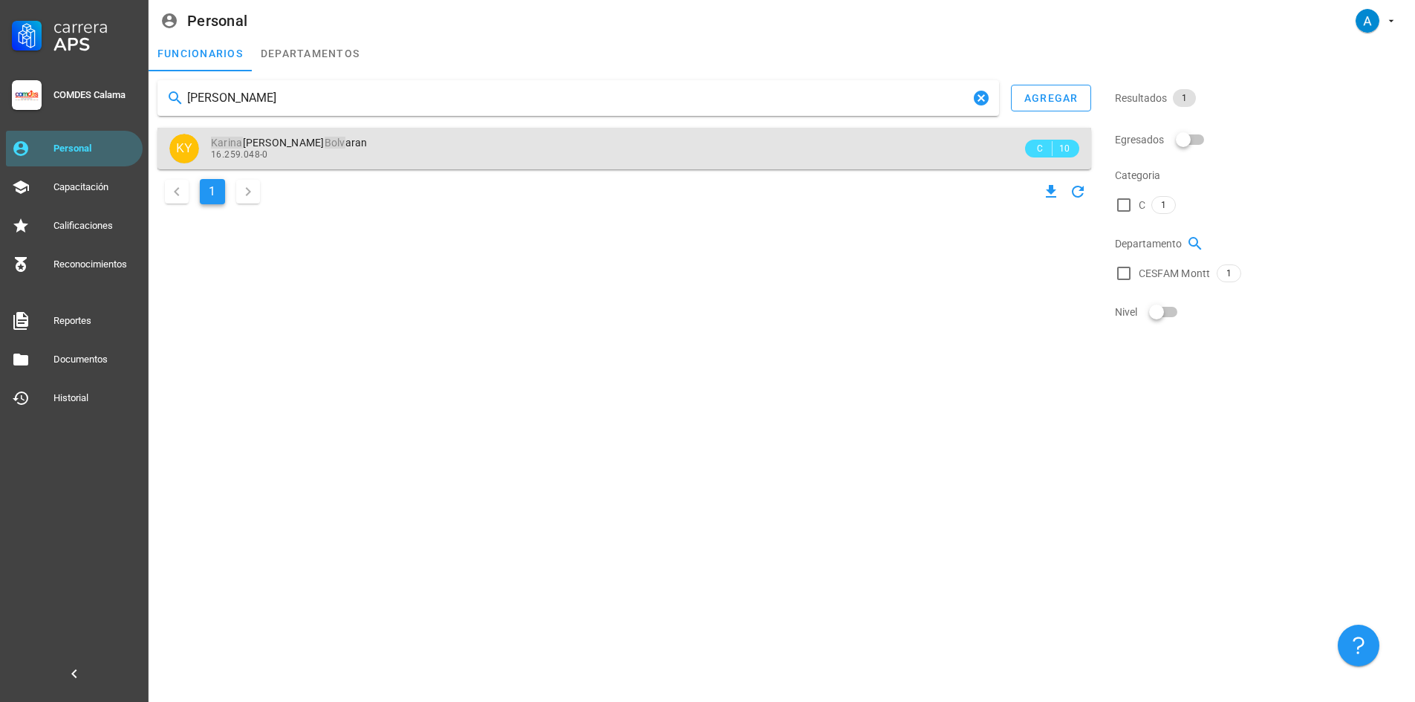
click at [325, 147] on mark "Bolv" at bounding box center [335, 143] width 21 height 12
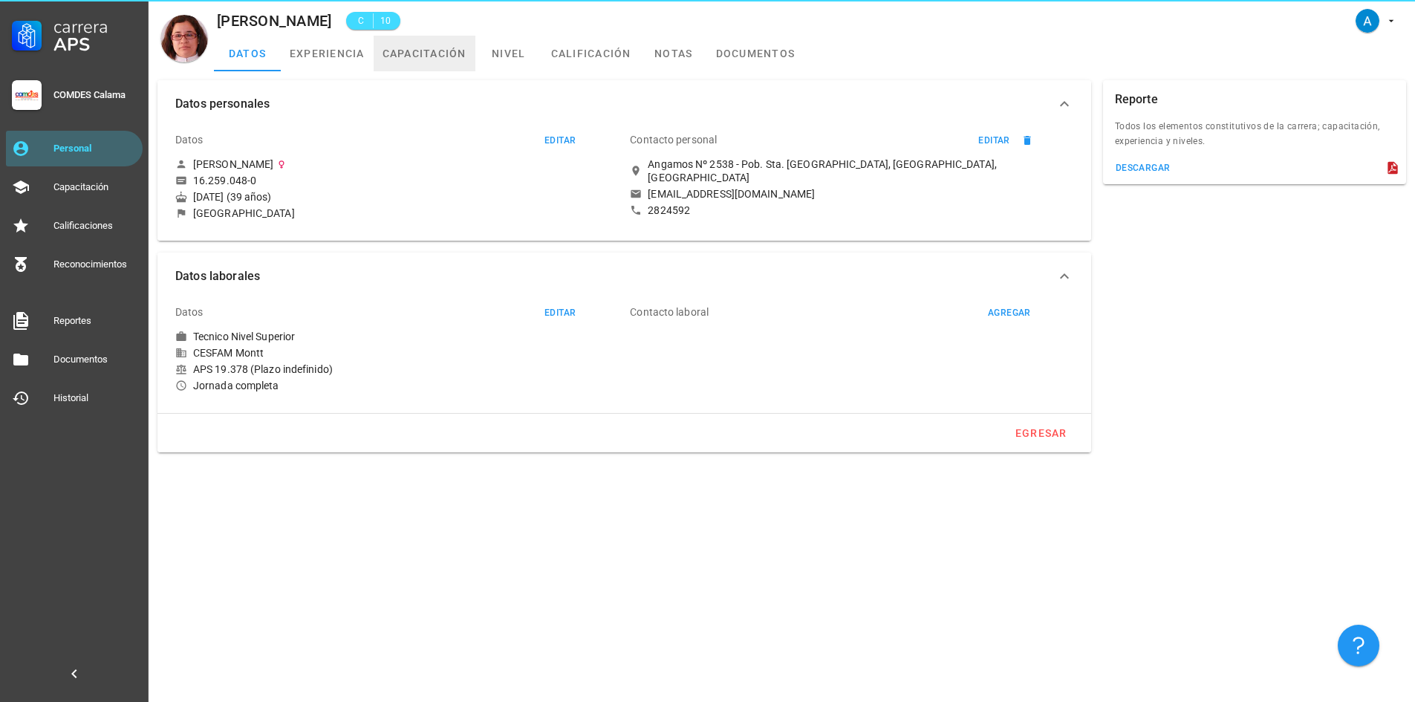
click at [461, 56] on link "capacitación" at bounding box center [425, 54] width 102 height 36
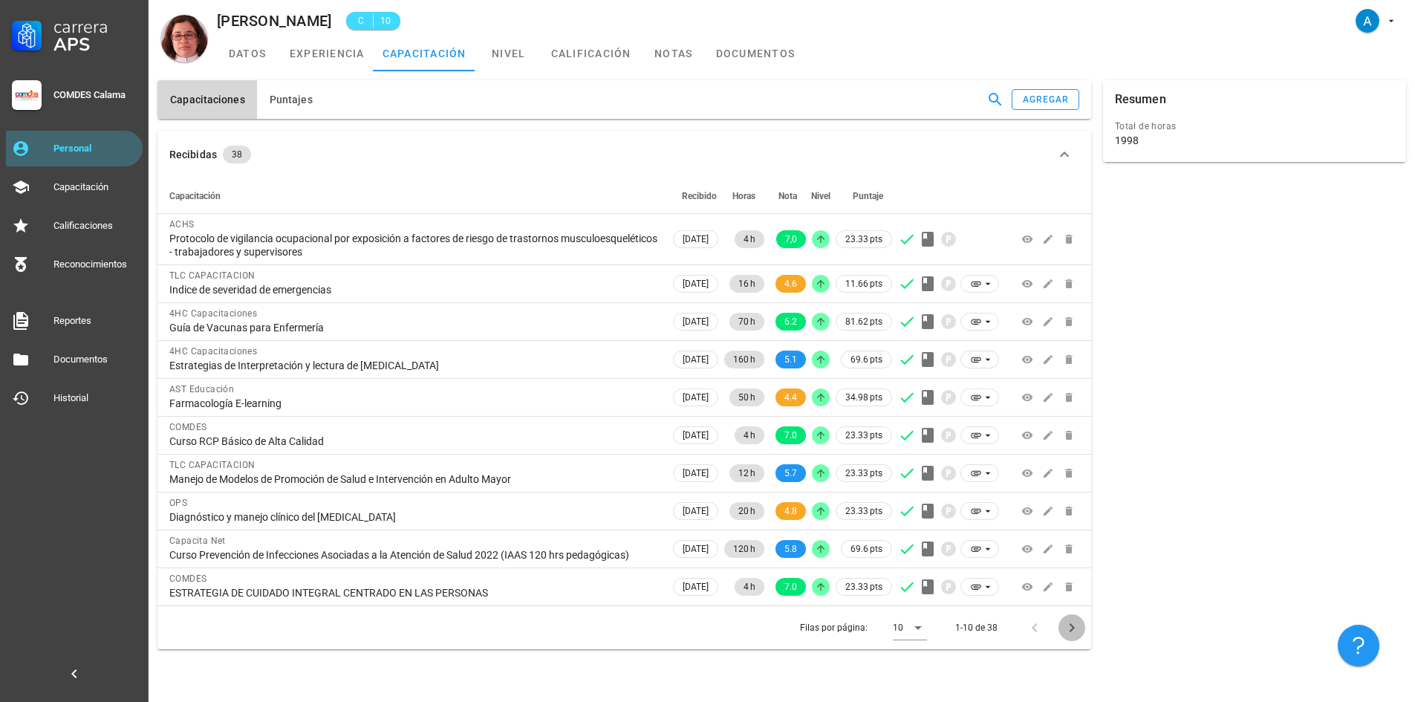
click at [1066, 627] on icon "Página siguiente" at bounding box center [1072, 628] width 18 height 18
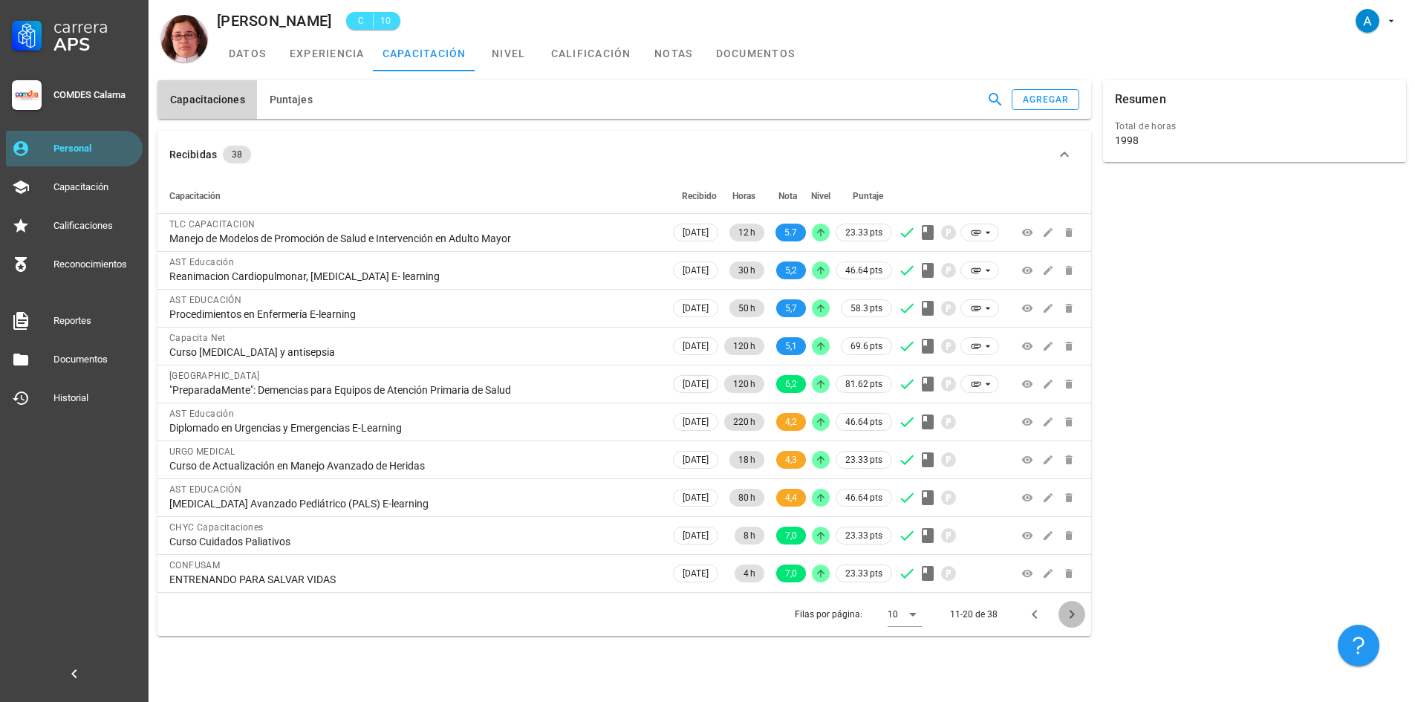
click at [1072, 616] on icon "Página siguiente" at bounding box center [1071, 614] width 5 height 9
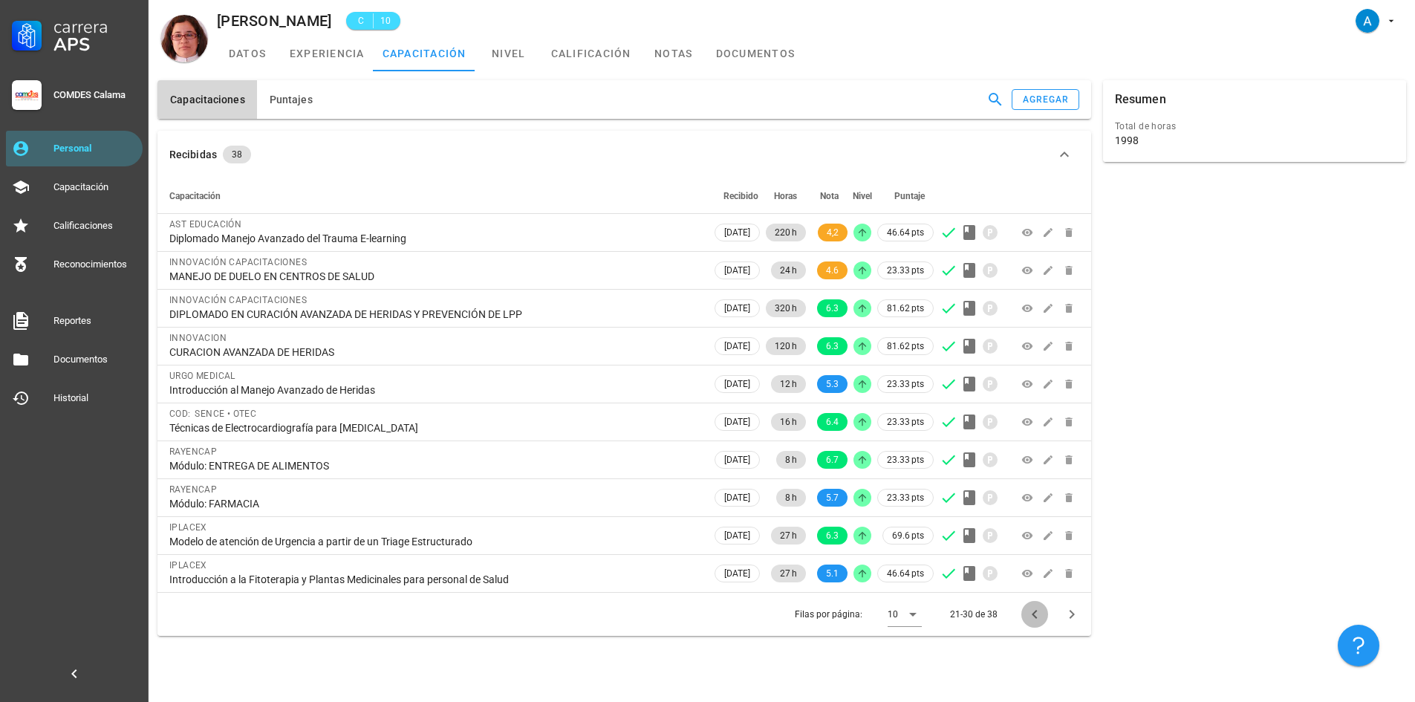
click at [1031, 611] on icon "Página anterior" at bounding box center [1035, 614] width 18 height 18
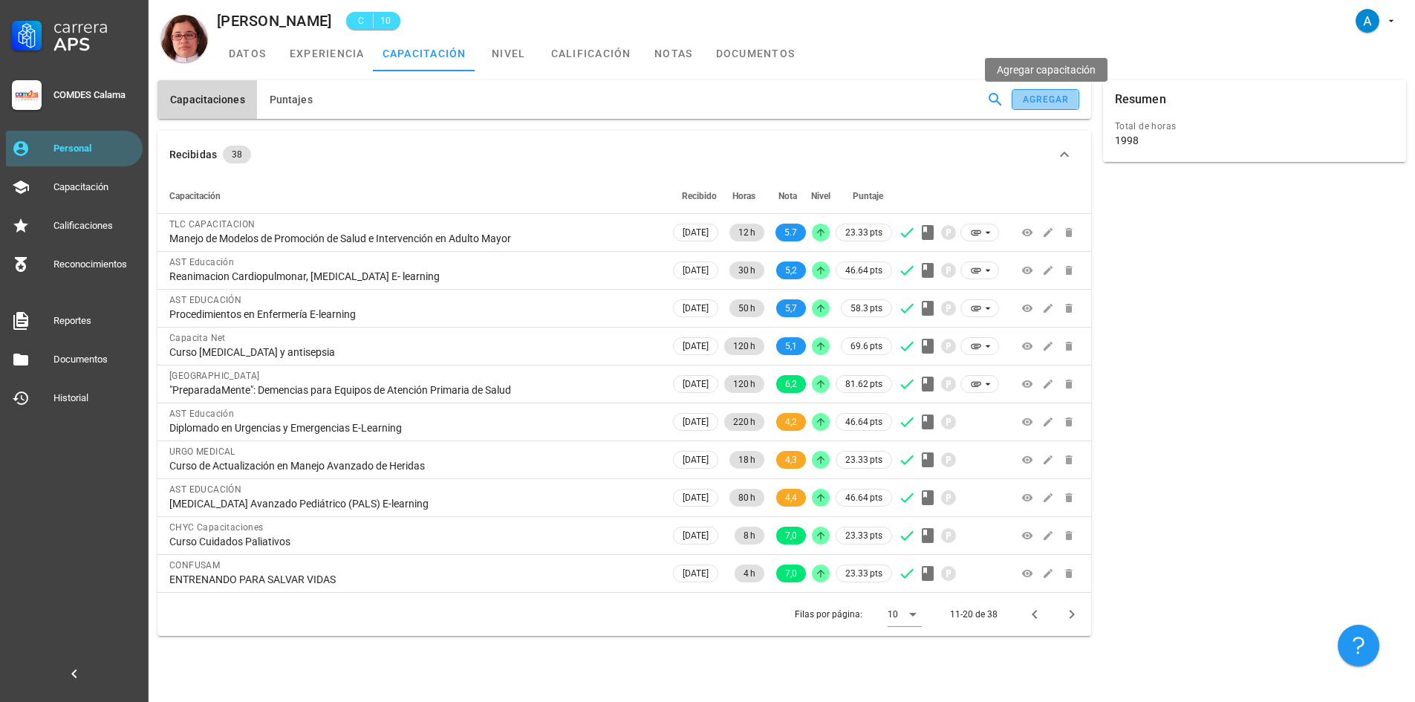
click at [1068, 100] on div "agregar" at bounding box center [1046, 99] width 48 height 10
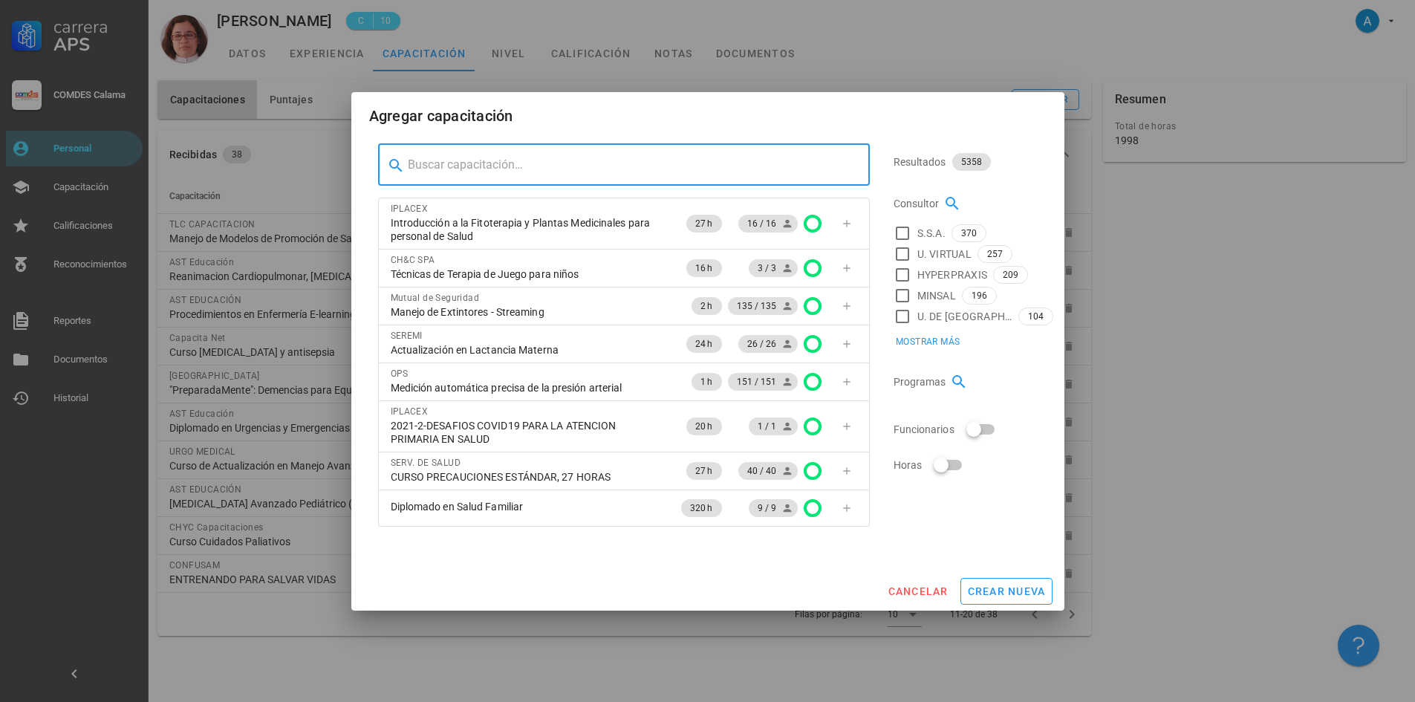
click at [700, 166] on input "text" at bounding box center [633, 165] width 450 height 24
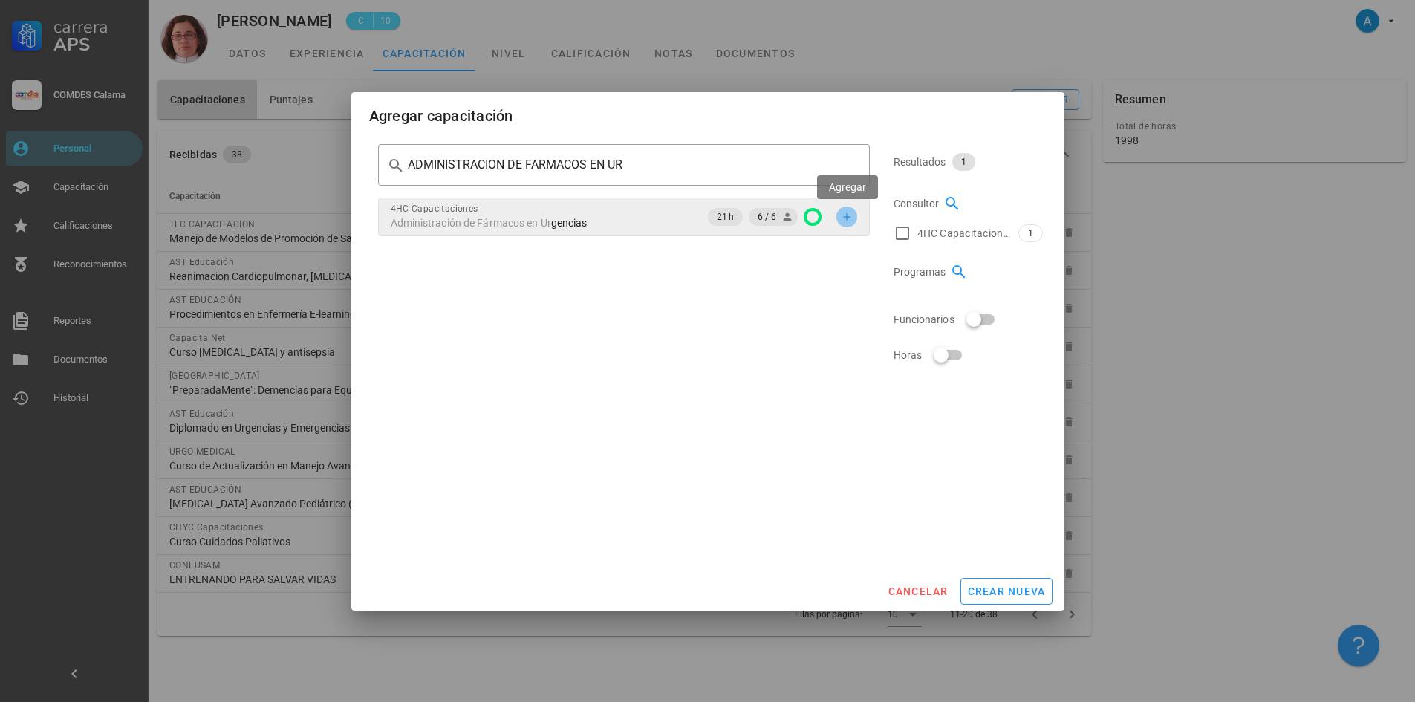
click at [844, 216] on icon "button" at bounding box center [846, 216] width 7 height 7
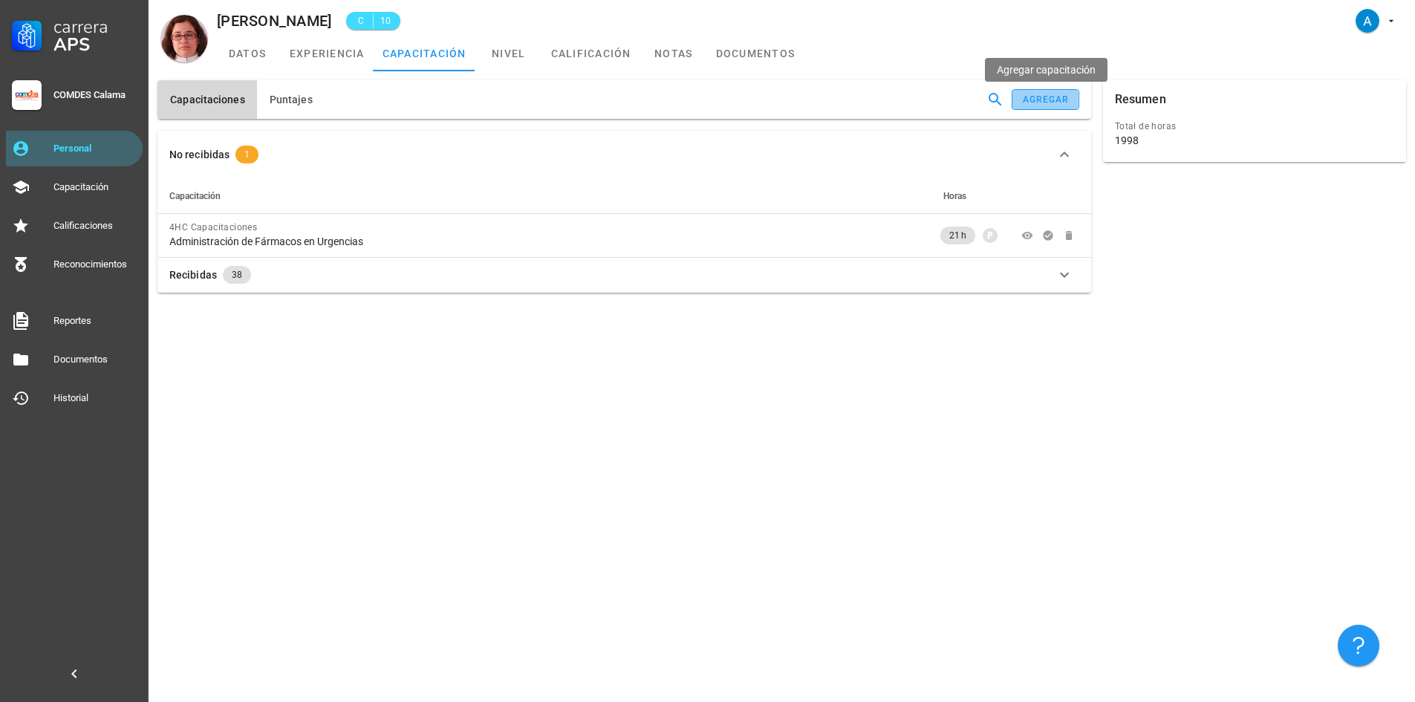
click at [1046, 91] on button "agregar" at bounding box center [1044, 99] width 67 height 21
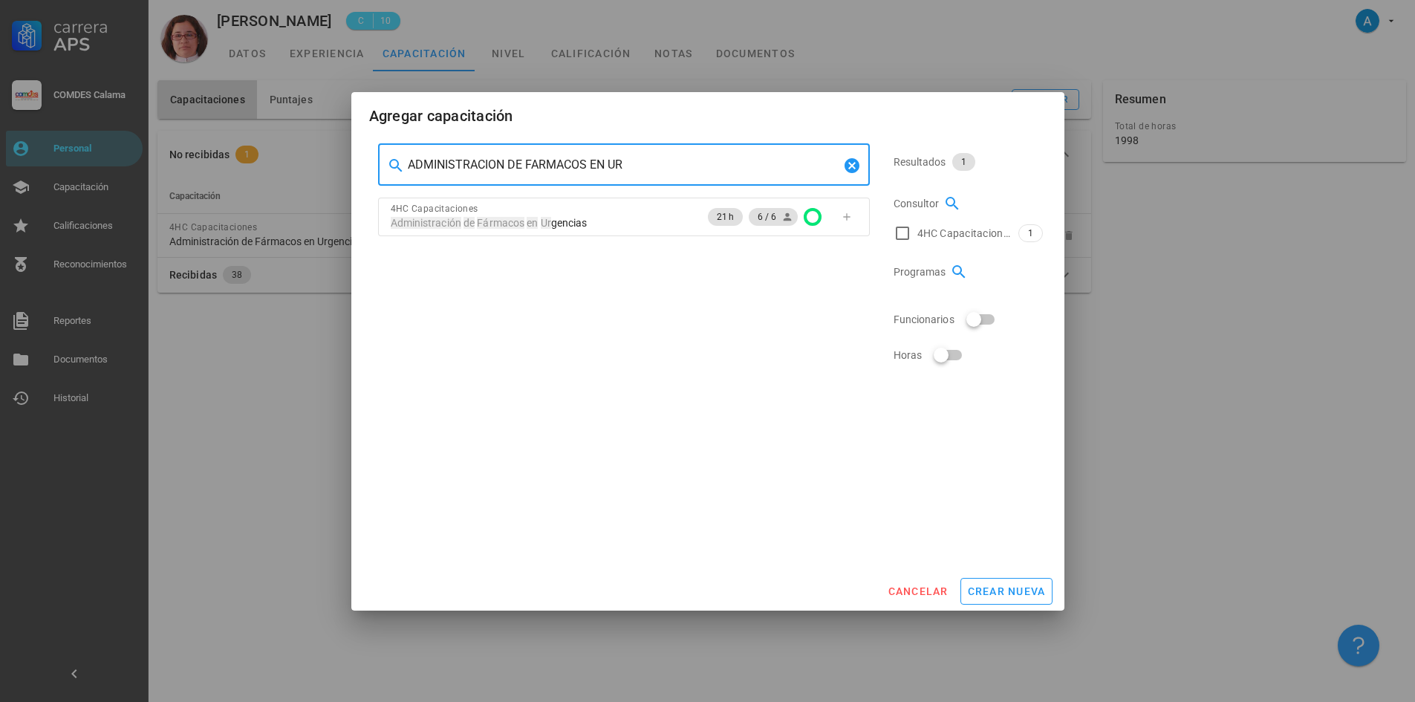
drag, startPoint x: 628, startPoint y: 165, endPoint x: 403, endPoint y: 162, distance: 225.0
click at [403, 162] on div "​ ADMINISTRACION DE FARMACOS EN UR" at bounding box center [624, 165] width 492 height 42
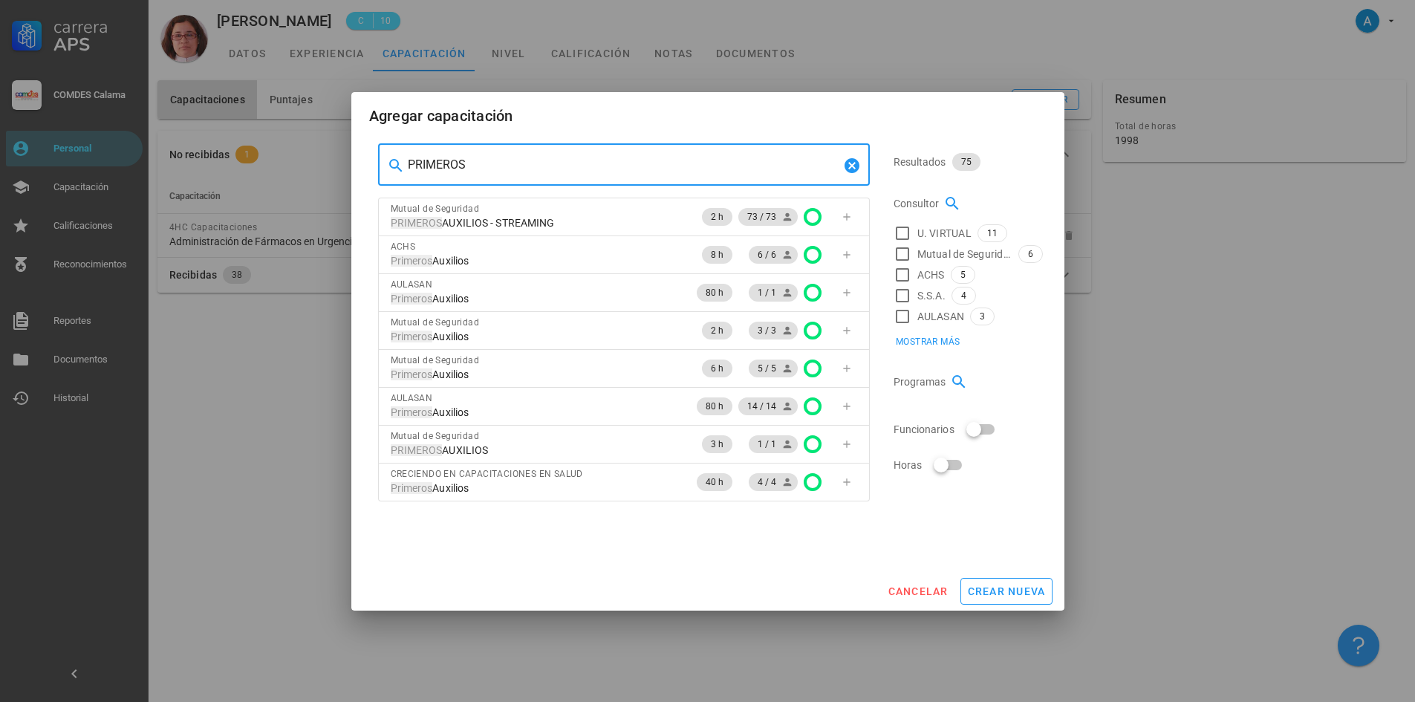
click at [406, 162] on div at bounding box center [397, 166] width 21 height 18
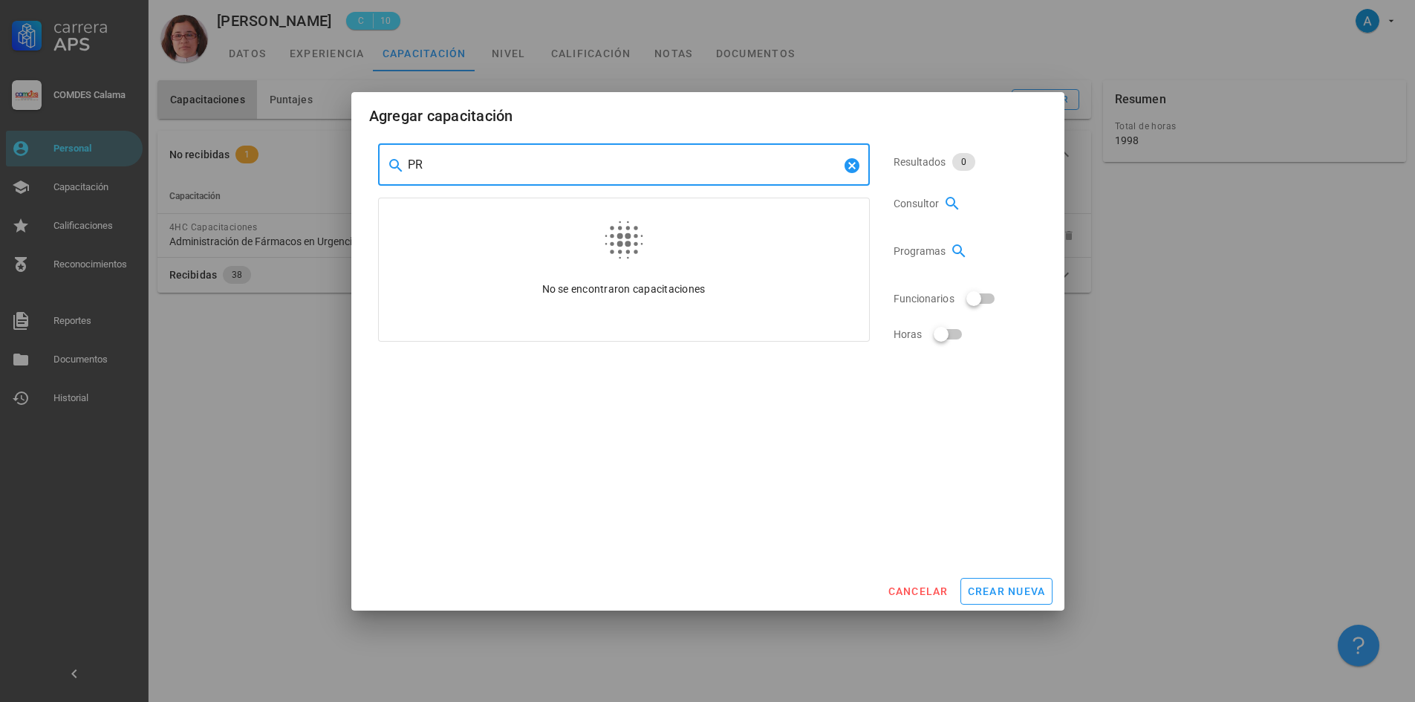
type input "P"
type input "ADEMY CURSO PRIMEROS"
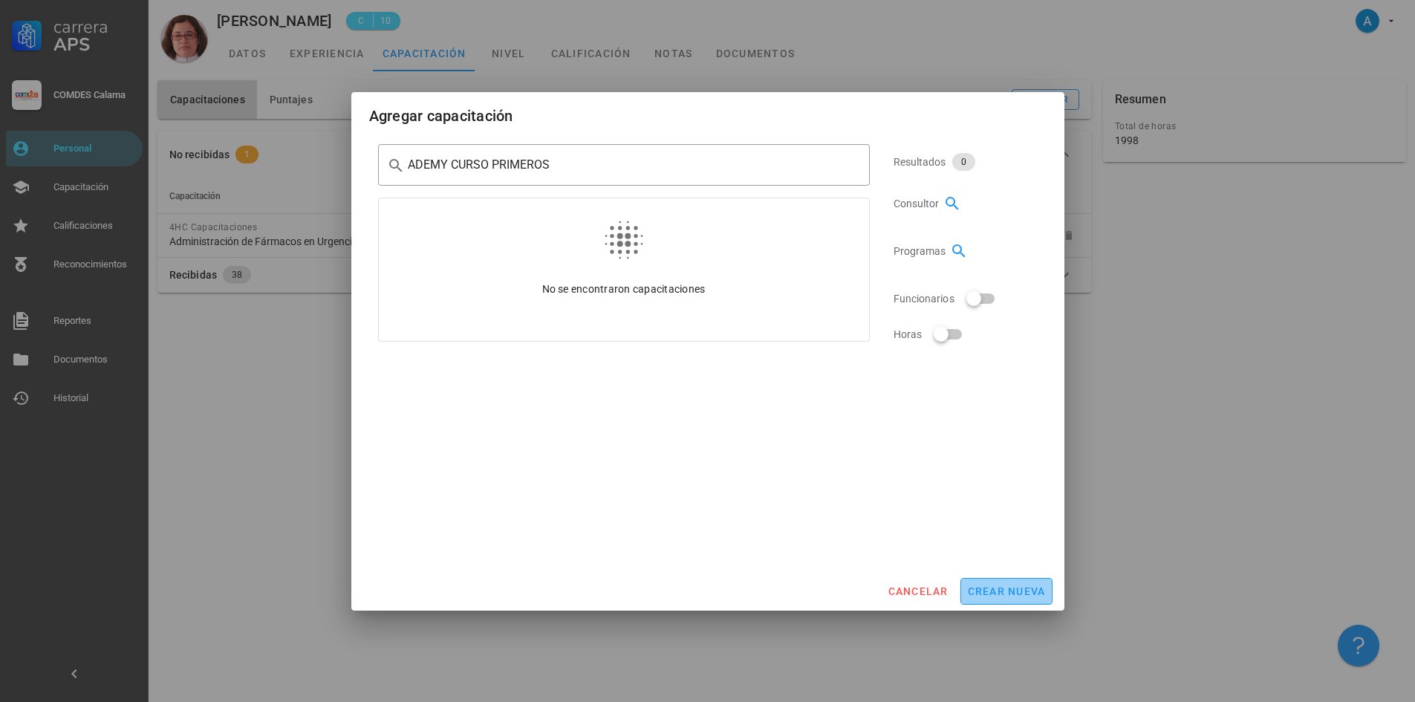
click at [1008, 585] on span "crear nueva" at bounding box center [1006, 591] width 79 height 12
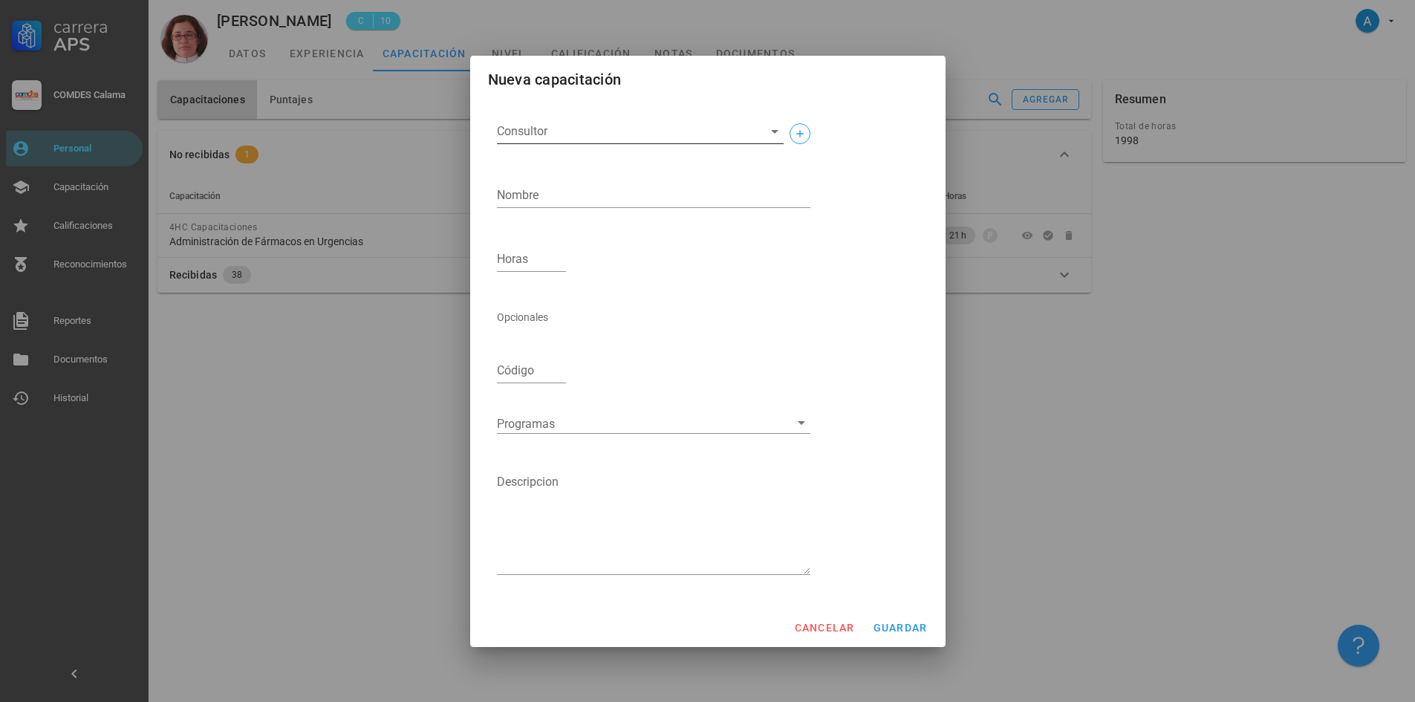
click at [578, 133] on input "Consultor" at bounding box center [628, 132] width 263 height 24
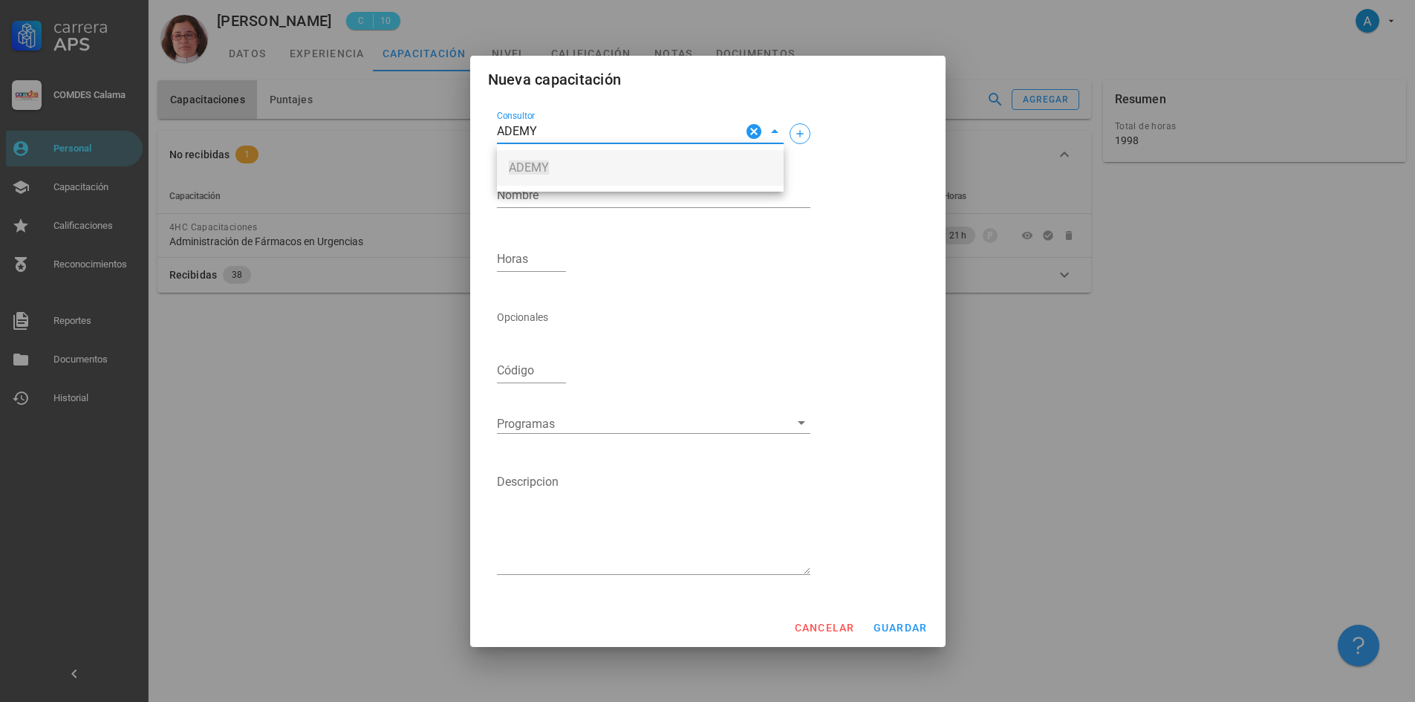
click at [561, 165] on span "ADEMY" at bounding box center [640, 167] width 263 height 13
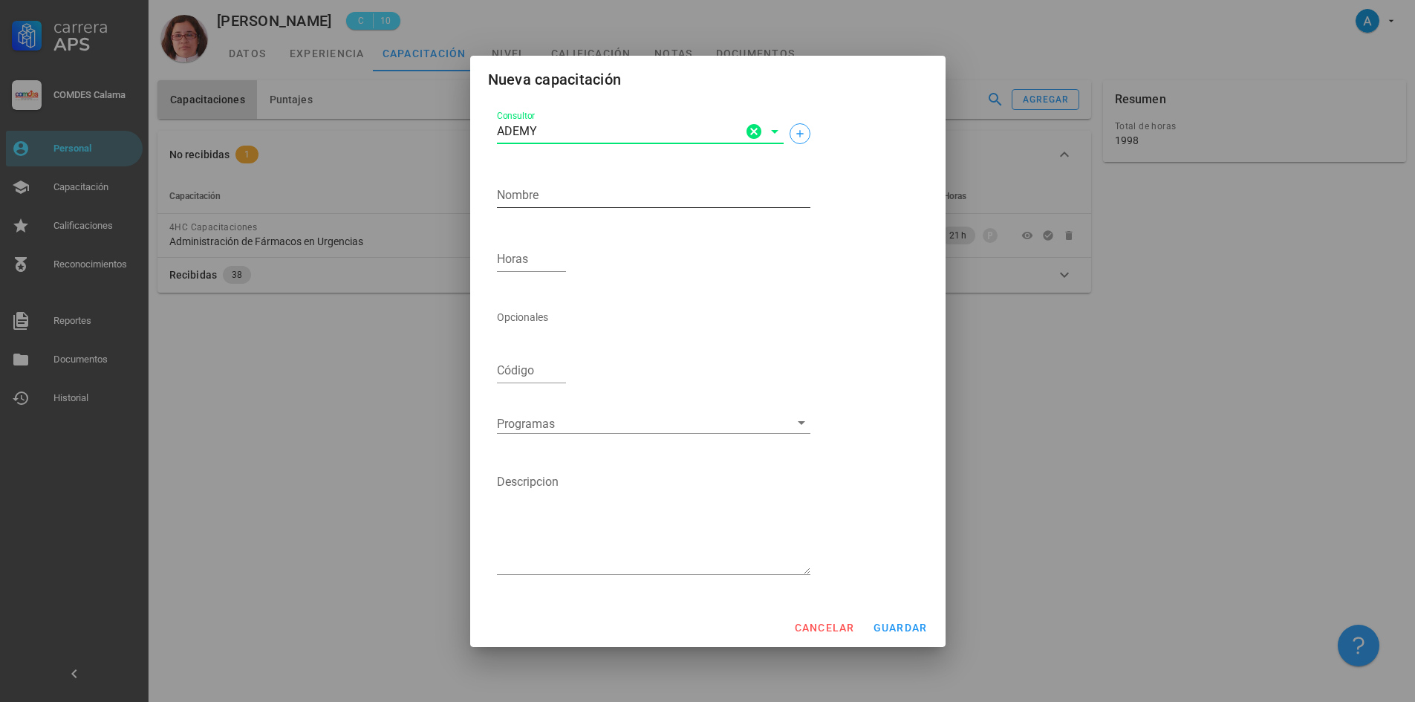
type input "ADEMY"
click at [550, 189] on textarea "Nombre" at bounding box center [653, 195] width 313 height 24
type textarea "Curso Primeros Auxilios"
click at [530, 255] on input "Horas" at bounding box center [532, 259] width 70 height 24
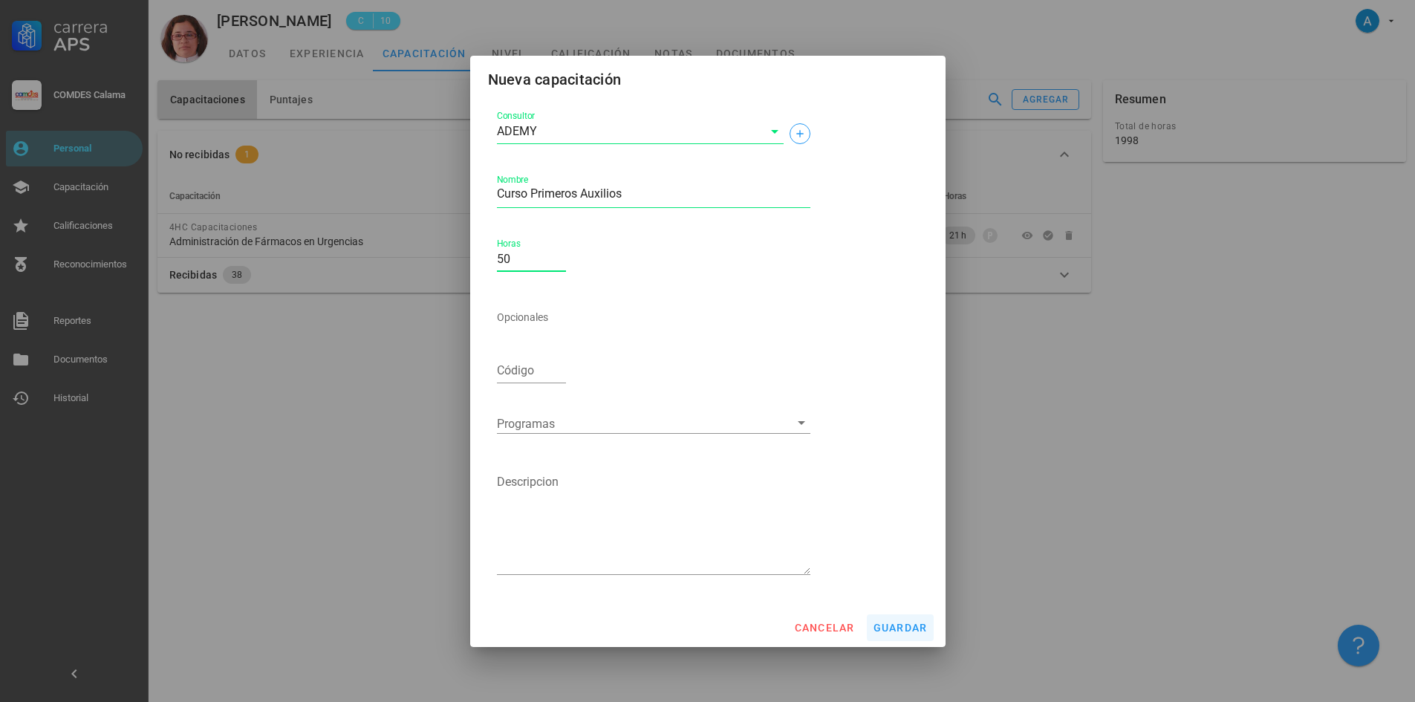
type input "50"
click at [912, 630] on span "guardar" at bounding box center [900, 628] width 55 height 12
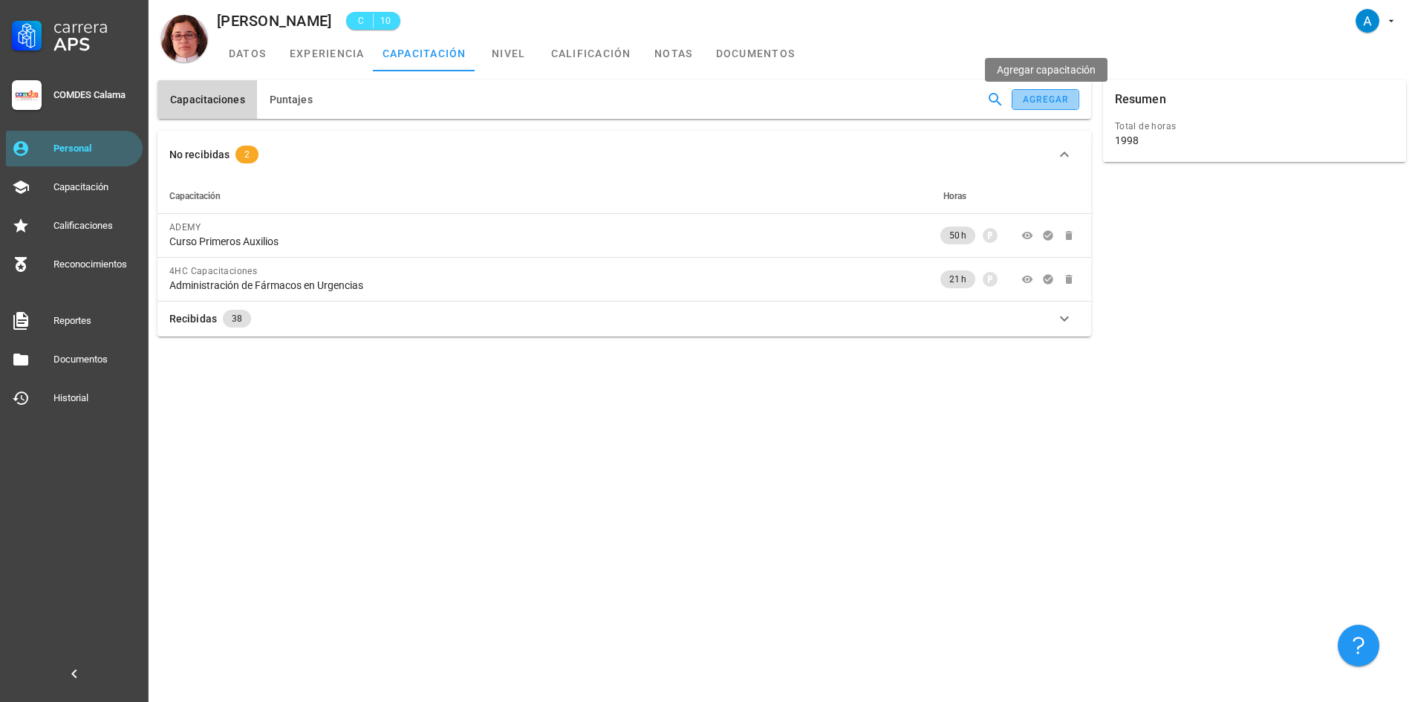
click at [1028, 103] on div "agregar" at bounding box center [1046, 99] width 48 height 10
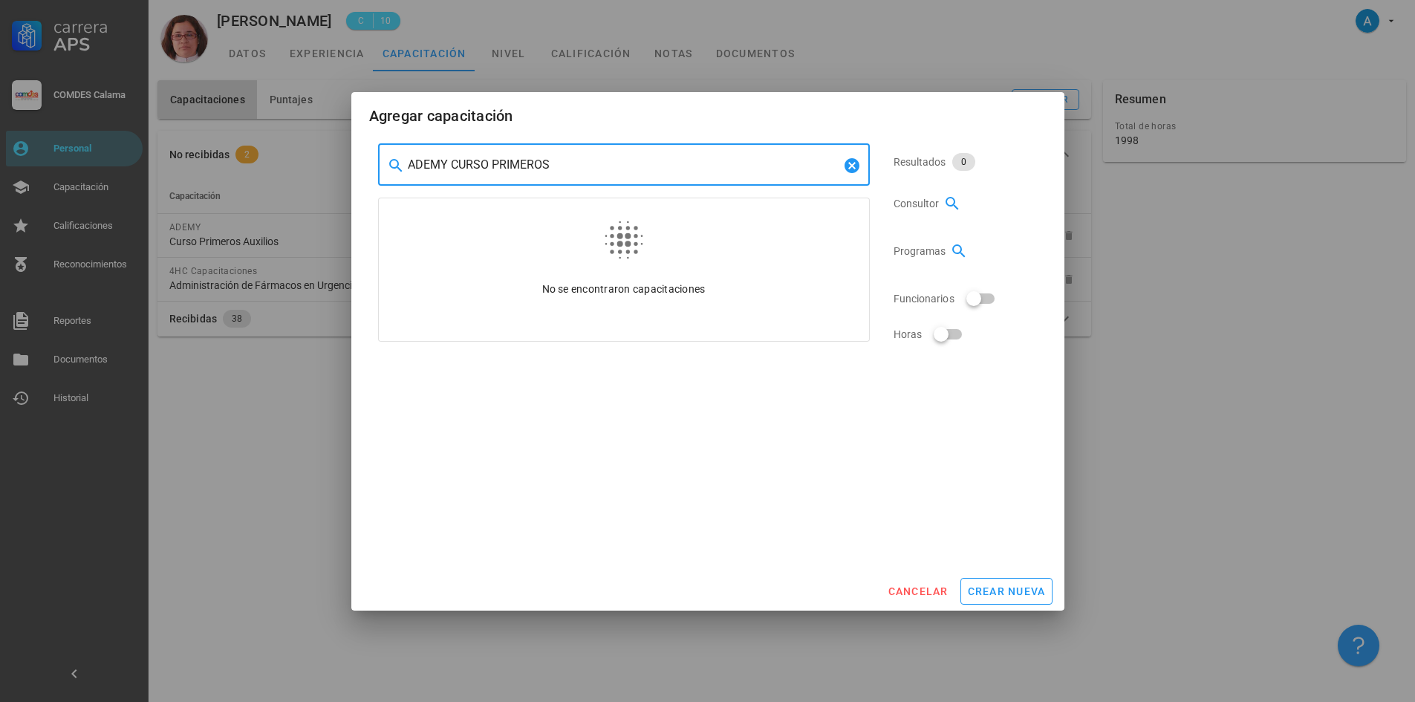
drag, startPoint x: 556, startPoint y: 166, endPoint x: 453, endPoint y: 157, distance: 103.6
click at [453, 157] on input "ADEMY CURSO PRIMEROS" at bounding box center [624, 165] width 432 height 24
click at [453, 157] on input "ADEMY atencion de pacientes" at bounding box center [624, 165] width 432 height 24
type input "ADEMY curso atencion de pacientes"
click at [1001, 585] on span "crear nueva" at bounding box center [1006, 591] width 79 height 12
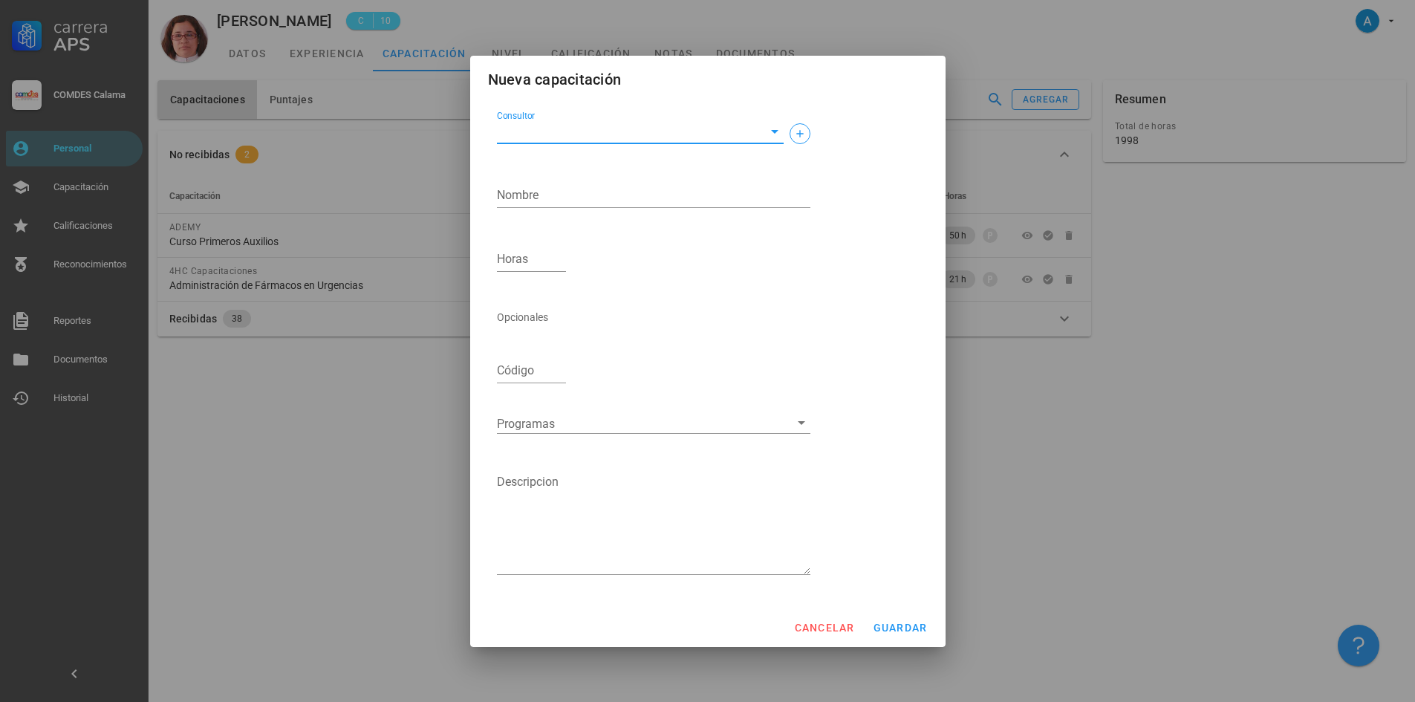
click at [567, 126] on input "Consultor" at bounding box center [628, 132] width 263 height 24
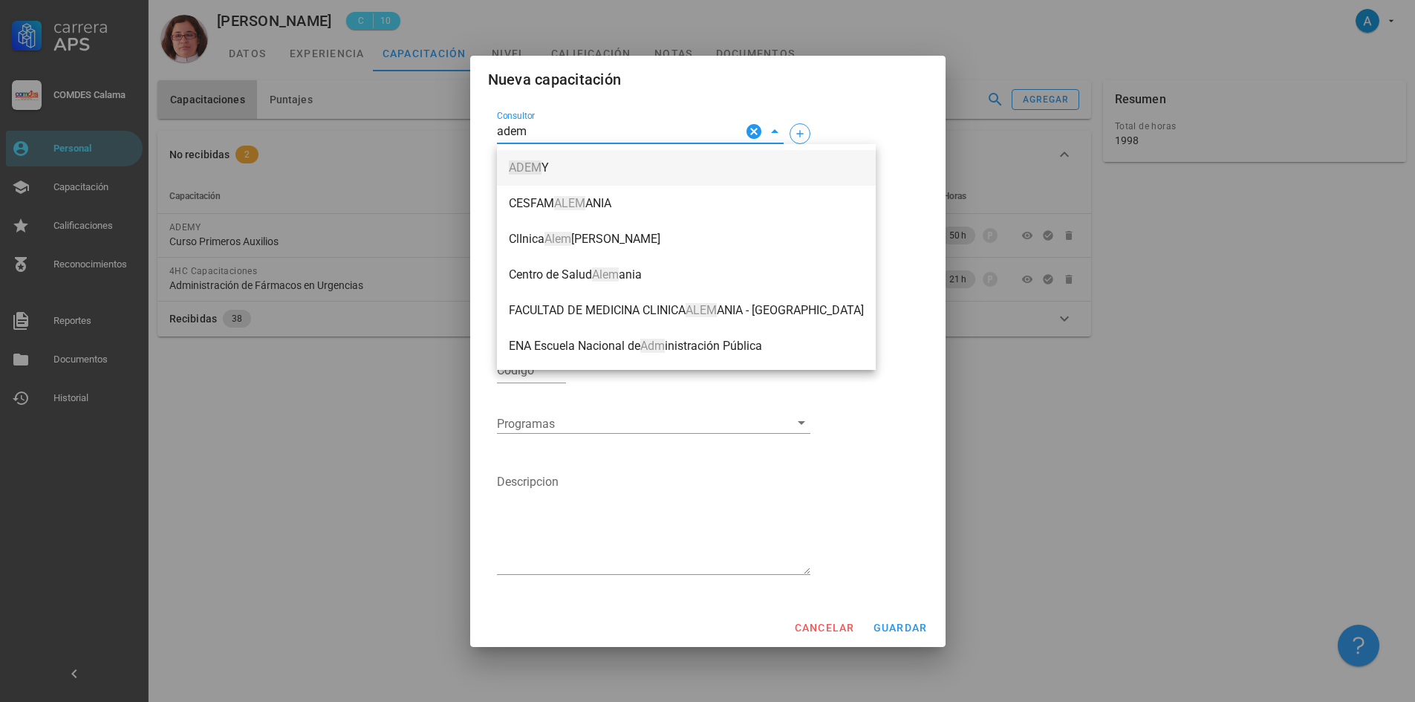
click at [555, 166] on span "ADEM Y" at bounding box center [686, 167] width 355 height 13
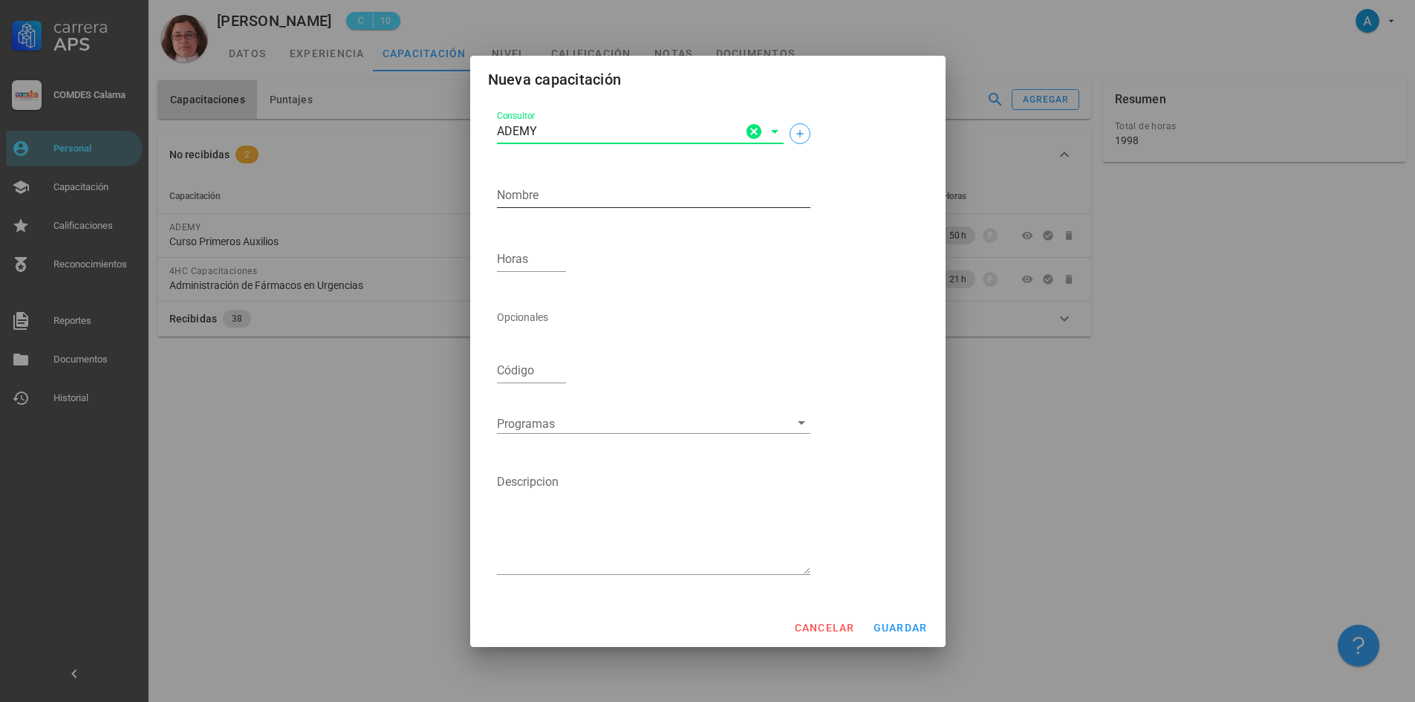
type input "ADEMY"
click at [518, 193] on textarea "Nombre" at bounding box center [653, 195] width 313 height 24
type textarea "Curso atención en paciente postrado"
click at [535, 261] on input "Horas" at bounding box center [532, 259] width 70 height 24
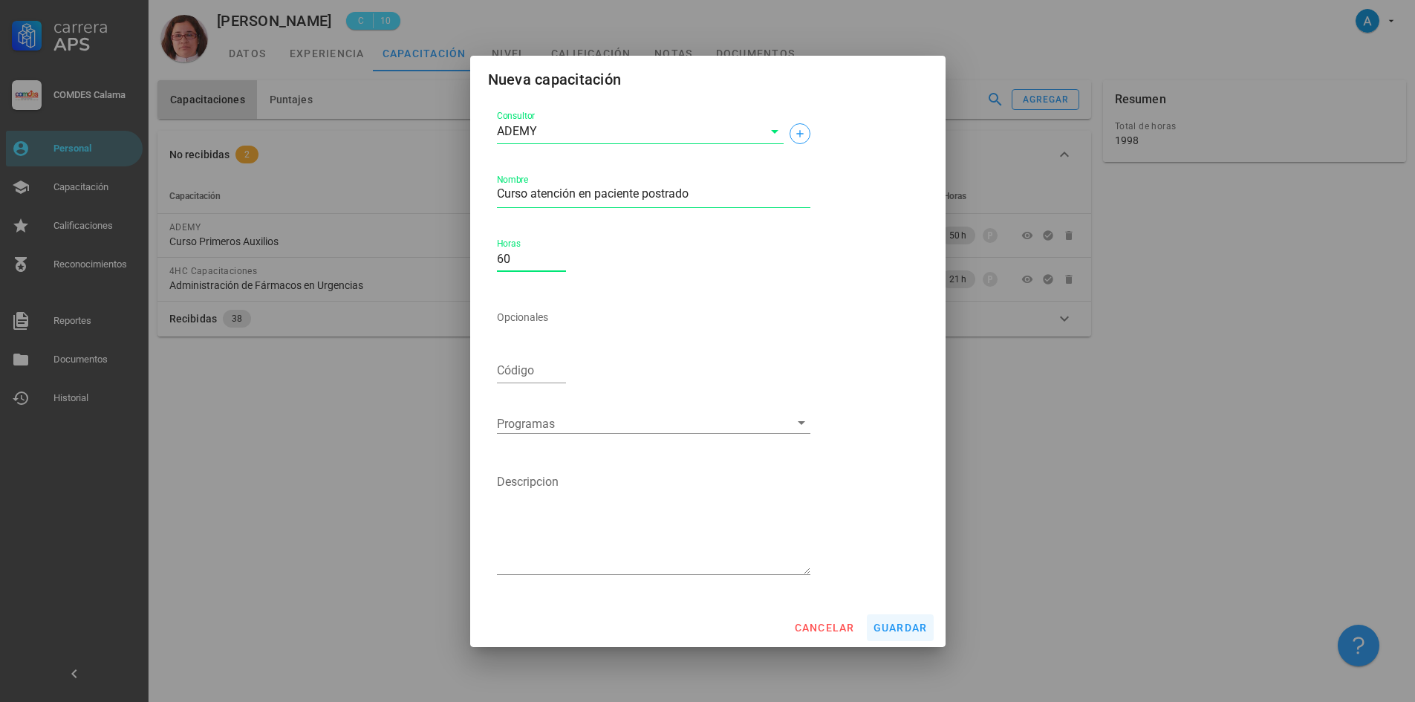
type input "60"
click at [895, 623] on span "guardar" at bounding box center [900, 628] width 55 height 12
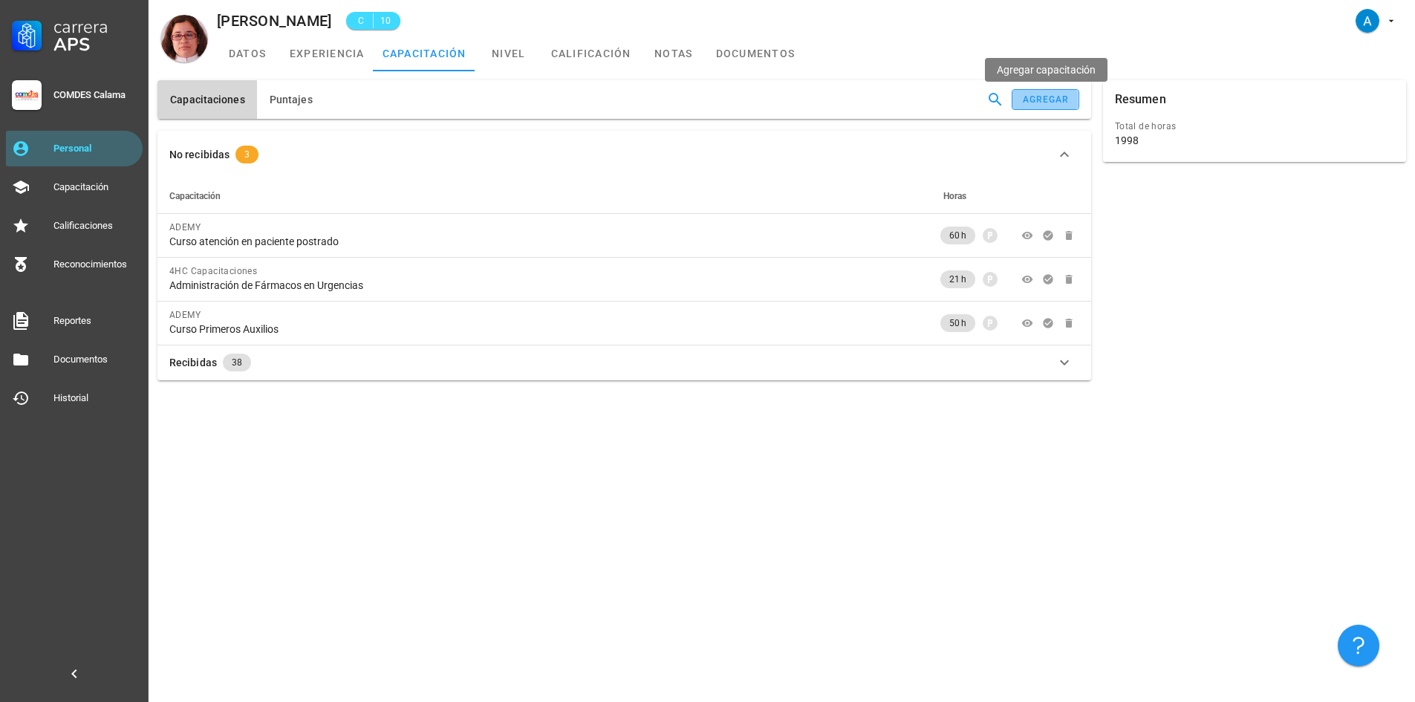
click at [1055, 100] on div "agregar" at bounding box center [1046, 99] width 48 height 10
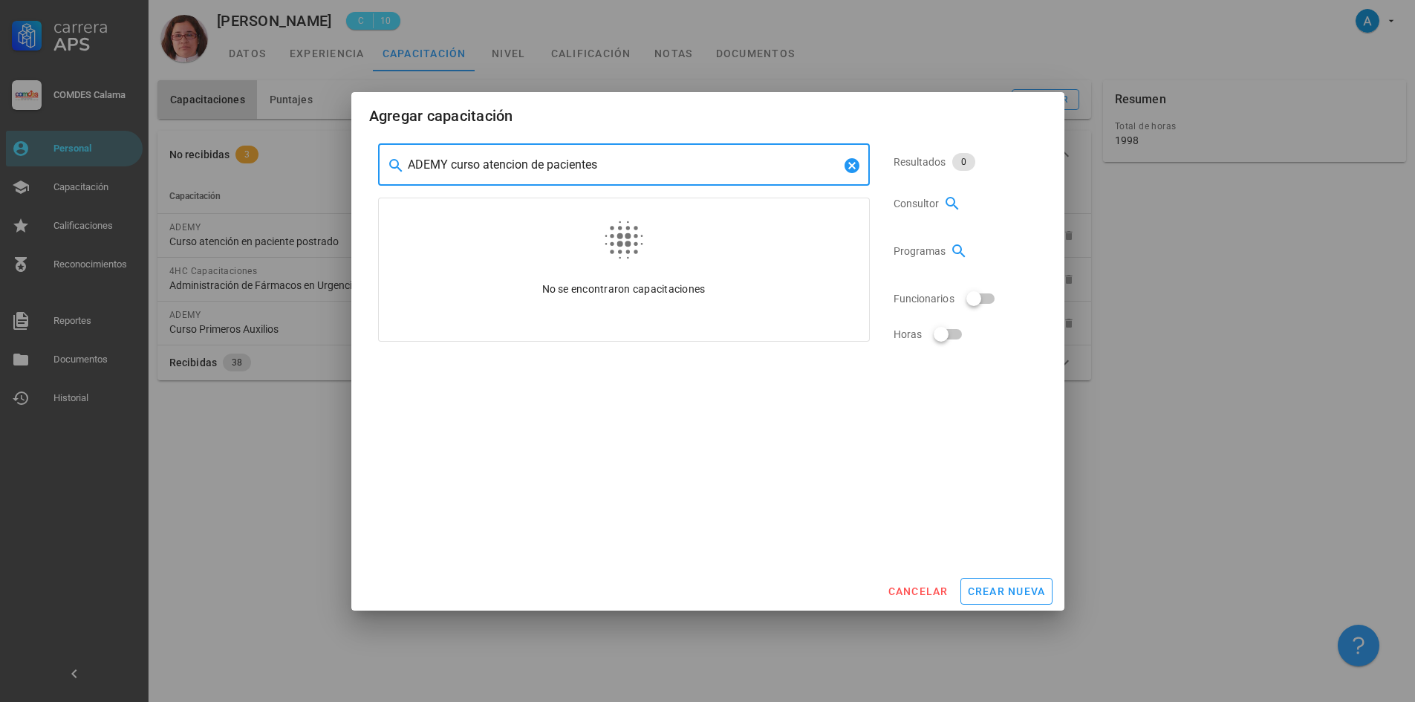
drag, startPoint x: 604, startPoint y: 160, endPoint x: 397, endPoint y: 153, distance: 206.5
click at [397, 153] on div "​ ADEMY curso atencion de pacientes" at bounding box center [624, 165] width 492 height 42
drag, startPoint x: 429, startPoint y: 160, endPoint x: 405, endPoint y: 160, distance: 23.8
click at [405, 160] on div "​ otec categorizacion de riesgo" at bounding box center [624, 165] width 492 height 42
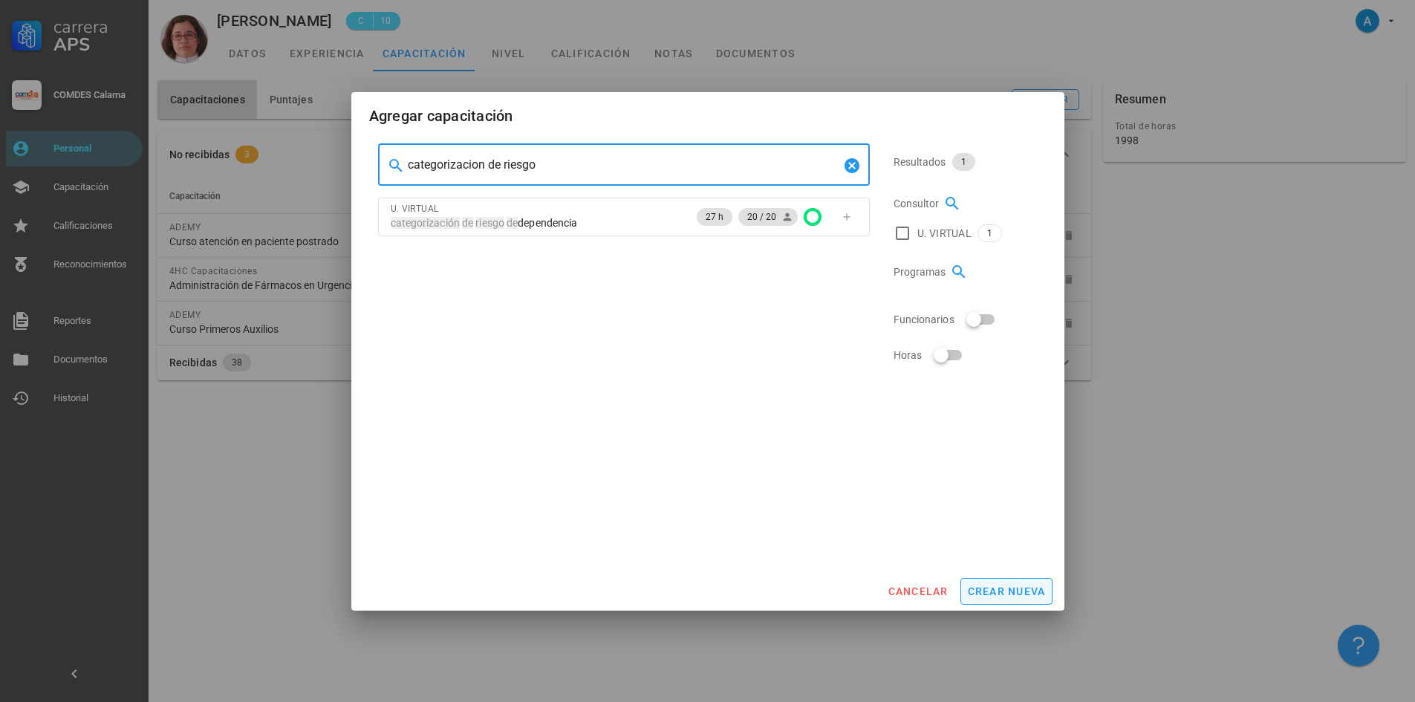
type input "categorizacion de riesgo"
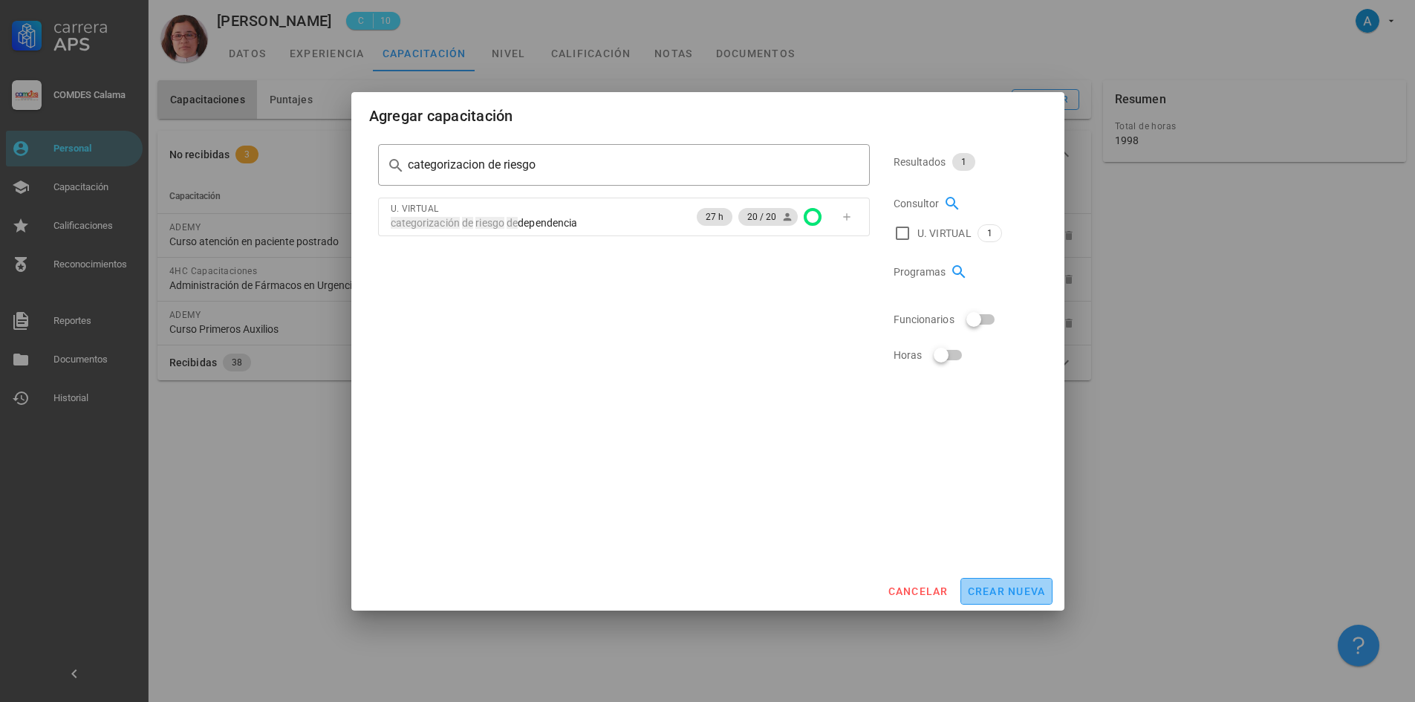
click at [983, 592] on span "crear nueva" at bounding box center [1006, 591] width 79 height 12
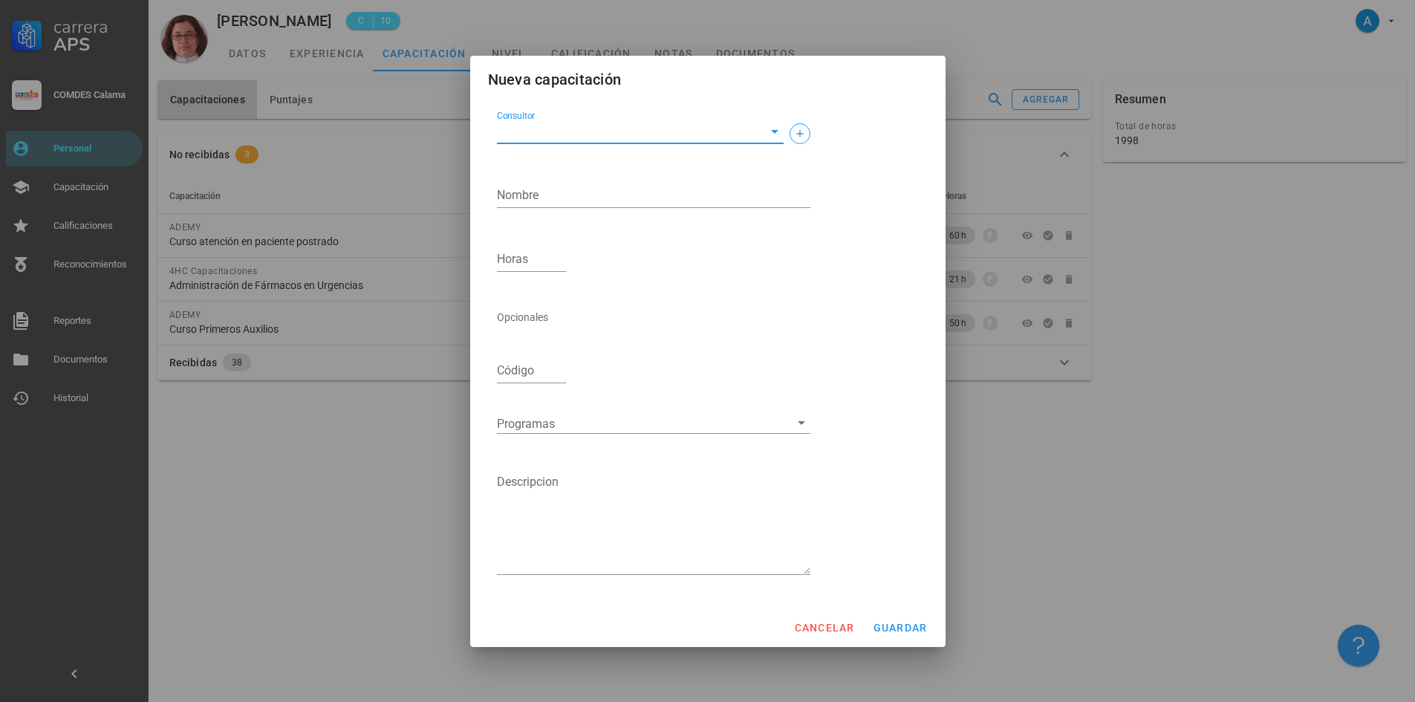
click at [577, 125] on input "Consultor" at bounding box center [628, 132] width 263 height 24
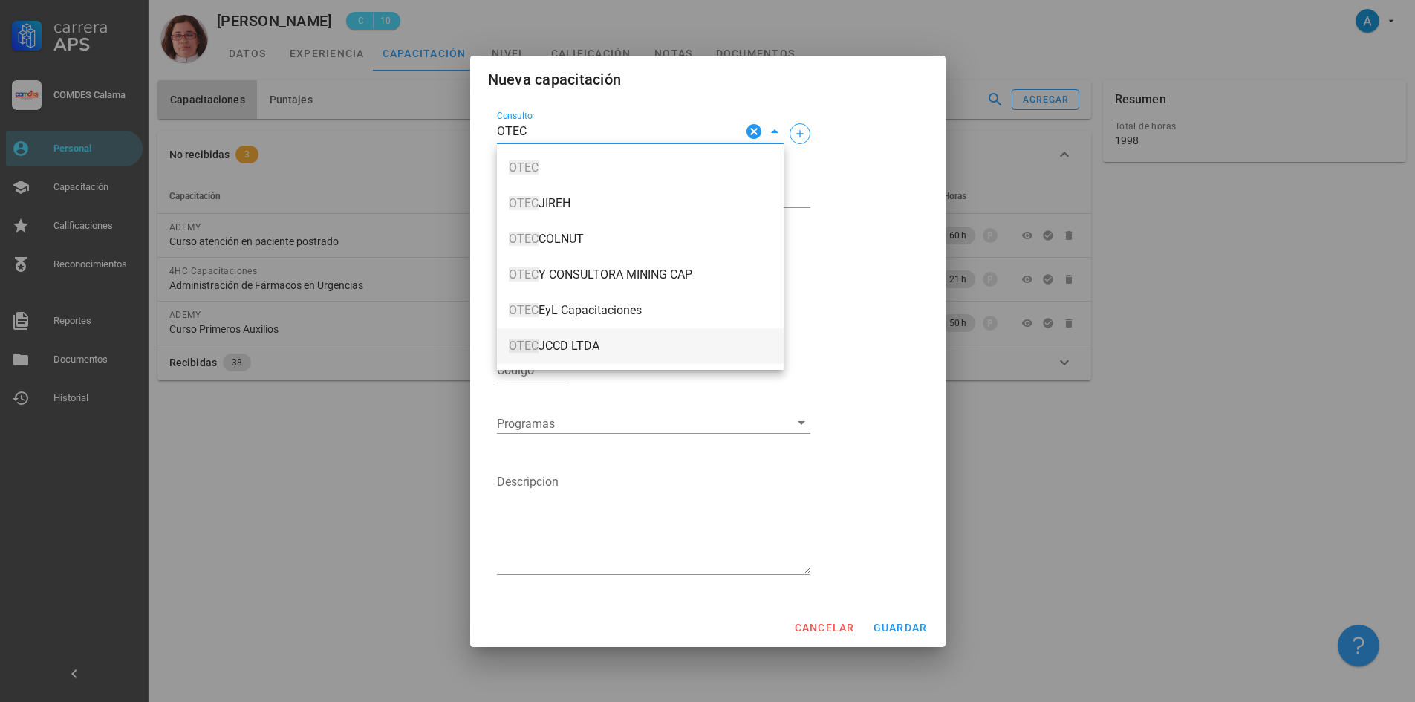
click at [575, 349] on span "OTEC JCCD LTDA" at bounding box center [640, 345] width 263 height 13
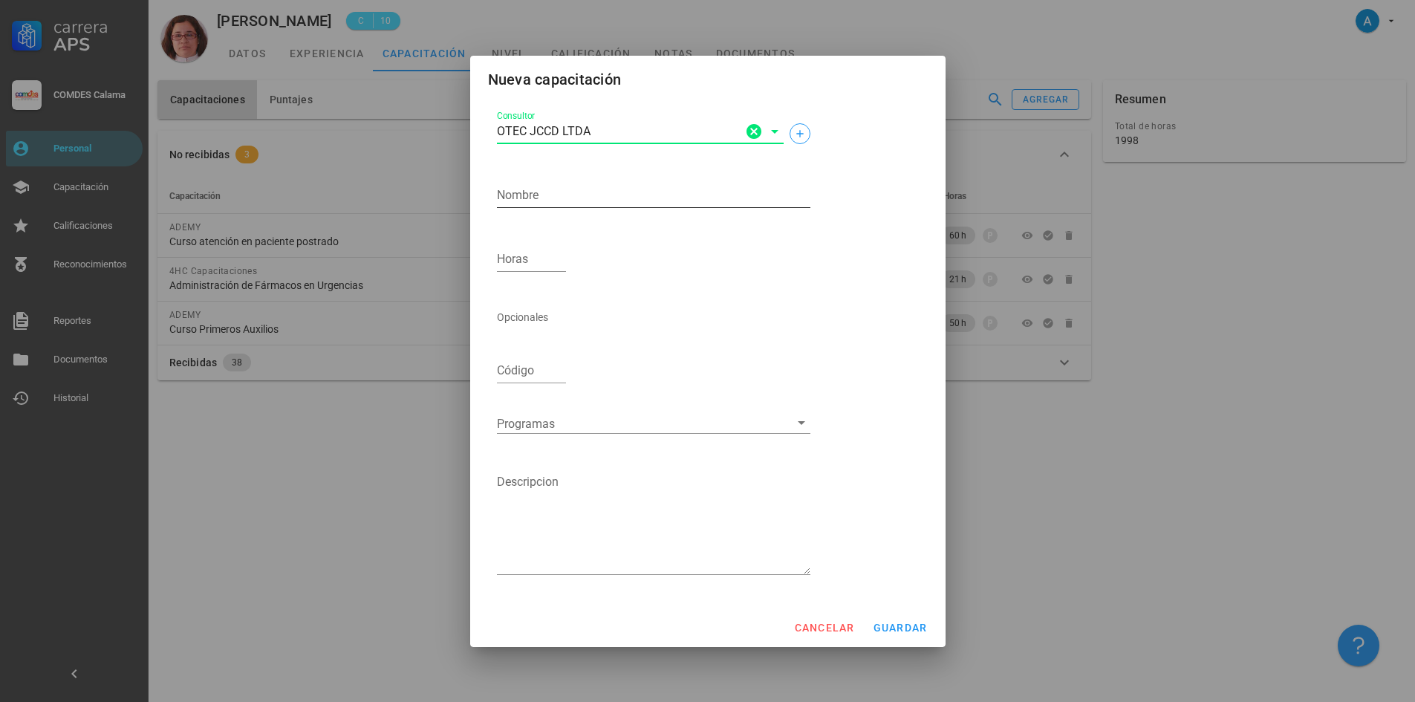
type input "OTEC JCCD LTDA"
click at [535, 195] on textarea "Nombre" at bounding box center [653, 195] width 313 height 24
click at [712, 192] on textarea "Categorización de Riesgos Dependencia 8CUDYR)" at bounding box center [653, 195] width 313 height 24
type textarea "Categorización de Riesgos Dependencia (CUDYR)"
click at [510, 261] on input "Horas" at bounding box center [532, 259] width 70 height 24
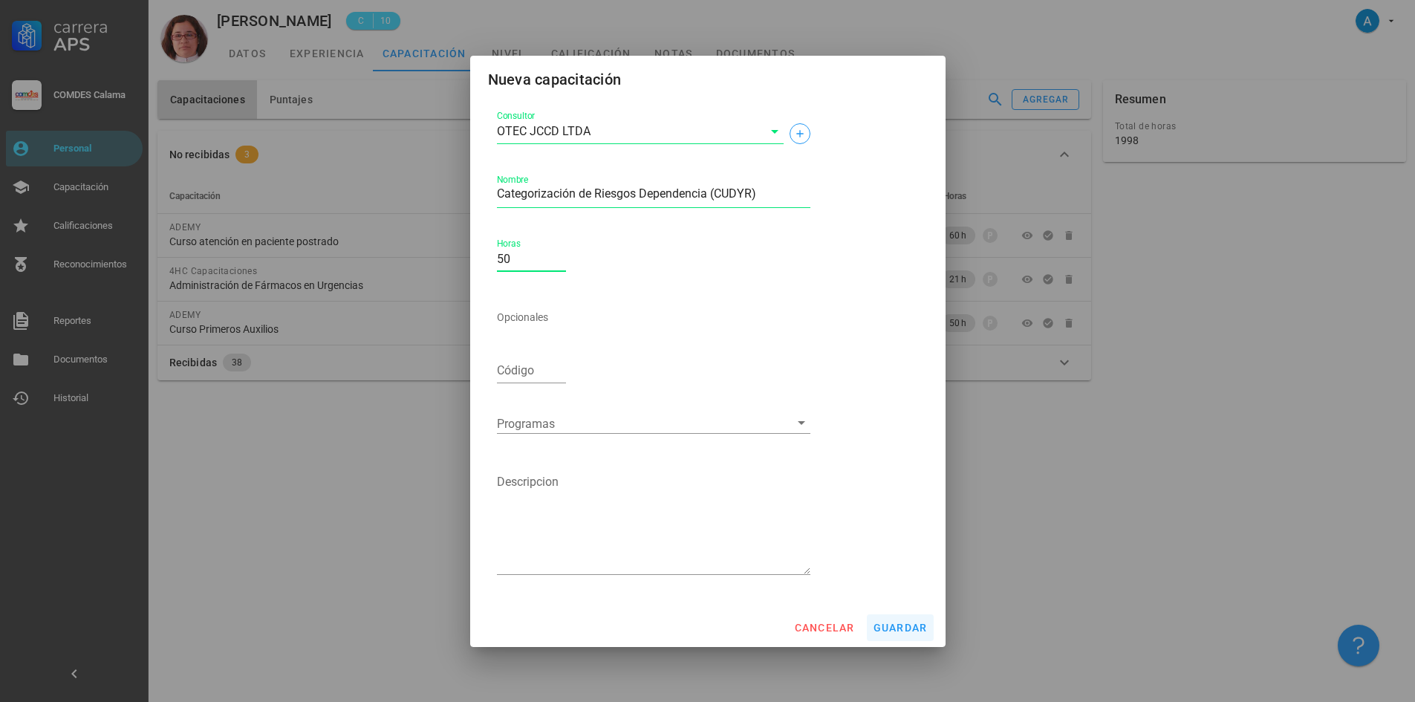
type input "50"
click at [899, 629] on span "guardar" at bounding box center [900, 628] width 55 height 12
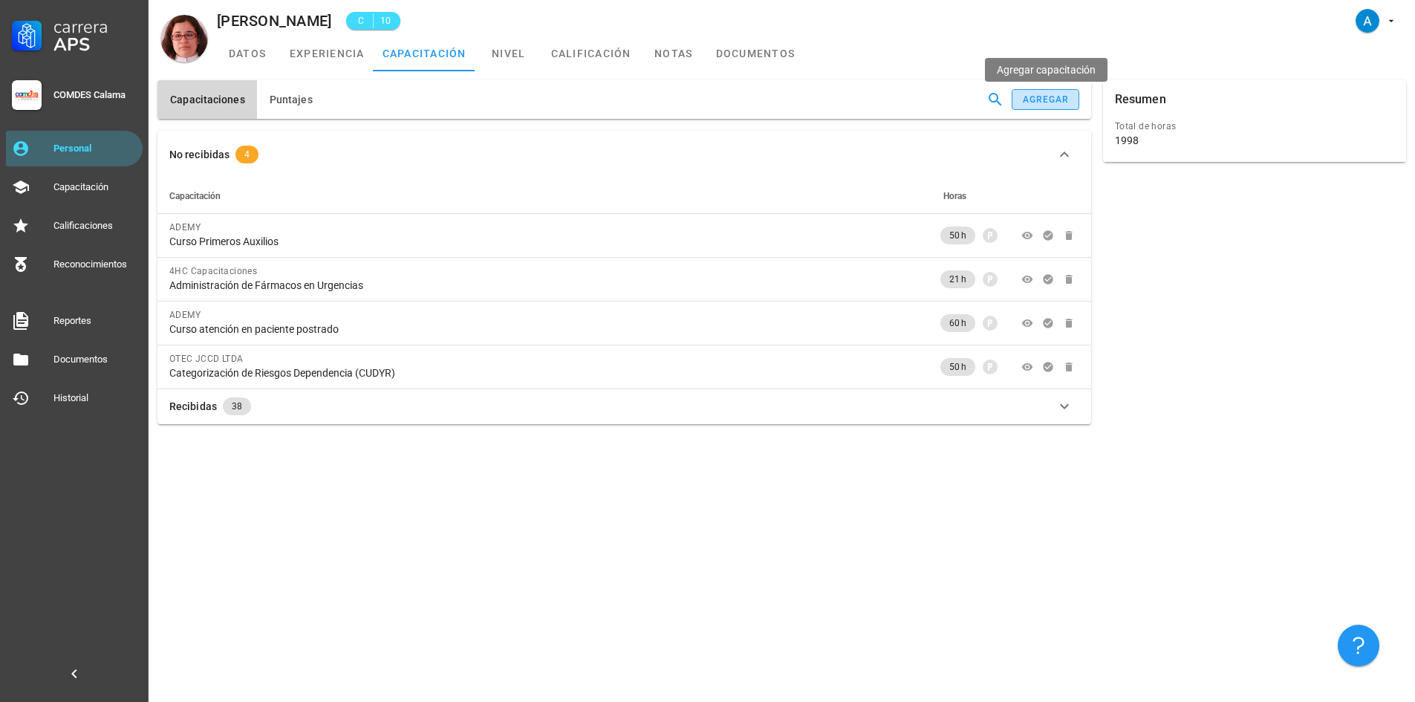
click at [1025, 95] on div "agregar" at bounding box center [1046, 99] width 48 height 10
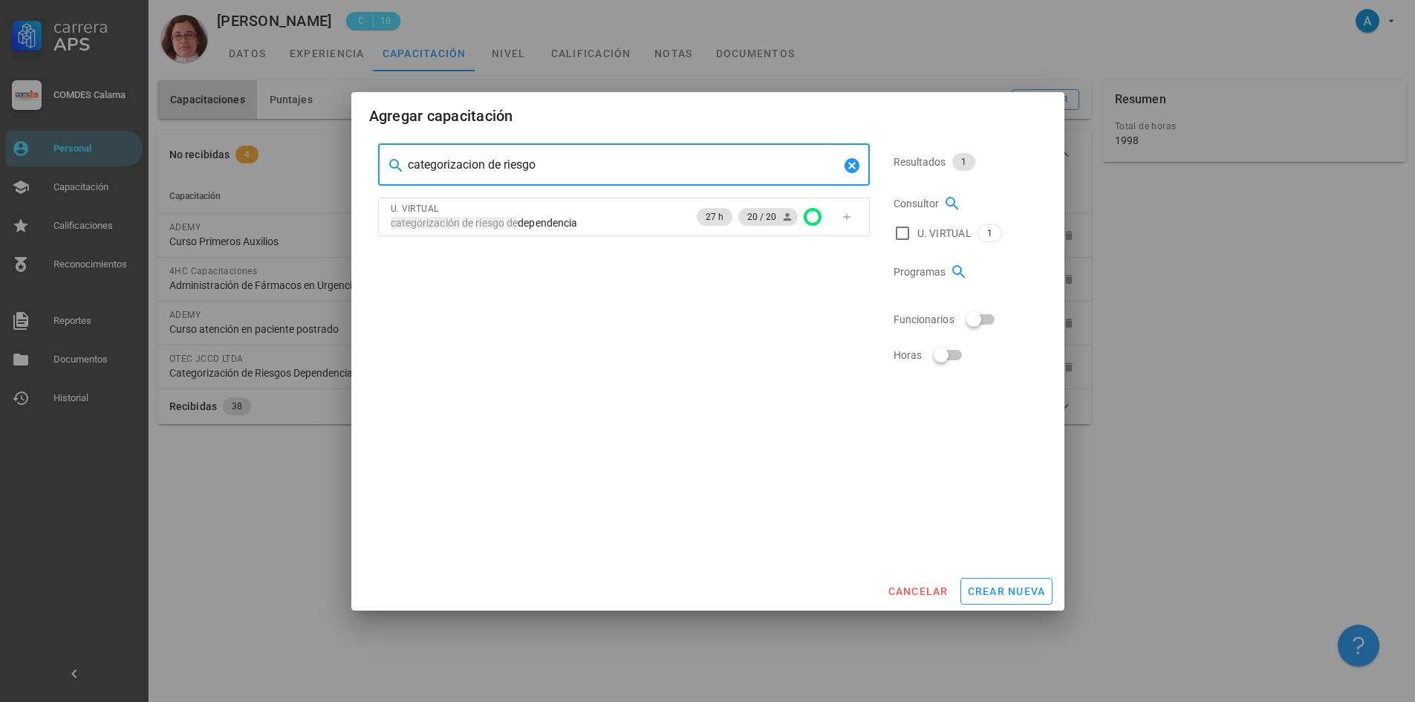
drag, startPoint x: 504, startPoint y: 162, endPoint x: 409, endPoint y: 159, distance: 95.1
click at [409, 159] on input "categorizacion de riesgo" at bounding box center [624, 165] width 432 height 24
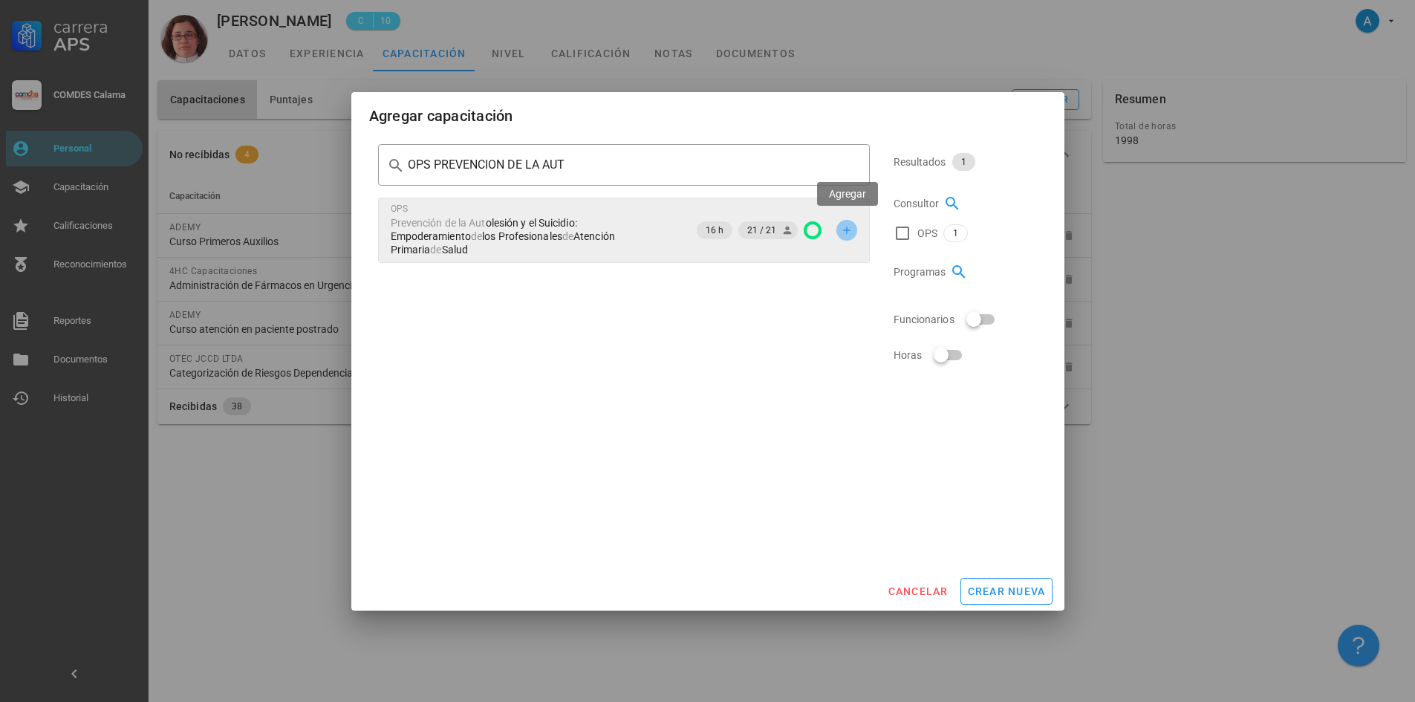
click at [847, 226] on icon "button" at bounding box center [846, 229] width 7 height 7
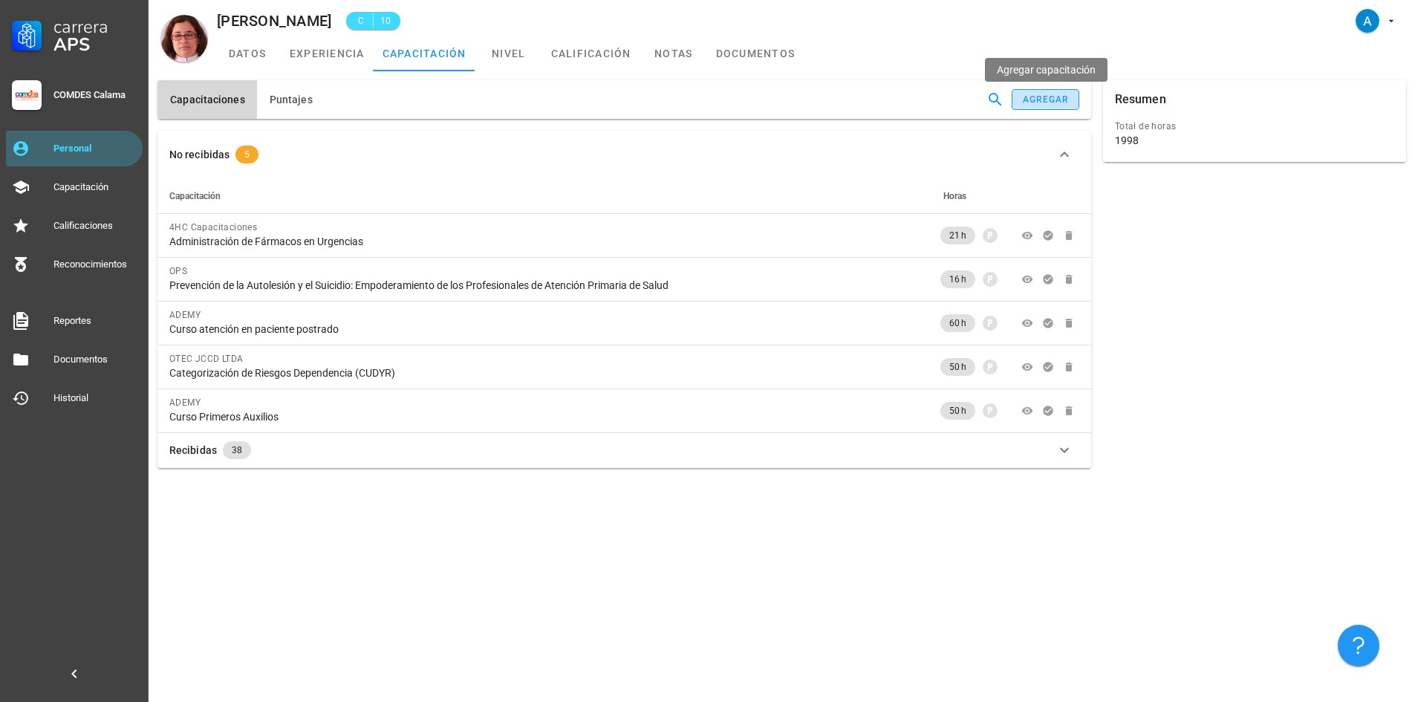
click at [1058, 94] on button "agregar" at bounding box center [1044, 99] width 67 height 21
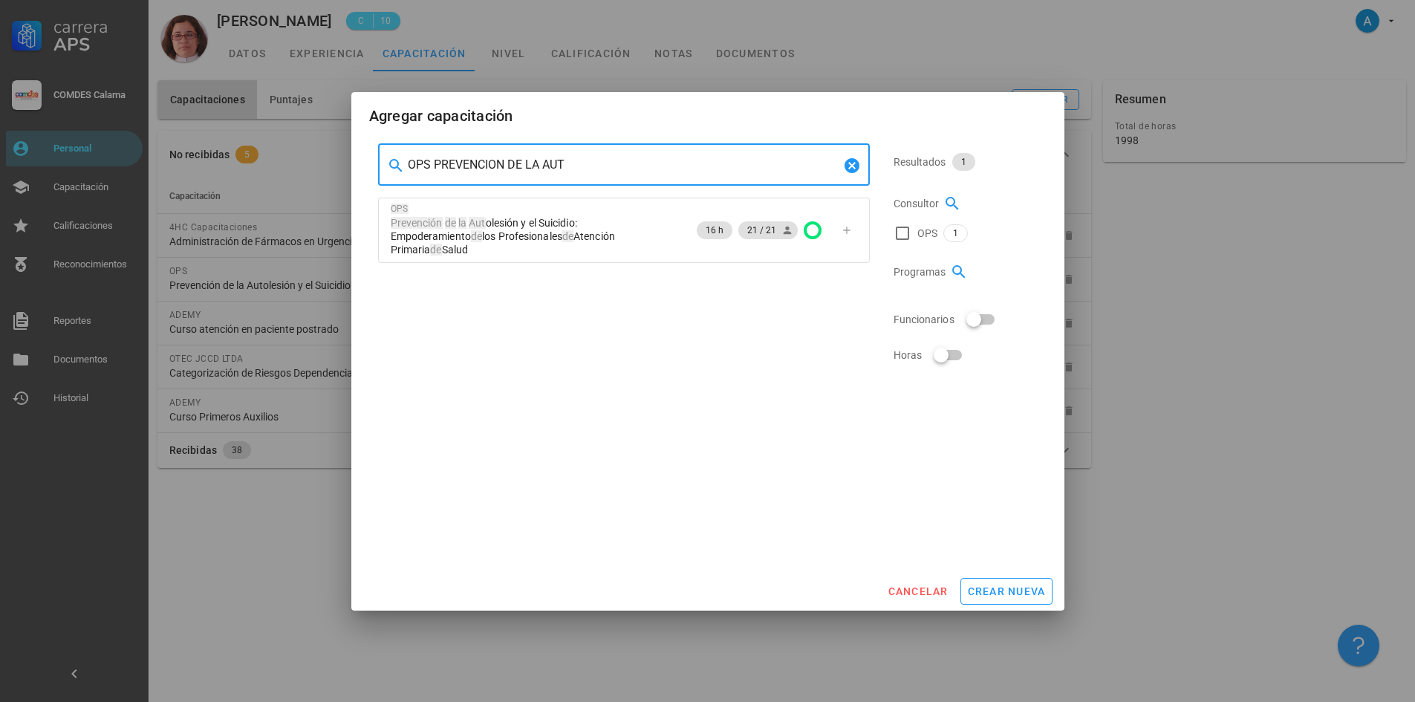
drag, startPoint x: 570, startPoint y: 166, endPoint x: 396, endPoint y: 160, distance: 173.9
click at [396, 160] on div "​ OPS PREVENCION DE LA AUT" at bounding box center [624, 165] width 492 height 42
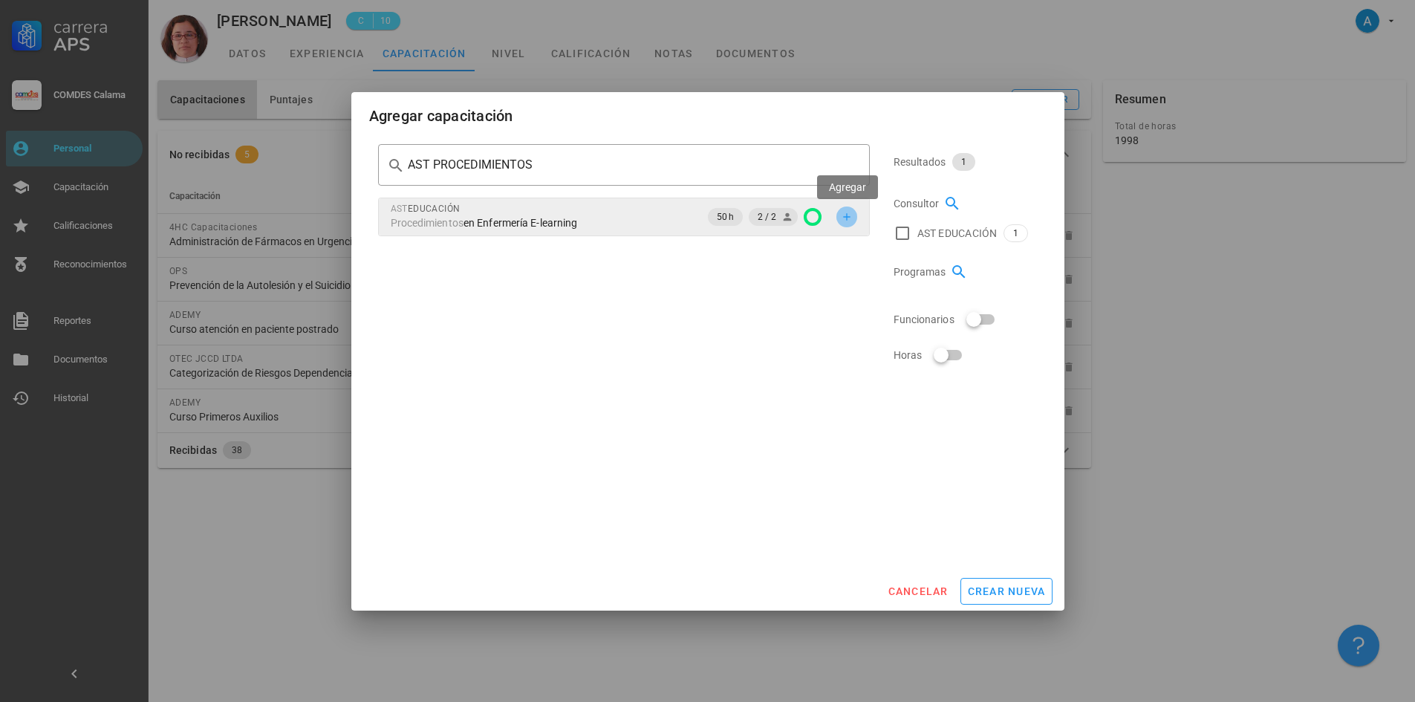
click at [843, 220] on icon "button" at bounding box center [847, 217] width 12 height 12
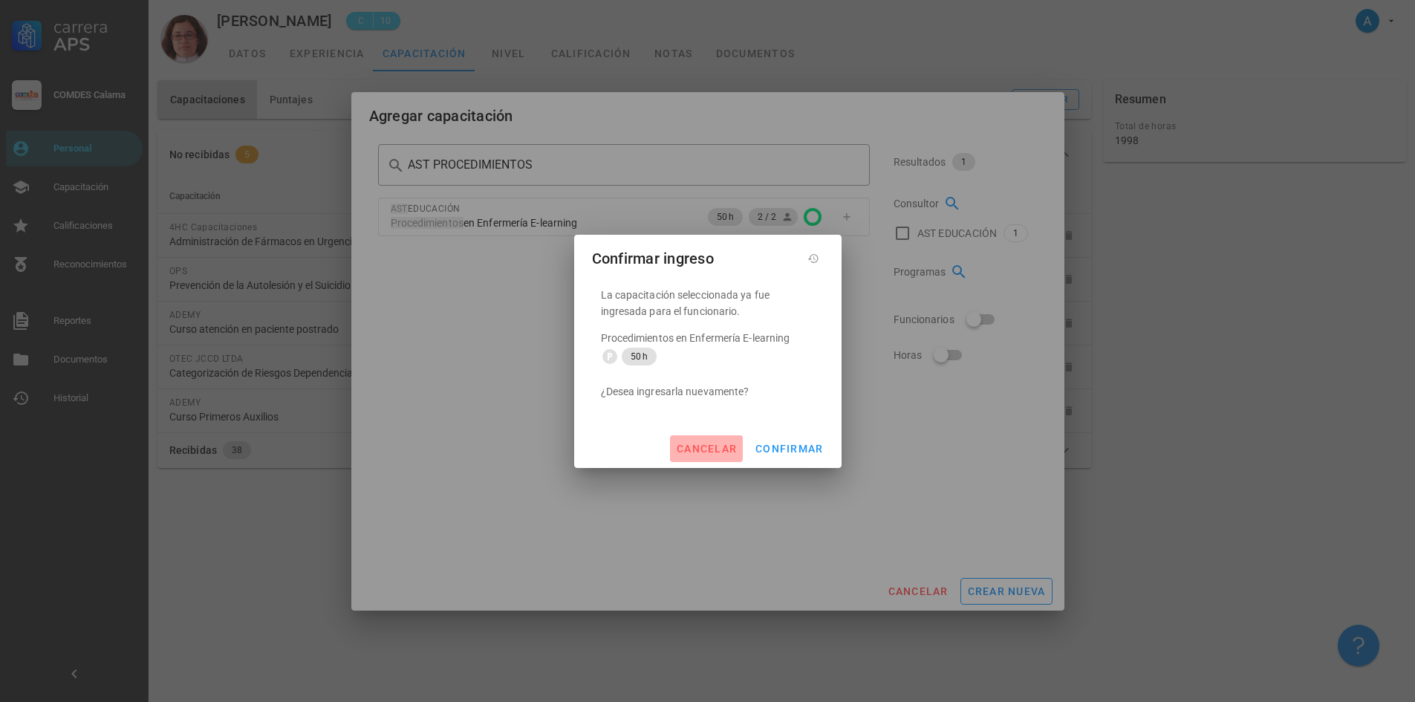
click at [721, 446] on span "cancelar" at bounding box center [706, 449] width 61 height 12
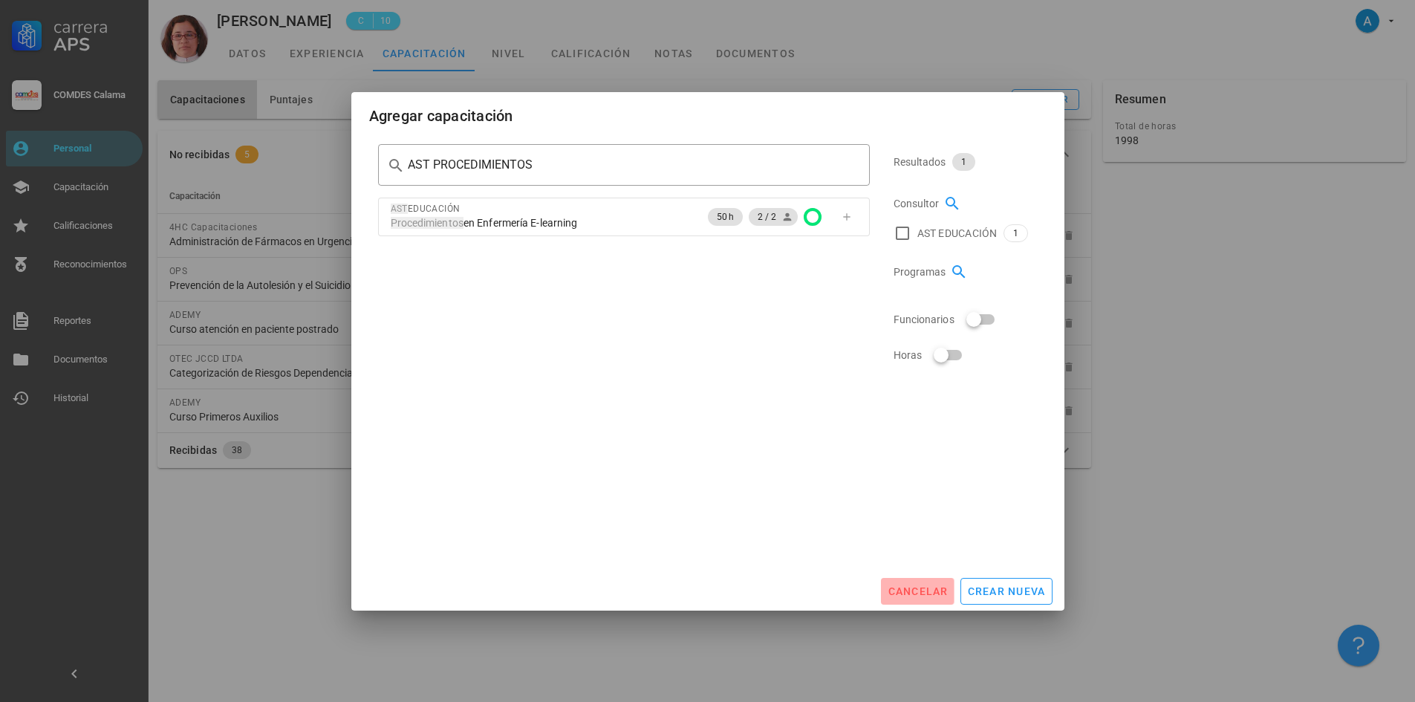
click at [922, 587] on span "cancelar" at bounding box center [917, 591] width 61 height 12
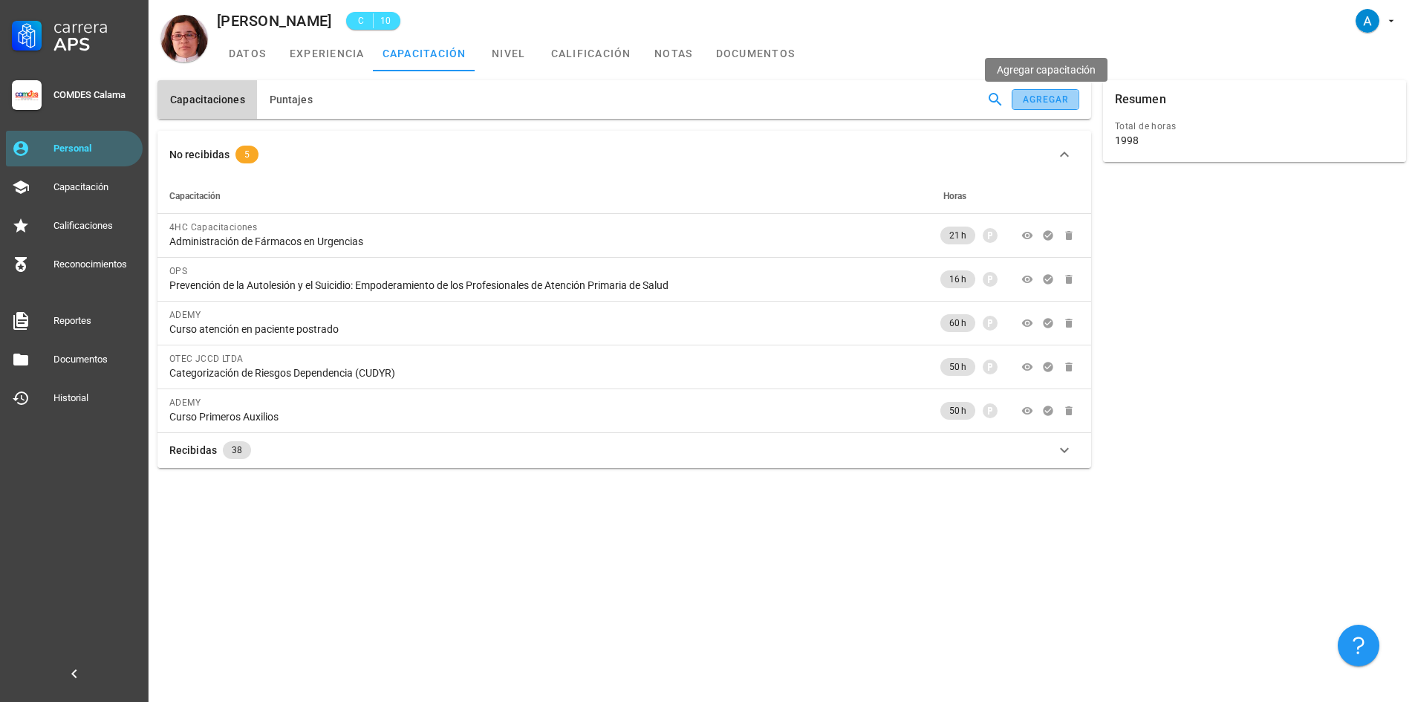
click at [1038, 100] on div "agregar" at bounding box center [1046, 99] width 48 height 10
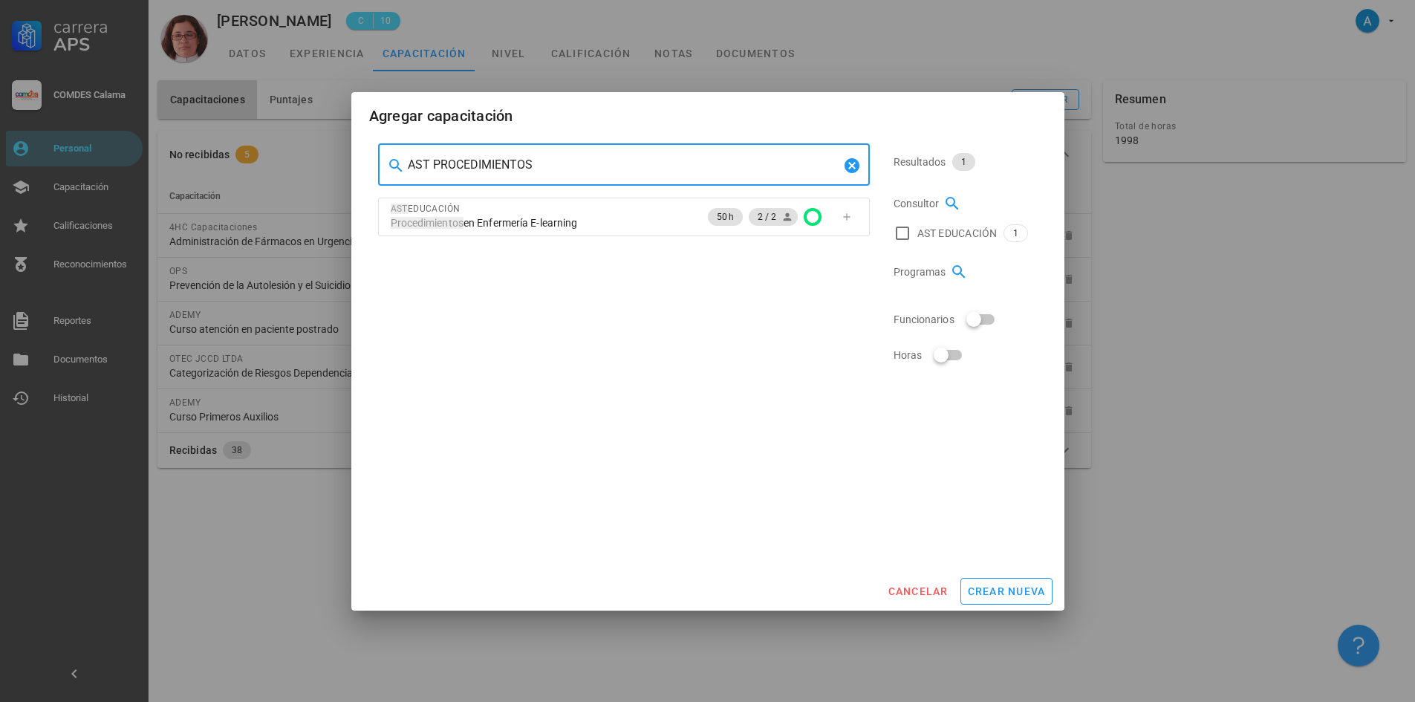
drag, startPoint x: 524, startPoint y: 170, endPoint x: 408, endPoint y: 166, distance: 115.9
click at [408, 166] on input "AST PROCEDIMIENTOS" at bounding box center [624, 165] width 432 height 24
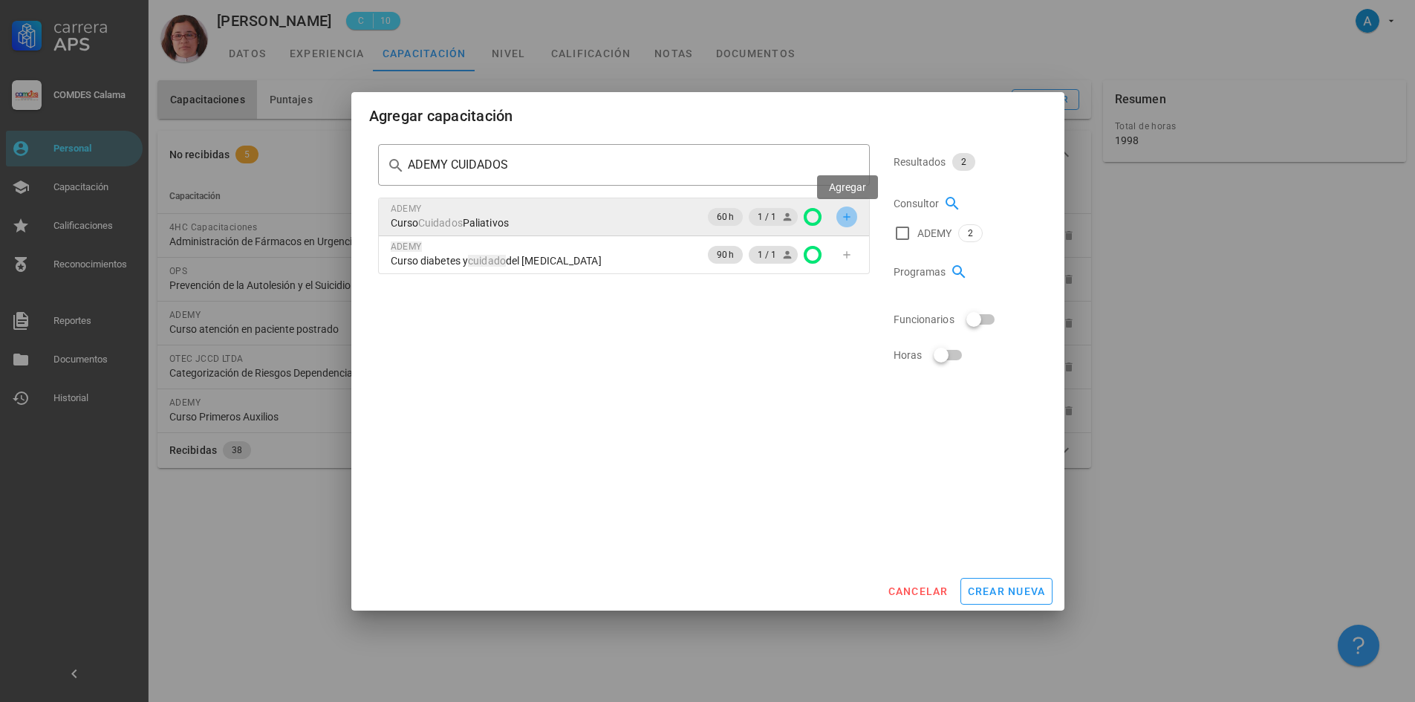
click at [847, 218] on icon "button" at bounding box center [846, 216] width 7 height 7
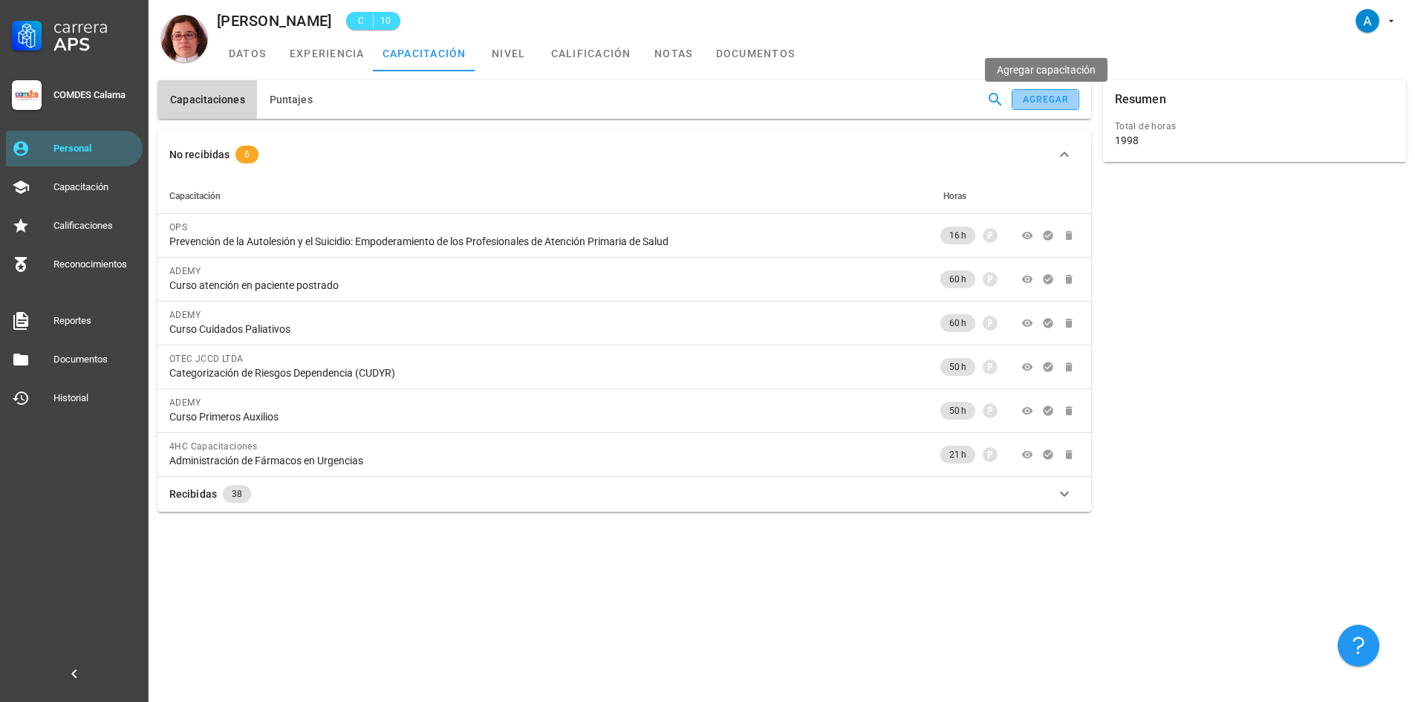
click at [1061, 98] on div "agregar" at bounding box center [1046, 99] width 48 height 10
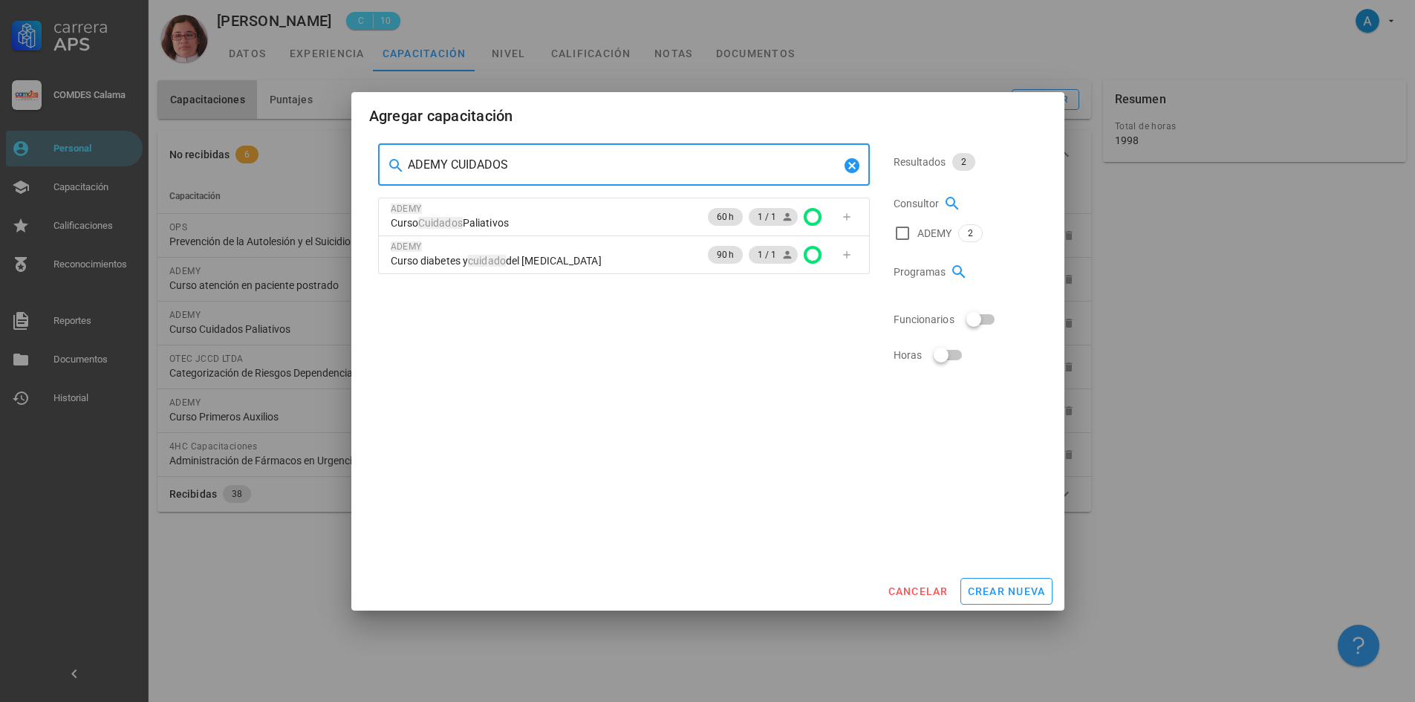
drag, startPoint x: 508, startPoint y: 167, endPoint x: 405, endPoint y: 164, distance: 102.5
click at [405, 164] on div "​ ADEMY CUIDADOS" at bounding box center [624, 165] width 492 height 42
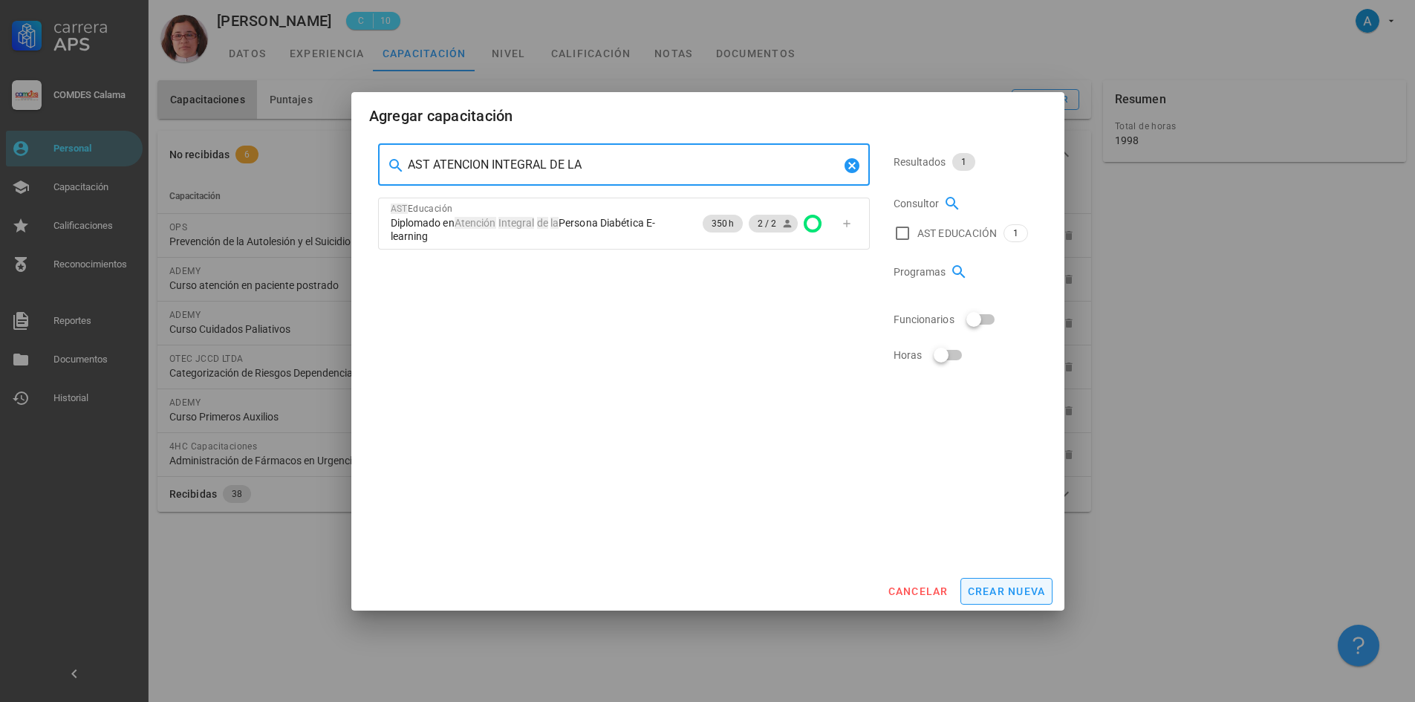
type input "AST ATENCION INTEGRAL DE LA"
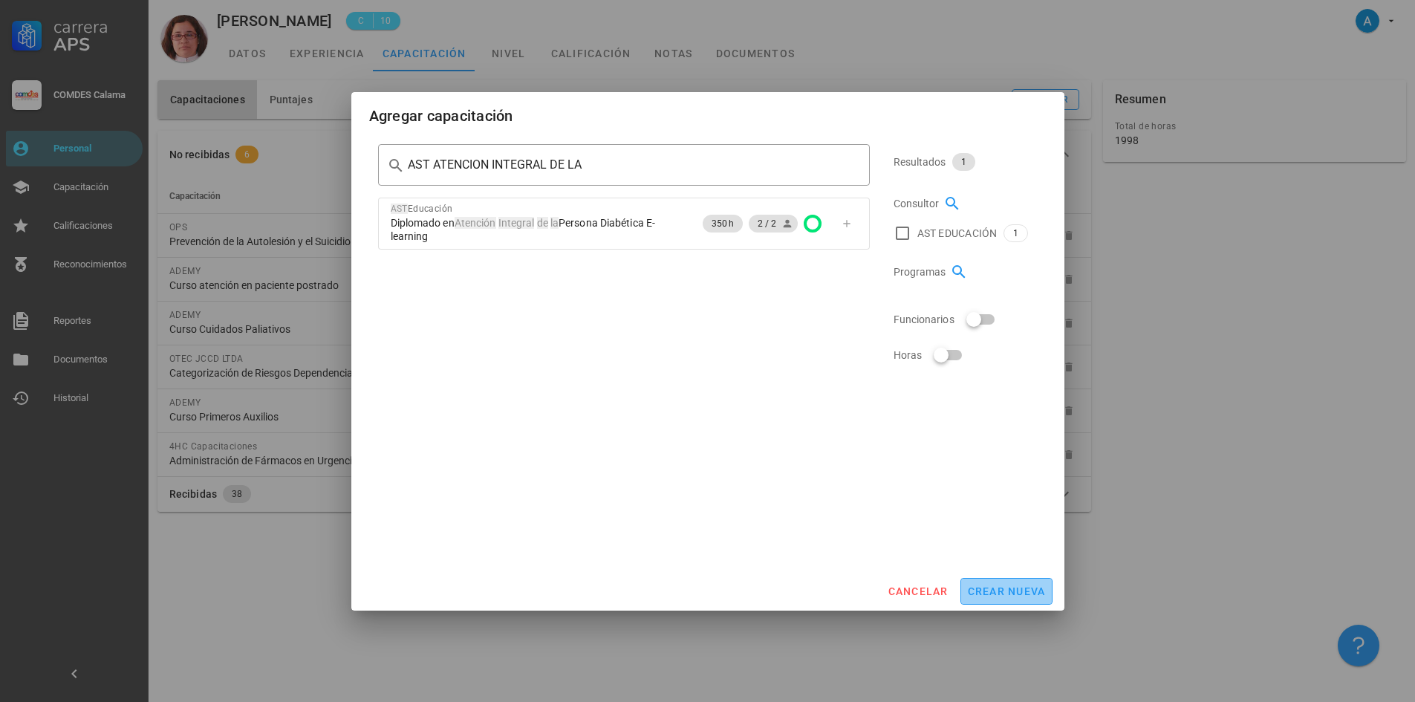
click at [1011, 579] on button "crear nueva" at bounding box center [1006, 591] width 92 height 27
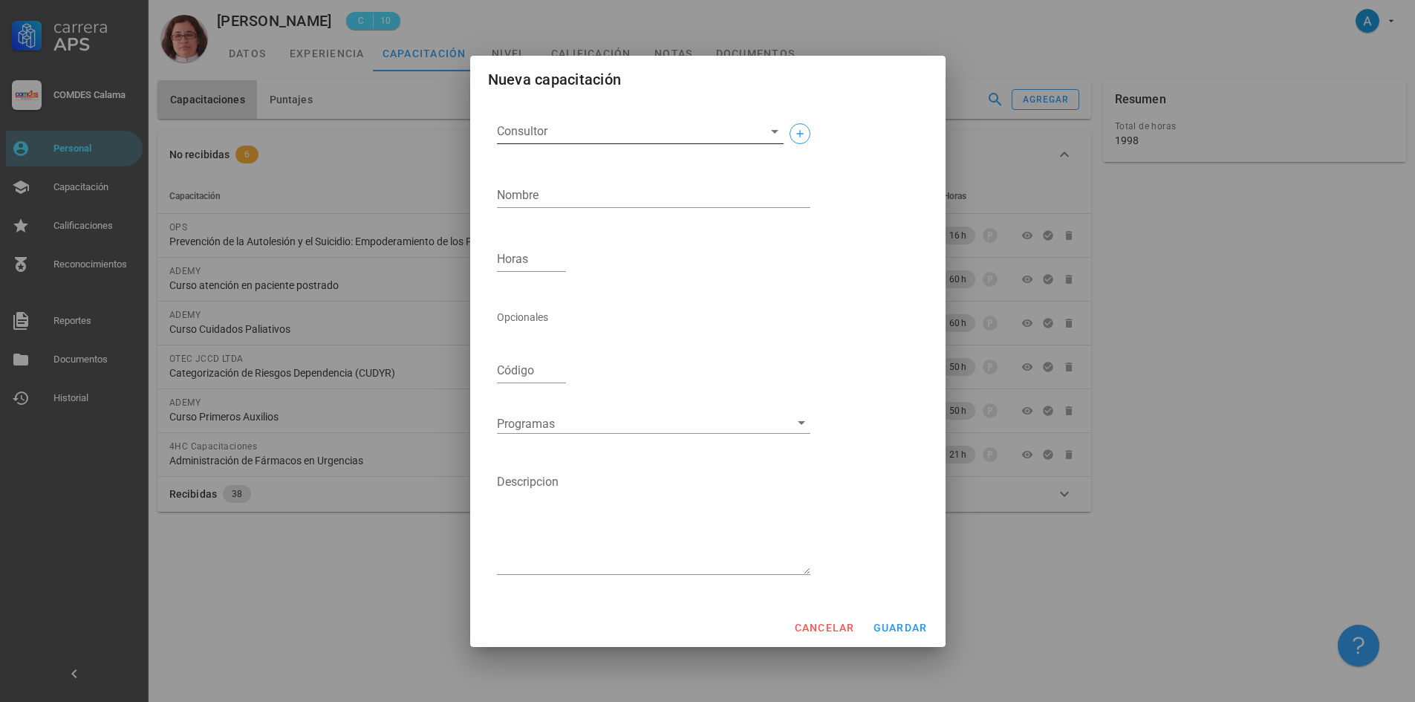
click at [627, 128] on input "Consultor" at bounding box center [628, 132] width 263 height 24
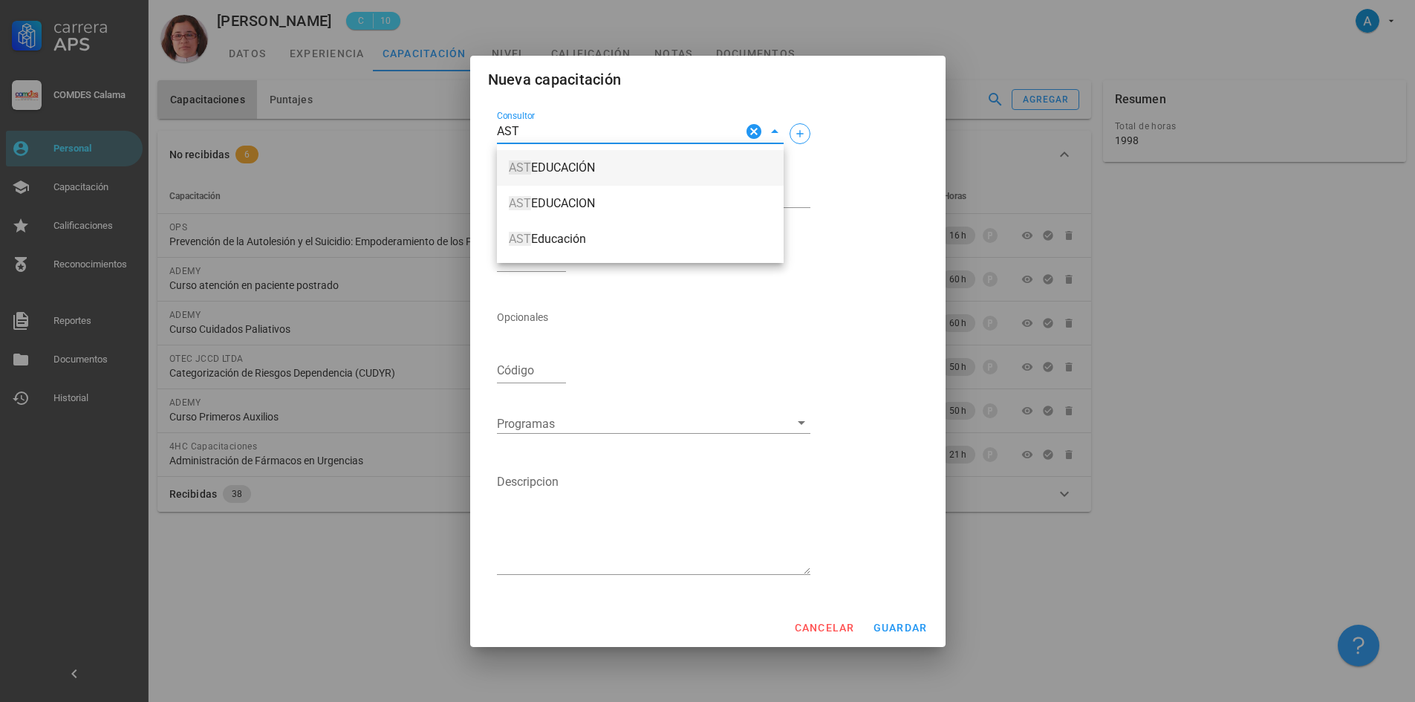
click at [599, 168] on span "AST EDUCACIÓN" at bounding box center [640, 167] width 263 height 13
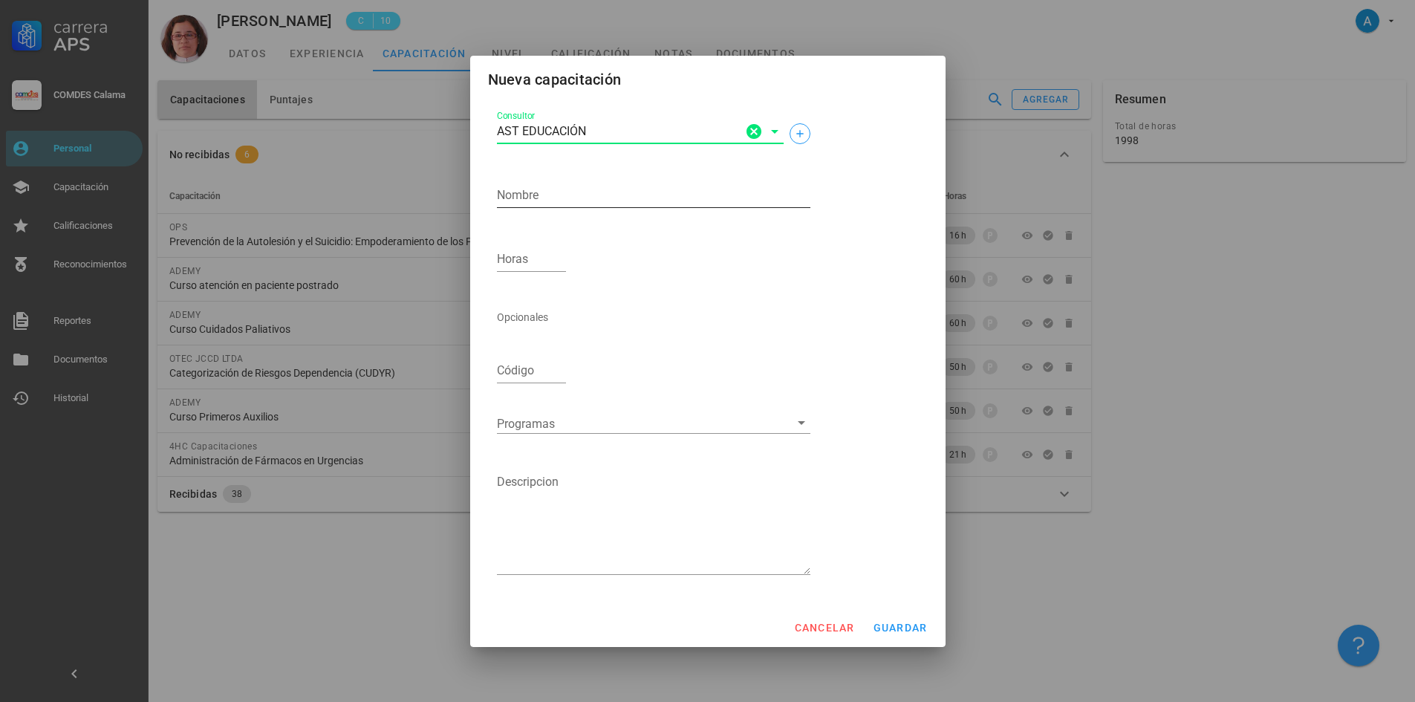
type input "AST EDUCACIÓN"
click at [564, 190] on textarea "Nombre" at bounding box center [653, 195] width 313 height 24
click at [618, 192] on textarea "Atención Integral de la persona Diabética E- learning" at bounding box center [653, 195] width 313 height 24
click at [731, 195] on textarea "Atención Integral de la Persona Diabética E- learning" at bounding box center [653, 195] width 313 height 24
type textarea "Atención Integral de la Persona Diabética E- Learning"
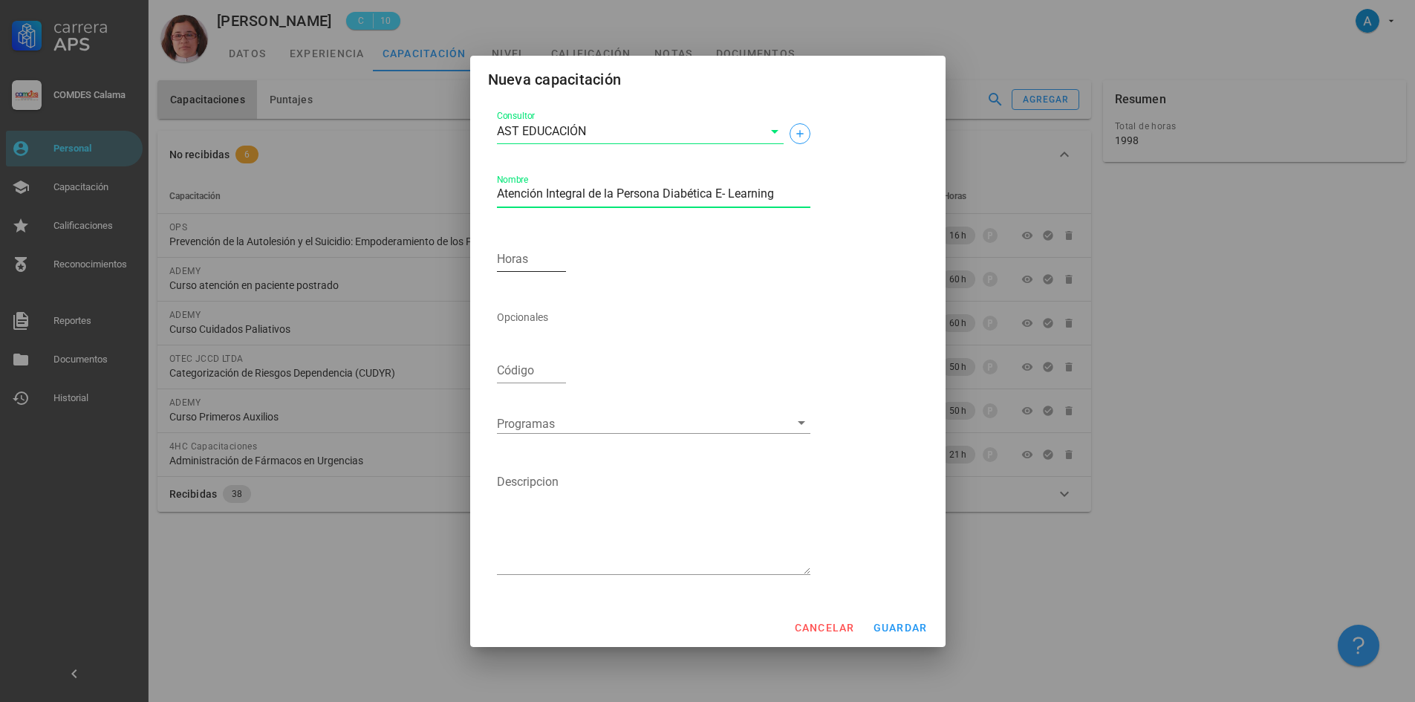
click at [548, 254] on input "Horas" at bounding box center [532, 259] width 70 height 24
type input "40"
click at [896, 622] on span "guardar" at bounding box center [900, 628] width 55 height 12
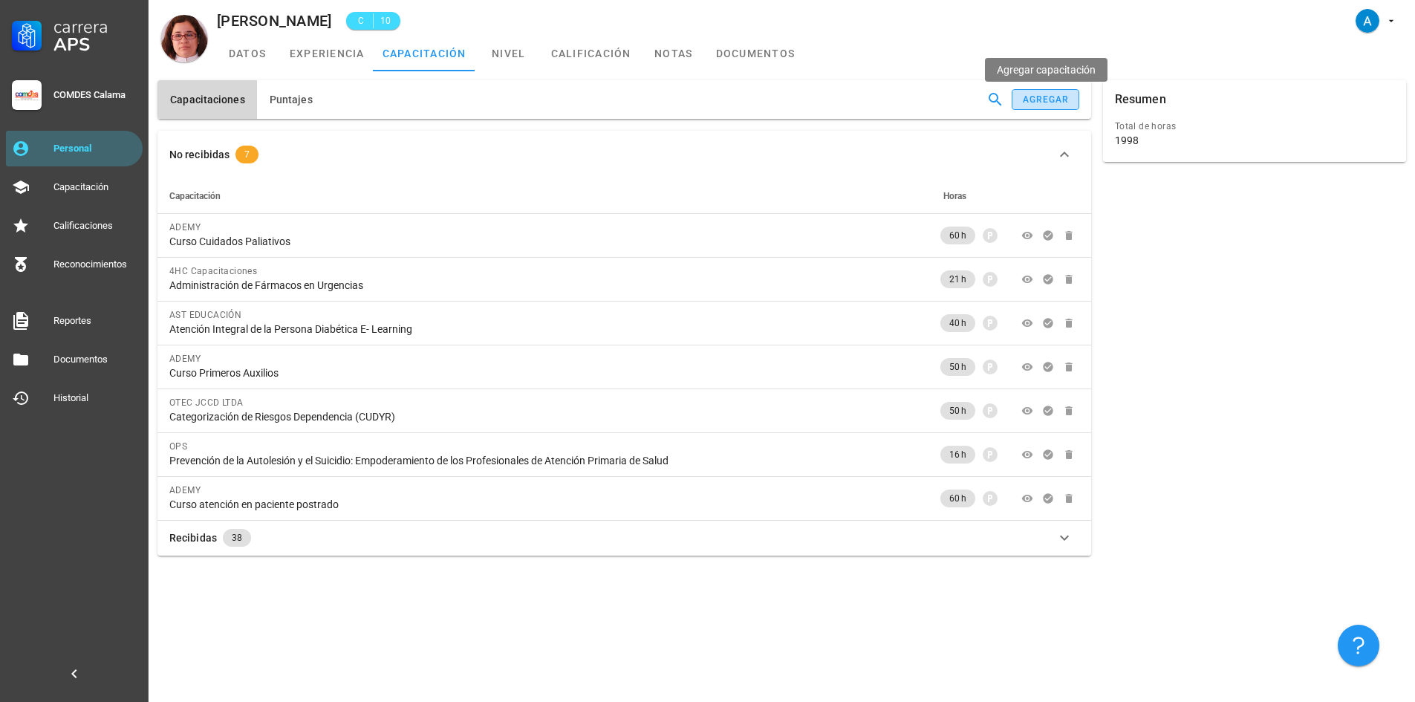
click at [1051, 96] on div "agregar" at bounding box center [1046, 99] width 48 height 10
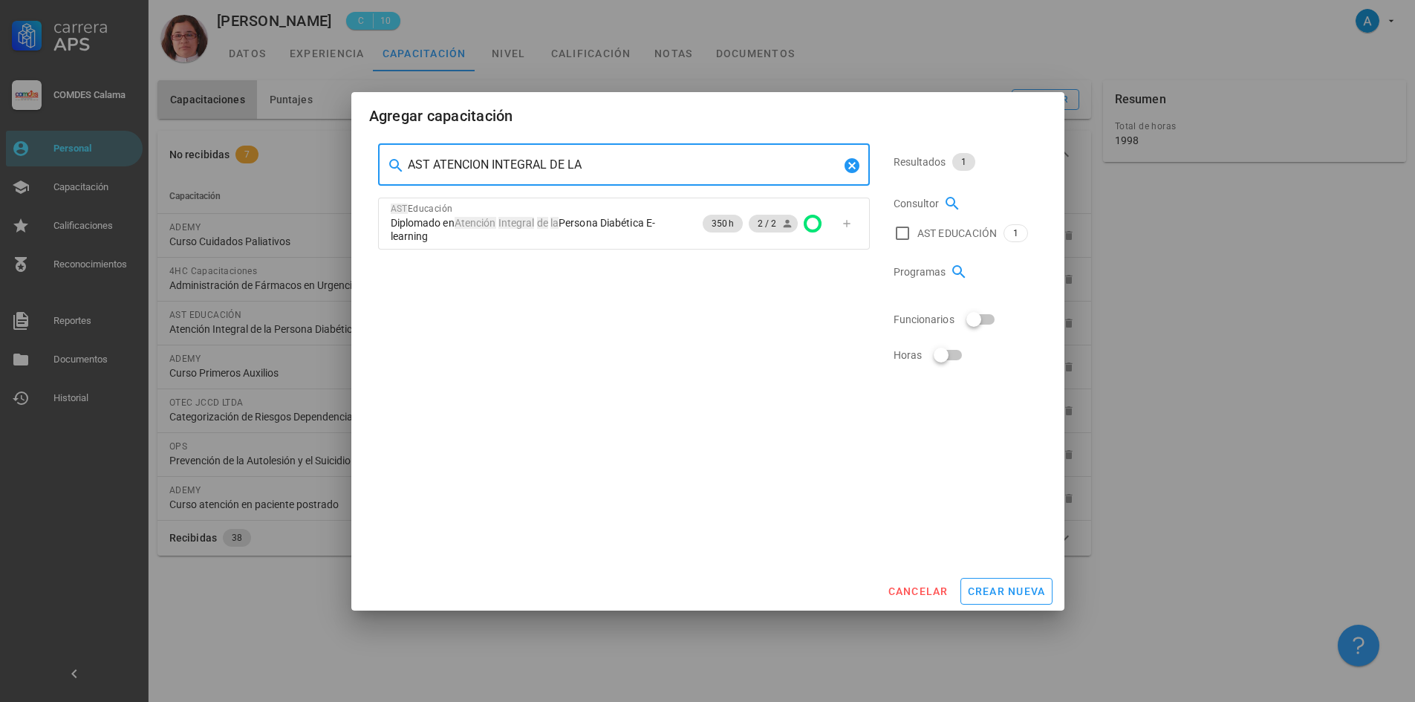
drag, startPoint x: 593, startPoint y: 169, endPoint x: 408, endPoint y: 146, distance: 185.6
click at [408, 146] on div "AST ATENCION INTEGRAL DE LA" at bounding box center [624, 165] width 432 height 42
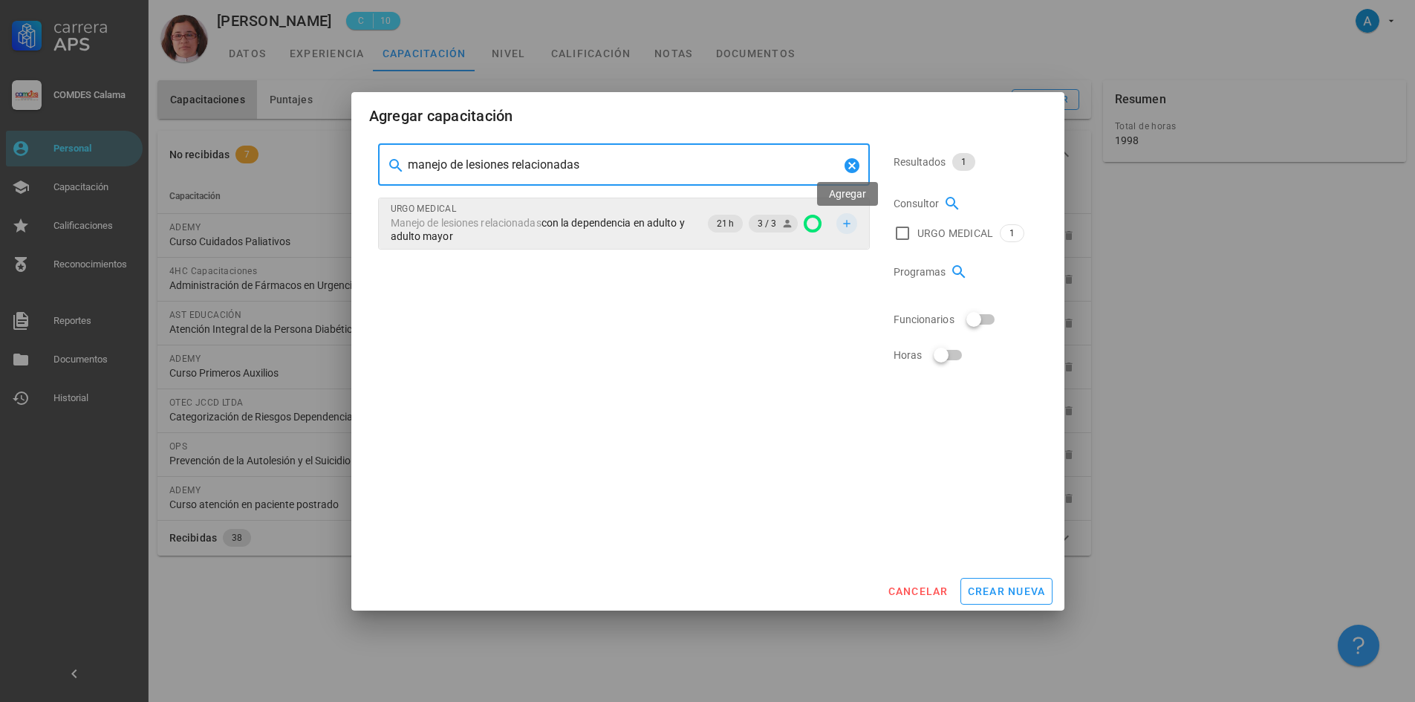
type input "manejo de lesiones relacionadas"
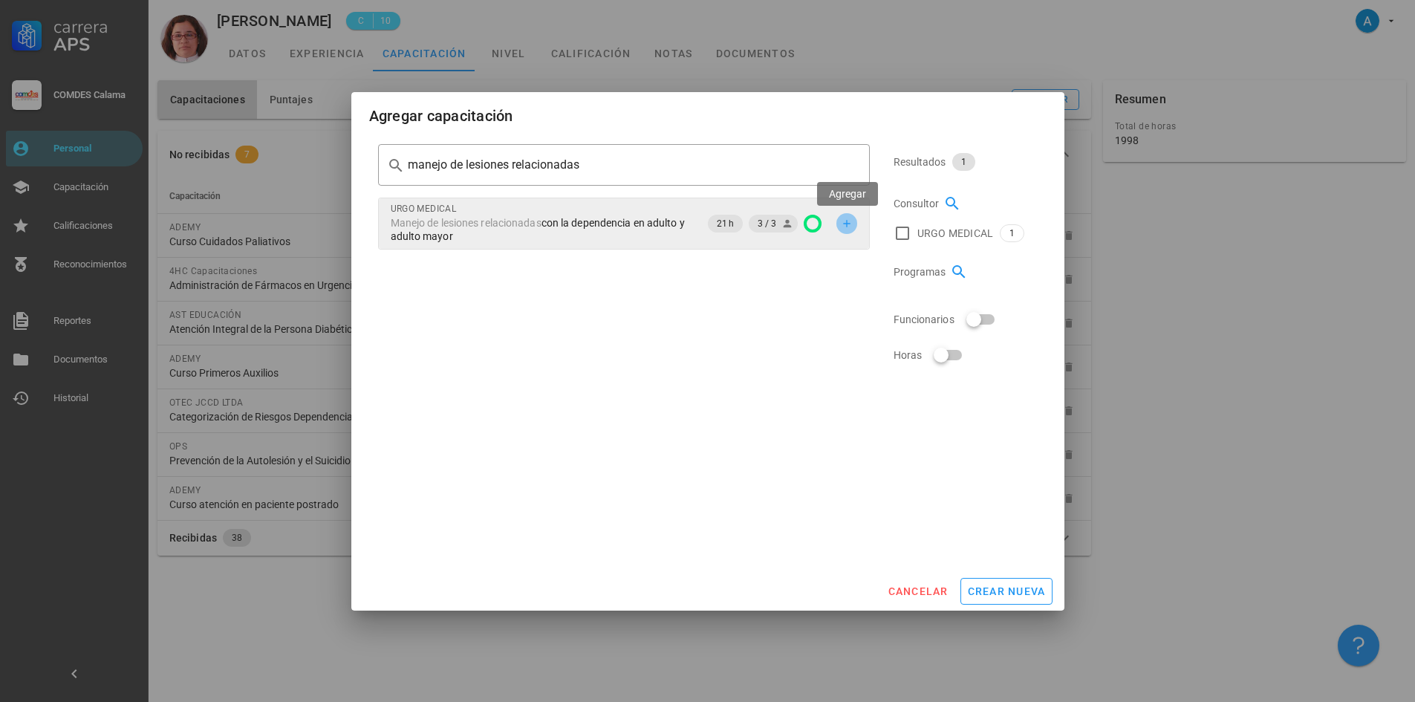
click at [849, 232] on button "button" at bounding box center [846, 223] width 21 height 21
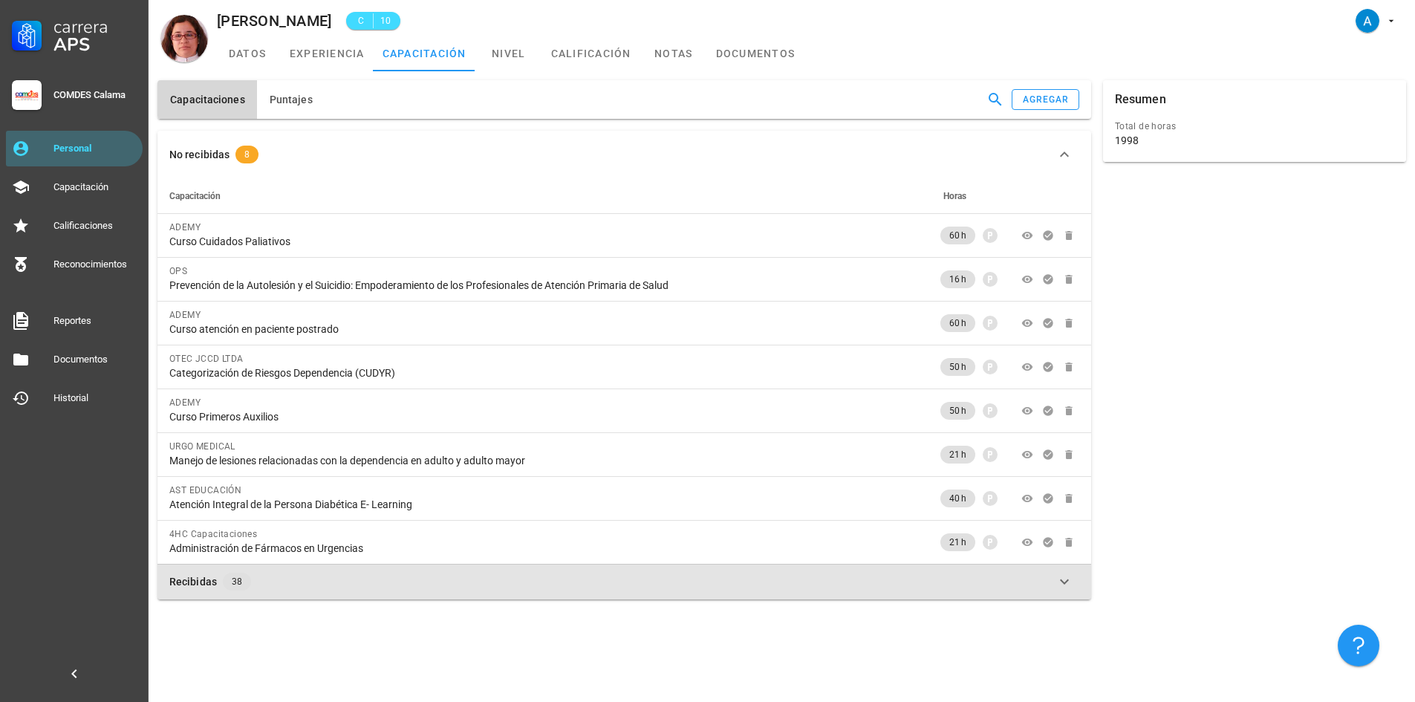
click at [1074, 578] on button "Recibidas 38" at bounding box center [623, 582] width 933 height 36
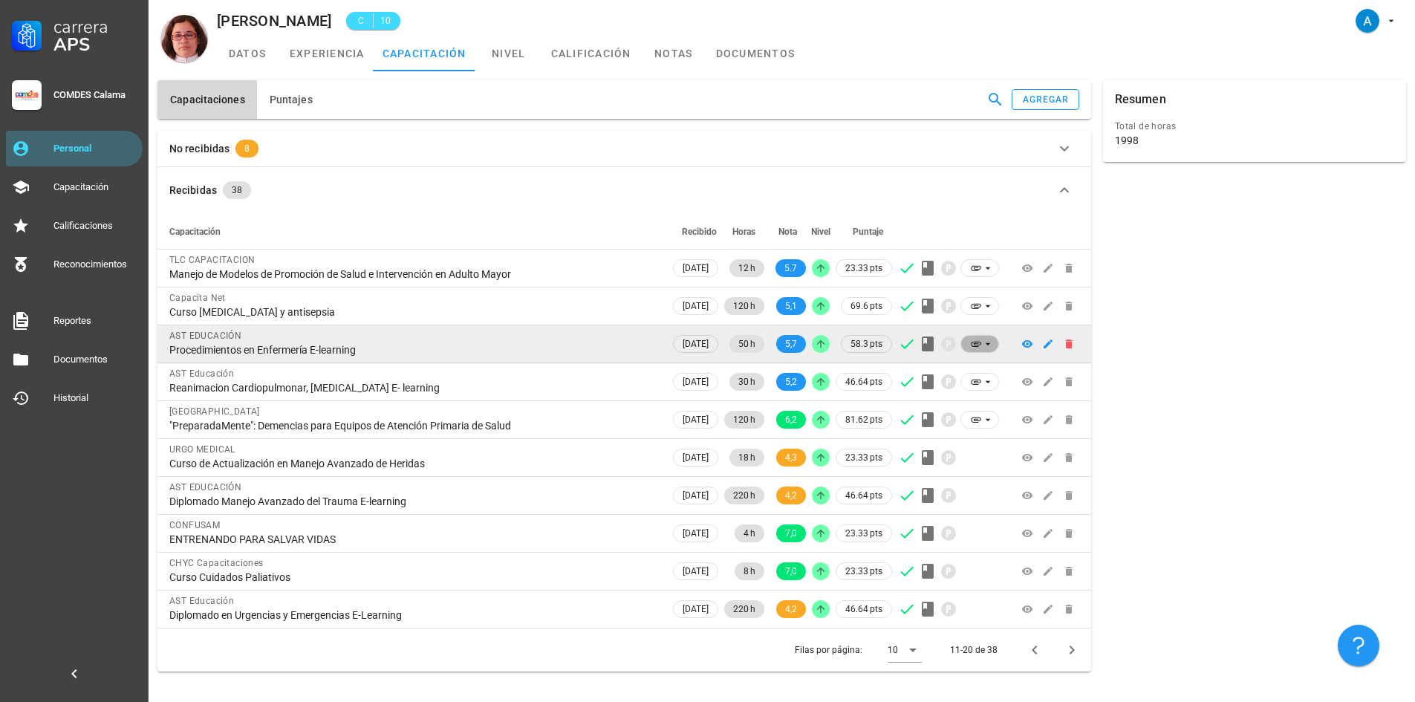
click at [970, 351] on span at bounding box center [979, 344] width 19 height 16
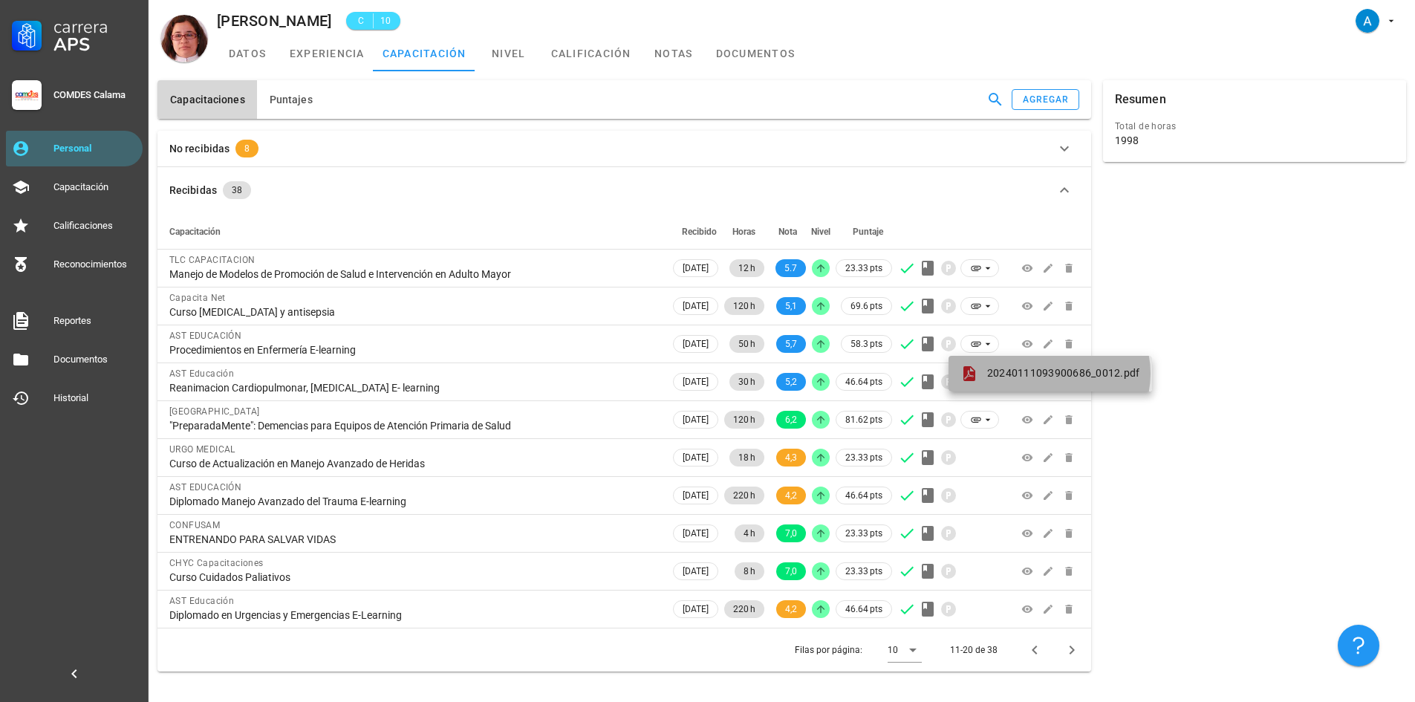
click at [1022, 378] on span "20240111093900686_0012.pdf" at bounding box center [1063, 373] width 153 height 12
click at [269, 143] on div "No recibidas 8" at bounding box center [615, 149] width 892 height 18
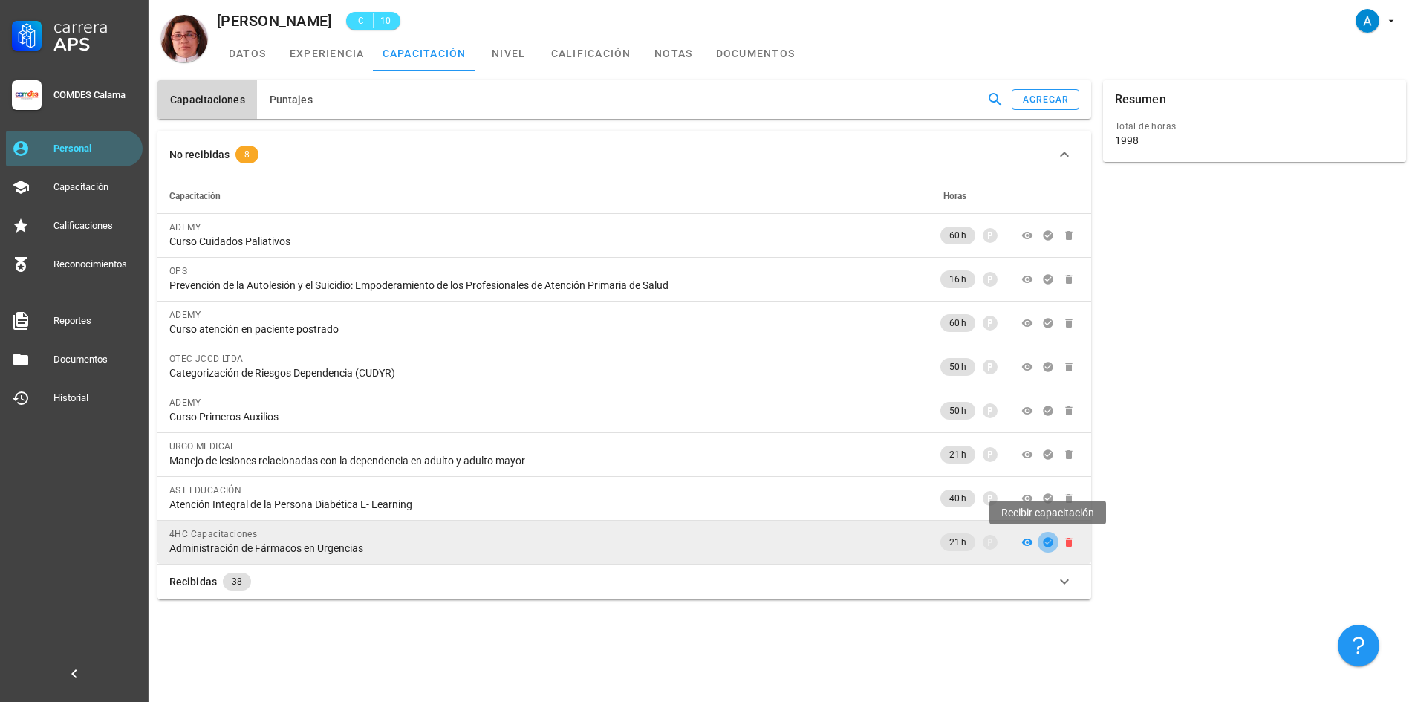
click at [1049, 544] on icon "button" at bounding box center [1048, 542] width 10 height 10
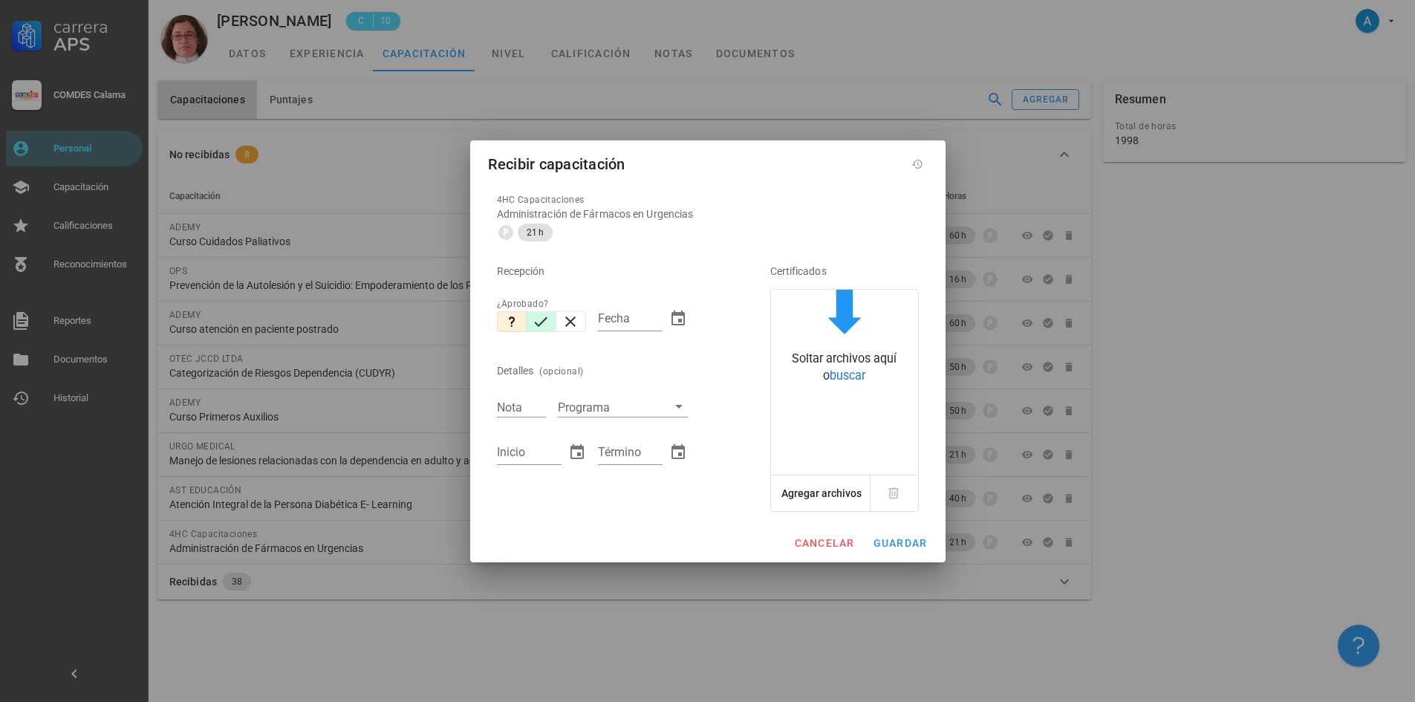
click at [538, 329] on icon "button" at bounding box center [541, 322] width 18 height 18
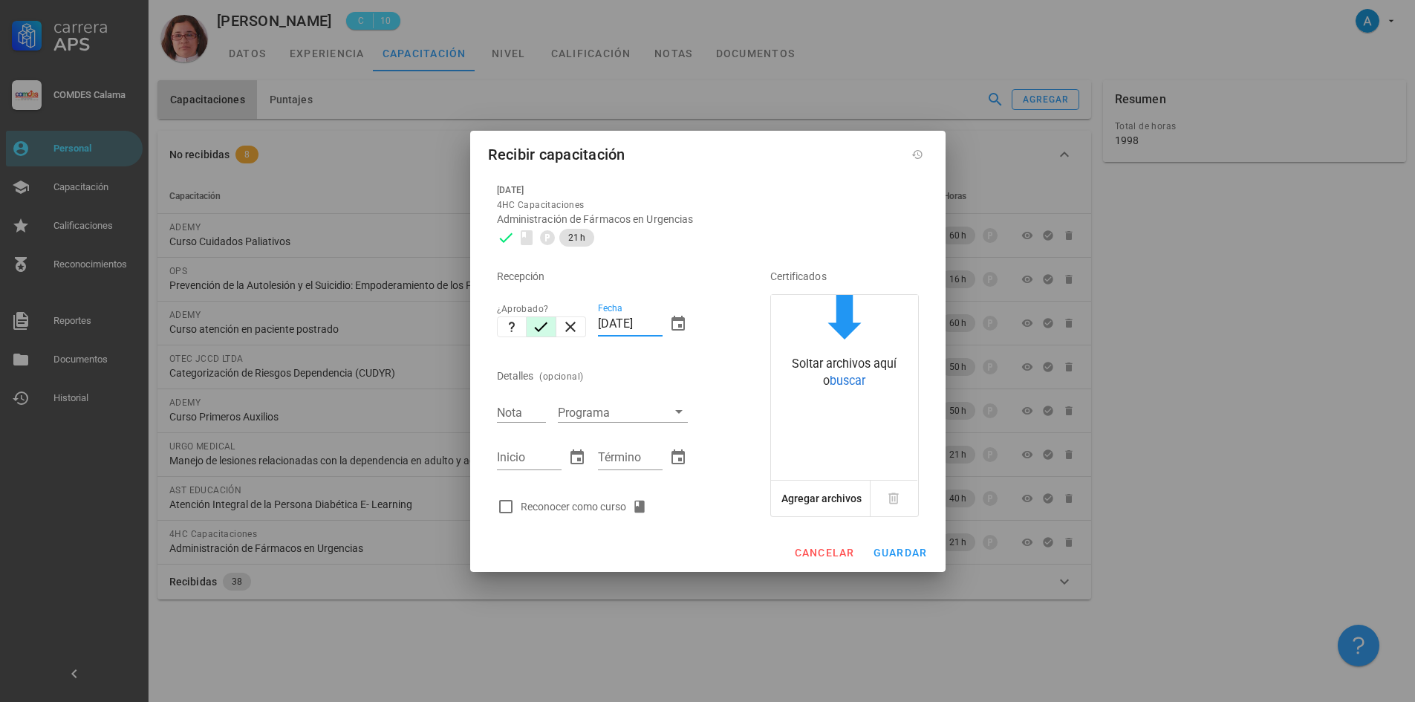
drag, startPoint x: 627, startPoint y: 323, endPoint x: 596, endPoint y: 317, distance: 31.7
click at [596, 317] on div "Fecha [DATE]" at bounding box center [643, 326] width 102 height 64
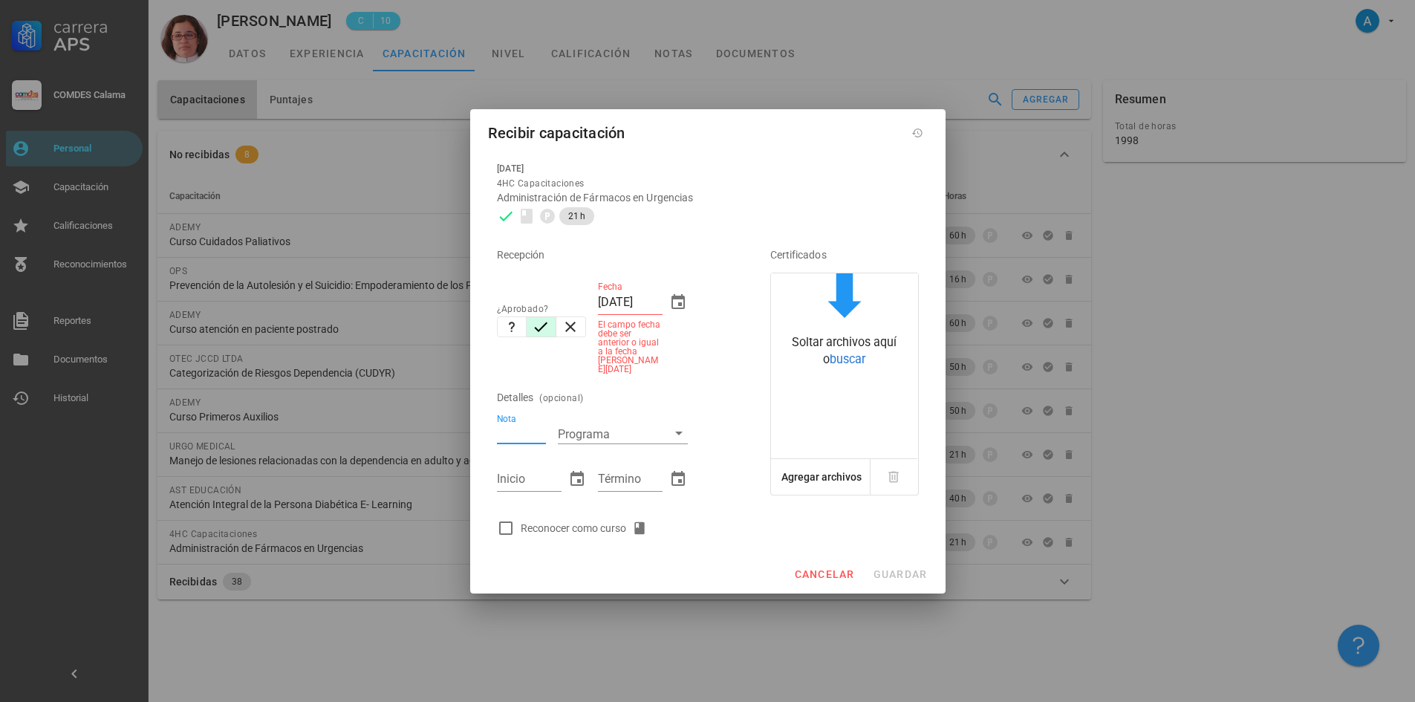
click at [517, 424] on div "Nota" at bounding box center [521, 433] width 49 height 19
click at [659, 311] on input "[DATE]" at bounding box center [630, 302] width 65 height 24
click at [623, 307] on input "[DATE]" at bounding box center [630, 302] width 65 height 24
type input "[DATE]"
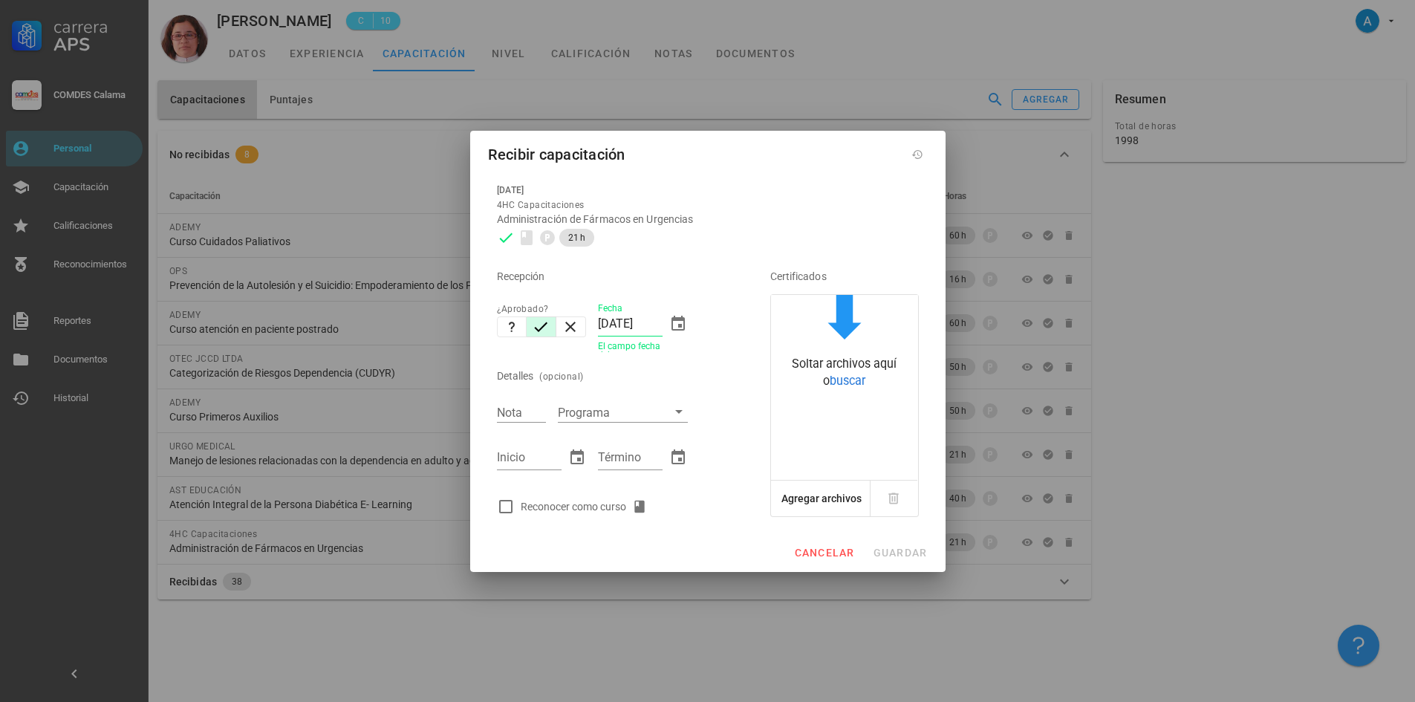
click at [645, 391] on div "Detalles (opcional)" at bounding box center [613, 376] width 232 height 36
click at [526, 411] on input "Nota" at bounding box center [521, 411] width 49 height 19
type input "5,75"
click at [516, 466] on input "Inicio" at bounding box center [529, 458] width 65 height 24
type input "[DATE]"
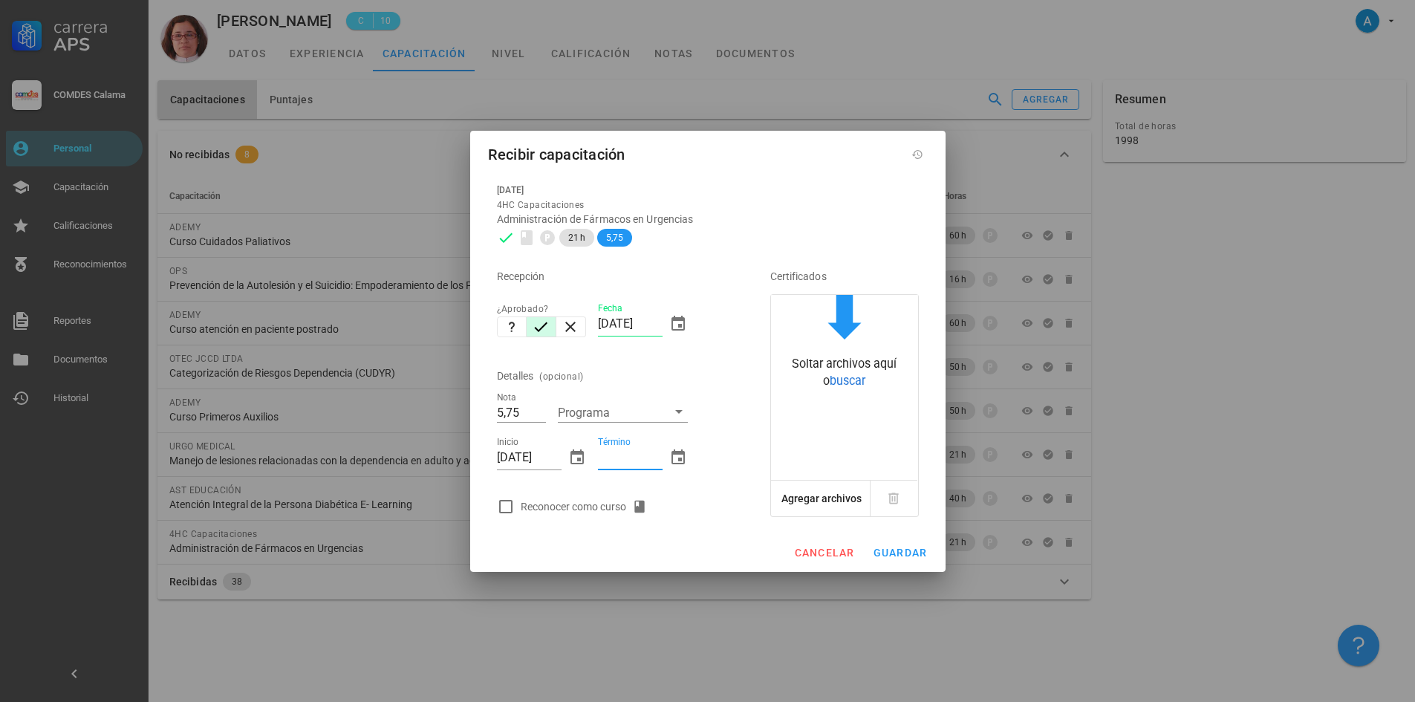
click at [602, 453] on input "Término" at bounding box center [630, 458] width 65 height 24
type input "[DATE]"
click at [512, 503] on div at bounding box center [505, 506] width 25 height 25
checkbox input "true"
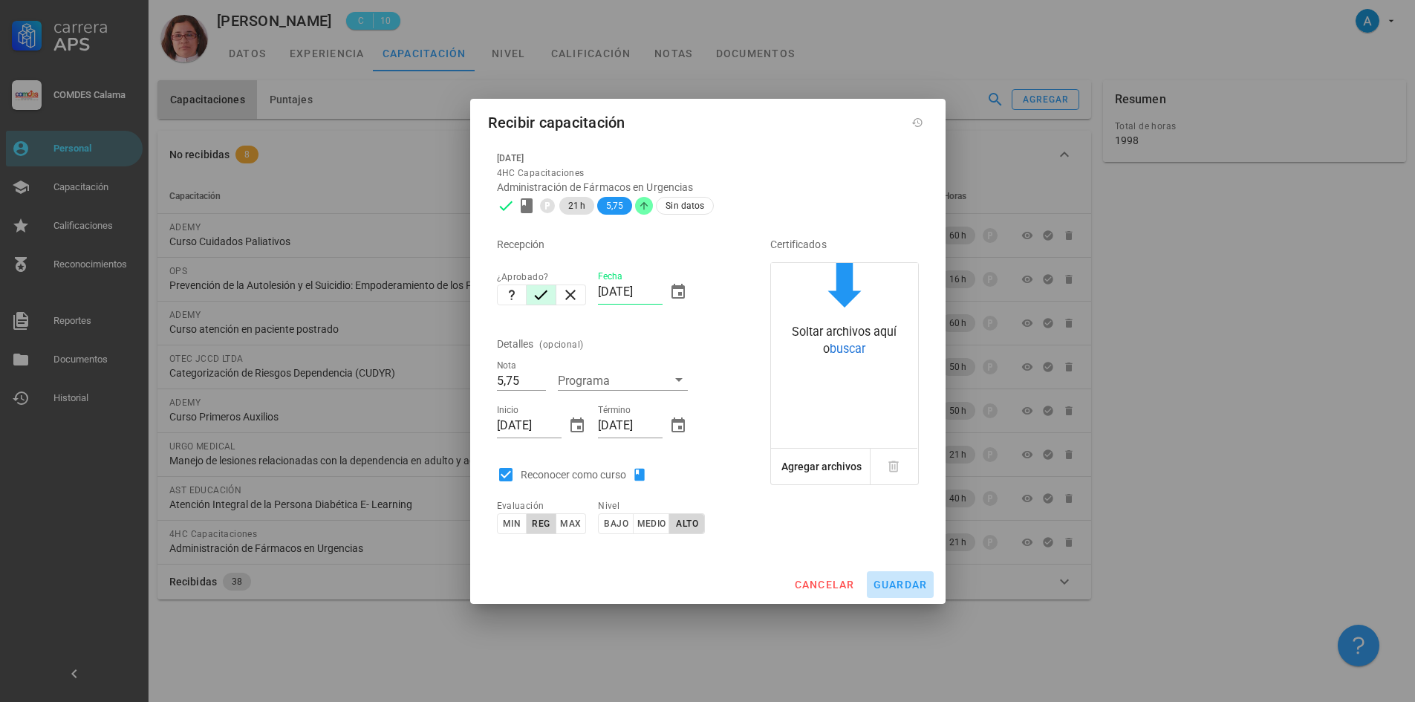
click at [913, 585] on span "guardar" at bounding box center [900, 584] width 55 height 12
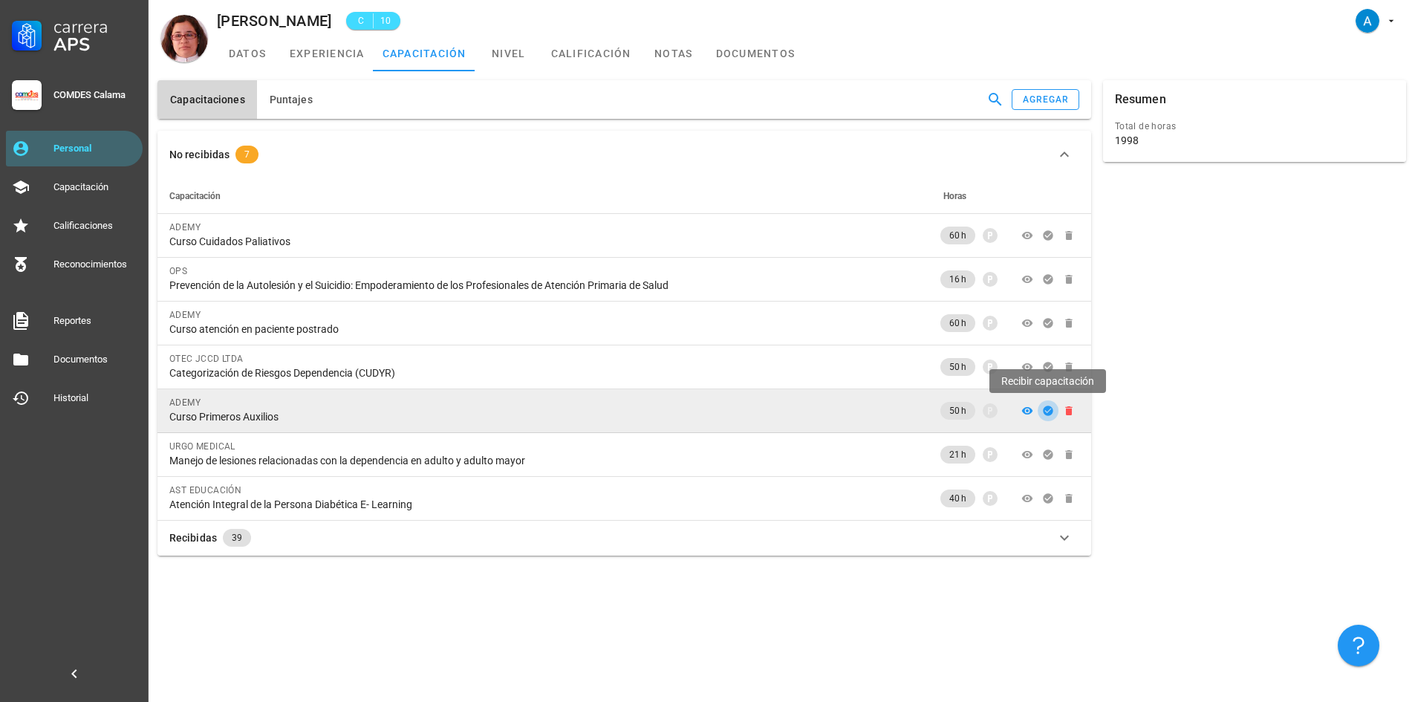
click at [1046, 412] on icon "button" at bounding box center [1048, 410] width 10 height 10
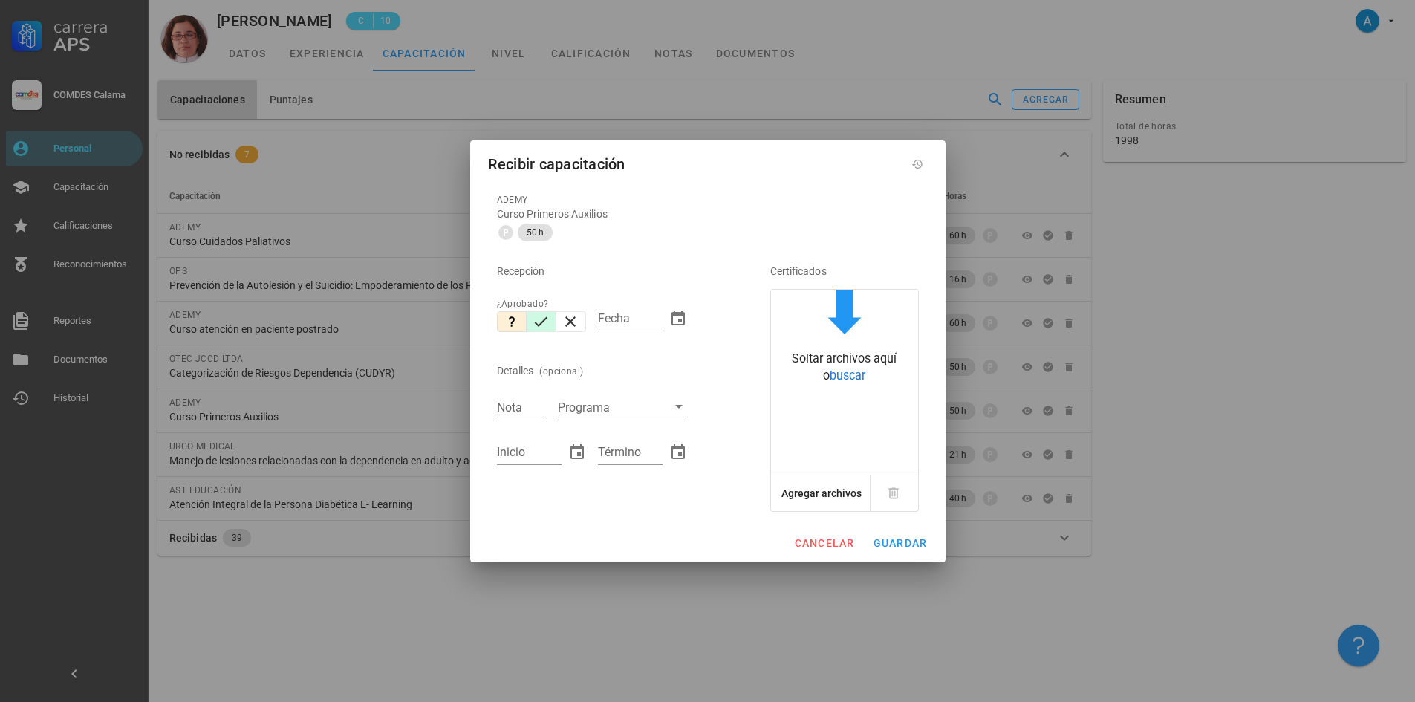
click at [547, 321] on icon "button" at bounding box center [541, 322] width 18 height 18
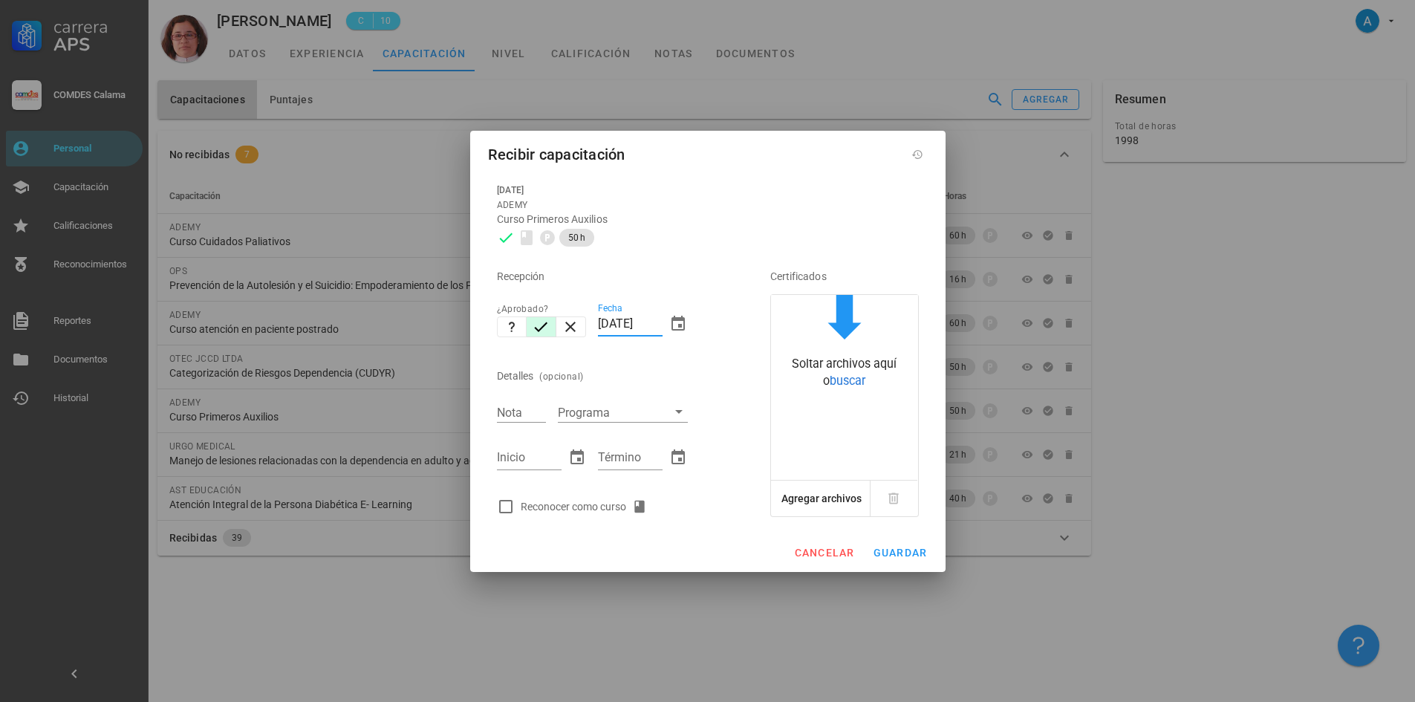
drag, startPoint x: 630, startPoint y: 322, endPoint x: 590, endPoint y: 316, distance: 39.8
click at [590, 316] on div "Recepción ¿Aprobado? Fecha [DATE] Detalles (opcional) Nota Programa Inicio Térm…" at bounding box center [613, 386] width 244 height 269
type input "[DATE]"
click at [528, 407] on input "Nota" at bounding box center [521, 411] width 49 height 19
type input "6,5"
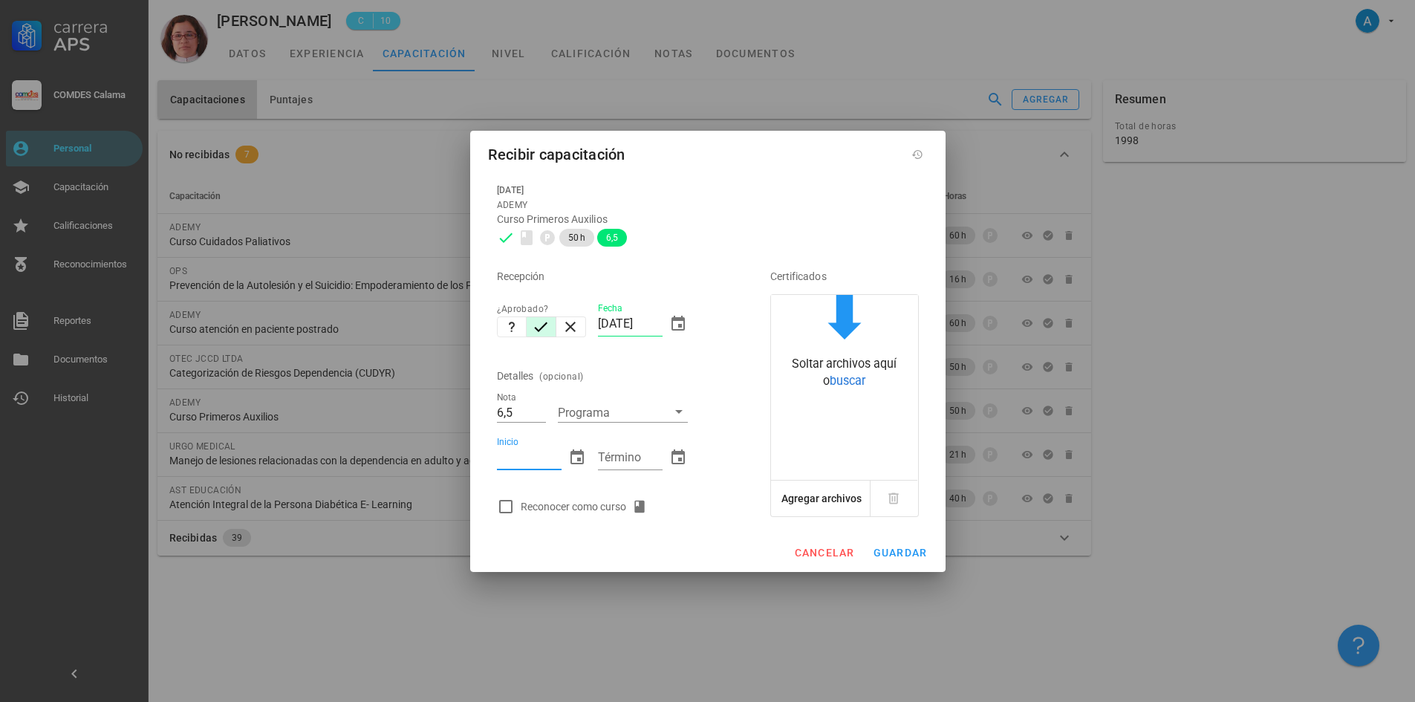
click at [531, 462] on input "Inicio" at bounding box center [529, 458] width 65 height 24
type input "[DATE]"
click at [605, 465] on input "Término" at bounding box center [630, 458] width 65 height 24
type input "[DATE]"
click at [509, 500] on div at bounding box center [505, 506] width 25 height 25
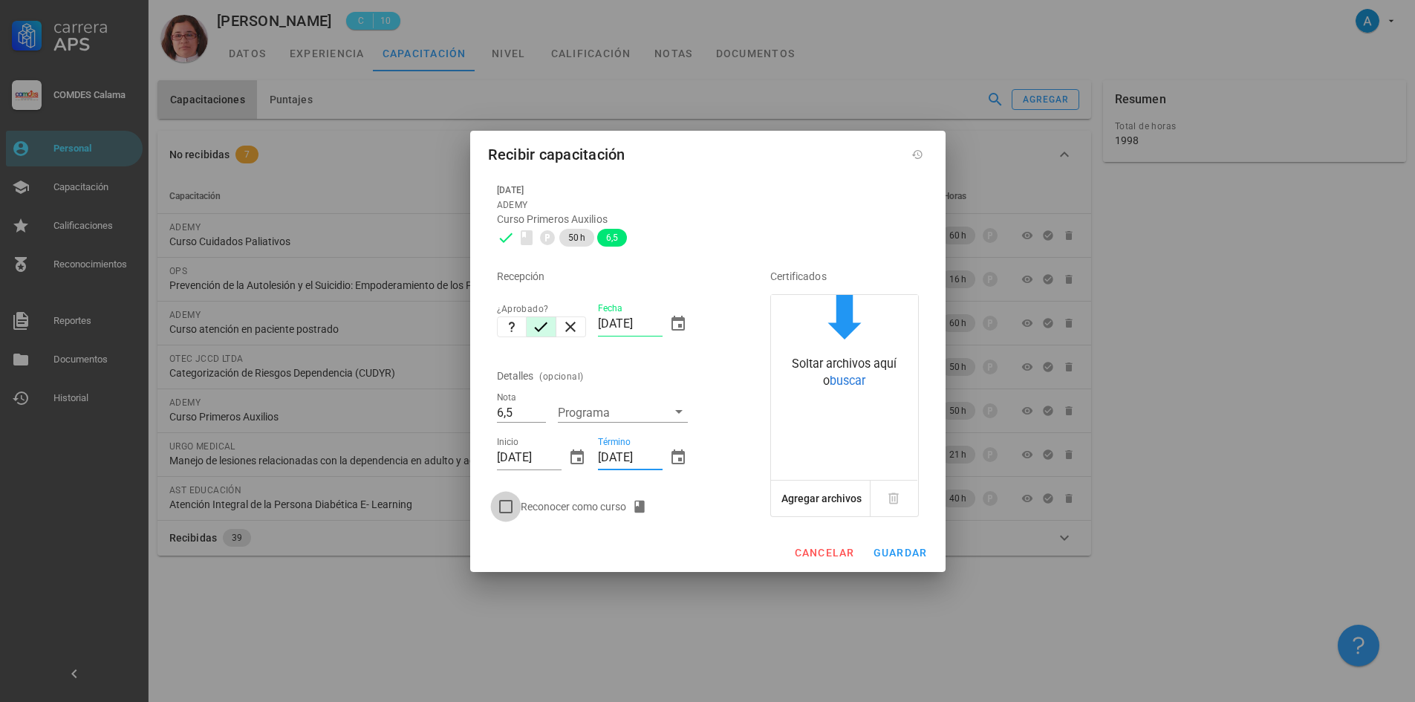
checkbox input "true"
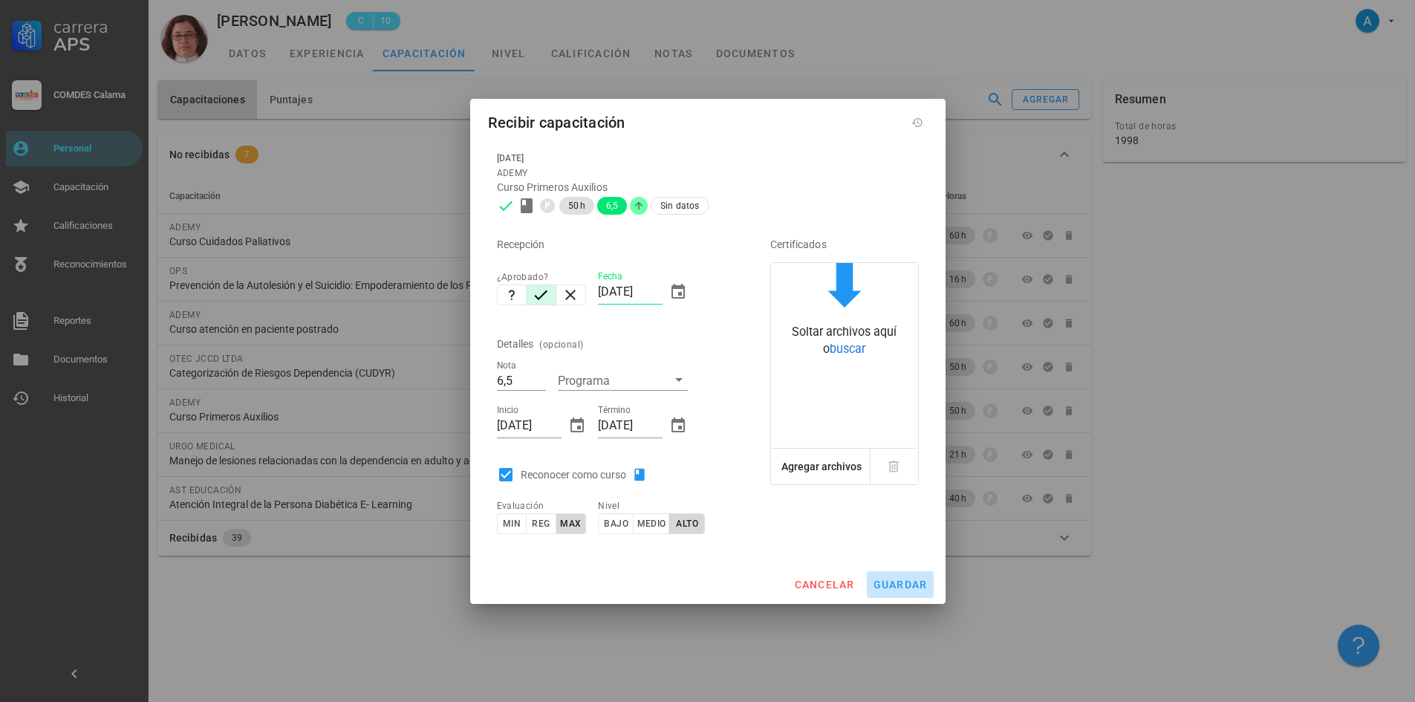
click at [894, 571] on button "guardar" at bounding box center [900, 584] width 67 height 27
